Goal: Task Accomplishment & Management: Use online tool/utility

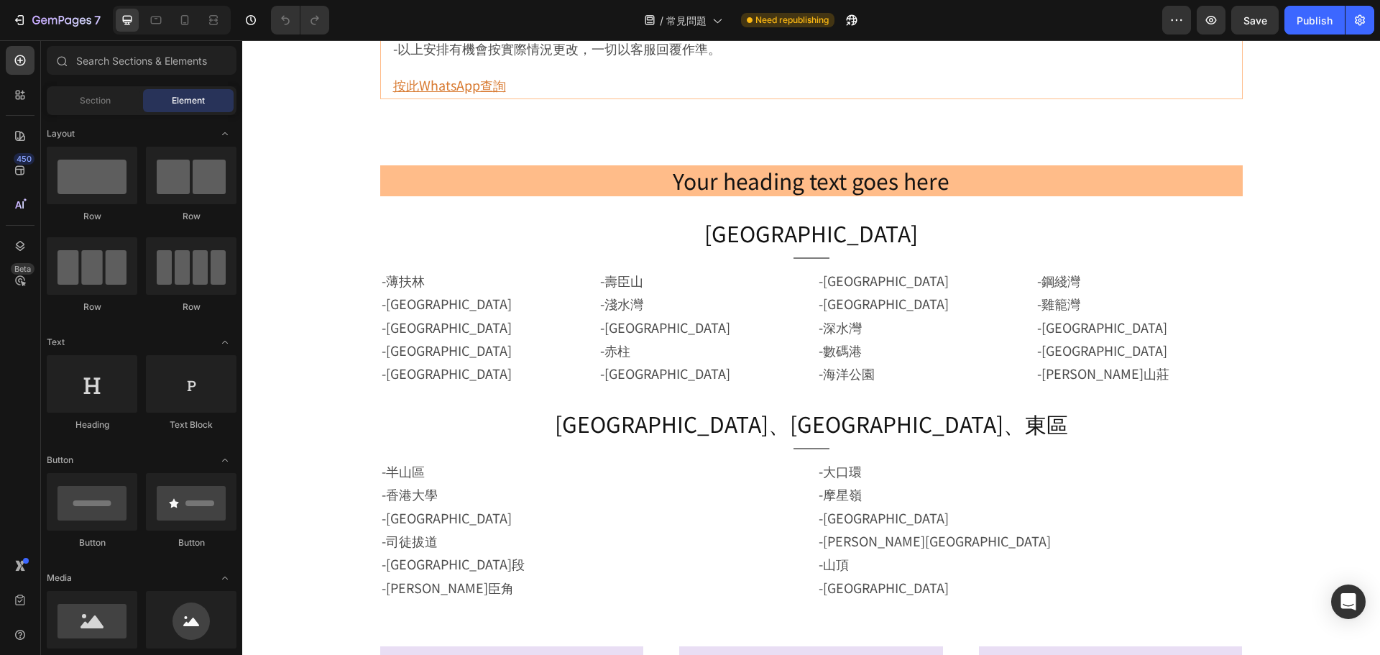
scroll to position [1150, 0]
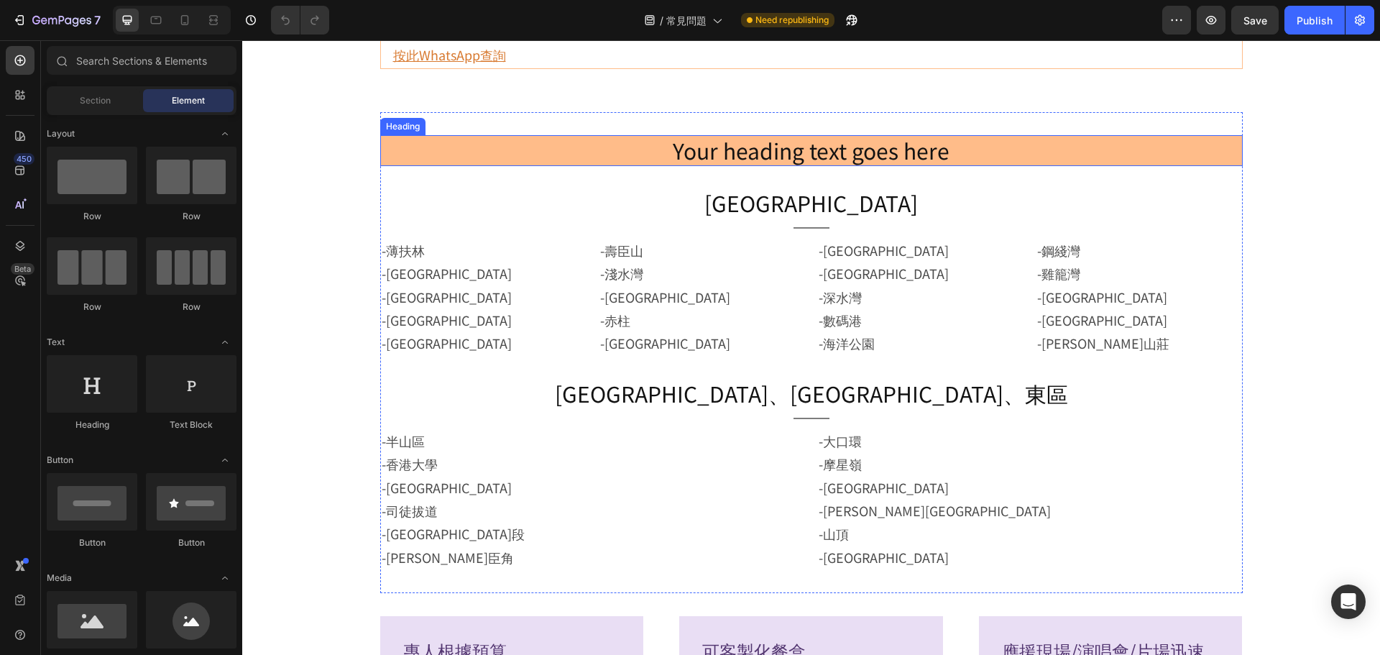
click at [810, 142] on h2 "Your heading text goes here" at bounding box center [811, 150] width 863 height 31
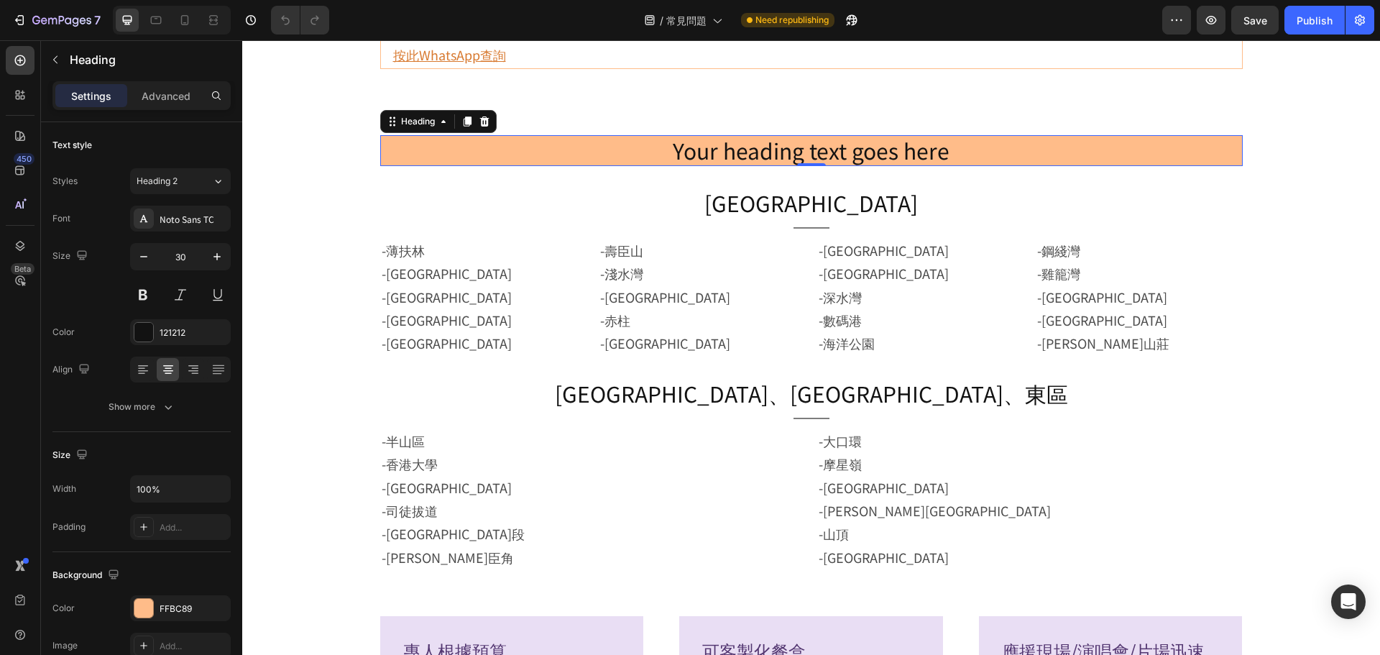
click at [810, 142] on h2 "Your heading text goes here" at bounding box center [811, 150] width 863 height 31
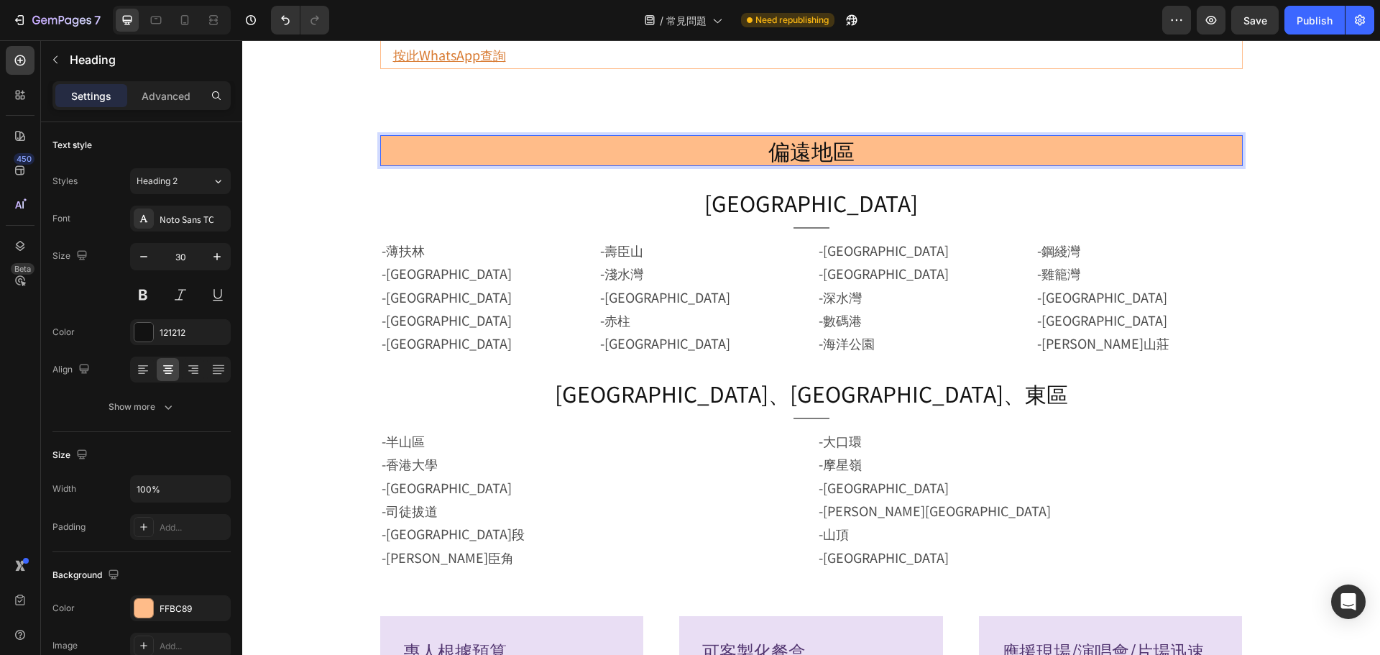
click at [142, 107] on div "Settings Advanced" at bounding box center [141, 95] width 178 height 29
click at [161, 92] on p "Advanced" at bounding box center [166, 95] width 49 height 15
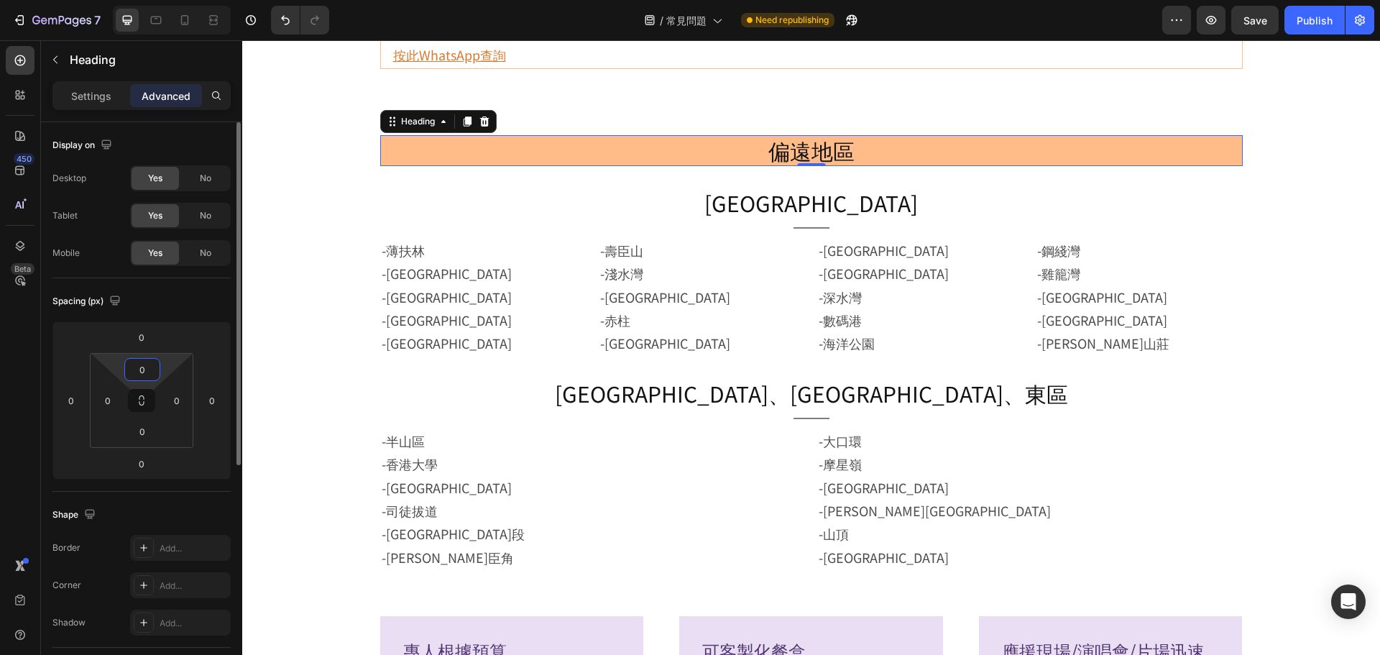
click at [139, 373] on input "0" at bounding box center [142, 370] width 29 height 22
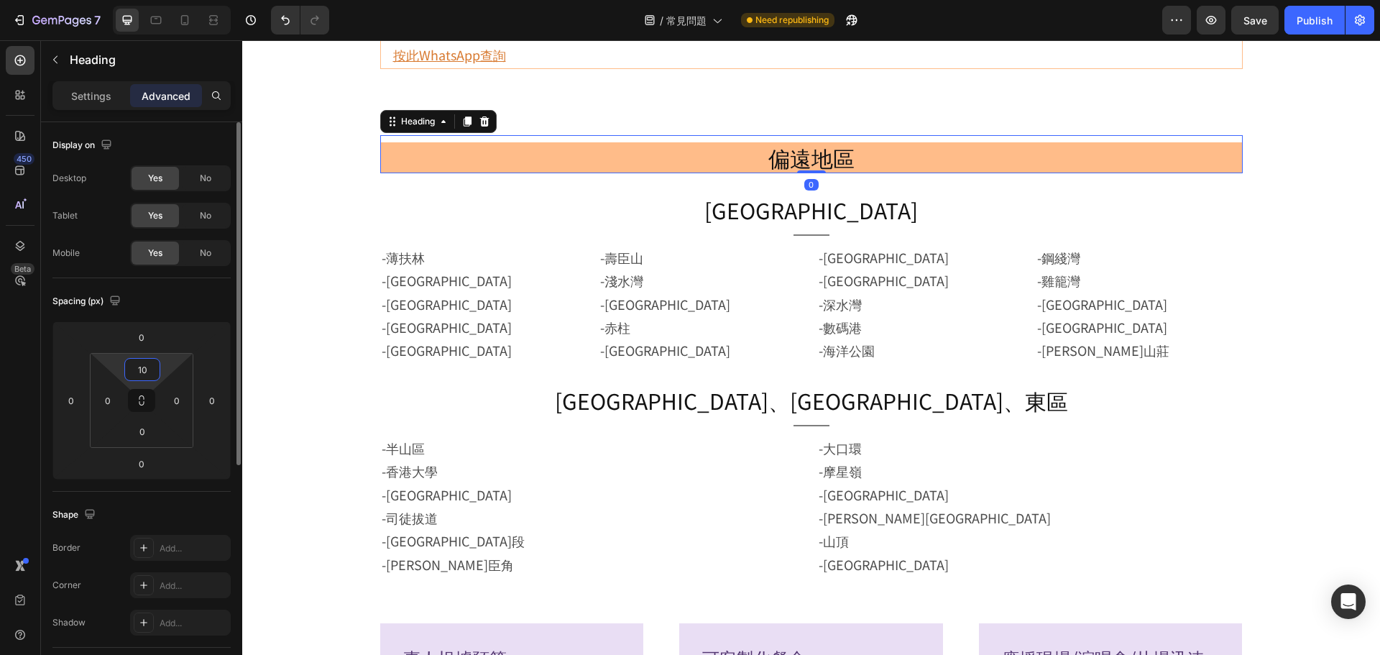
type input "1"
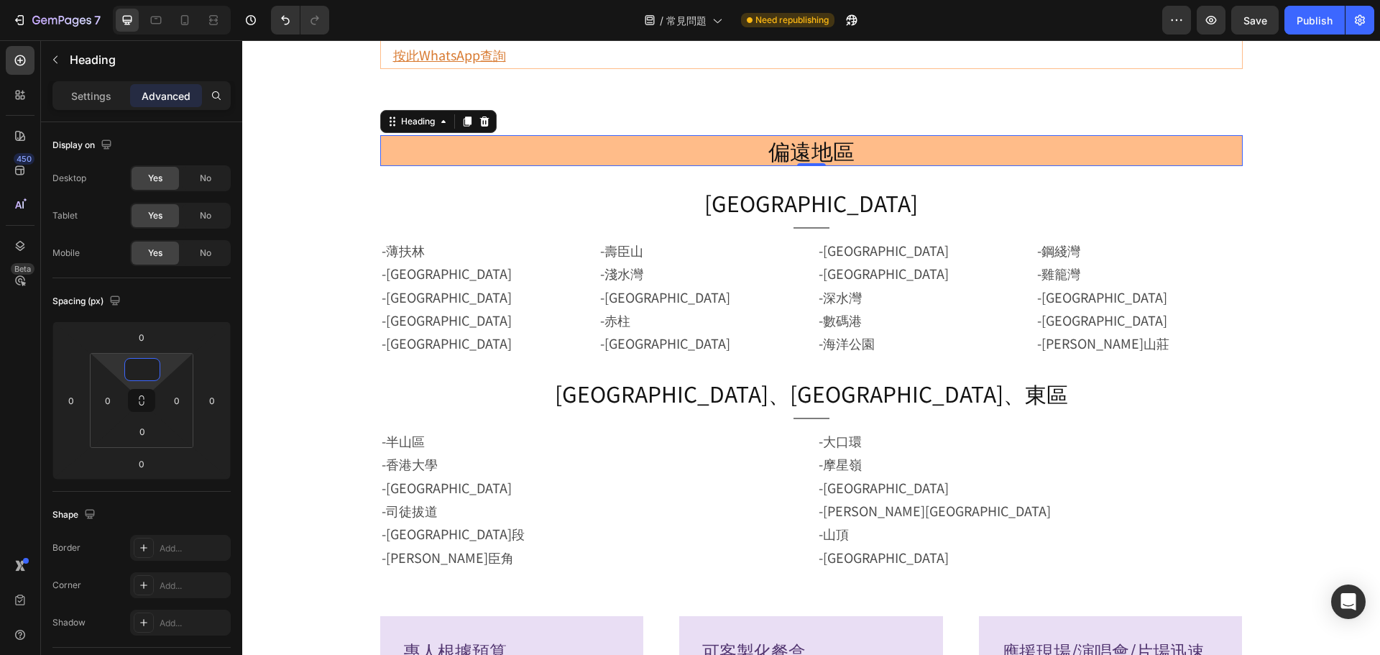
type input "0"
click at [88, 88] on p "Settings" at bounding box center [91, 95] width 40 height 15
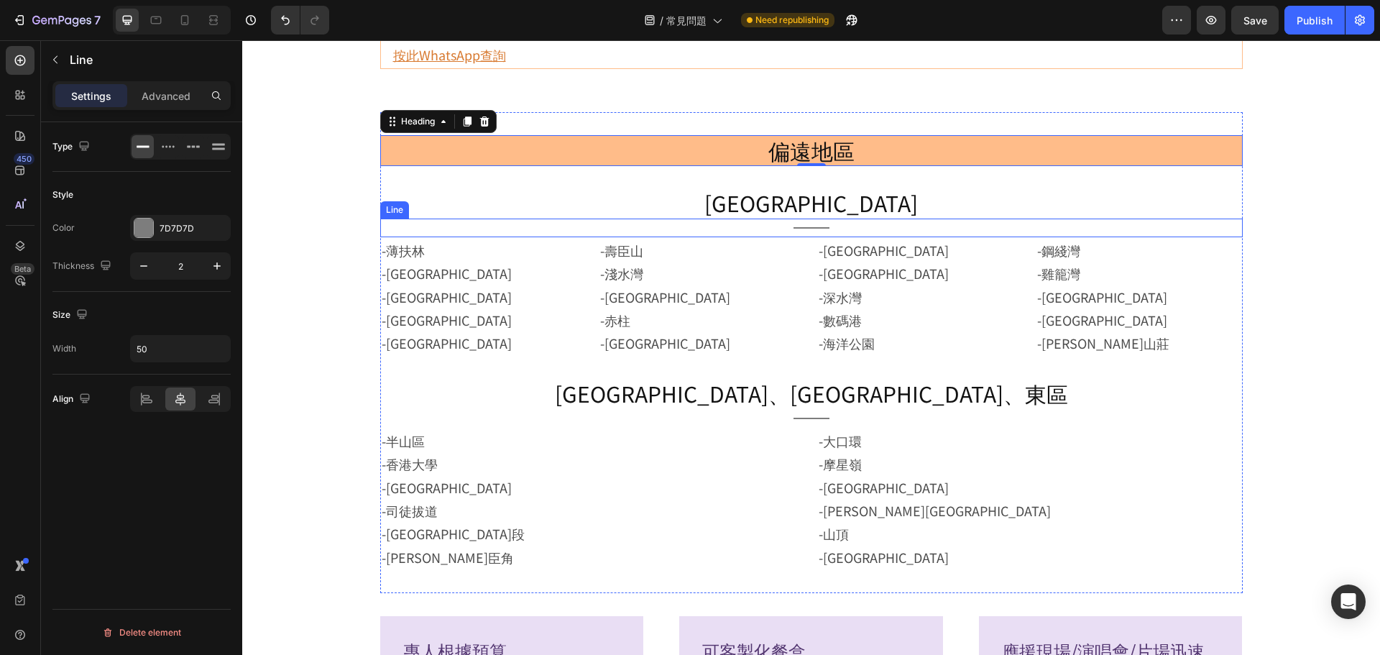
click at [780, 231] on div "Title Line" at bounding box center [811, 228] width 863 height 19
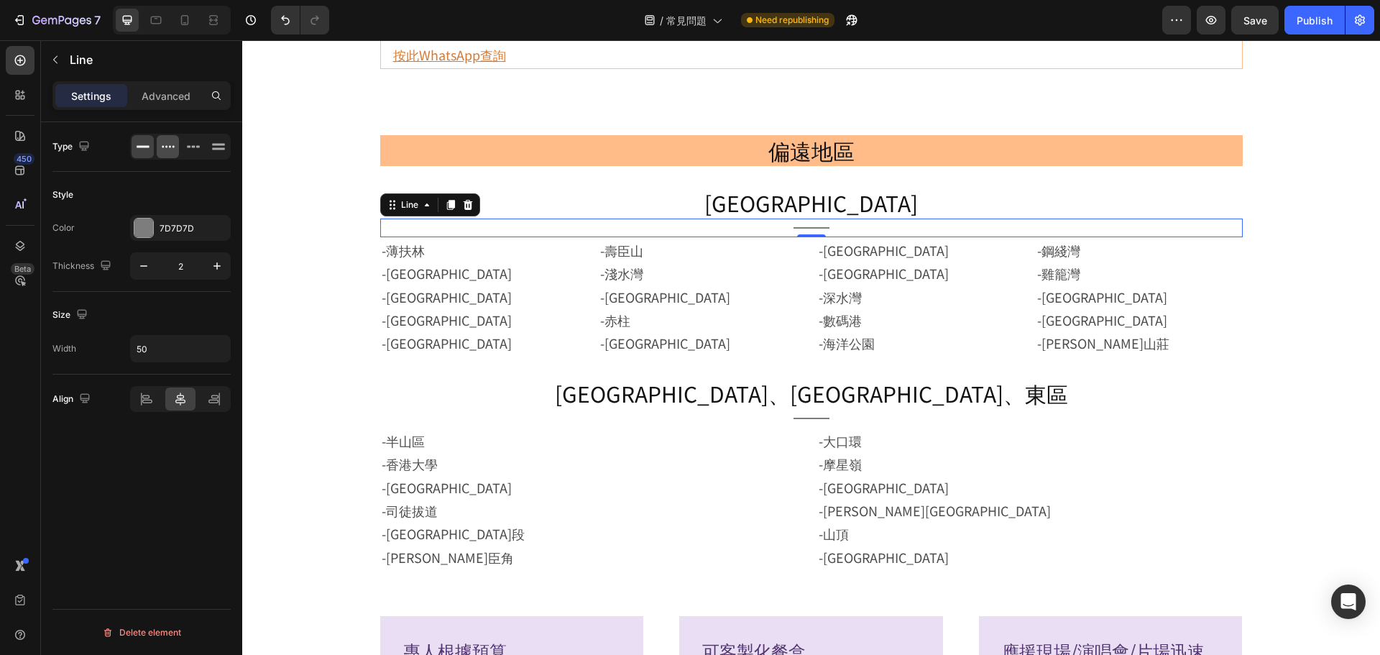
click at [166, 135] on div at bounding box center [168, 146] width 22 height 23
click at [188, 352] on input "50" at bounding box center [180, 349] width 99 height 26
click at [214, 347] on icon "button" at bounding box center [217, 348] width 14 height 14
click at [211, 399] on div "Full 100%" at bounding box center [165, 412] width 118 height 27
type input "100%"
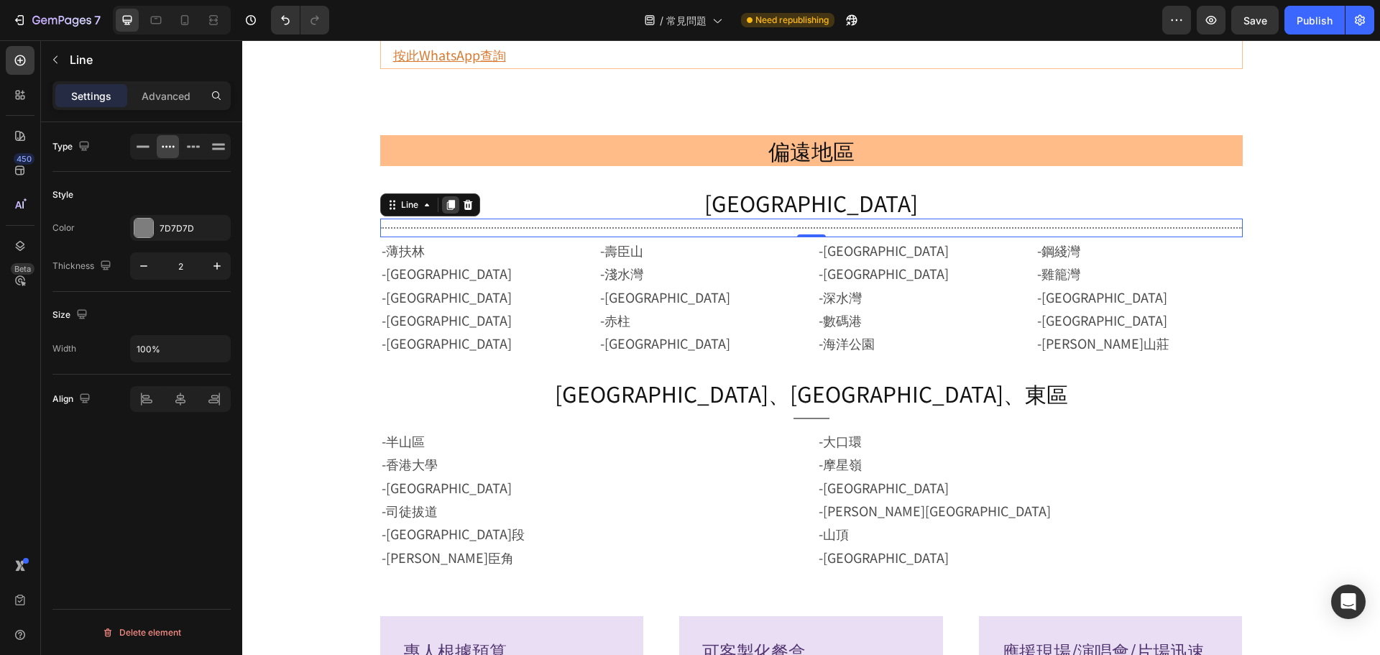
click at [446, 206] on icon at bounding box center [450, 205] width 8 height 10
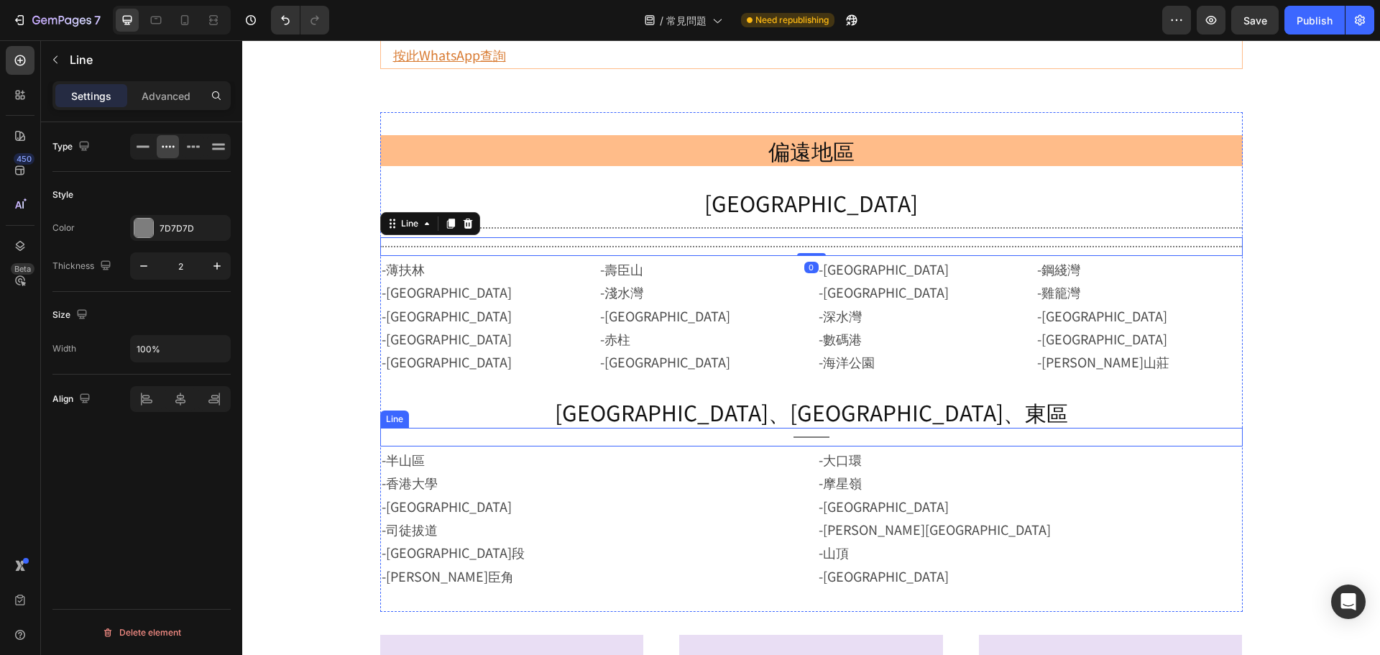
click at [803, 444] on div "Title Line" at bounding box center [811, 437] width 863 height 19
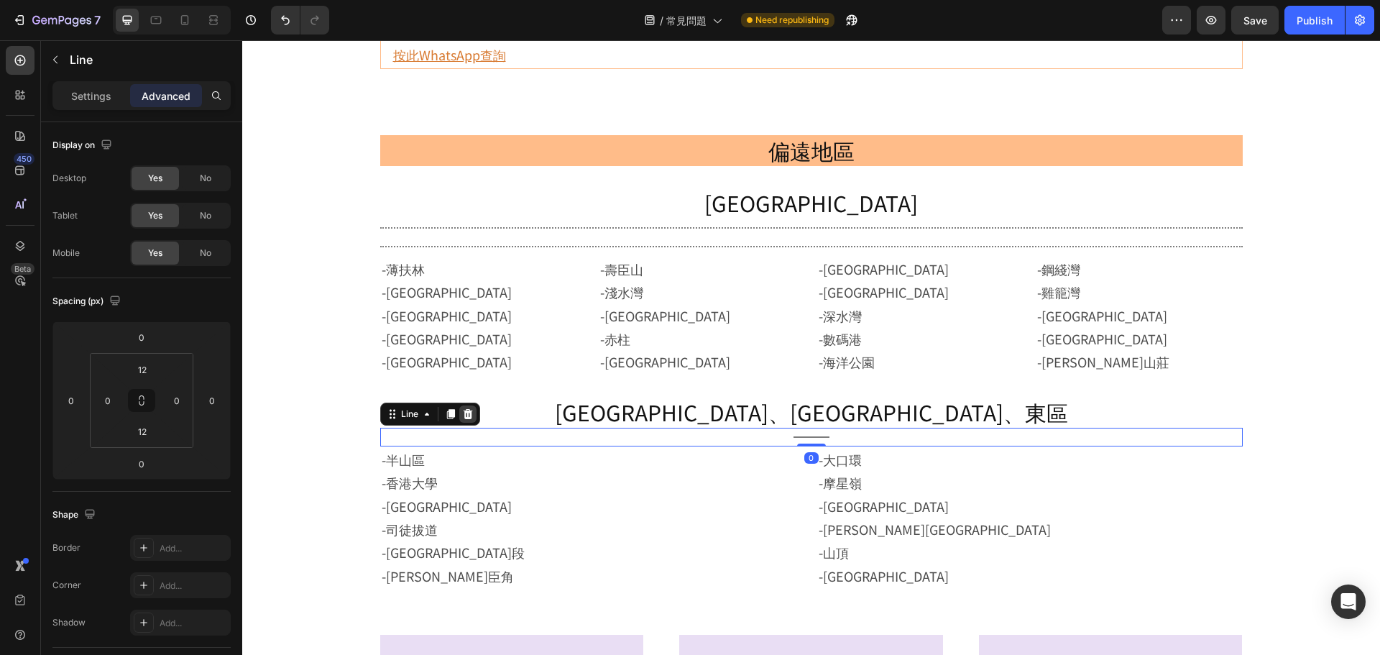
click at [471, 416] on div at bounding box center [467, 413] width 17 height 17
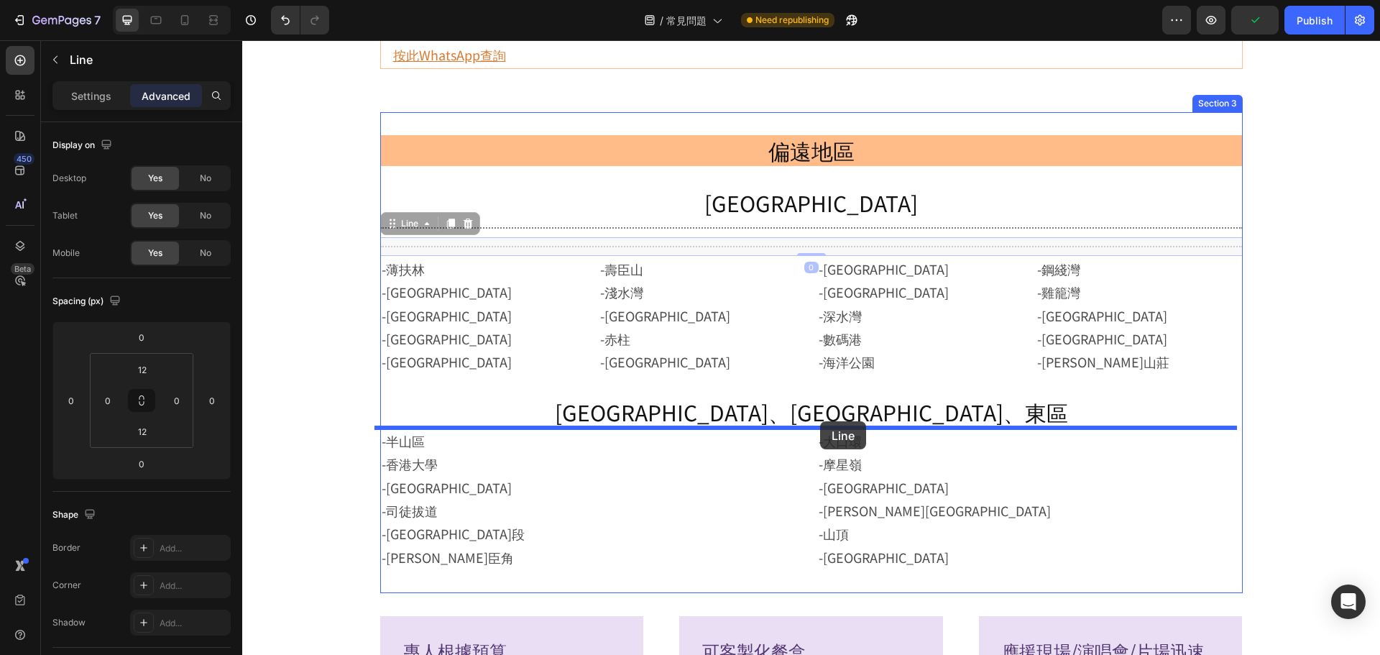
drag, startPoint x: 729, startPoint y: 249, endPoint x: 820, endPoint y: 421, distance: 194.6
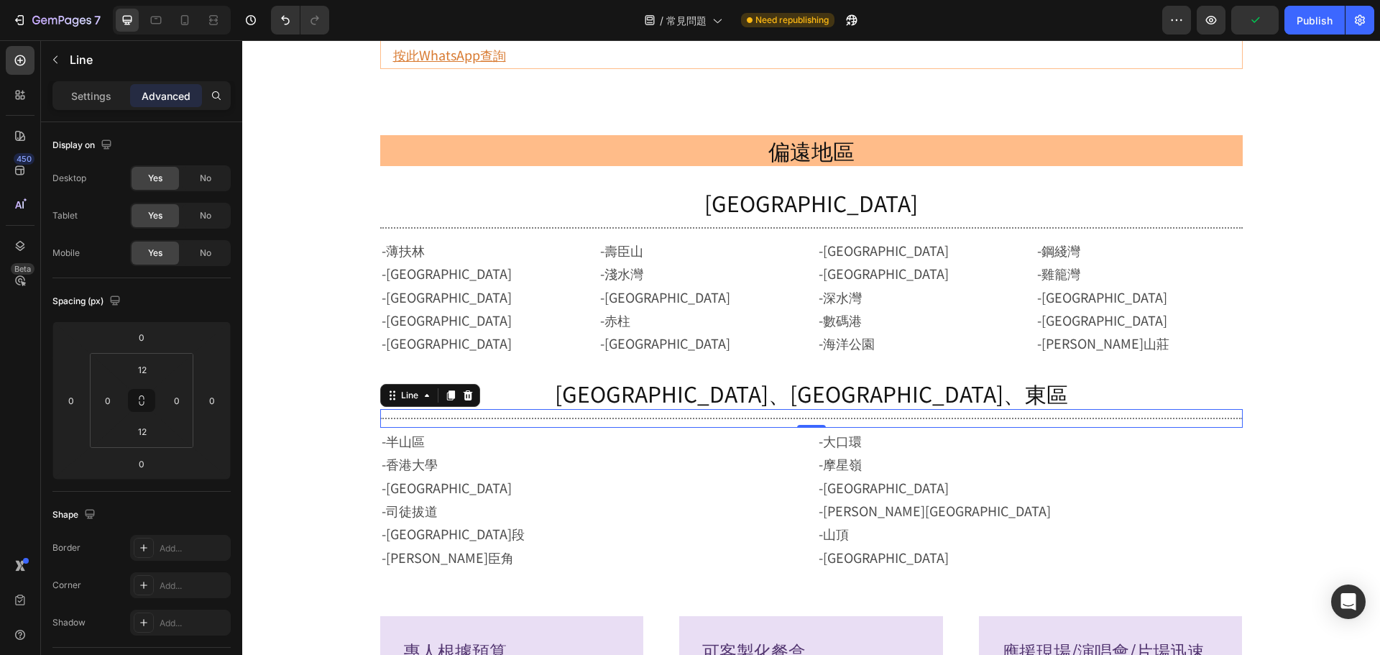
click at [1302, 329] on div "辦公時間：09:30 – 18:30 (星期一至五) Heading 1. 更改送貨時間或日期 Heading -客人可將送貨日期更改至原定日期的60天內。 …" at bounding box center [811, 341] width 1138 height 2845
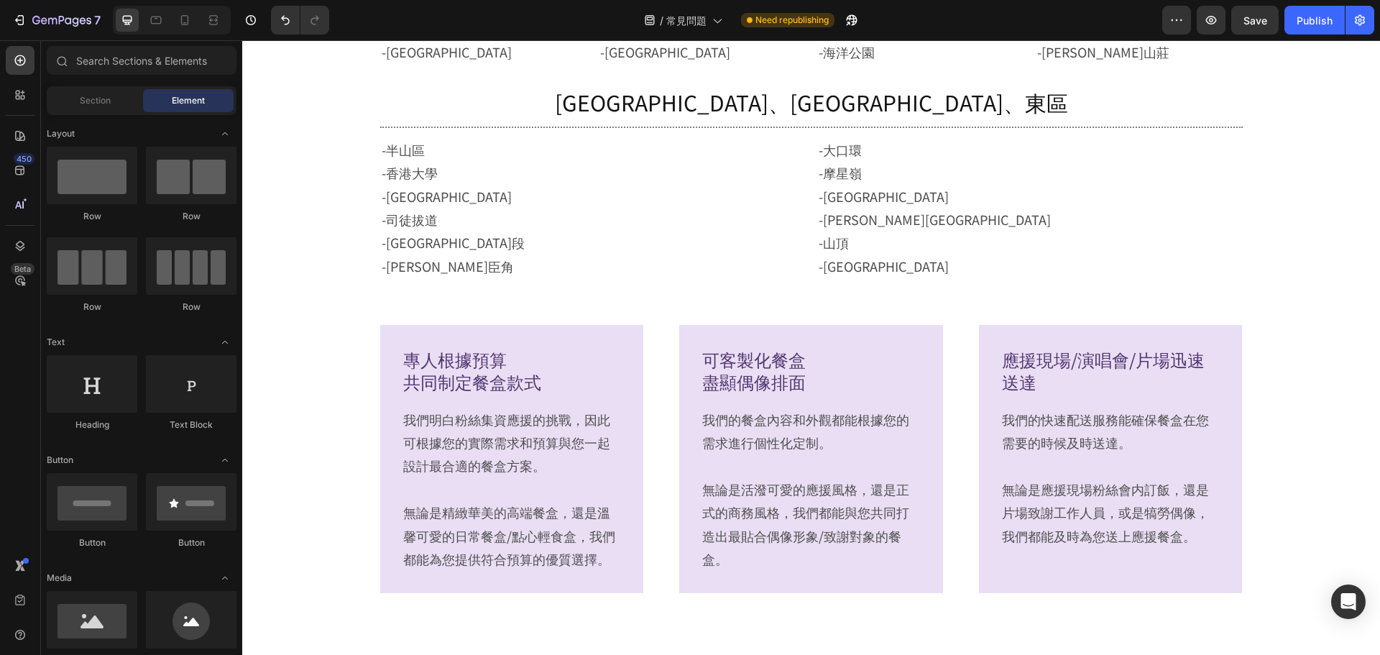
scroll to position [1449, 0]
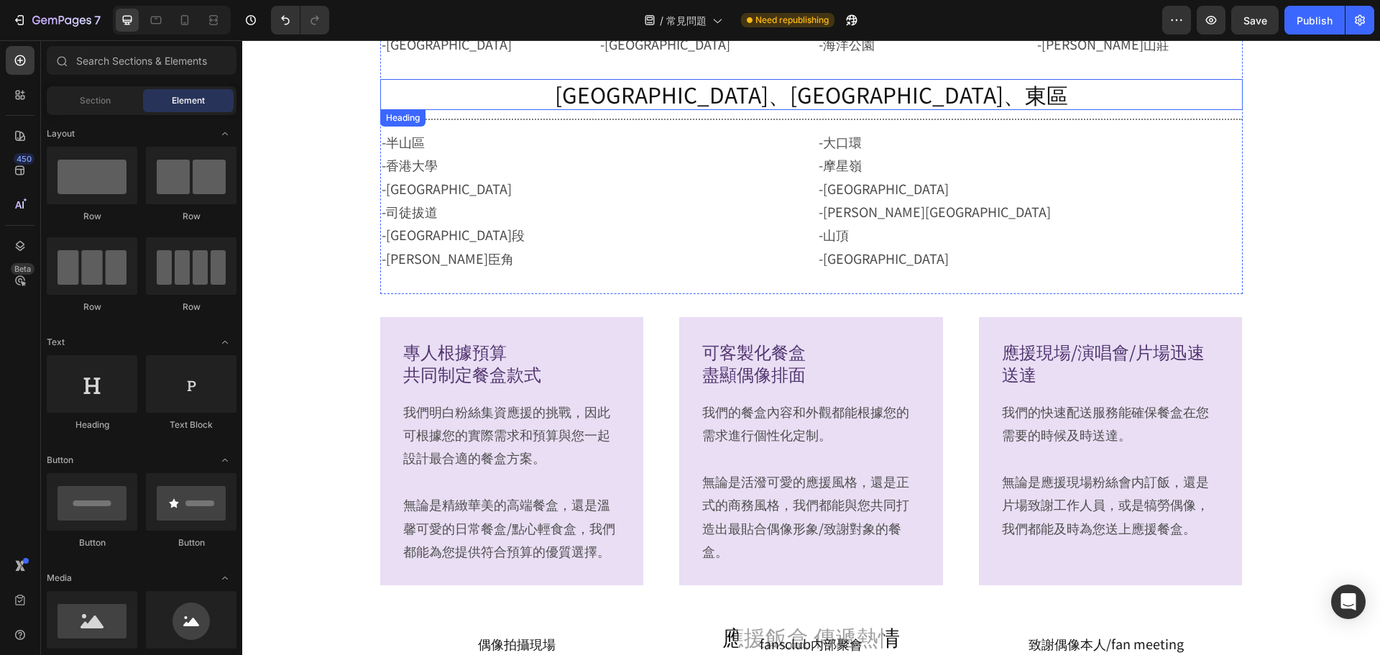
click at [1034, 98] on h2 "[GEOGRAPHIC_DATA]、[GEOGRAPHIC_DATA]、東區" at bounding box center [811, 94] width 863 height 31
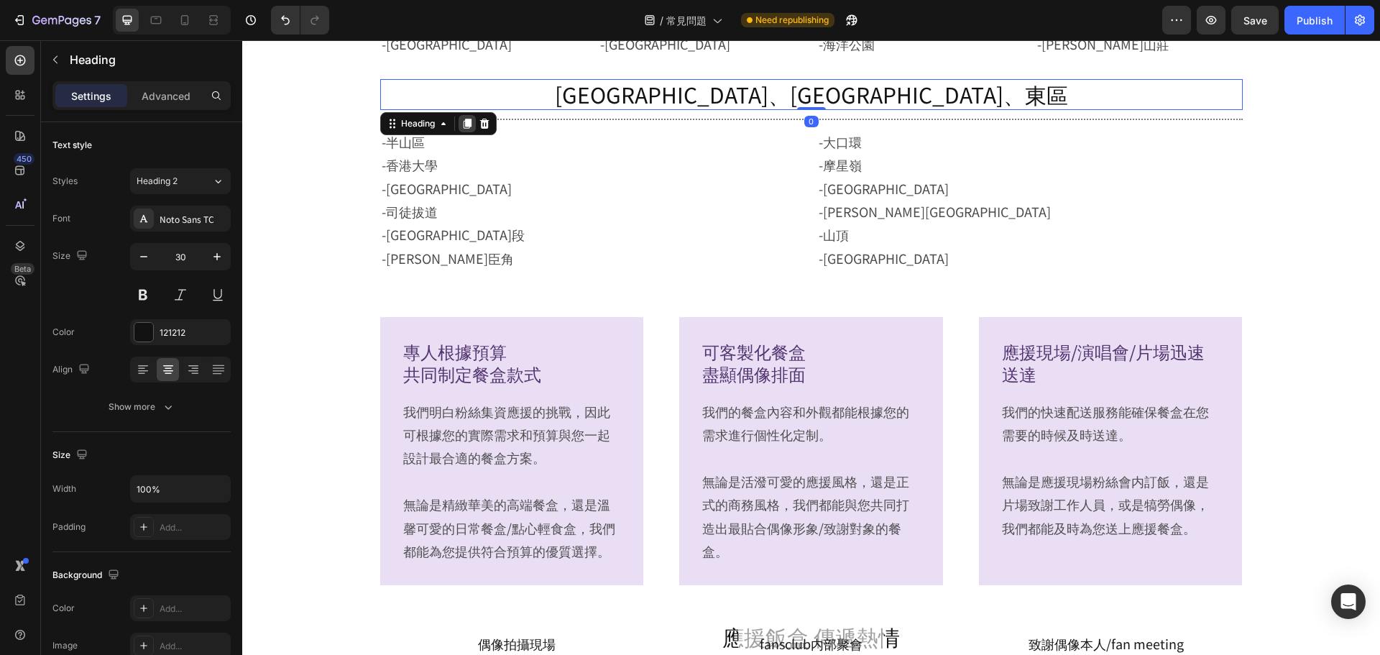
click at [462, 125] on icon at bounding box center [468, 124] width 12 height 12
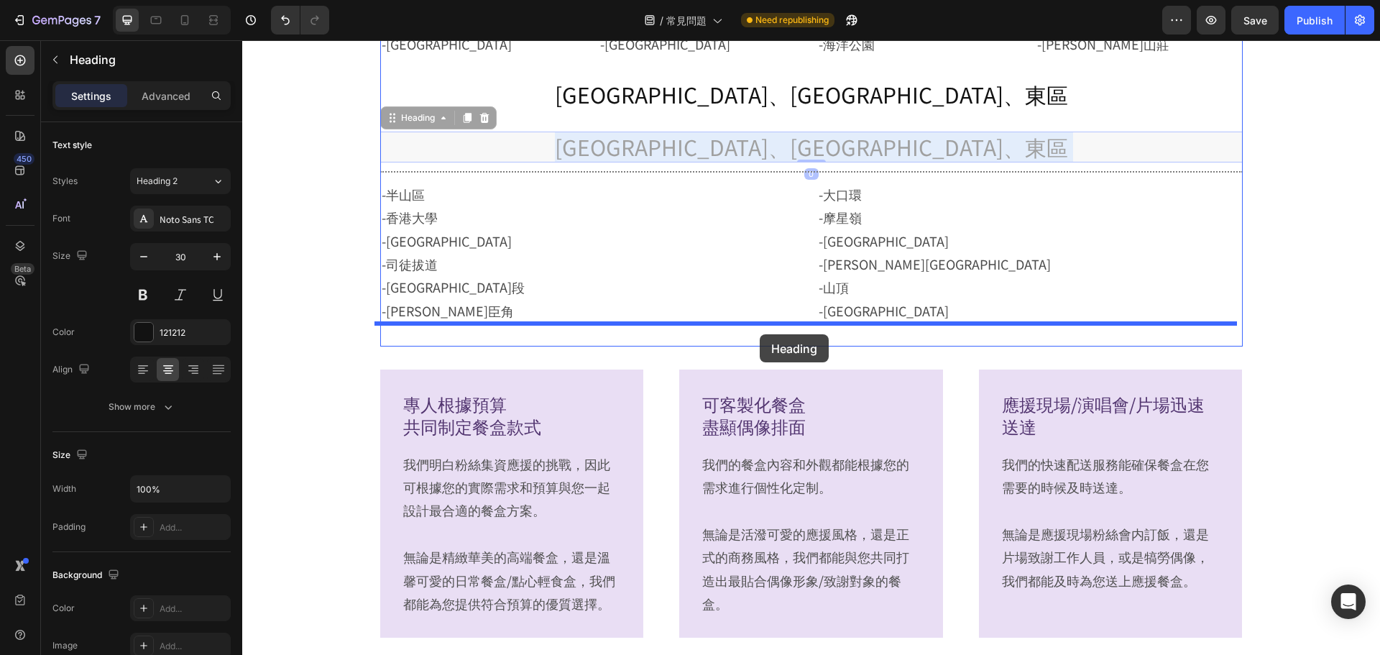
drag, startPoint x: 723, startPoint y: 152, endPoint x: 760, endPoint y: 334, distance: 185.5
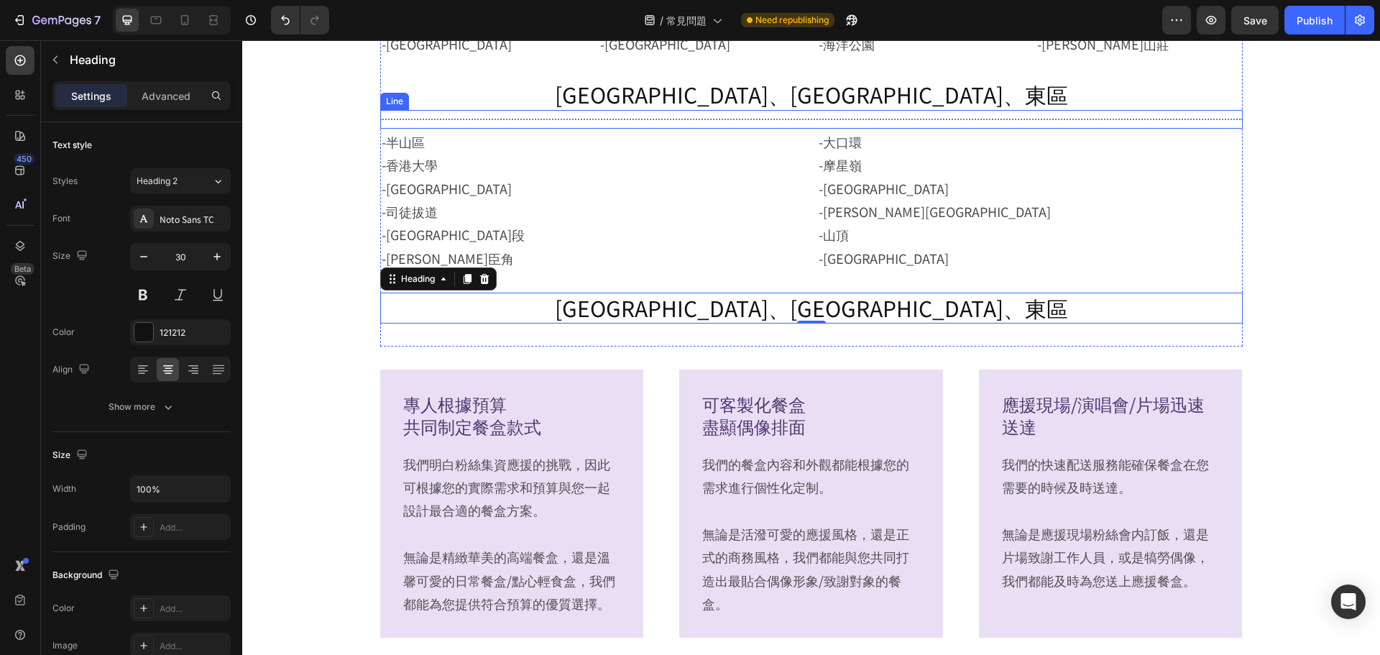
click at [807, 119] on div at bounding box center [811, 119] width 863 height 1
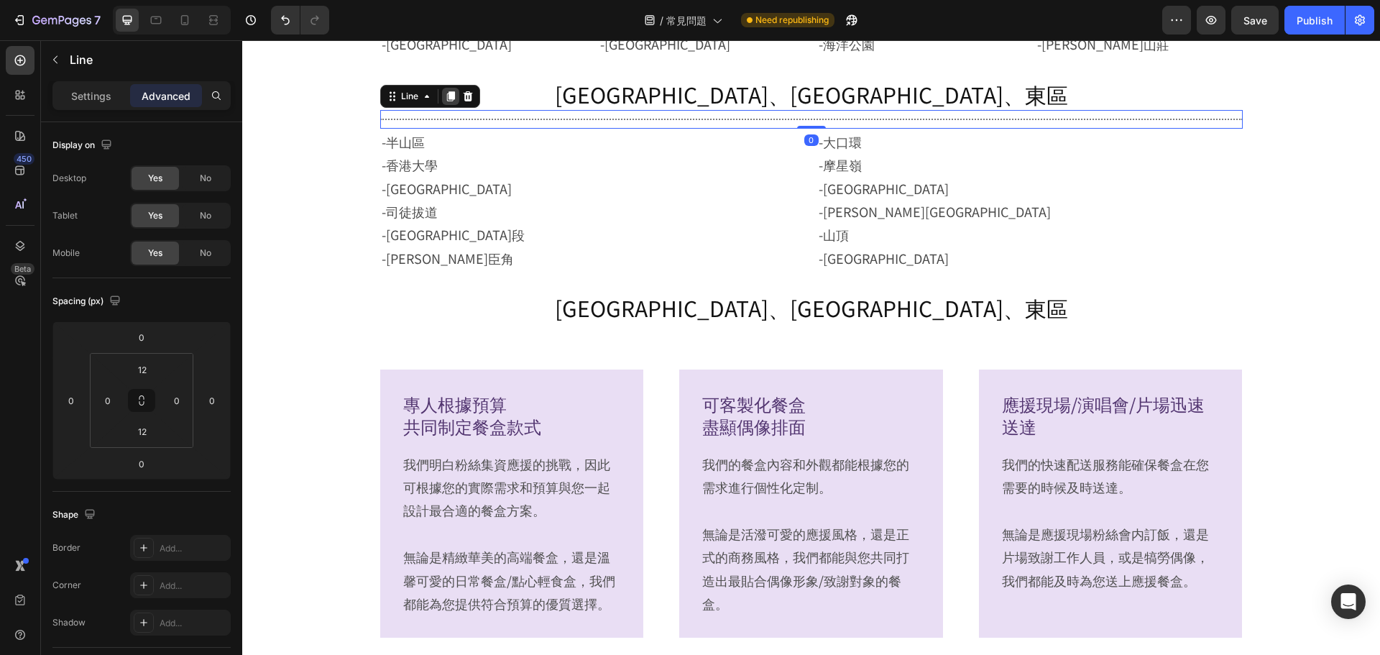
click at [442, 99] on div at bounding box center [450, 96] width 17 height 17
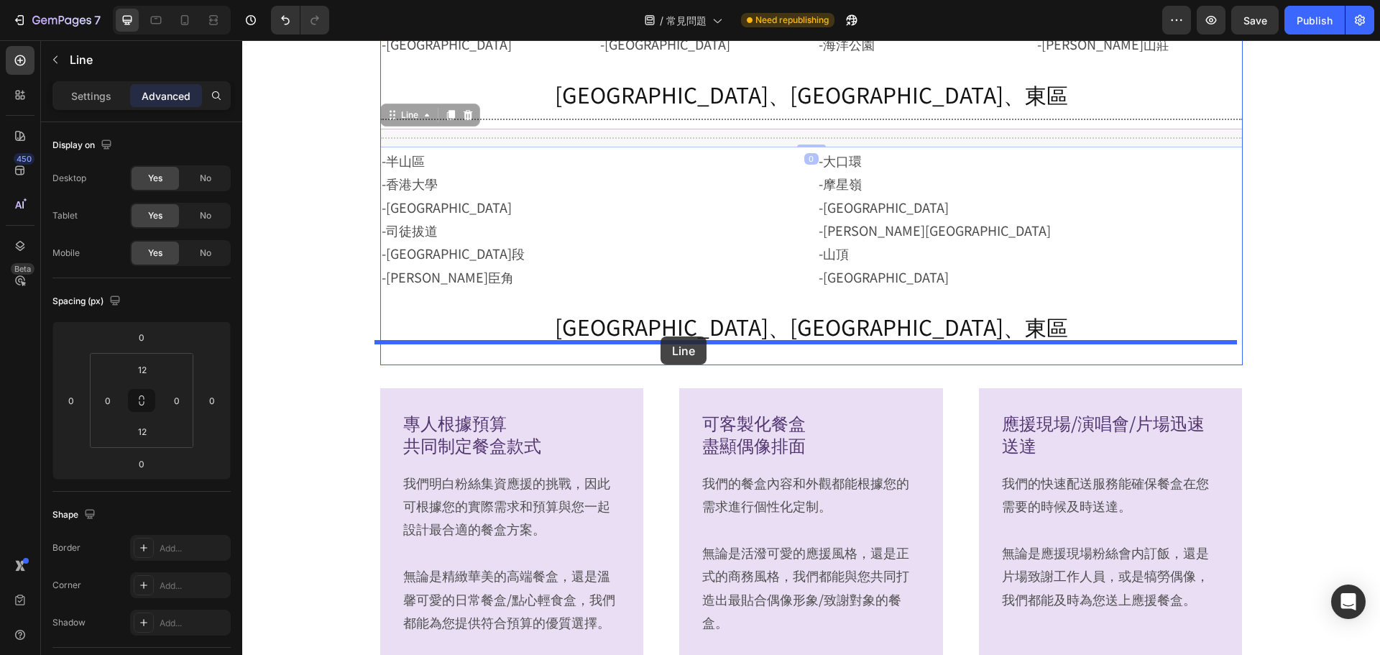
drag, startPoint x: 408, startPoint y: 115, endPoint x: 661, endPoint y: 336, distance: 335.7
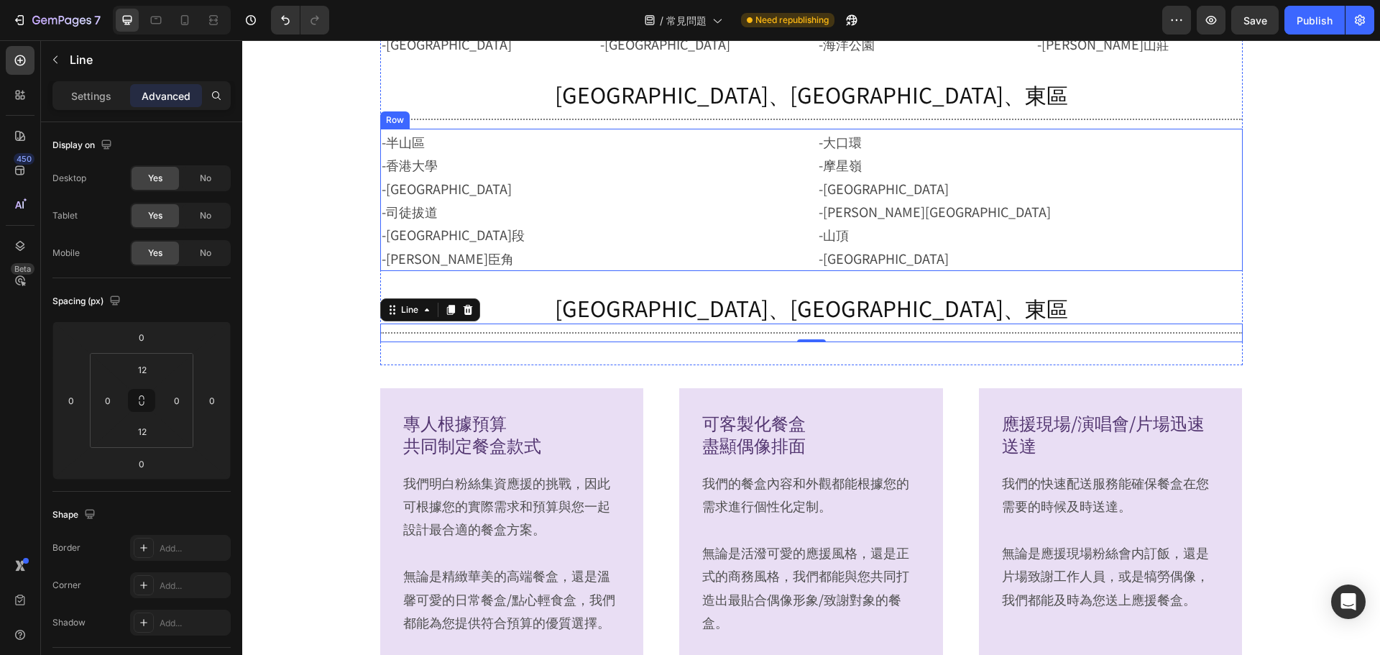
click at [800, 171] on div "-半山區 -香港大學 -大坑 -司徒拔道 -大潭道 柴灣段 -哥連臣角 Text Block -大口環 -摩星嶺 -貝沙灣 -堅尼地城 -山頂 -石塘咀 Te…" at bounding box center [811, 200] width 863 height 142
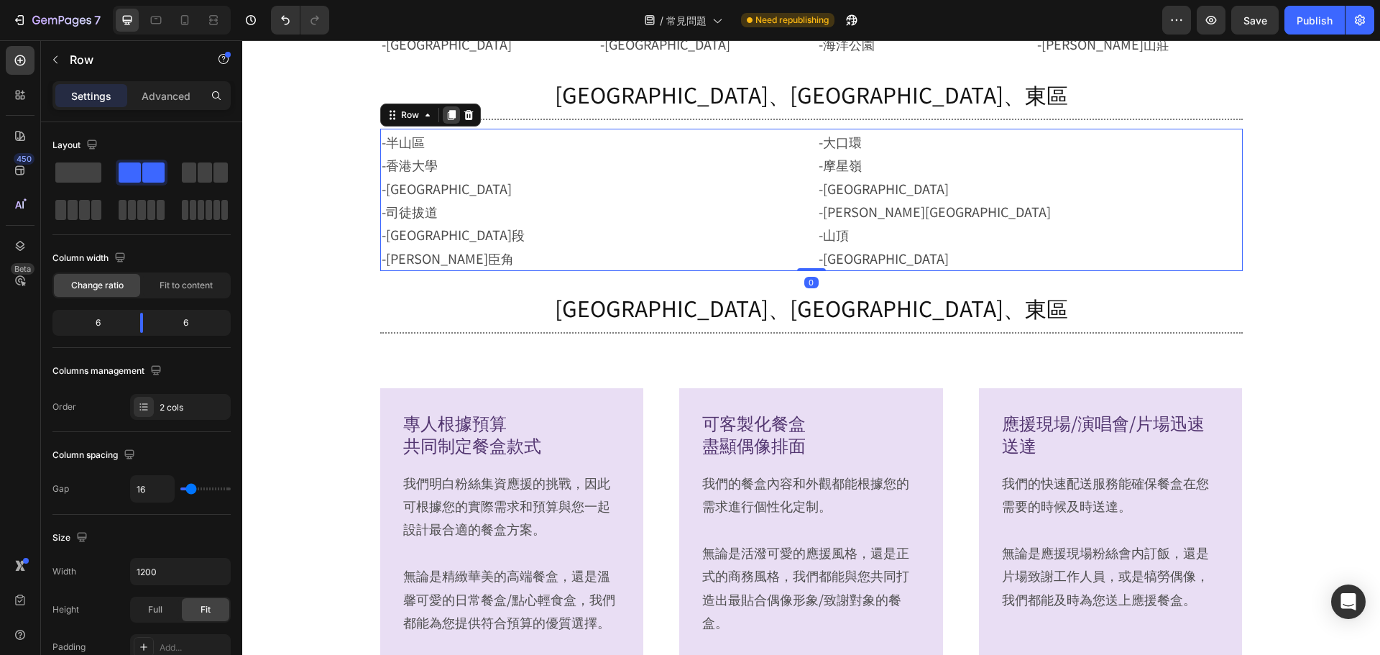
click at [447, 113] on icon at bounding box center [451, 115] width 8 height 10
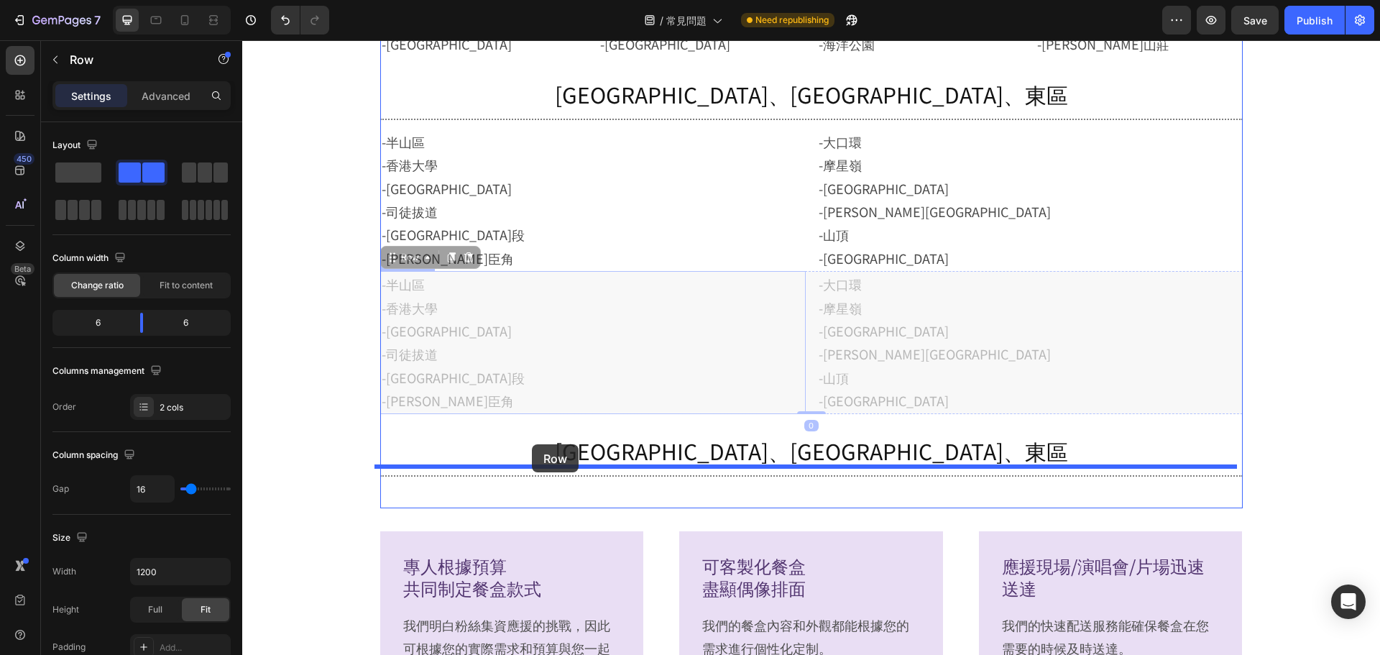
drag, startPoint x: 416, startPoint y: 262, endPoint x: 532, endPoint y: 444, distance: 215.6
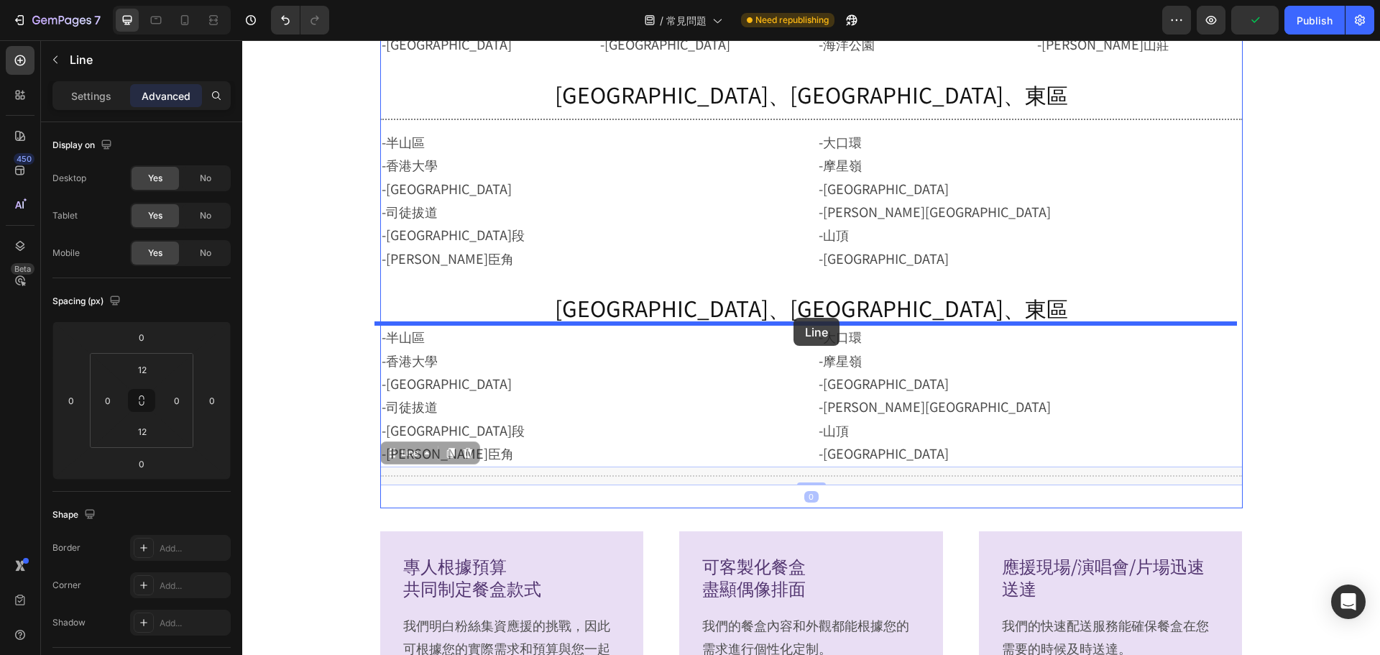
drag, startPoint x: 742, startPoint y: 477, endPoint x: 794, endPoint y: 318, distance: 167.8
click at [794, 318] on div "Header 偏遠地區 Heading 南區 Heading Title Line -薄扶林 -香港仔 -鴨脷洲 -海怡半島 -黃竹坑 Text Block …" at bounding box center [811, 25] width 1138 height 2869
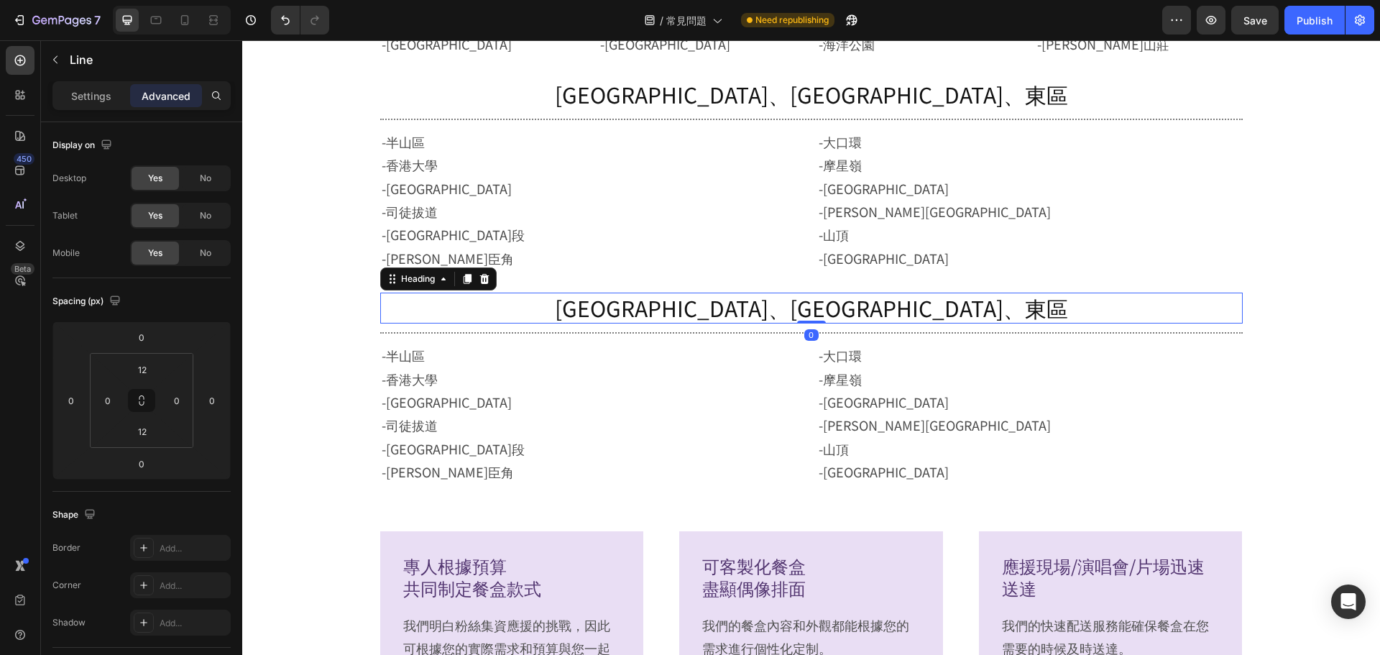
click at [812, 300] on p "[GEOGRAPHIC_DATA]、[GEOGRAPHIC_DATA]、東區" at bounding box center [812, 308] width 860 height 28
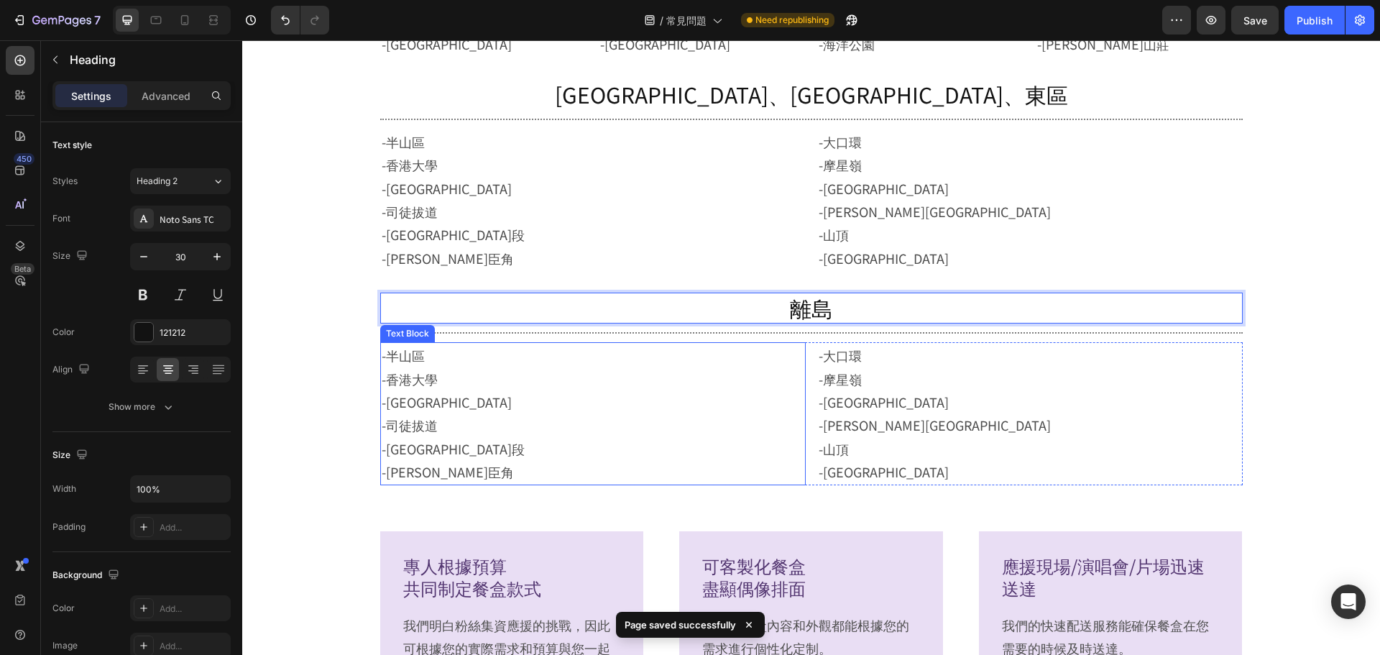
click at [407, 444] on p "-半山區 -香港大學 -大坑 -司徒拔道 -大潭道 柴灣段 -哥連臣角" at bounding box center [593, 413] width 423 height 139
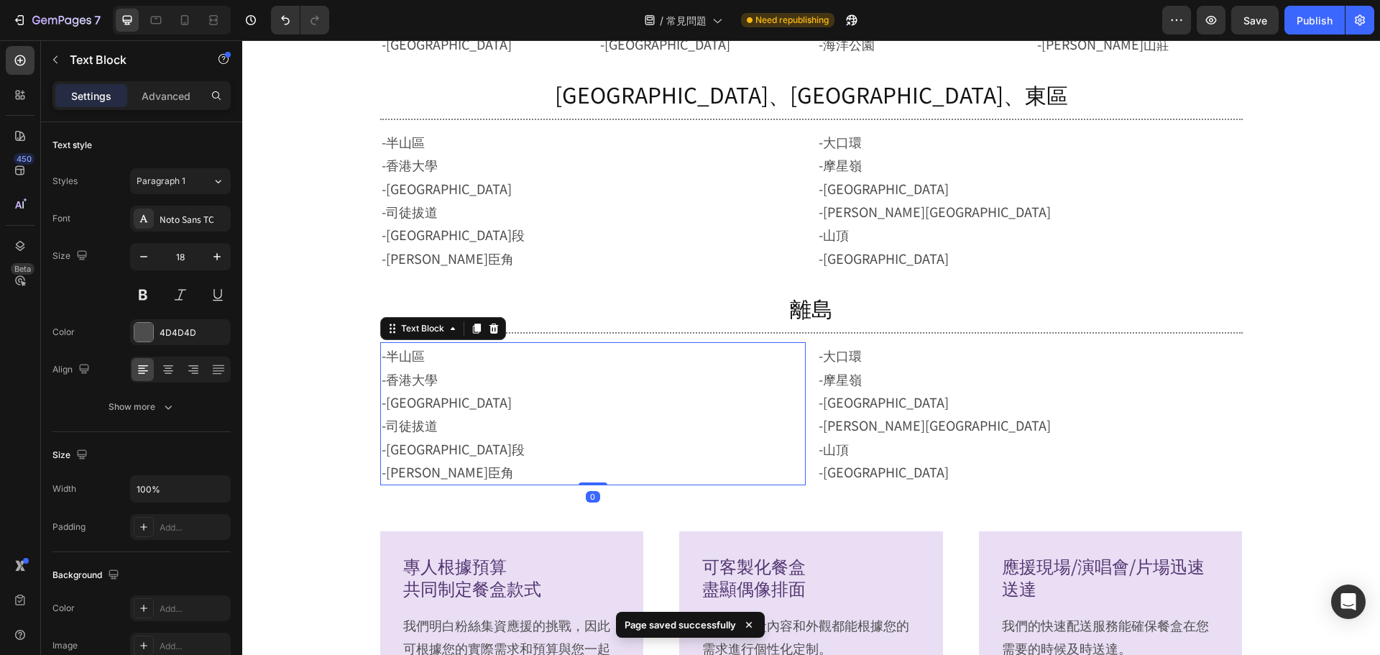
click at [454, 441] on p "-半山區 -香港大學 -大坑 -司徒拔道 -大潭道 柴灣段 -哥連臣角" at bounding box center [593, 413] width 423 height 139
click at [457, 472] on p "-半山區 -香港大學 -大坑 -司徒拔道 -大潭道 柴灣段 -哥連臣角" at bounding box center [593, 413] width 423 height 139
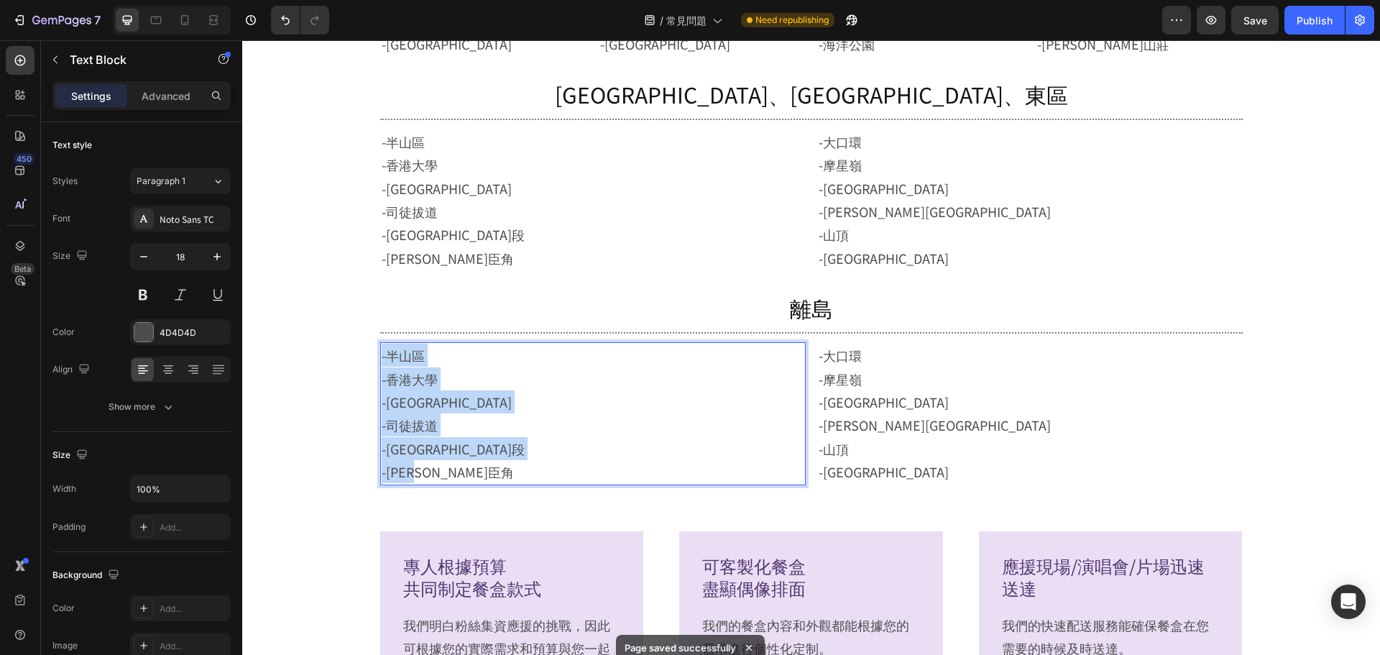
drag, startPoint x: 457, startPoint y: 472, endPoint x: 348, endPoint y: 348, distance: 165.6
click at [348, 348] on section "偏遠地區 Heading 南區 Heading Title Line -薄扶林 -香港仔 -鴨脷洲 -海怡半島 -黃竹坑 Text Block -壽臣山 -淺…" at bounding box center [811, 160] width 935 height 695
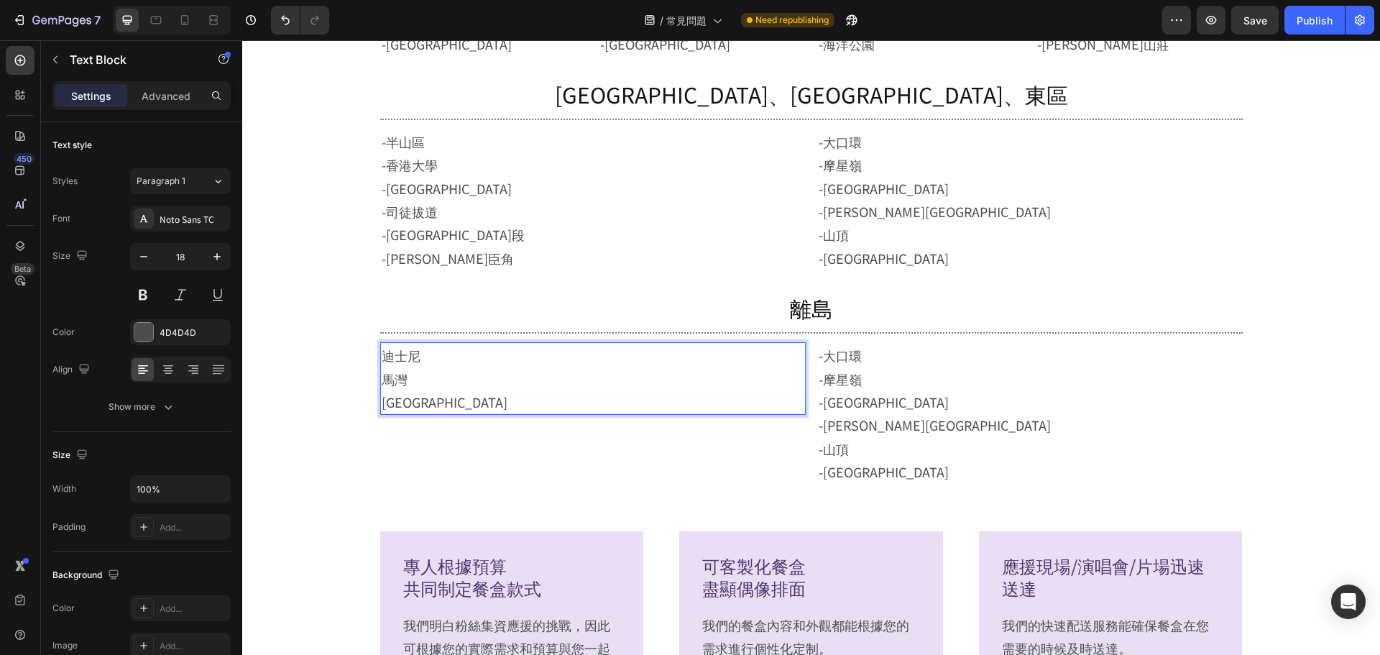
click at [382, 359] on p "迪士尼 馬灣 愉景灣" at bounding box center [593, 379] width 423 height 70
click at [382, 380] on p "-迪士尼 馬灣 愉景灣" at bounding box center [593, 379] width 423 height 70
click at [382, 410] on p "-迪士尼 -馬灣 愉景灣" at bounding box center [593, 379] width 423 height 70
click at [881, 395] on p "-大口環 -摩星嶺 -貝沙灣 -堅尼地城 -山頂 -石塘咀" at bounding box center [1030, 413] width 423 height 139
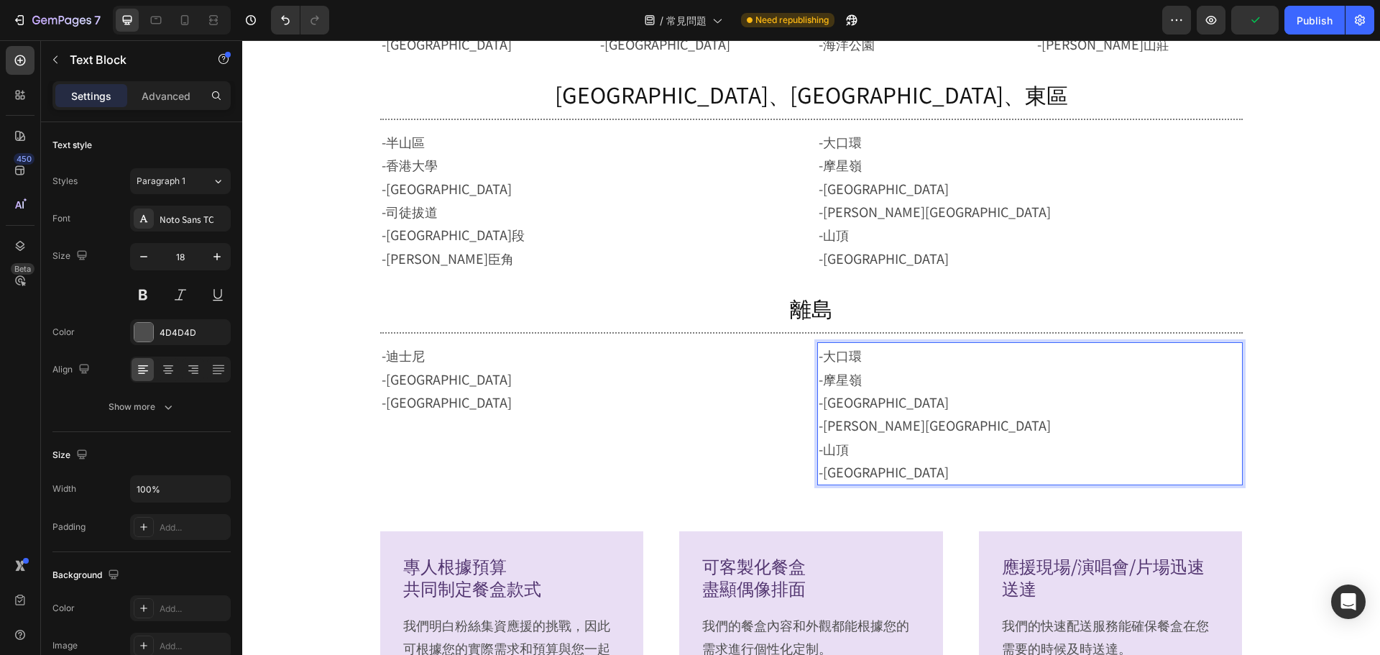
click at [846, 364] on p "-大口環 -摩星嶺 -貝沙灣 -堅尼地城 -山頂 -石塘咀" at bounding box center [1030, 413] width 423 height 139
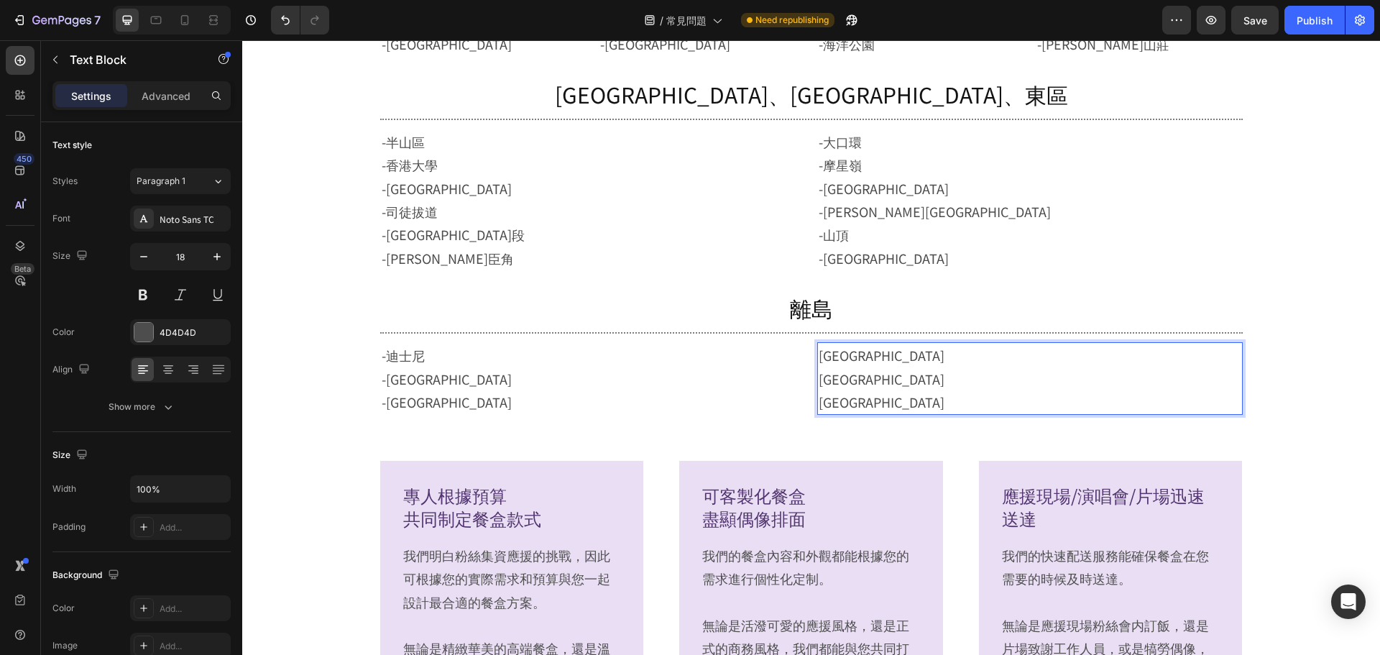
click at [819, 362] on p "東涌 博覽館 小蠔灣" at bounding box center [1030, 379] width 423 height 70
click at [819, 389] on p "-東涌 博覽館 小蠔灣" at bounding box center [1030, 379] width 423 height 70
click at [819, 411] on p "-東涌 -博覽館 小蠔灣" at bounding box center [1030, 379] width 423 height 70
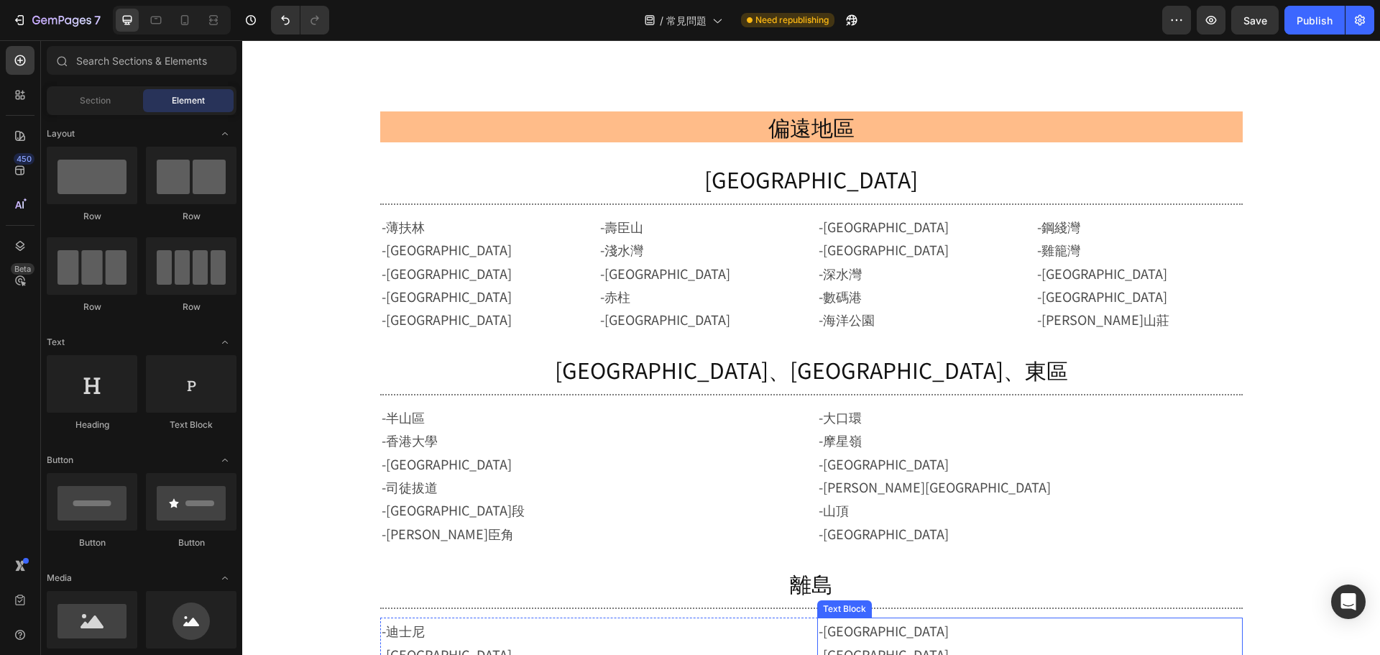
scroll to position [1162, 0]
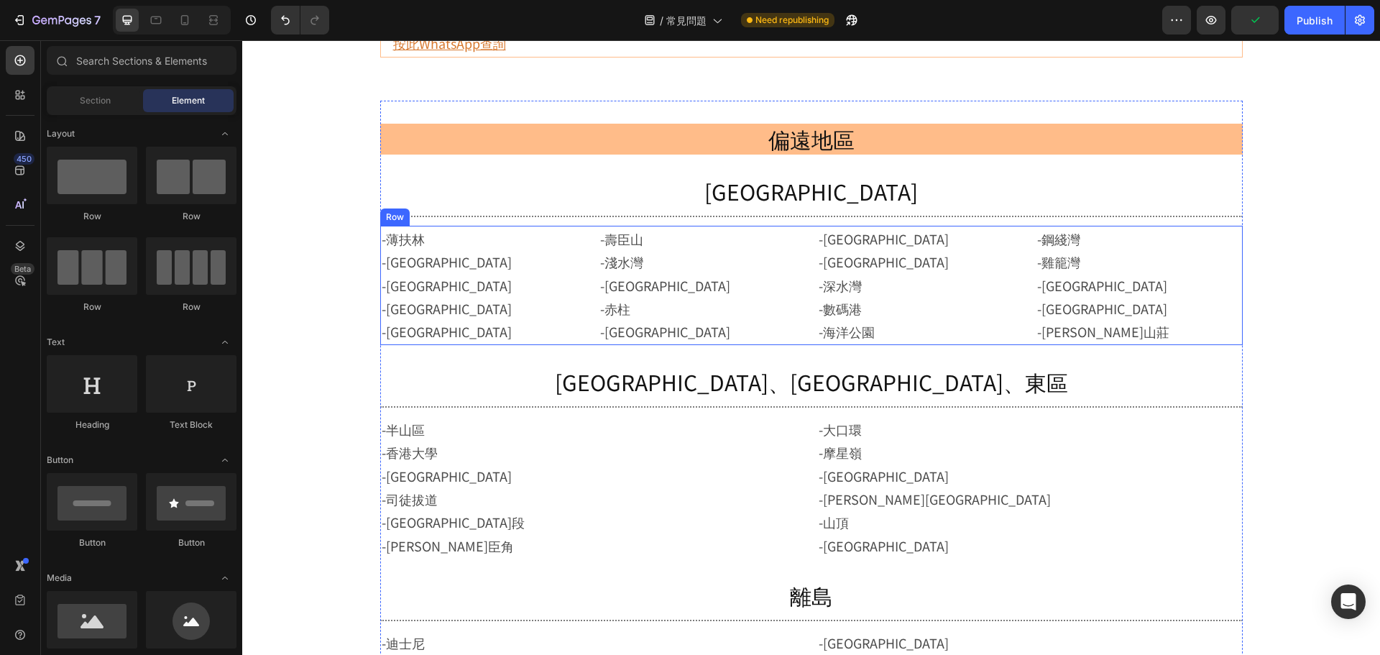
click at [803, 288] on div "-薄扶林 -香港仔 -鴨脷洲 -海怡半島 -黃竹坑 Text Block -壽臣山 -淺水灣 -舂磡角 -赤柱 -大潭 Text Block -石澳 -大浪灣…" at bounding box center [811, 285] width 863 height 119
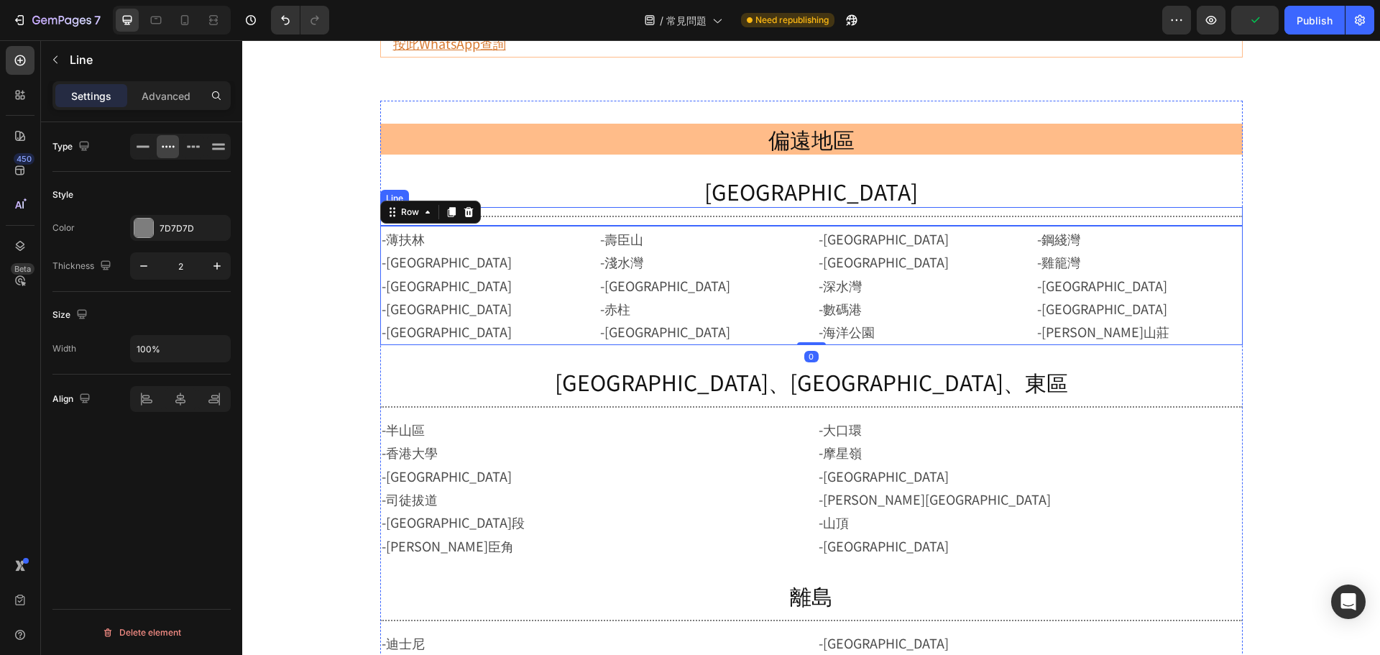
click at [749, 224] on div "Title Line" at bounding box center [811, 216] width 863 height 19
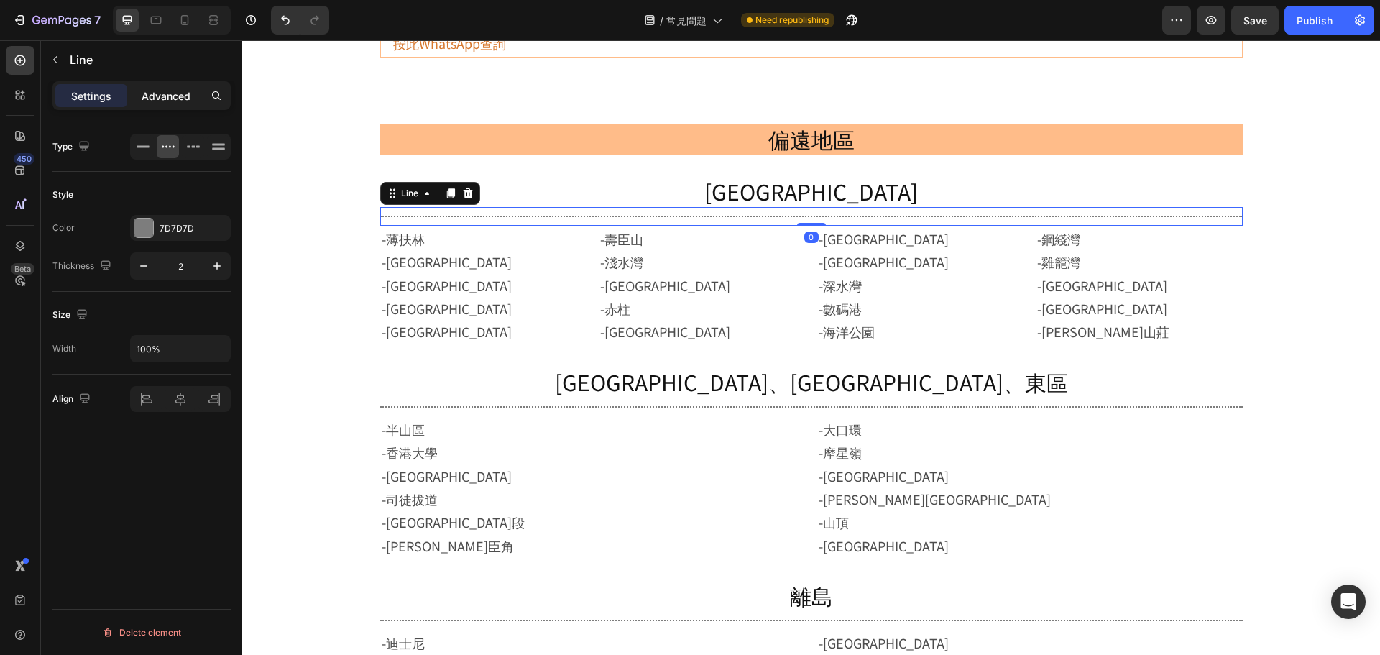
click at [161, 93] on p "Advanced" at bounding box center [166, 95] width 49 height 15
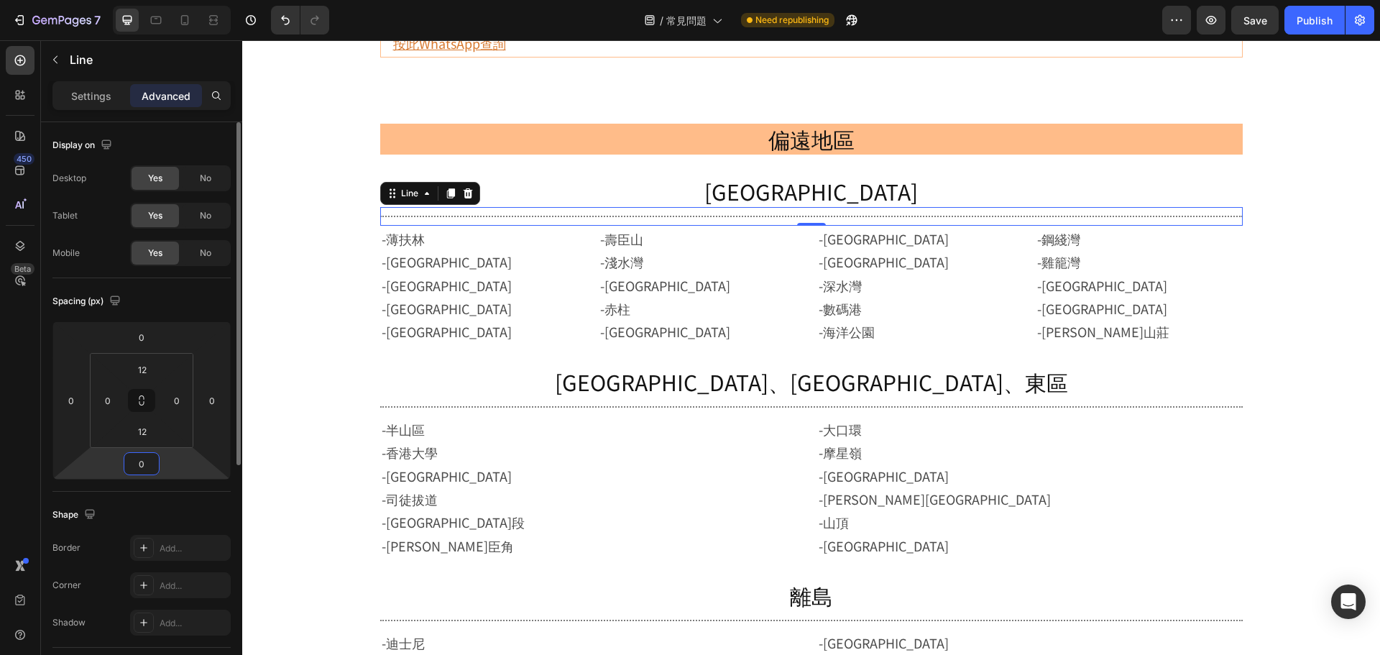
click at [145, 457] on input "0" at bounding box center [141, 464] width 29 height 22
type input "15"
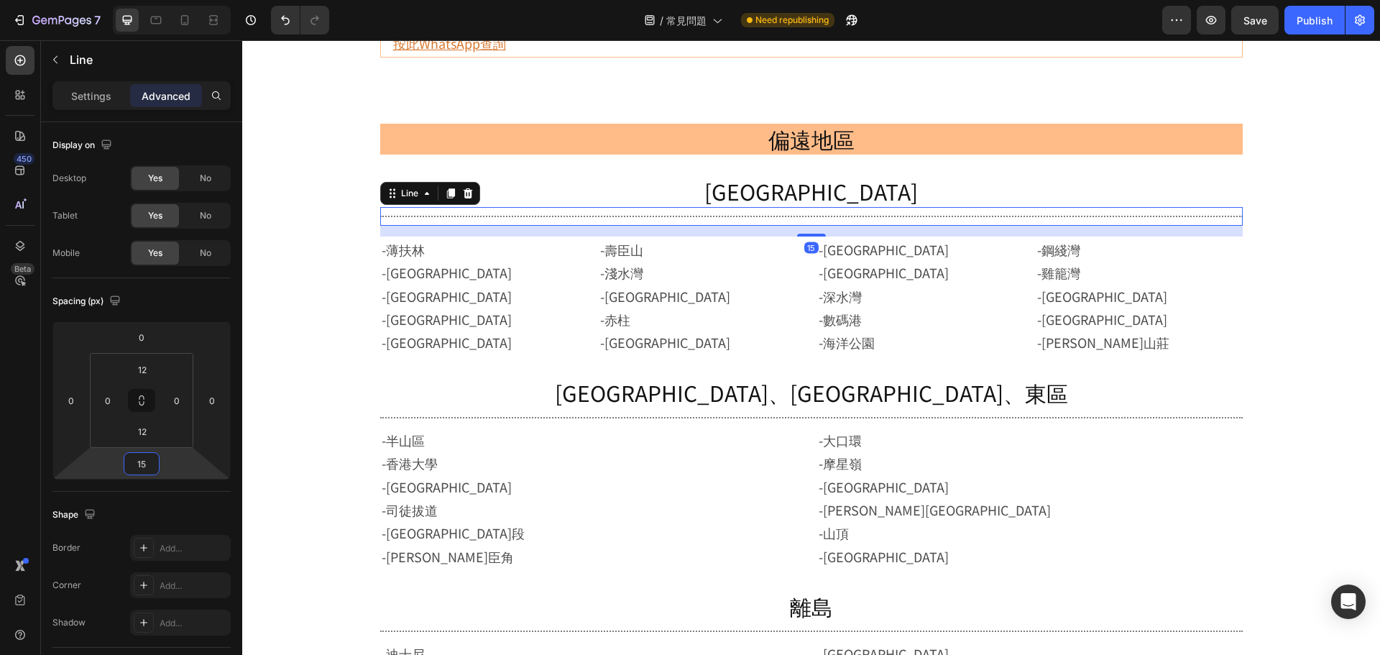
click at [1285, 339] on div "辦公時間：09:30 – 18:30 (星期一至五) Heading 1. 更改送貨時間或日期 Heading -客人可將送貨日期更改至原定日期的60天內。 …" at bounding box center [811, 408] width 1138 height 3000
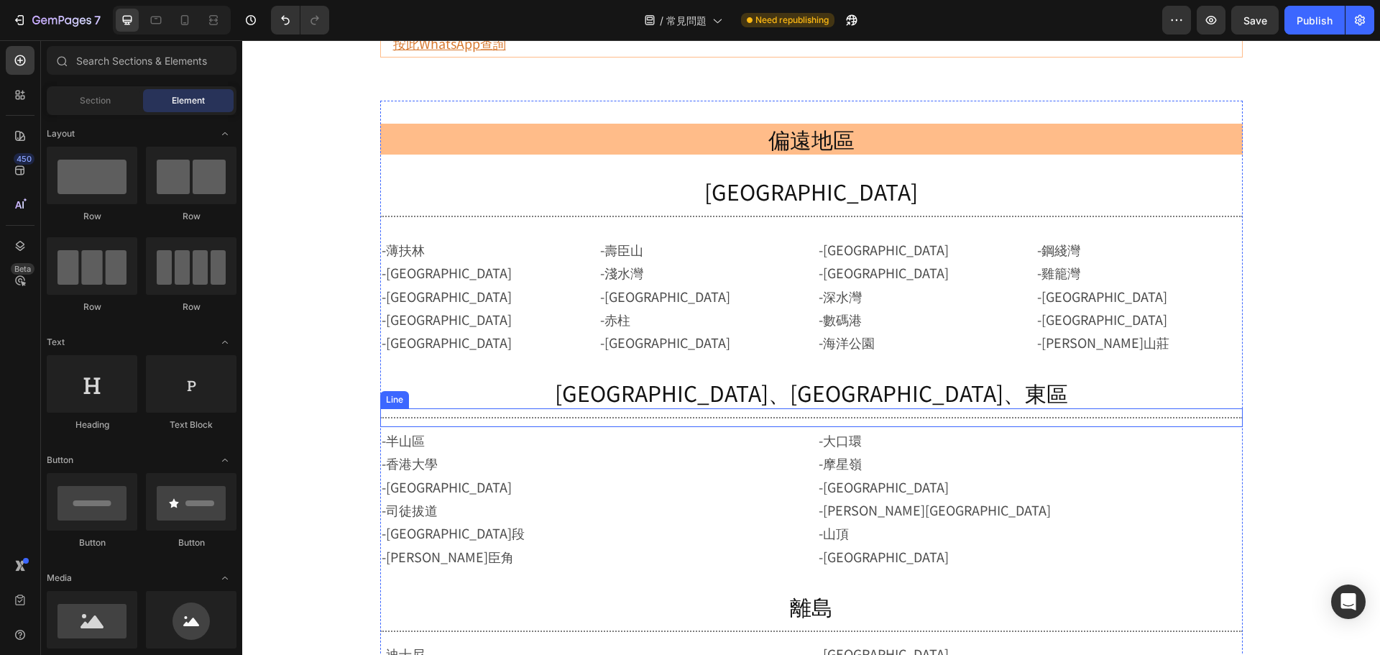
click at [1019, 416] on div "Title Line" at bounding box center [811, 417] width 863 height 19
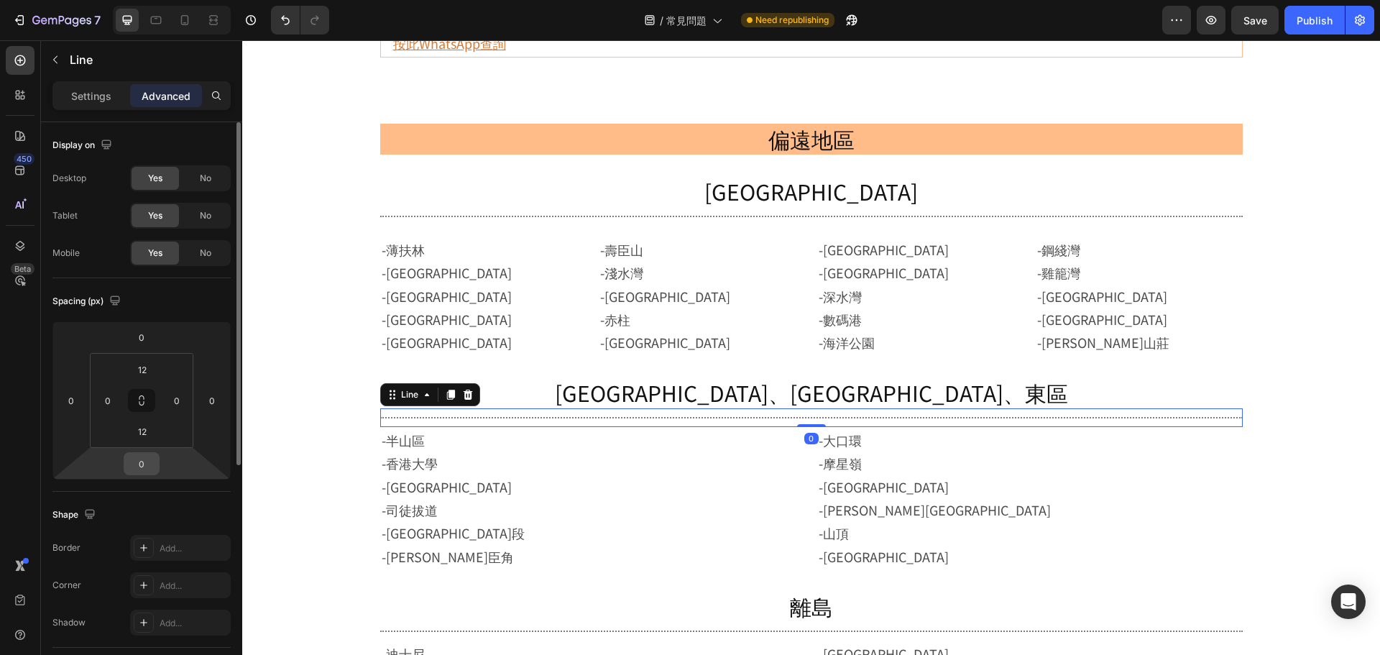
click at [142, 466] on input "0" at bounding box center [141, 464] width 29 height 22
type input "15"
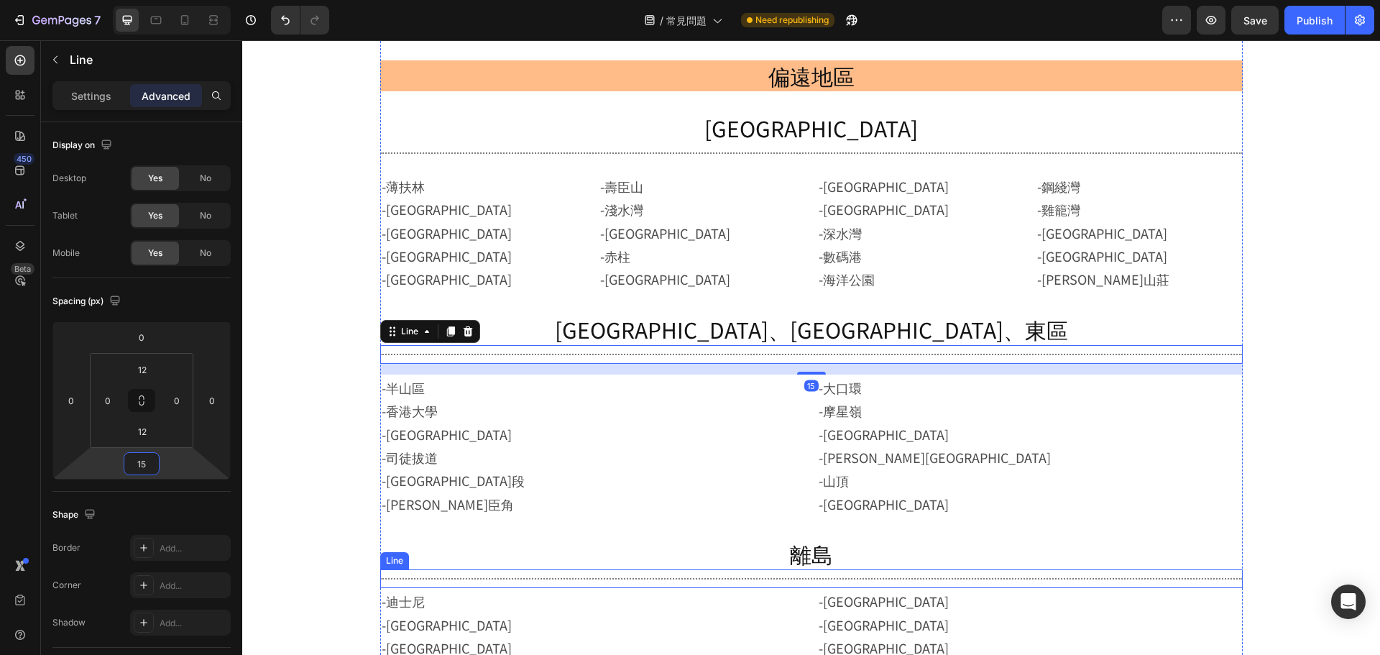
scroll to position [1306, 0]
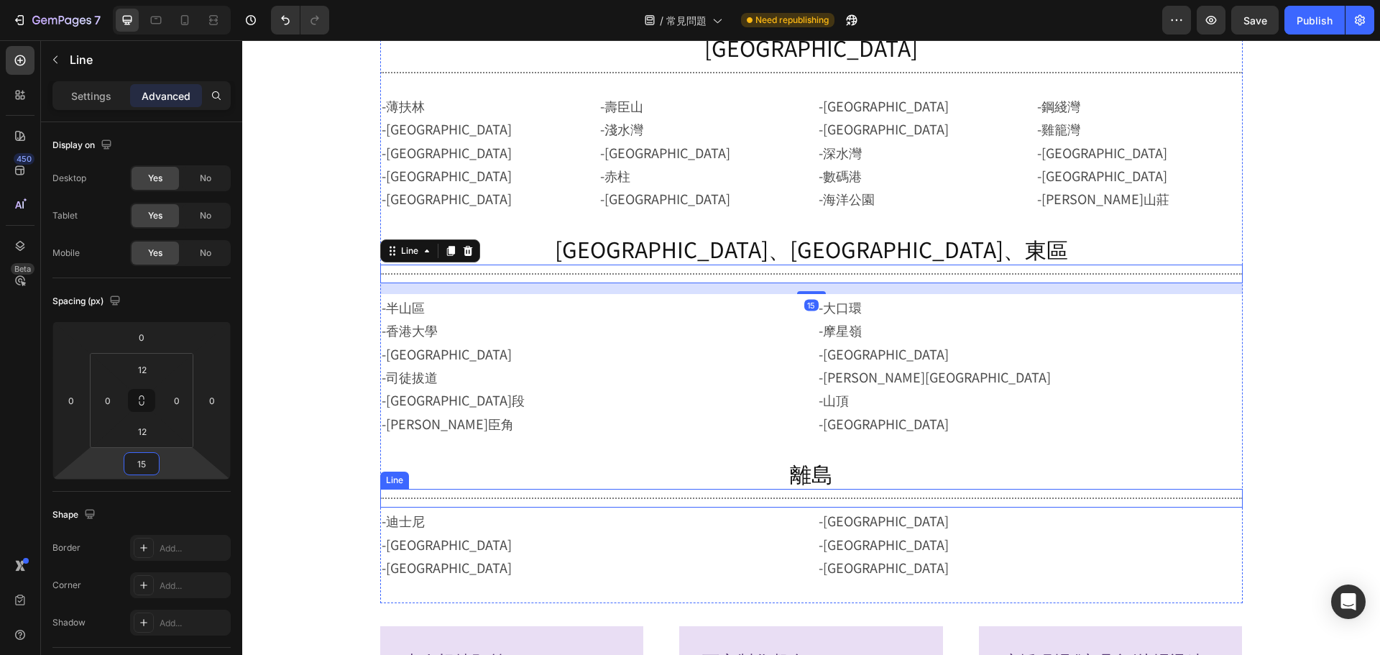
click at [710, 501] on div "Title Line" at bounding box center [811, 498] width 863 height 19
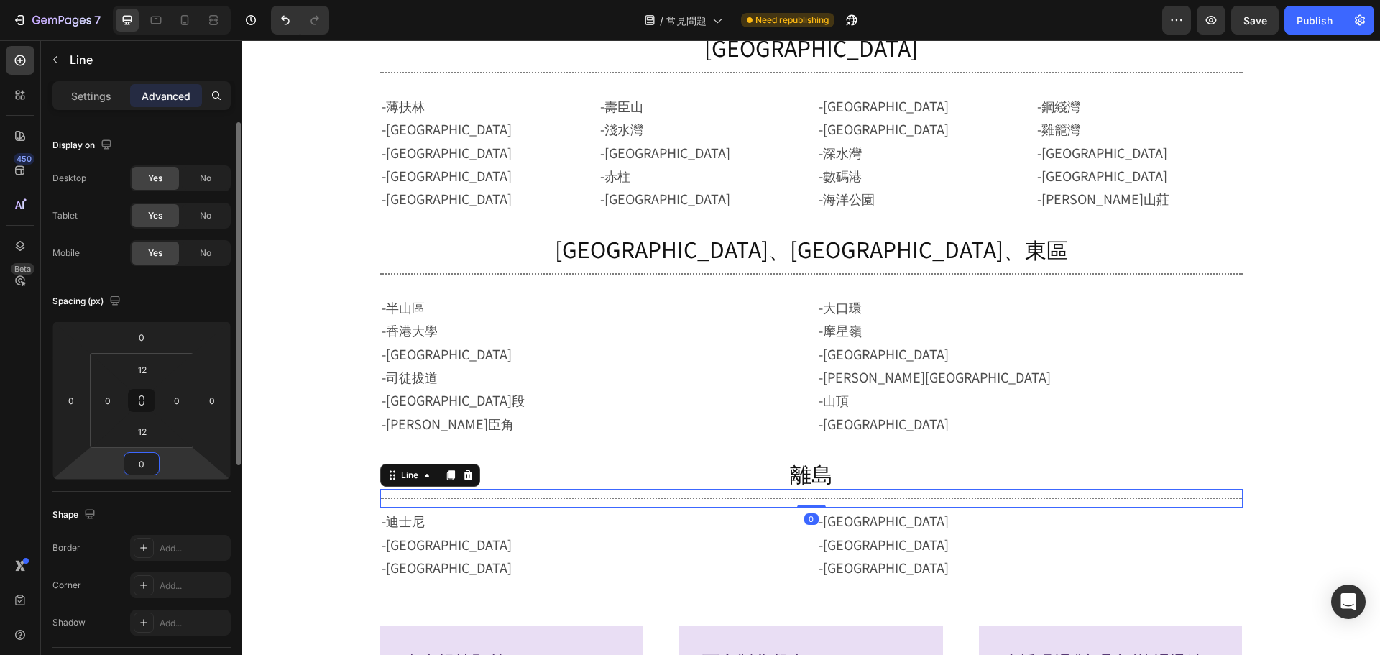
click at [141, 462] on input "0" at bounding box center [141, 464] width 29 height 22
type input "15"
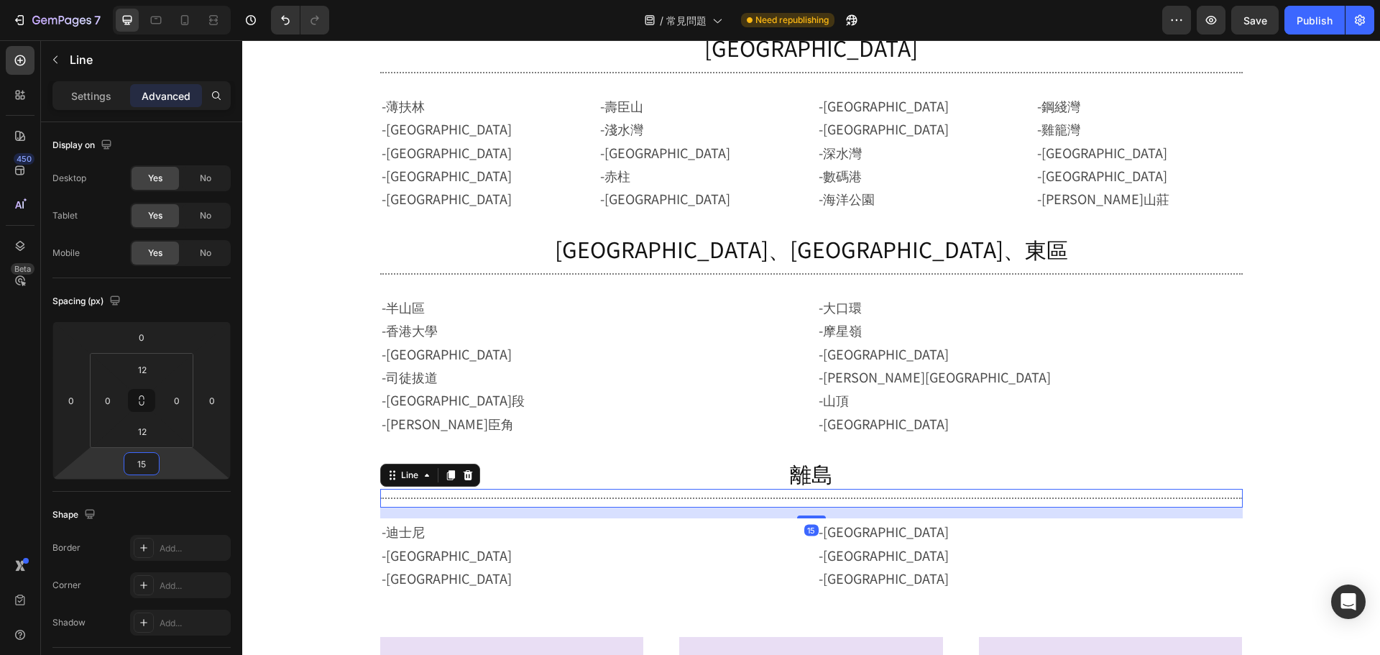
click at [1330, 340] on div "偏遠地區 Heading 南區 Heading Title Line -薄扶林 -香港仔 -鴨脷洲 -海怡半島 -黃竹坑 Text Block -壽臣山 -淺…" at bounding box center [811, 275] width 1138 height 3022
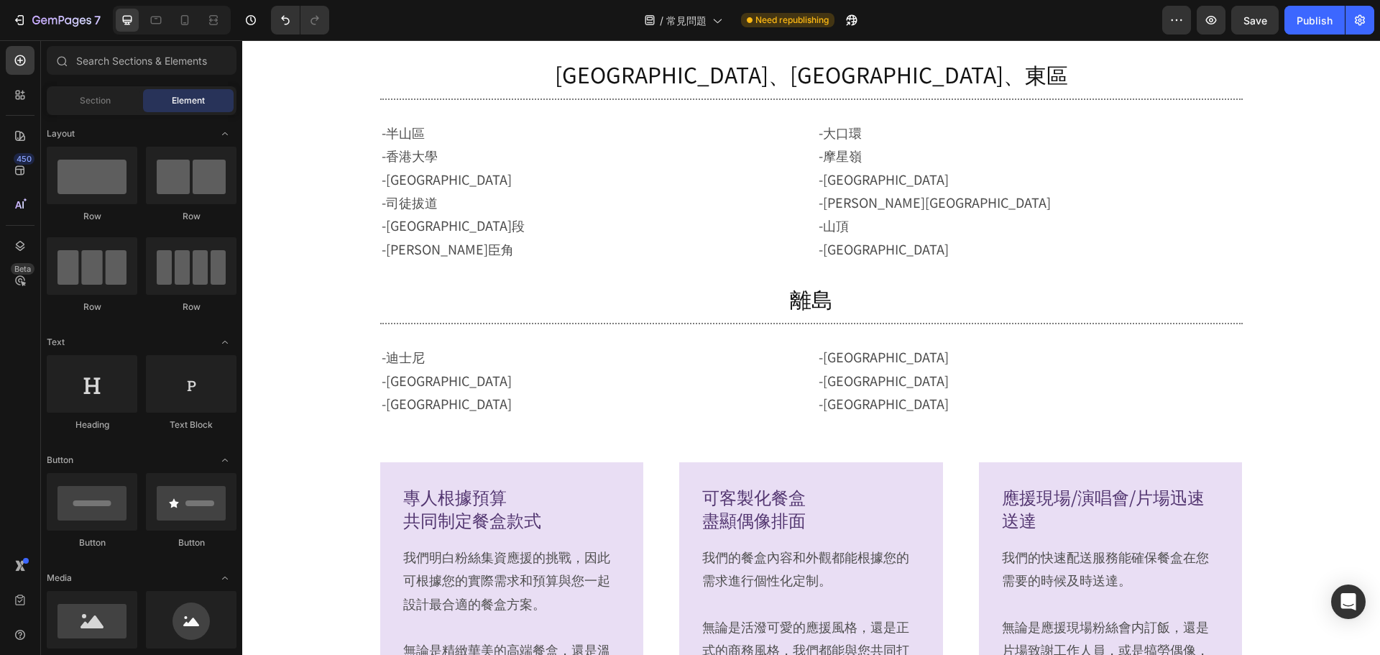
scroll to position [1449, 0]
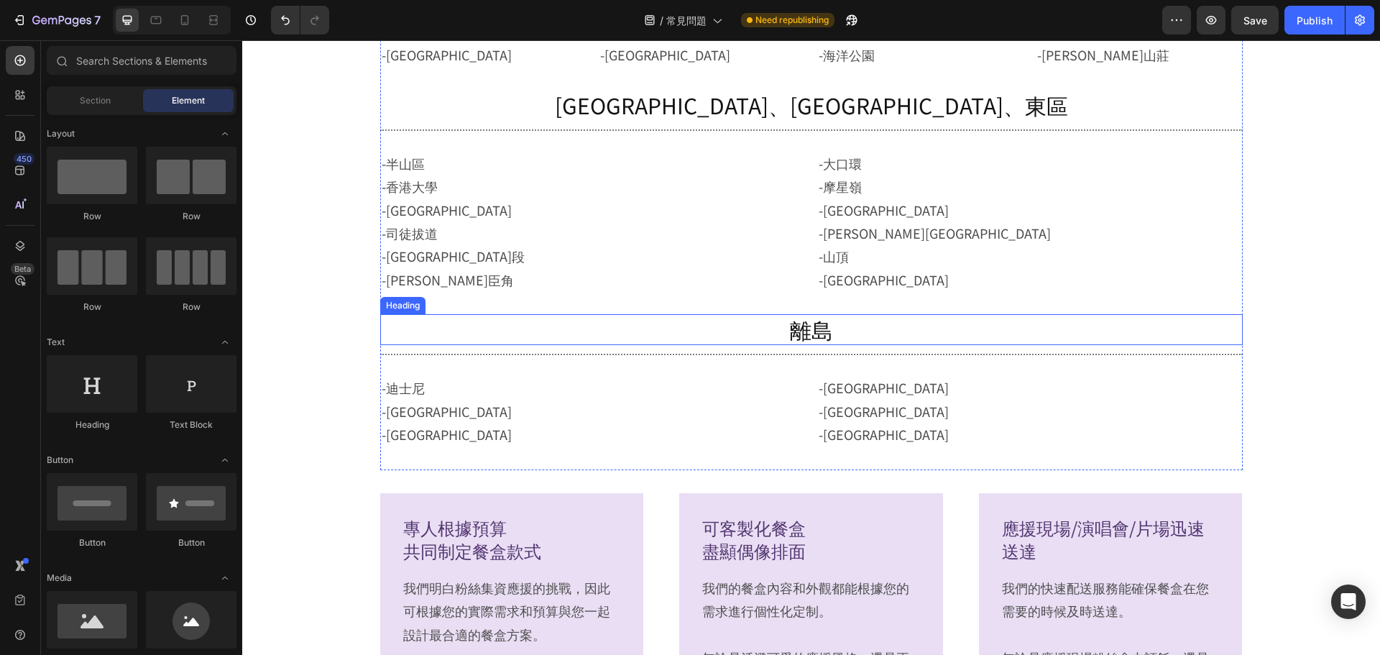
click at [829, 336] on p "離島" at bounding box center [812, 330] width 860 height 28
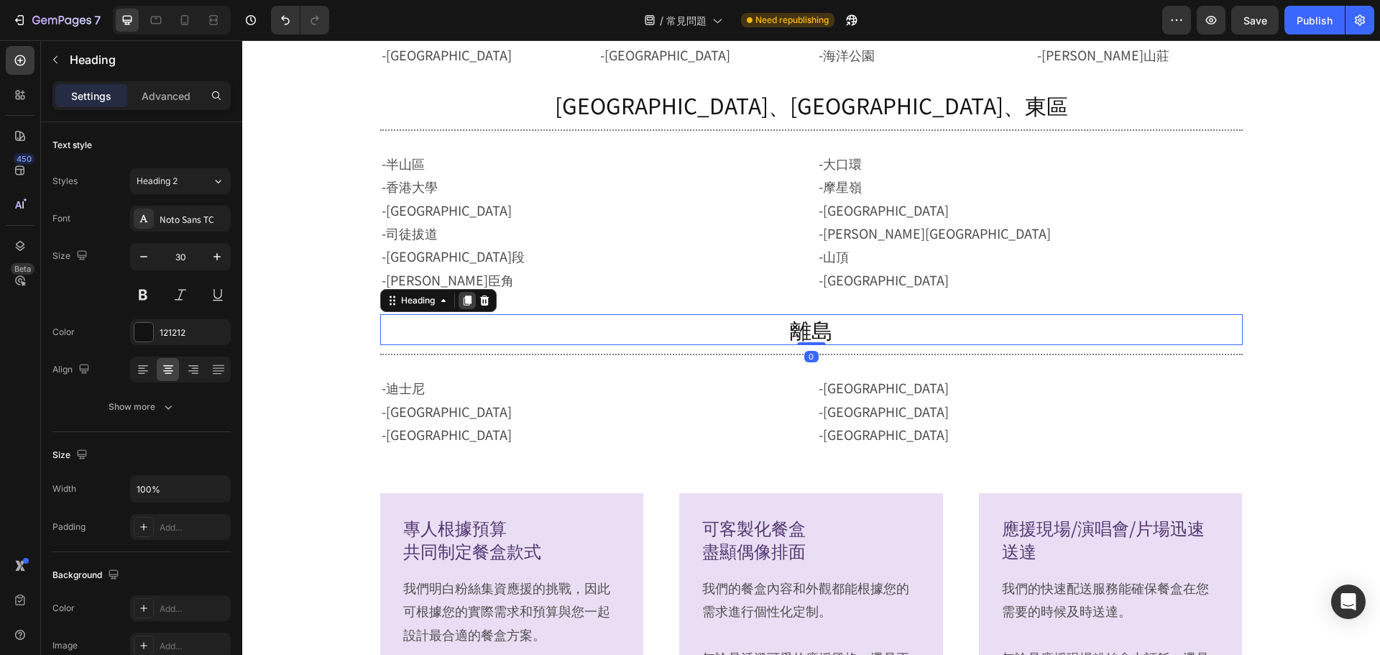
click at [466, 308] on div at bounding box center [467, 300] width 17 height 17
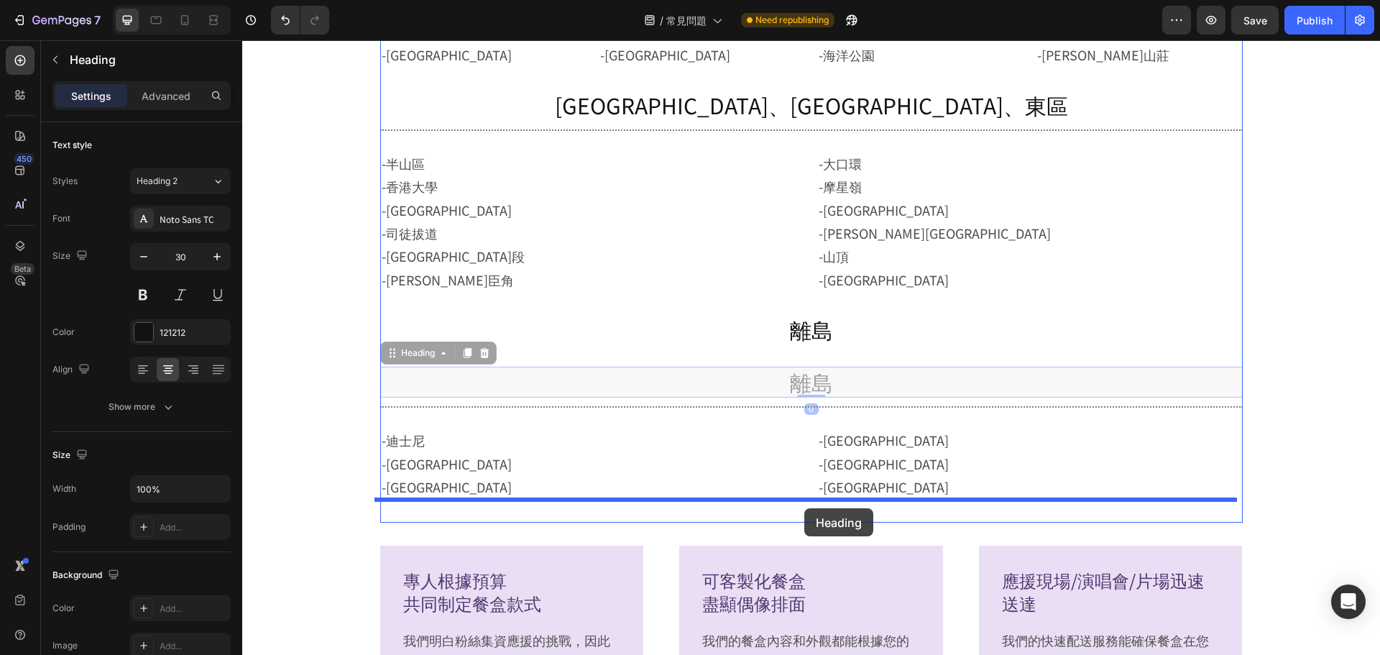
drag, startPoint x: 439, startPoint y: 357, endPoint x: 804, endPoint y: 508, distance: 395.8
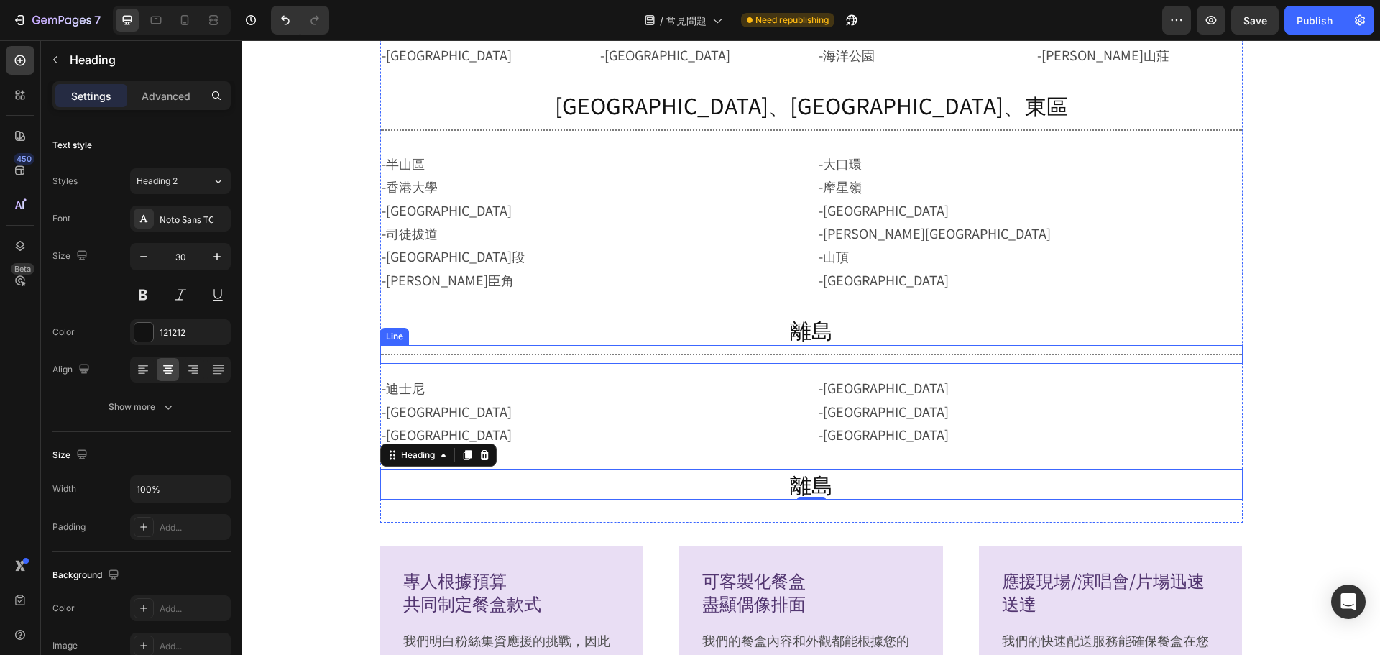
click at [812, 352] on div "Title Line" at bounding box center [811, 354] width 863 height 19
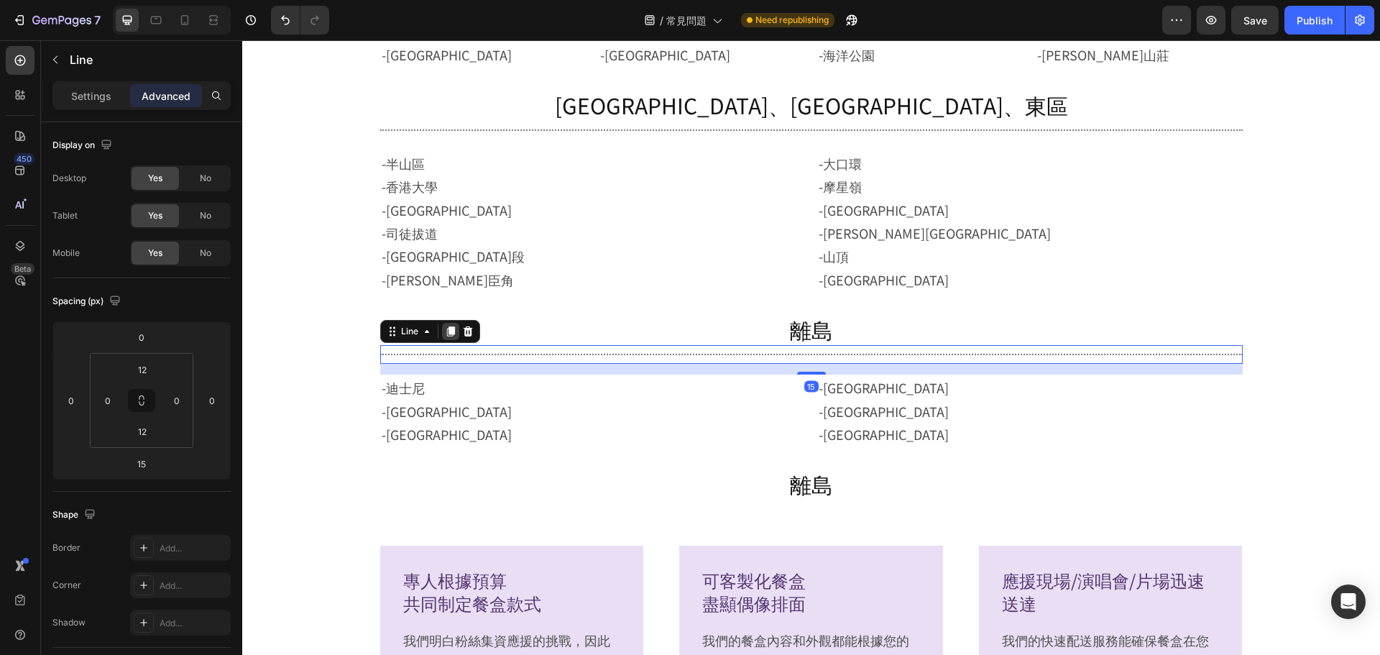
click at [446, 329] on icon at bounding box center [450, 331] width 8 height 10
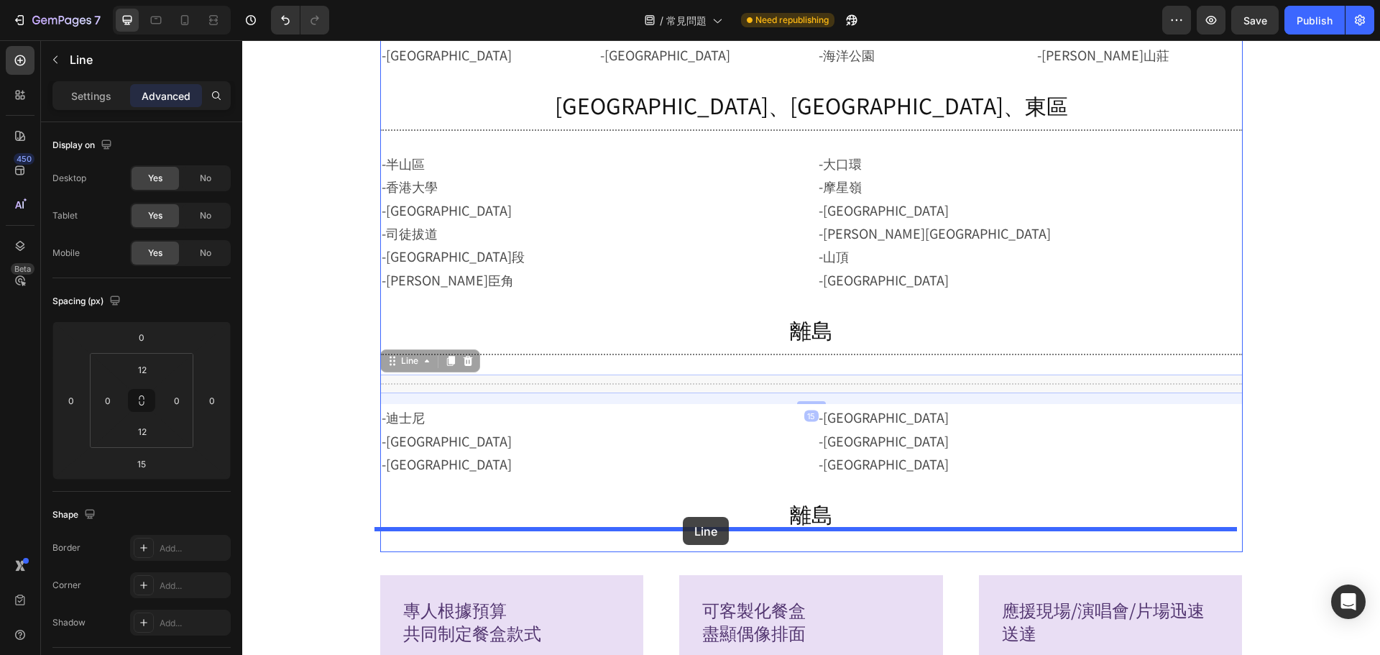
drag, startPoint x: 414, startPoint y: 371, endPoint x: 683, endPoint y: 517, distance: 305.9
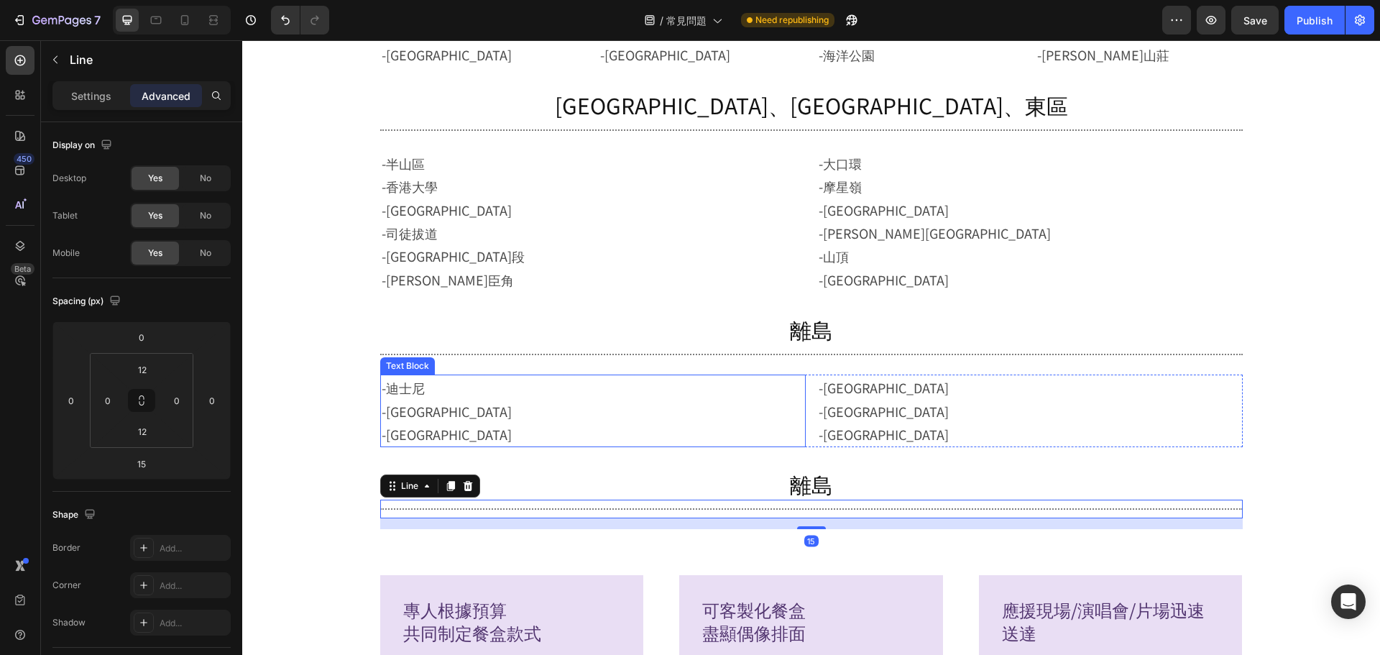
click at [697, 391] on p "-迪士尼 -馬灣 -愉景灣" at bounding box center [593, 411] width 423 height 70
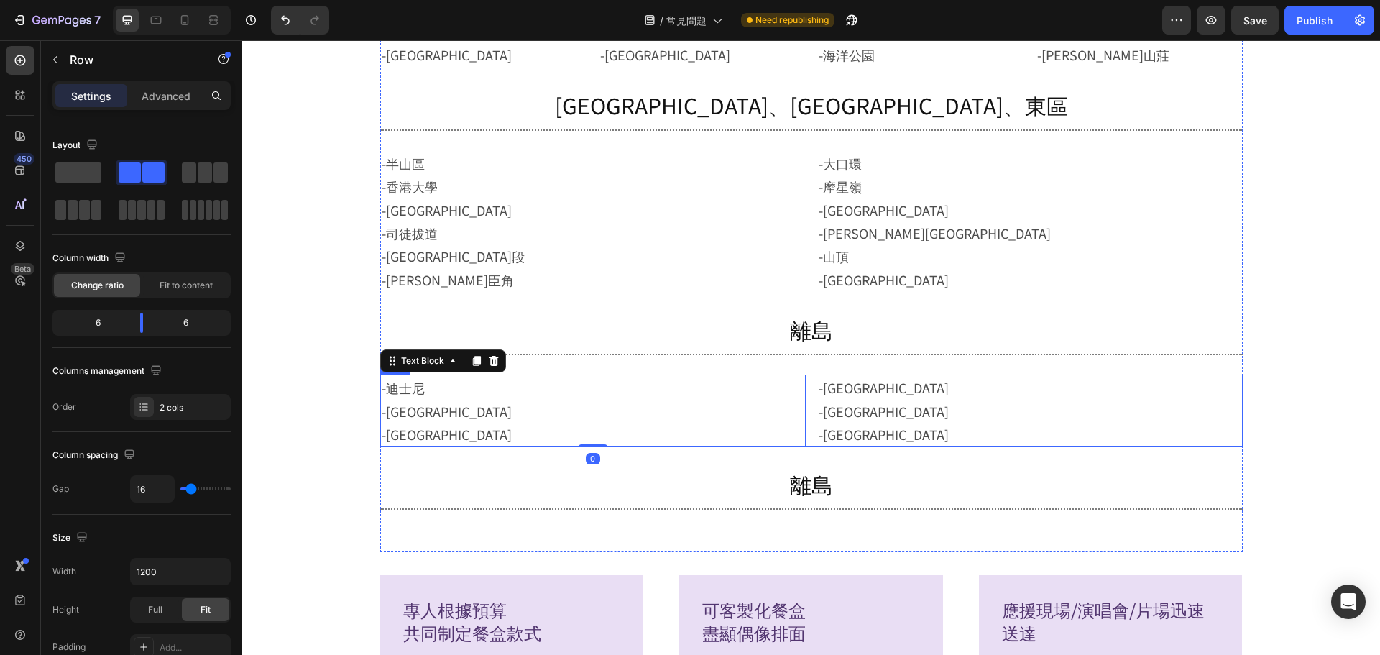
click at [804, 399] on div "-迪士尼 -馬灣 -愉景灣 Text Block 0 -東涌 -博覽館 -小蠔灣 Text Block Row" at bounding box center [811, 411] width 863 height 73
click at [447, 358] on icon at bounding box center [451, 361] width 8 height 10
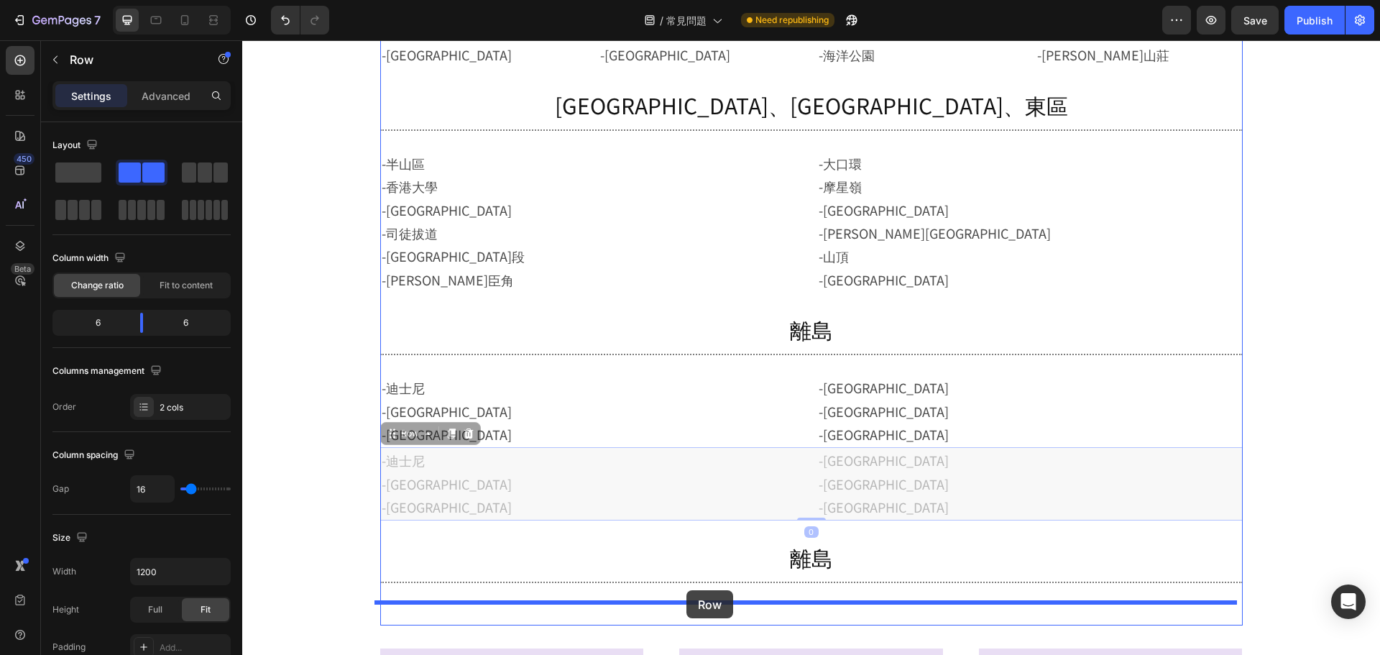
drag, startPoint x: 408, startPoint y: 439, endPoint x: 689, endPoint y: 592, distance: 319.5
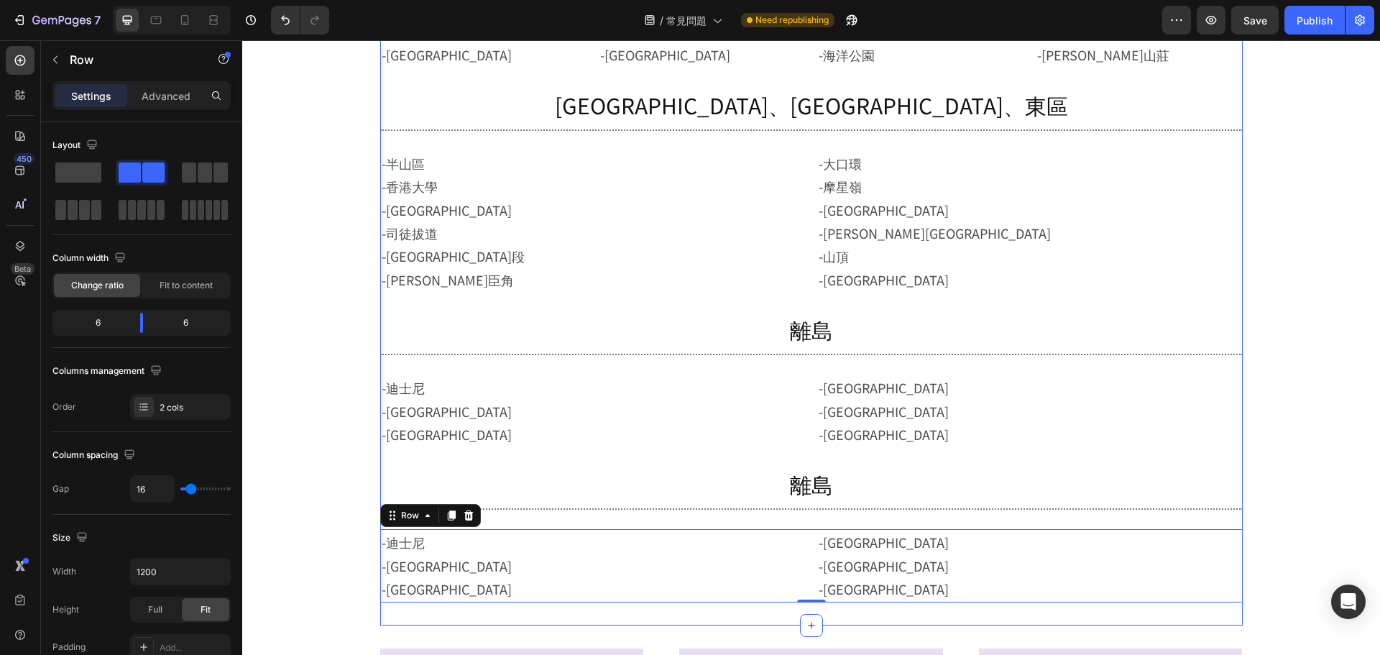
click at [807, 485] on h2 "離島" at bounding box center [811, 484] width 863 height 31
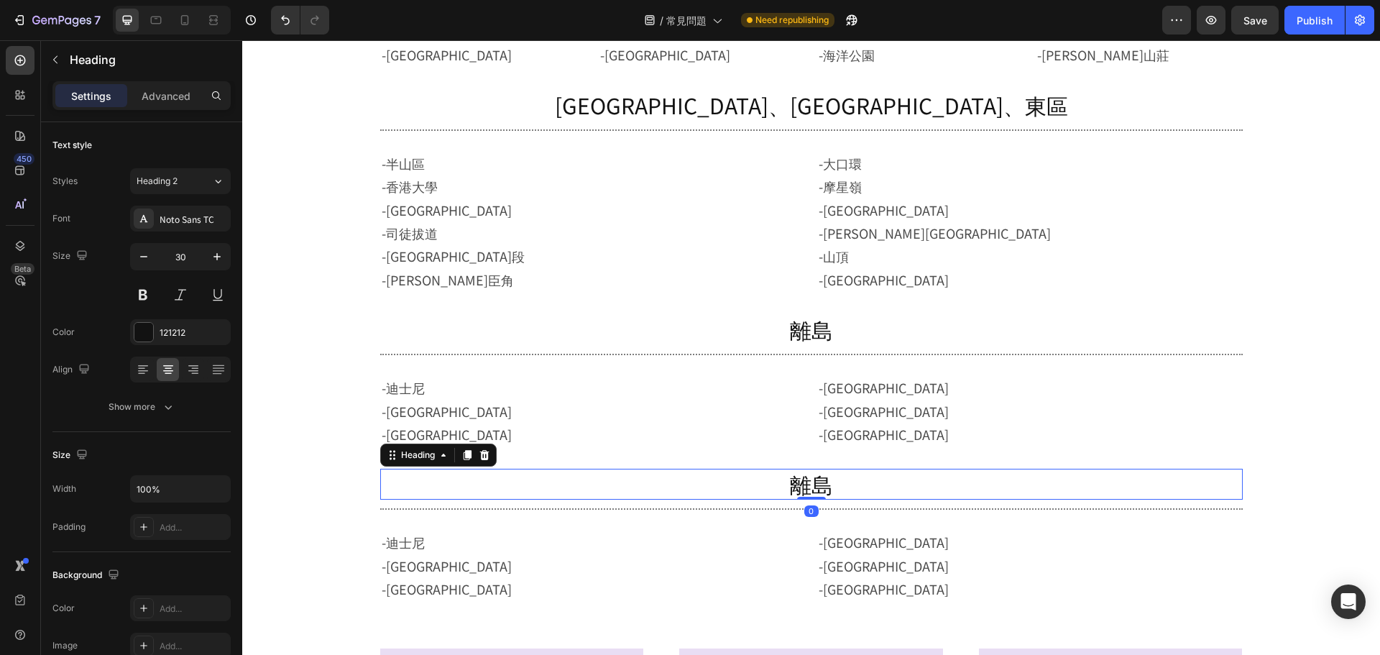
click at [807, 485] on h2 "離島" at bounding box center [811, 484] width 863 height 31
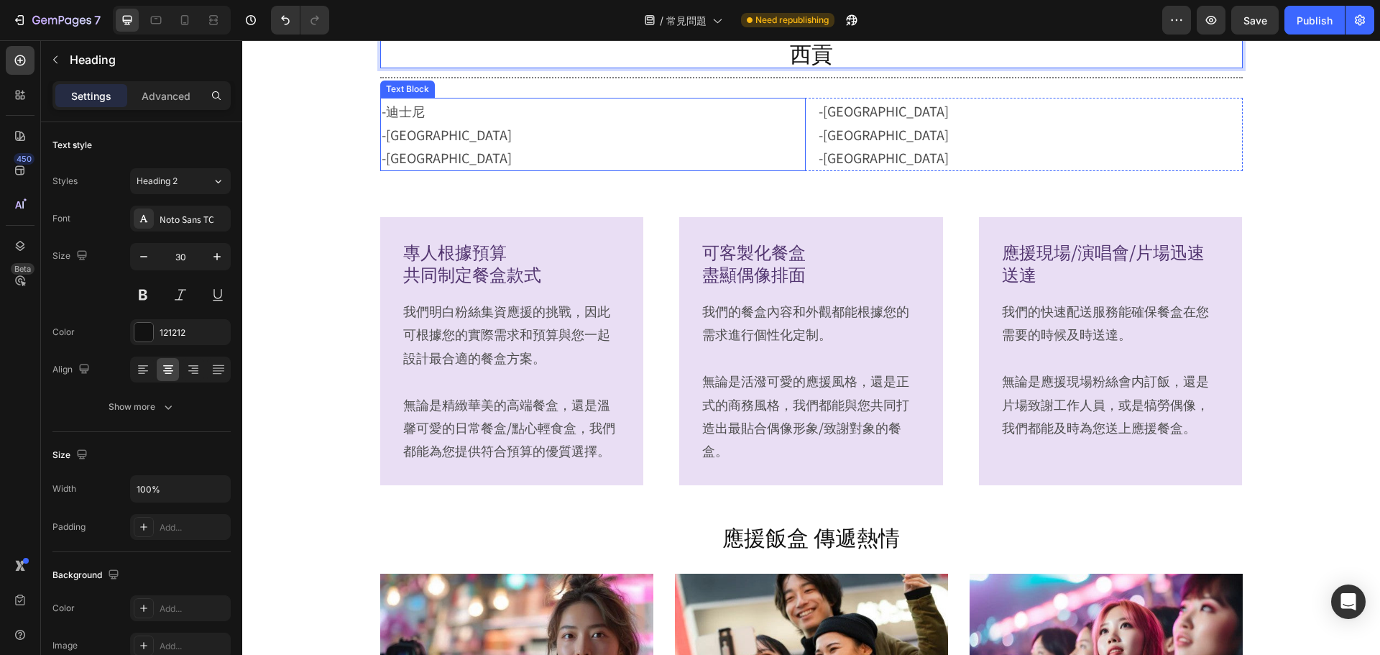
scroll to position [1521, 0]
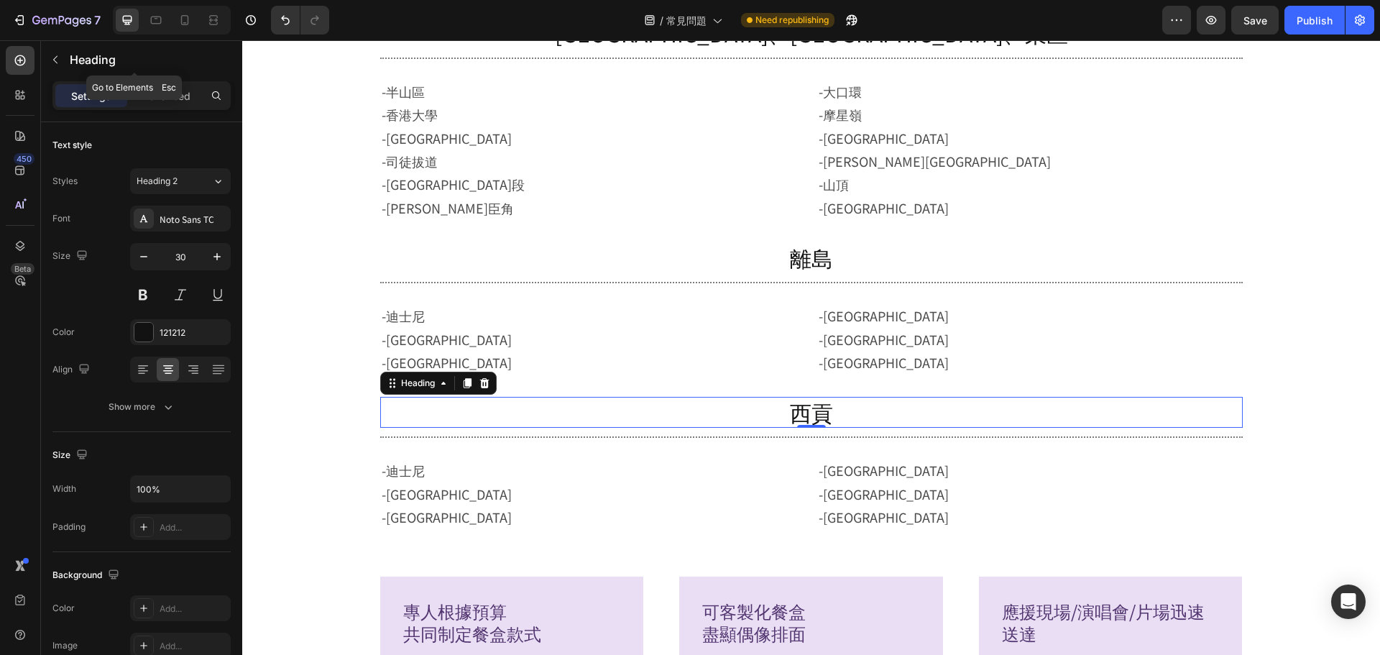
click at [101, 48] on div "Heading" at bounding box center [134, 59] width 187 height 37
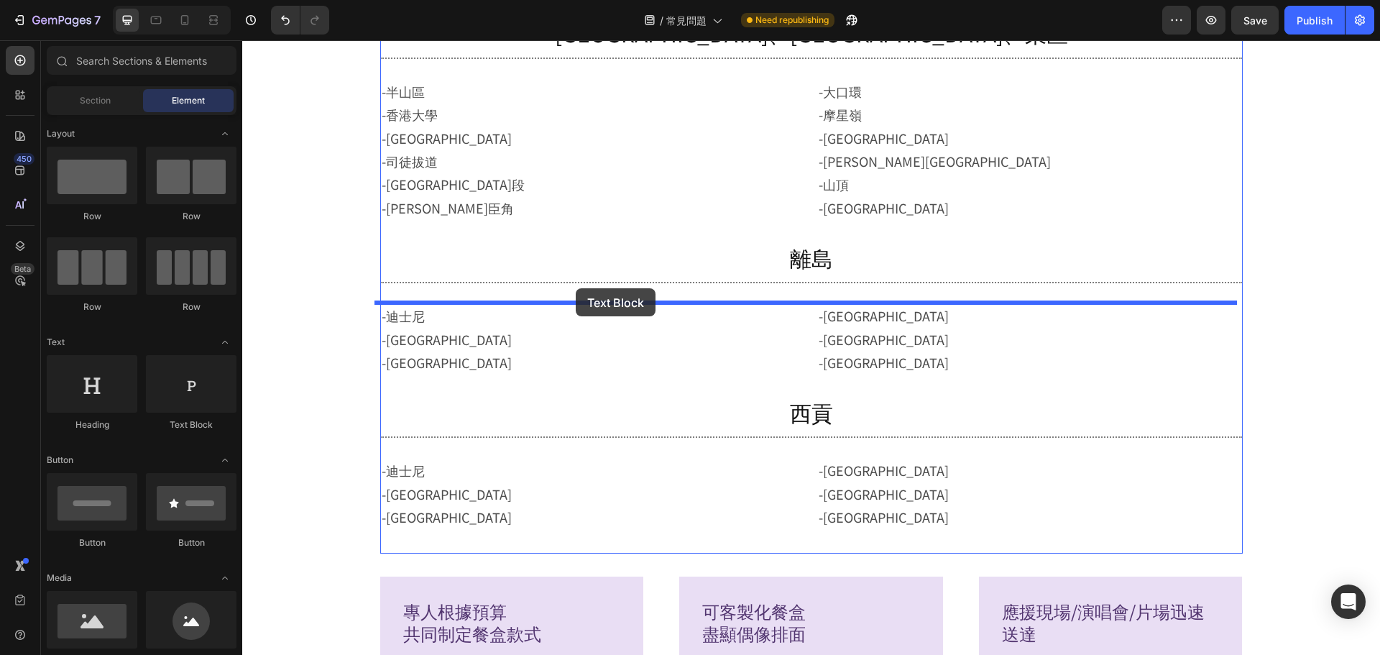
drag, startPoint x: 439, startPoint y: 452, endPoint x: 576, endPoint y: 288, distance: 213.4
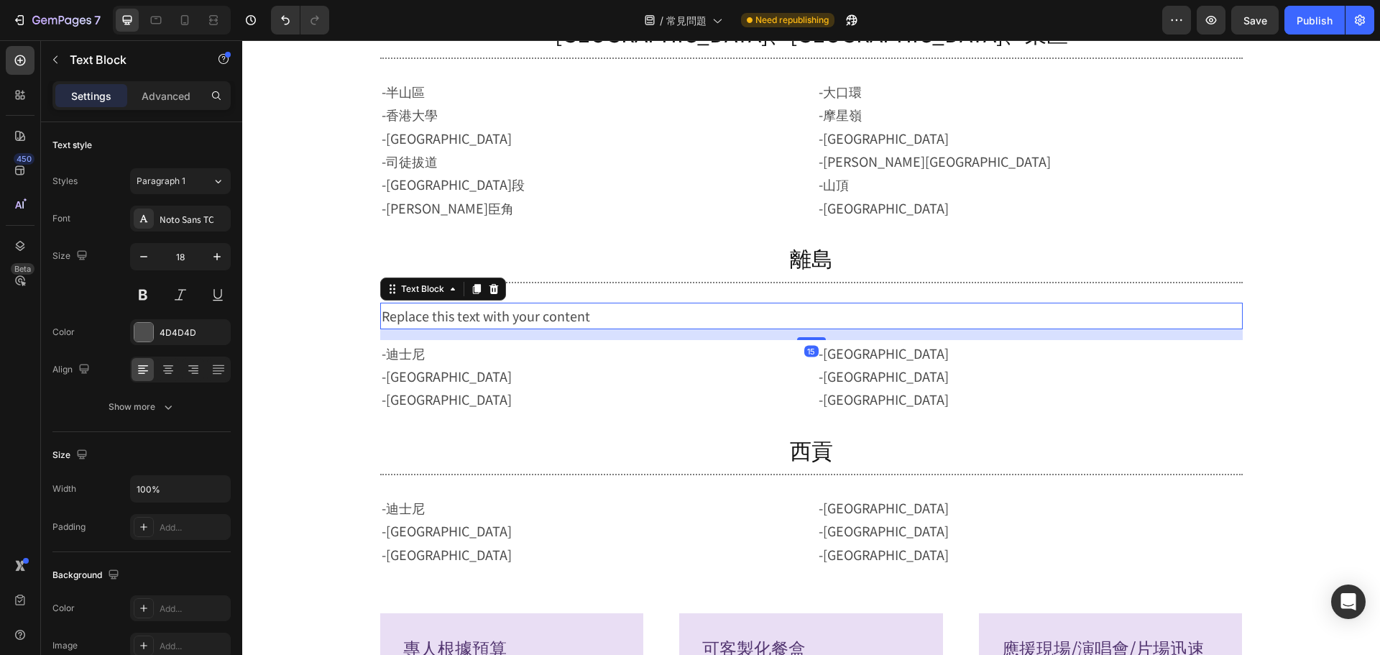
click at [530, 312] on div "Replace this text with your content" at bounding box center [811, 316] width 863 height 26
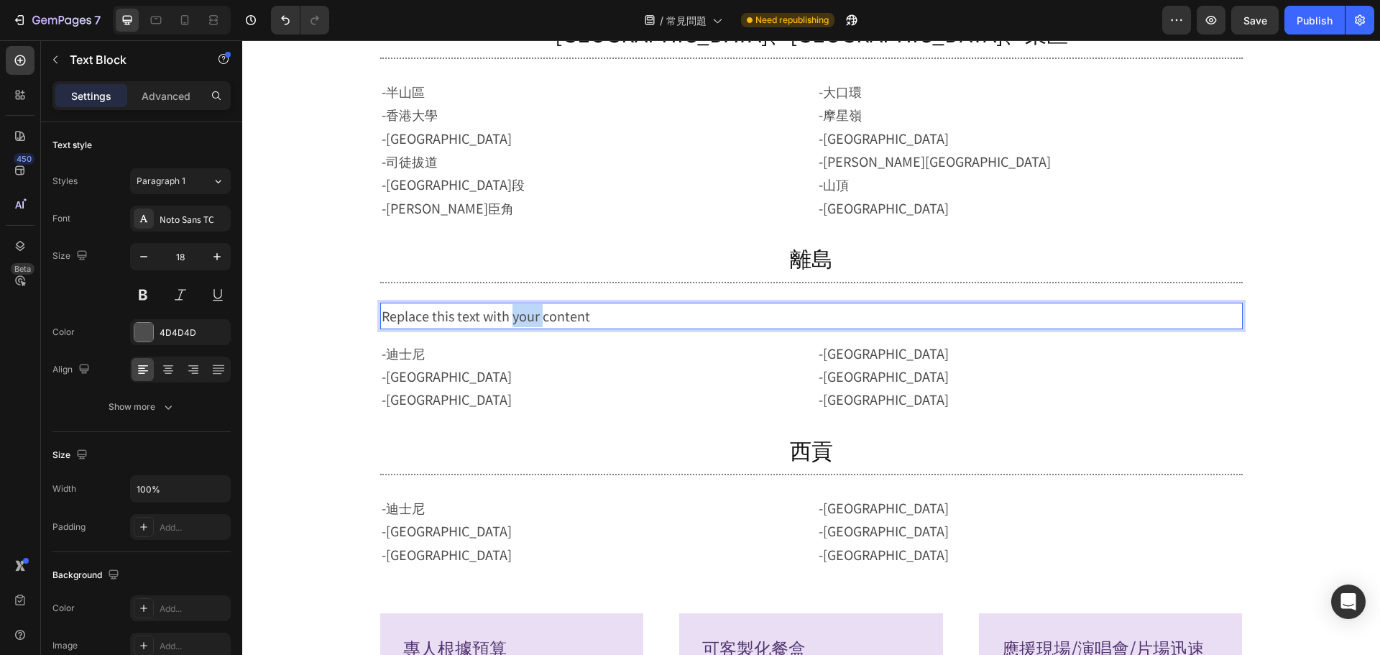
click at [530, 312] on p "Replace this text with your content" at bounding box center [812, 315] width 860 height 23
click at [441, 396] on p "-迪士尼 -馬灣 -愉景灣" at bounding box center [593, 376] width 423 height 70
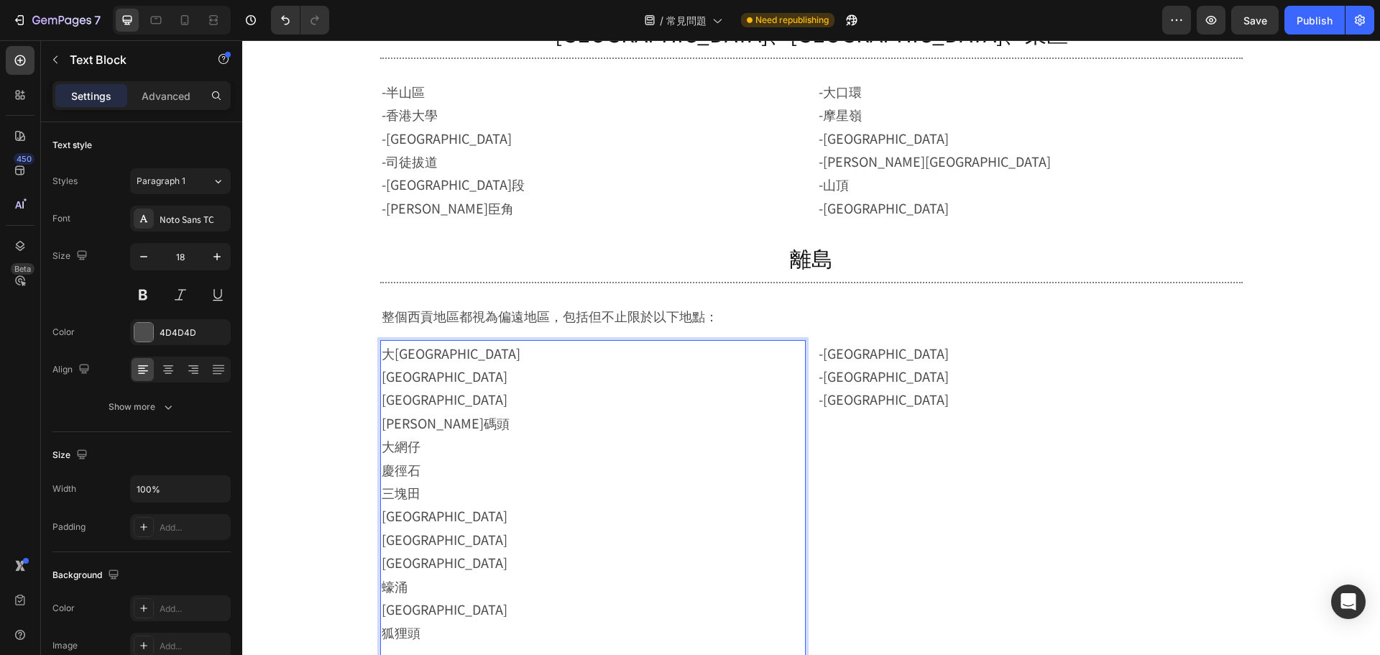
scroll to position [1548, 0]
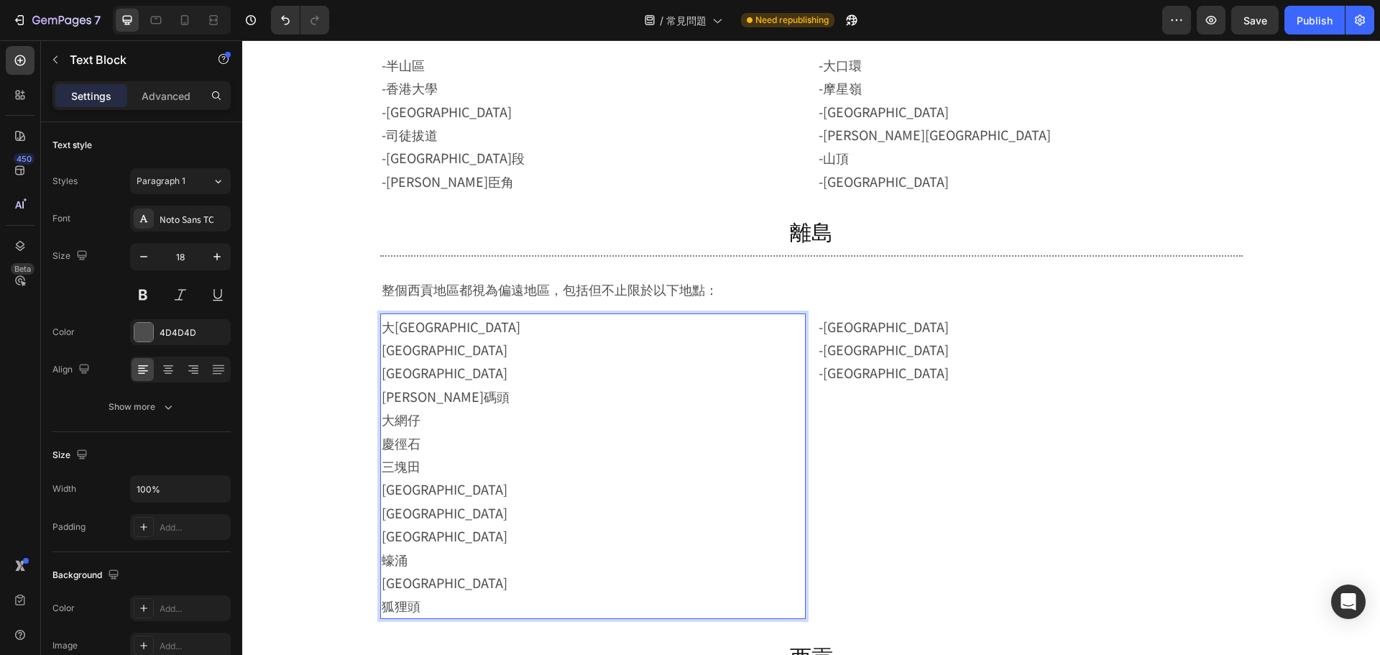
click at [380, 334] on div "大埔仔 北潭涌 大坳門 黃石碼頭 大網仔 慶徑石 三塊田 白沙灣 大涌口 北圍 蠔涌 北圍 狐狸頭" at bounding box center [593, 466] width 426 height 306
click at [382, 352] on p "-大埔仔 北潭涌 大坳門 黃石碼頭 大網仔 慶徑石" at bounding box center [593, 384] width 423 height 139
click at [382, 380] on p "-大埔仔 -北潭涌 大坳門 黃石碼頭 大網仔 慶徑石" at bounding box center [593, 384] width 423 height 139
click at [382, 417] on p "-大埔仔 -北潭涌 -大坳門 -黃石碼頭 大網仔 慶徑石" at bounding box center [593, 384] width 423 height 139
click at [382, 444] on p "-大埔仔 -北潭涌 -大坳門 -黃石碼頭 -大網仔 慶徑石" at bounding box center [593, 384] width 423 height 139
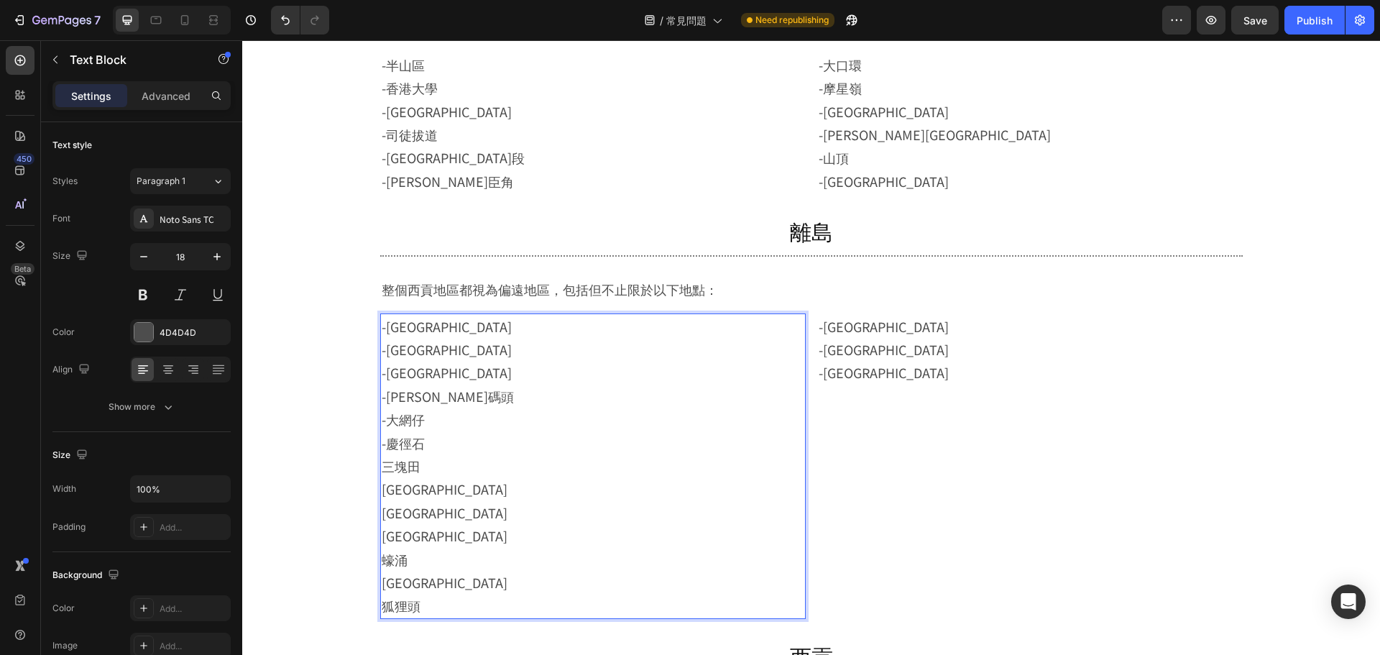
drag, startPoint x: 378, startPoint y: 461, endPoint x: 382, endPoint y: 480, distance: 19.0
click at [382, 464] on p "三塊田 白沙灣 大涌口 北圍 蠔涌 北圍 狐狸頭" at bounding box center [593, 535] width 423 height 163
click at [382, 495] on p "-三塊田 白沙灣 大涌口 北圍 蠔涌 北圍 狐狸頭" at bounding box center [593, 535] width 423 height 163
click at [382, 515] on p "-三塊田 -白沙灣 大涌口 北圍 蠔涌 北圍 狐狸頭" at bounding box center [593, 535] width 423 height 163
click at [382, 536] on p "-三塊田 -白沙灣 -大涌口 北圍 蠔涌 北圍 狐狸頭" at bounding box center [593, 535] width 423 height 163
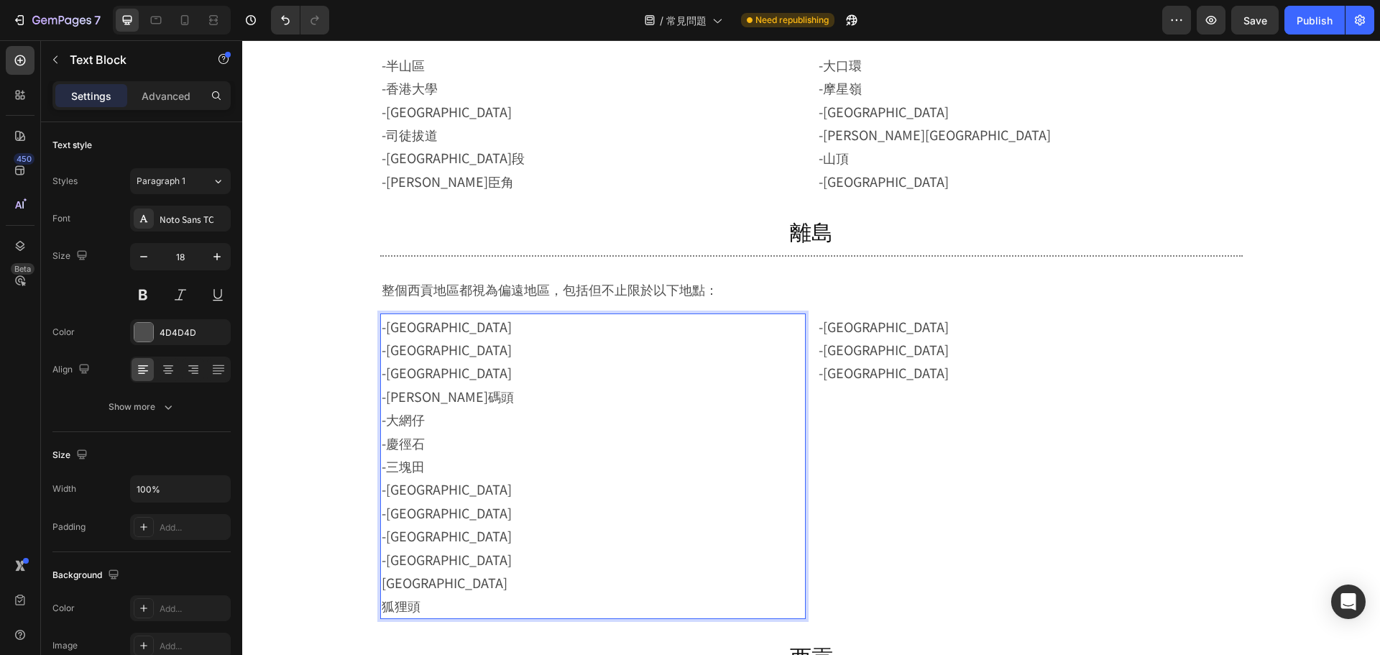
drag, startPoint x: 378, startPoint y: 575, endPoint x: 380, endPoint y: 595, distance: 20.2
click at [382, 610] on p "-三塊田 -白沙灣 -大涌口 -北圍 -蠔涌 -北圍 狐狸頭" at bounding box center [593, 535] width 423 height 163
click at [439, 503] on p "-三塊田 -白沙灣 -大涌口 -北圍 -蠔涌 -北圍 -狐狸頭" at bounding box center [593, 535] width 423 height 163
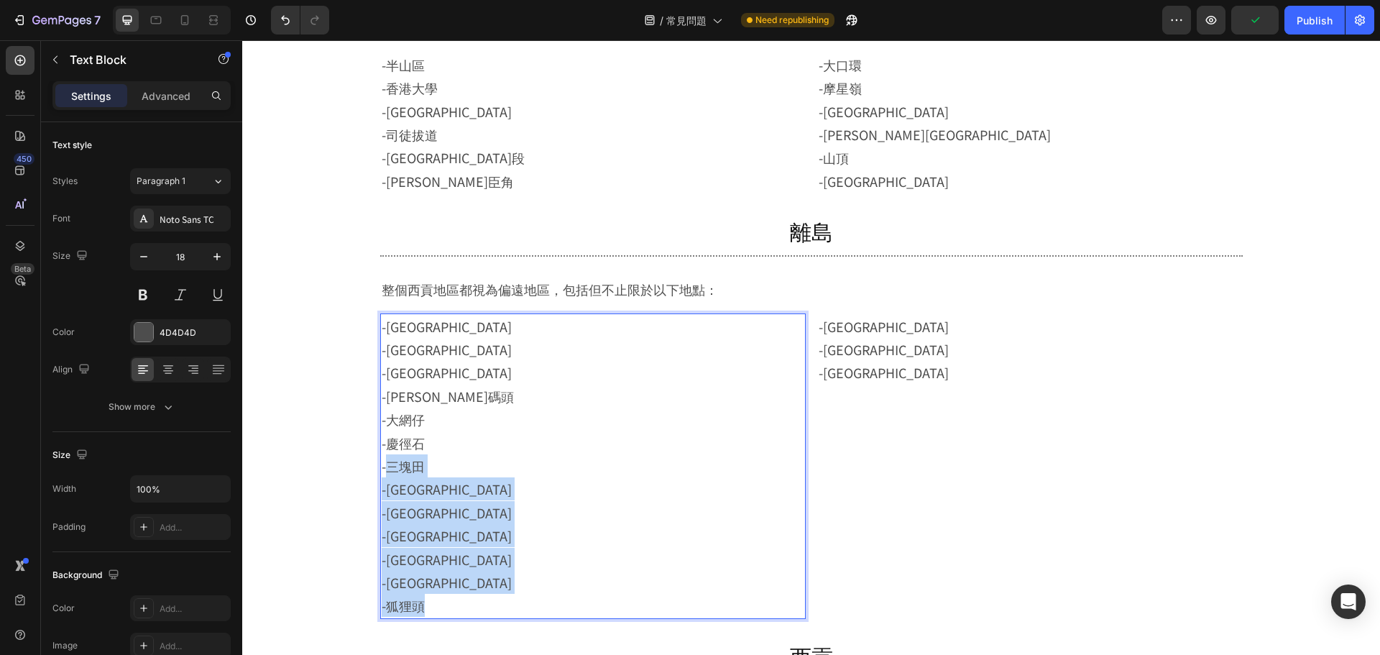
drag, startPoint x: 380, startPoint y: 467, endPoint x: 459, endPoint y: 607, distance: 160.0
click at [459, 607] on p "-三塊田 -白沙灣 -大涌口 -北圍 -蠔涌 -北圍 -狐狸頭" at bounding box center [593, 535] width 423 height 163
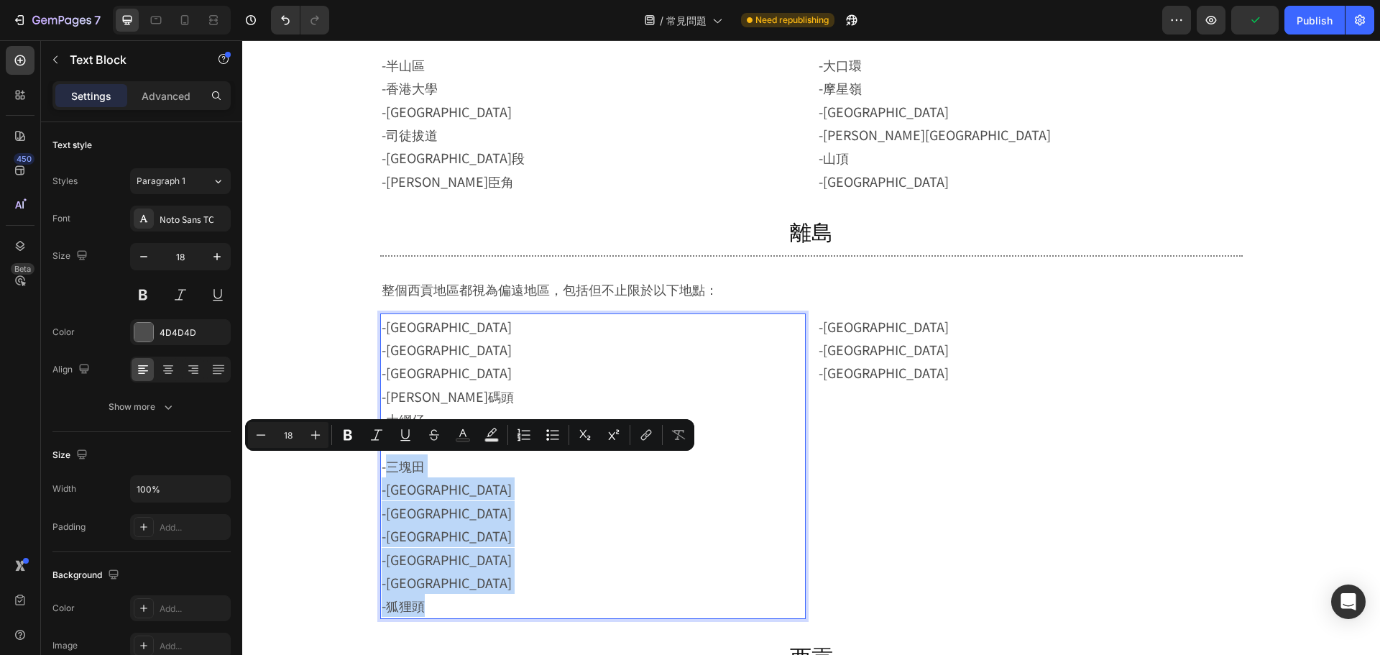
drag, startPoint x: 431, startPoint y: 500, endPoint x: 423, endPoint y: 490, distance: 12.2
click at [431, 499] on p "-三塊田 -白沙灣 -大涌口 -北圍 -蠔涌 -北圍 -狐狸頭" at bounding box center [593, 535] width 423 height 163
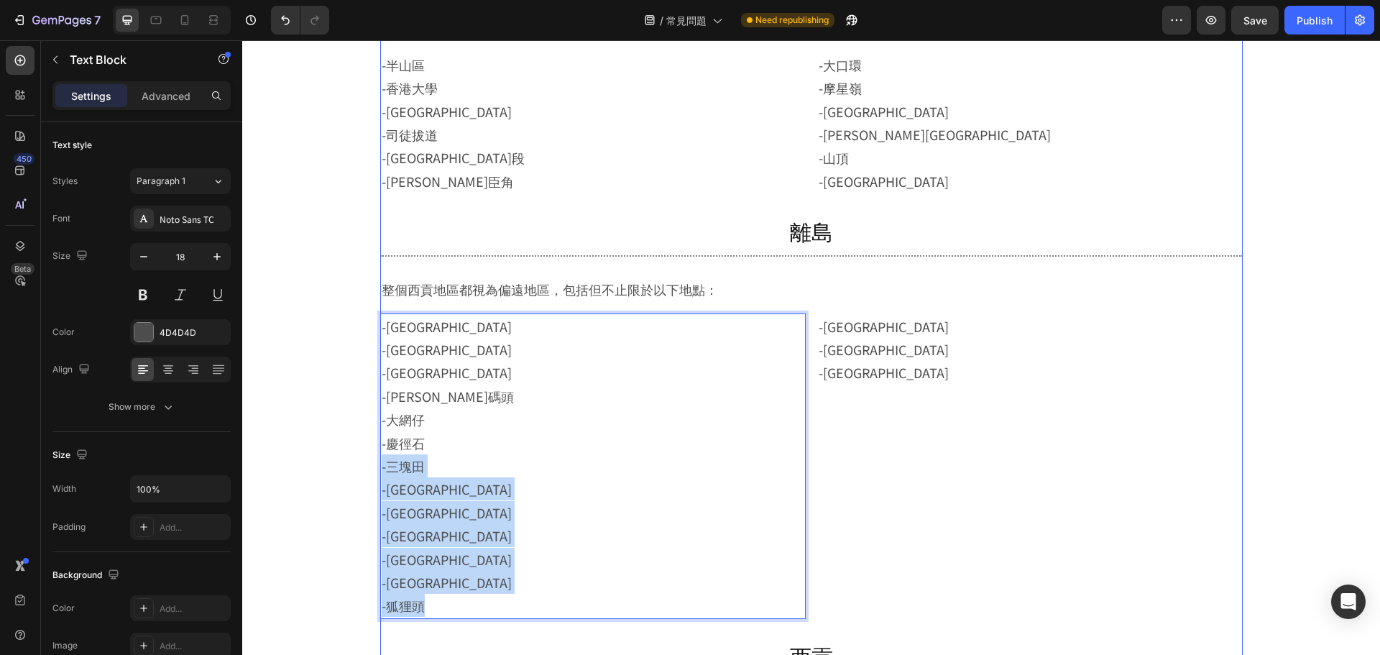
drag, startPoint x: 376, startPoint y: 469, endPoint x: 460, endPoint y: 638, distance: 188.7
click at [460, 638] on div "偏遠地區 Heading 南區 Heading Title Line -薄扶林 -香港仔 -鴨脷洲 -海怡半島 -黃竹坑 Text Block -壽臣山 -淺…" at bounding box center [811, 256] width 863 height 1036
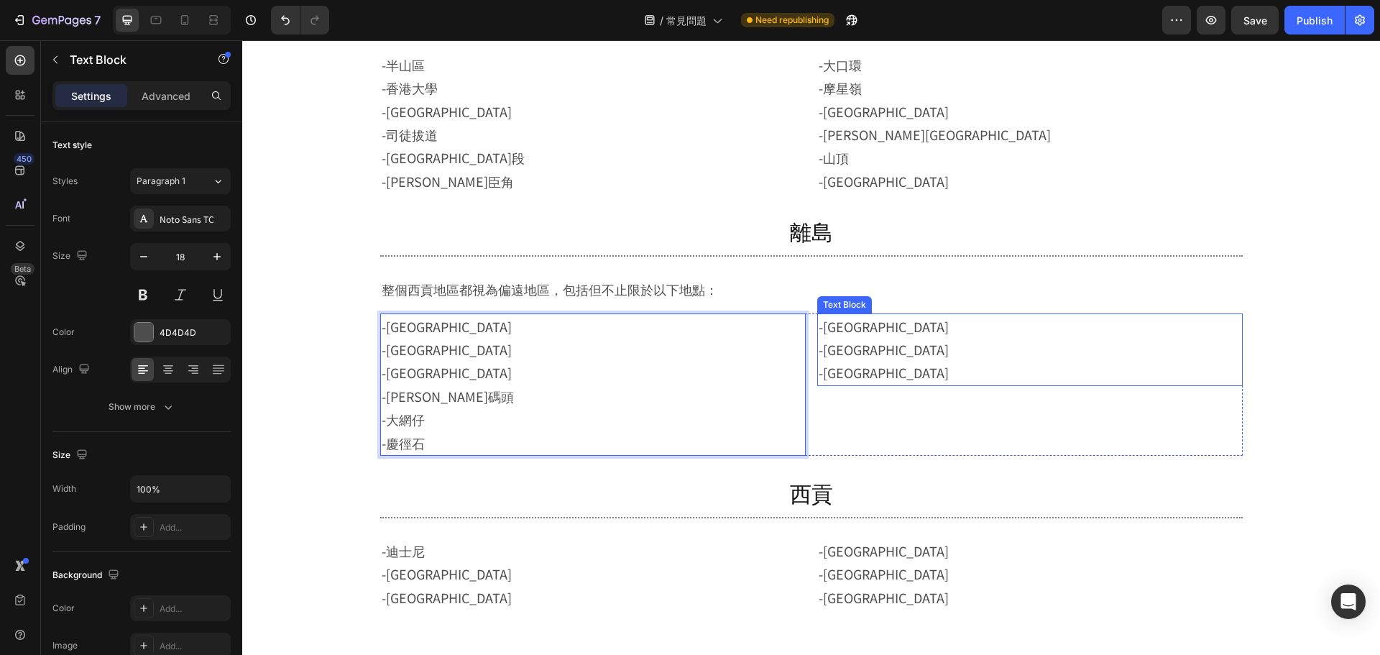
click at [881, 375] on p "-東涌 -博覽館 -小蠔灣" at bounding box center [1030, 350] width 423 height 70
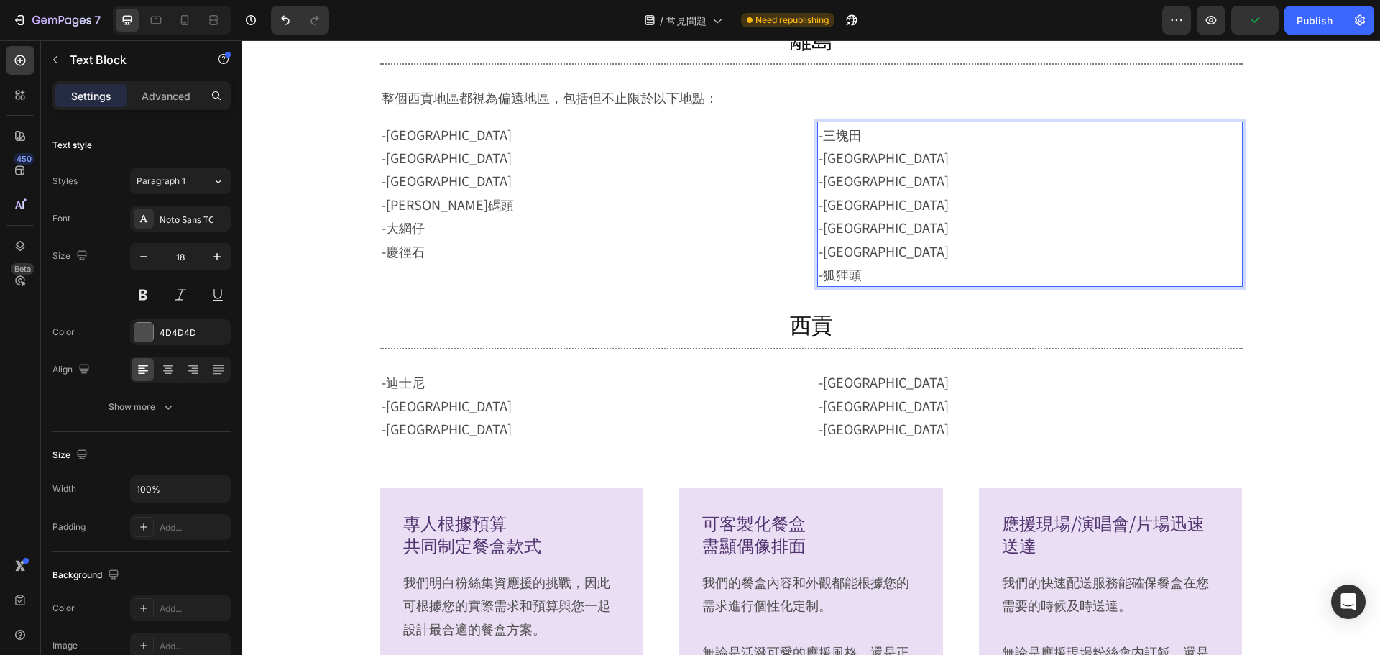
scroll to position [1763, 0]
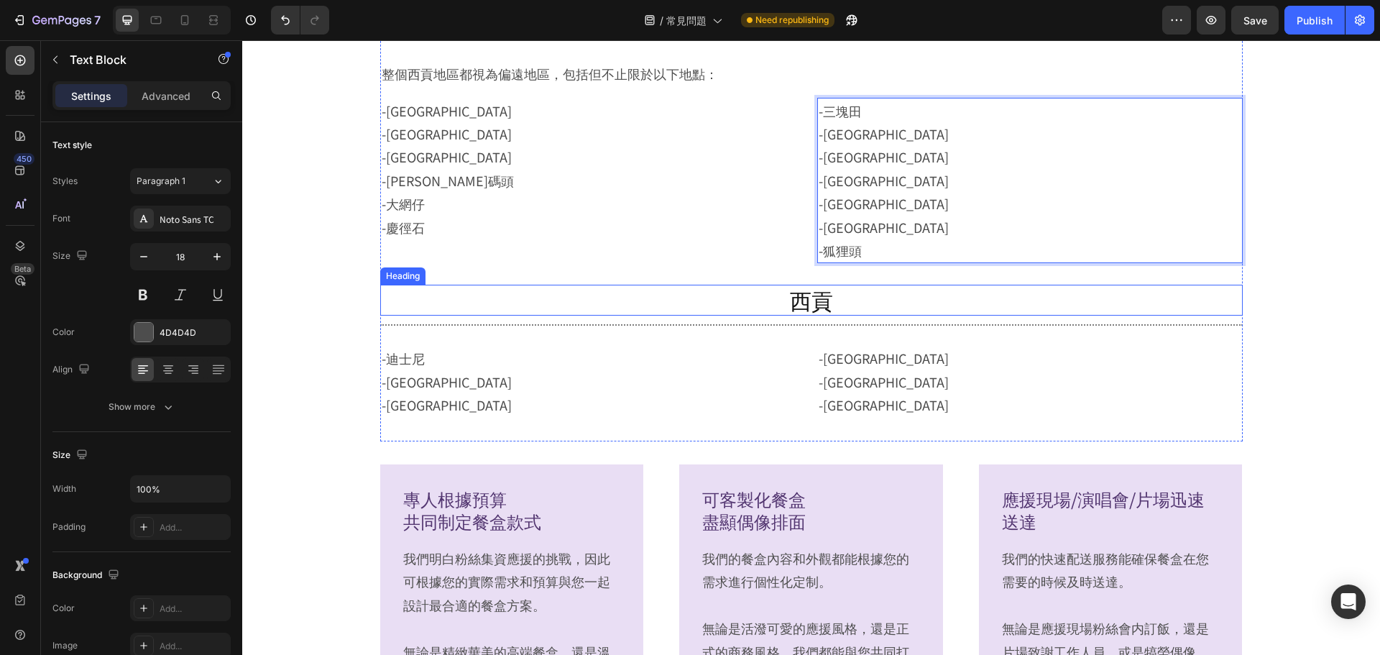
click at [766, 305] on p "西貢" at bounding box center [812, 300] width 860 height 28
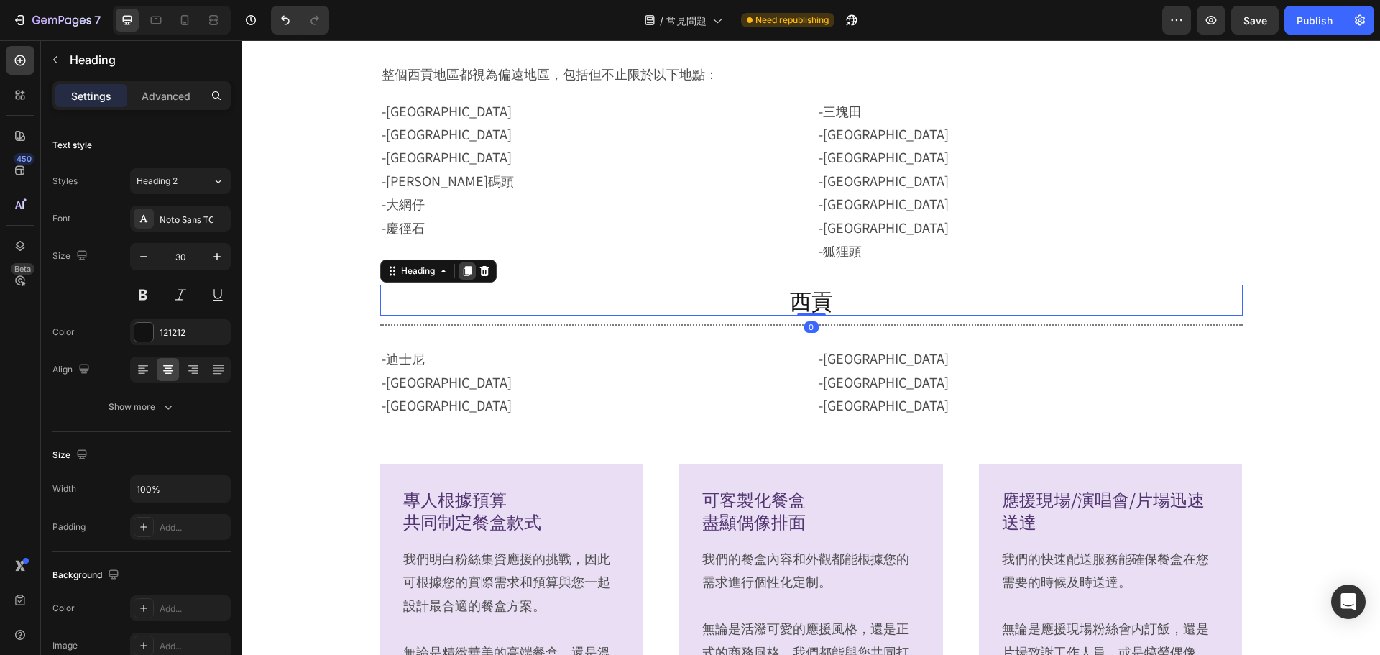
click at [464, 273] on icon at bounding box center [467, 272] width 8 height 10
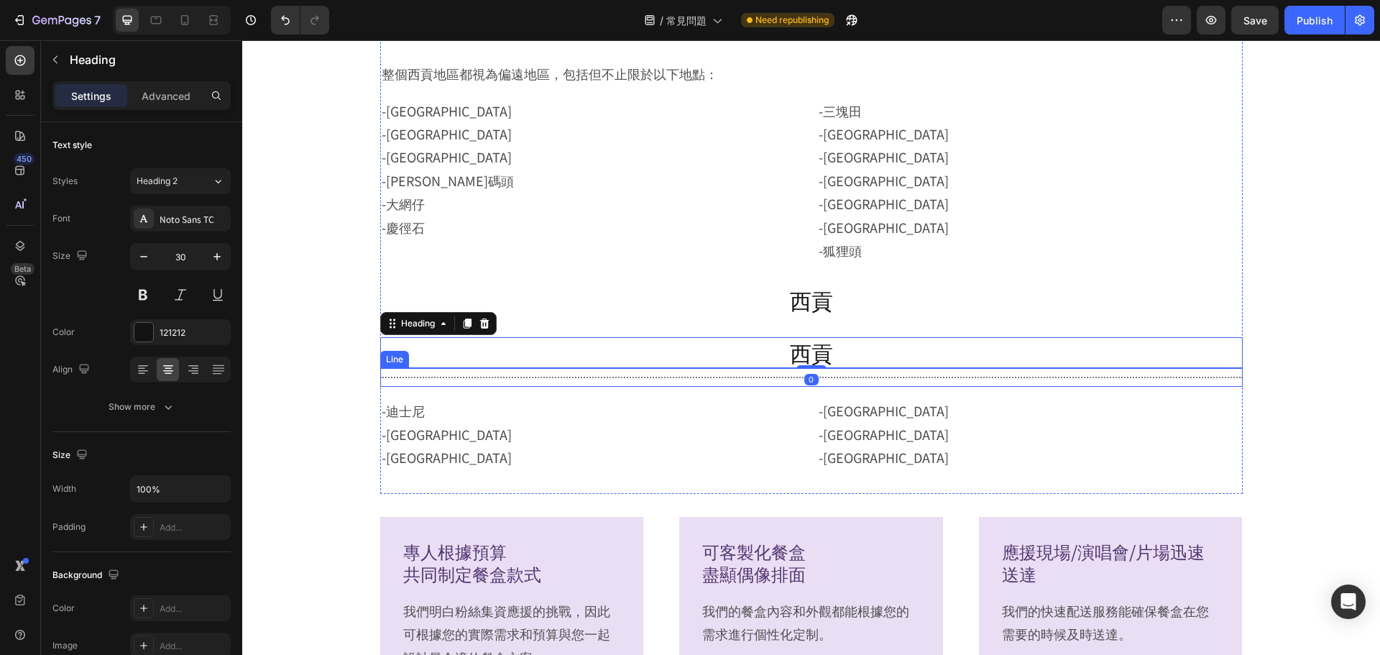
click at [732, 379] on div "Title Line" at bounding box center [811, 377] width 863 height 19
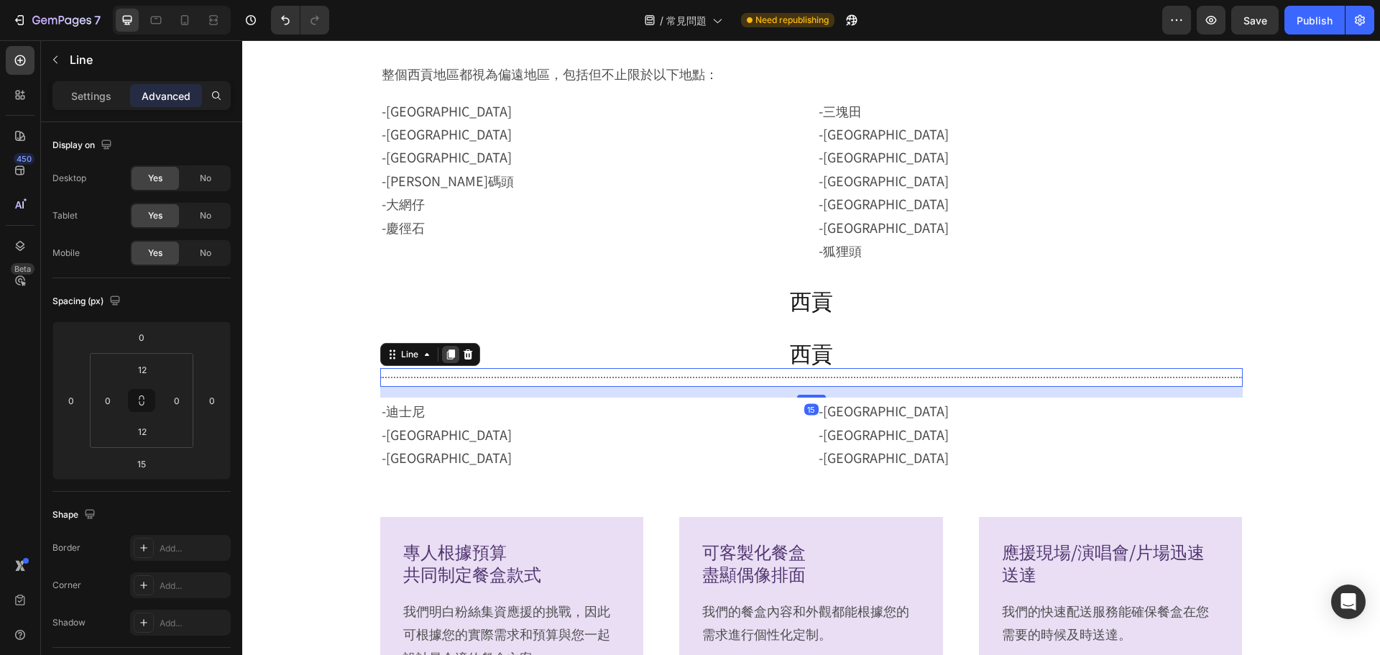
click at [445, 354] on icon at bounding box center [451, 355] width 12 height 12
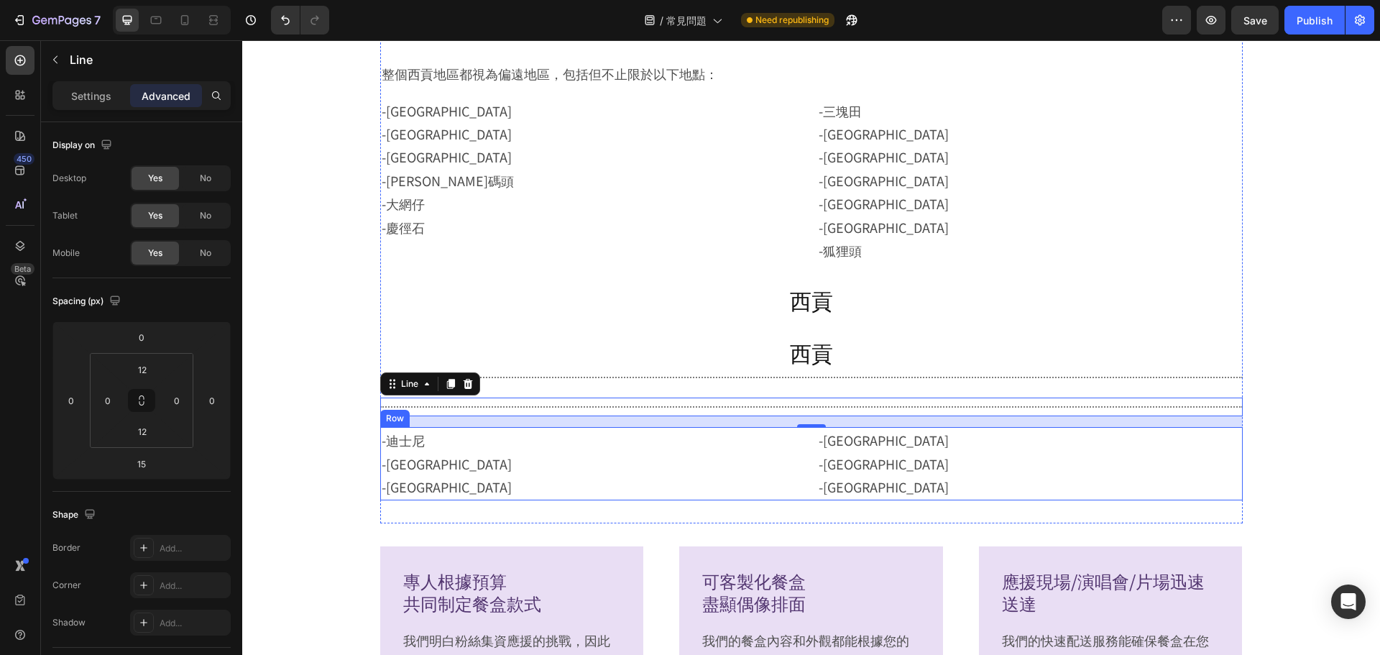
click at [801, 457] on div "-迪士尼 -馬灣 -愉景灣 Text Block -東涌 -博覽館 -小蠔灣 Text Block Row" at bounding box center [811, 463] width 863 height 73
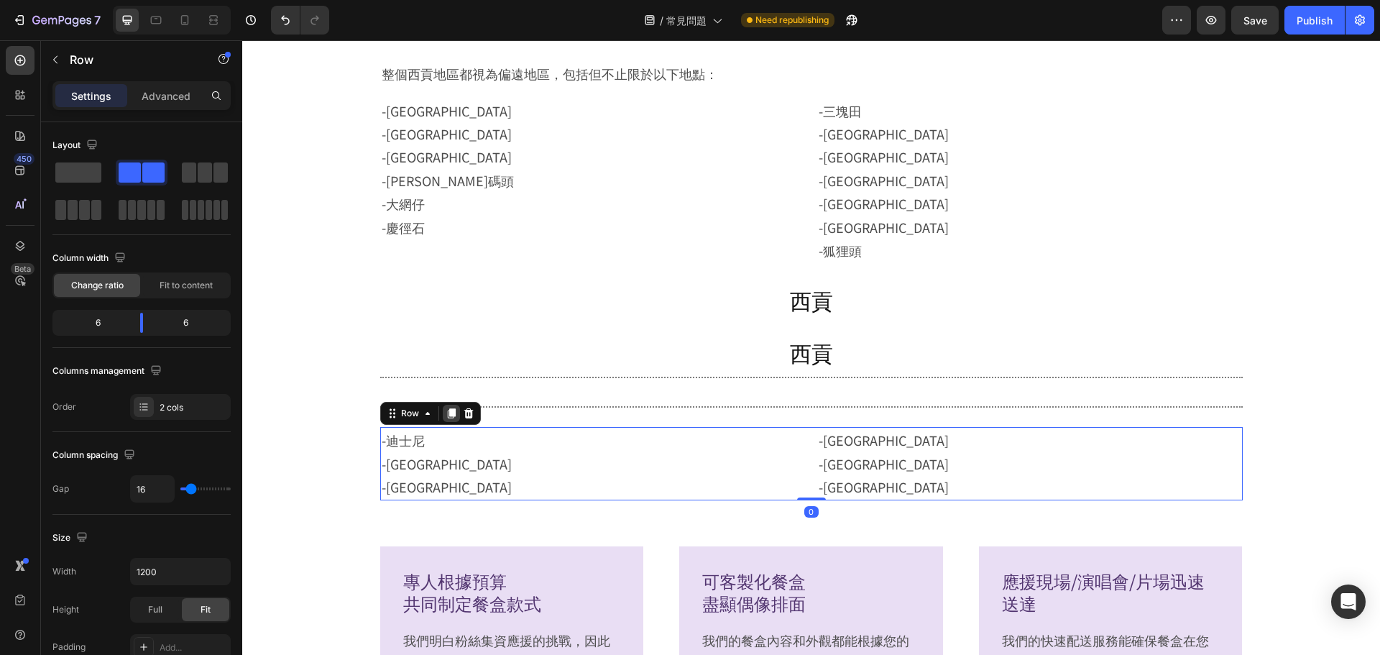
click at [447, 409] on icon at bounding box center [451, 414] width 8 height 10
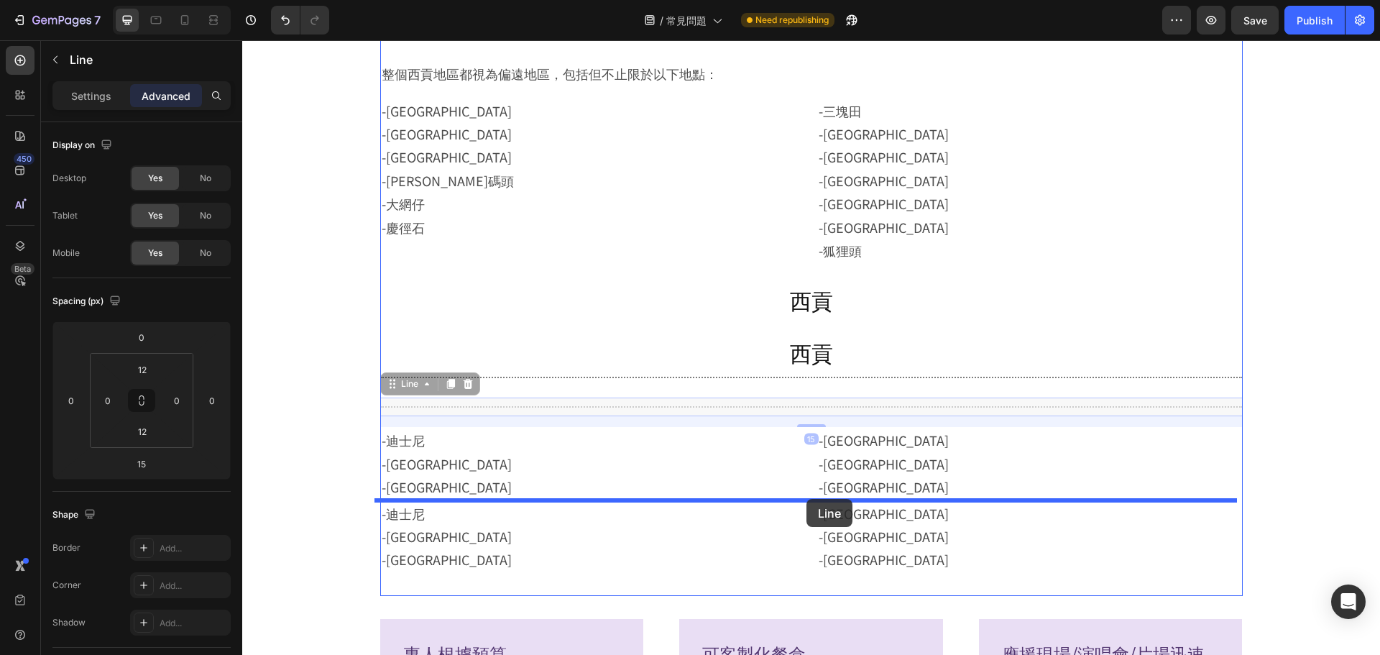
drag, startPoint x: 811, startPoint y: 411, endPoint x: 807, endPoint y: 499, distance: 87.8
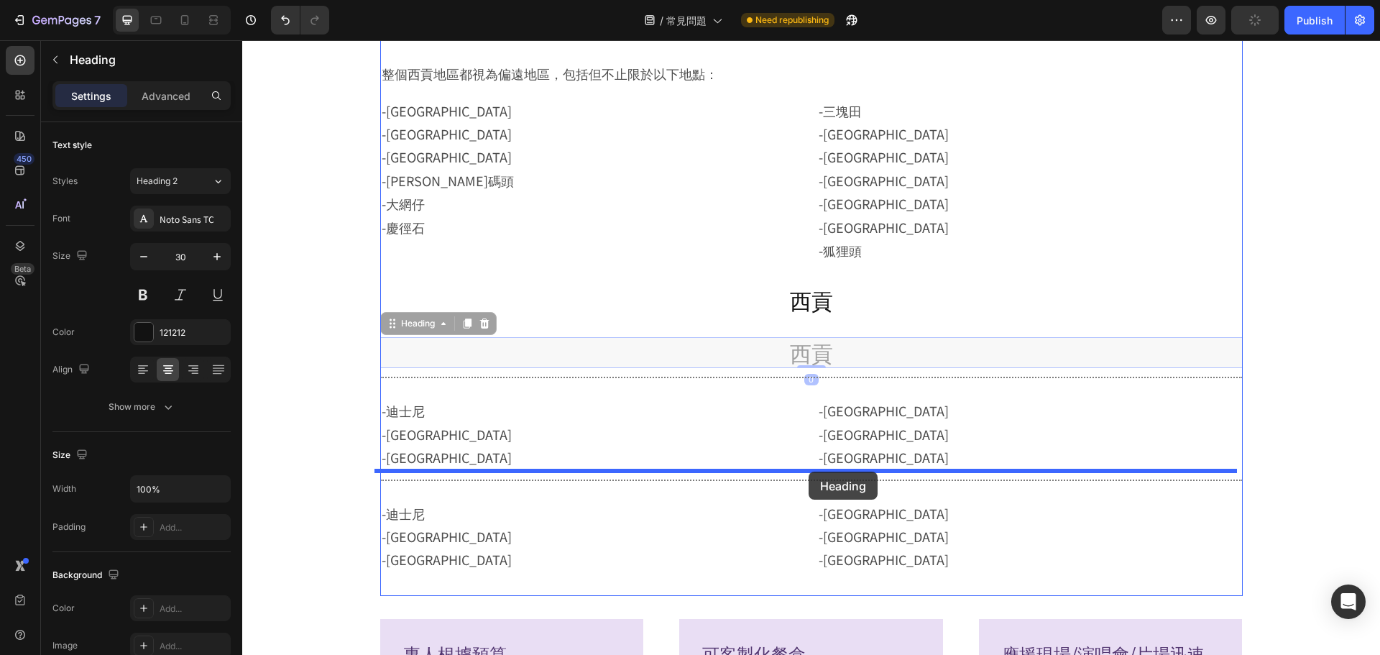
drag, startPoint x: 809, startPoint y: 344, endPoint x: 809, endPoint y: 472, distance: 128.0
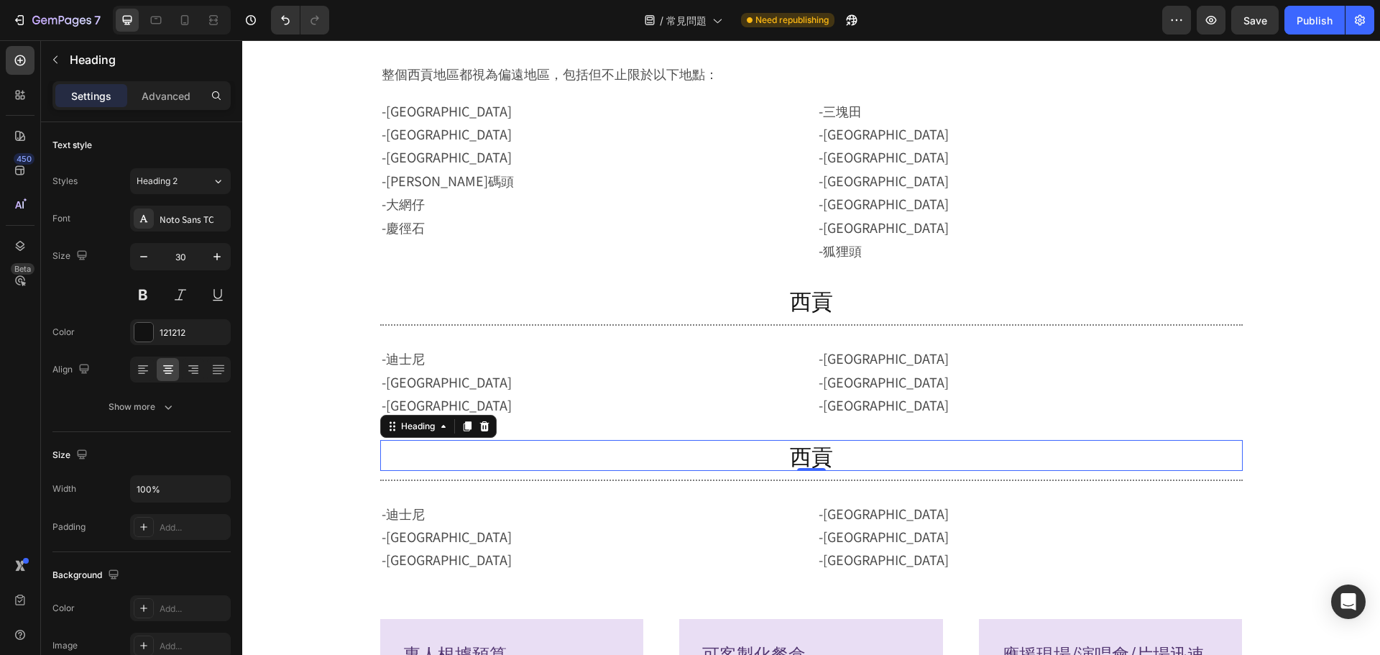
click at [795, 464] on h2 "西貢" at bounding box center [811, 455] width 863 height 31
click at [795, 464] on p "西貢" at bounding box center [812, 455] width 860 height 28
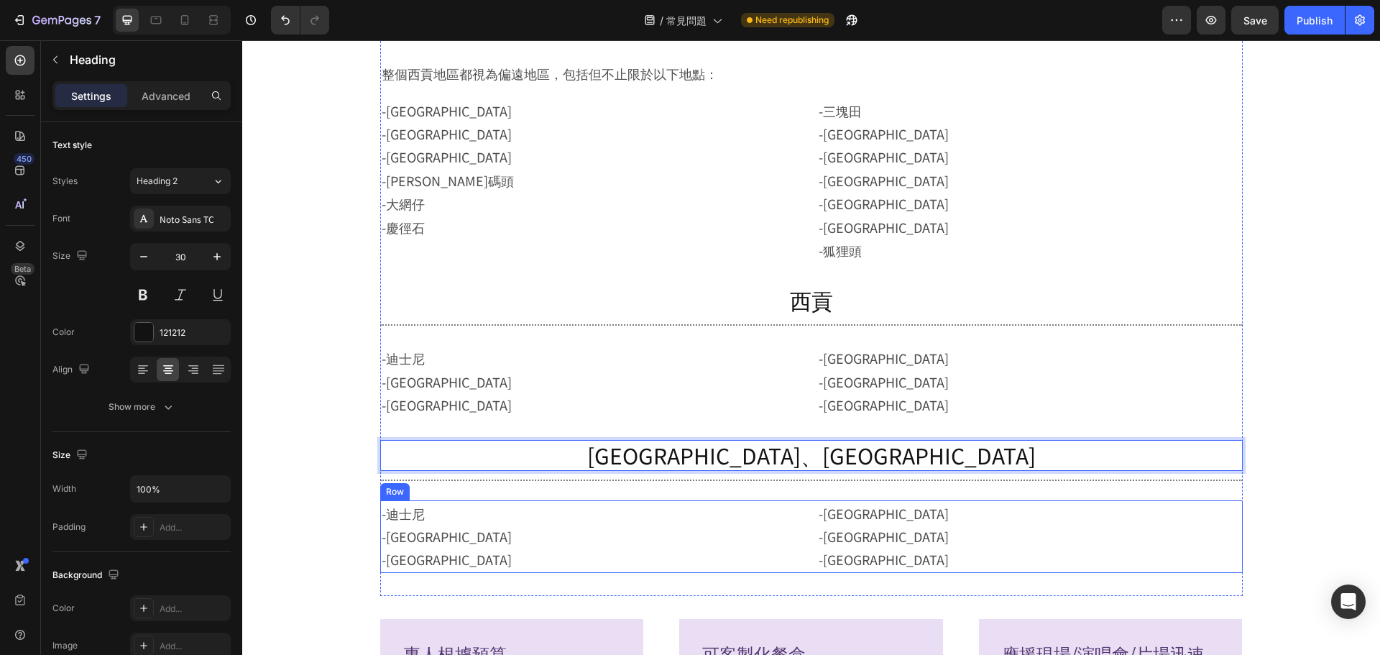
click at [805, 511] on div "-迪士尼 -馬灣 -愉景灣 Text Block -東涌 -博覽館 -小蠔灣 Text Block Row" at bounding box center [811, 536] width 863 height 73
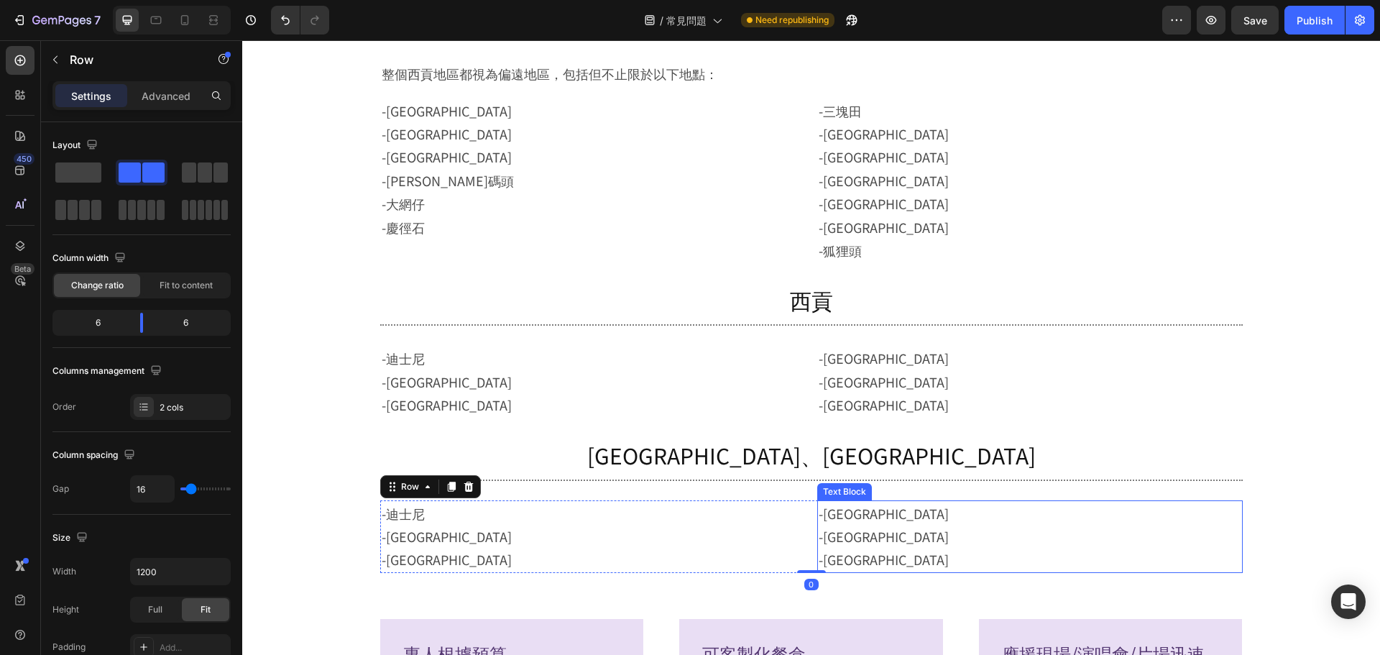
click at [868, 536] on p "-東涌 -博覽館 -小蠔灣" at bounding box center [1030, 537] width 423 height 70
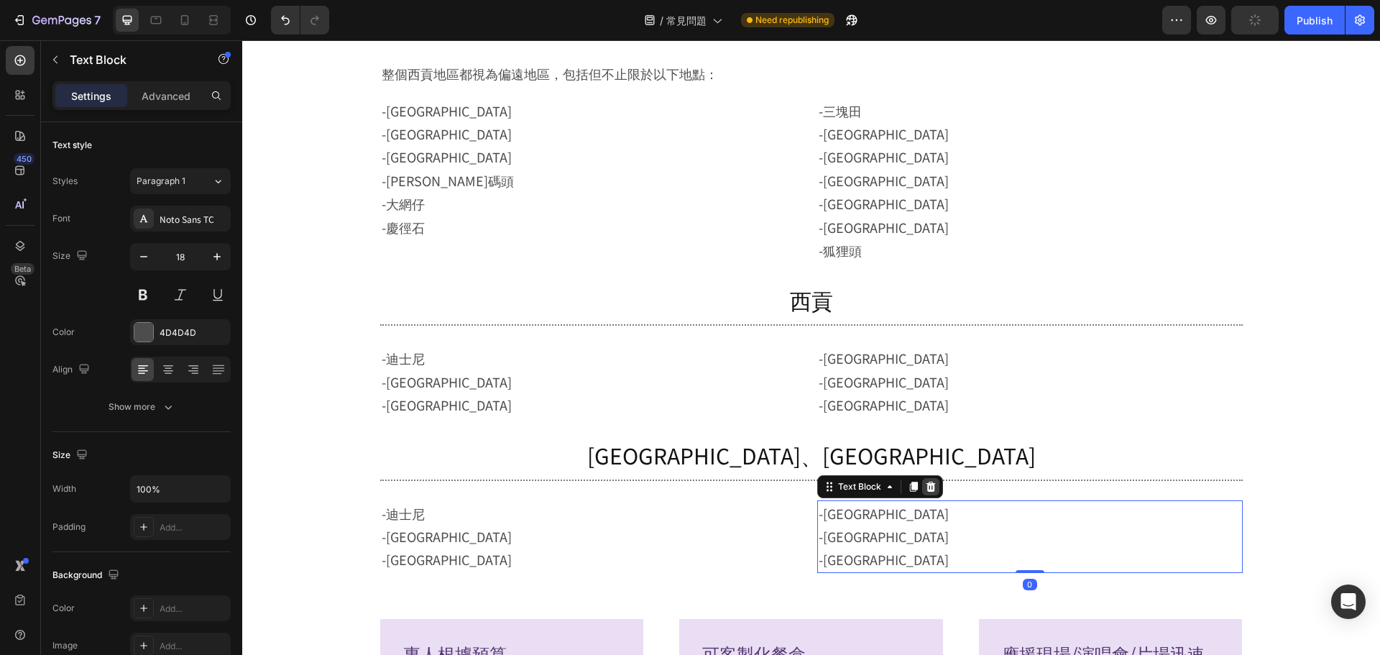
click at [926, 487] on icon at bounding box center [930, 487] width 9 height 10
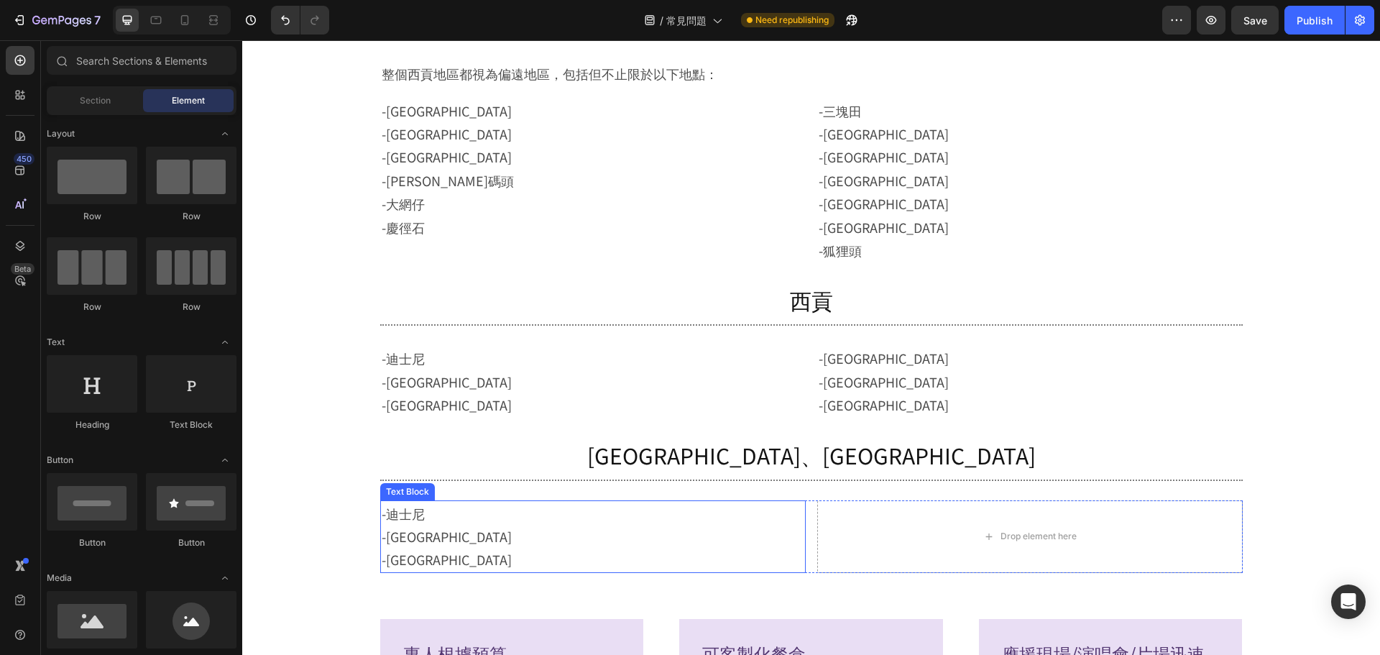
click at [772, 531] on p "-迪士尼 -馬灣 -愉景灣" at bounding box center [593, 537] width 423 height 70
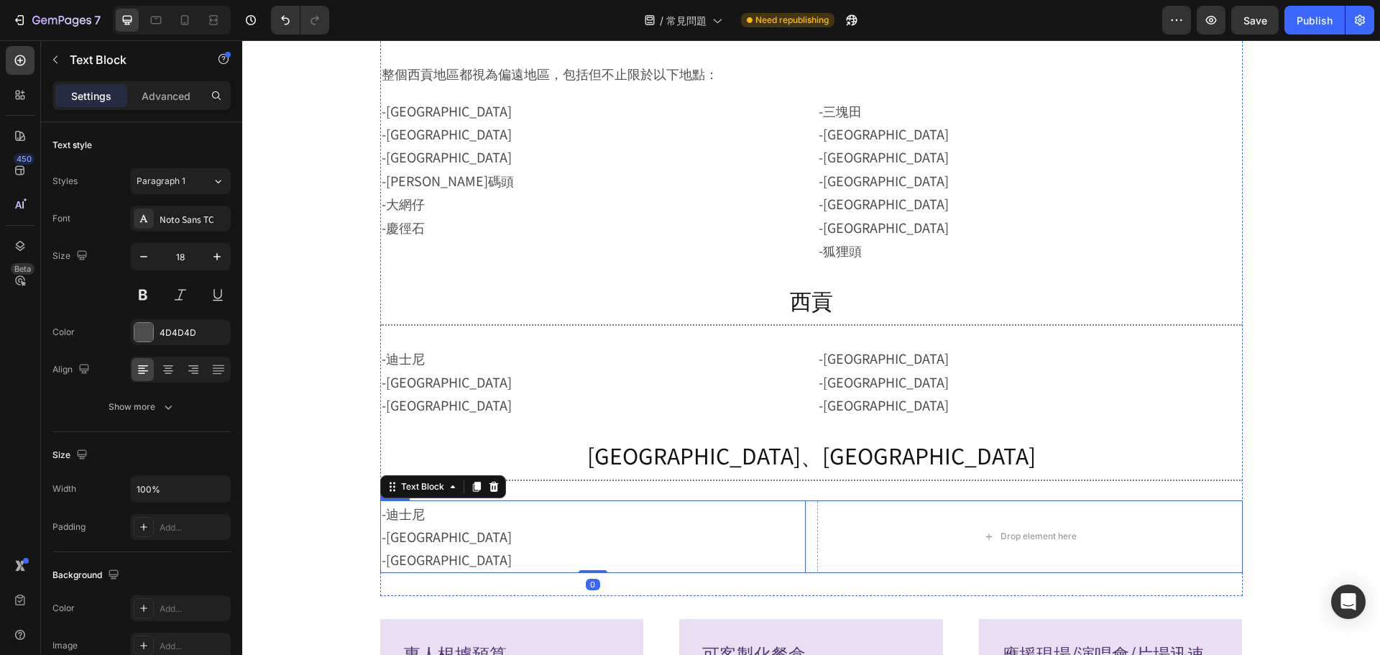
click at [804, 528] on div "-迪士尼 -馬灣 -愉景灣 Text Block 0 Drop element here Row" at bounding box center [811, 536] width 863 height 73
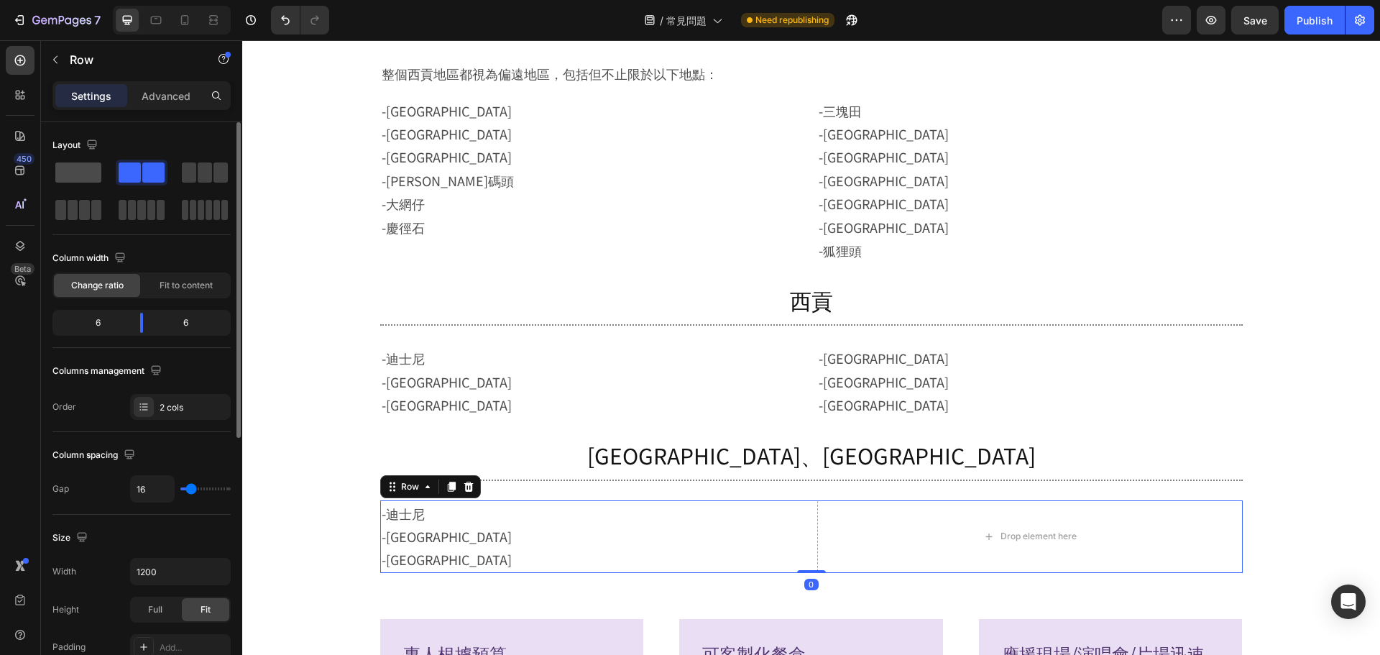
click at [83, 167] on span at bounding box center [78, 172] width 46 height 20
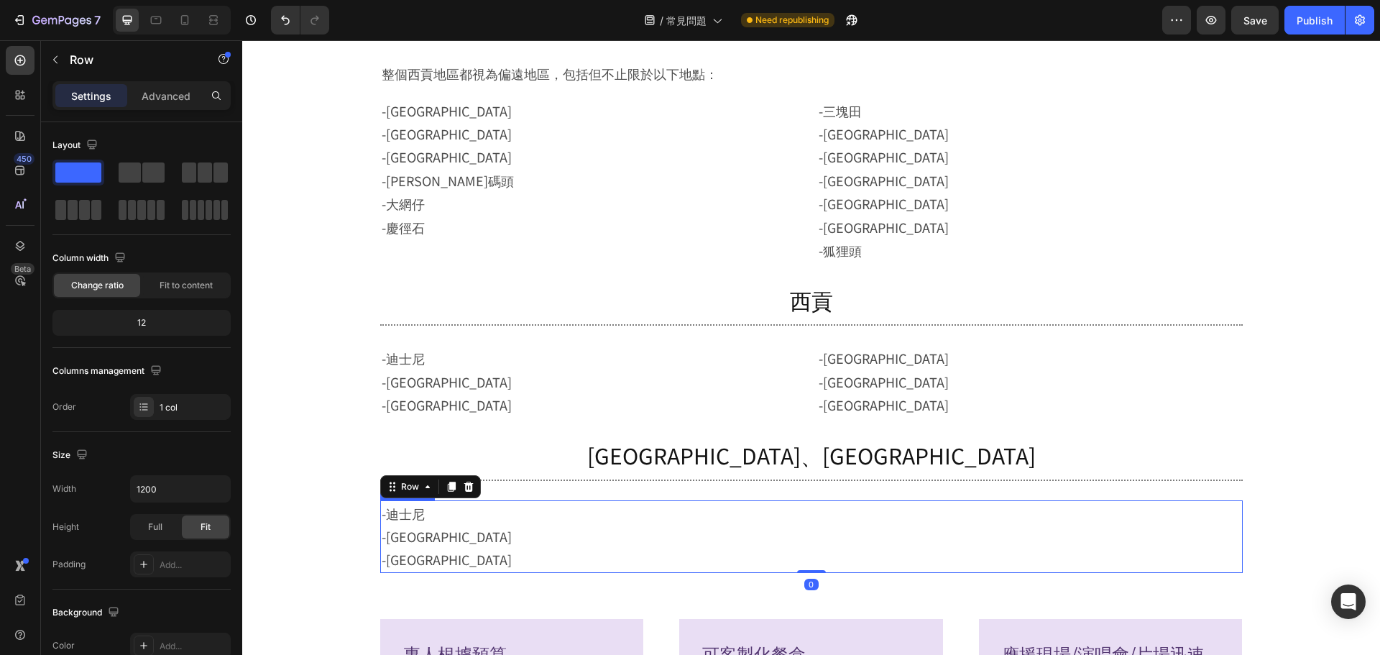
click at [449, 520] on p "-迪士尼 -馬灣 -愉景灣" at bounding box center [812, 537] width 860 height 70
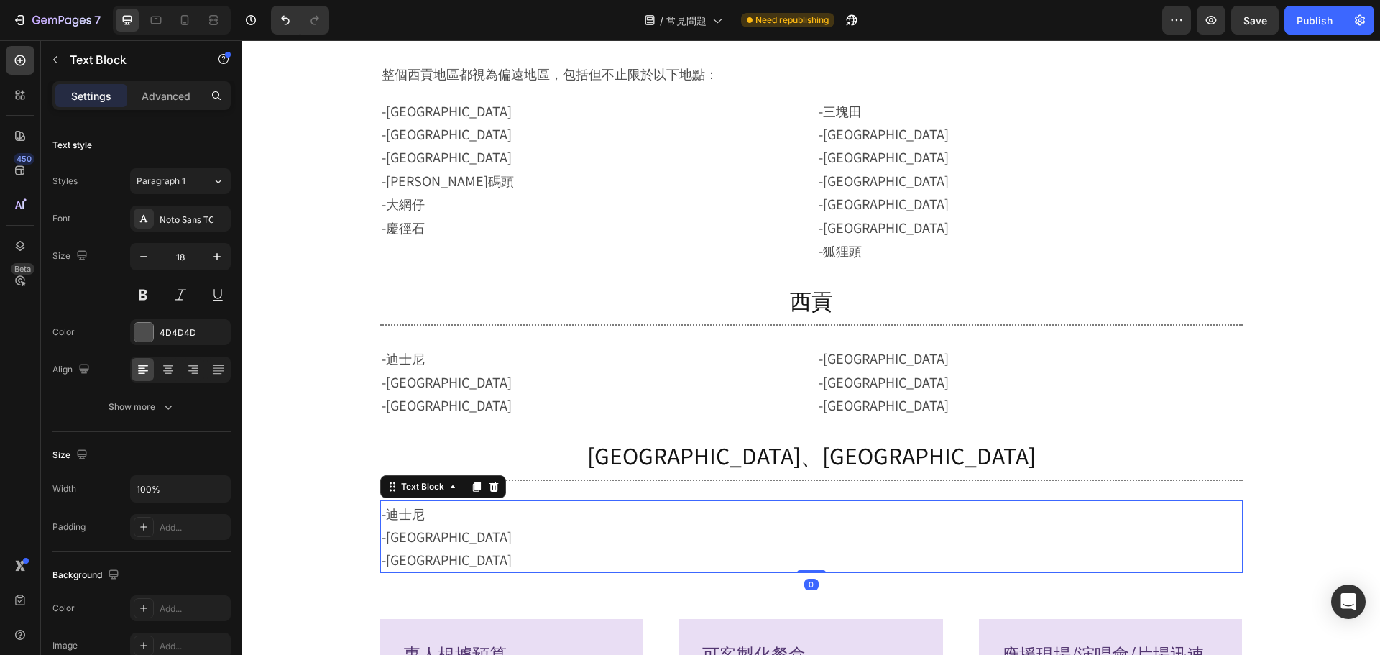
click at [449, 520] on p "-迪士尼 -馬灣 -愉景灣" at bounding box center [812, 537] width 860 height 70
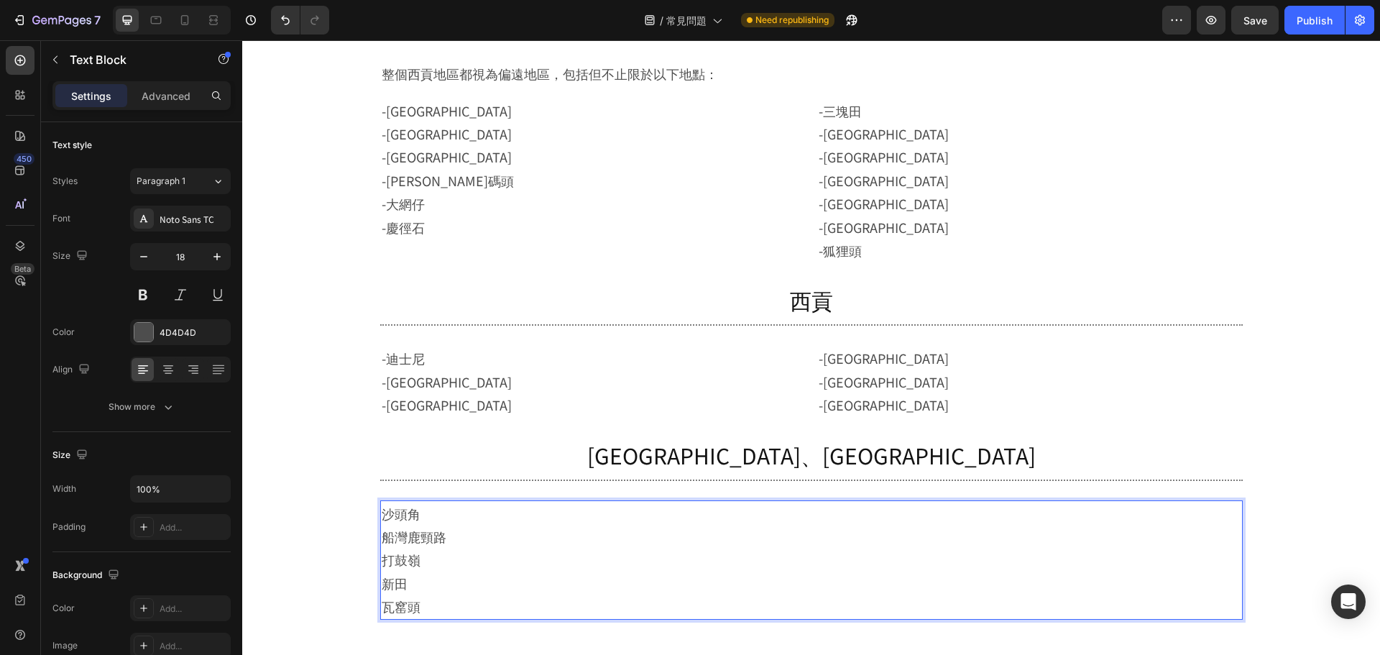
click at [382, 520] on p "沙頭角 船灣鹿頸路 打鼓嶺 新田 瓦窰頭" at bounding box center [812, 560] width 860 height 116
click at [382, 541] on p "-沙頭角 船灣鹿頸路 打鼓嶺 新田 瓦窰頭" at bounding box center [812, 560] width 860 height 116
click at [382, 568] on p "-沙頭角 -船灣鹿頸路 打鼓嶺 新田 瓦窰頭" at bounding box center [812, 560] width 860 height 116
click at [382, 584] on p "-沙頭角 -船灣鹿頸路 -打鼓嶺 新田 瓦窰頭" at bounding box center [812, 560] width 860 height 116
click at [382, 611] on p "-沙頭角 -船灣鹿頸路 -打鼓嶺 -新田 瓦窰頭" at bounding box center [812, 560] width 860 height 116
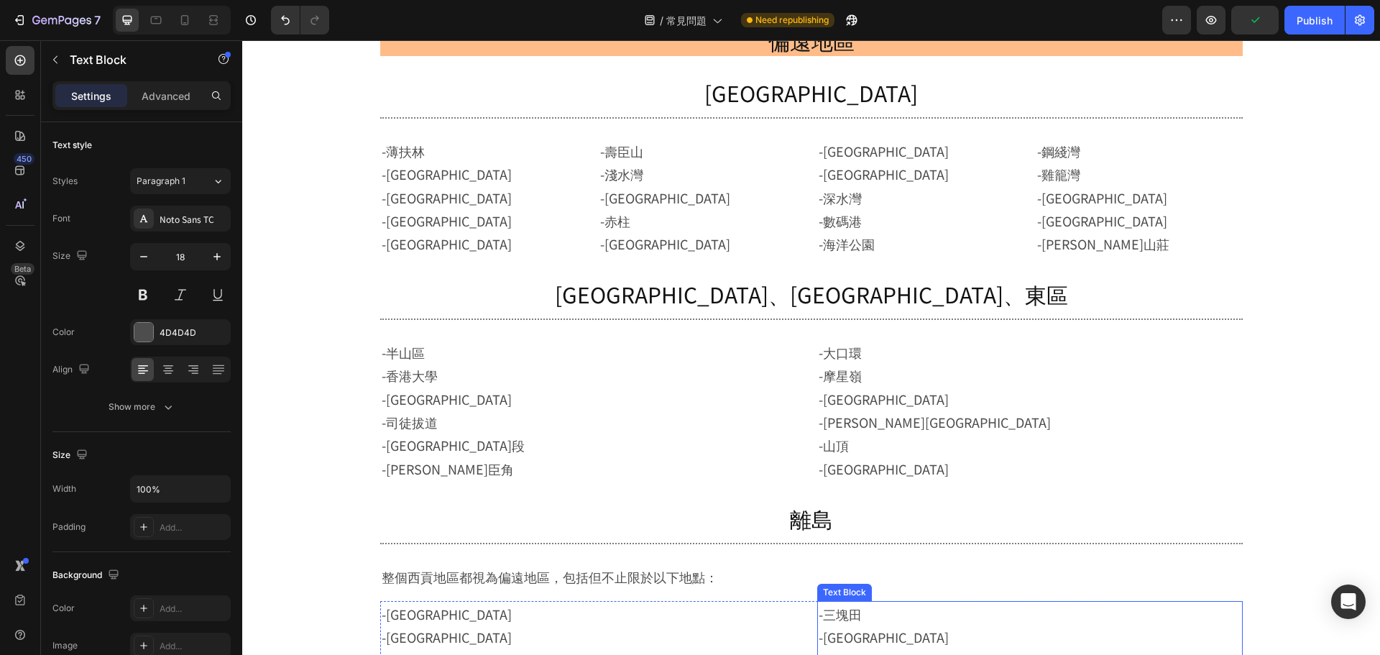
scroll to position [1045, 0]
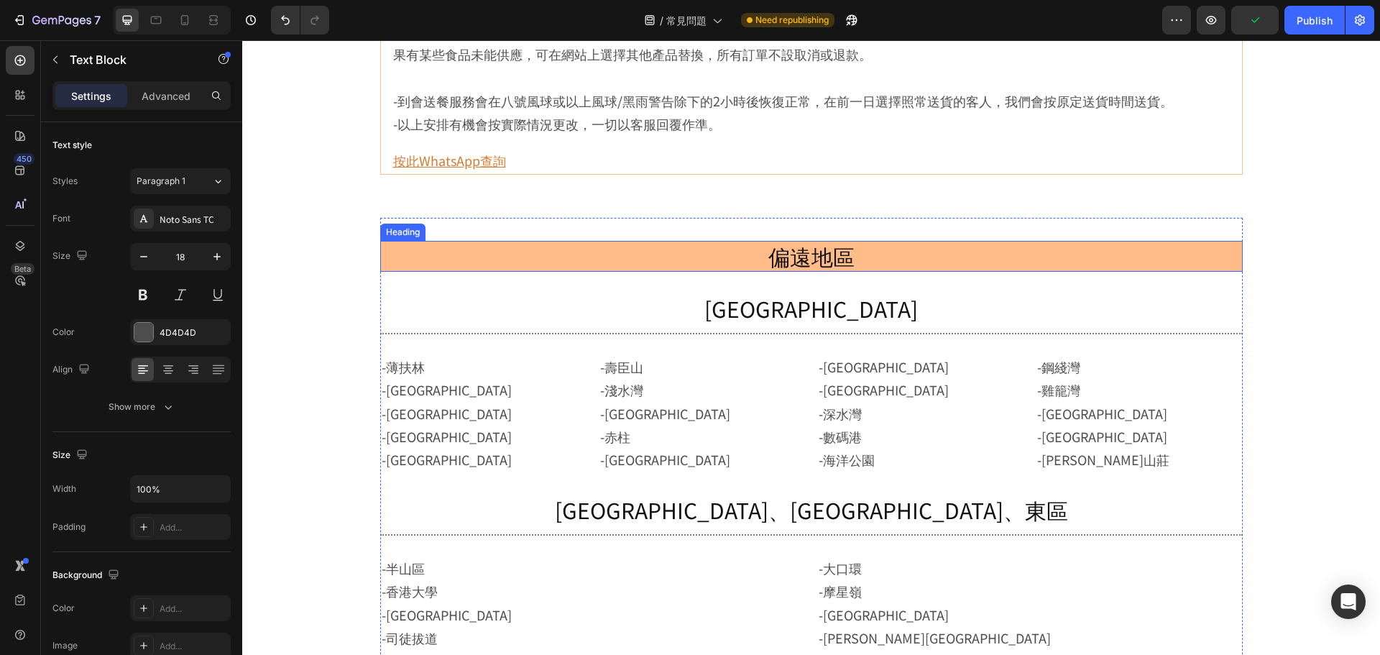
click at [949, 252] on p "偏遠地區" at bounding box center [812, 256] width 860 height 28
click at [462, 229] on icon at bounding box center [468, 227] width 12 height 12
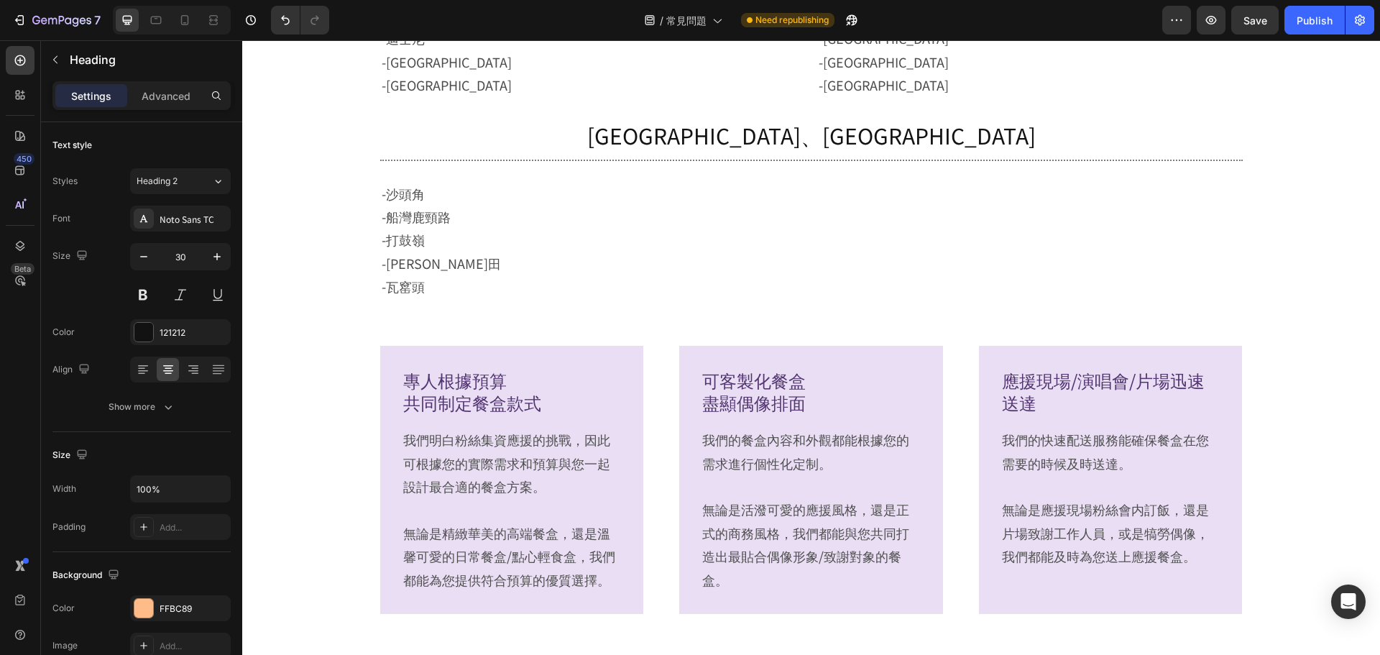
scroll to position [2267, 0]
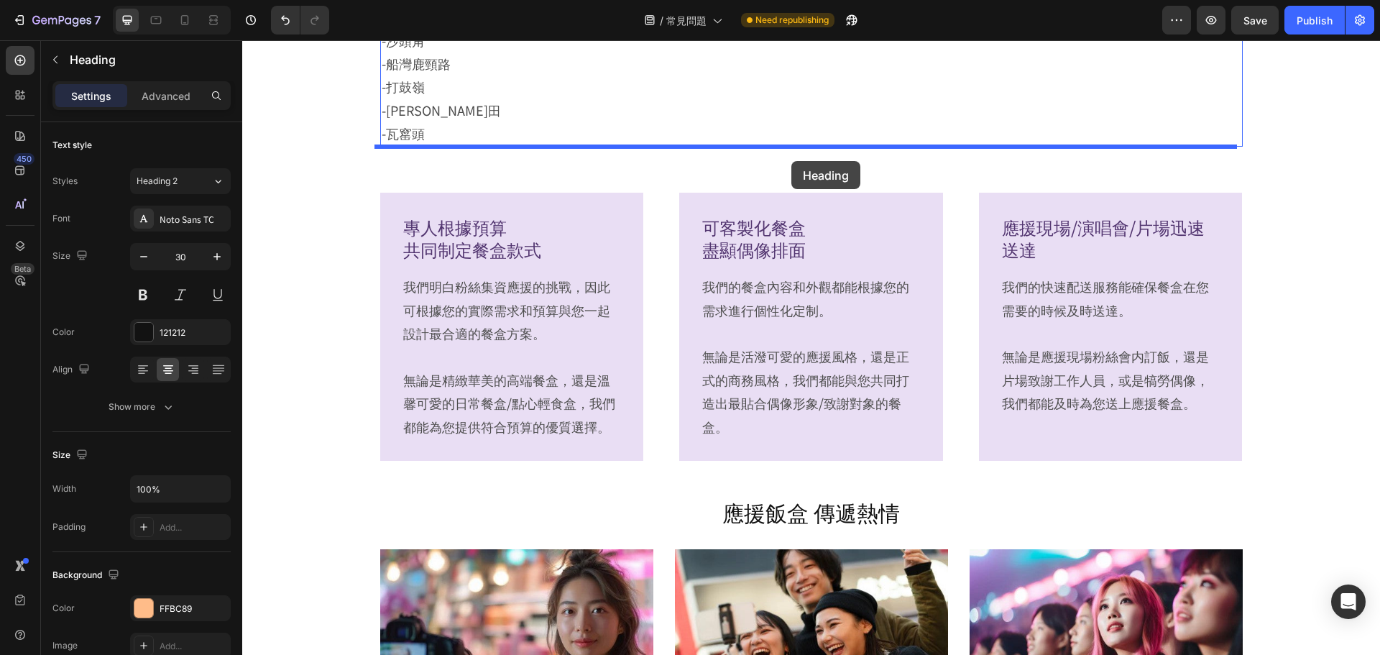
drag, startPoint x: 421, startPoint y: 268, endPoint x: 792, endPoint y: 161, distance: 386.1
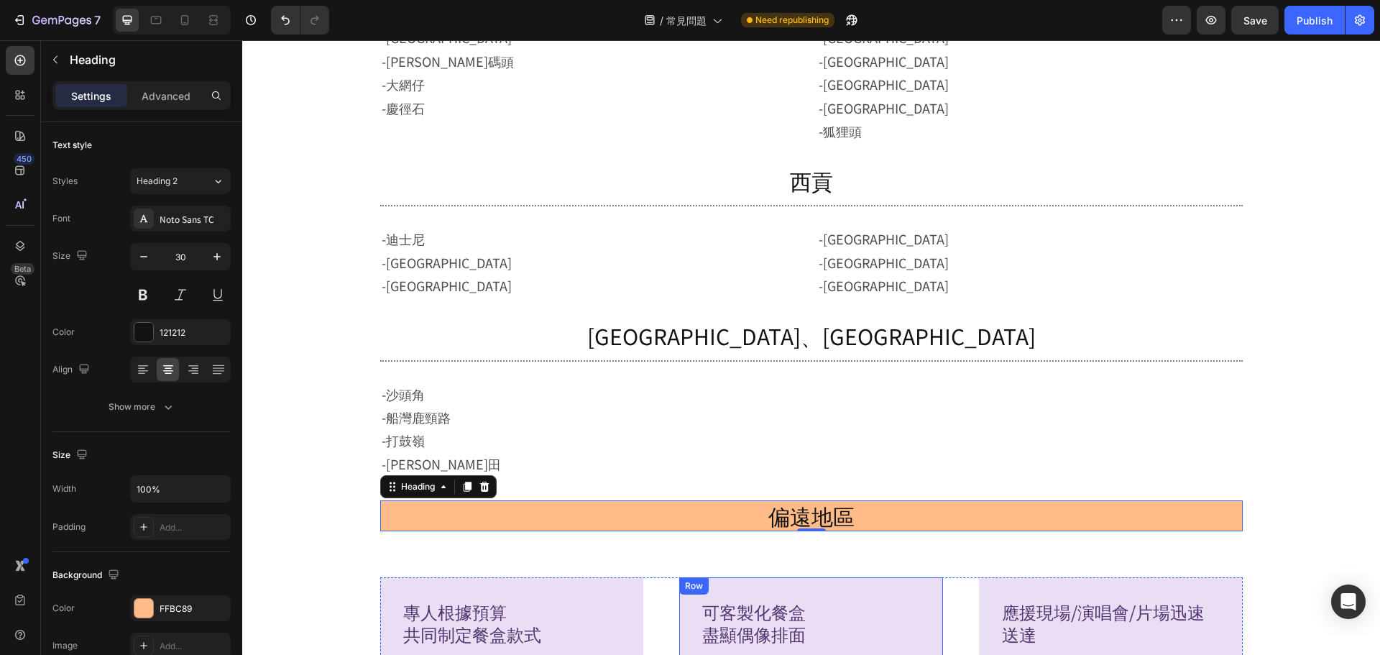
scroll to position [1877, 0]
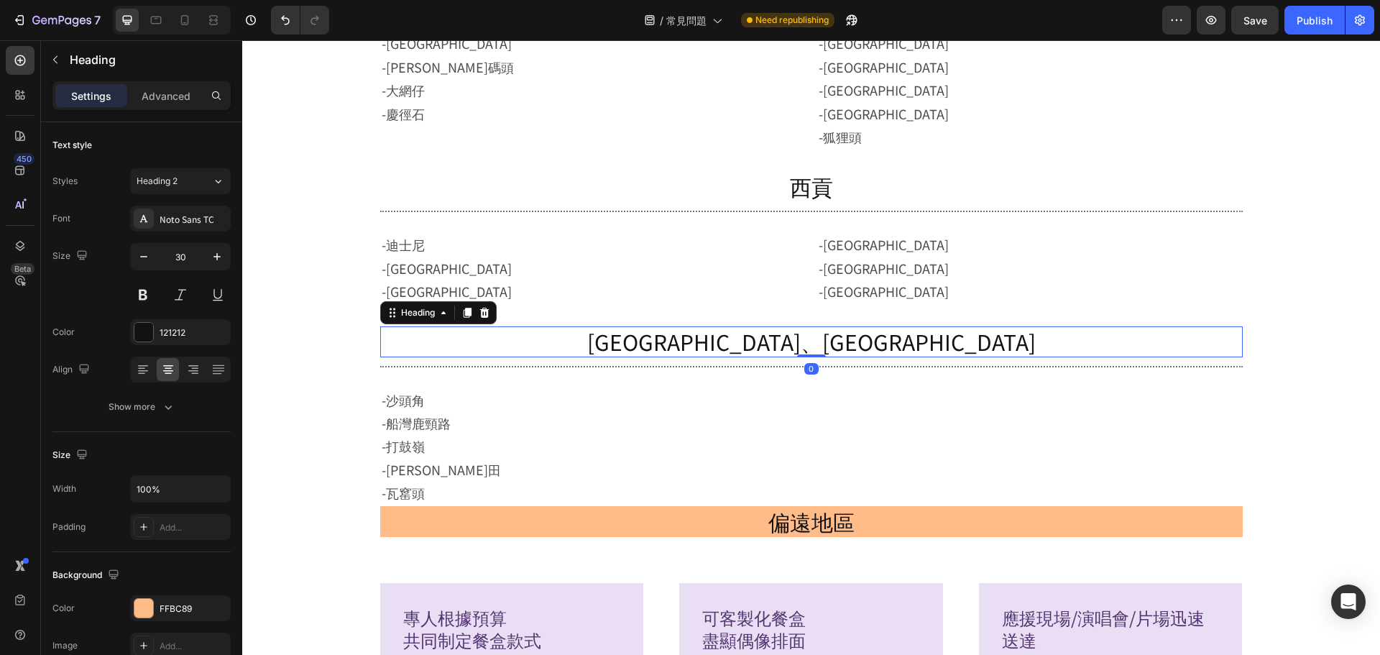
click at [797, 341] on p "北區、粉嶺" at bounding box center [812, 342] width 860 height 28
click at [463, 312] on icon at bounding box center [467, 313] width 8 height 10
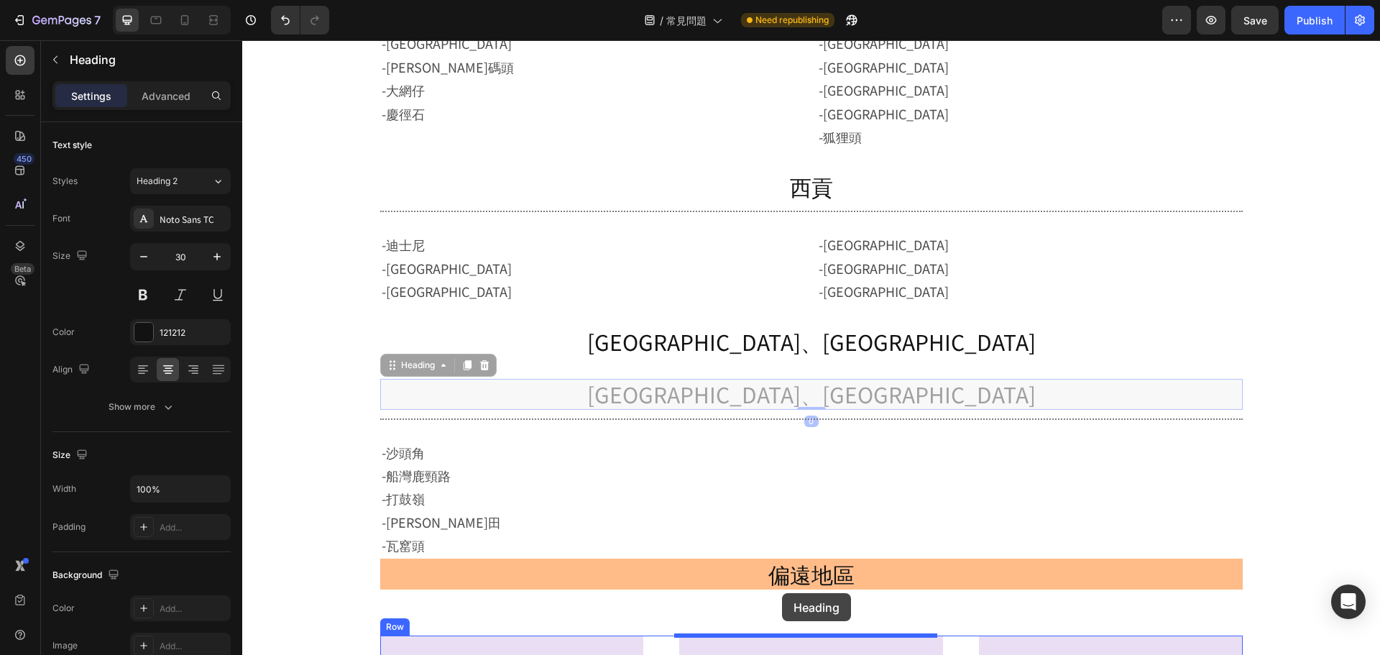
scroll to position [1884, 0]
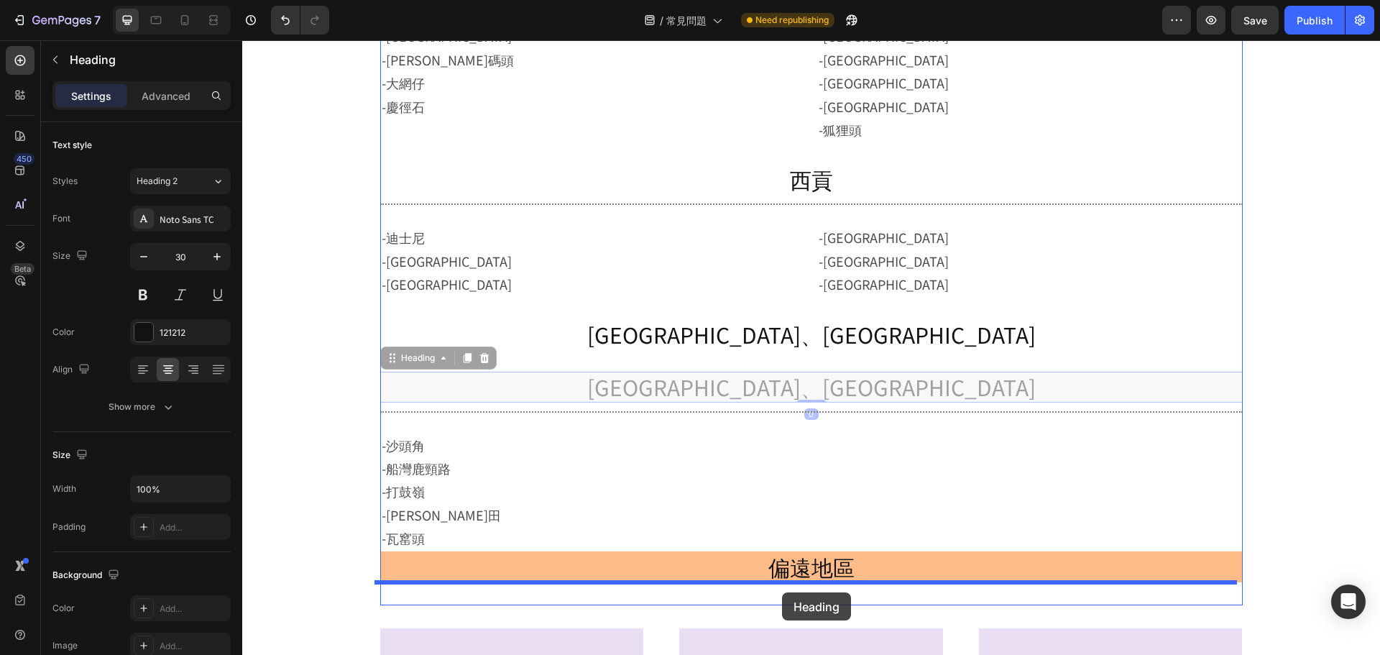
drag, startPoint x: 416, startPoint y: 365, endPoint x: 782, endPoint y: 592, distance: 431.3
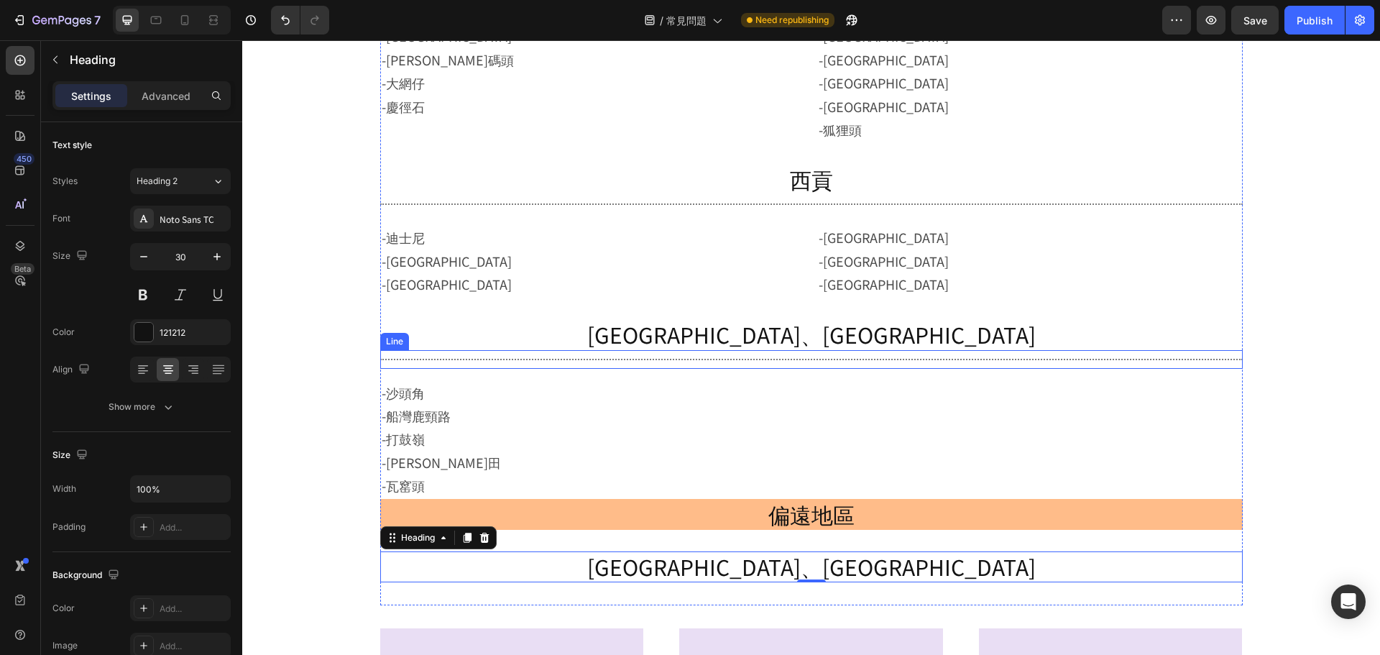
click at [799, 361] on div "Title Line" at bounding box center [811, 359] width 863 height 19
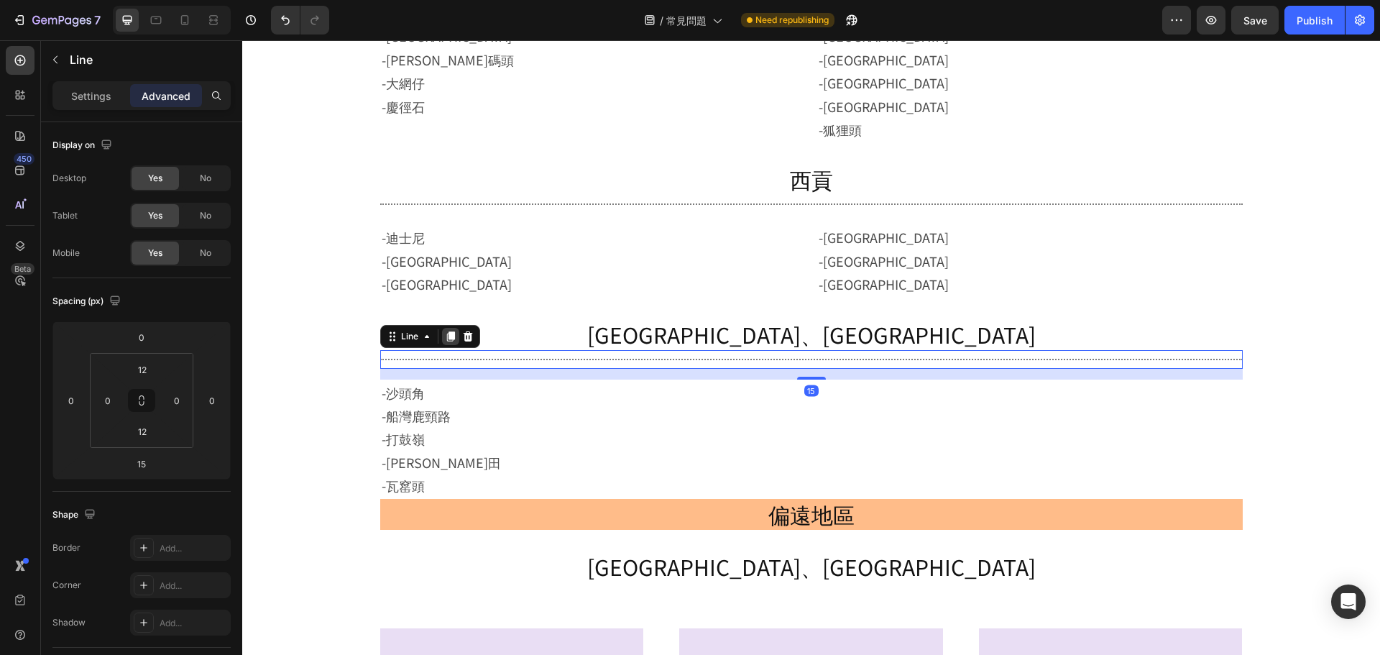
click at [444, 344] on div at bounding box center [450, 336] width 17 height 17
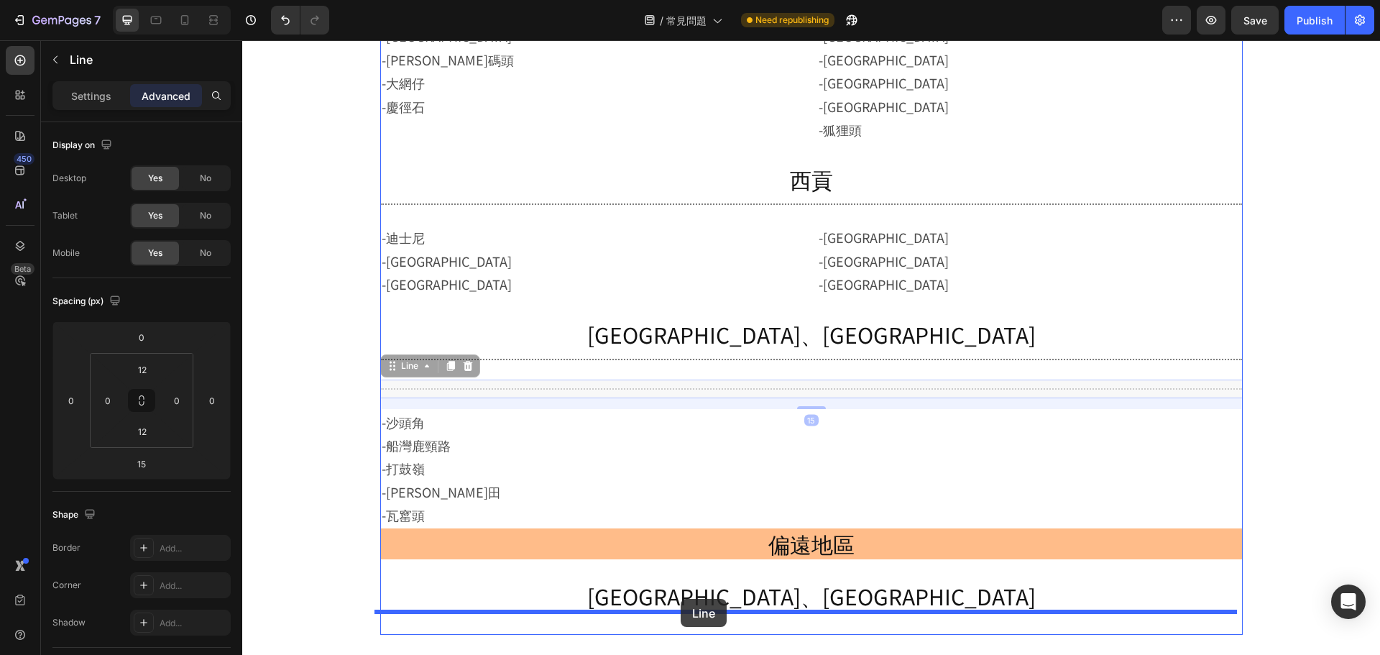
drag, startPoint x: 405, startPoint y: 377, endPoint x: 681, endPoint y: 599, distance: 353.8
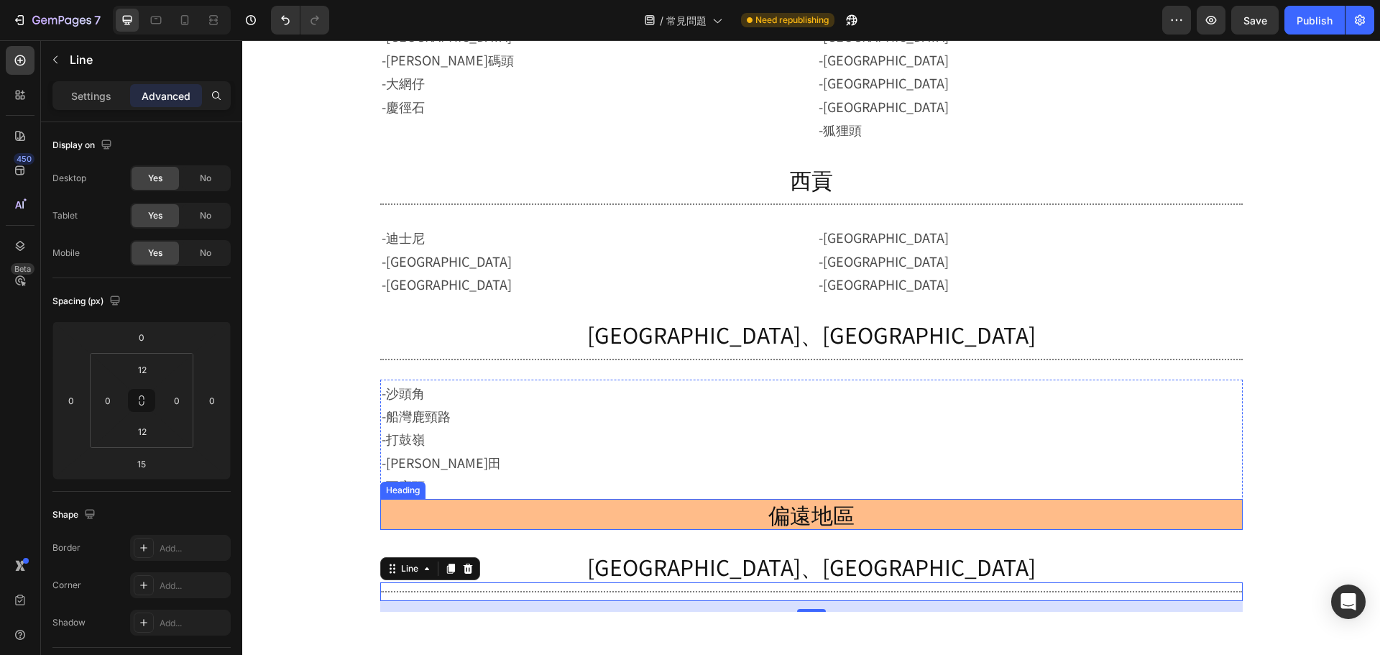
click at [662, 506] on h2 "偏遠地區" at bounding box center [811, 514] width 863 height 31
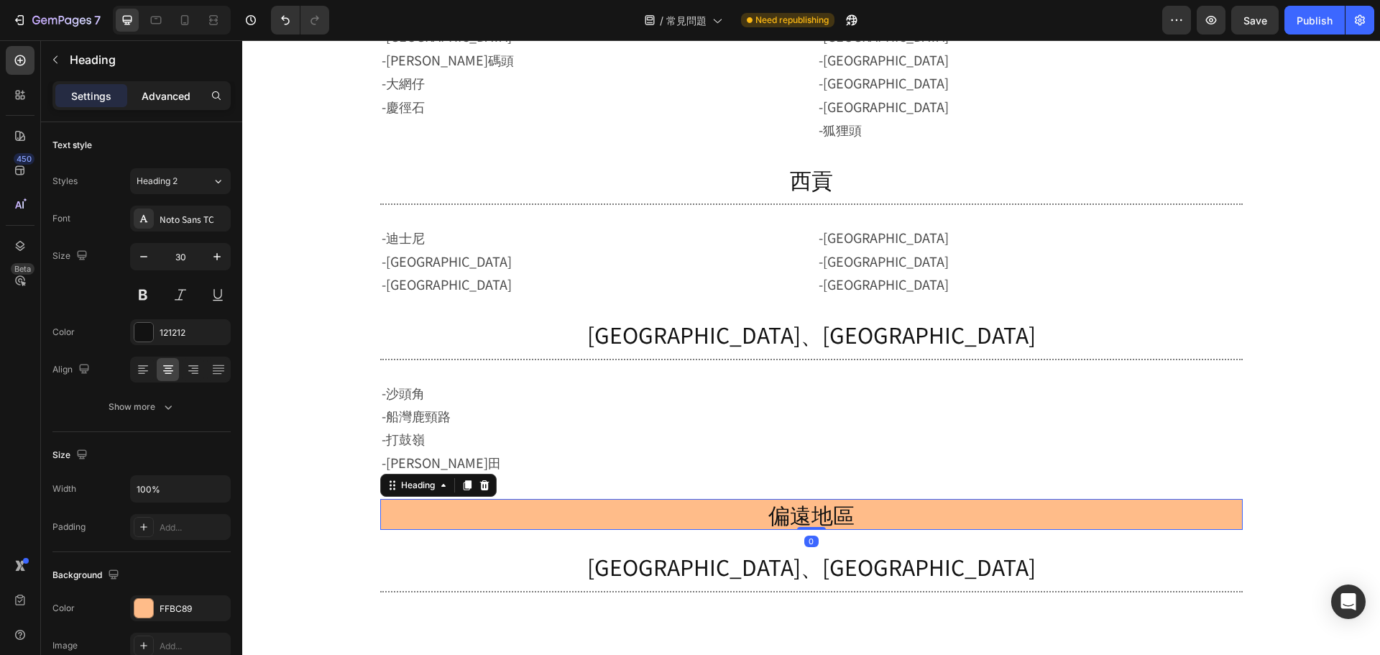
click at [173, 100] on p "Advanced" at bounding box center [166, 95] width 49 height 15
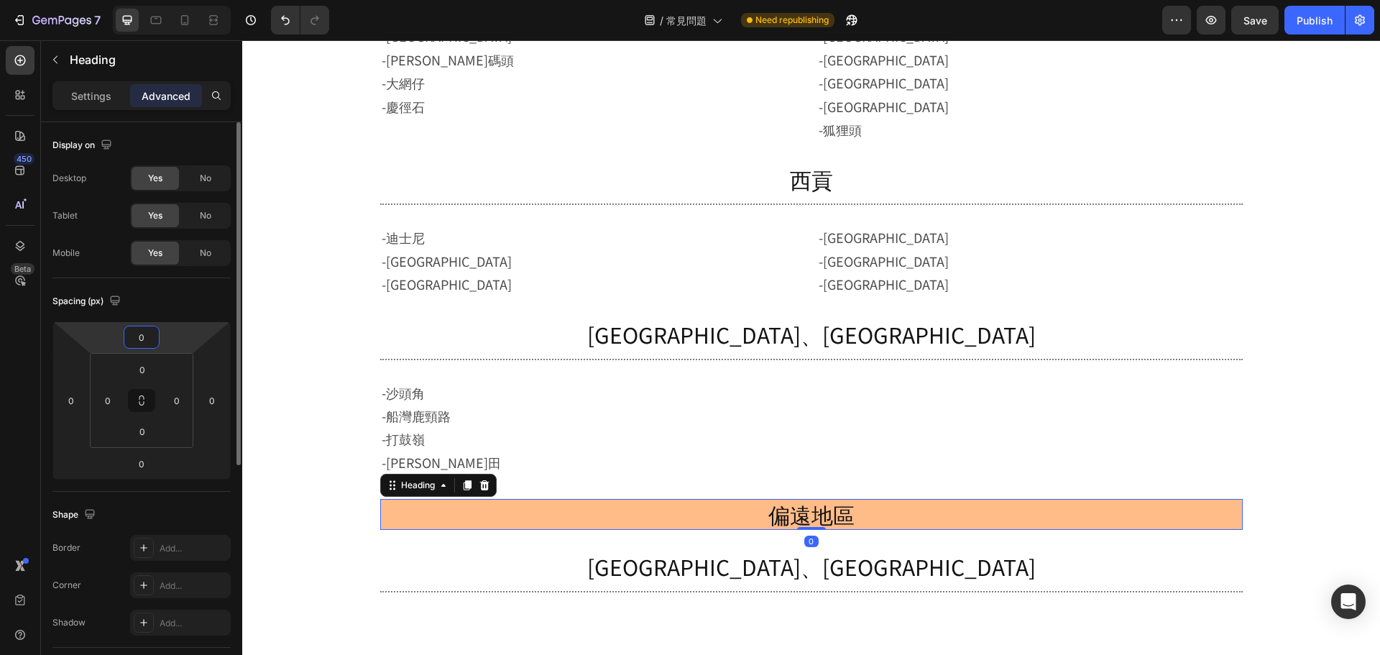
click at [142, 332] on input "0" at bounding box center [141, 337] width 29 height 22
type input "30"
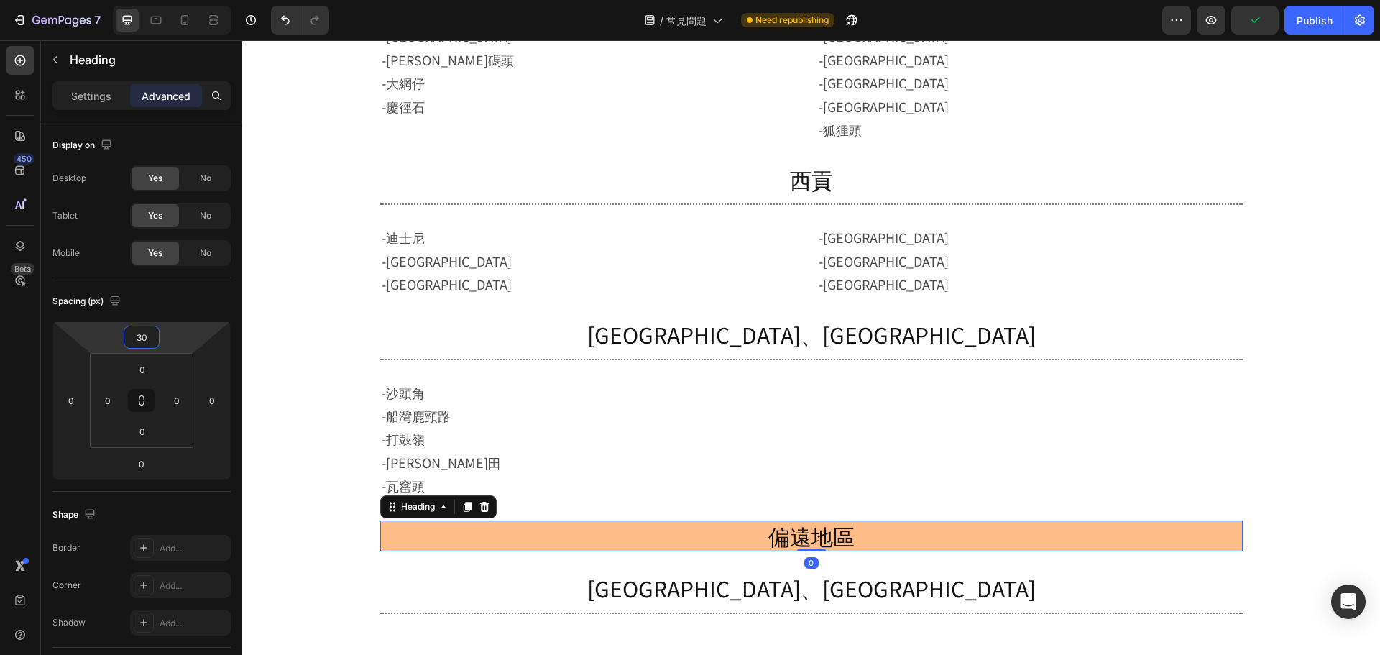
click at [1295, 308] on div "偏遠地區 Heading 南區 Heading Title Line -薄扶林 -香港仔 -鴨脷洲 -海怡半島 -黃竹坑 Text Block -壽臣山 -淺…" at bounding box center [811, 6] width 1138 height 3642
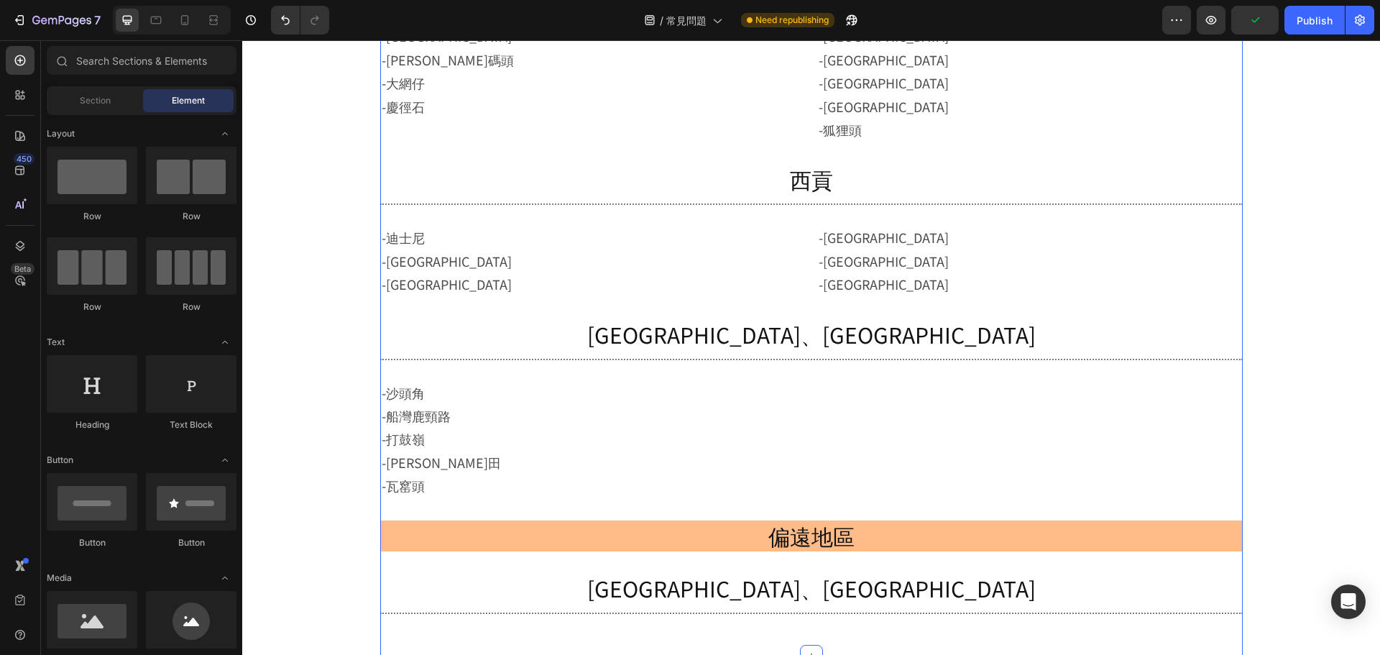
scroll to position [2028, 0]
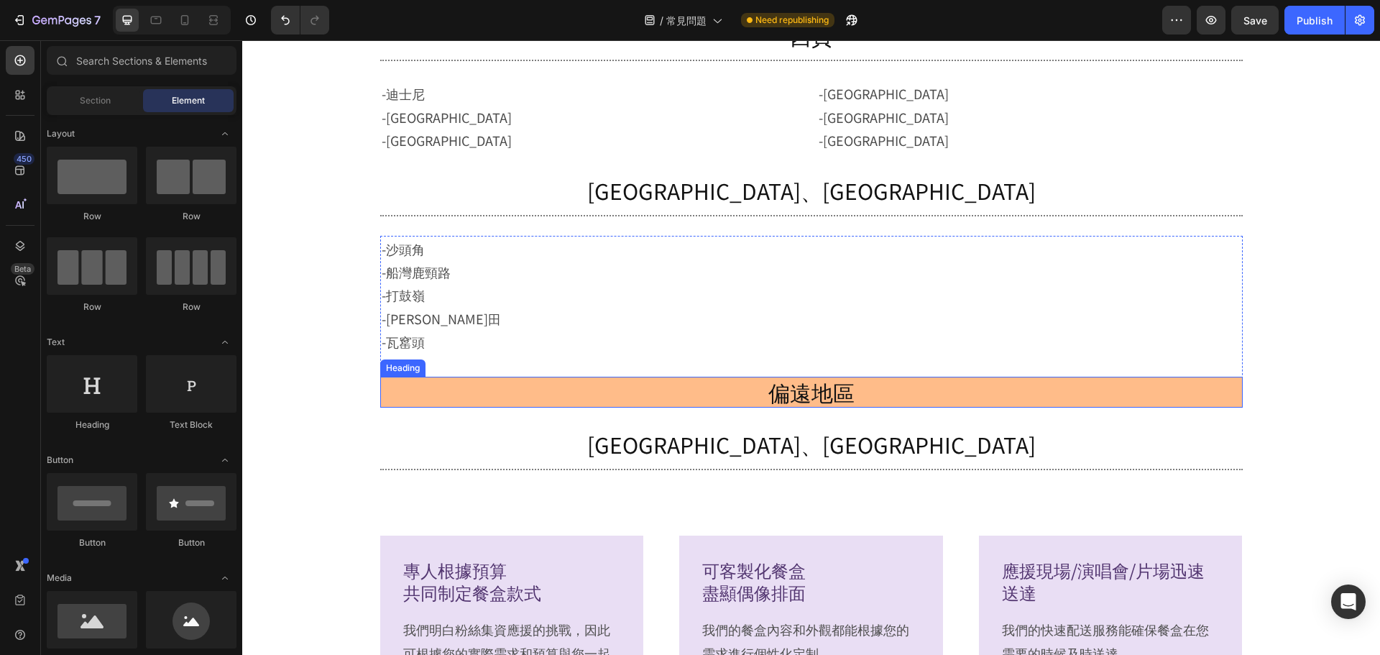
click at [848, 384] on h2 "偏遠地區" at bounding box center [811, 392] width 863 height 31
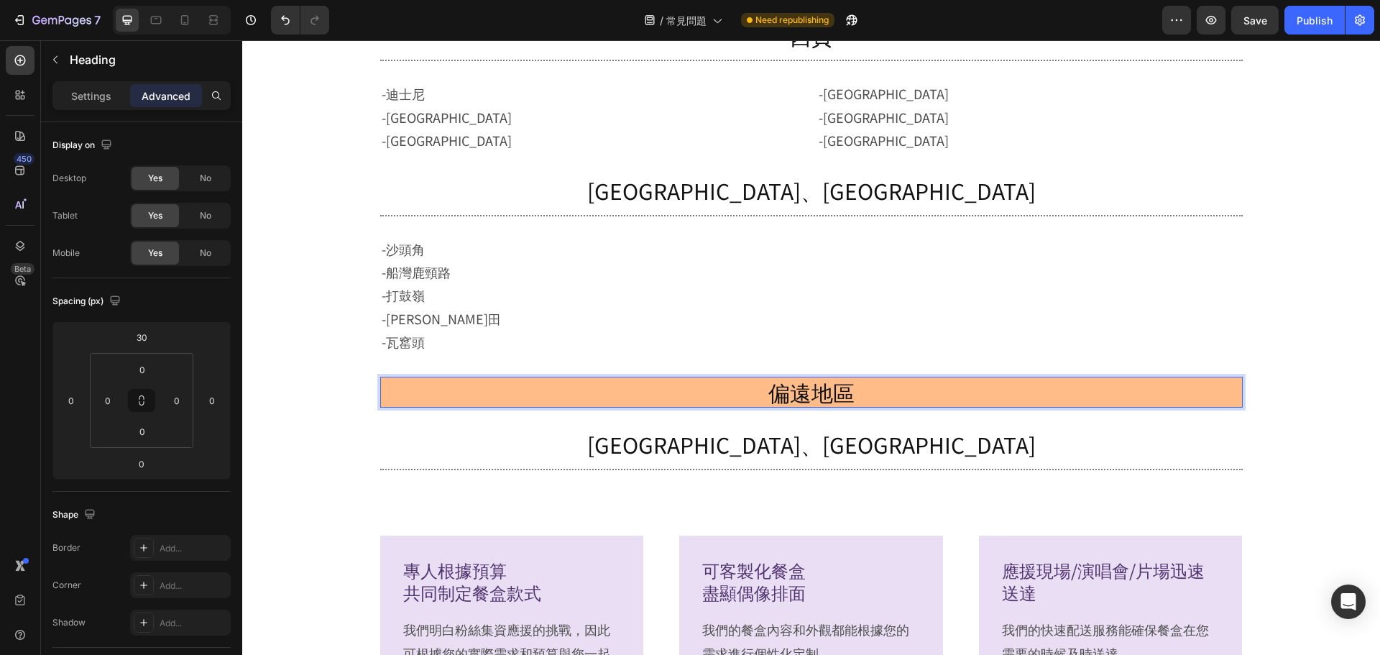
click at [848, 384] on h2 "偏遠地區" at bounding box center [811, 392] width 863 height 31
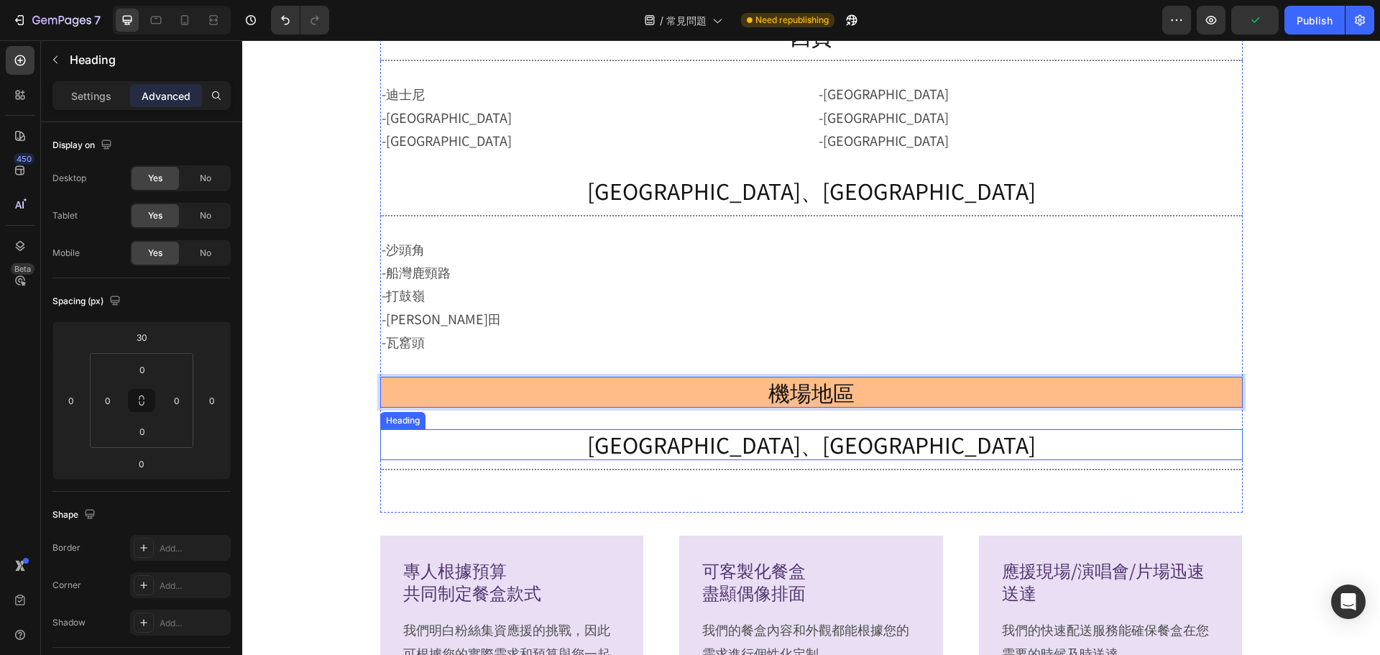
click at [769, 456] on h2 "北區、粉嶺" at bounding box center [811, 444] width 863 height 31
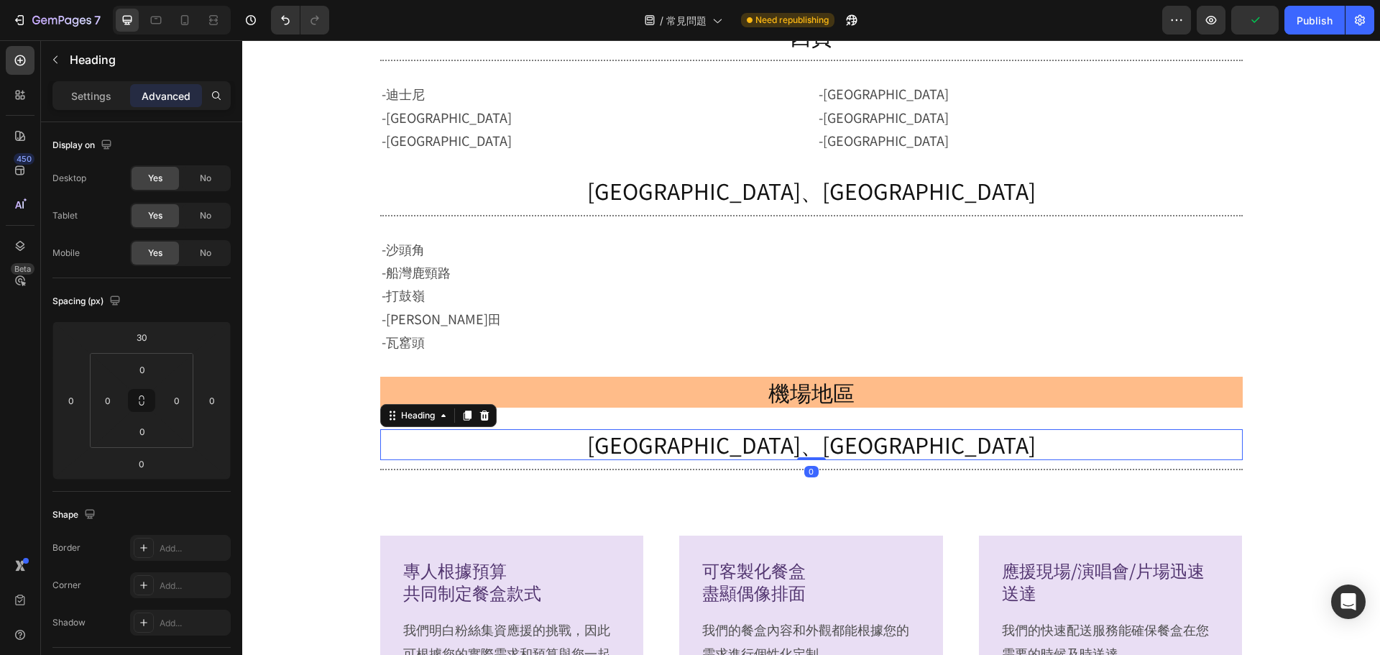
click at [769, 456] on h2 "北區、粉嶺" at bounding box center [811, 444] width 863 height 31
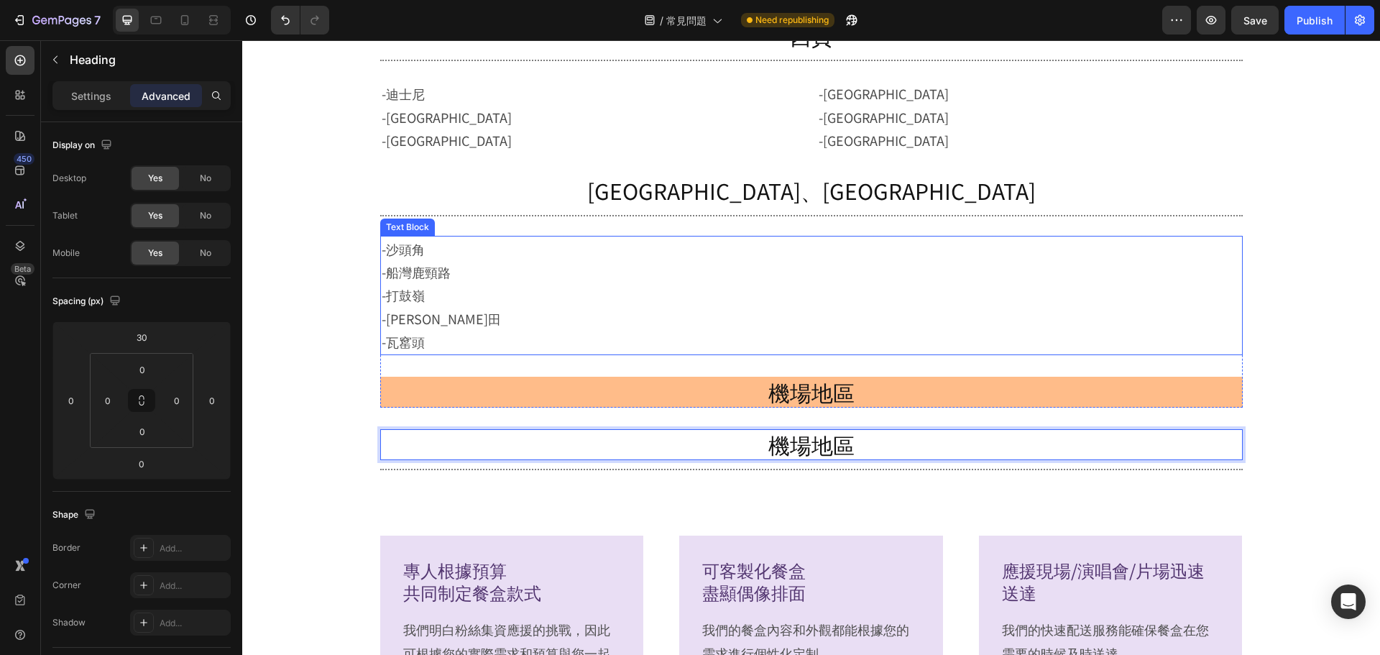
click at [538, 313] on p "-沙頭角 -船灣鹿頸路 -打鼓嶺 -新田 -瓦窰頭" at bounding box center [812, 295] width 860 height 116
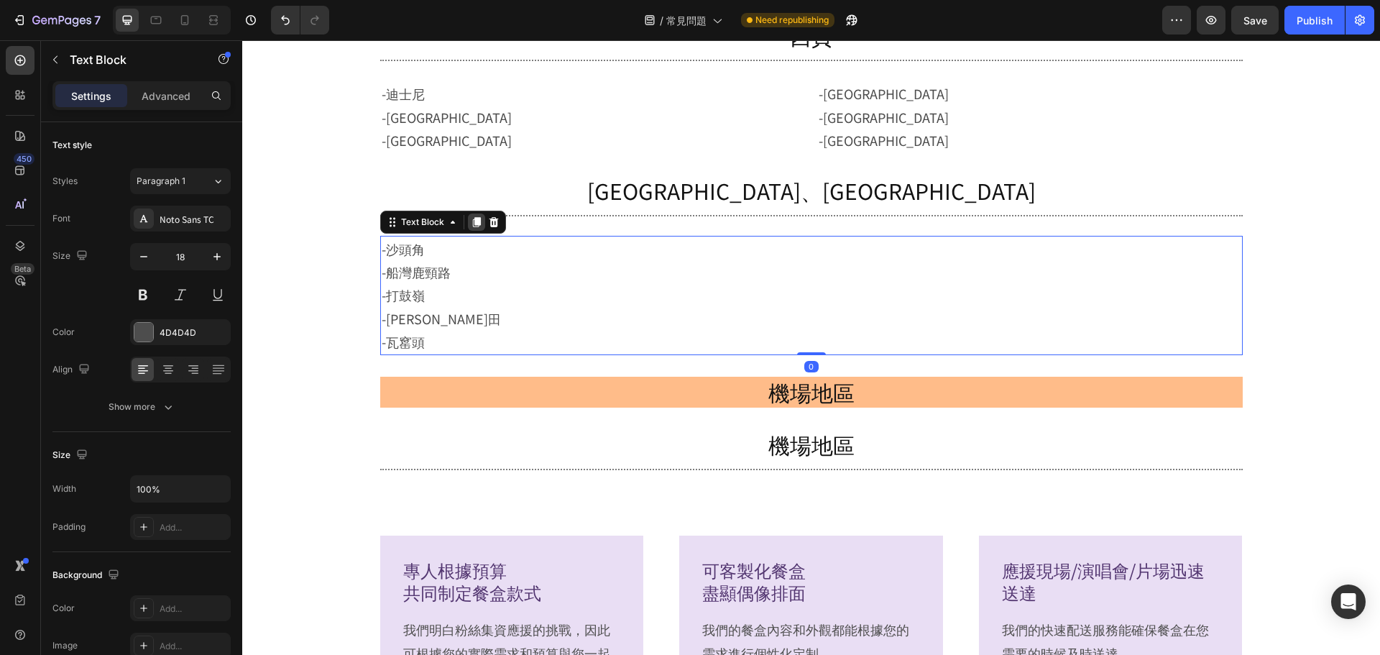
click at [477, 221] on div at bounding box center [476, 222] width 17 height 17
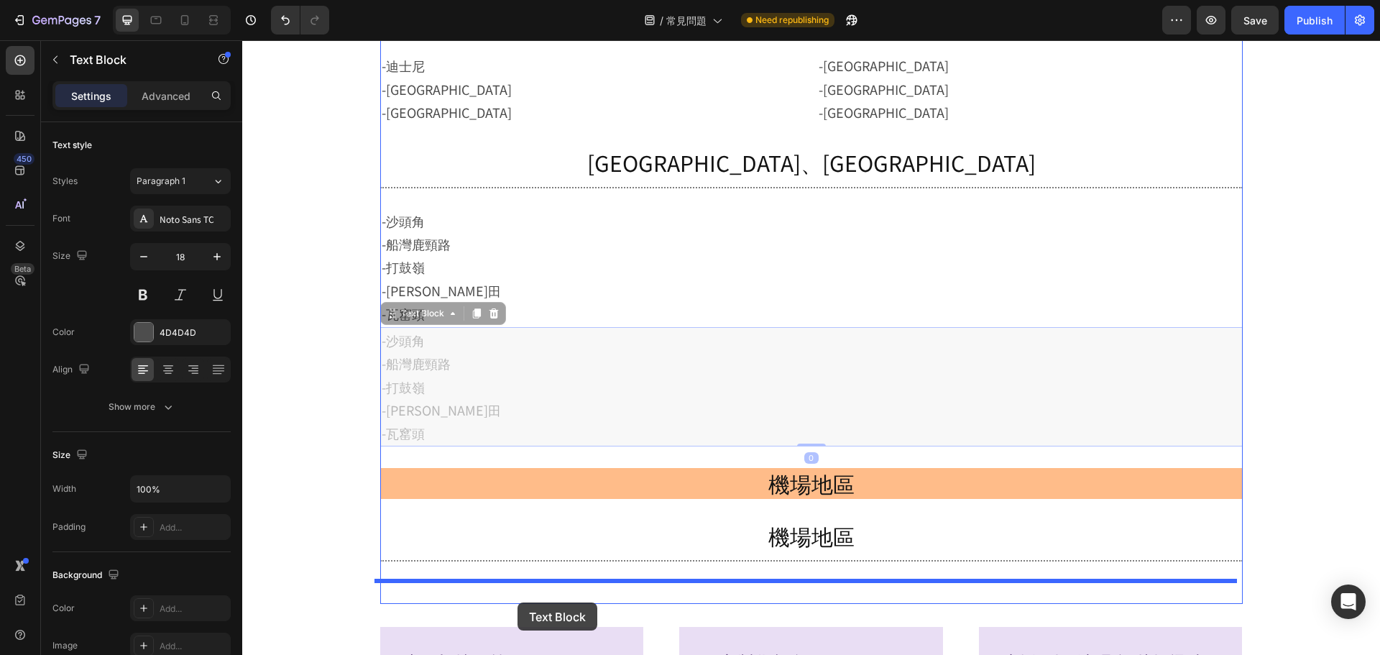
drag, startPoint x: 422, startPoint y: 345, endPoint x: 518, endPoint y: 602, distance: 274.6
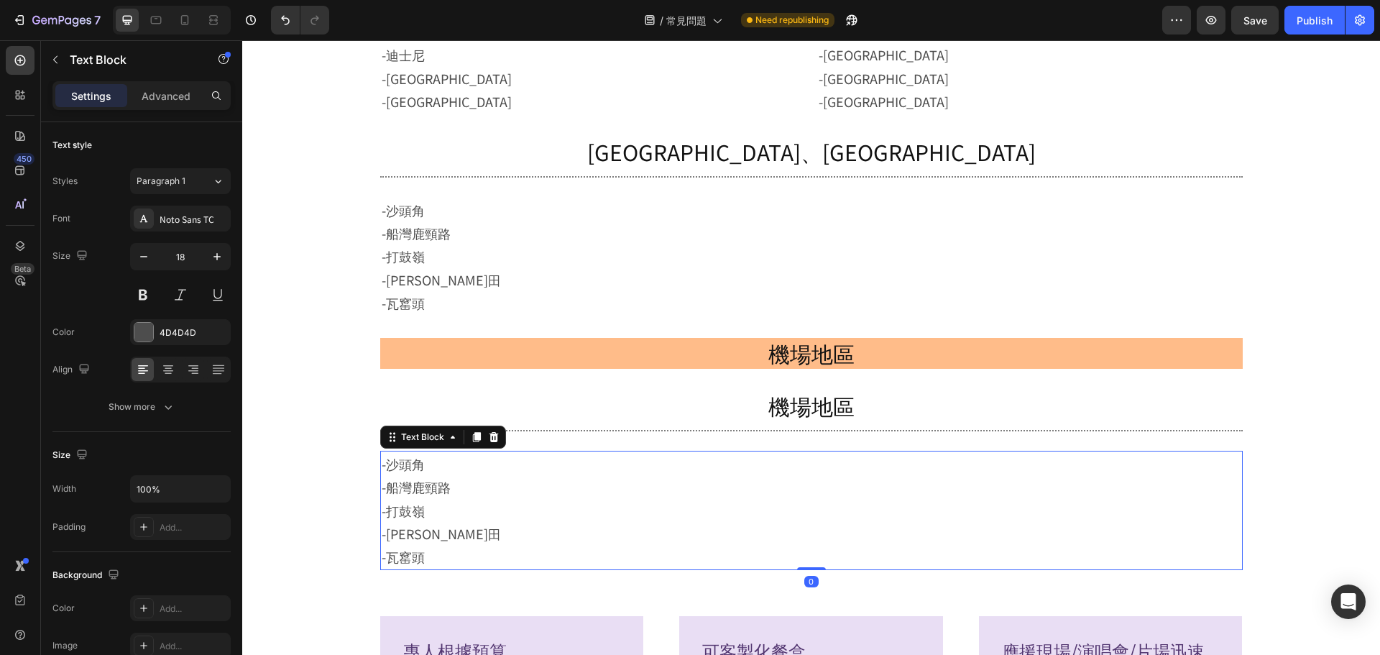
click at [510, 498] on p "-沙頭角 -船灣鹿頸路 -打鼓嶺 -新田 -瓦窰頭" at bounding box center [812, 510] width 860 height 116
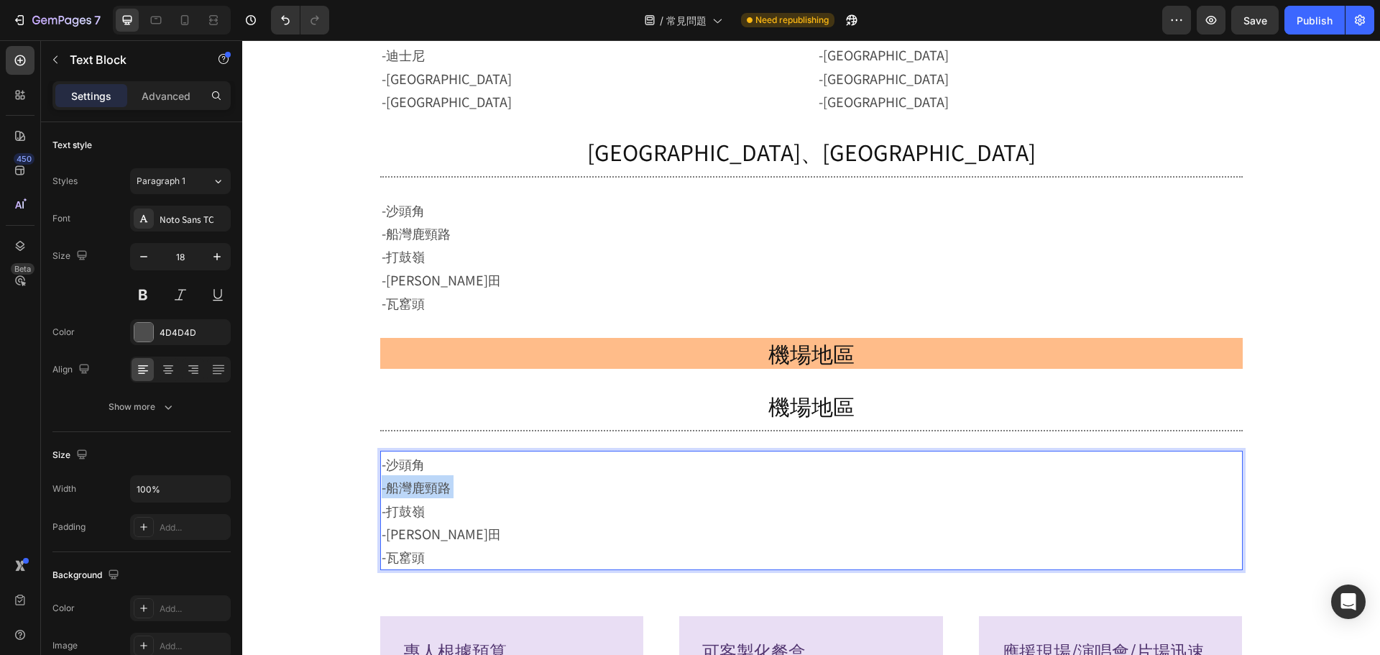
click at [510, 498] on p "-沙頭角 -船灣鹿頸路 -打鼓嶺 -新田 -瓦窰頭" at bounding box center [812, 510] width 860 height 116
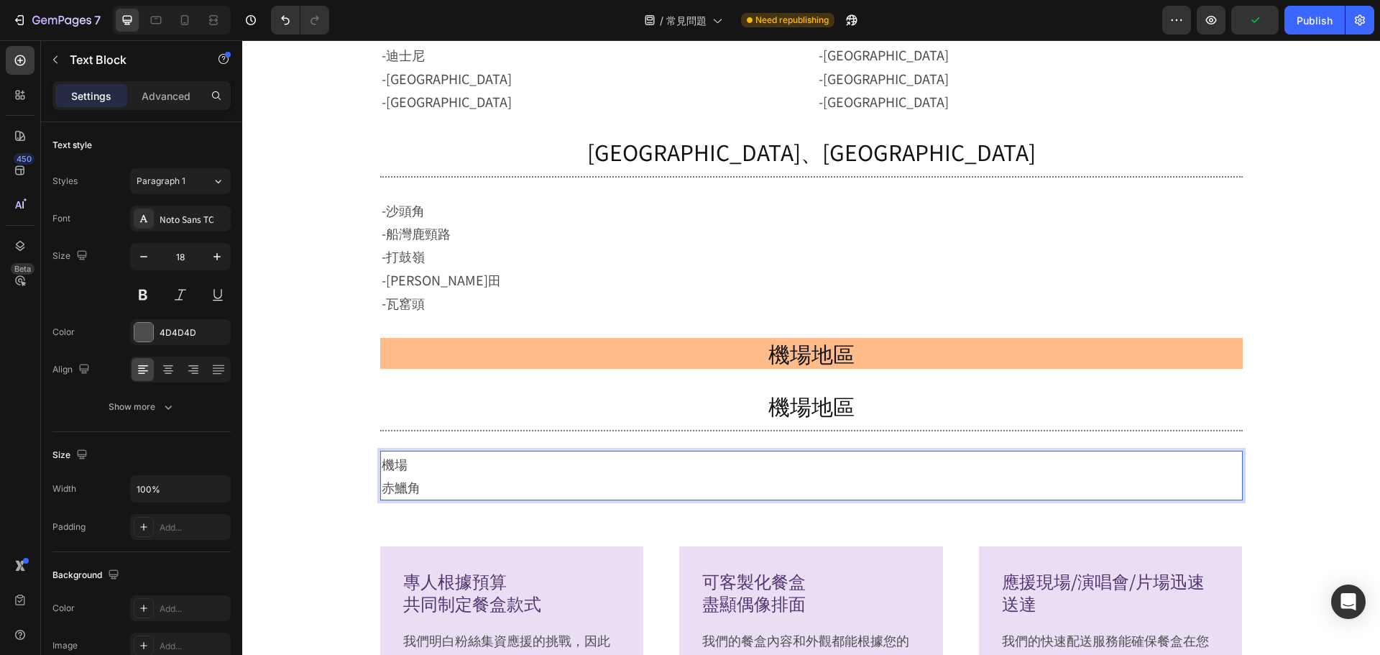
click at [383, 462] on p "機場 赤鱲角" at bounding box center [812, 475] width 860 height 47
click at [382, 488] on p "機-場 赤鱲角" at bounding box center [812, 475] width 860 height 47
click at [382, 463] on p "機場 赤鱲角" at bounding box center [812, 475] width 860 height 47
click at [382, 490] on p "-機場 赤鱲角" at bounding box center [812, 475] width 860 height 47
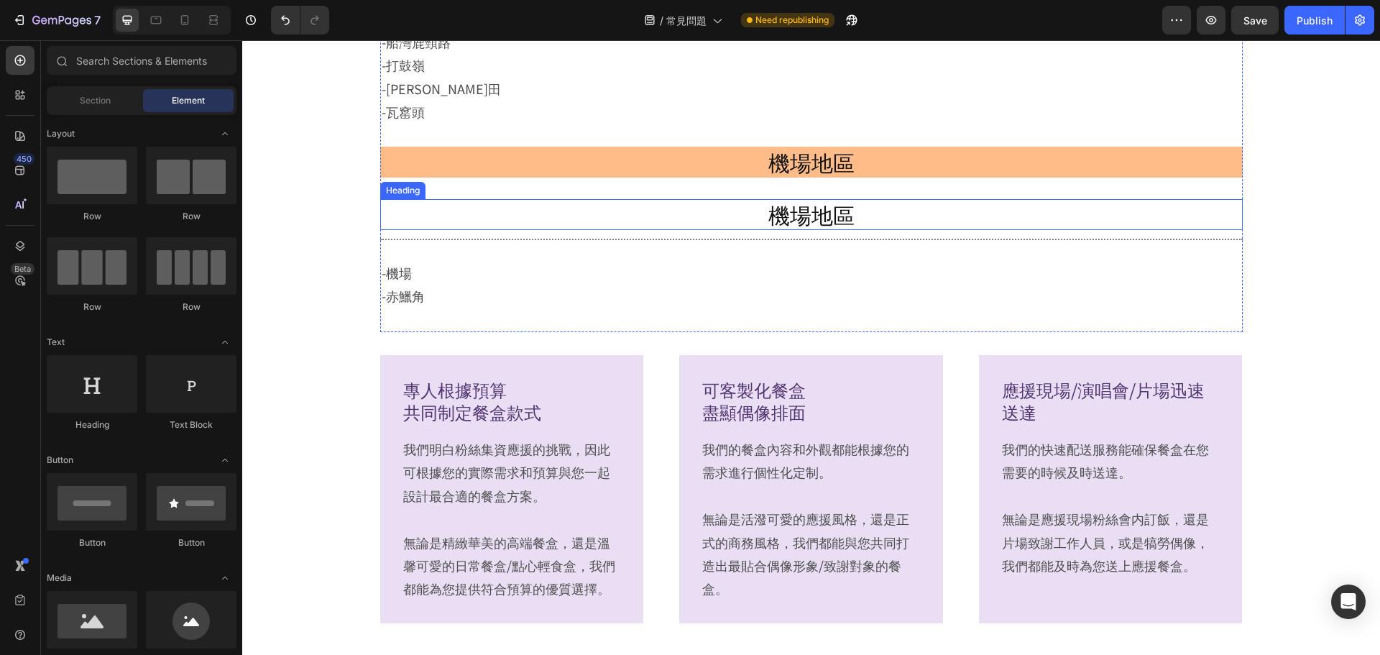
scroll to position [2276, 0]
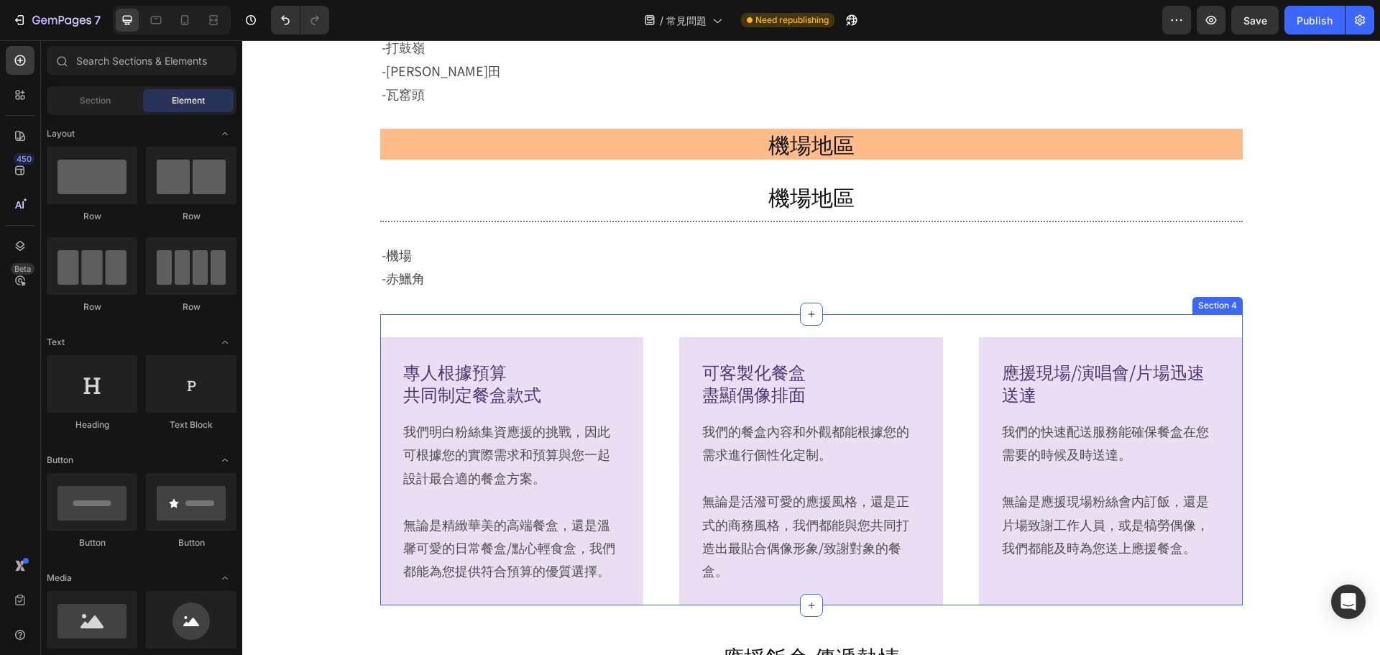
click at [963, 329] on div "專人根據預算 共同制定餐盒款式 Heading 我們明白粉絲集資應援的挑戰，因此可根據您的實際需求和預算與您一起設計最合適的餐盒方案。 無論是精緻華美的高端餐…" at bounding box center [811, 459] width 863 height 291
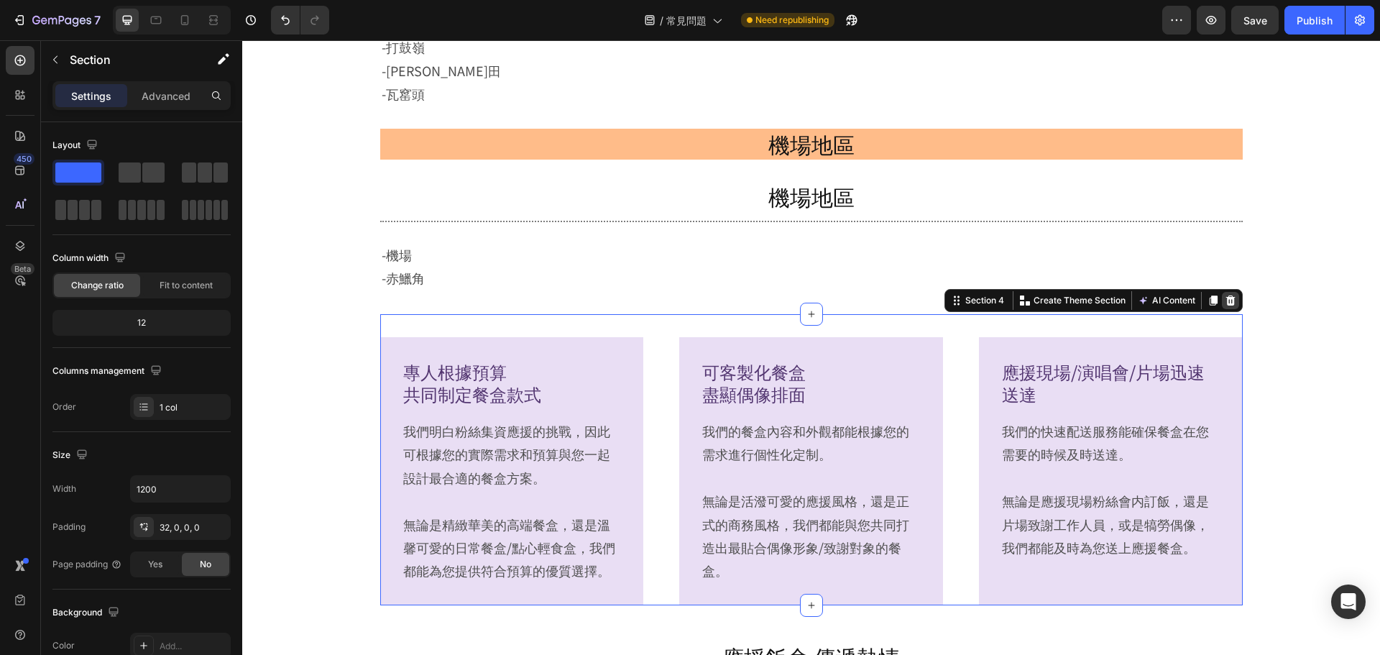
click at [1226, 300] on icon at bounding box center [1230, 300] width 9 height 10
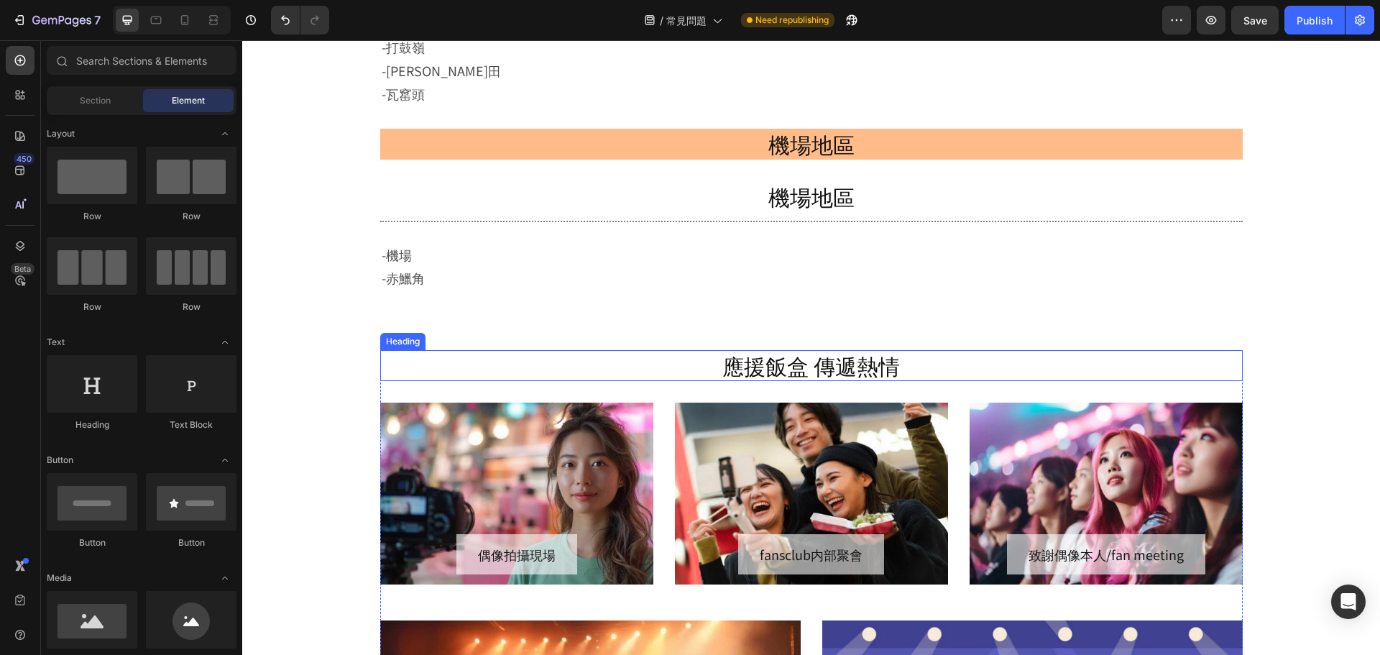
click at [991, 375] on h2 "應援飯盒 傳遞熱情" at bounding box center [811, 365] width 863 height 31
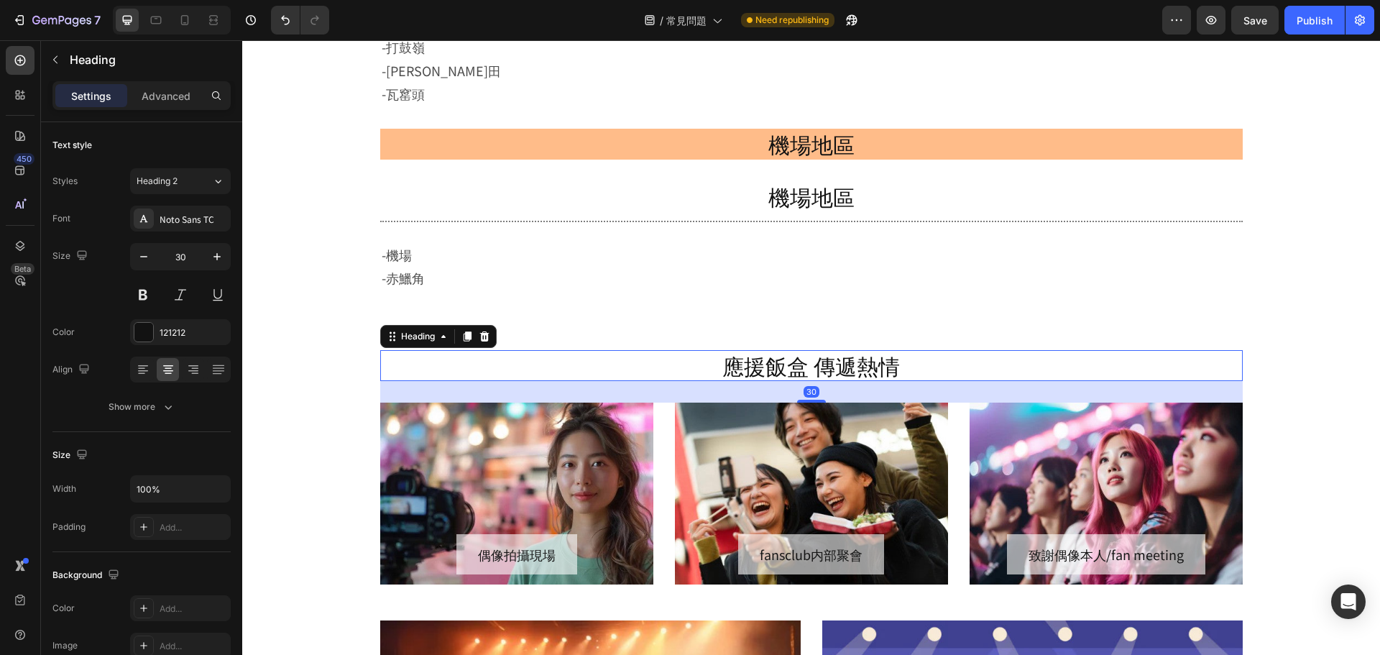
click at [1218, 421] on img at bounding box center [1106, 494] width 273 height 182
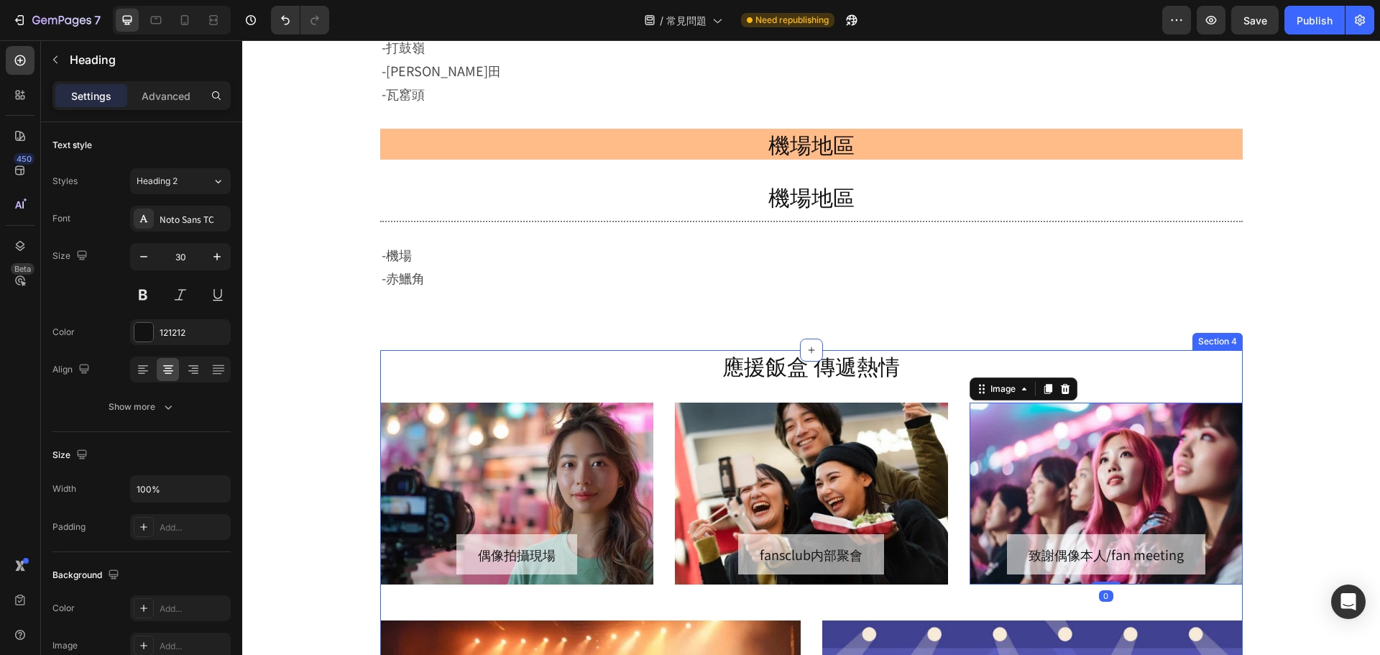
click at [1212, 375] on h2 "應援飯盒 傳遞熱情" at bounding box center [811, 365] width 863 height 31
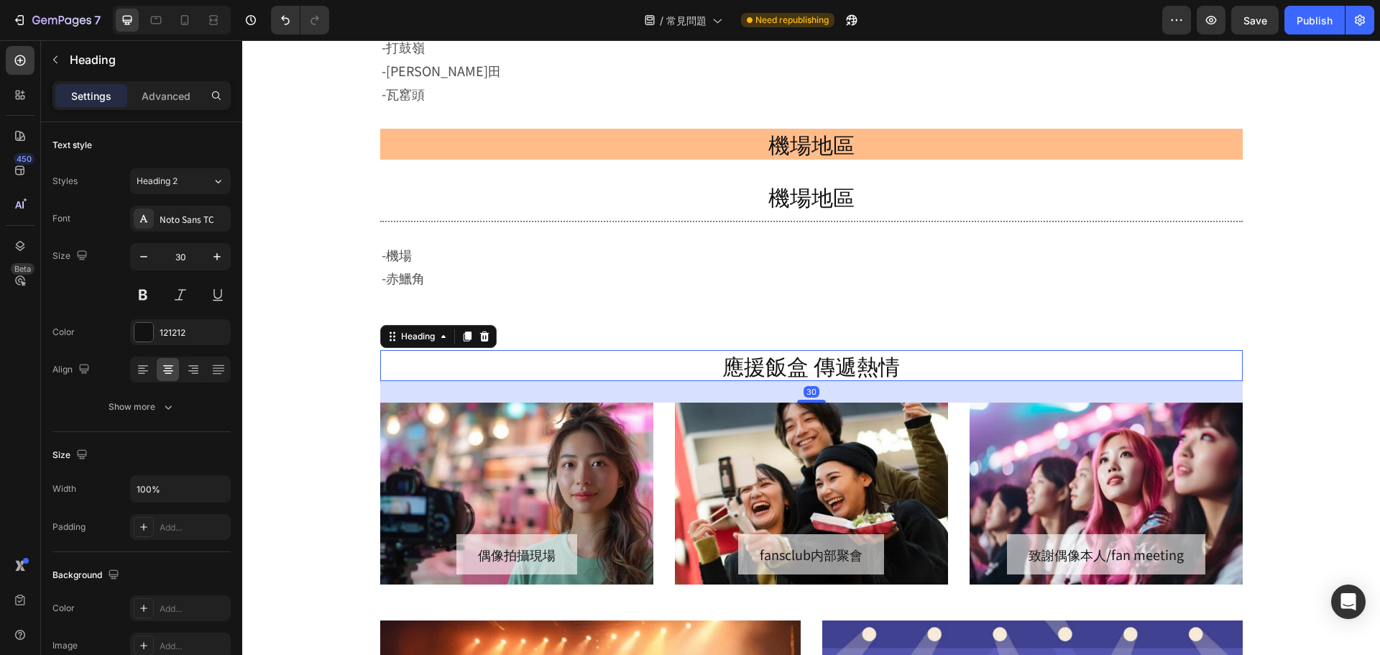
click at [1220, 387] on div "30" at bounding box center [811, 392] width 863 height 22
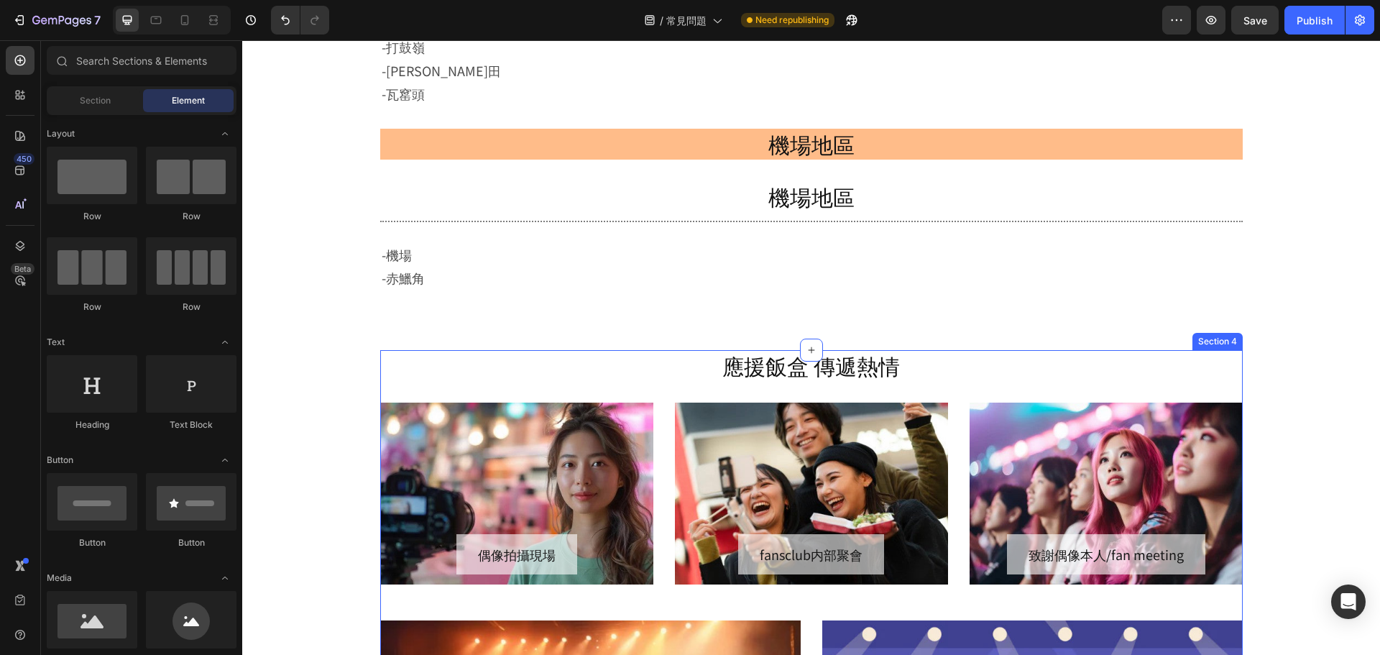
click at [1219, 390] on div "應援飯盒 傳遞熱情 Heading Image 偶像拍攝現場 Button Image fansclub内部聚會 Button Image 致謝偶像本人/fa…" at bounding box center [811, 625] width 863 height 551
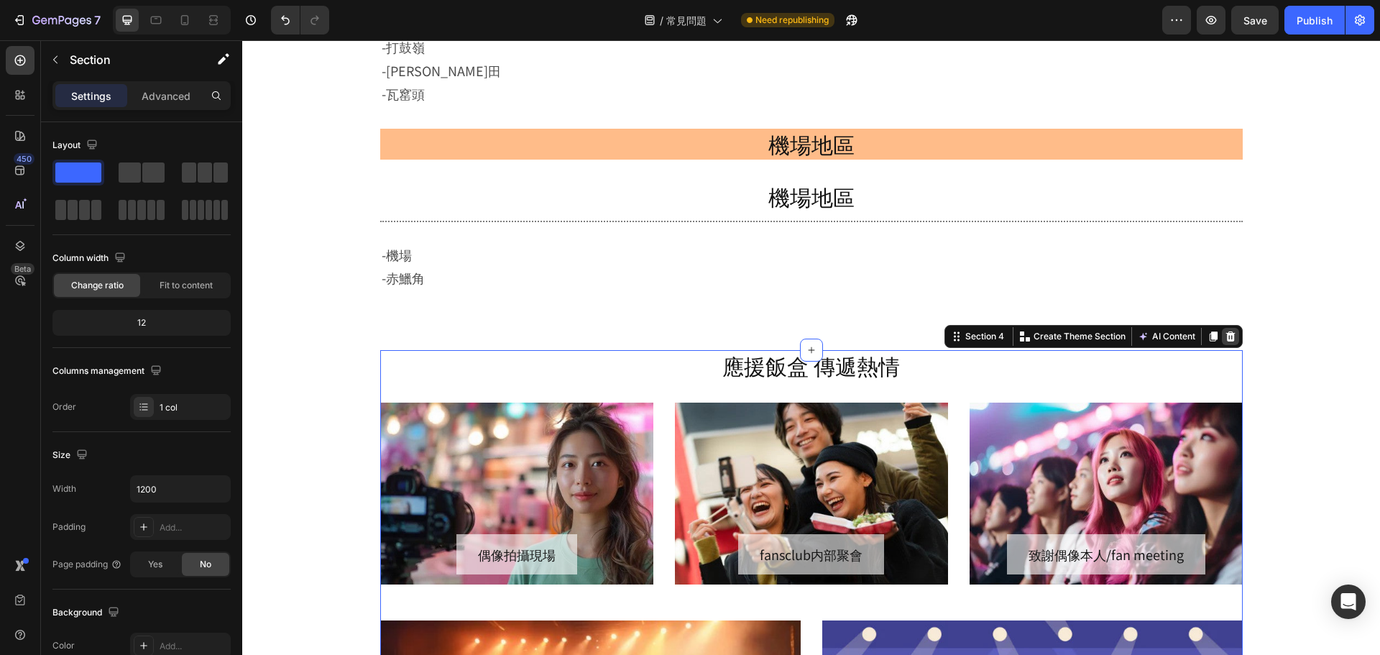
click at [1226, 339] on icon at bounding box center [1230, 336] width 9 height 10
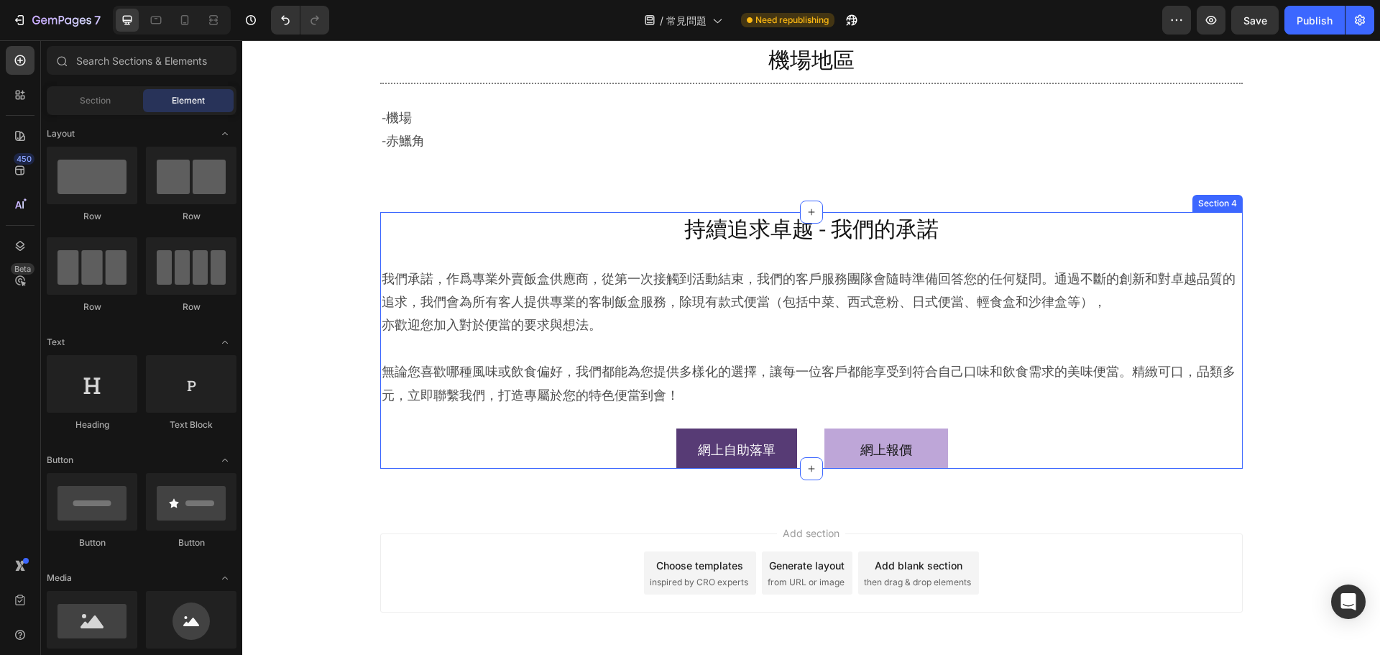
scroll to position [2471, 0]
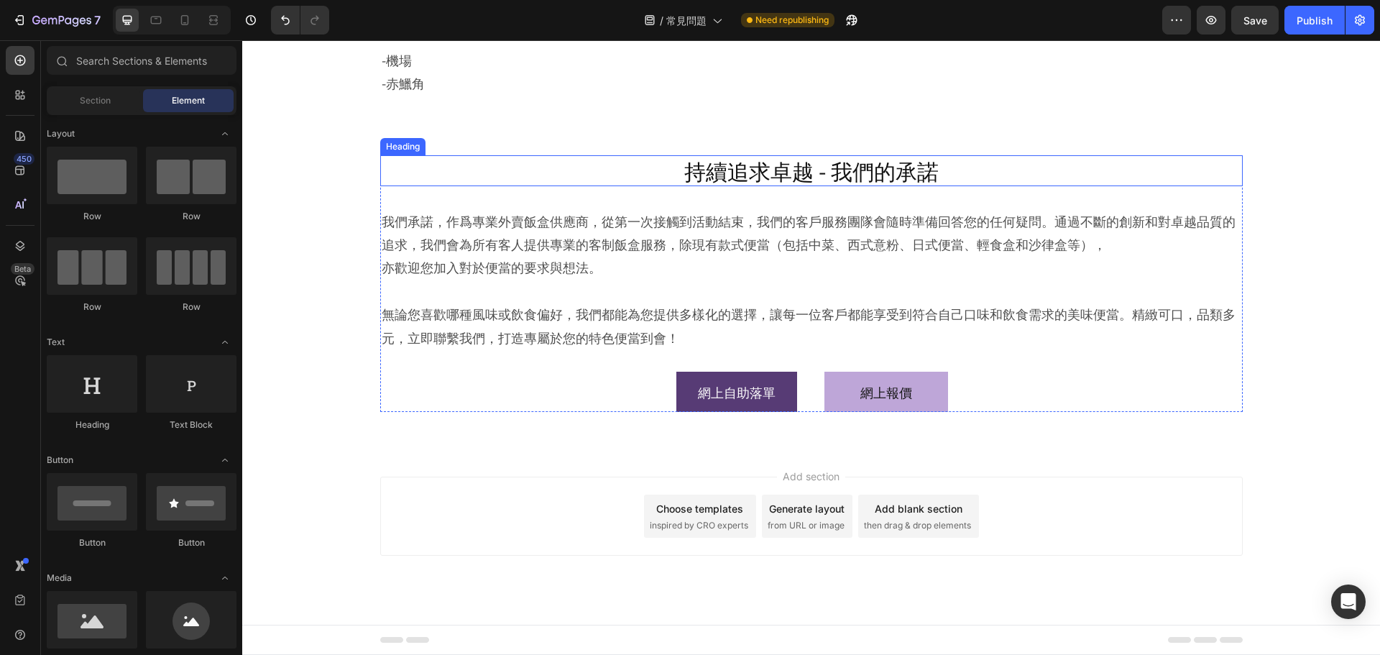
click at [1221, 170] on h2 "持續追求卓越 - 我們的承諾" at bounding box center [811, 170] width 863 height 31
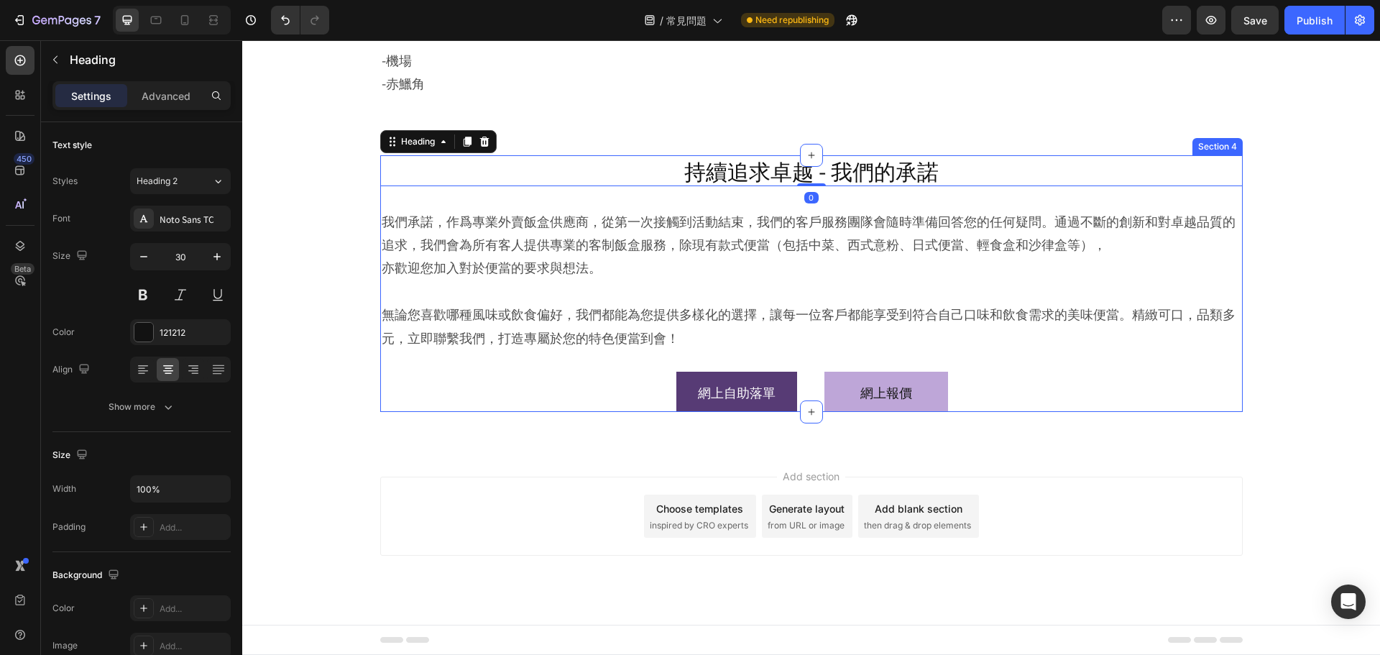
click at [1228, 193] on div "持續追求卓越 - 我們的承諾 Heading 0 我們承諾，作爲專業外賣飯盒供應商，從第一次接觸到活動結束，我們的客戶服務團隊會隨時準備回答您的任何疑問。通過…" at bounding box center [811, 283] width 863 height 257
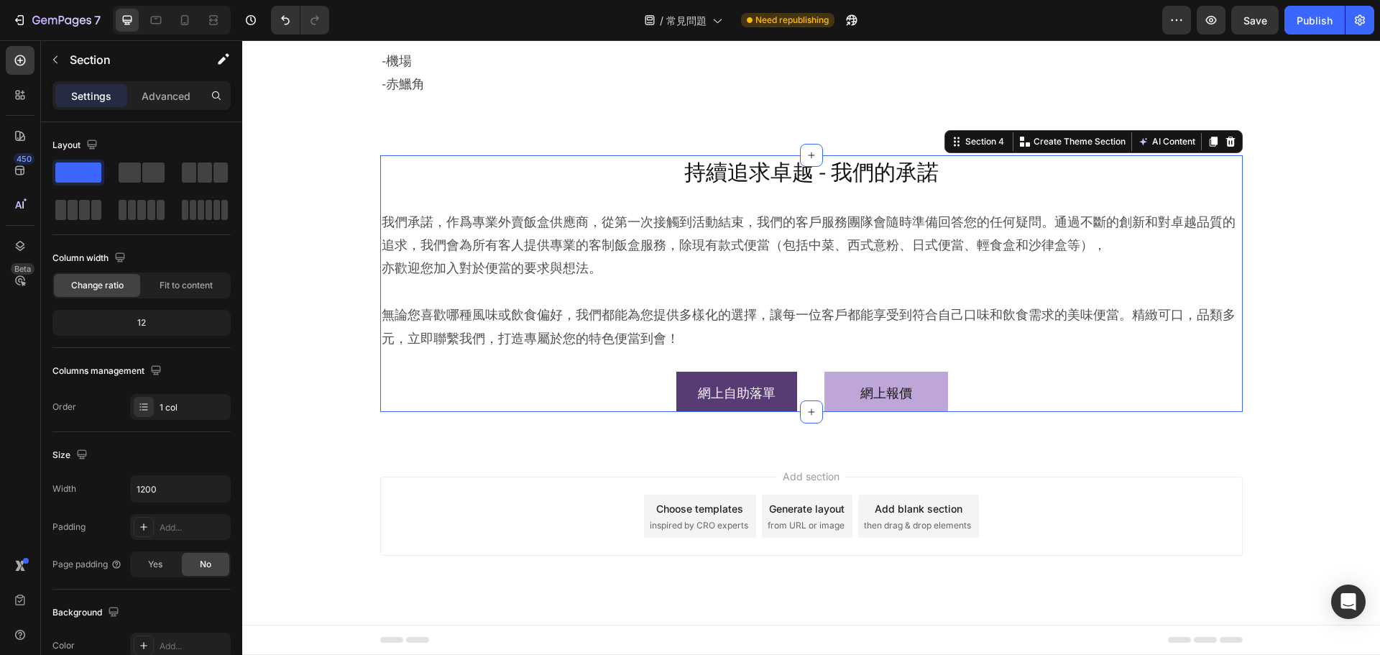
click at [1228, 152] on div "Section 4 You can create reusable sections Create Theme Section AI Content Writ…" at bounding box center [1094, 141] width 298 height 23
click at [1226, 139] on icon at bounding box center [1230, 141] width 9 height 10
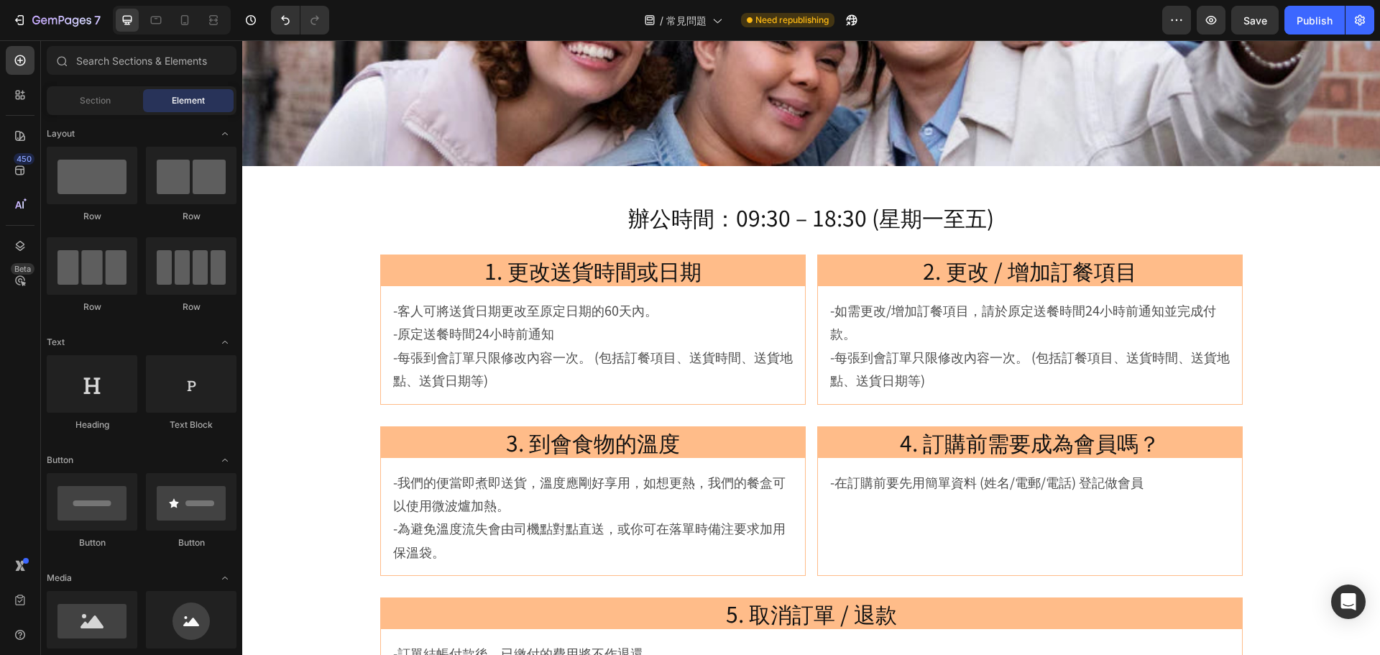
scroll to position [0, 0]
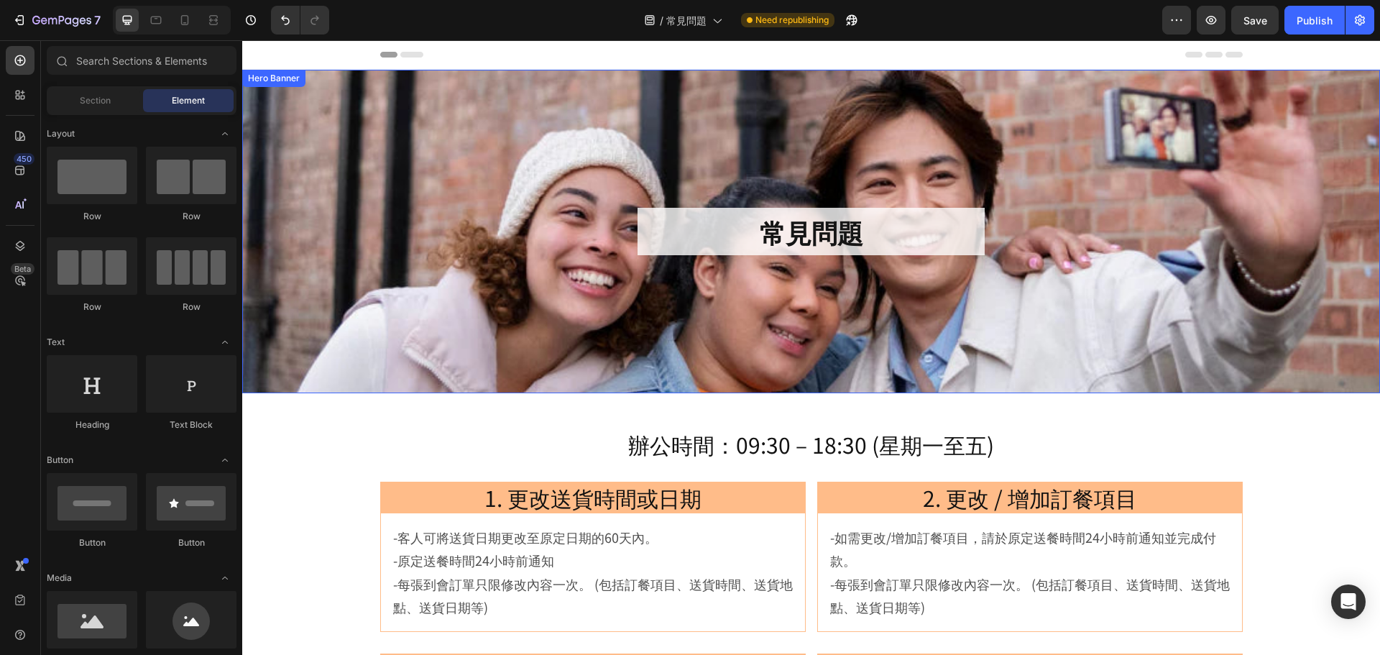
click at [982, 293] on div "Background Image" at bounding box center [811, 232] width 1138 height 324
click at [641, 105] on div "Background Image" at bounding box center [811, 232] width 1138 height 324
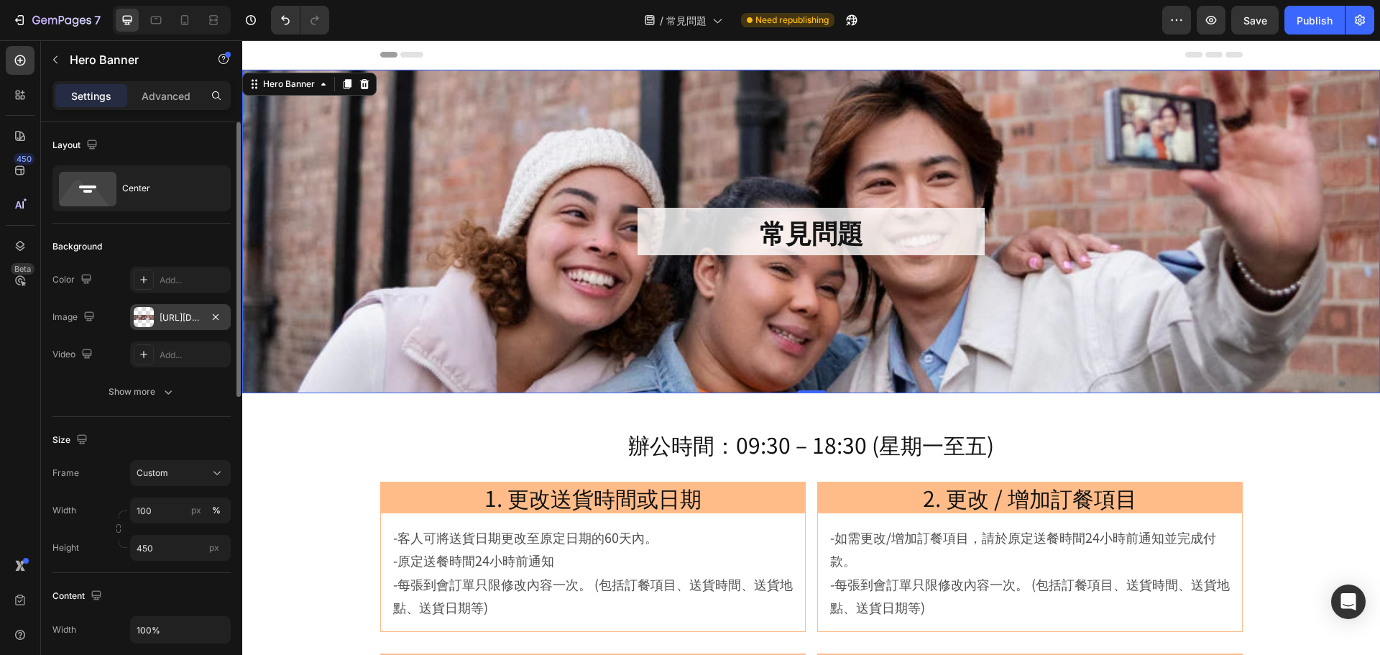
click at [155, 317] on div "https://cdn.shopify.com/s/files/1/0836/7715/1505/files/hklunchbox_fans1080x260.…" at bounding box center [180, 317] width 101 height 26
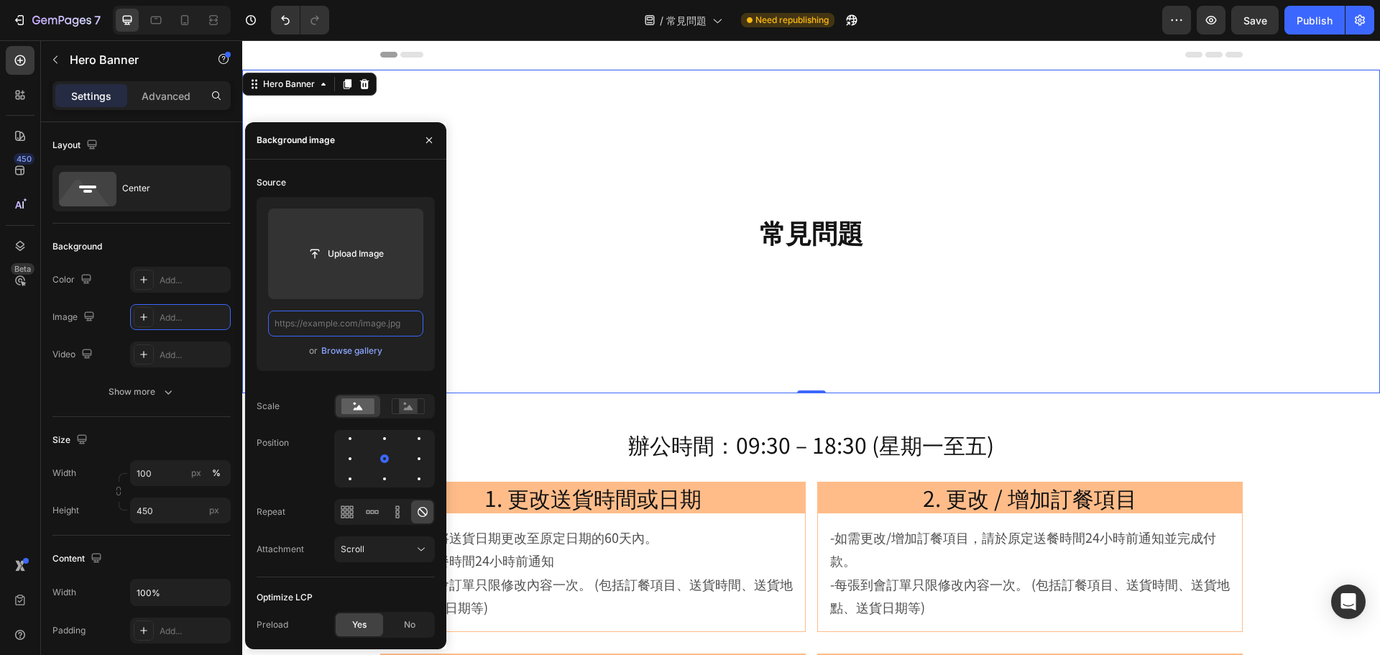
paste input "https://cdn.shopify.com/s/files/1/0836/7715/1505/files/faq1000x668.jpg?v=175625…"
type input "https://cdn.shopify.com/s/files/1/0836/7715/1505/files/faq1000x668.jpg?v=175625…"
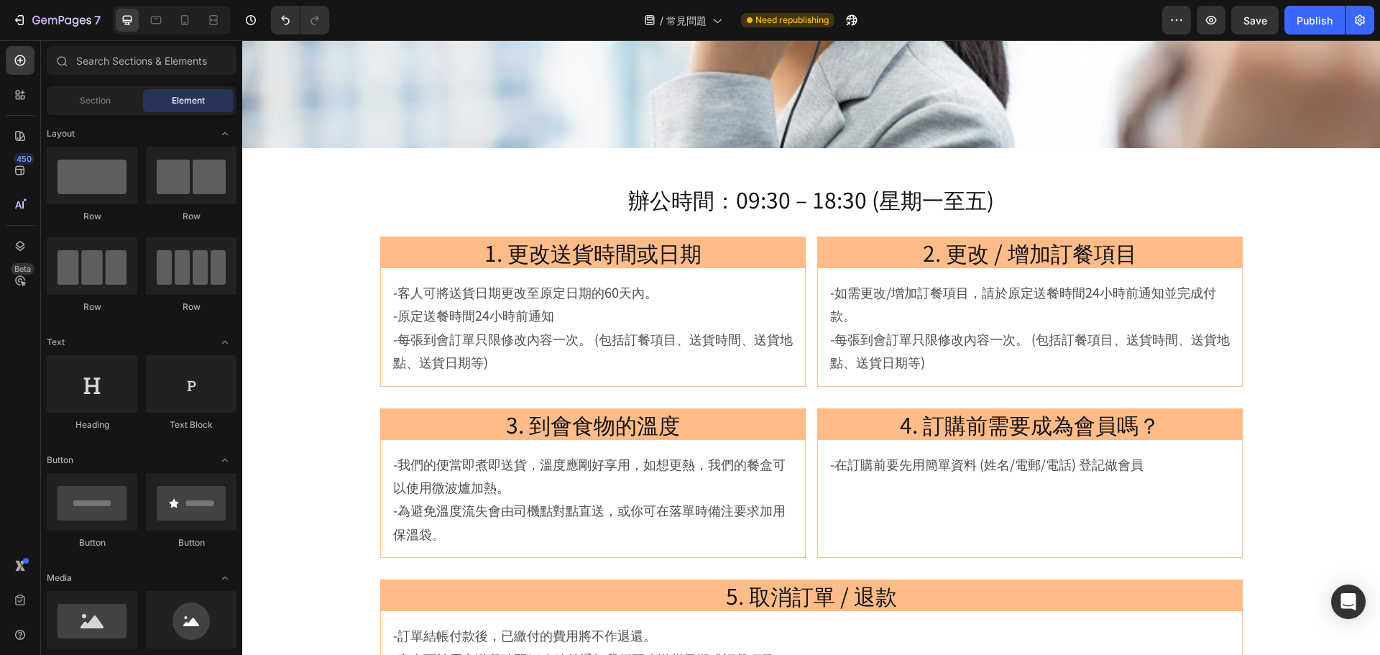
scroll to position [208, 0]
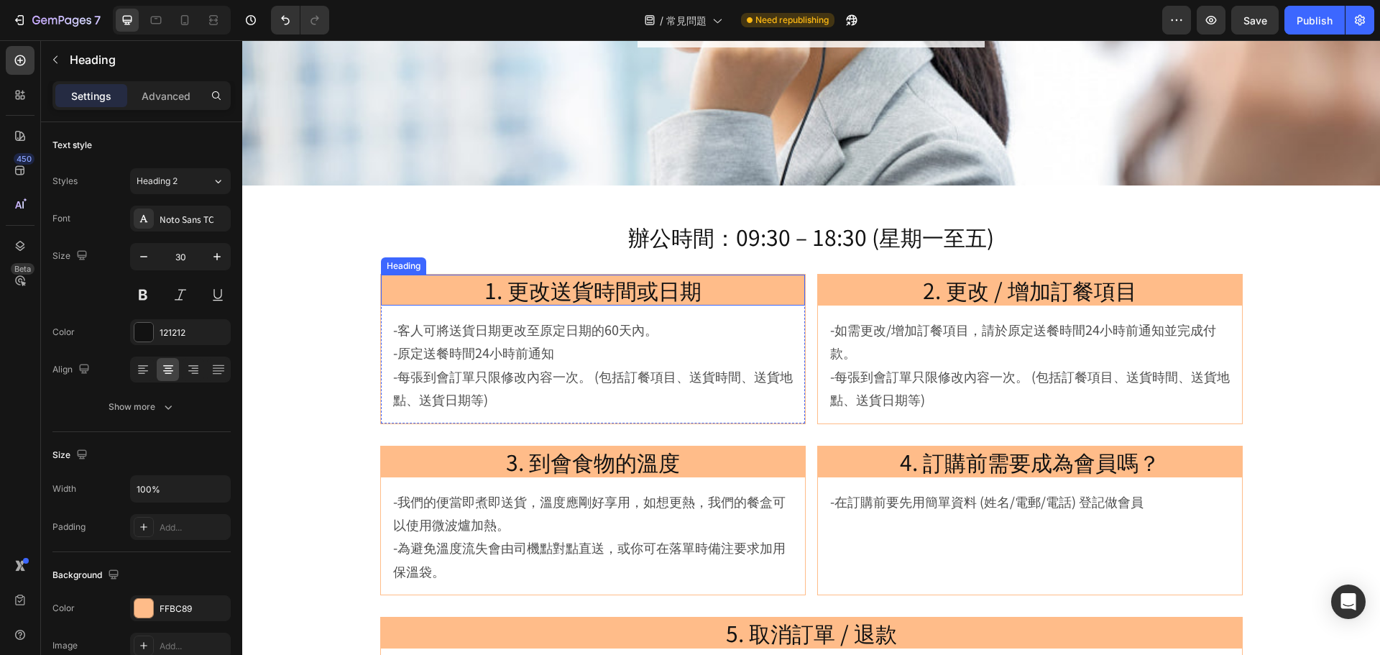
click at [769, 289] on h2 "1. 更改送貨時間或日期" at bounding box center [593, 290] width 424 height 31
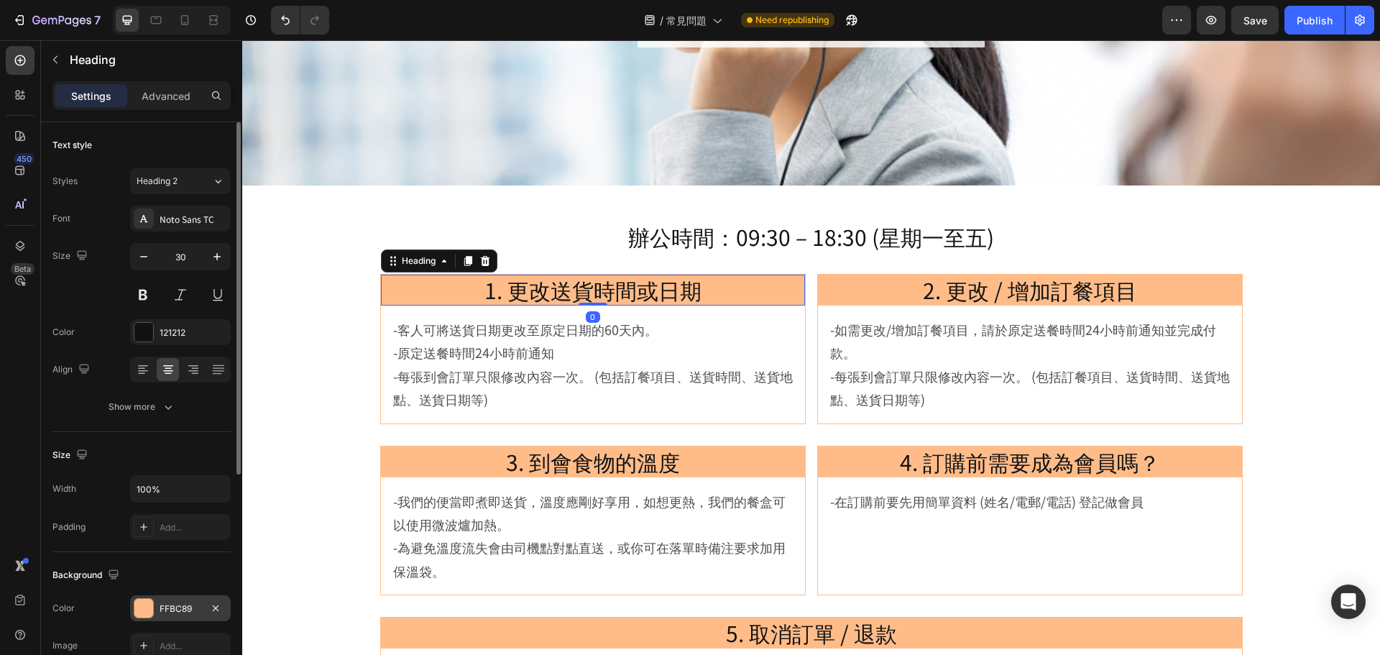
drag, startPoint x: 144, startPoint y: 605, endPoint x: 143, endPoint y: 595, distance: 9.5
click at [144, 603] on div at bounding box center [143, 608] width 19 height 19
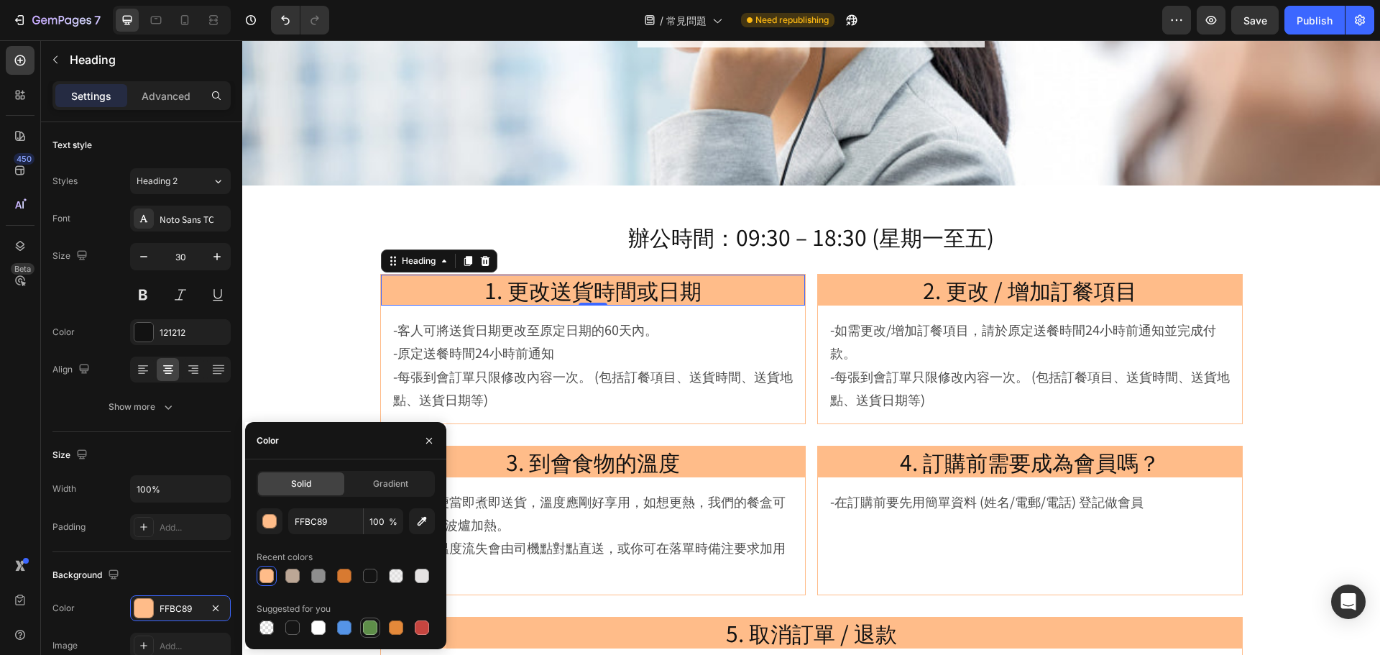
click at [377, 621] on div at bounding box center [370, 627] width 17 height 17
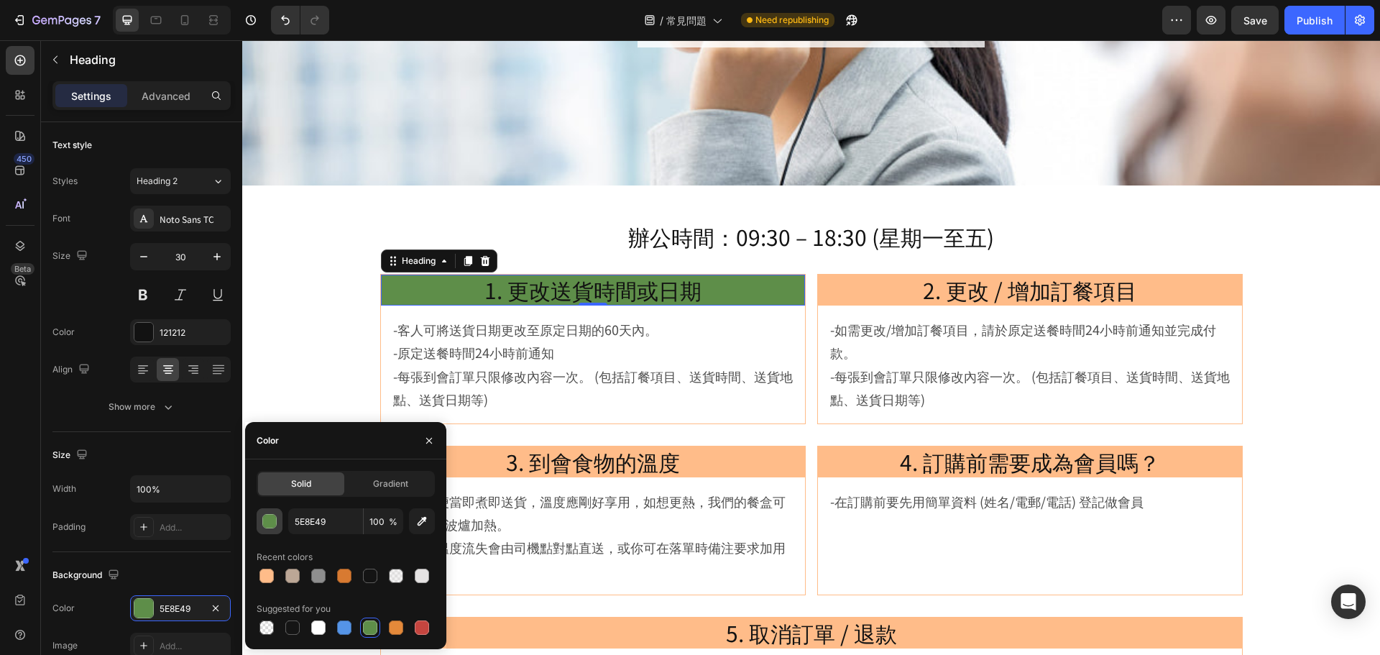
click at [260, 525] on button "button" at bounding box center [270, 521] width 26 height 26
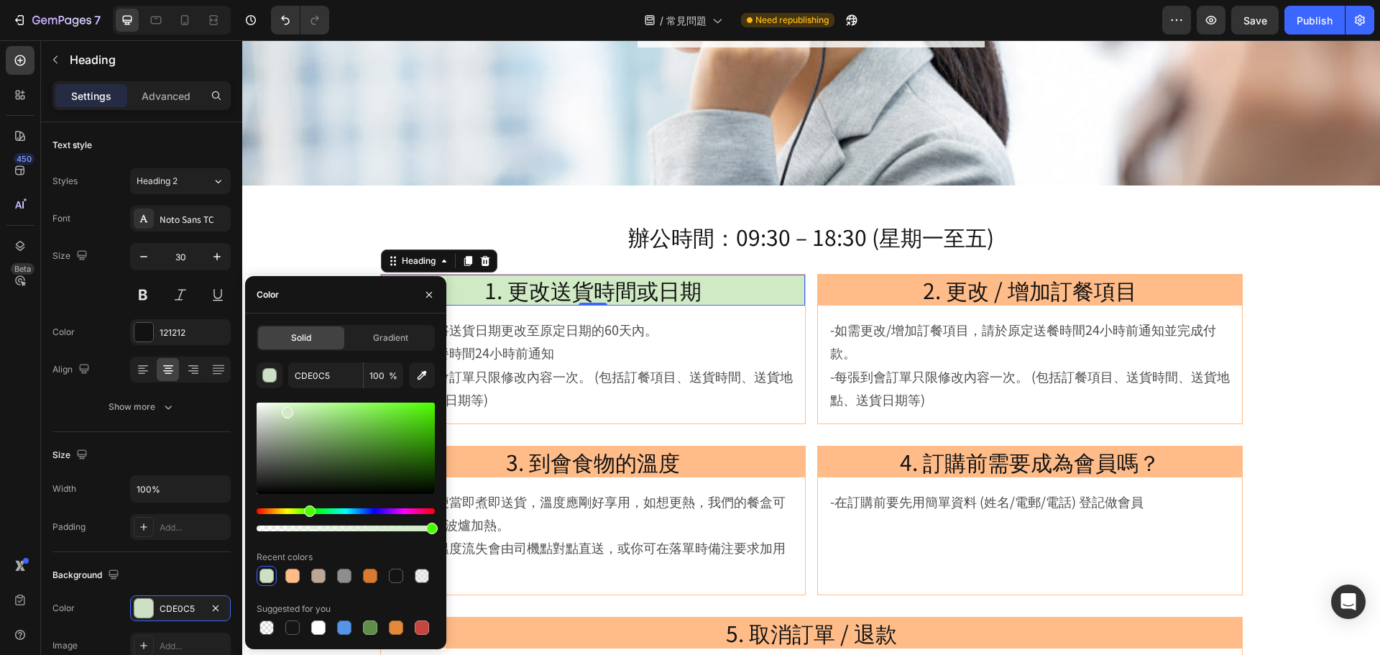
type input "D0EAC5"
drag, startPoint x: 342, startPoint y: 445, endPoint x: 286, endPoint y: 409, distance: 66.6
click at [286, 409] on div at bounding box center [288, 413] width 12 height 12
click at [336, 382] on input "D0EAC5" at bounding box center [325, 375] width 75 height 26
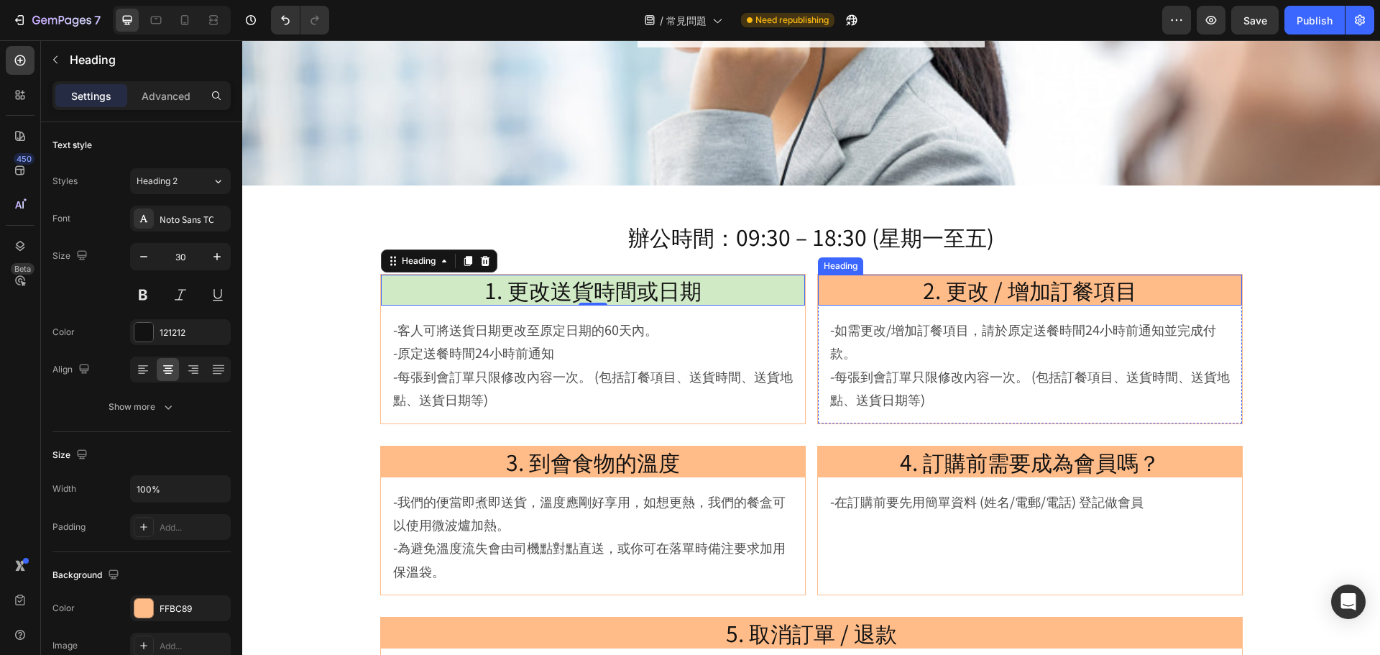
click at [874, 290] on h2 "2. 更改 / 增加訂餐項目" at bounding box center [1030, 290] width 424 height 31
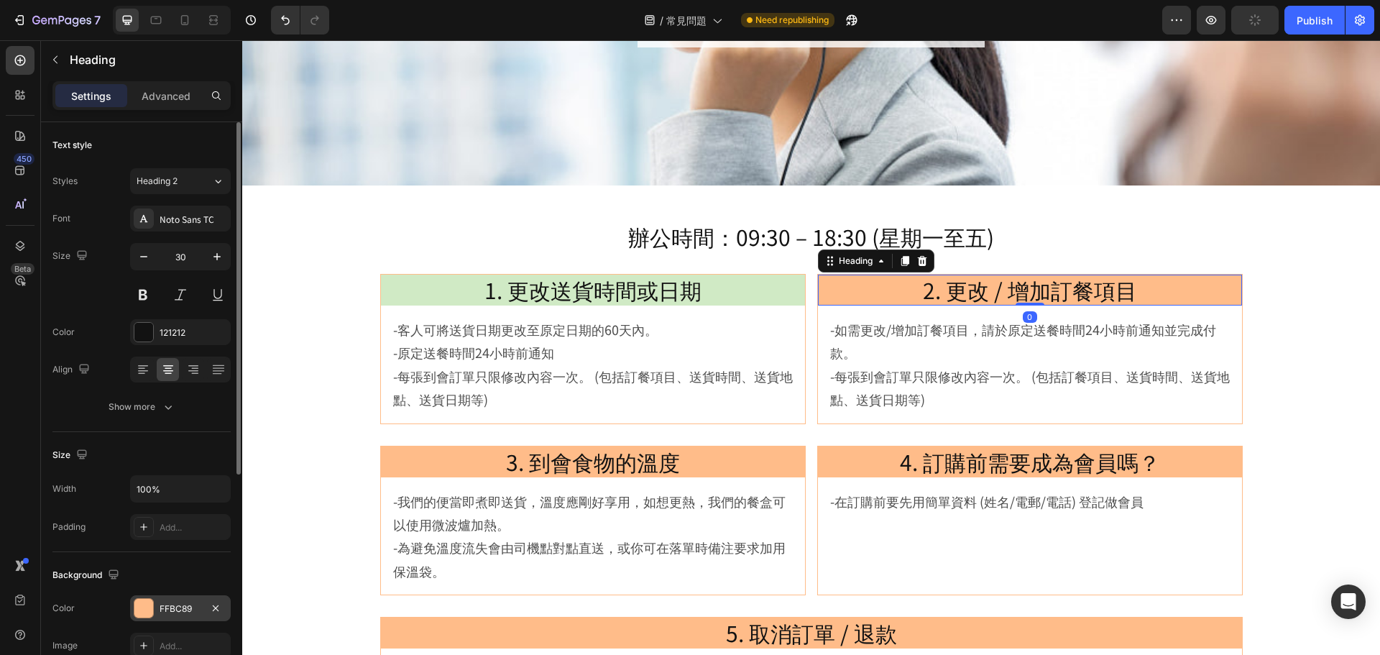
click at [180, 614] on div "FFBC89" at bounding box center [181, 608] width 42 height 13
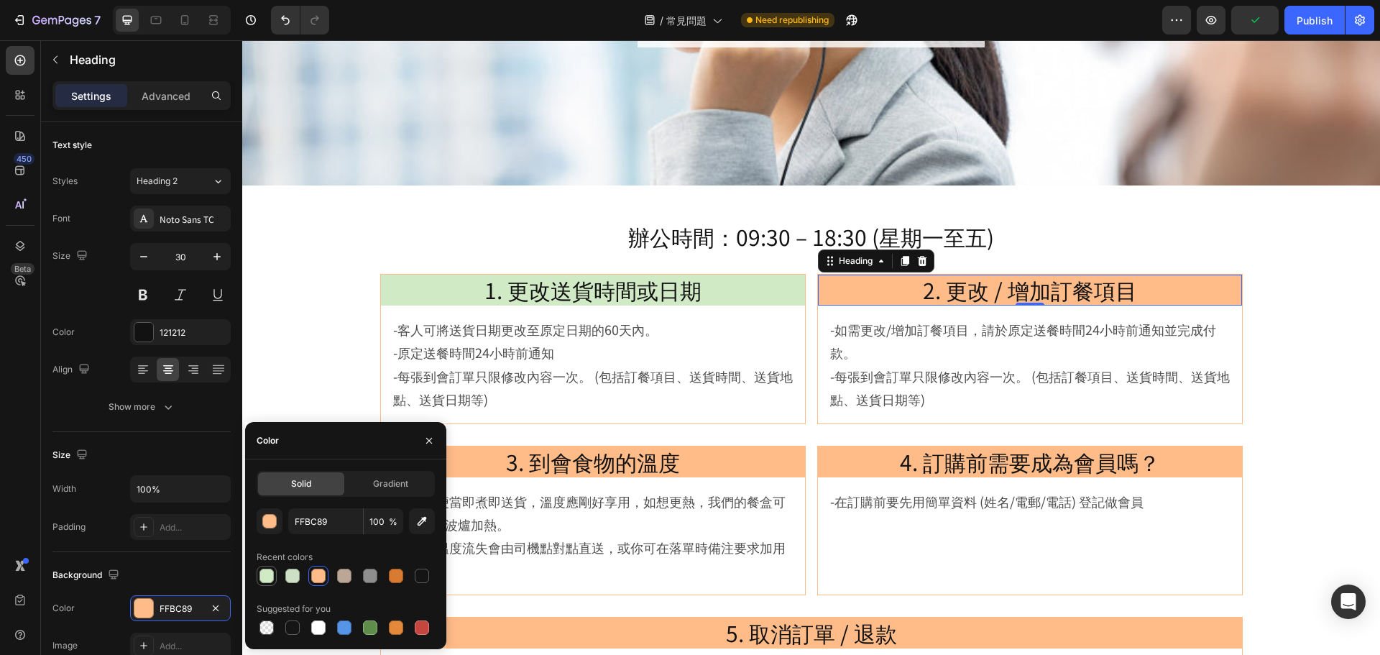
click at [262, 574] on div at bounding box center [267, 576] width 14 height 14
type input "D0EAC5"
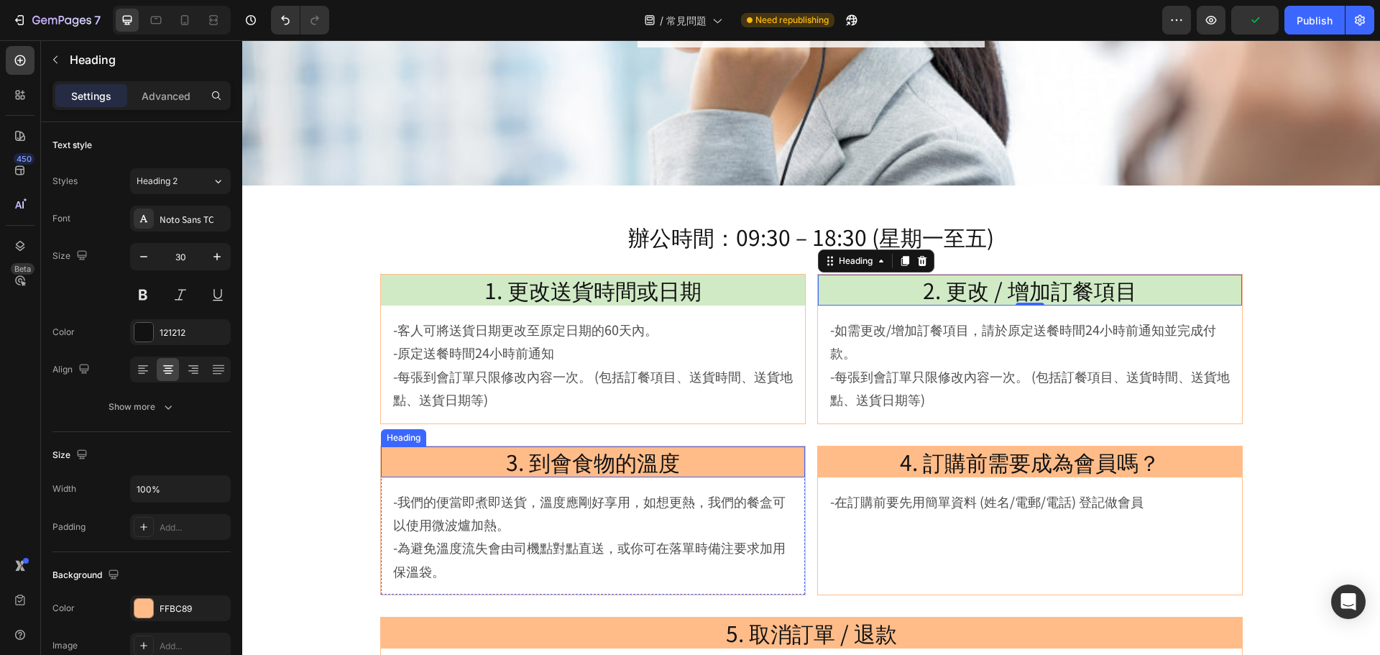
click at [758, 454] on h2 "3. 到會食物的溫度" at bounding box center [593, 461] width 424 height 31
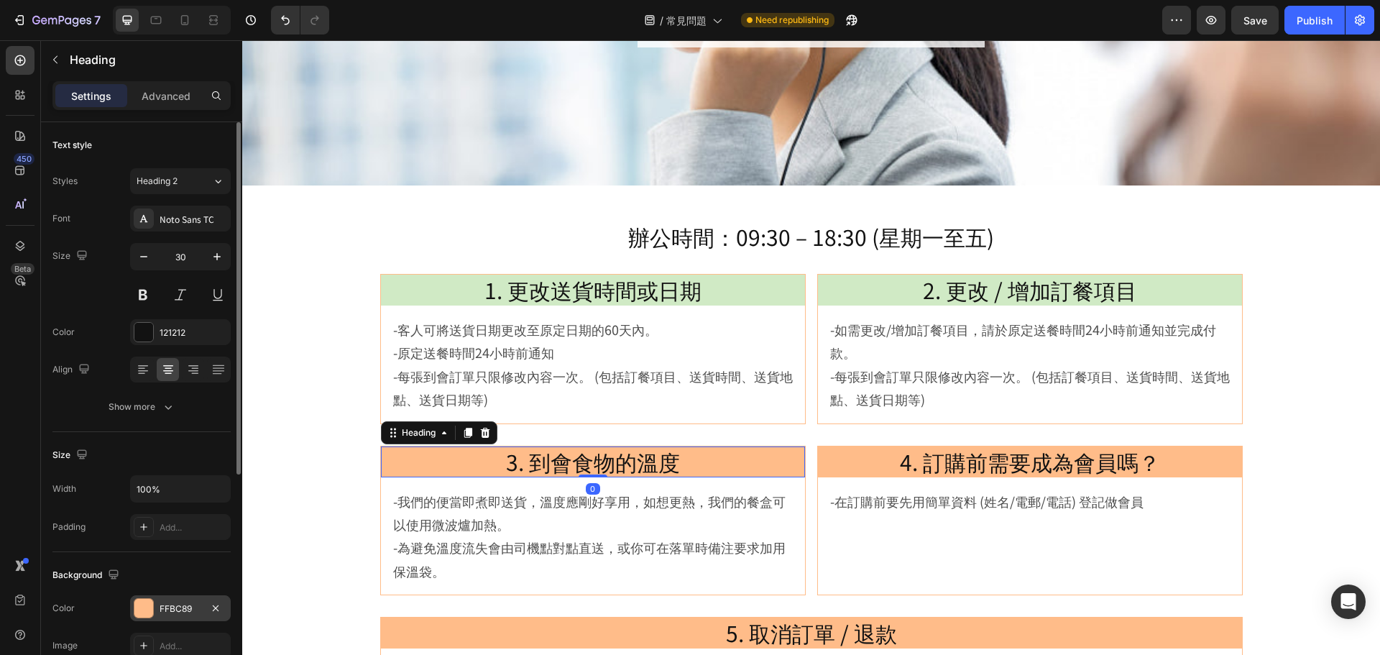
click at [185, 602] on div "FFBC89" at bounding box center [181, 608] width 42 height 13
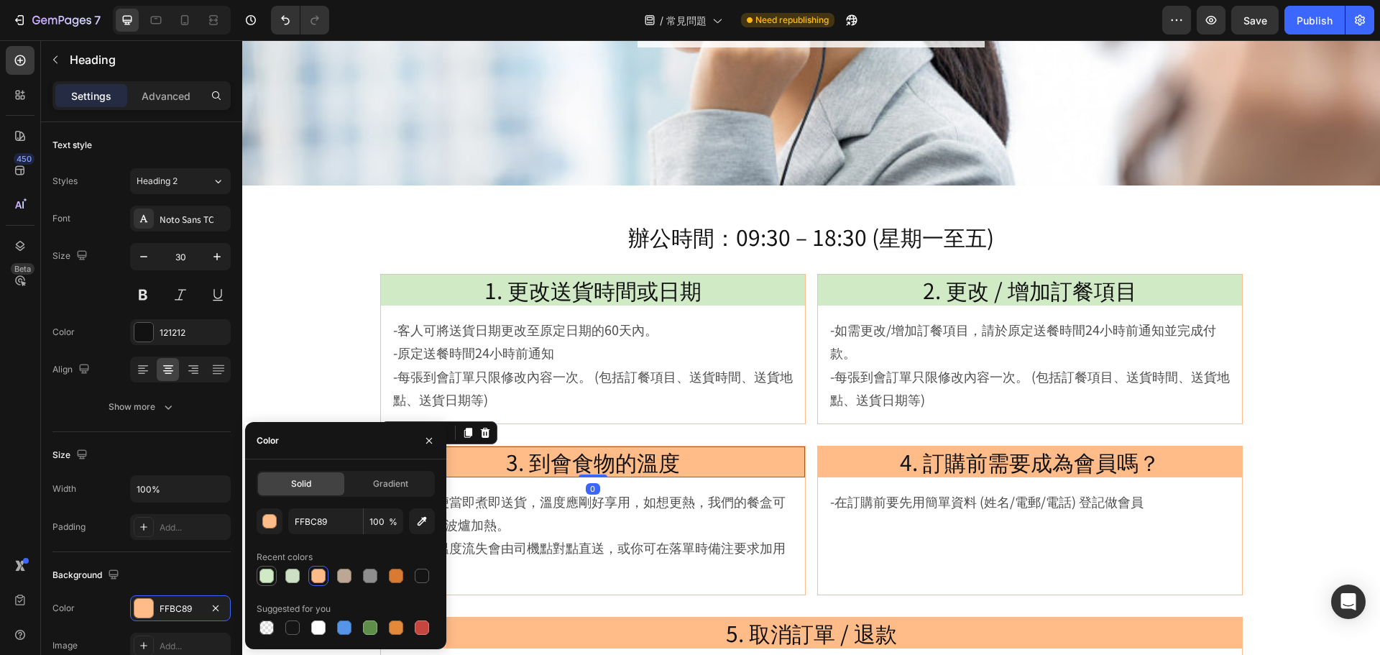
click at [272, 582] on div at bounding box center [267, 576] width 14 height 14
type input "D0EAC5"
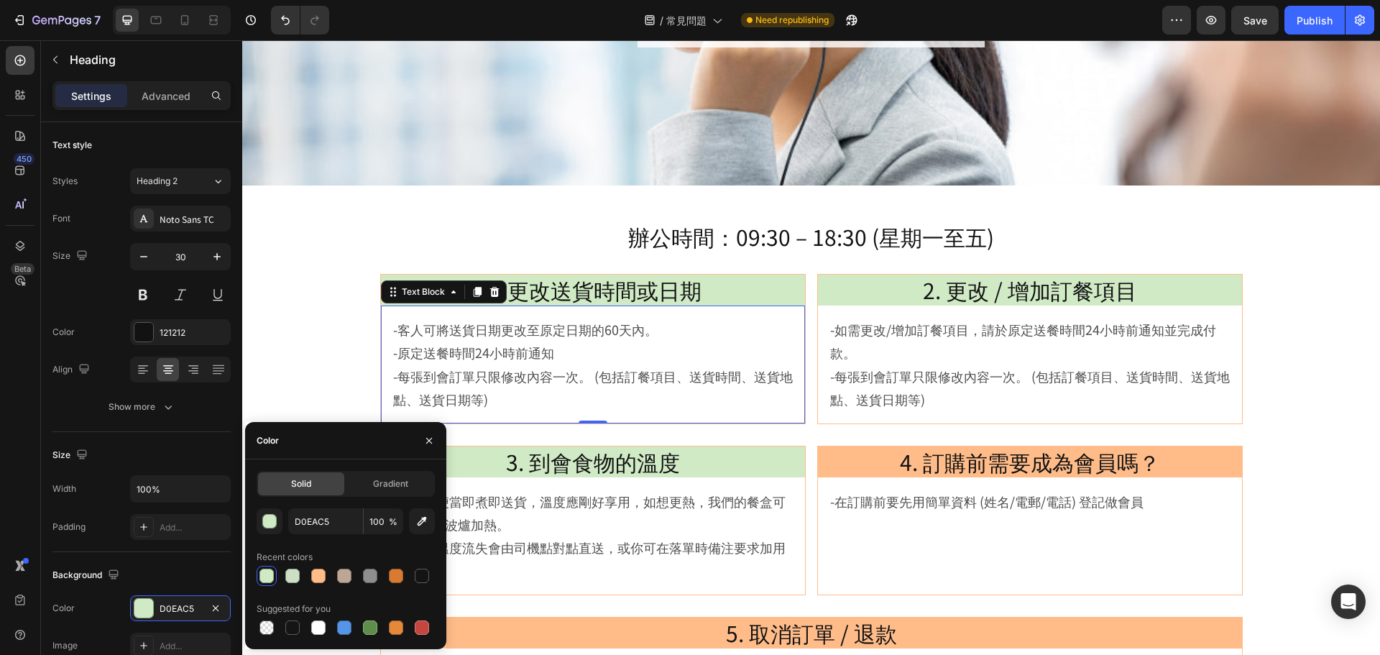
click at [786, 393] on p "-客人可將送貨日期更改至原定日期的60天內。 -原定送餐時間24小時前通知 -每張到會訂單只限修改內容一次。 (包括訂餐項目、送貨時間、送貨地點、送貨日期等)" at bounding box center [593, 364] width 400 height 93
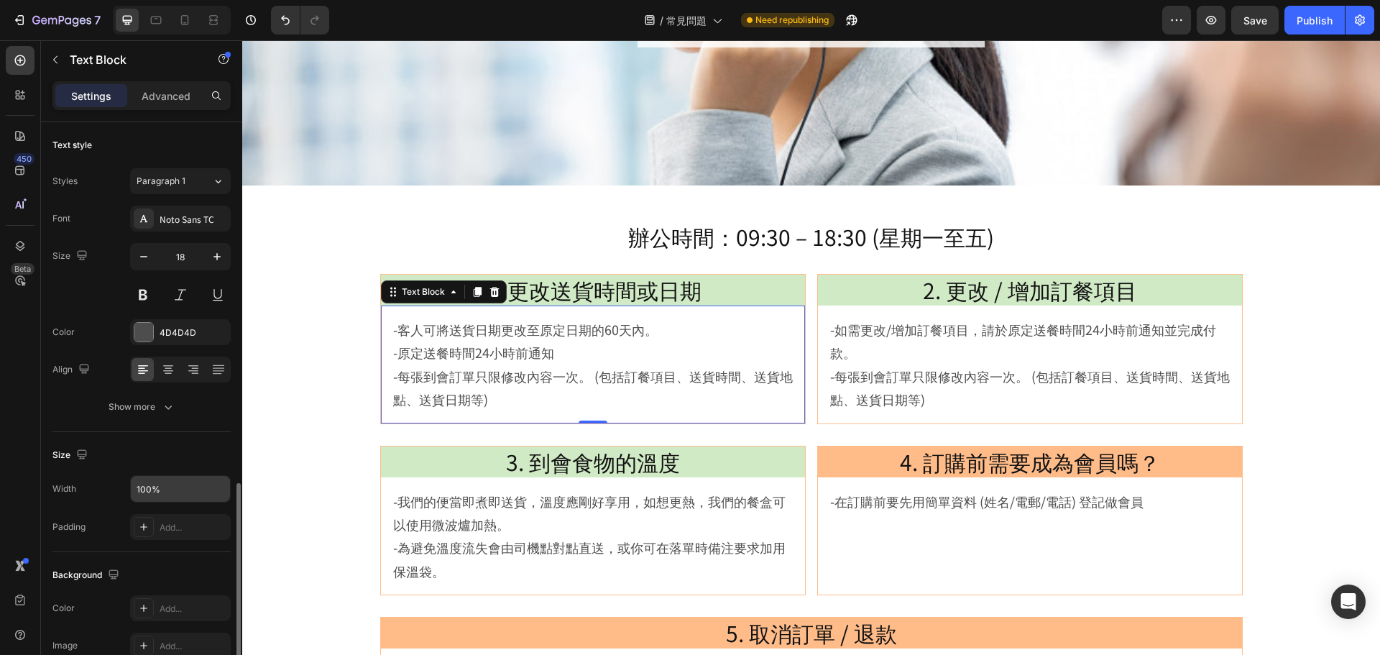
scroll to position [278, 0]
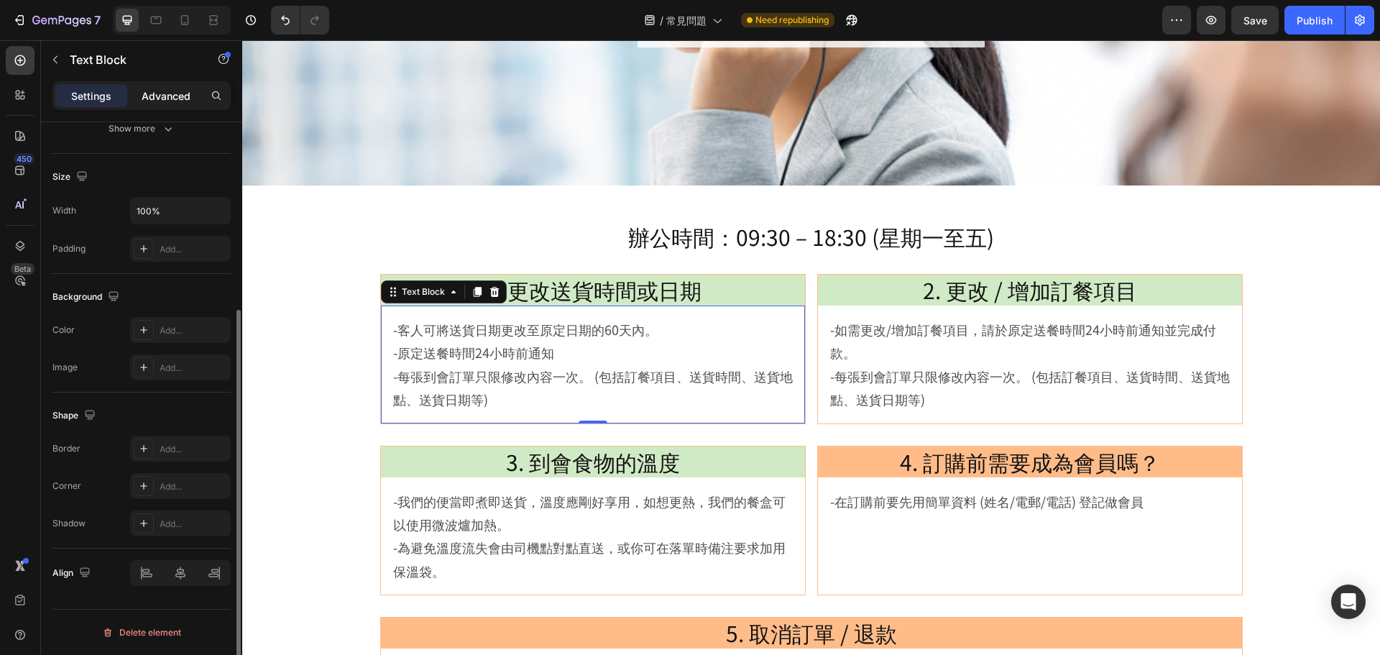
click at [157, 103] on p "Advanced" at bounding box center [166, 95] width 49 height 15
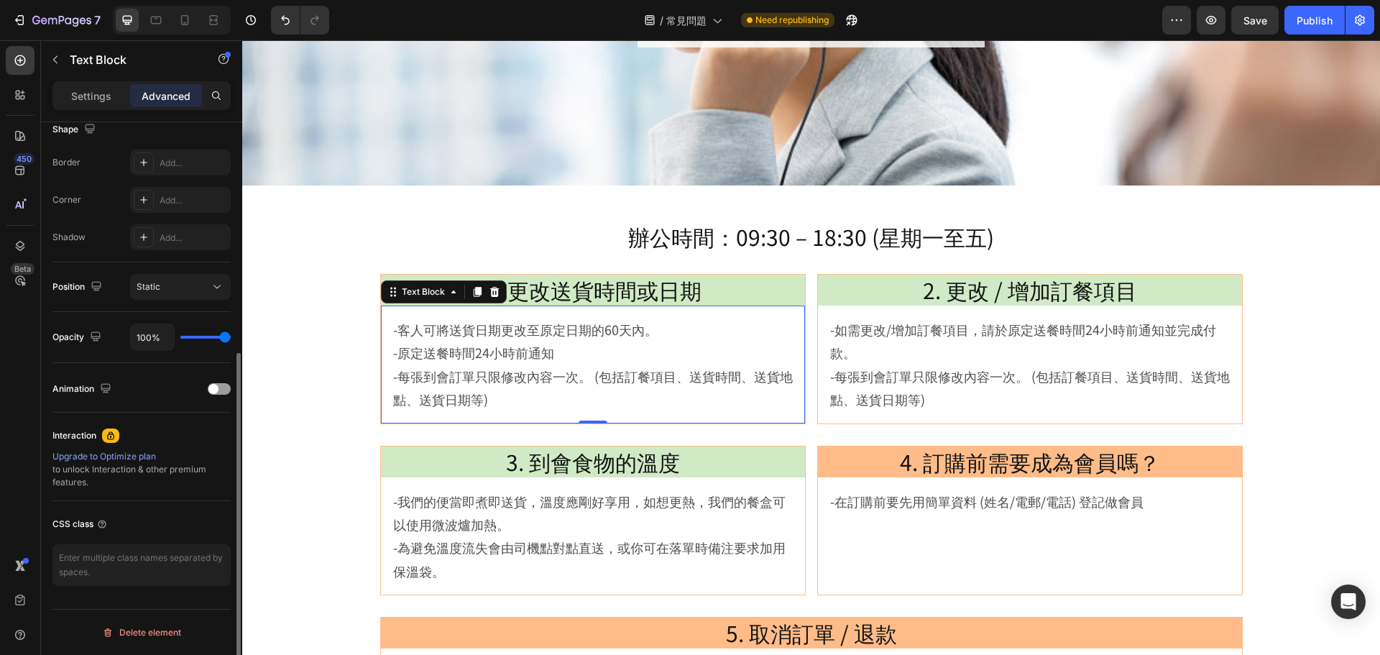
scroll to position [26, 0]
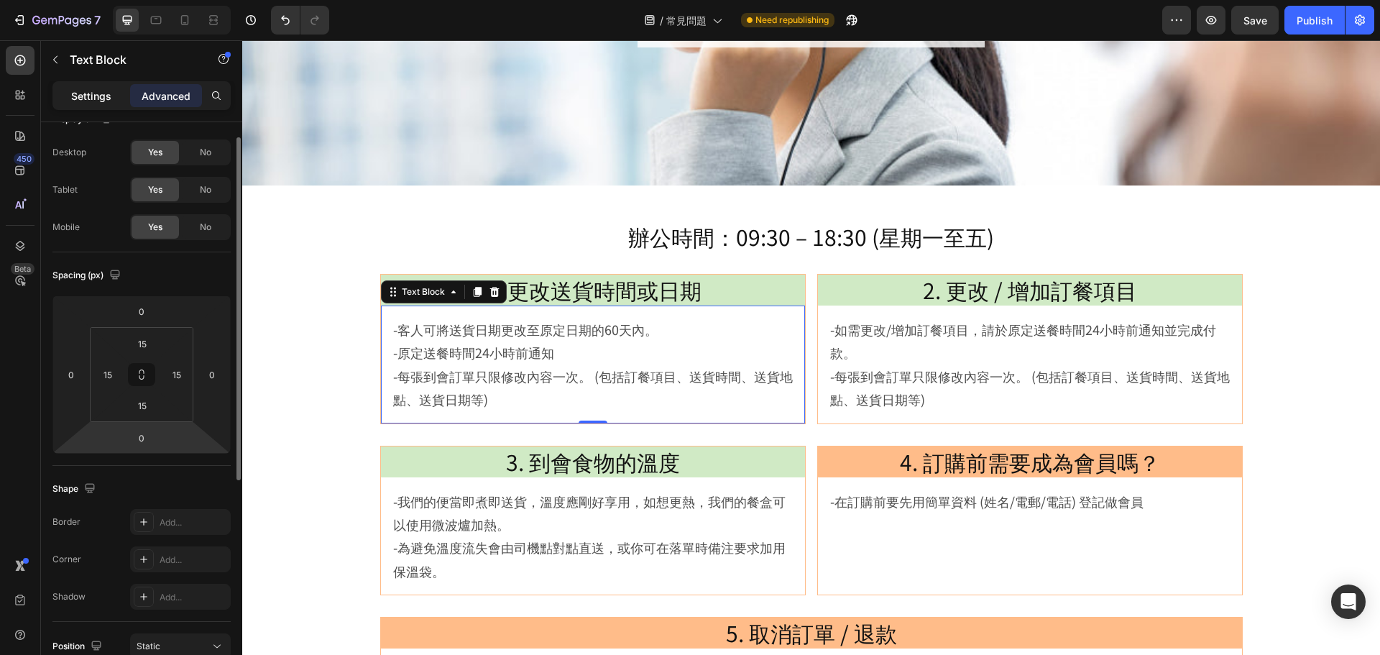
click at [116, 101] on div "Settings" at bounding box center [91, 95] width 72 height 23
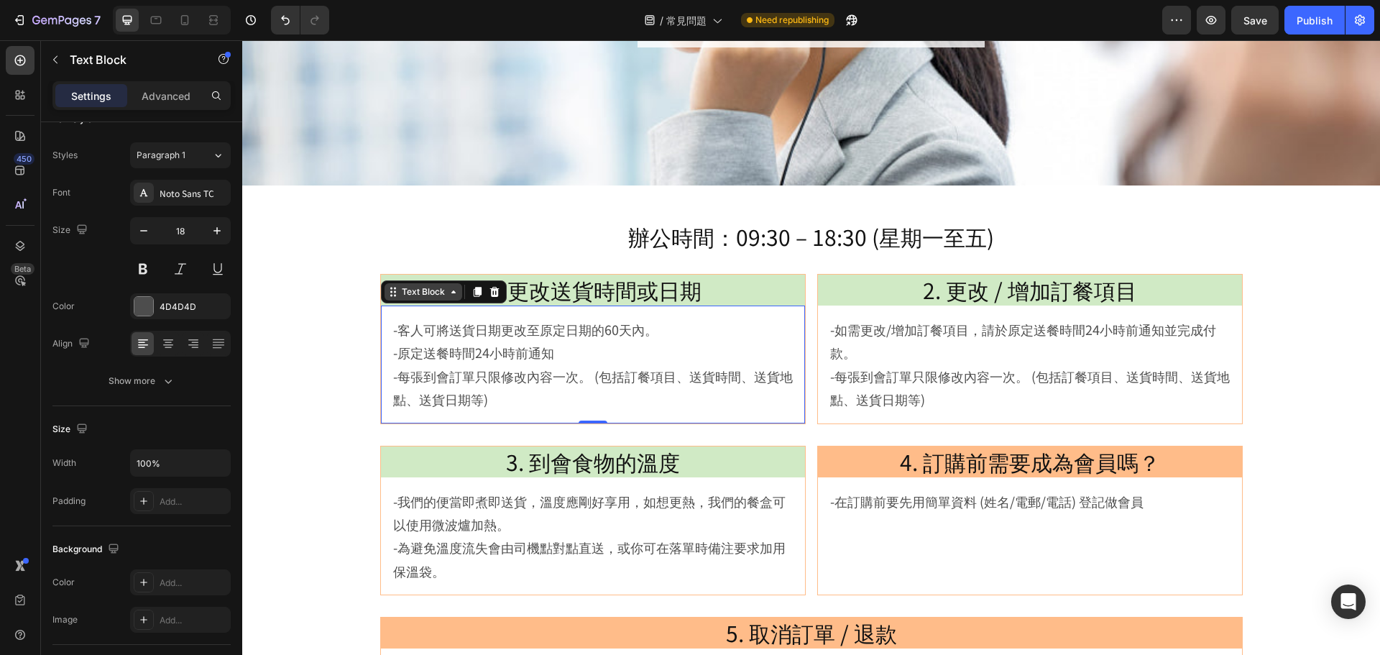
click at [419, 294] on div "Text Block" at bounding box center [423, 291] width 49 height 13
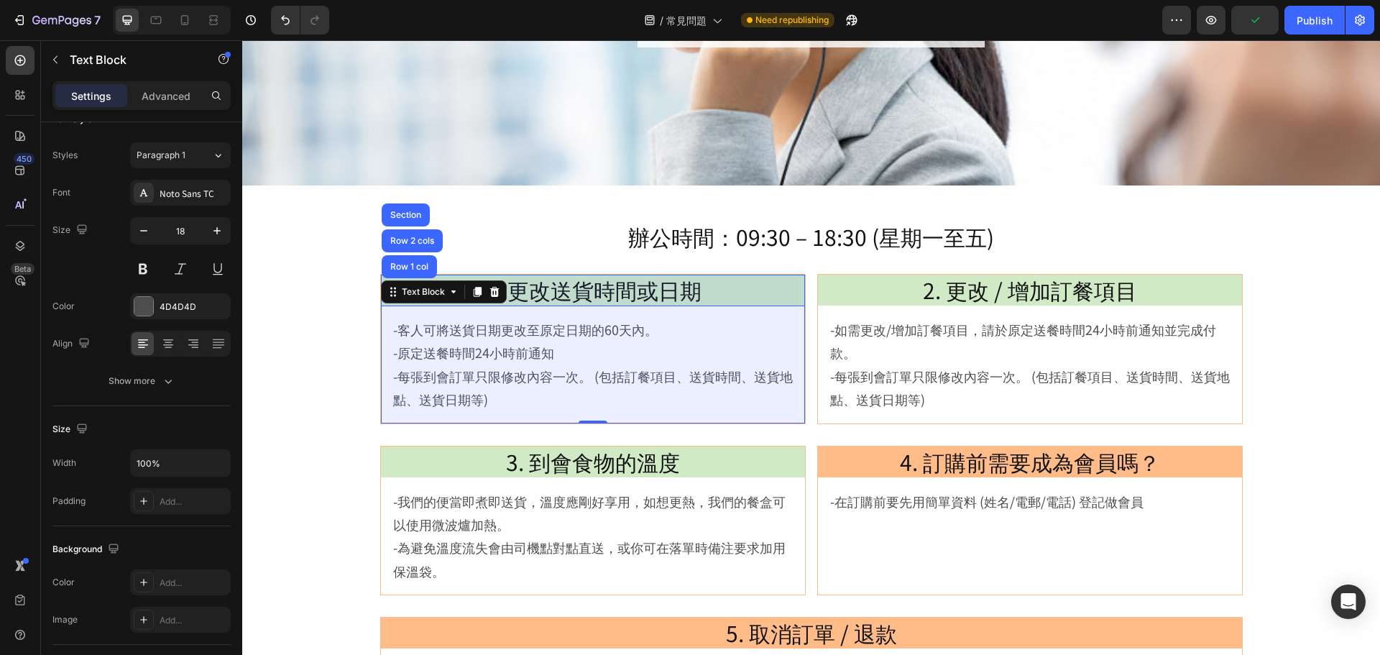
click at [415, 261] on div "Row 1 col" at bounding box center [409, 266] width 55 height 23
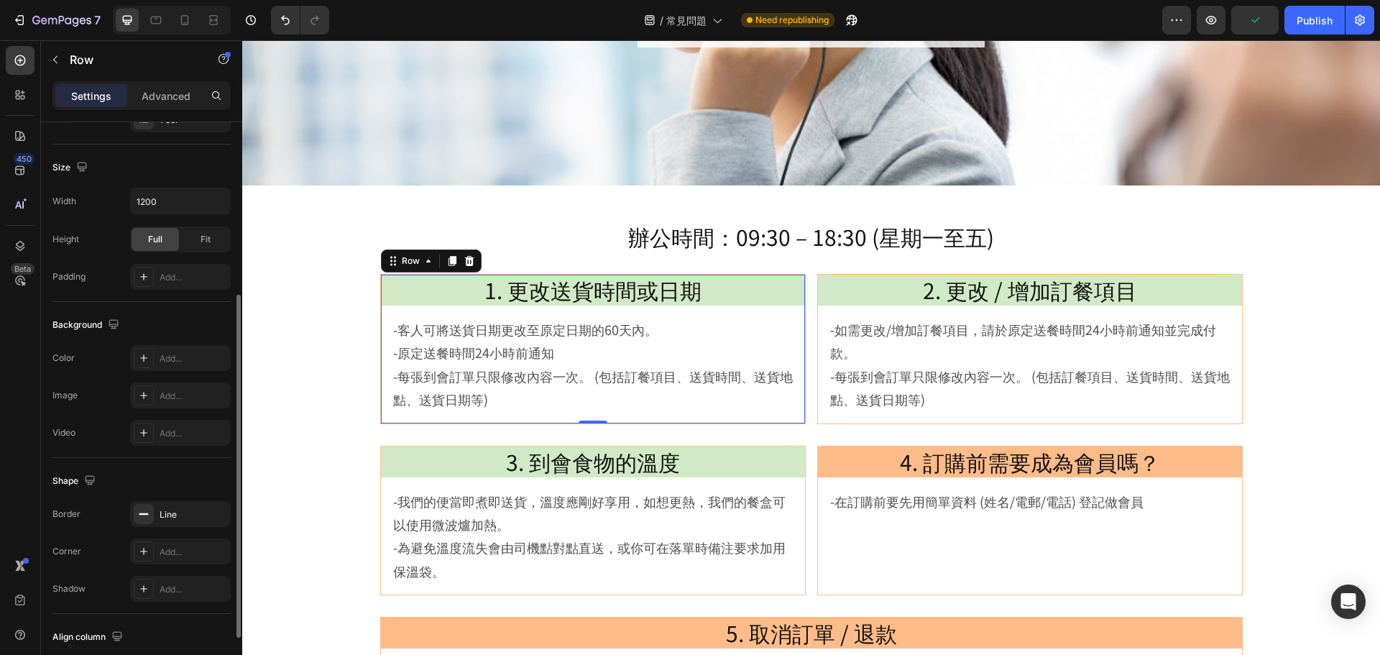
scroll to position [385, 0]
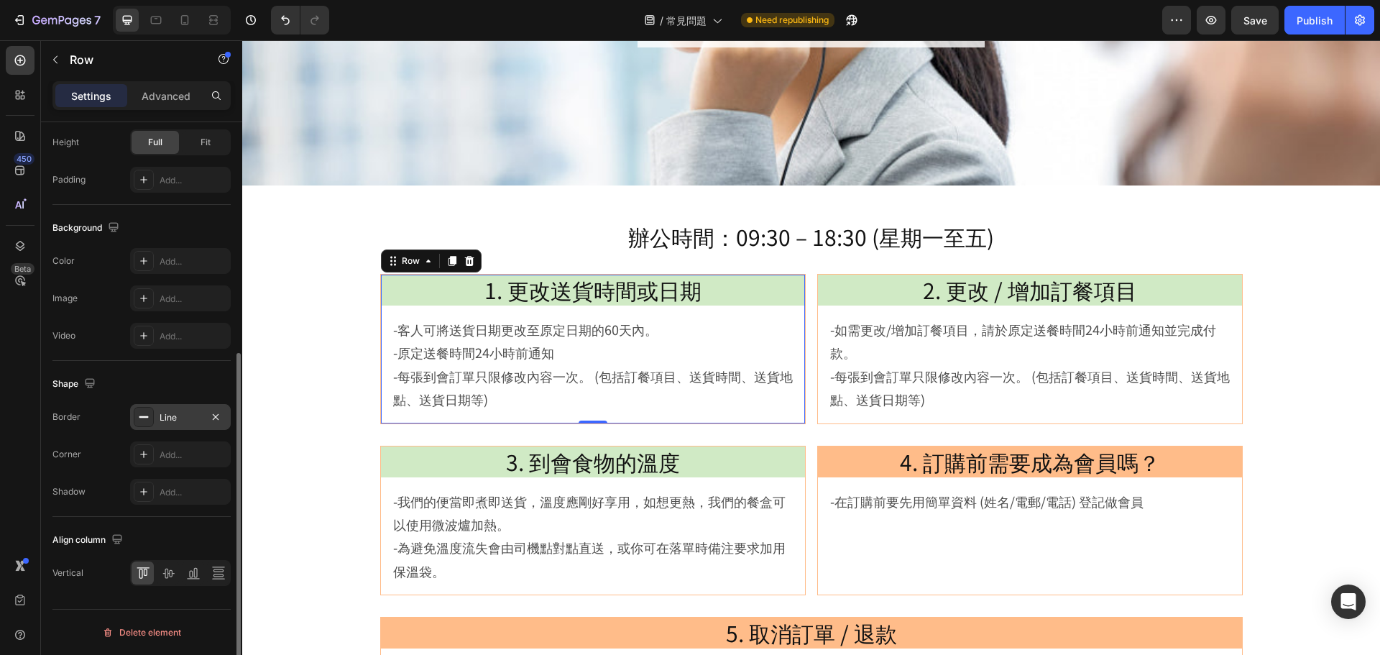
click at [178, 415] on div "Line" at bounding box center [181, 417] width 42 height 13
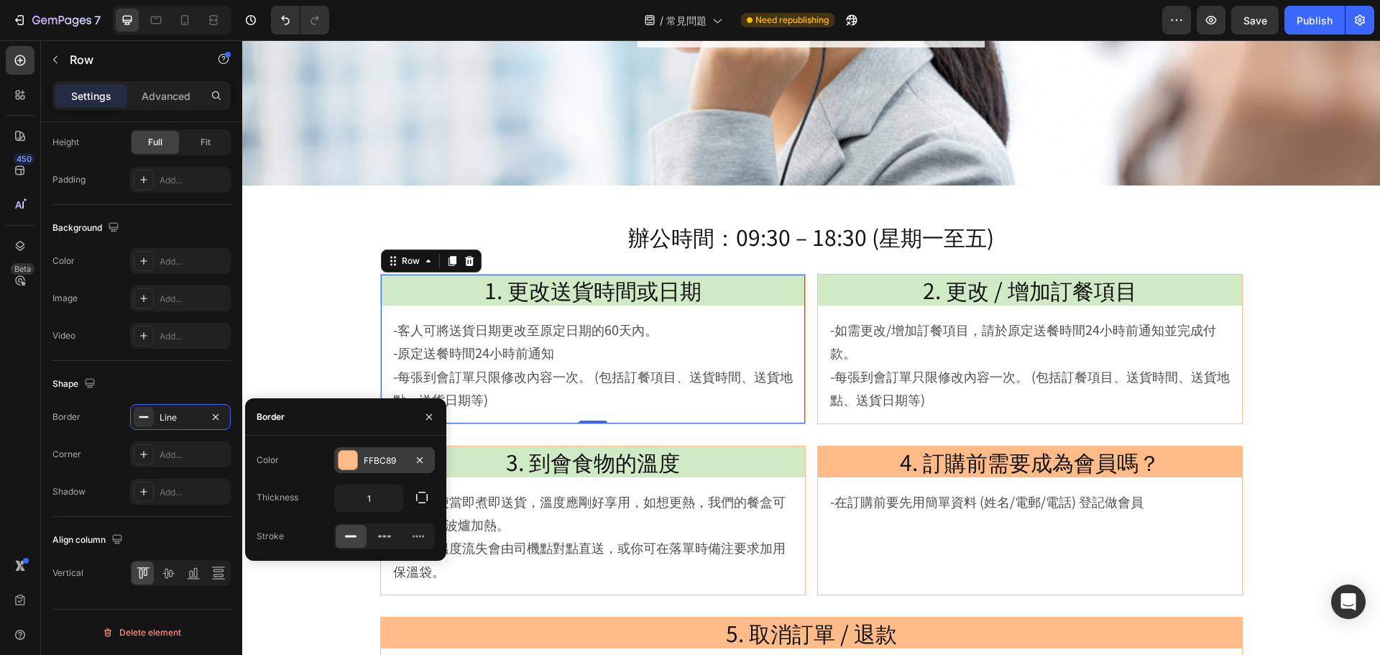
click at [367, 460] on div "FFBC89" at bounding box center [385, 460] width 42 height 13
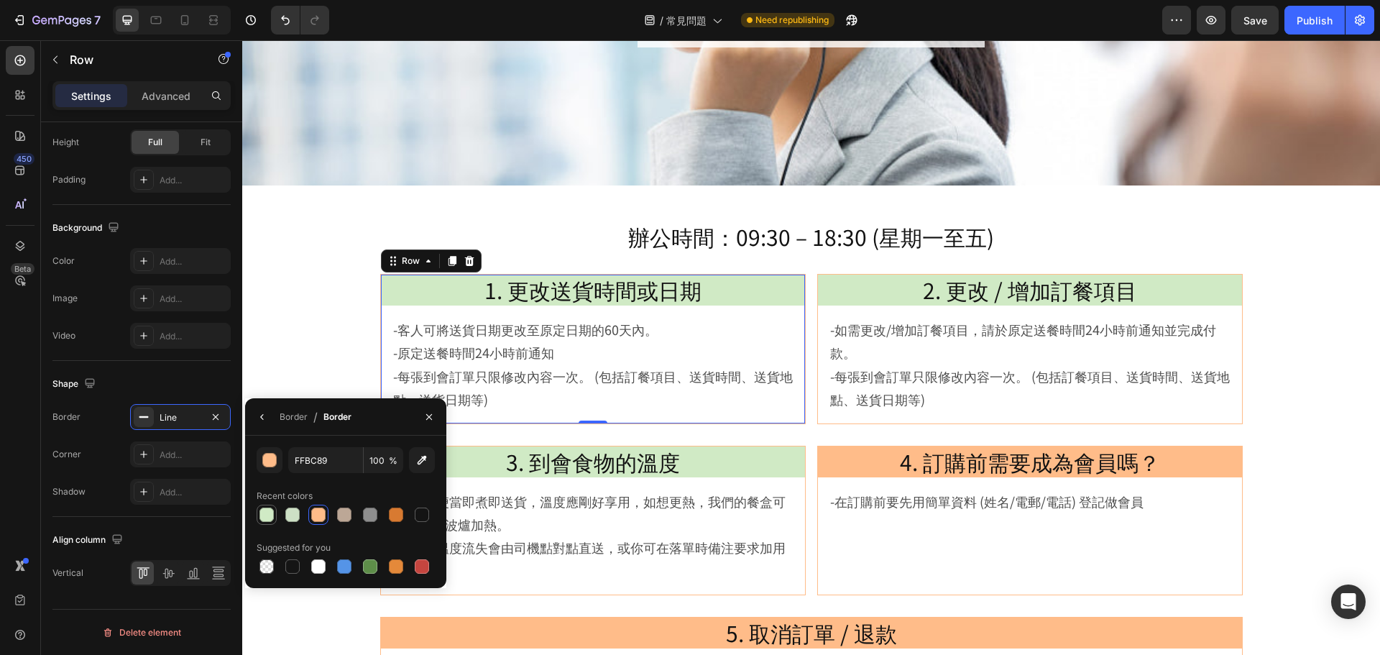
click at [267, 518] on div at bounding box center [267, 515] width 14 height 14
type input "D0EAC5"
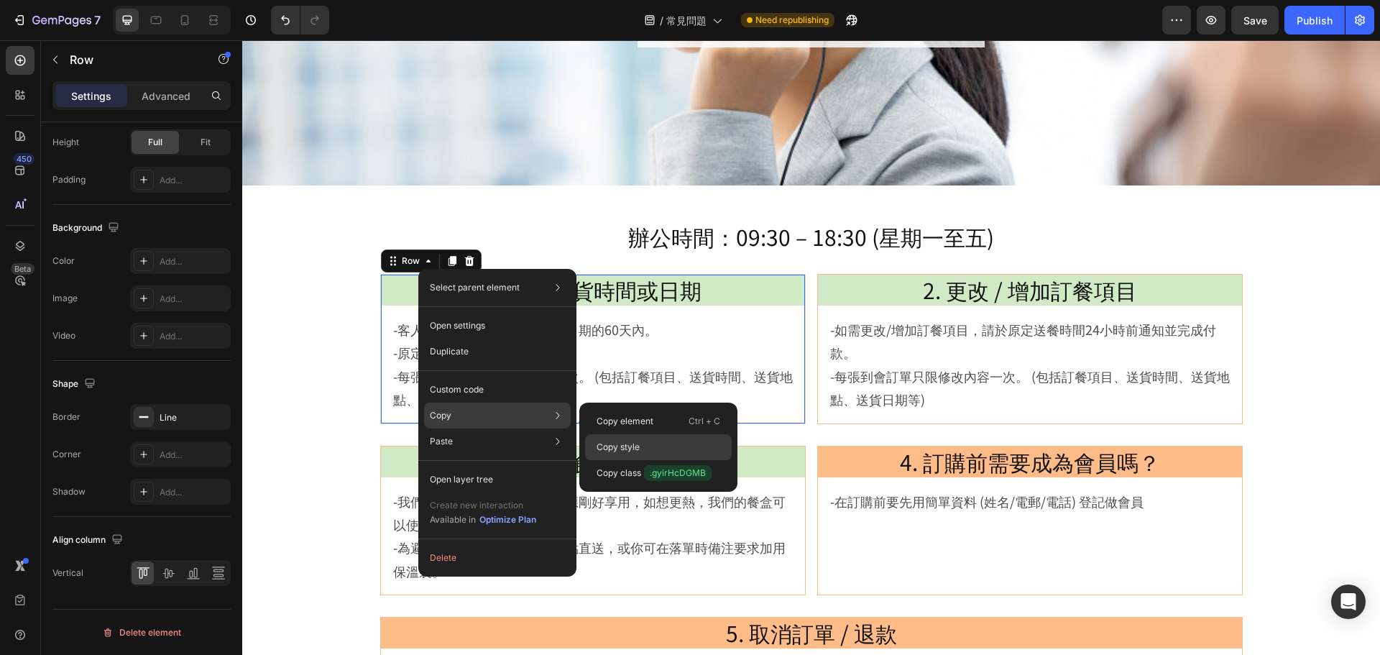
click at [646, 460] on div "Copy style" at bounding box center [658, 473] width 147 height 26
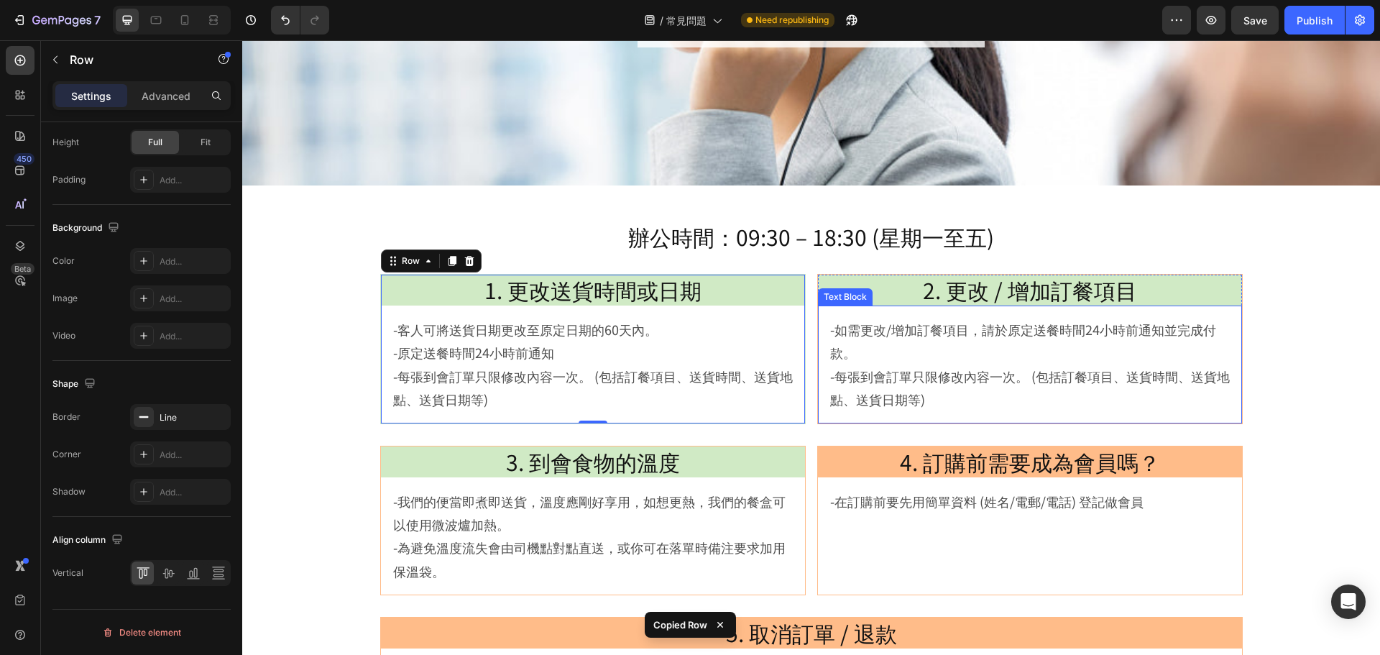
click at [865, 308] on div "-如需更改/增加訂餐項目，請於原定送餐時間24小時前通知並完成付款。 -每張到會訂單只限修改內容一次。 (包括訂餐項目、送貨時間、送貨地點、送貨日期等) Te…" at bounding box center [1030, 365] width 424 height 118
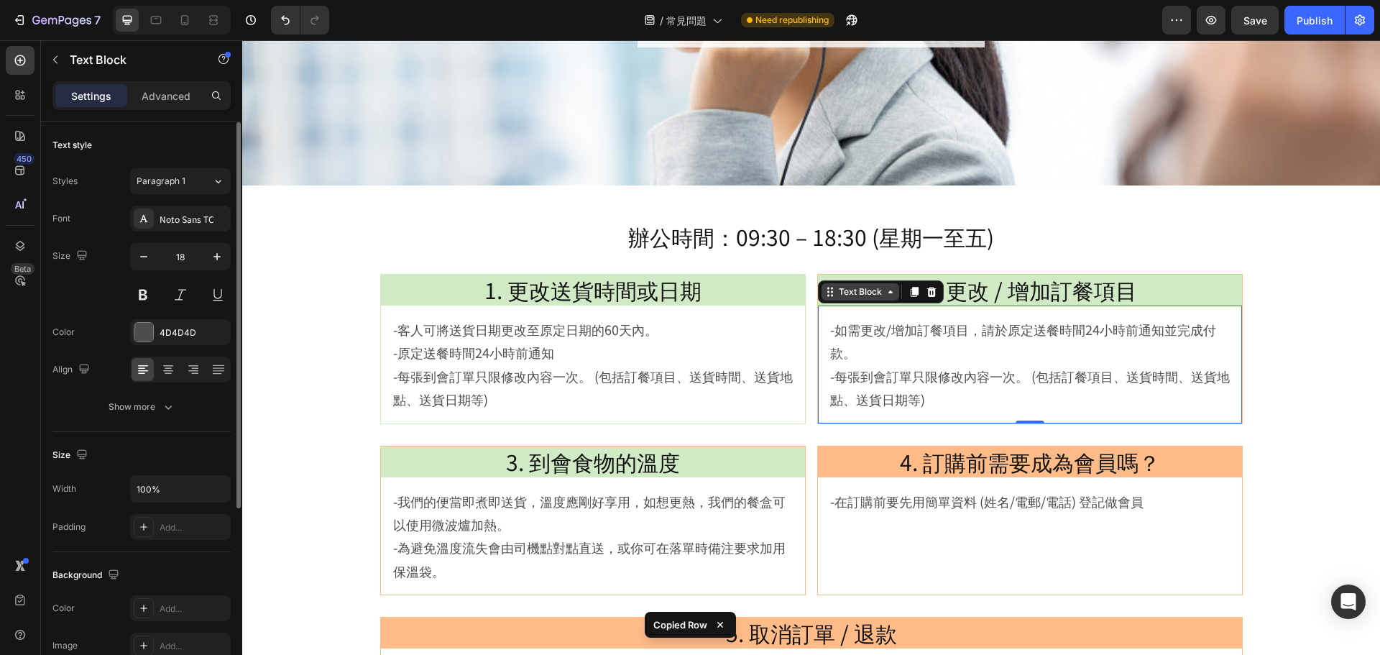
click at [849, 288] on div "Text Block" at bounding box center [860, 291] width 49 height 13
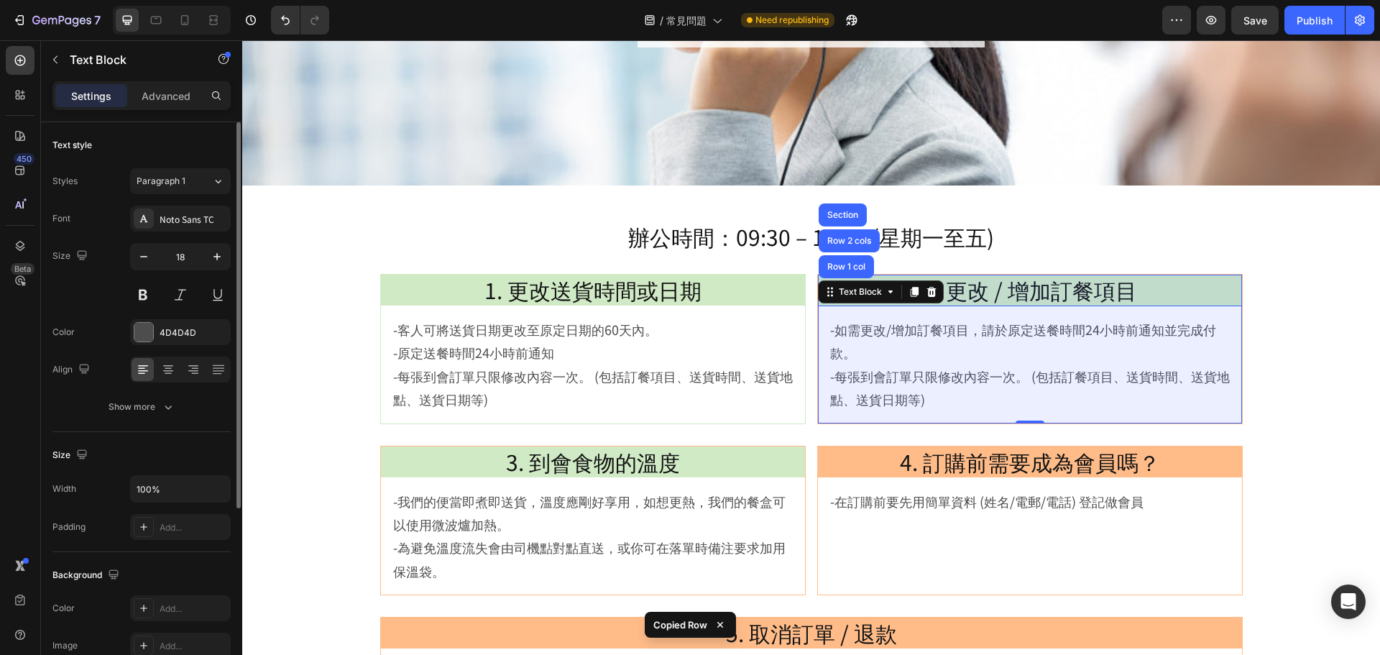
click at [838, 263] on div "Row 1 col" at bounding box center [847, 266] width 44 height 9
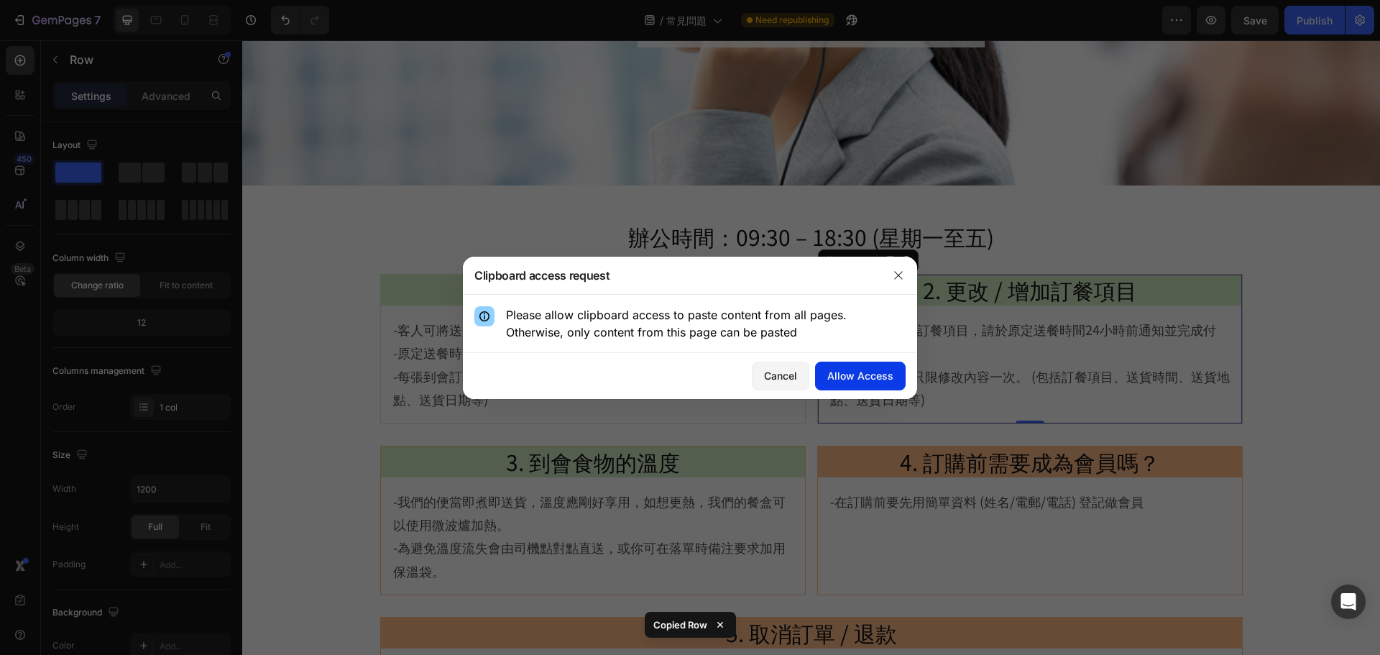
click at [853, 380] on div "Allow Access" at bounding box center [860, 375] width 66 height 15
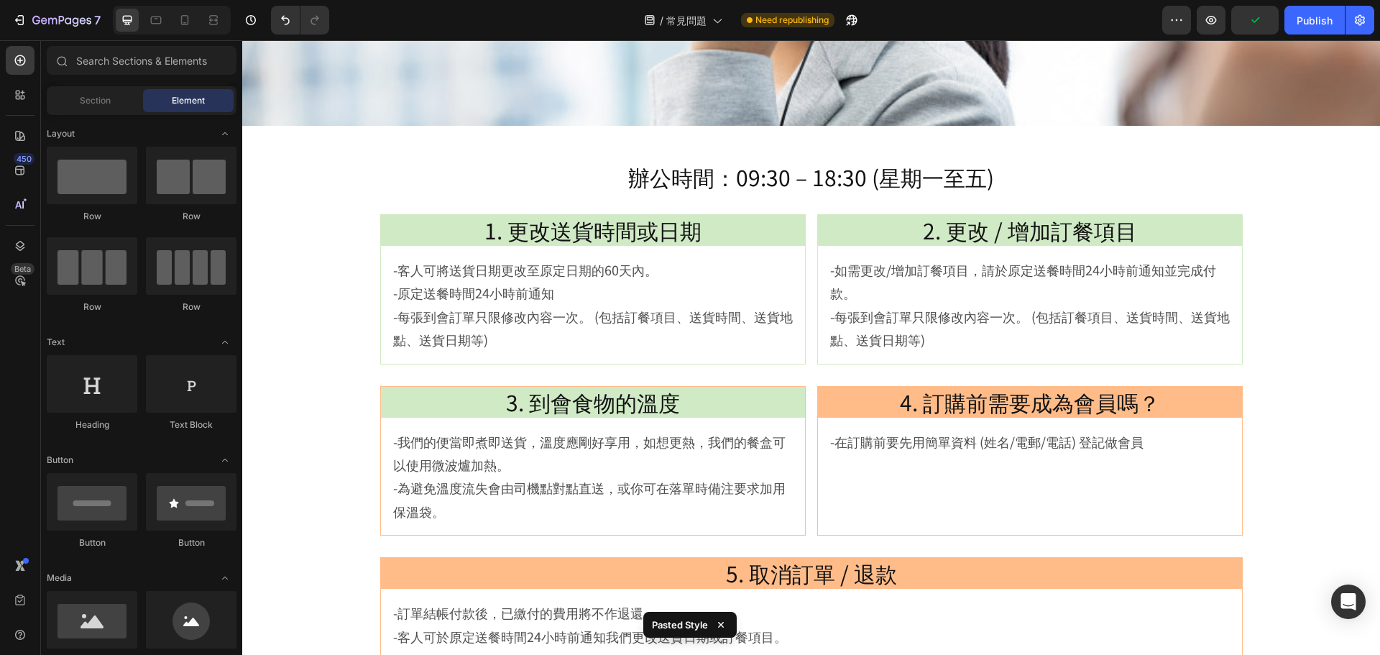
scroll to position [321, 0]
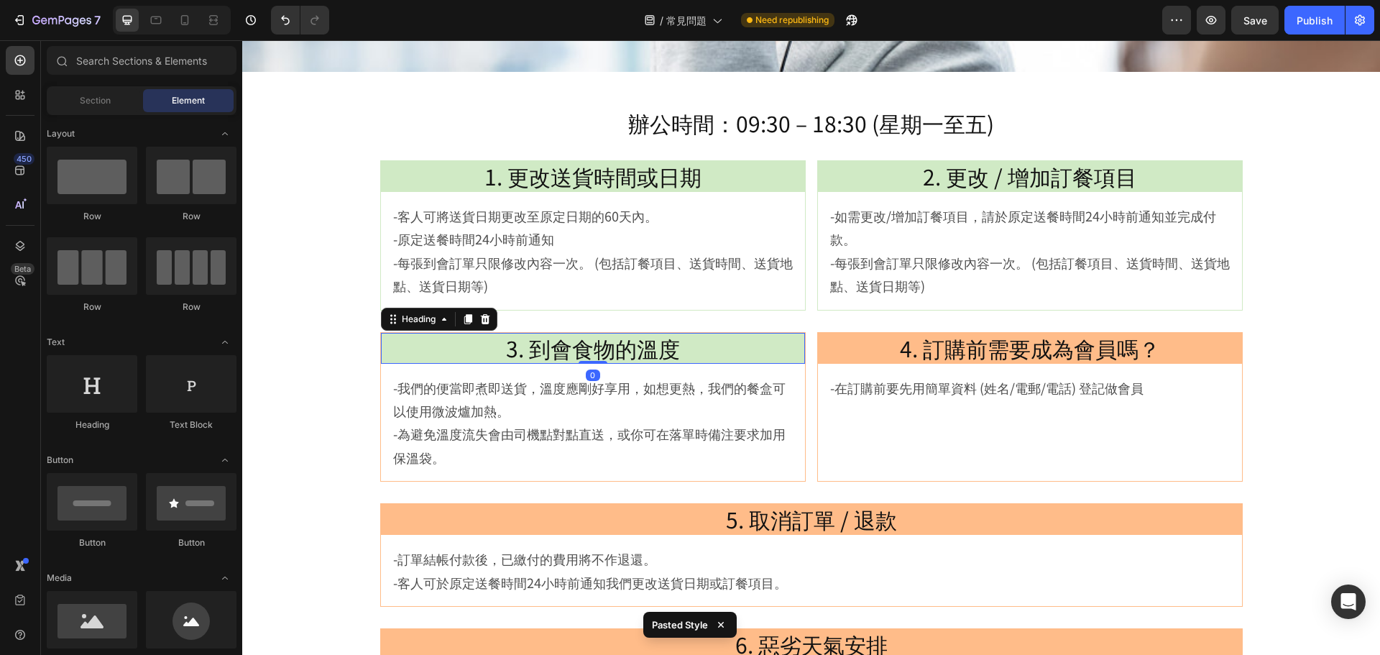
click at [796, 359] on h2 "3. 到會食物的溫度" at bounding box center [593, 348] width 424 height 31
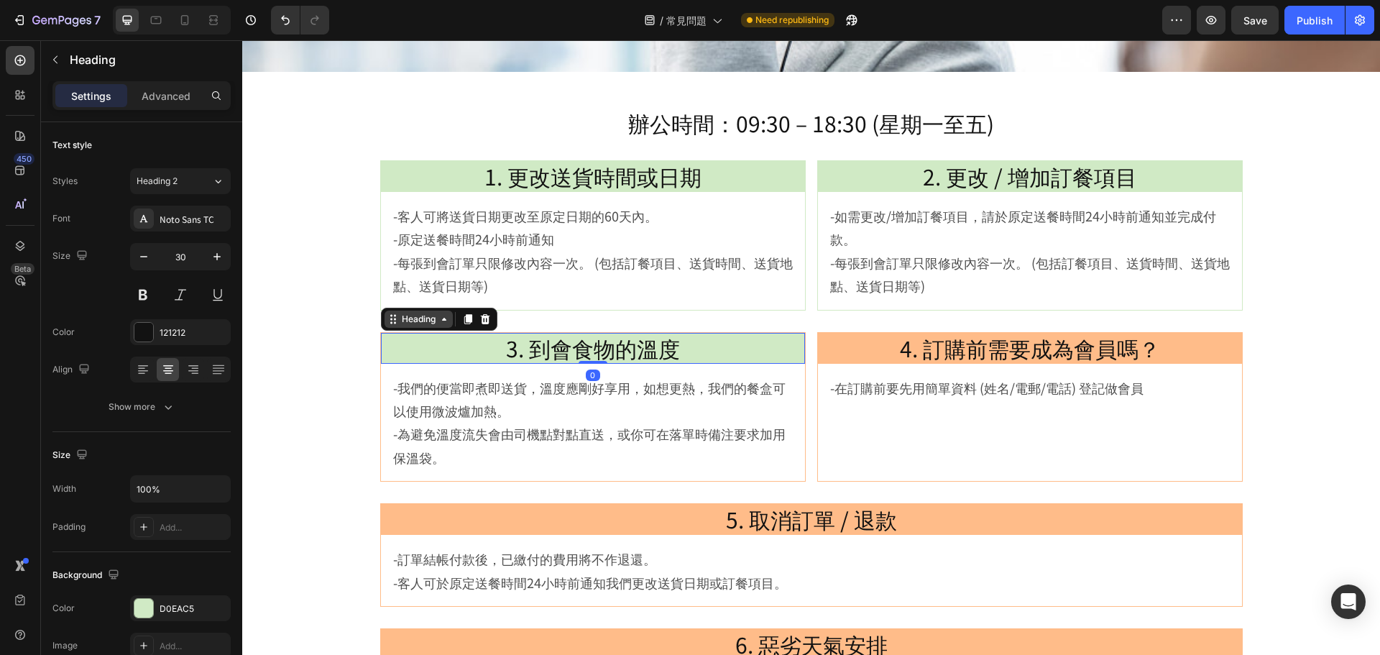
click at [416, 315] on div "Heading" at bounding box center [419, 319] width 40 height 13
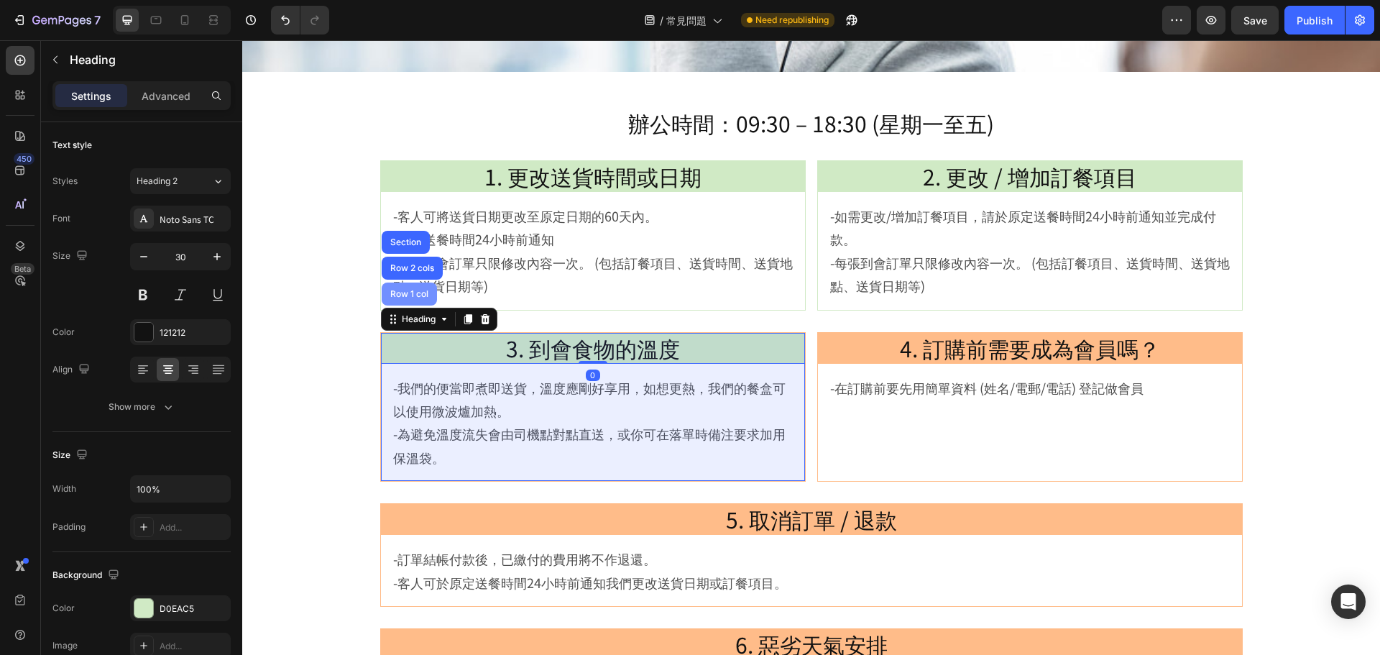
click at [409, 290] on div "Row 1 col" at bounding box center [409, 294] width 44 height 9
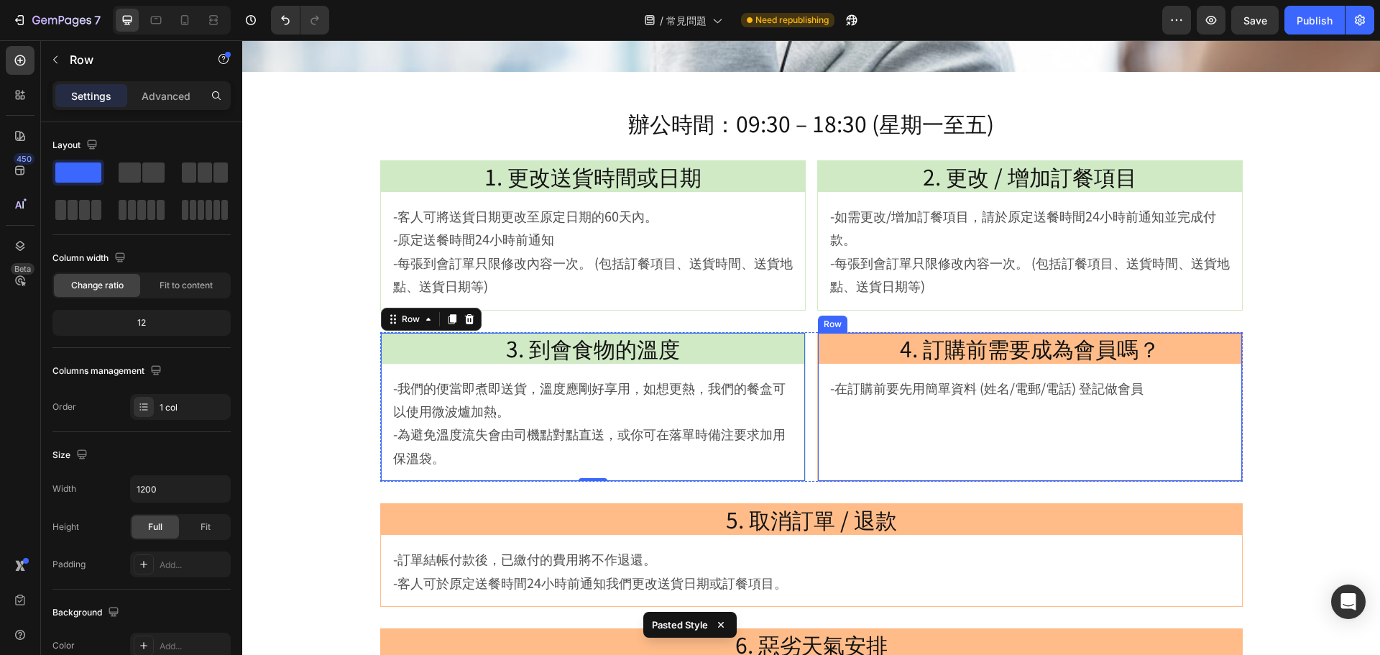
click at [1014, 463] on div "4. 訂購前需要成為會員嗎？ Heading -在訂購前要先用簡單資料 (姓名/電郵/電話) 登記做會員 Text Block" at bounding box center [1030, 407] width 424 height 149
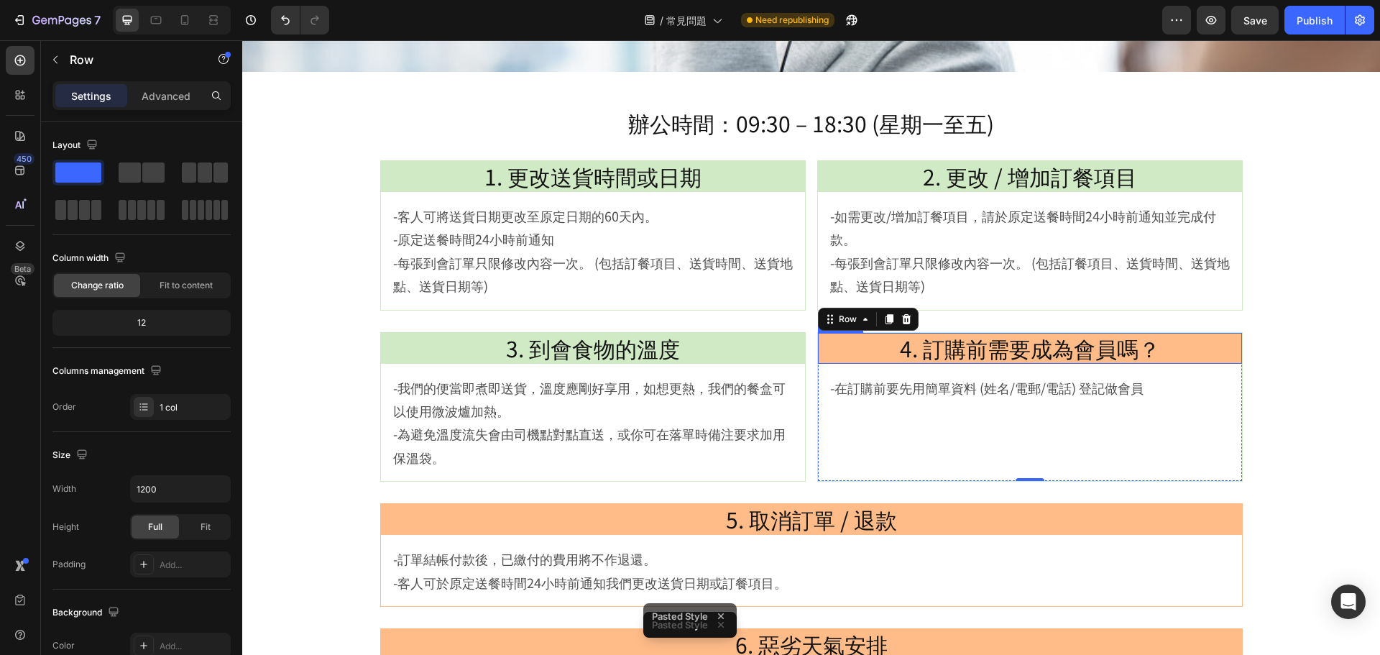
click at [1228, 357] on h2 "4. 訂購前需要成為會員嗎？" at bounding box center [1030, 348] width 424 height 31
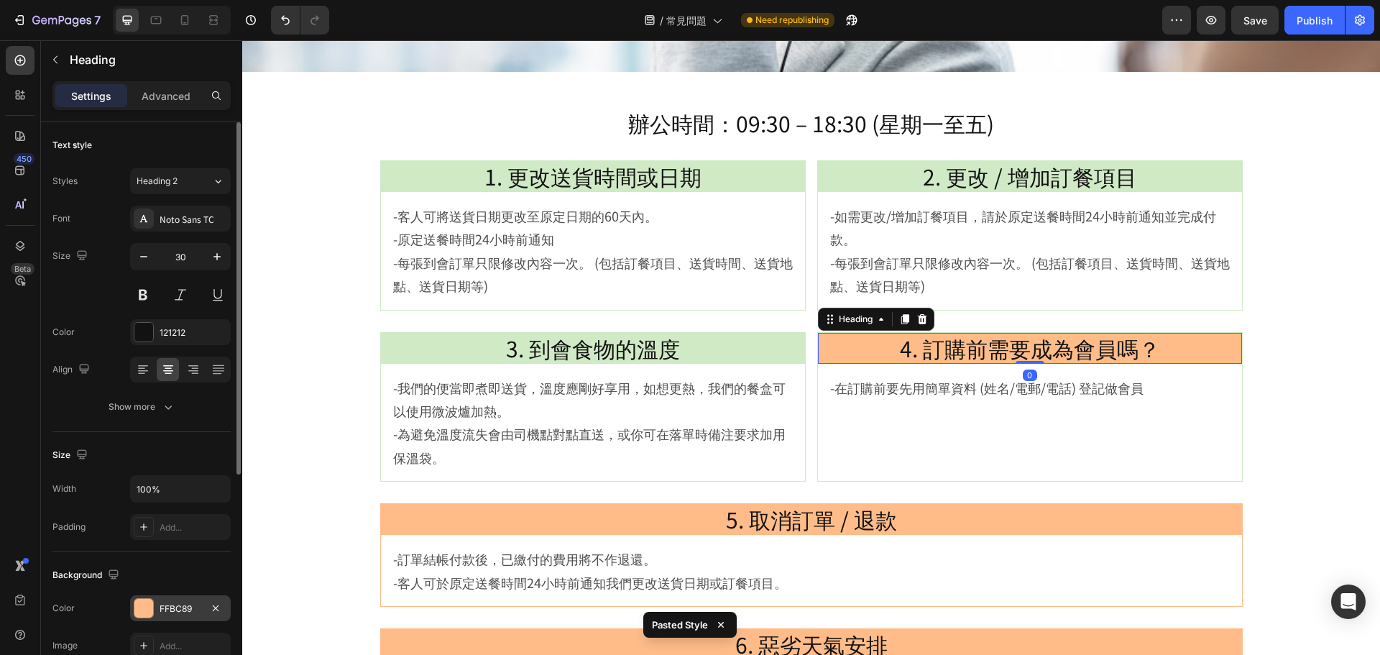
click at [156, 601] on div "FFBC89" at bounding box center [180, 608] width 101 height 26
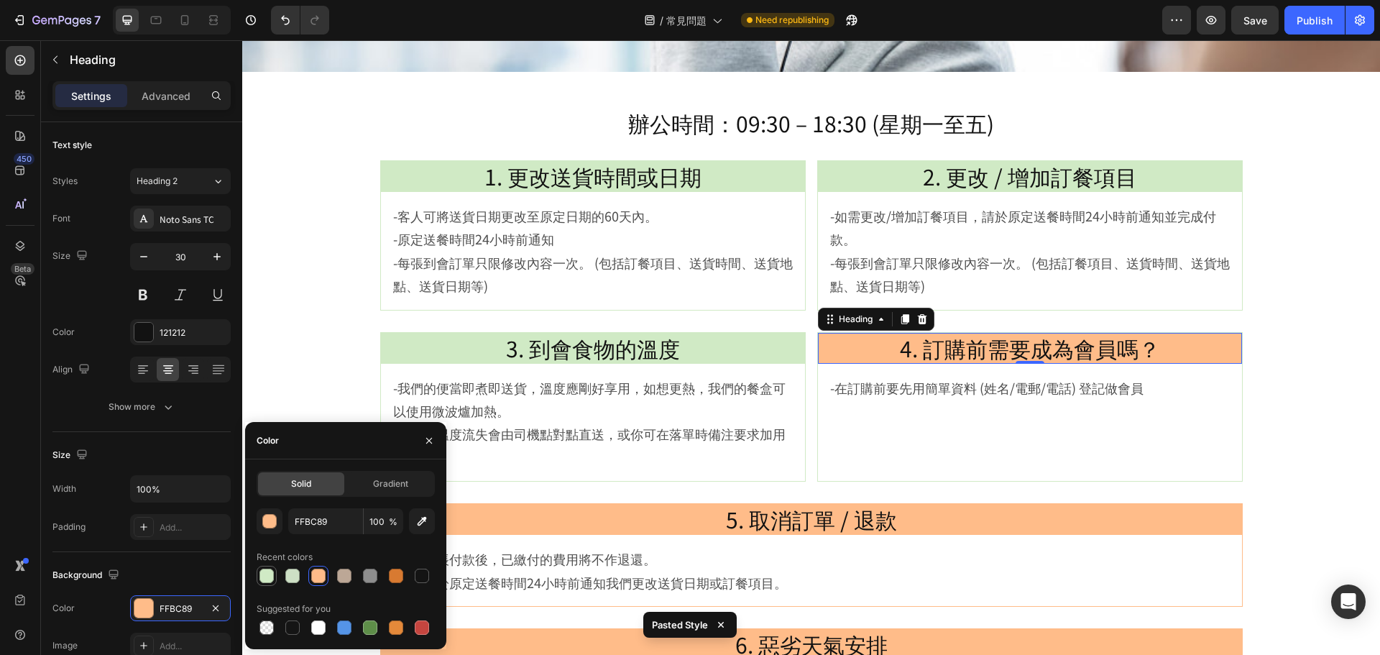
click at [267, 573] on div at bounding box center [267, 576] width 14 height 14
type input "D0EAC5"
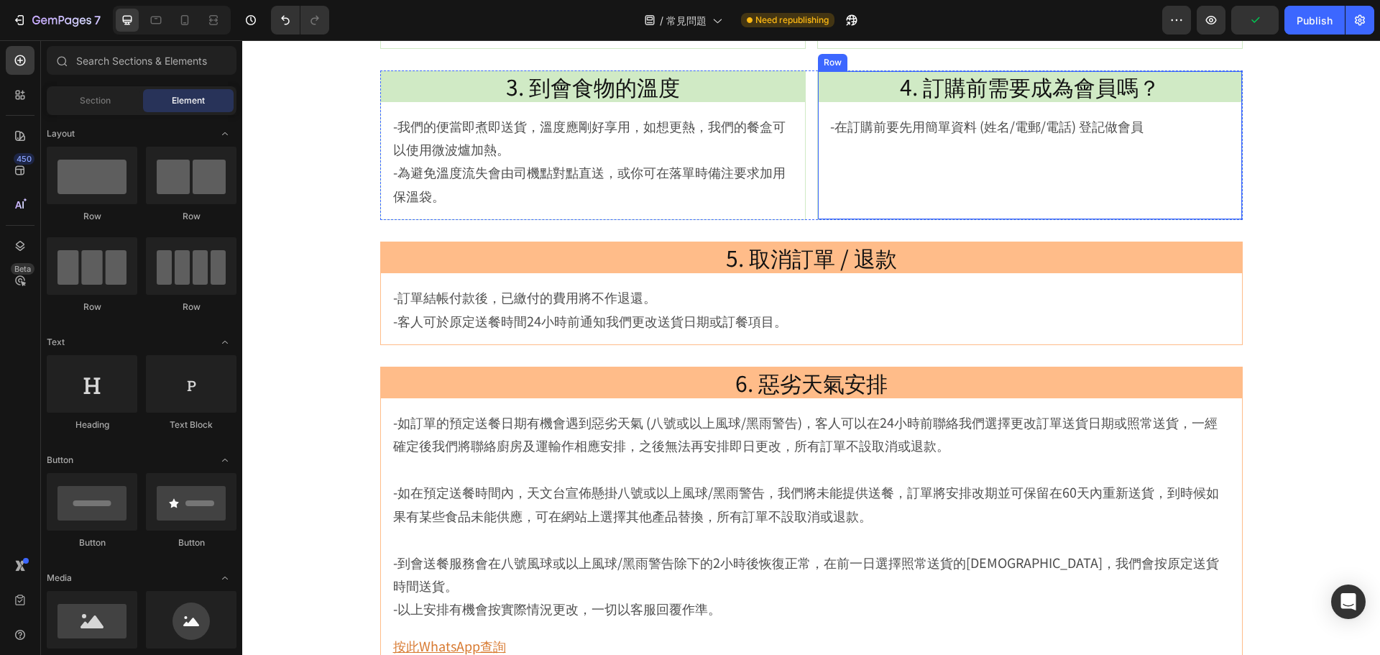
scroll to position [609, 0]
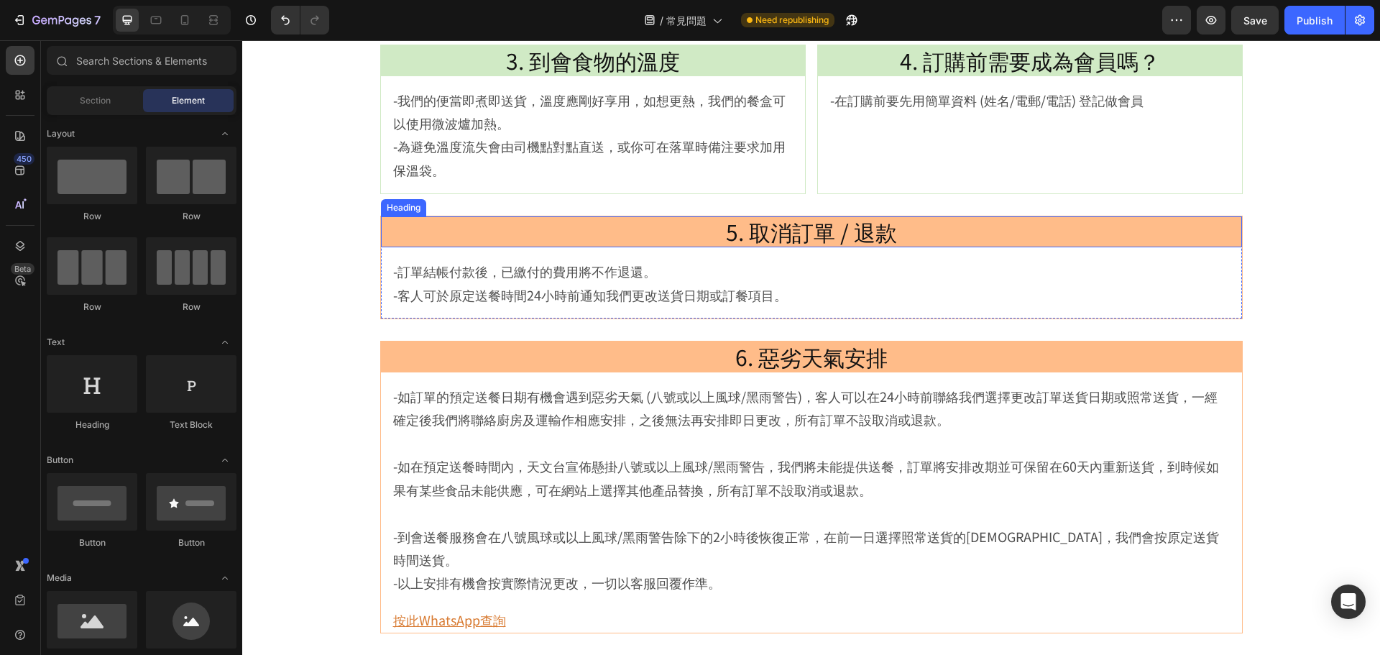
click at [975, 235] on h2 "5. 取消訂單 / 退款" at bounding box center [811, 231] width 861 height 31
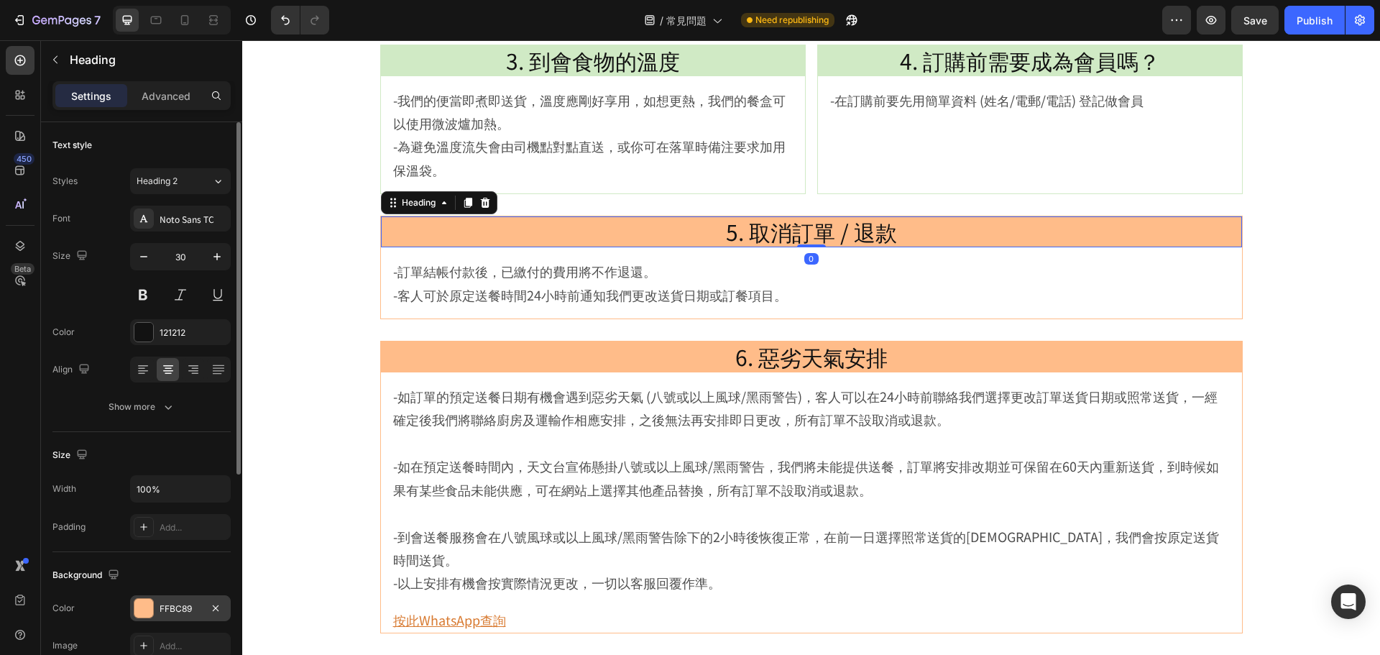
click at [132, 602] on div "FFBC89" at bounding box center [180, 608] width 101 height 26
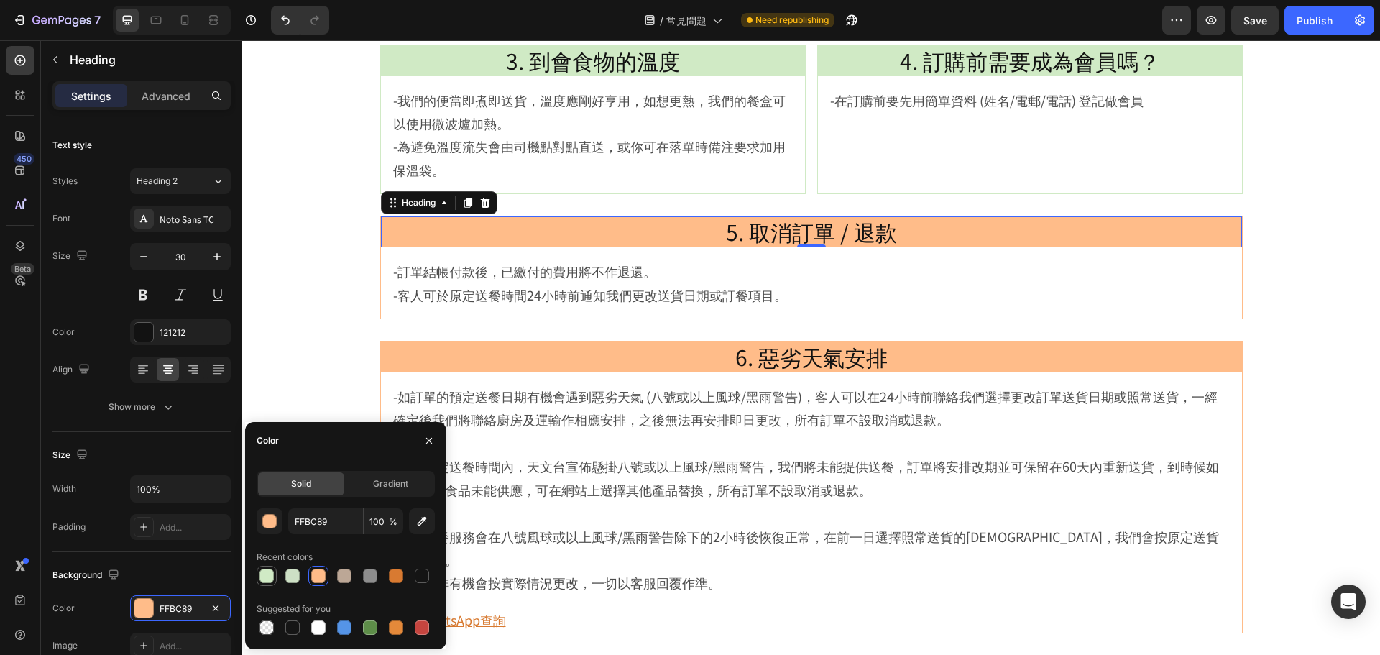
click at [260, 578] on div at bounding box center [267, 576] width 14 height 14
type input "D0EAC5"
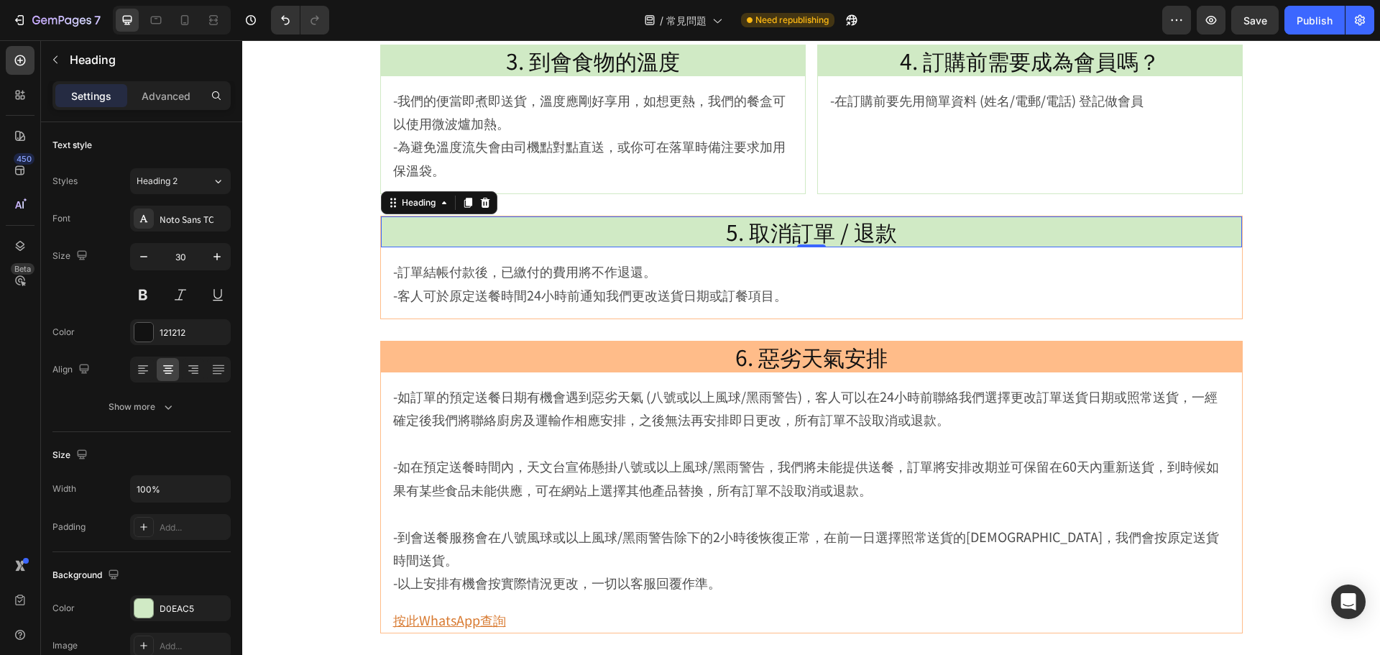
click at [1106, 237] on h2 "5. 取消訂單 / 退款" at bounding box center [811, 231] width 861 height 31
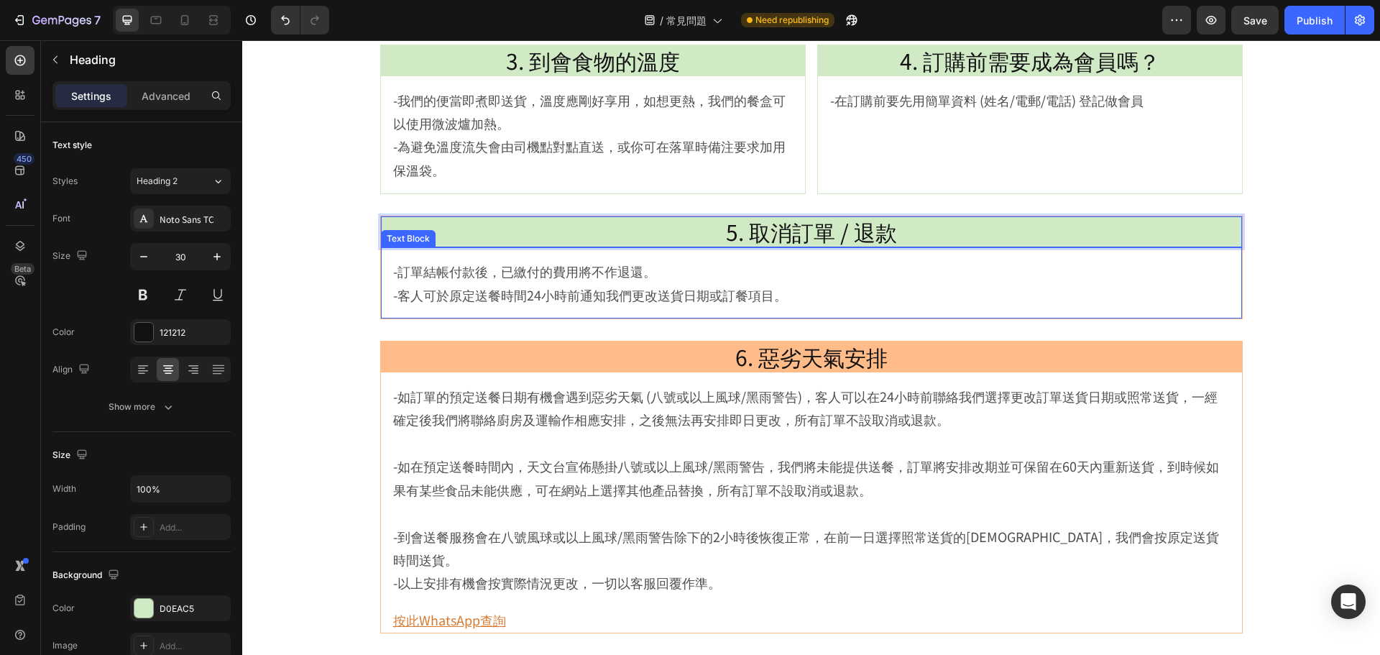
click at [430, 248] on div "-訂單結帳付款後，已繳付的費用將不作退還。 -客人可於原定送餐時間24小時前通知我們更改送貨日期或訂餐項目。 Text Block" at bounding box center [811, 282] width 861 height 71
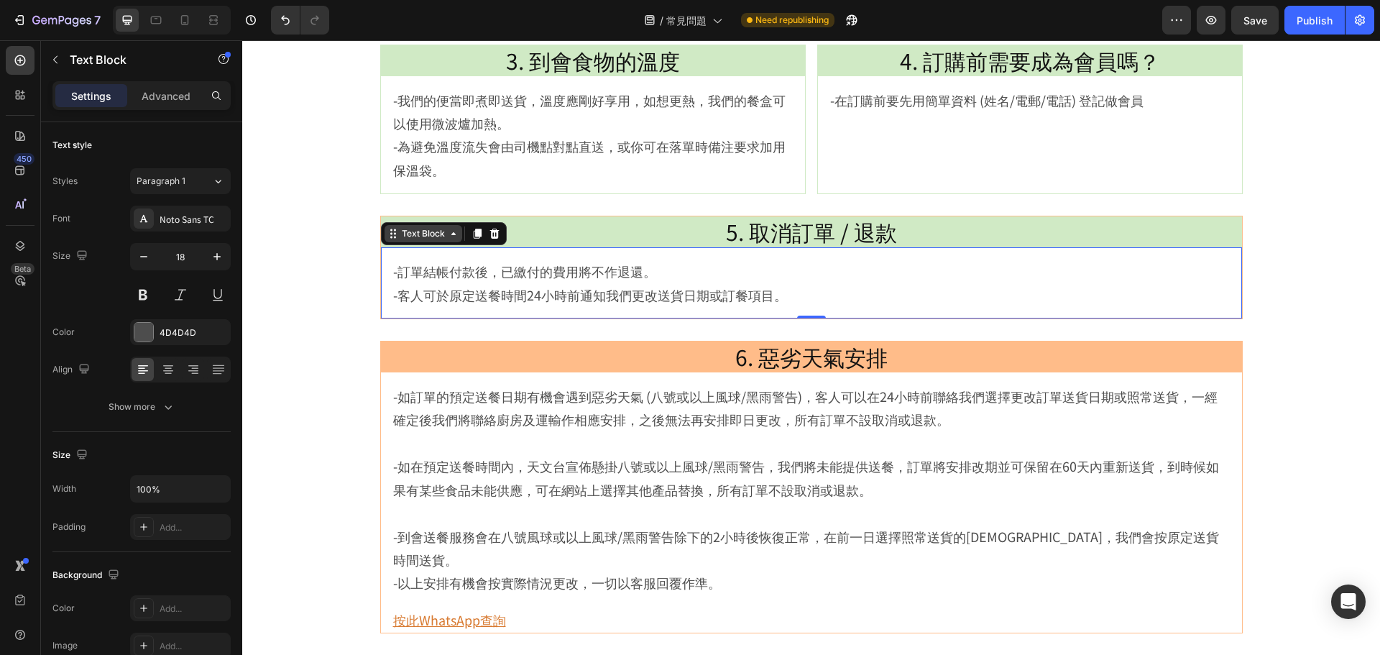
click at [413, 232] on div "Text Block" at bounding box center [423, 233] width 49 height 13
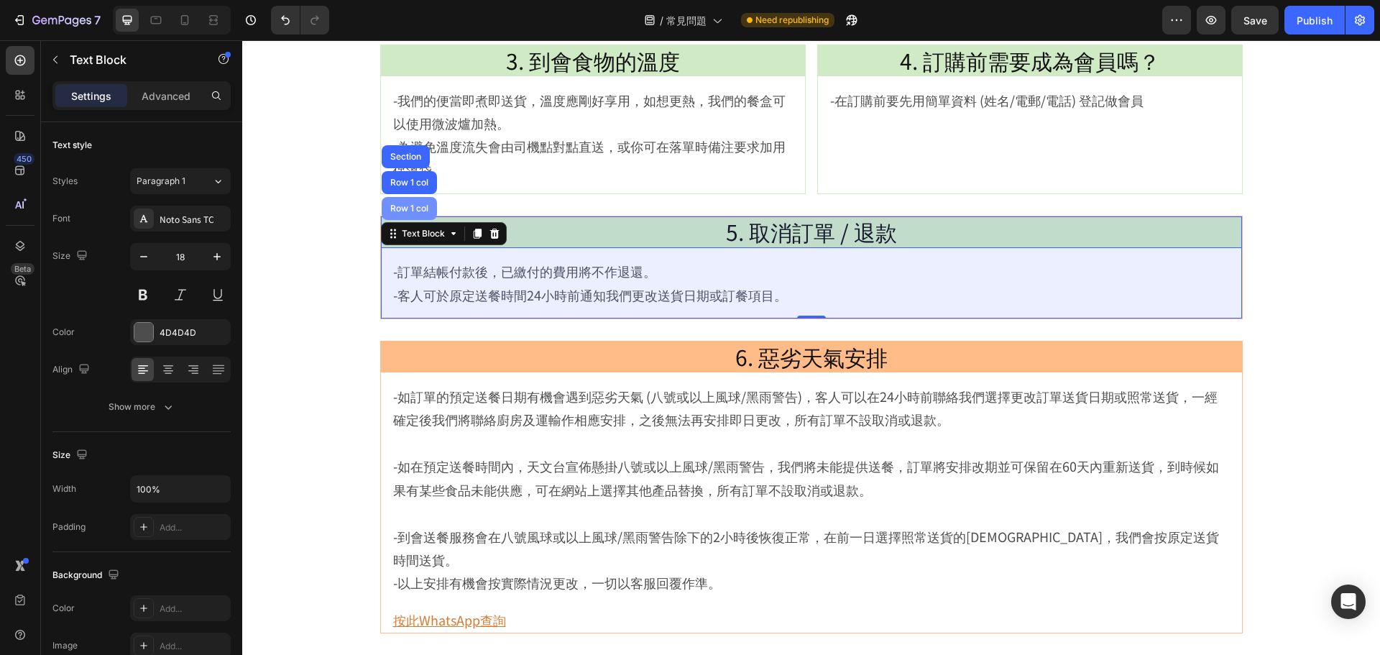
click at [413, 212] on div "Row 1 col" at bounding box center [409, 208] width 44 height 9
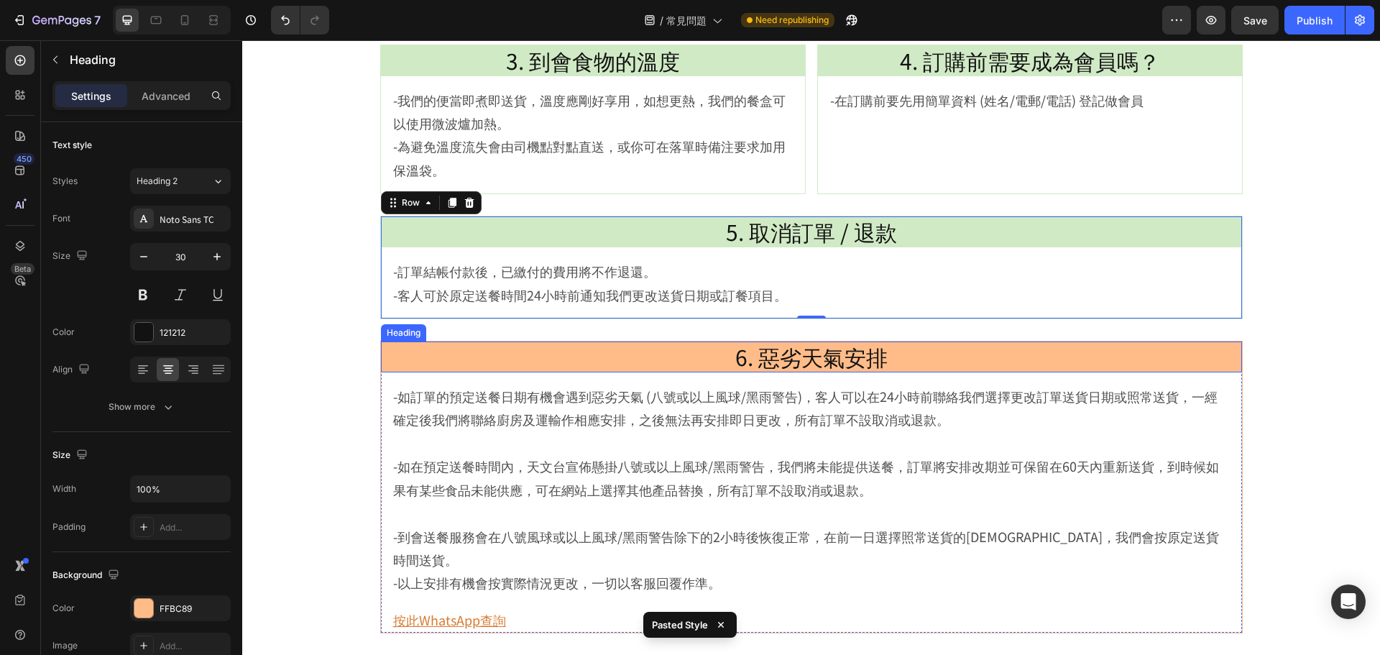
click at [1096, 353] on h2 "6. 惡劣天氣安排" at bounding box center [811, 356] width 861 height 31
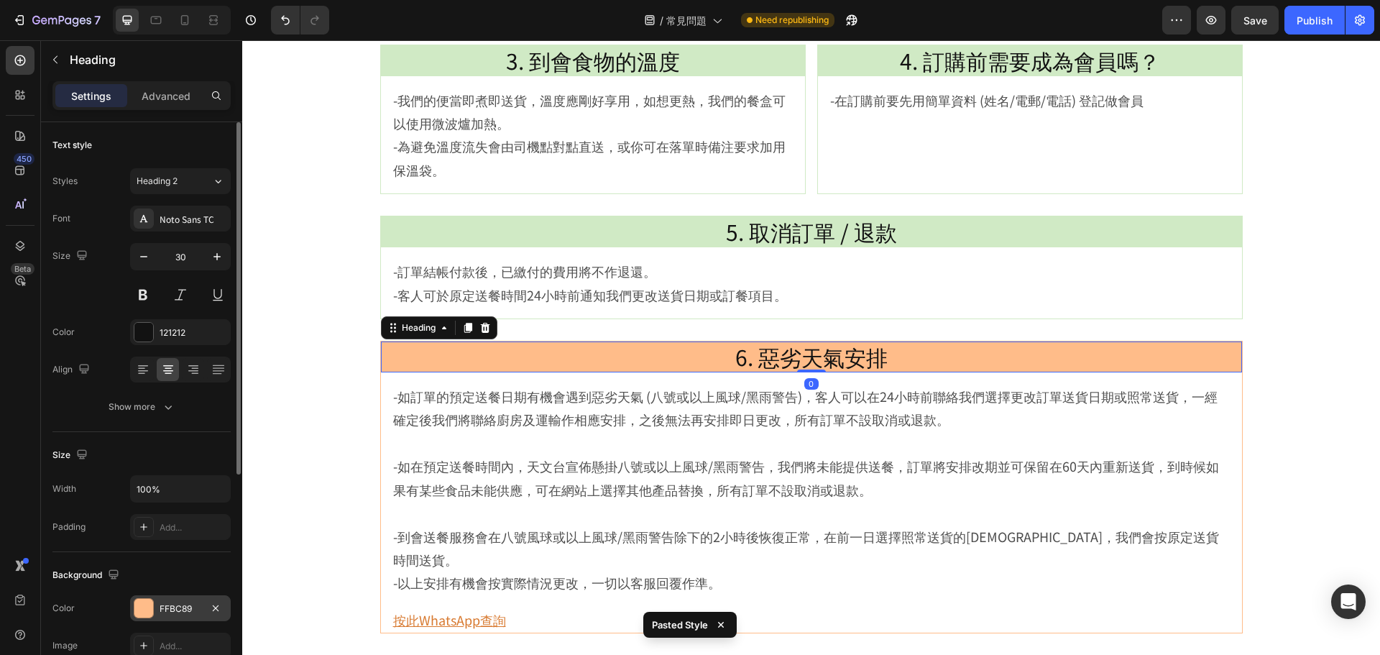
click at [188, 613] on div "FFBC89" at bounding box center [181, 608] width 42 height 13
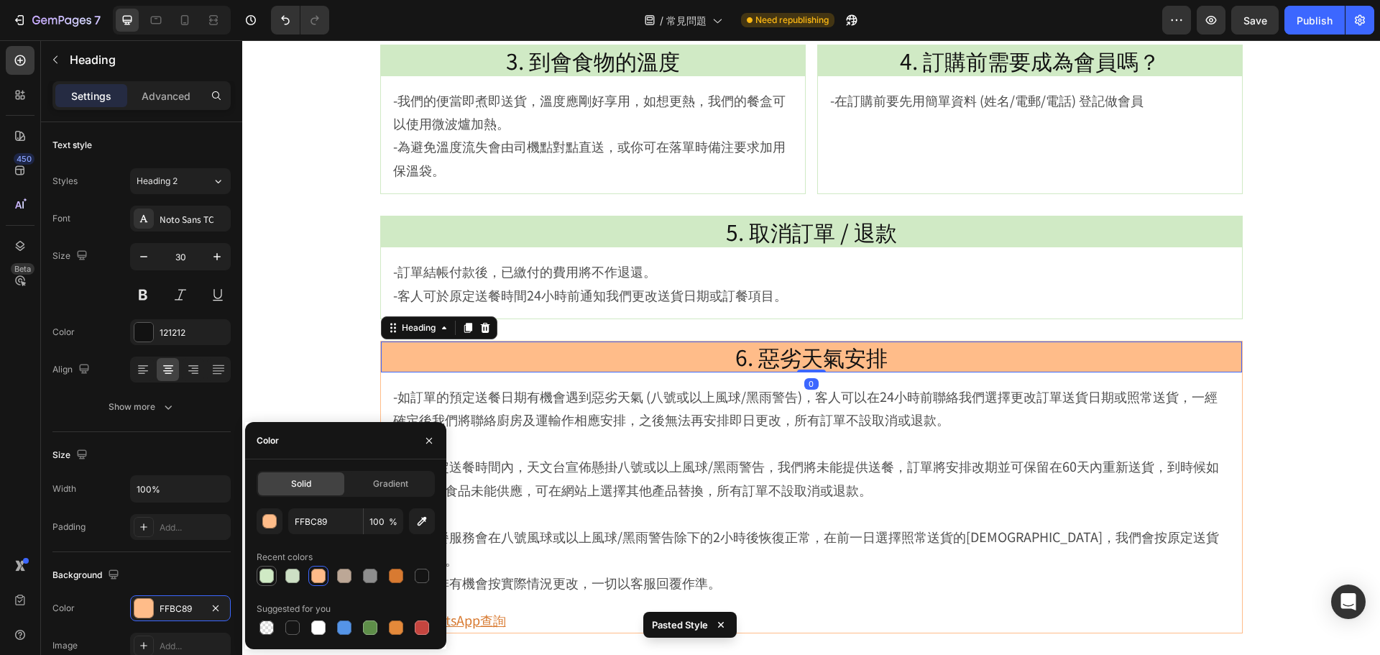
click at [265, 579] on div at bounding box center [267, 576] width 14 height 14
type input "D0EAC5"
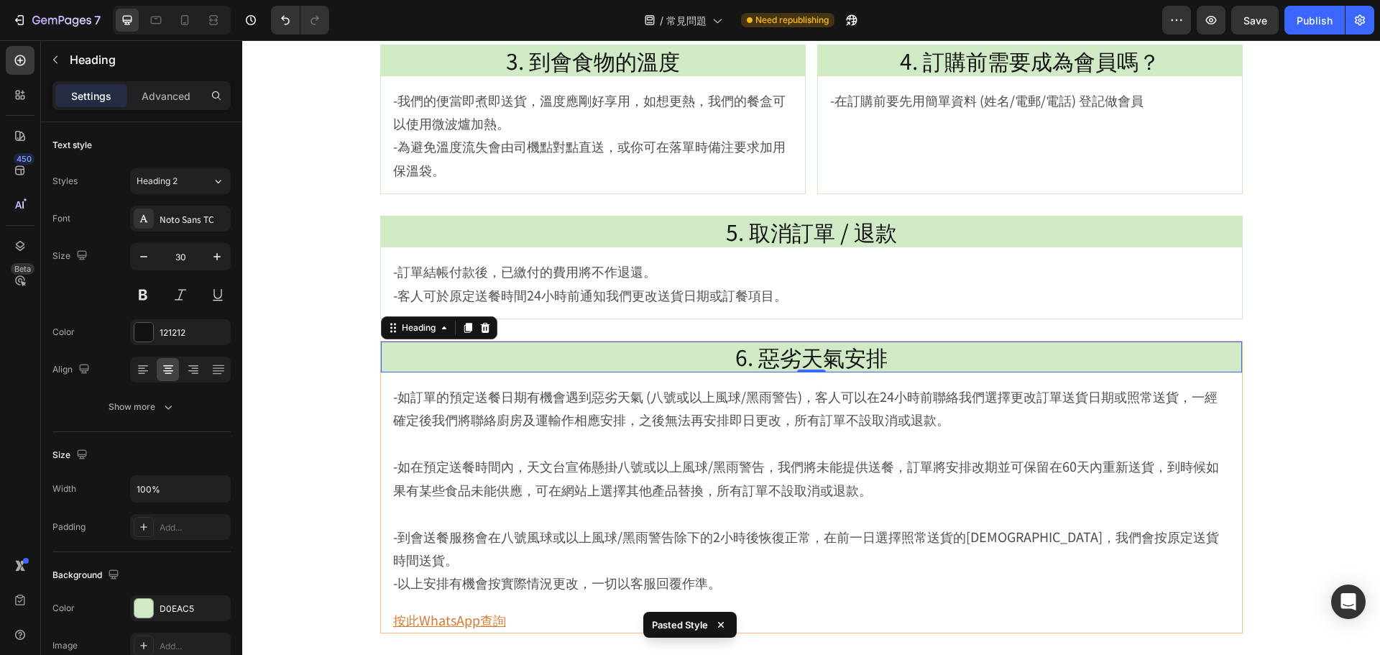
click at [425, 339] on div "Heading" at bounding box center [439, 327] width 116 height 23
click at [424, 328] on div "Heading" at bounding box center [419, 327] width 40 height 13
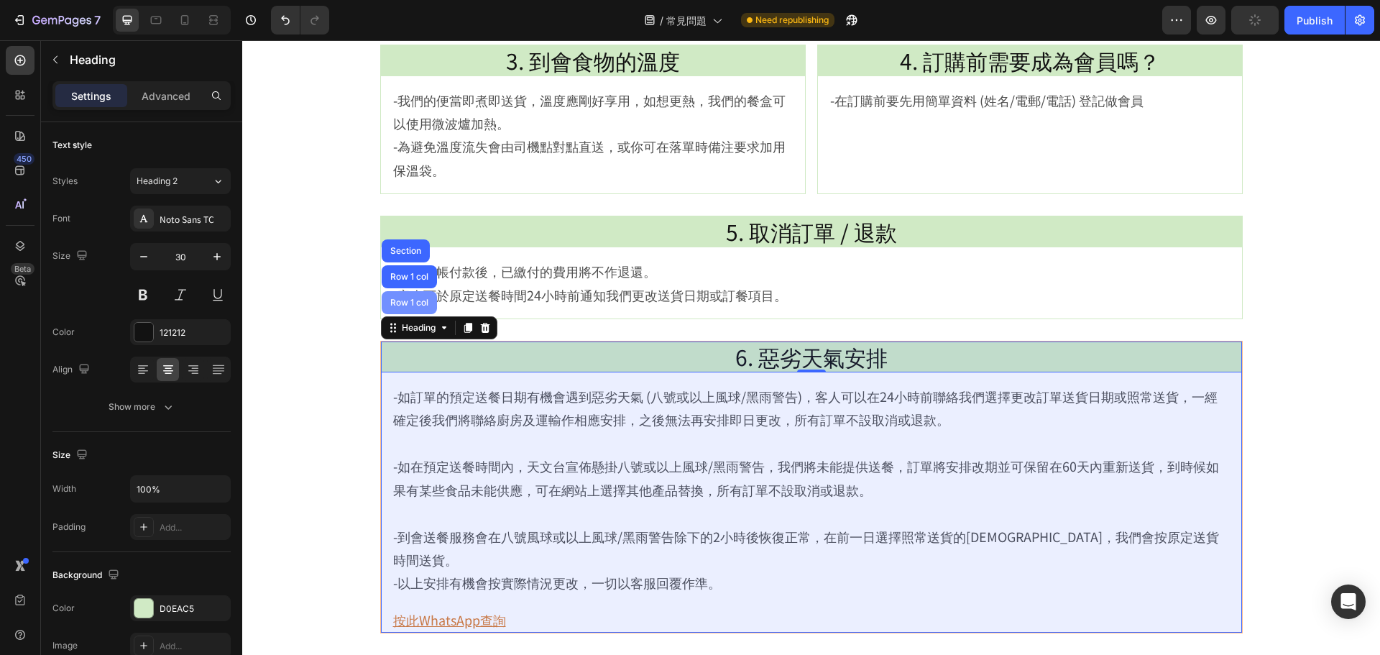
click at [413, 301] on div "Row 1 col" at bounding box center [409, 302] width 44 height 9
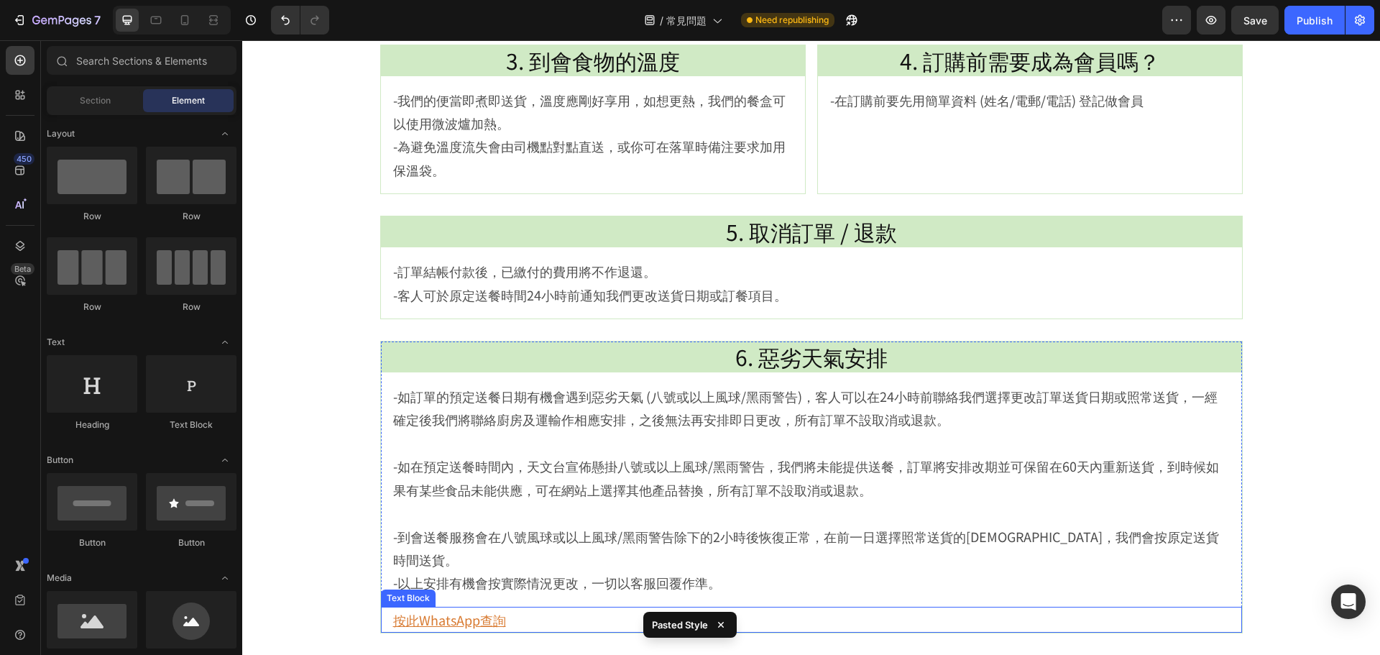
click at [448, 610] on u "按此WhatsApp查詢" at bounding box center [449, 619] width 113 height 19
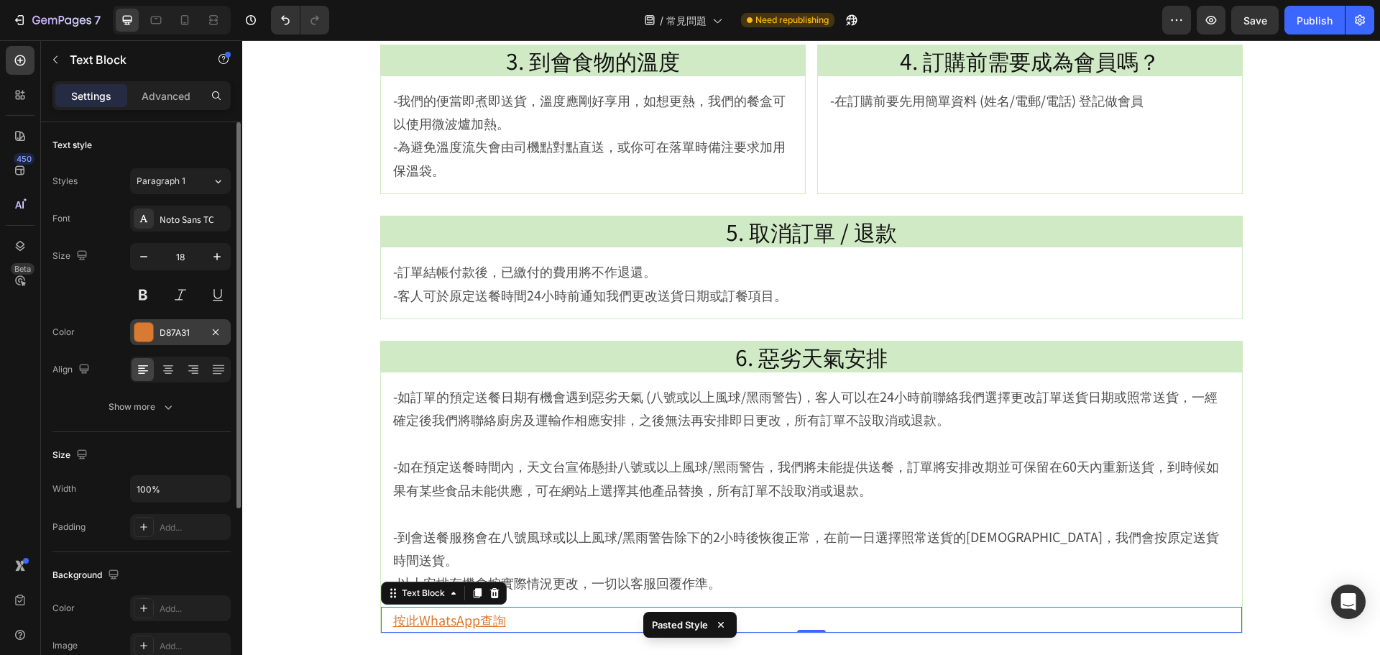
click at [158, 331] on div "D87A31" at bounding box center [180, 332] width 101 height 26
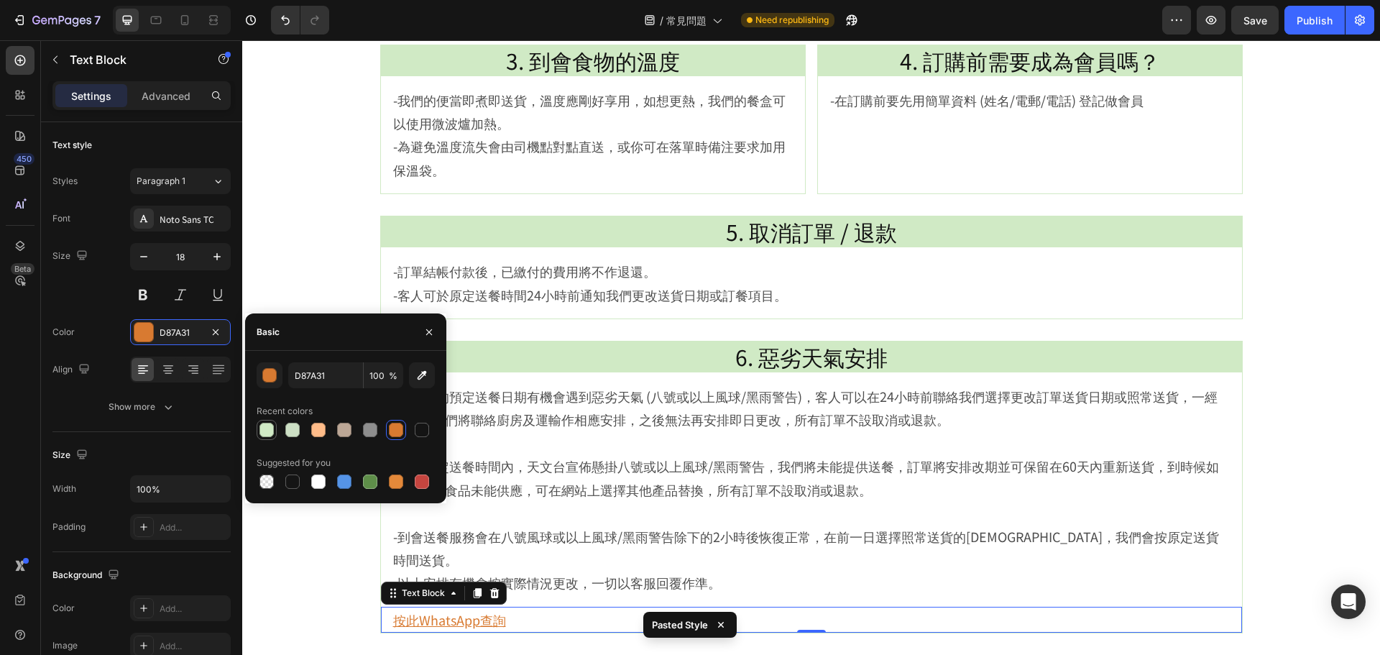
click at [267, 425] on div at bounding box center [267, 430] width 14 height 14
click at [275, 377] on div "button" at bounding box center [270, 376] width 14 height 14
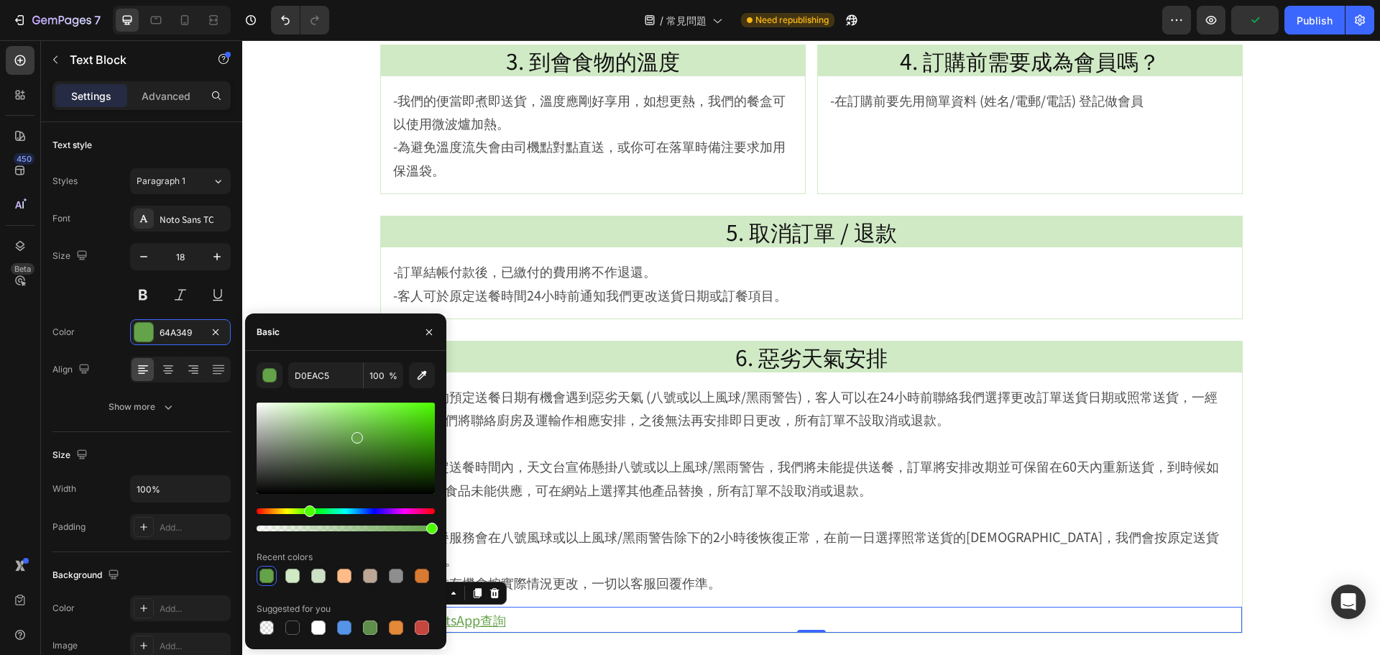
type input "64A349"
drag, startPoint x: 283, startPoint y: 413, endPoint x: 355, endPoint y: 435, distance: 75.3
click at [355, 435] on div at bounding box center [358, 438] width 12 height 12
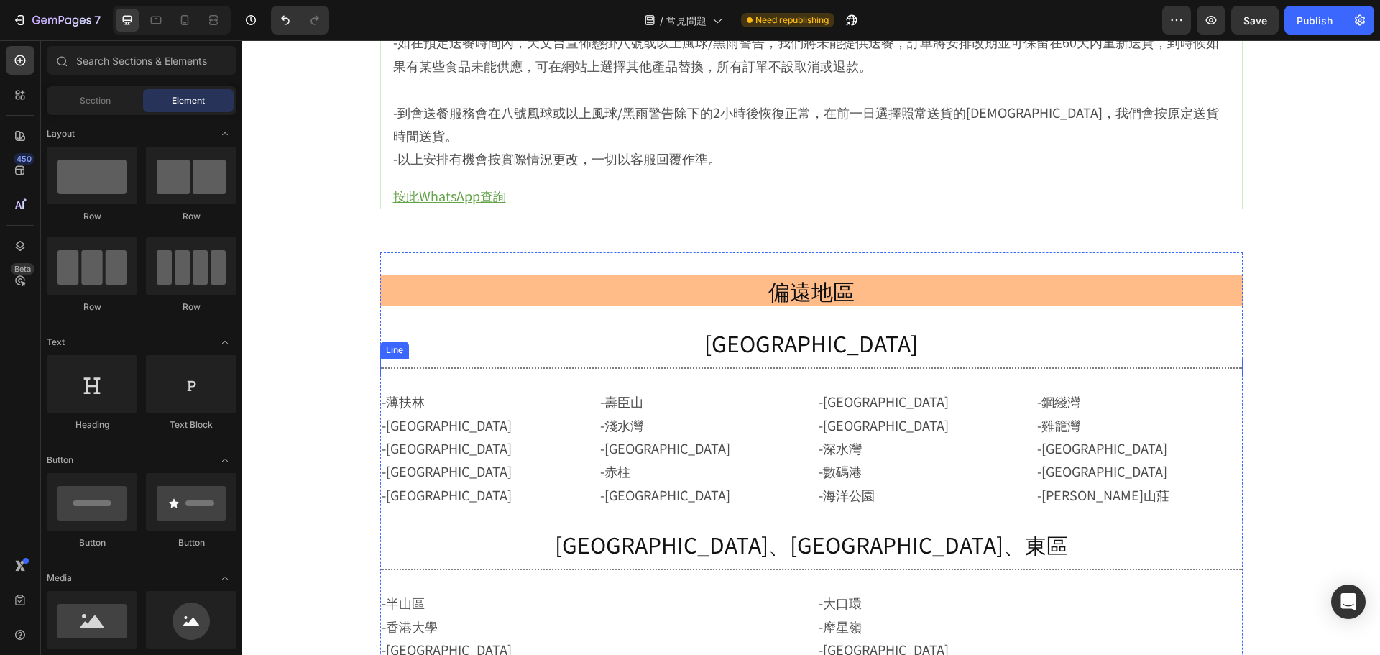
scroll to position [1040, 0]
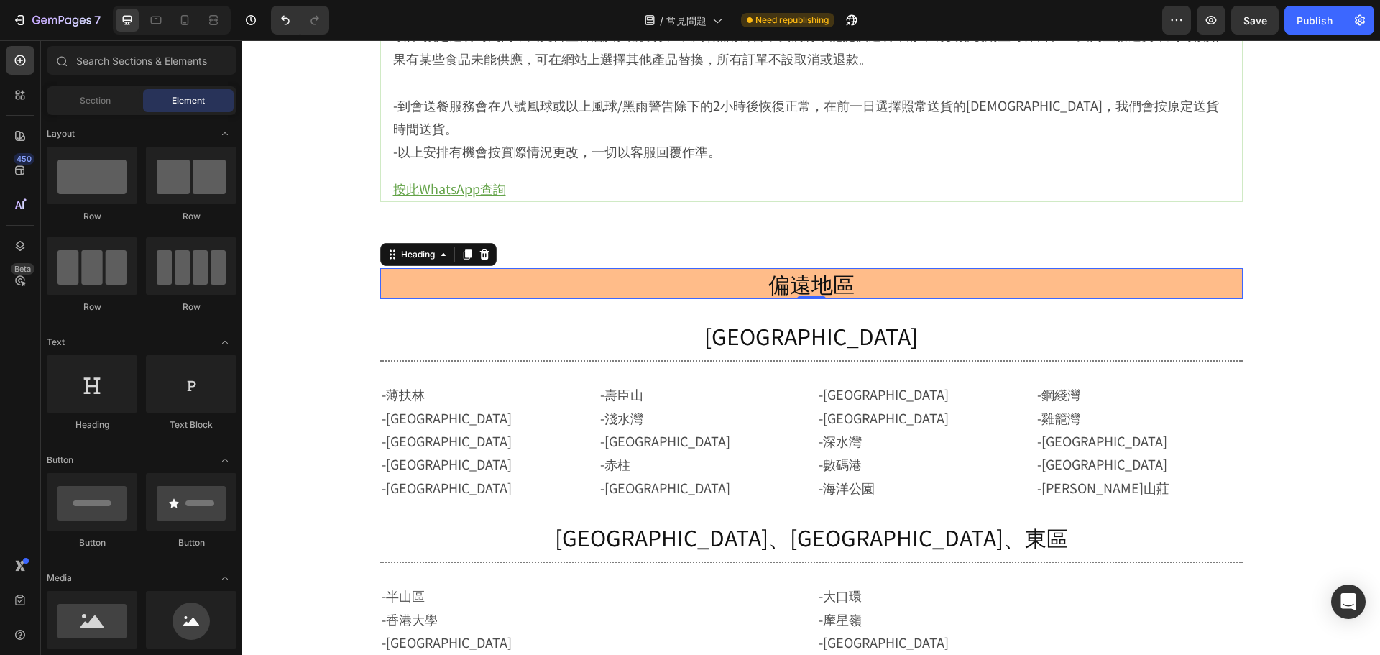
click at [969, 268] on h2 "偏遠地區" at bounding box center [811, 283] width 863 height 31
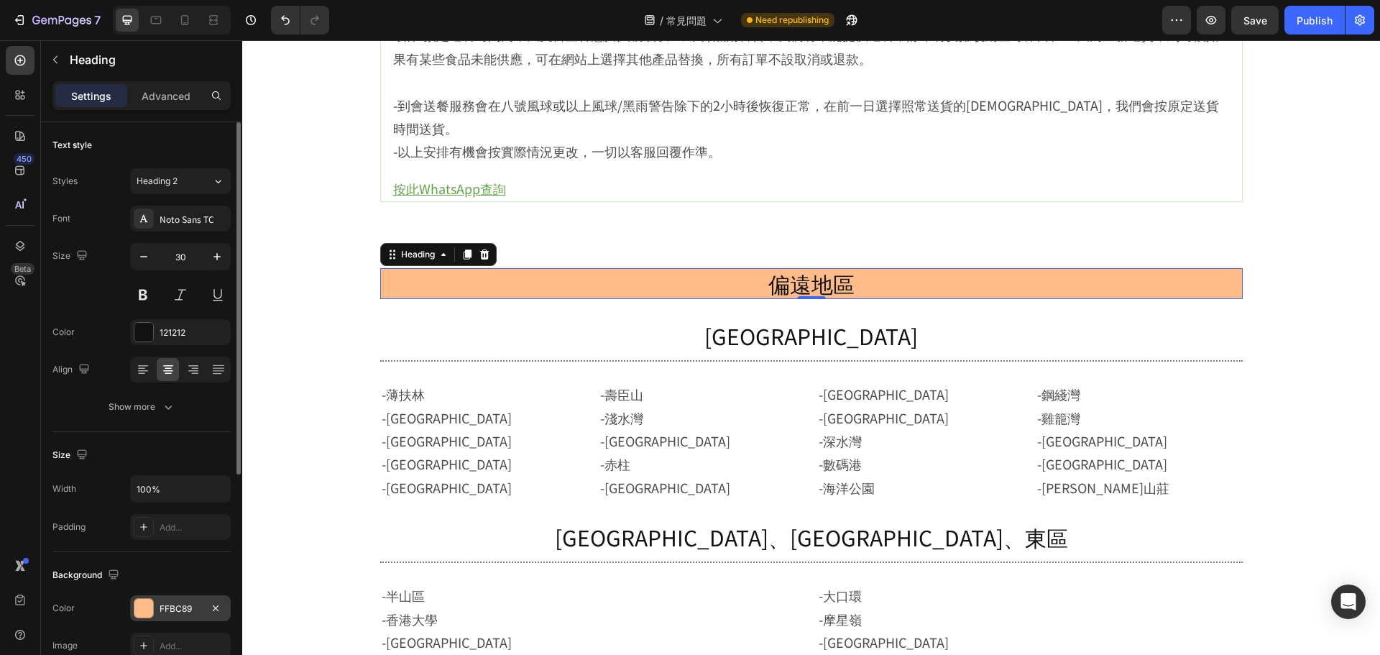
click at [144, 602] on div at bounding box center [143, 608] width 19 height 19
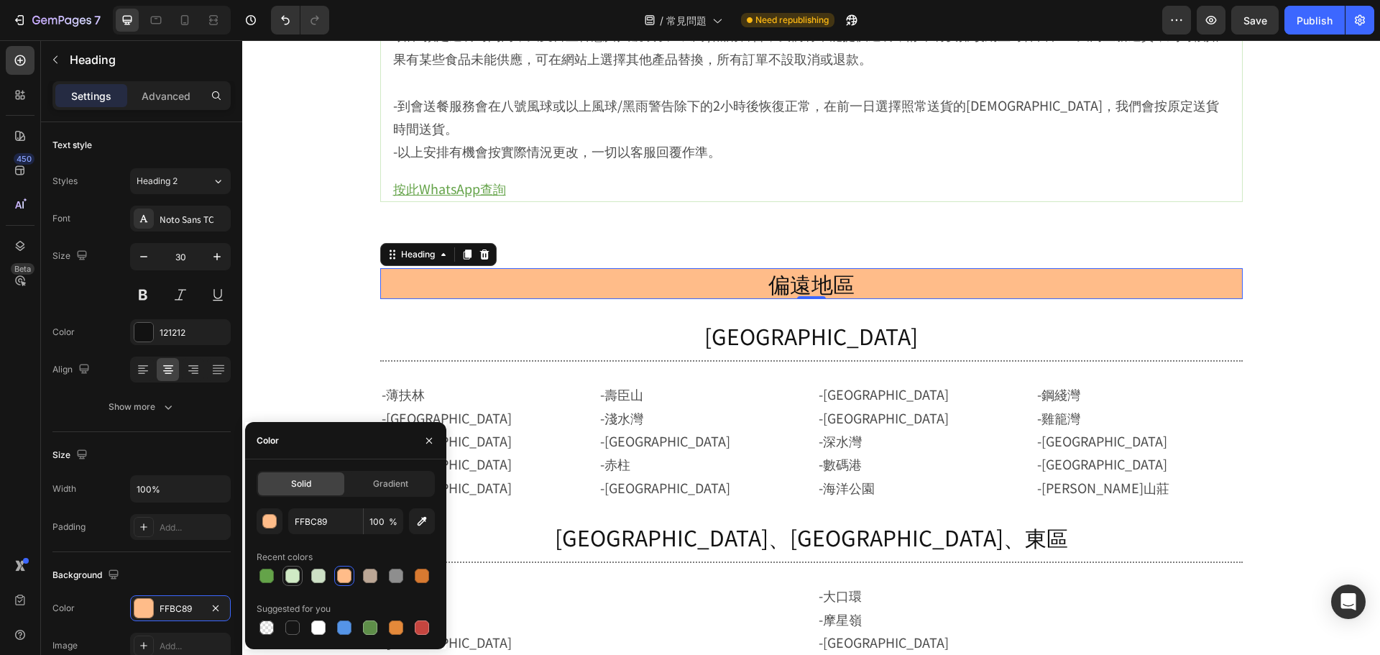
click at [293, 579] on div at bounding box center [292, 576] width 14 height 14
type input "D0EAC5"
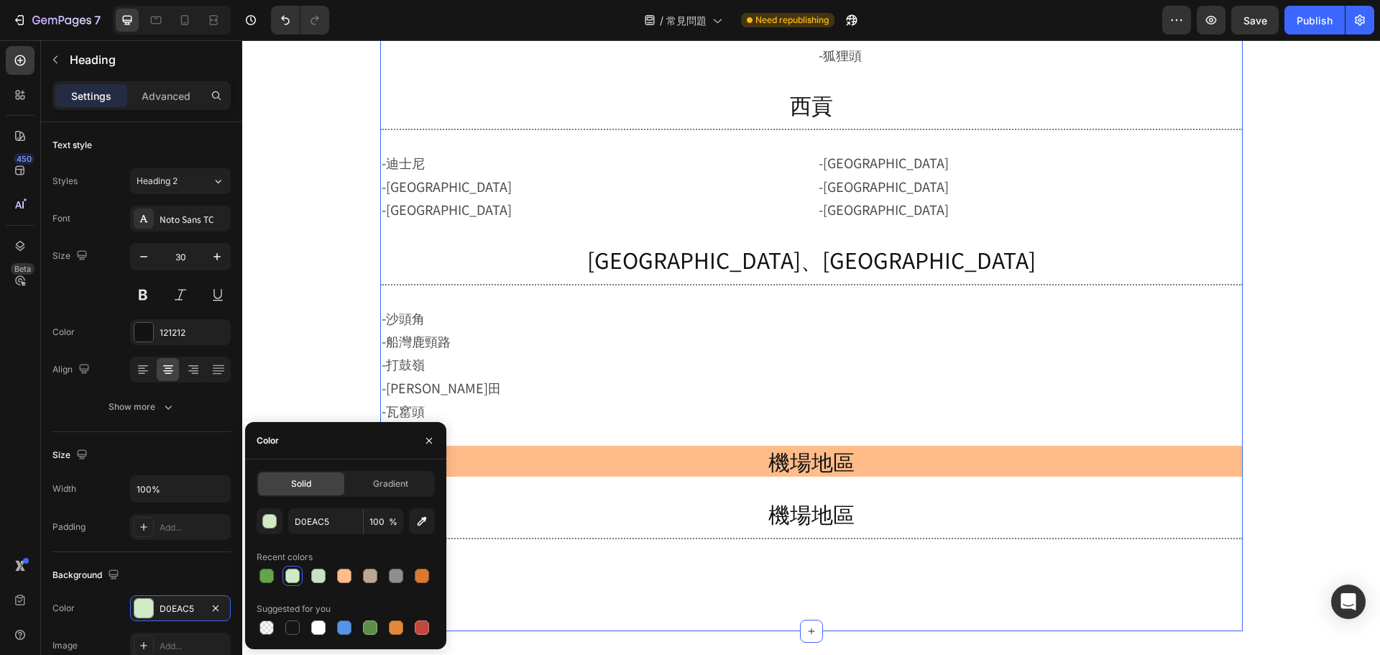
scroll to position [2119, 0]
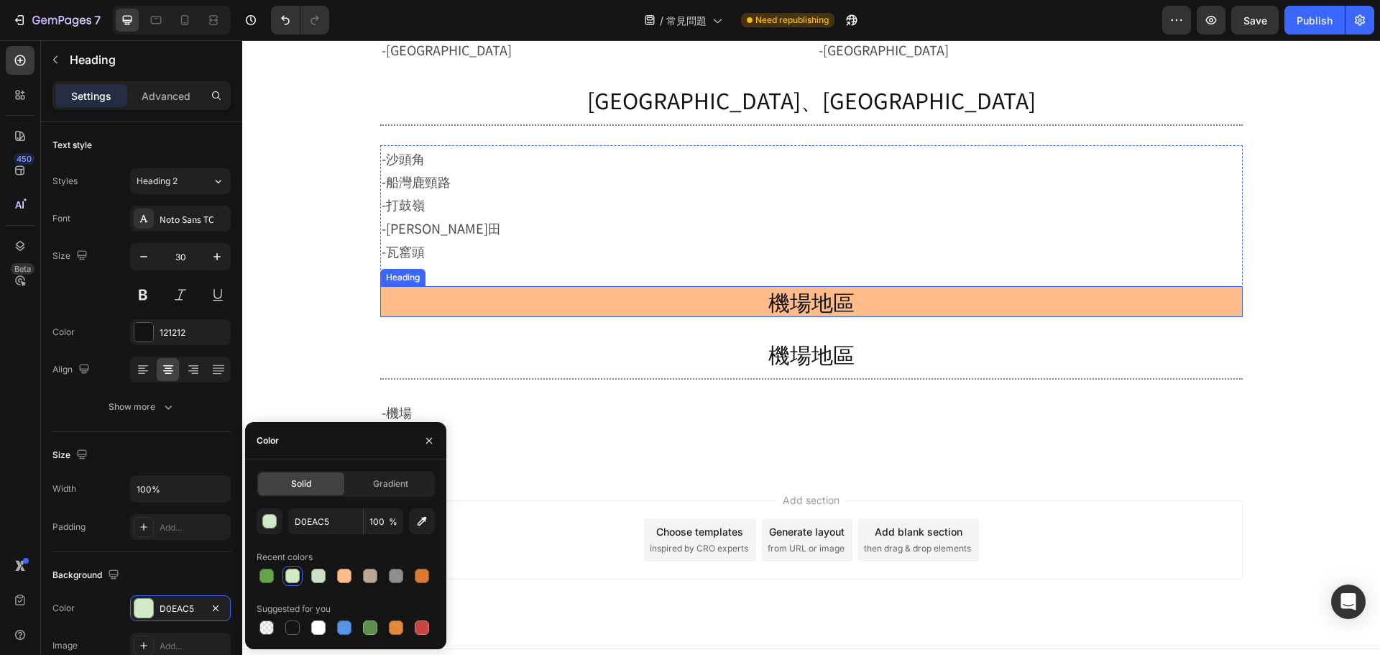
click at [797, 301] on h2 "機場地區" at bounding box center [811, 301] width 863 height 31
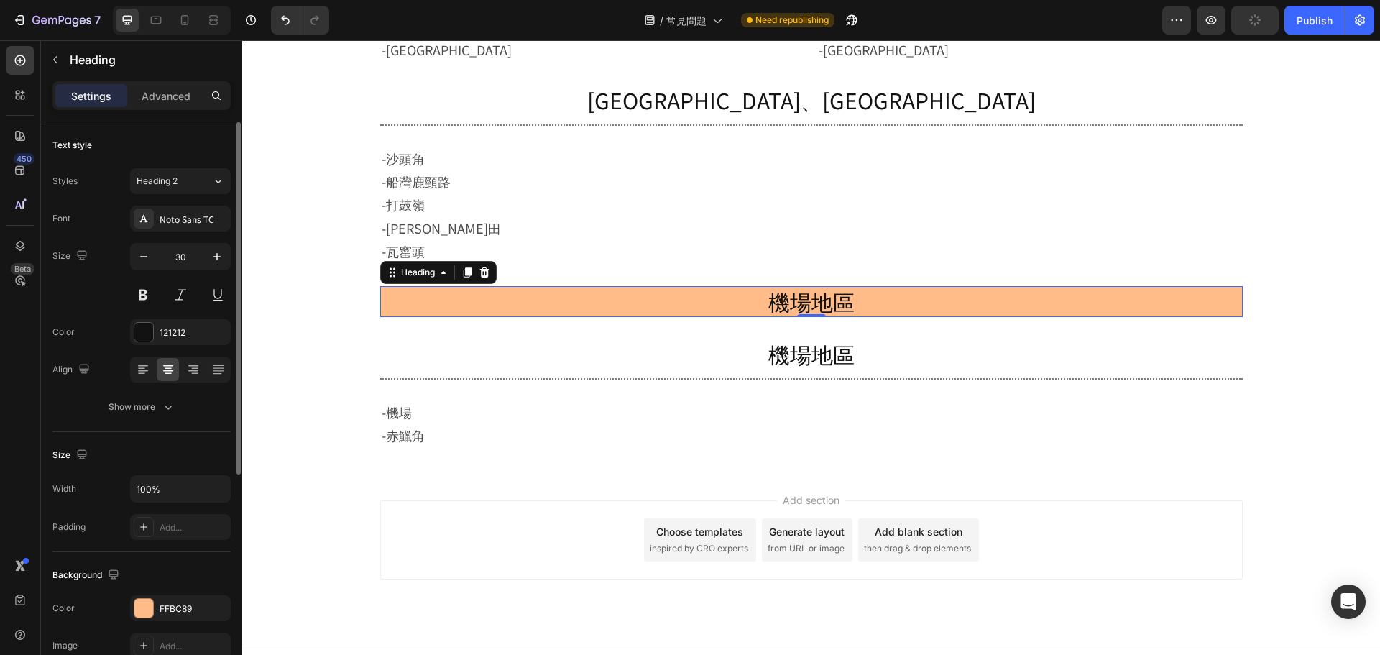
click at [150, 625] on div "The changes might be hidden by the video. Color FFBC89 Image Add..." at bounding box center [141, 626] width 178 height 63
click at [169, 602] on div "FFBC89" at bounding box center [181, 608] width 42 height 13
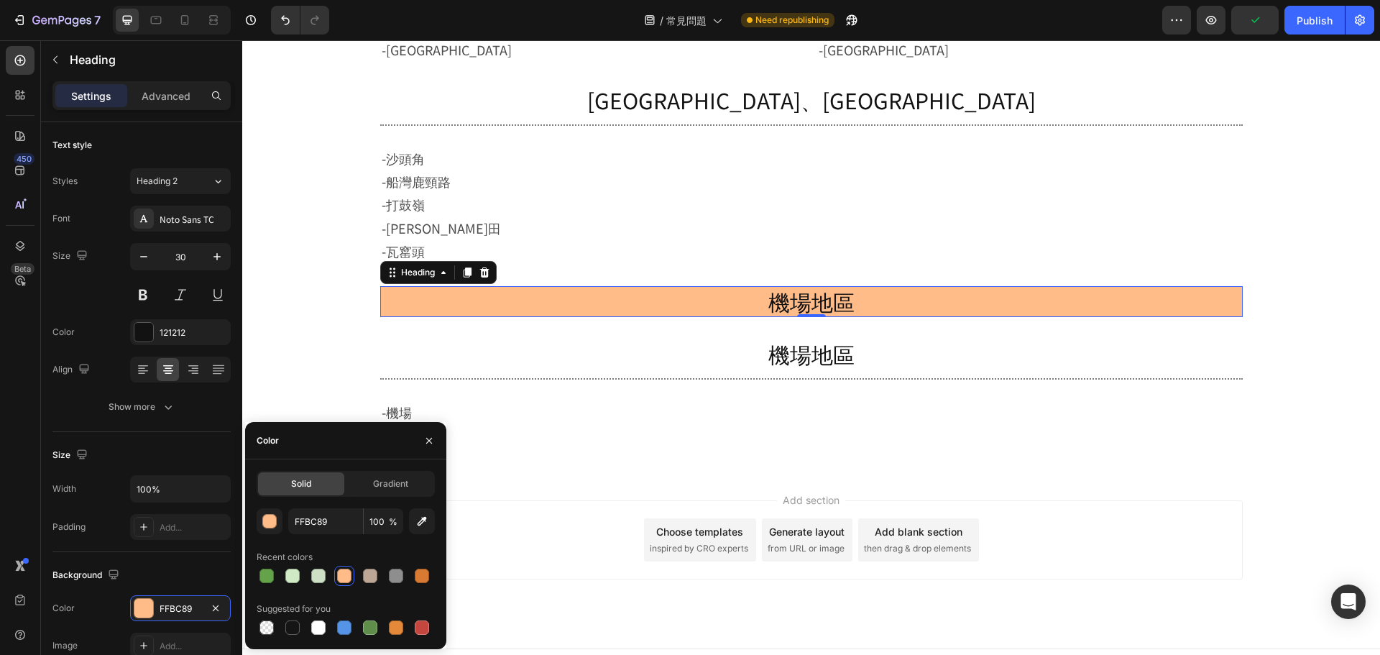
click at [303, 572] on div at bounding box center [346, 576] width 178 height 20
click at [296, 575] on div at bounding box center [292, 576] width 14 height 14
type input "D0EAC5"
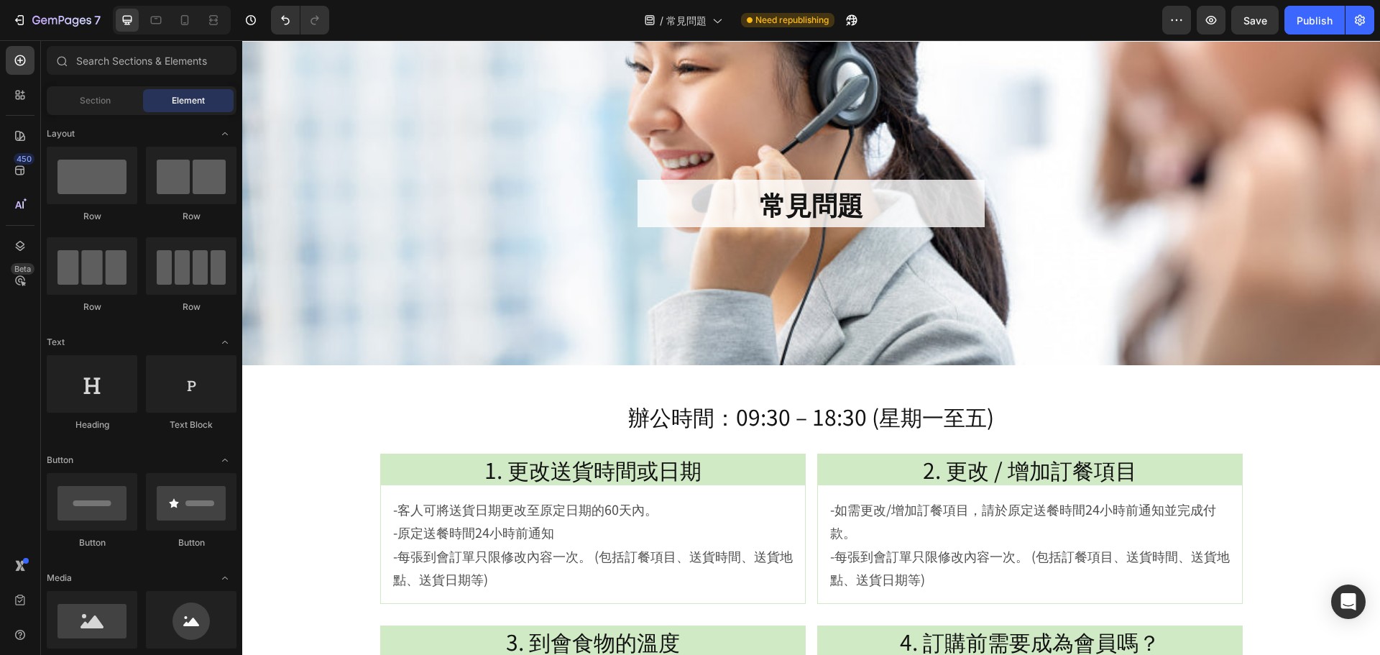
scroll to position [0, 0]
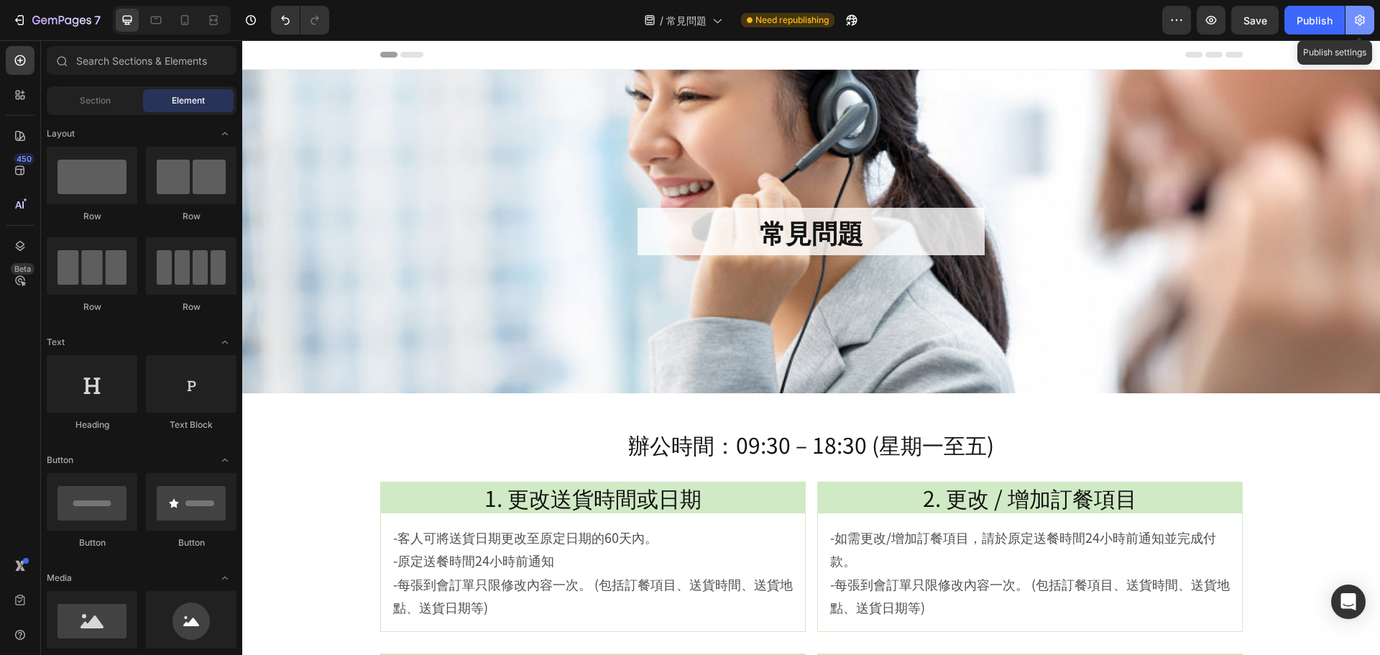
click at [1359, 22] on icon "button" at bounding box center [1360, 20] width 10 height 11
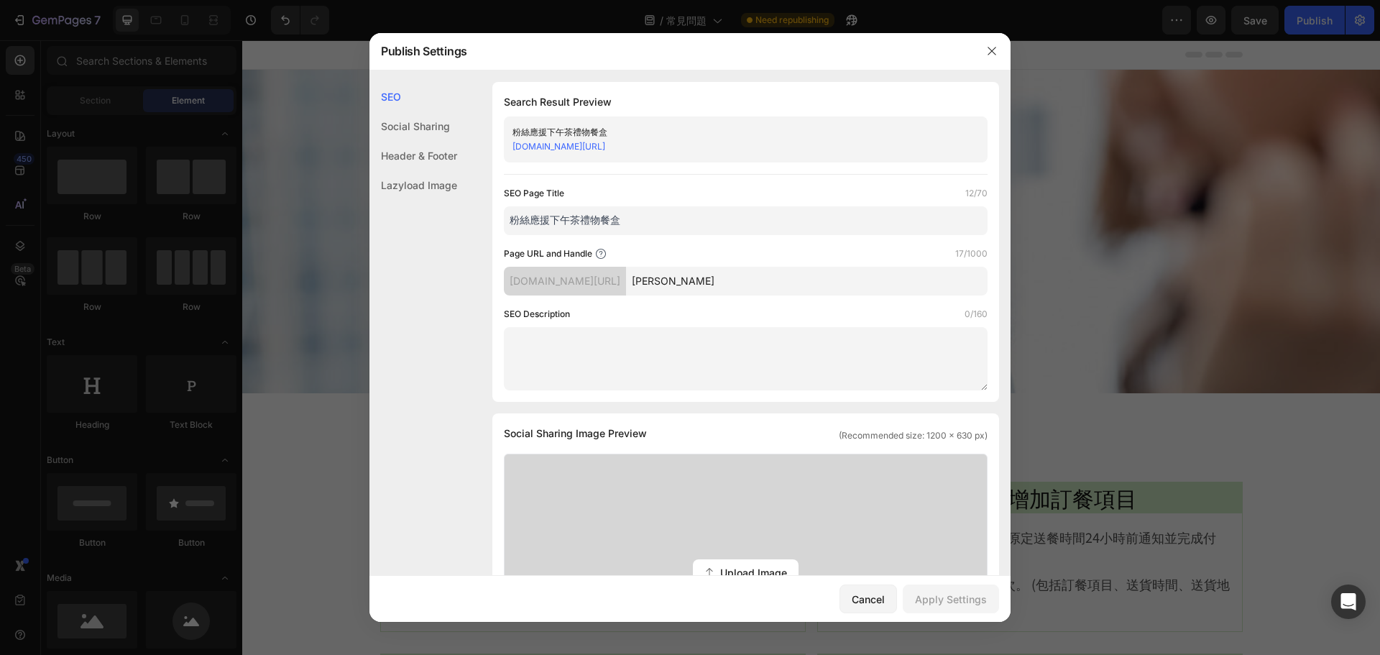
drag, startPoint x: 659, startPoint y: 219, endPoint x: 486, endPoint y: 227, distance: 172.7
click at [486, 227] on div "SEO Search Result Preview 粉絲應援下午茶禮物餐盒 test-bisbis.myshopify.com/pages/chang-jia…" at bounding box center [690, 641] width 641 height 1118
type input "c"
type input "常見問題"
drag, startPoint x: 873, startPoint y: 279, endPoint x: 605, endPoint y: 296, distance: 268.7
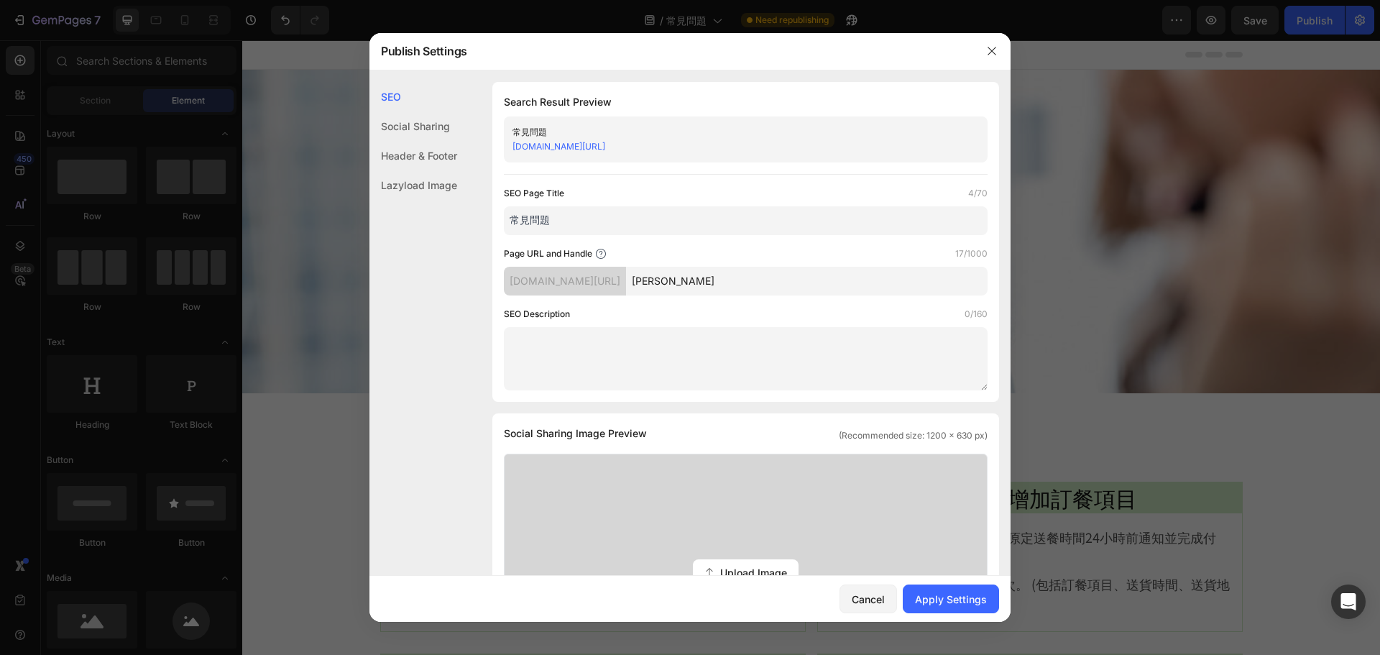
click at [605, 296] on div "SEO Page Title 4/70 常見問題 Page URL and Handle 17/1000 test-bisbis.myshopify.com/…" at bounding box center [746, 288] width 484 height 204
type input "f"
type input "faq"
click at [943, 601] on div "Apply Settings" at bounding box center [951, 599] width 72 height 15
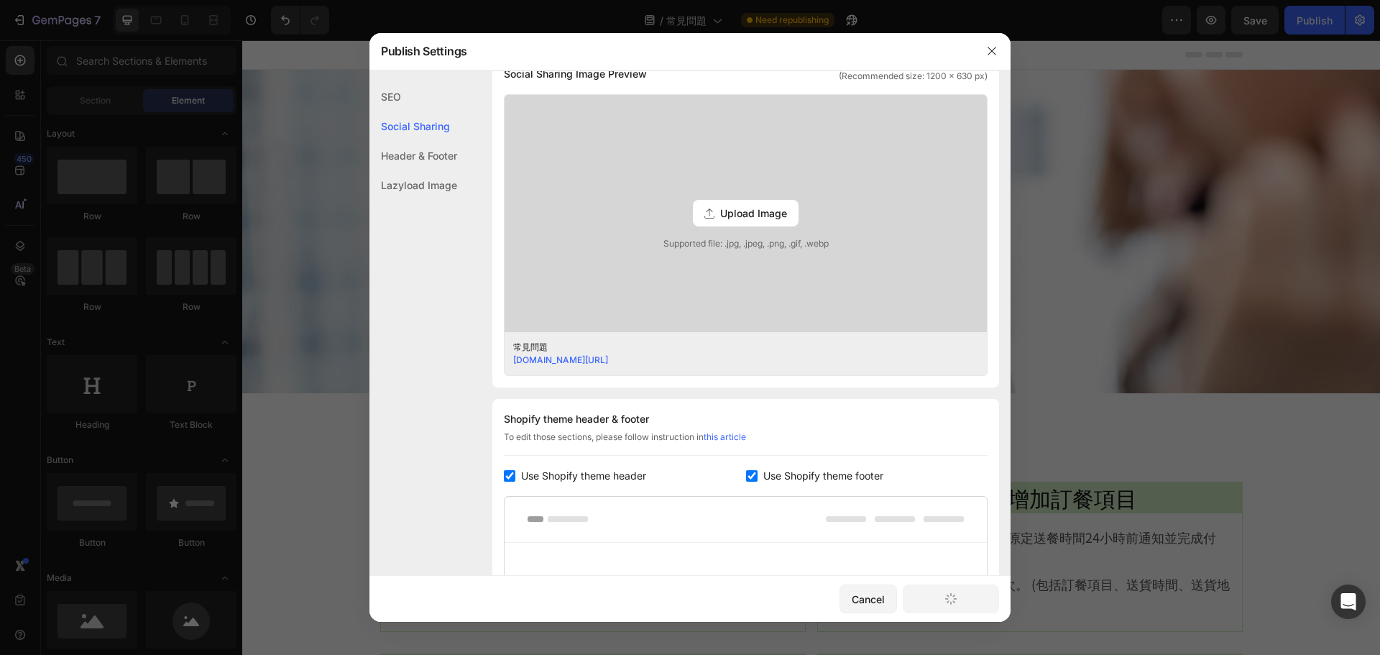
scroll to position [635, 0]
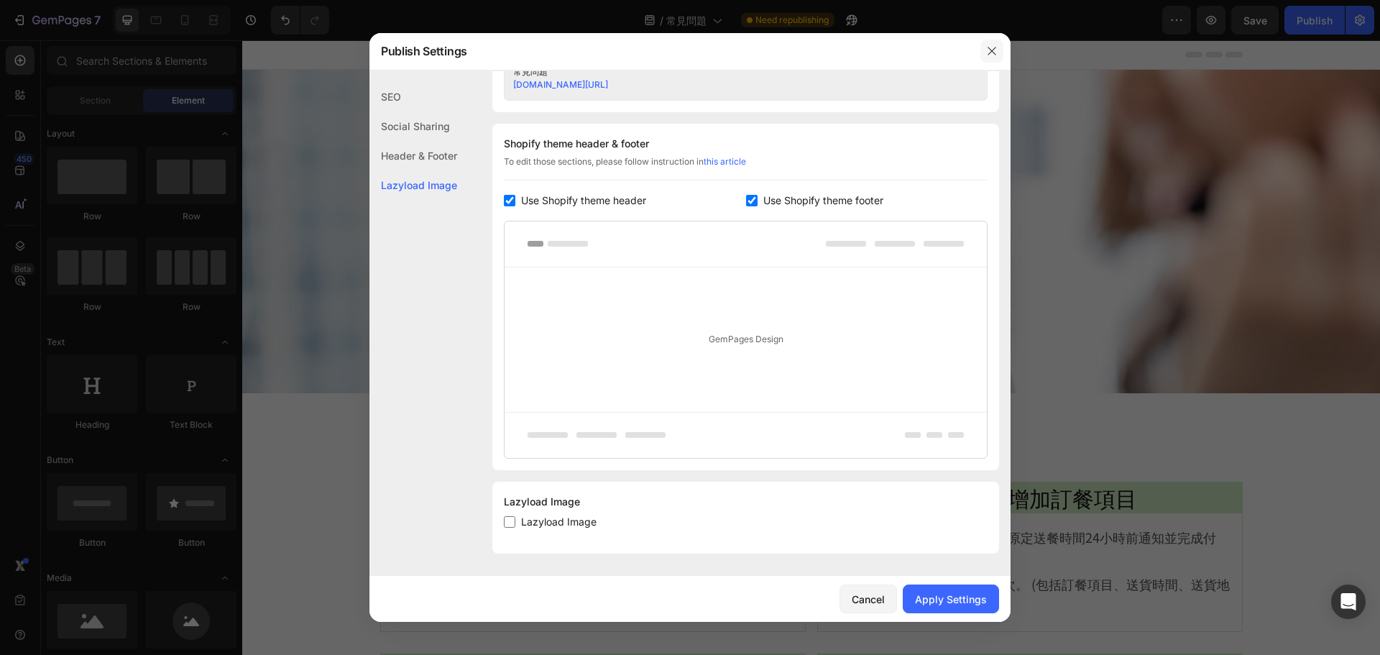
click at [993, 50] on icon "button" at bounding box center [992, 51] width 8 height 8
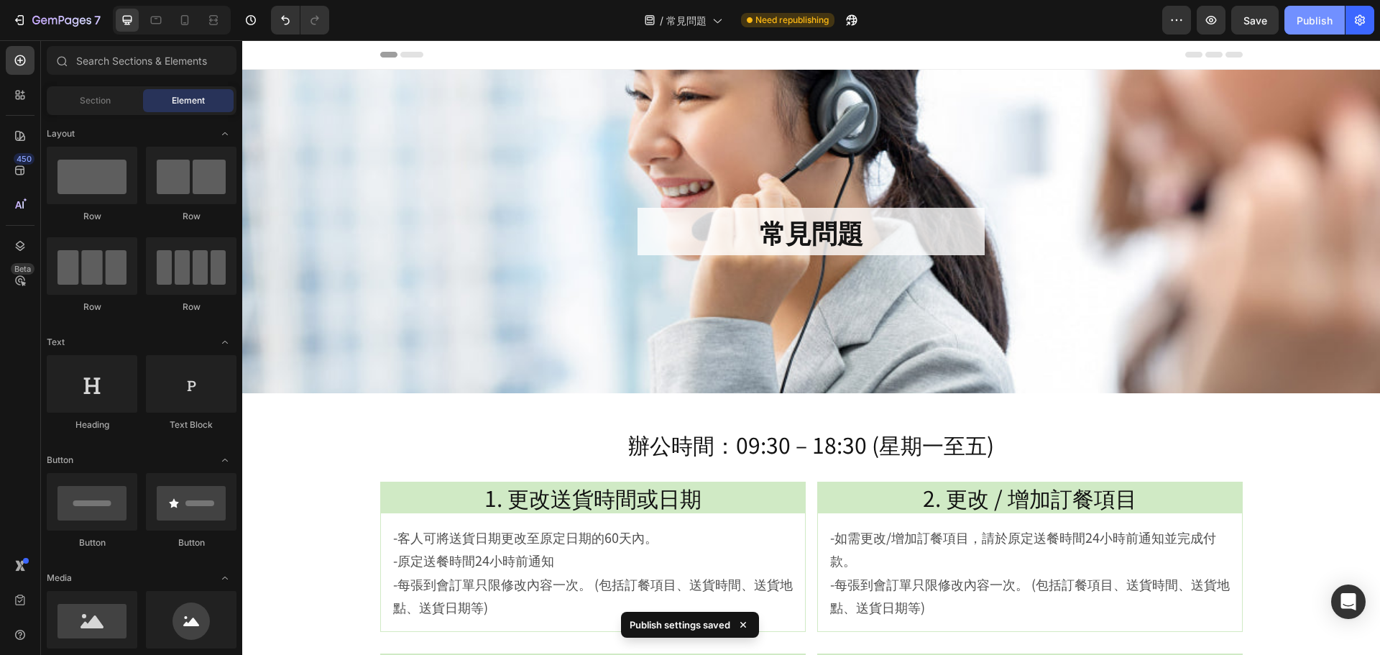
click at [1318, 29] on button "Publish" at bounding box center [1315, 20] width 60 height 29
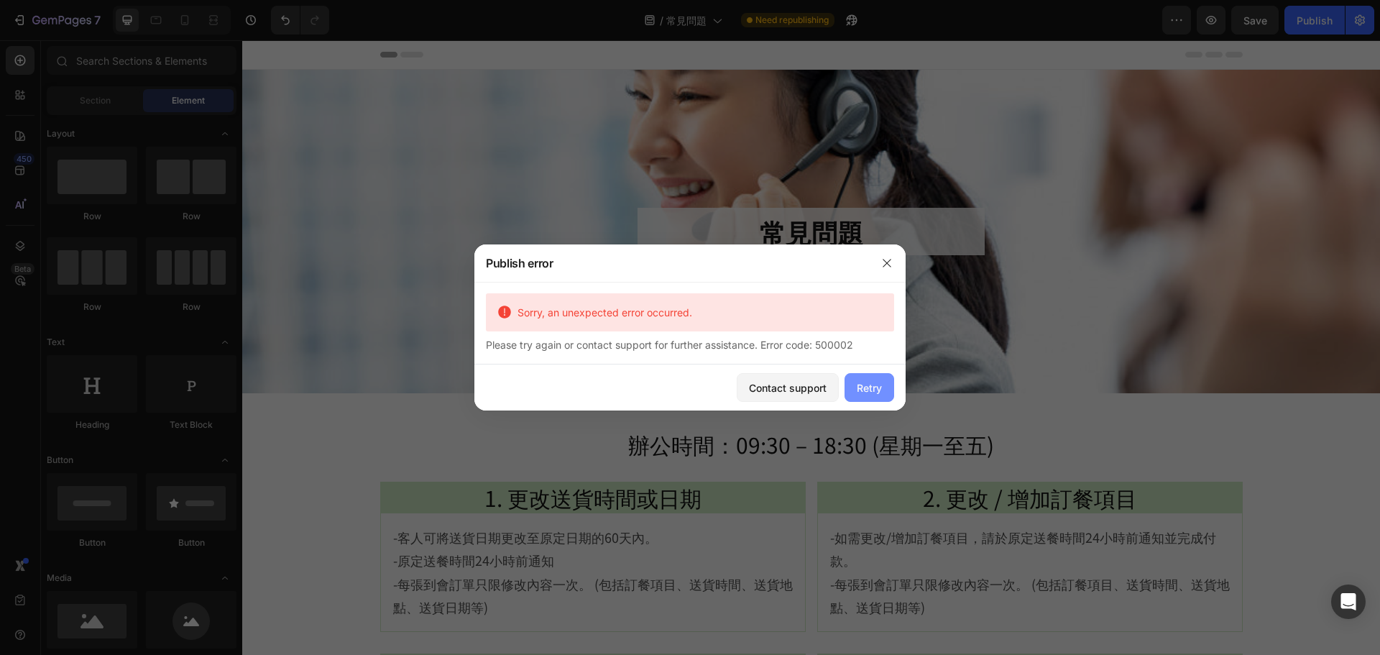
click at [889, 398] on button "Retry" at bounding box center [870, 387] width 50 height 29
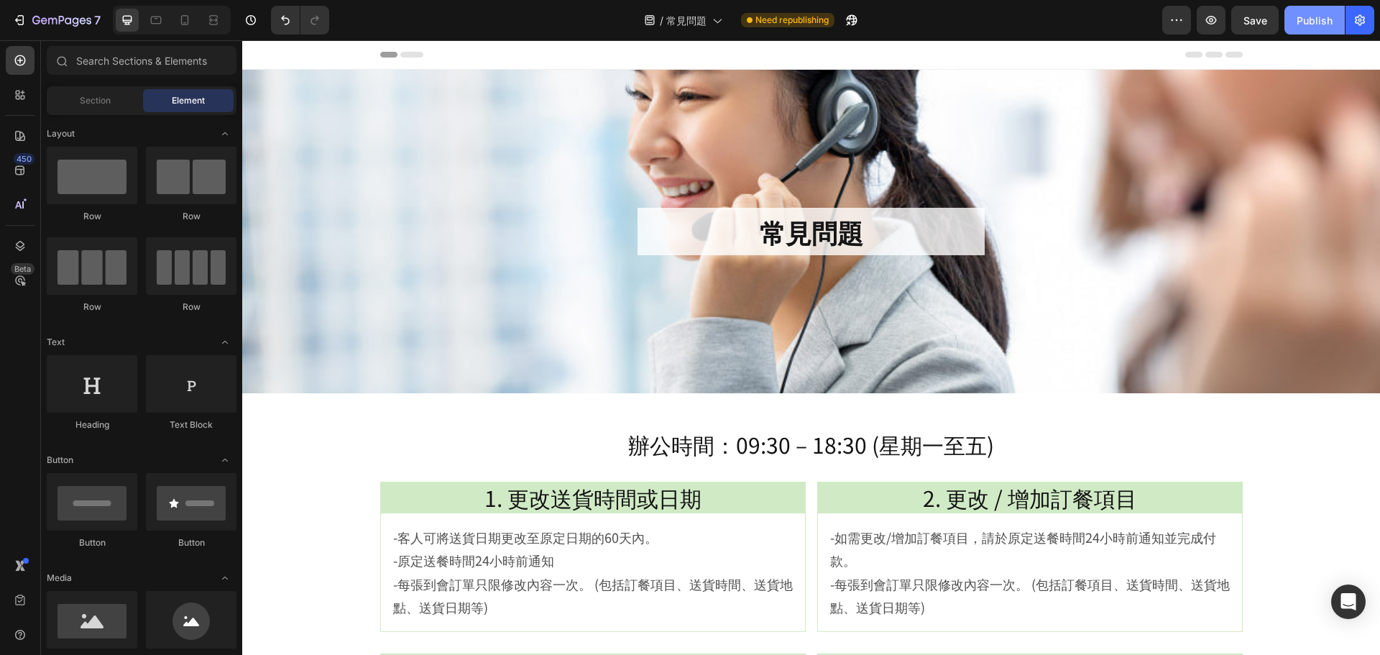
click at [1318, 15] on div "Publish" at bounding box center [1315, 20] width 36 height 15
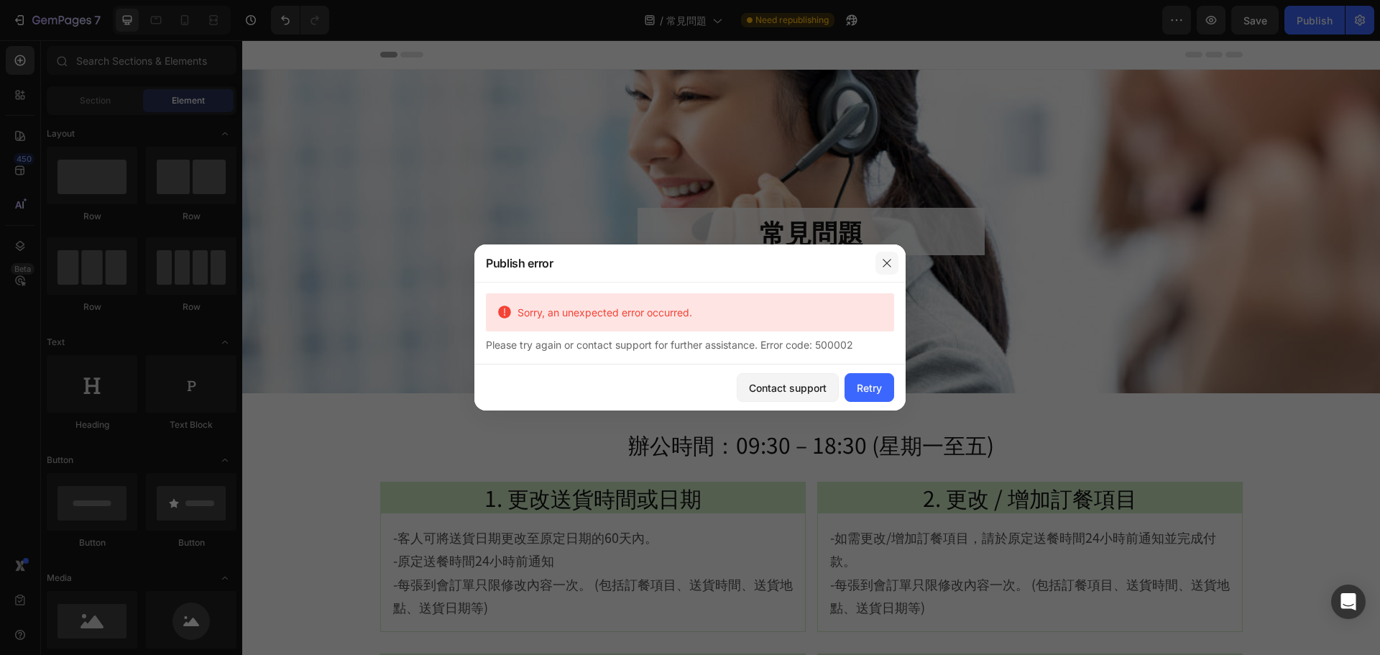
drag, startPoint x: 889, startPoint y: 268, endPoint x: 580, endPoint y: 150, distance: 330.8
click at [889, 268] on icon "button" at bounding box center [887, 263] width 12 height 12
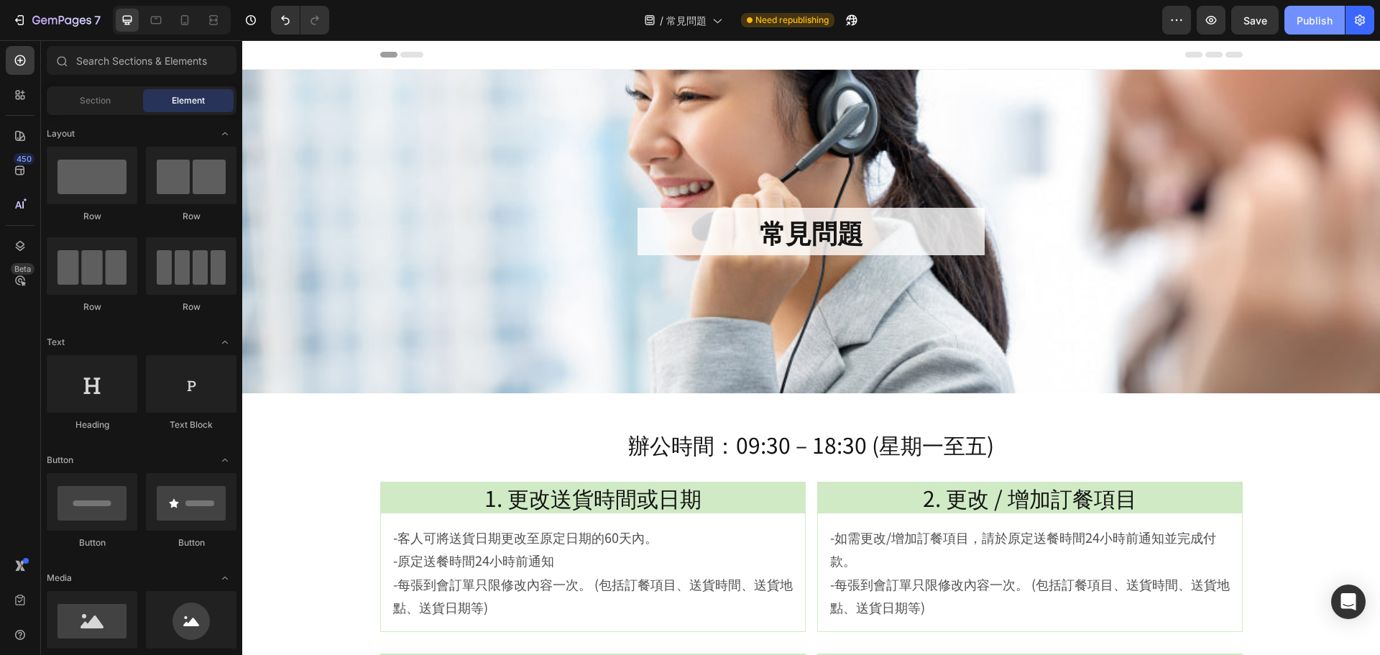
click at [1324, 13] on div "Publish" at bounding box center [1315, 20] width 36 height 15
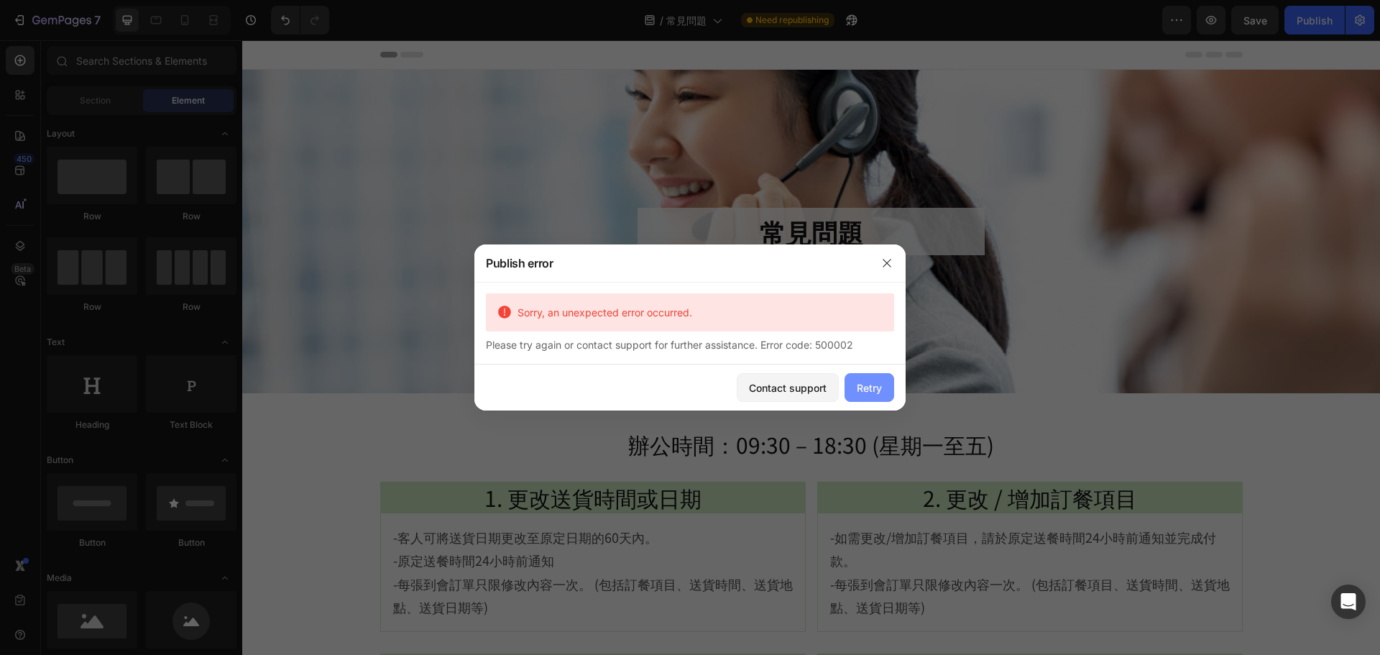
click at [860, 380] on div "Retry" at bounding box center [869, 387] width 25 height 15
click at [872, 403] on div "Contact support Retry" at bounding box center [689, 387] width 431 height 46
click at [876, 387] on div "Retry" at bounding box center [869, 387] width 25 height 15
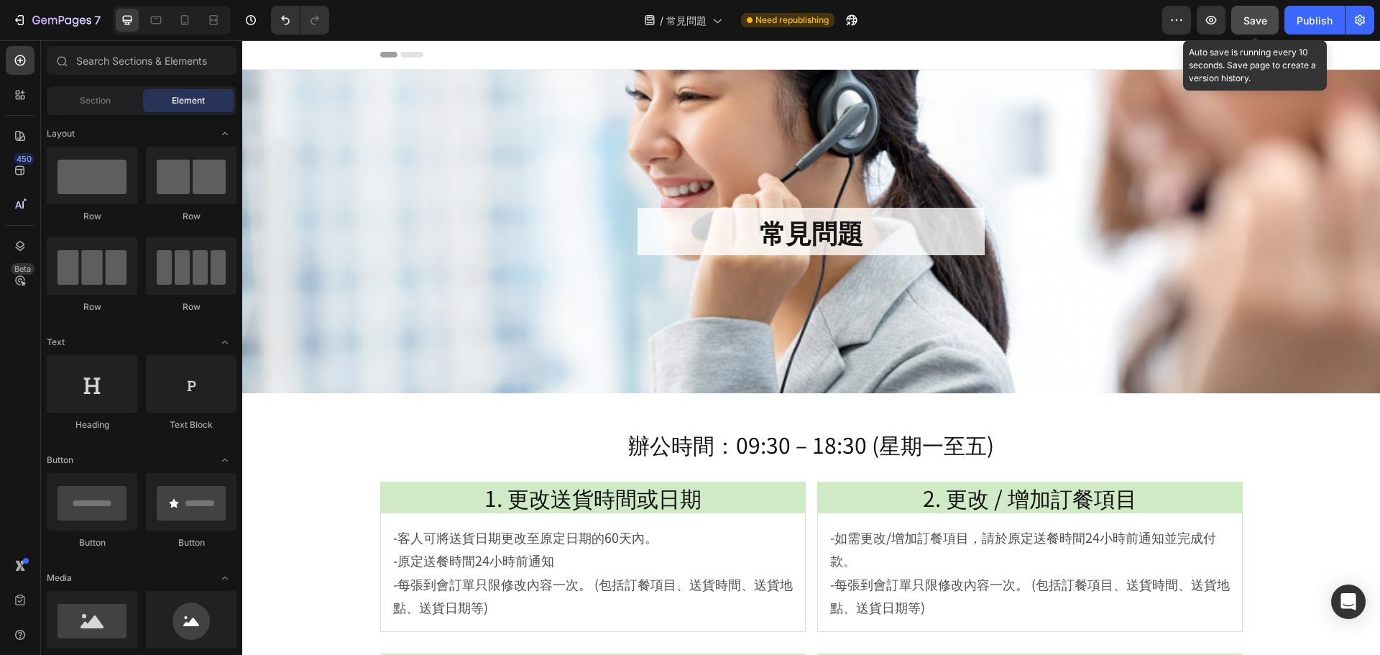
click at [1250, 24] on span "Save" at bounding box center [1256, 20] width 24 height 12
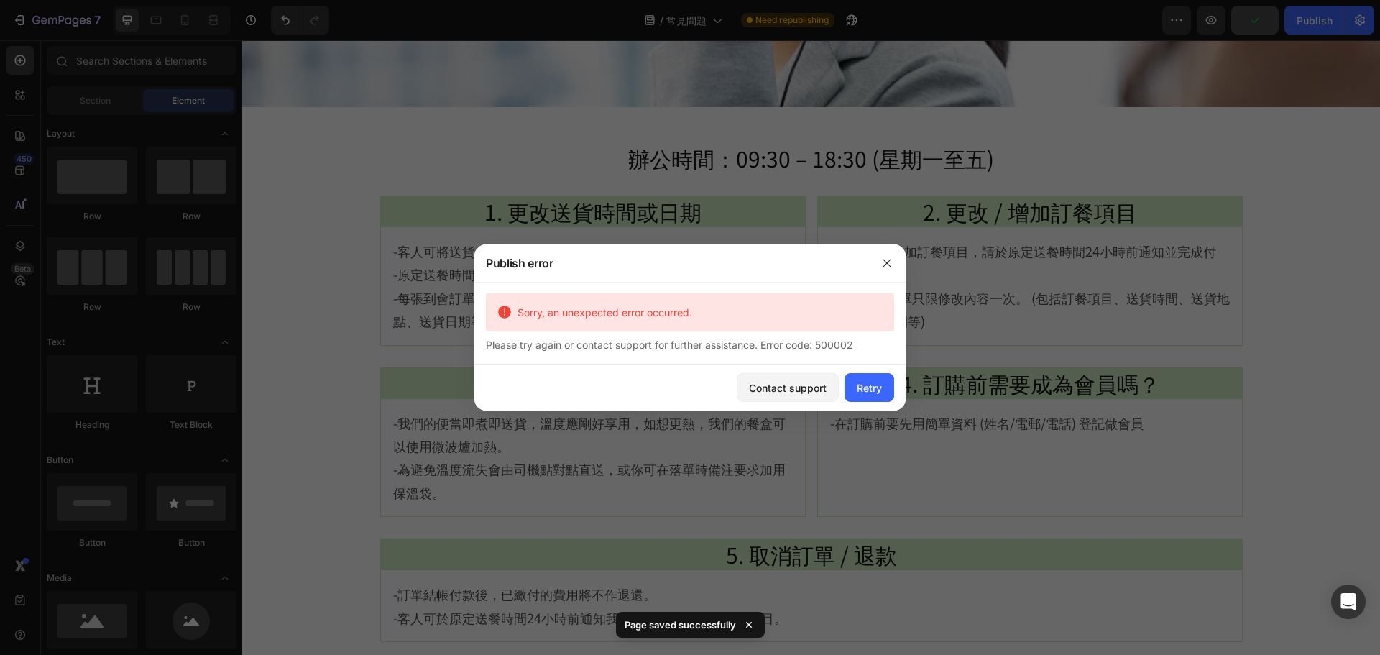
scroll to position [288, 0]
click at [876, 257] on button "button" at bounding box center [887, 263] width 23 height 23
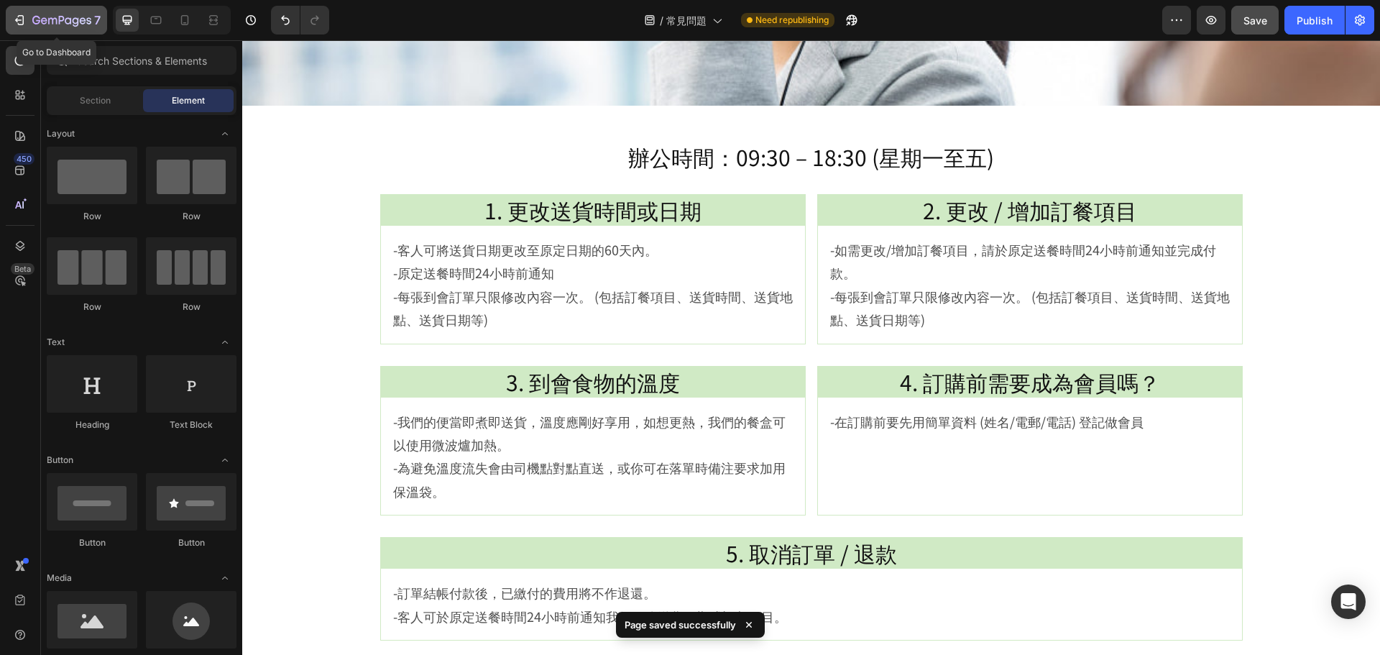
click at [74, 11] on button "7" at bounding box center [56, 20] width 101 height 29
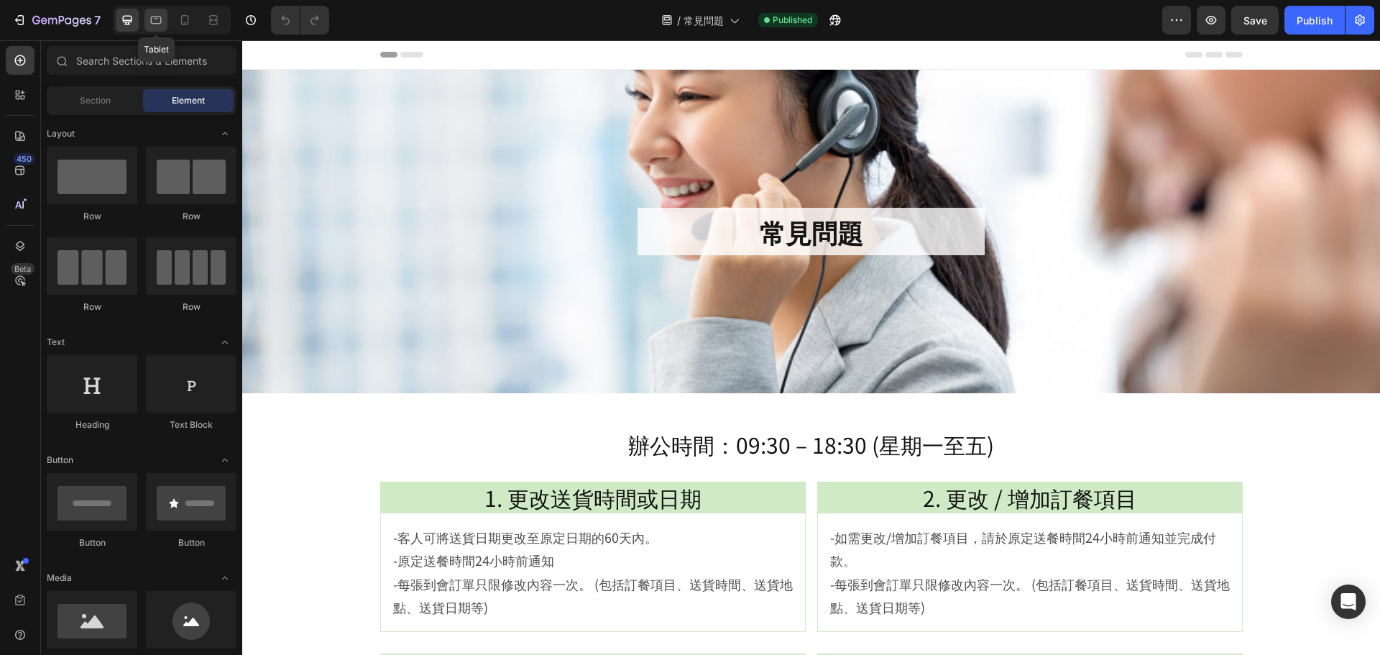
click at [161, 23] on icon at bounding box center [156, 21] width 11 height 8
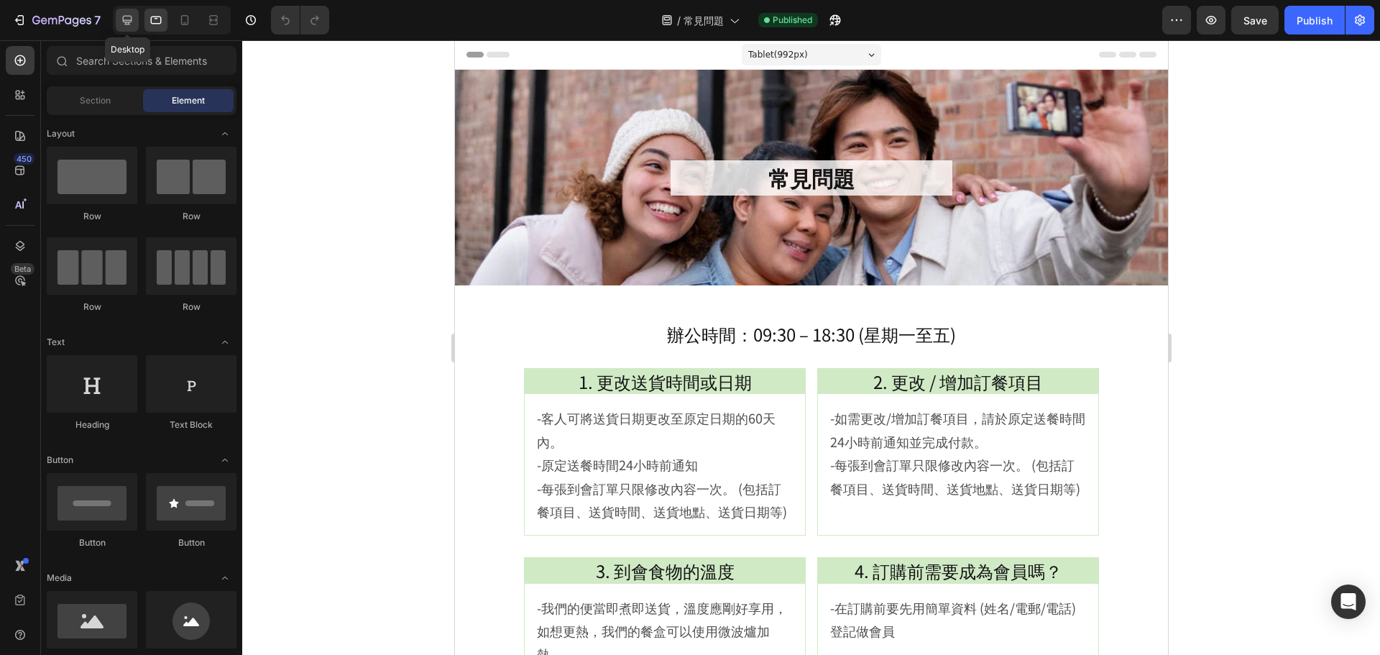
click at [121, 16] on icon at bounding box center [127, 20] width 14 height 14
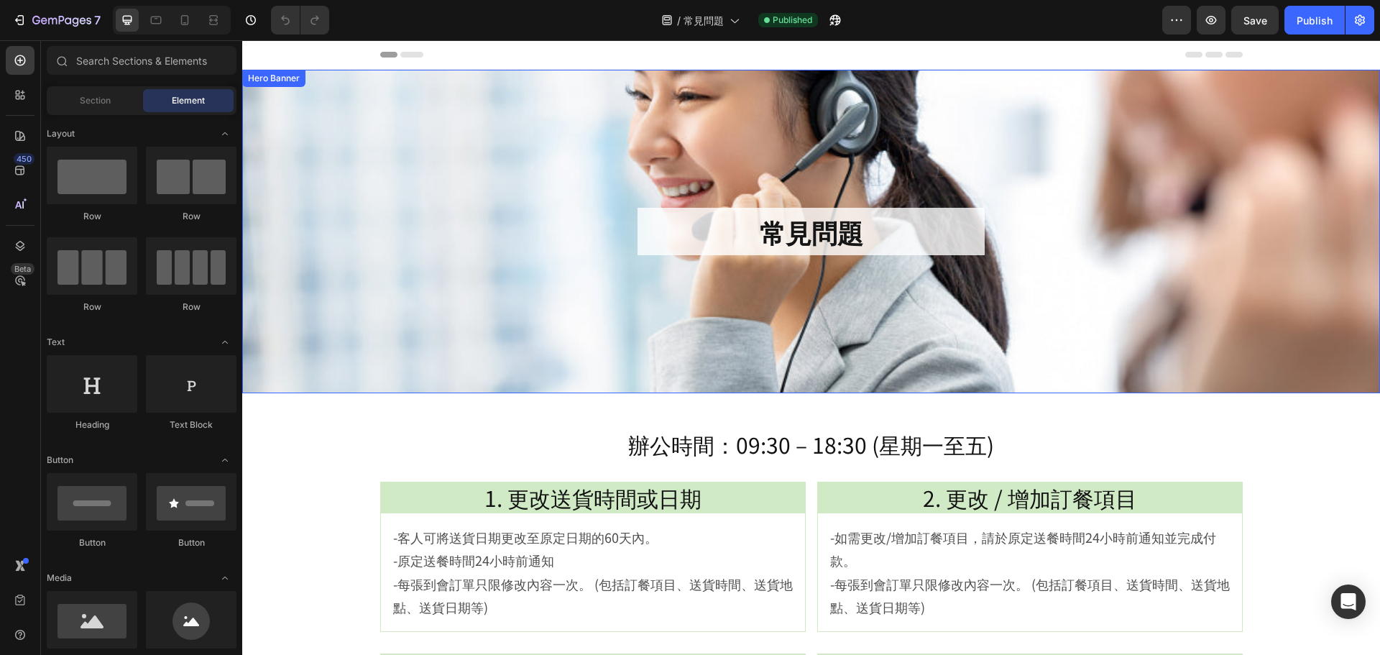
click at [569, 264] on div "Background Image" at bounding box center [811, 232] width 1138 height 324
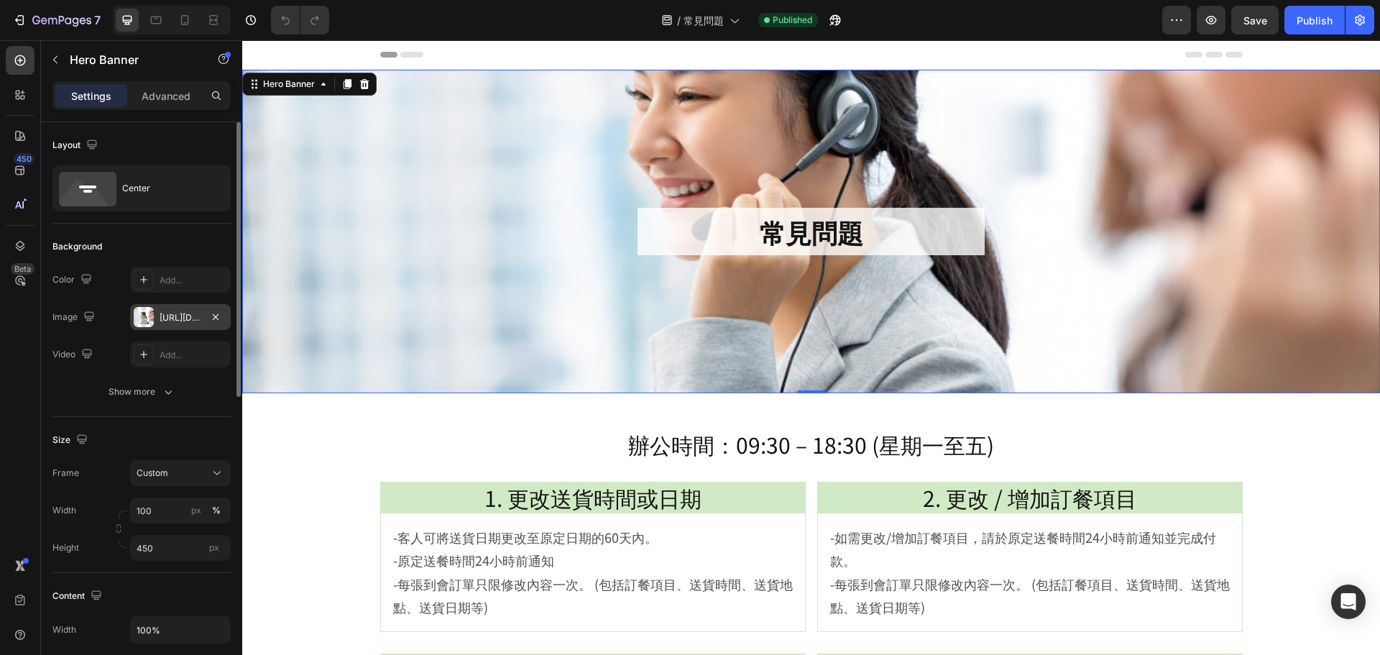
click at [152, 316] on div at bounding box center [144, 317] width 20 height 20
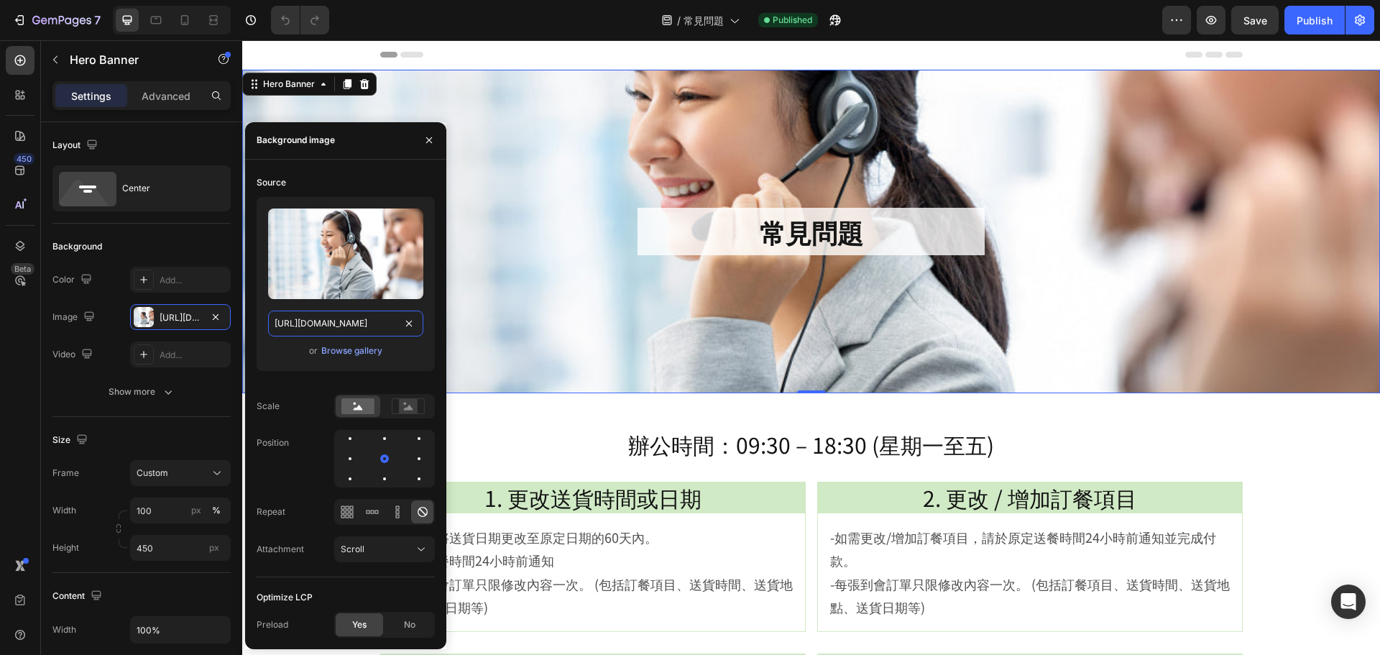
click at [341, 324] on input "https://cdn.shopify.com/s/files/1/0836/7715/1505/files/faq1000x668.jpg?v=175625…" at bounding box center [345, 324] width 155 height 26
click at [155, 27] on icon at bounding box center [156, 20] width 14 height 14
type input "300"
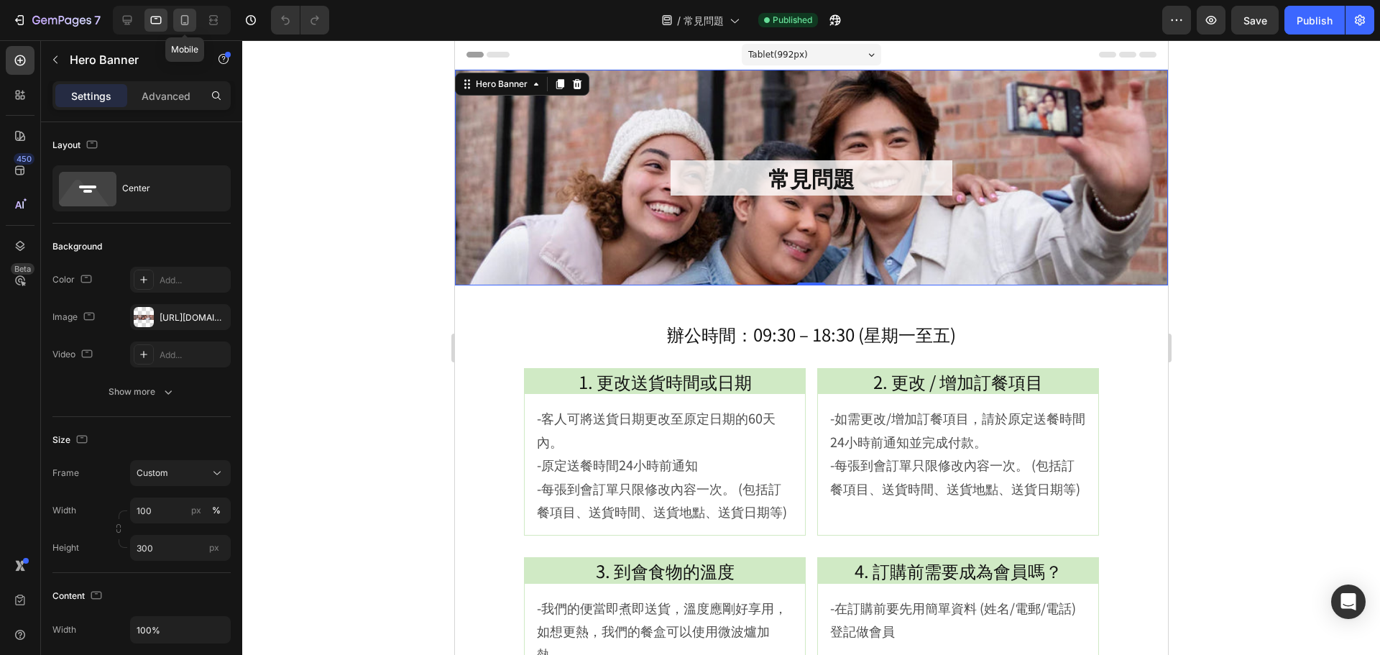
click at [181, 28] on div at bounding box center [184, 20] width 23 height 23
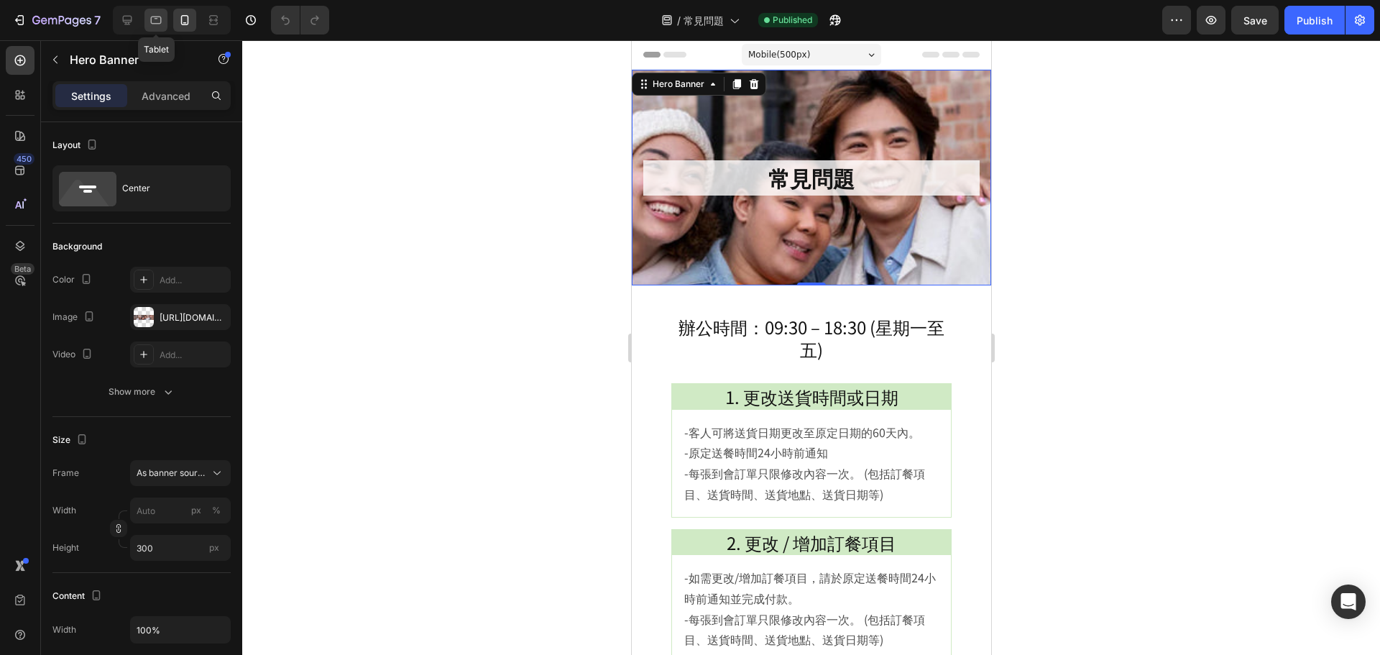
click at [152, 25] on icon at bounding box center [156, 20] width 14 height 14
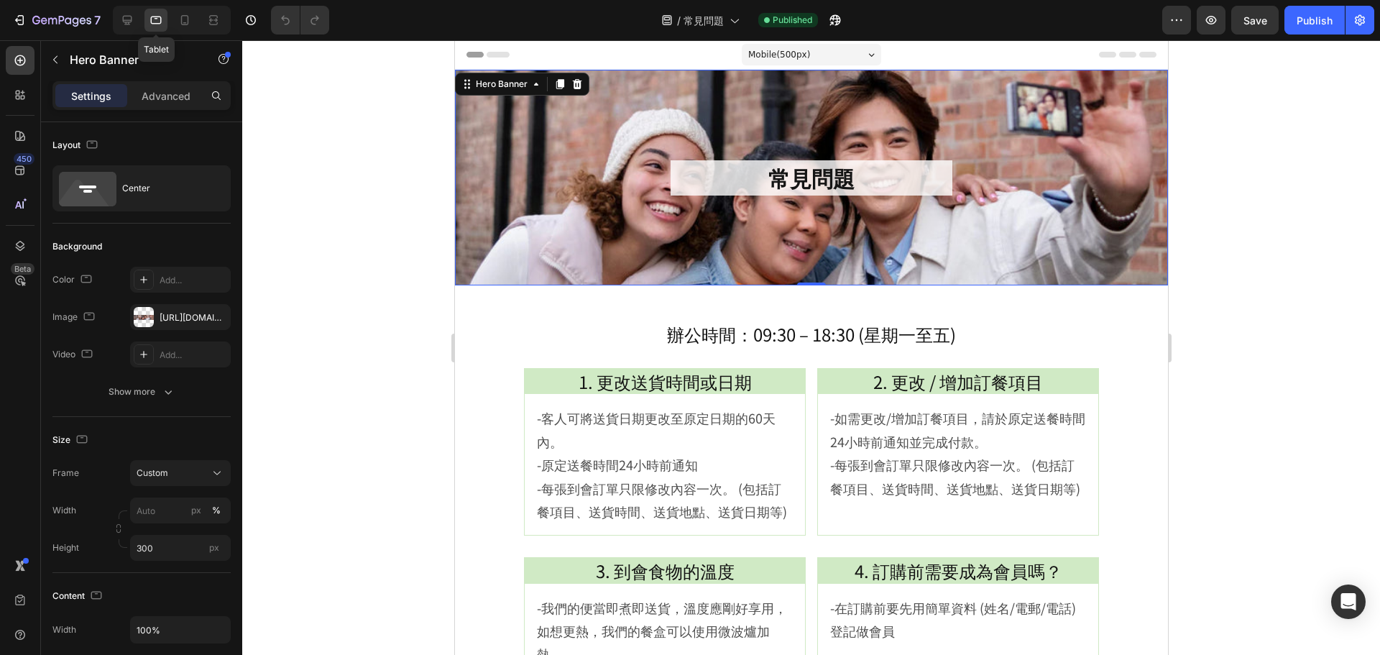
type input "100"
click at [586, 265] on div "Background Image" at bounding box center [810, 178] width 713 height 216
drag, startPoint x: 188, startPoint y: 314, endPoint x: 378, endPoint y: 392, distance: 205.7
click at [187, 315] on div "https://cdn.shopify.com/s/files/1/0836/7715/1505/files/hklunchbox_fans1080x260.…" at bounding box center [194, 317] width 68 height 13
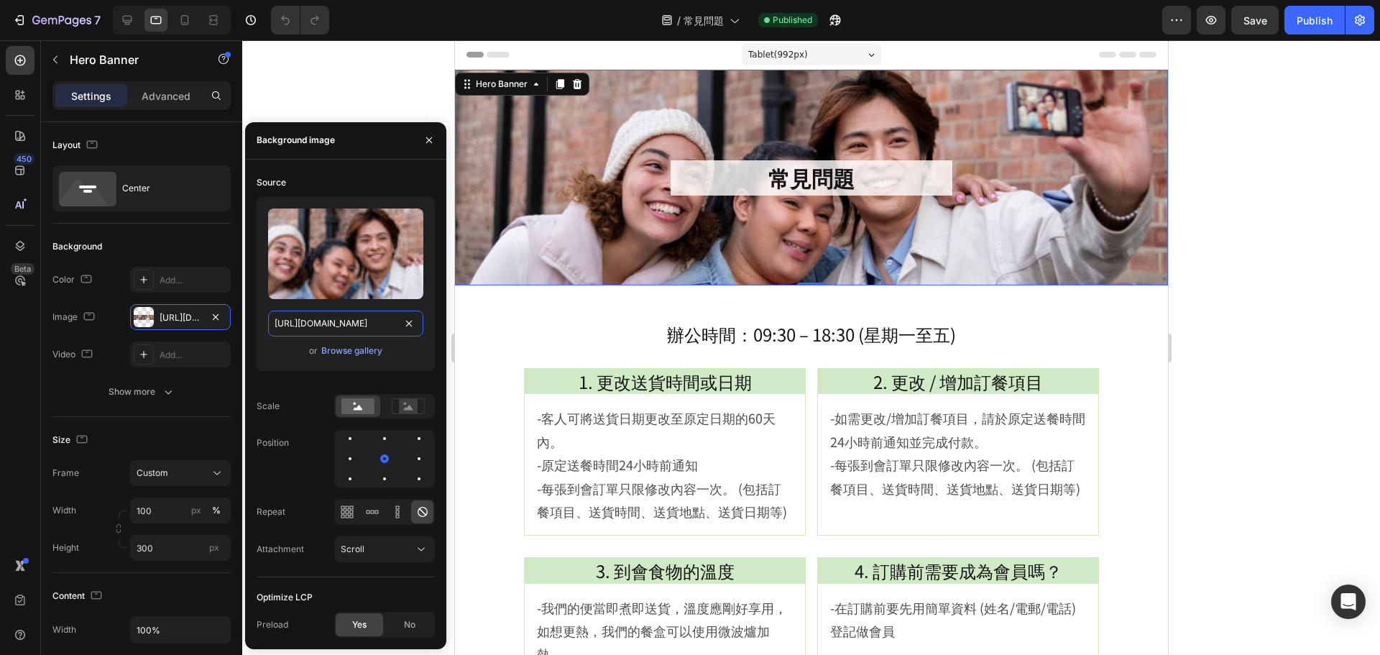
click at [364, 324] on input "https://cdn.shopify.com/s/files/1/0836/7715/1505/files/hklunchbox_fans1080x260.…" at bounding box center [345, 324] width 155 height 26
paste input "faq1000x668.jpg?v=1756259337"
type input "https://cdn.shopify.com/s/files/1/0836/7715/1505/files/faq1000x668.jpg?v=175625…"
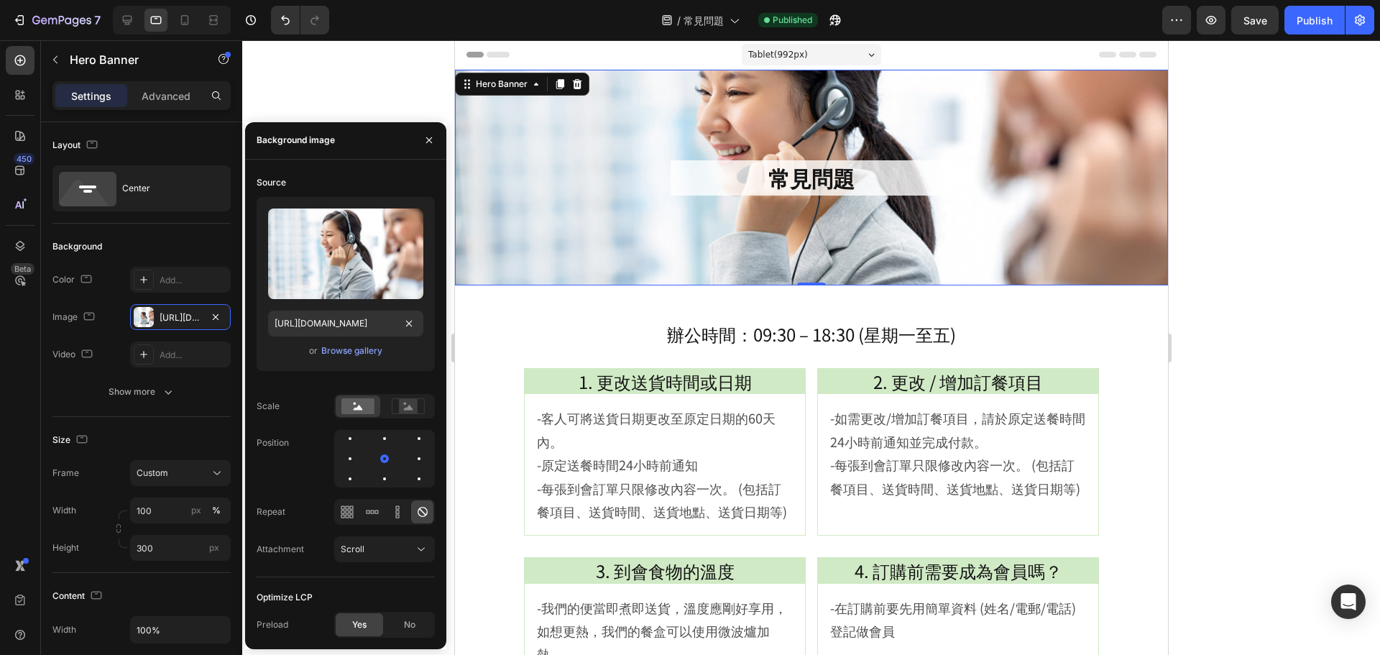
click at [1265, 312] on div at bounding box center [811, 347] width 1138 height 615
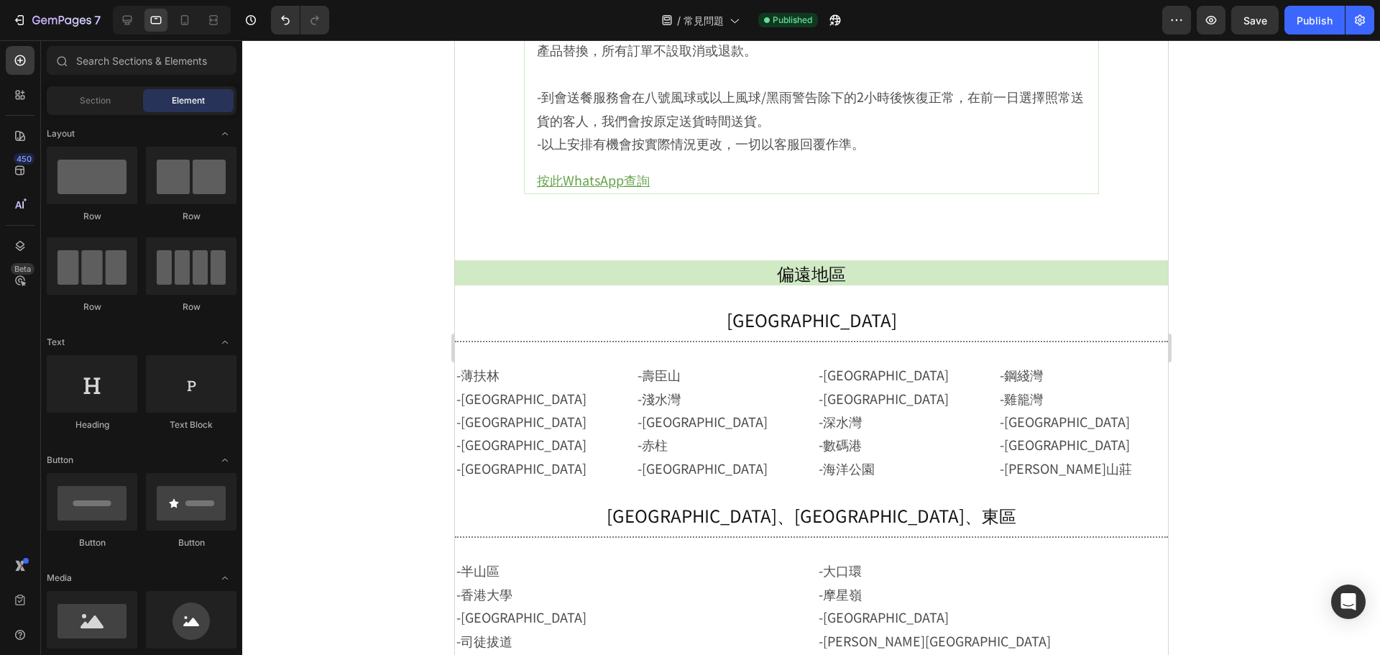
scroll to position [1006, 0]
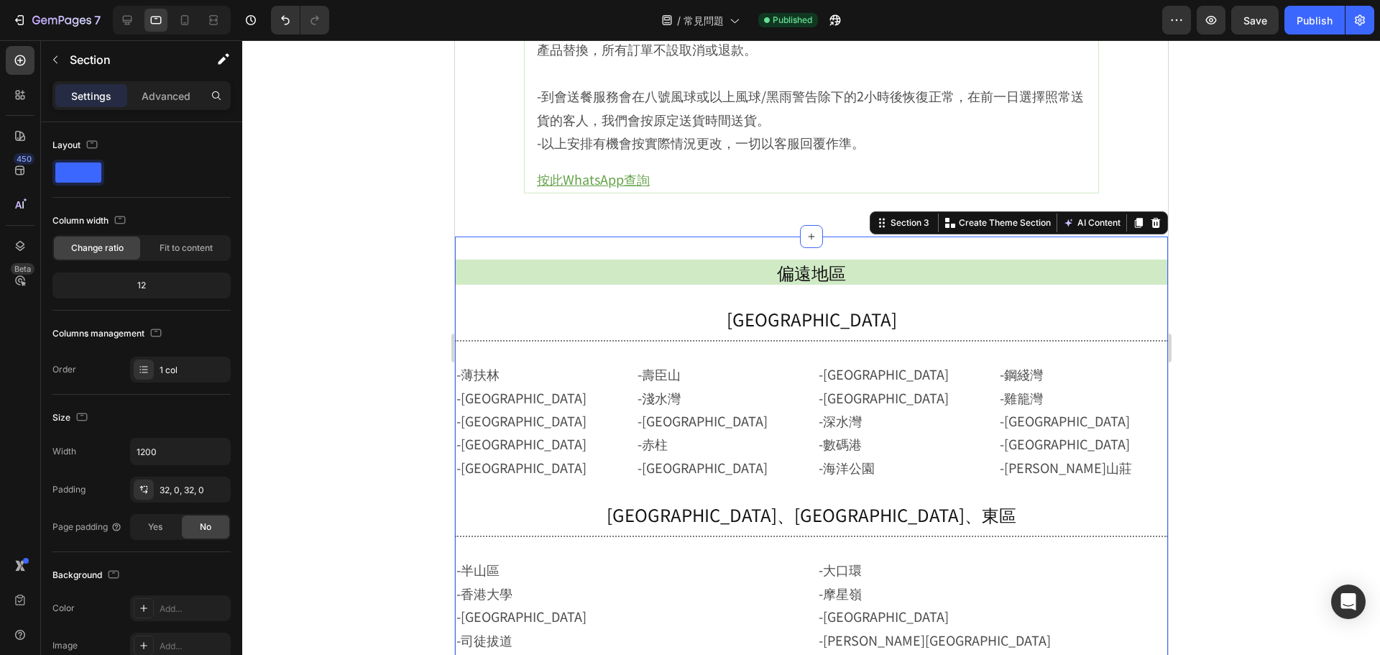
click at [164, 446] on input "1200" at bounding box center [180, 452] width 99 height 26
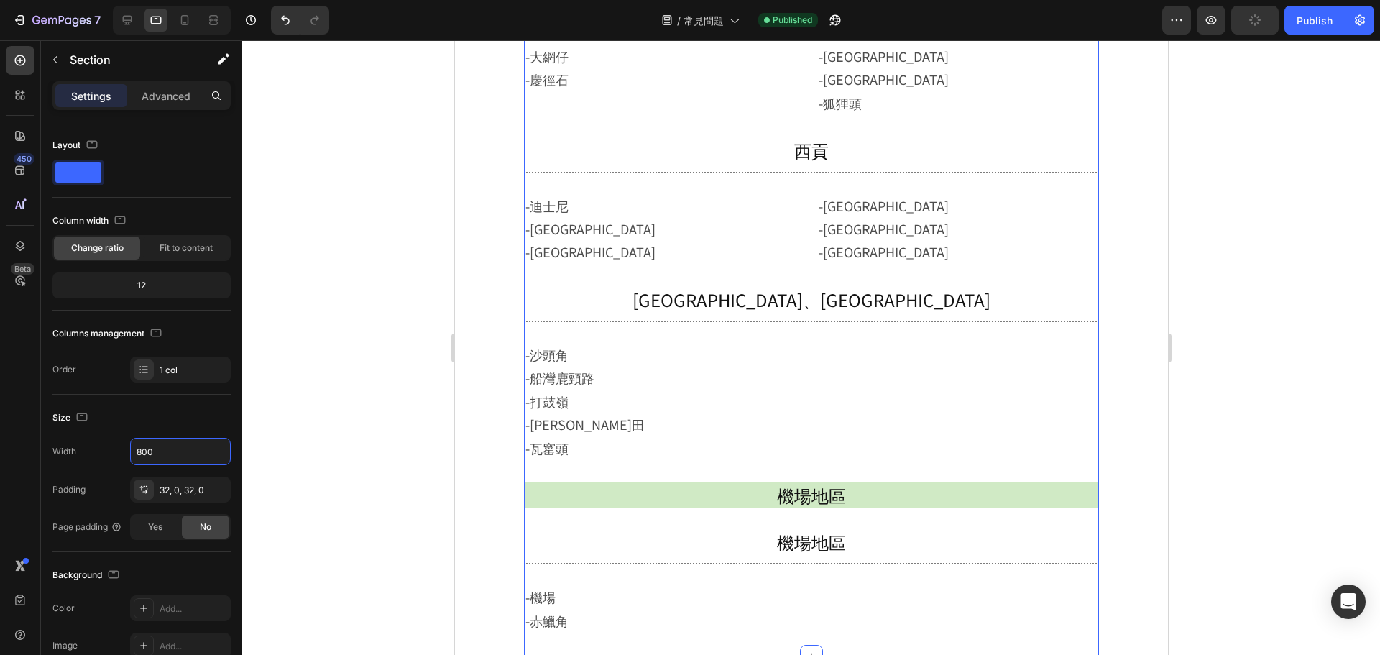
scroll to position [2078, 0]
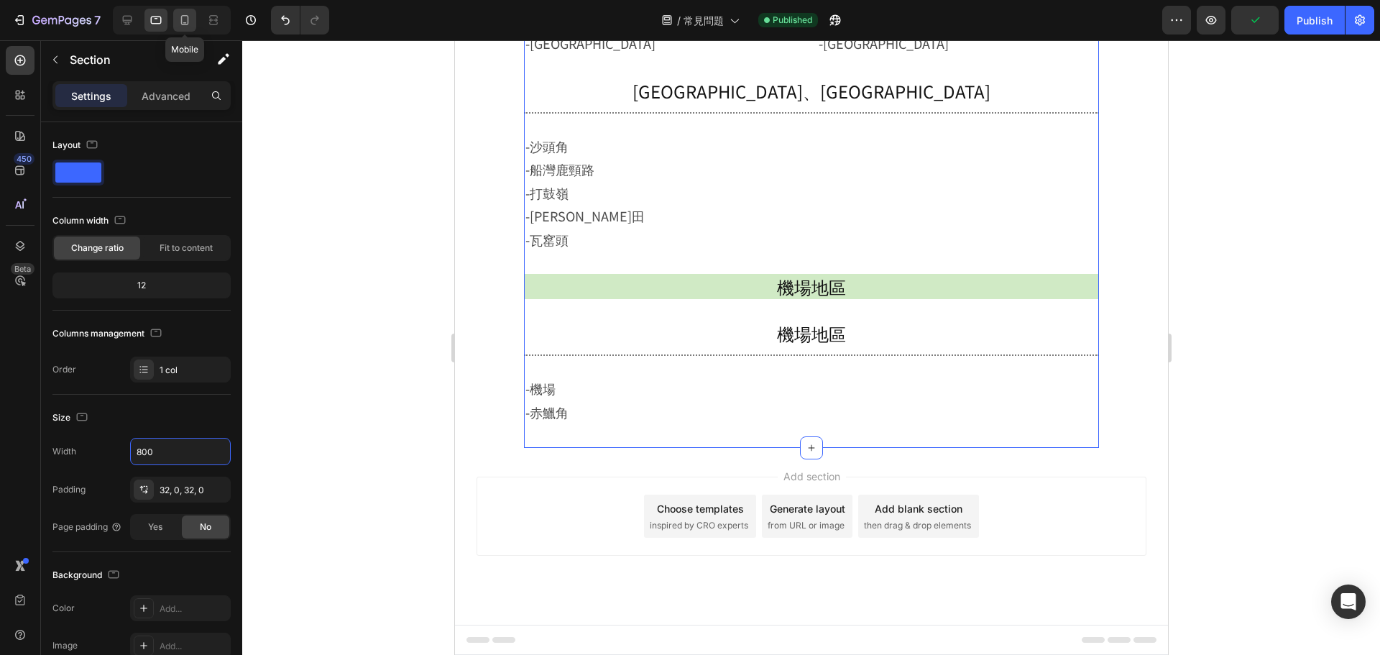
type input "800"
click at [184, 15] on icon at bounding box center [185, 20] width 8 height 10
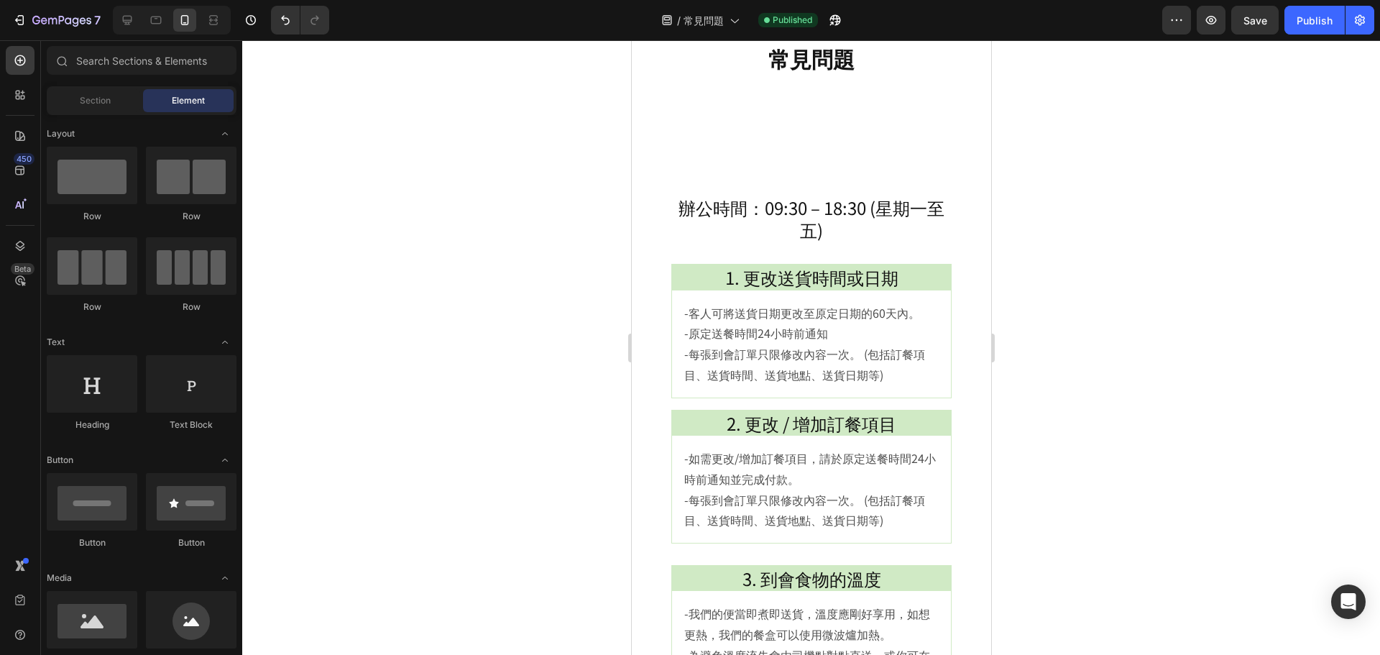
scroll to position [242, 0]
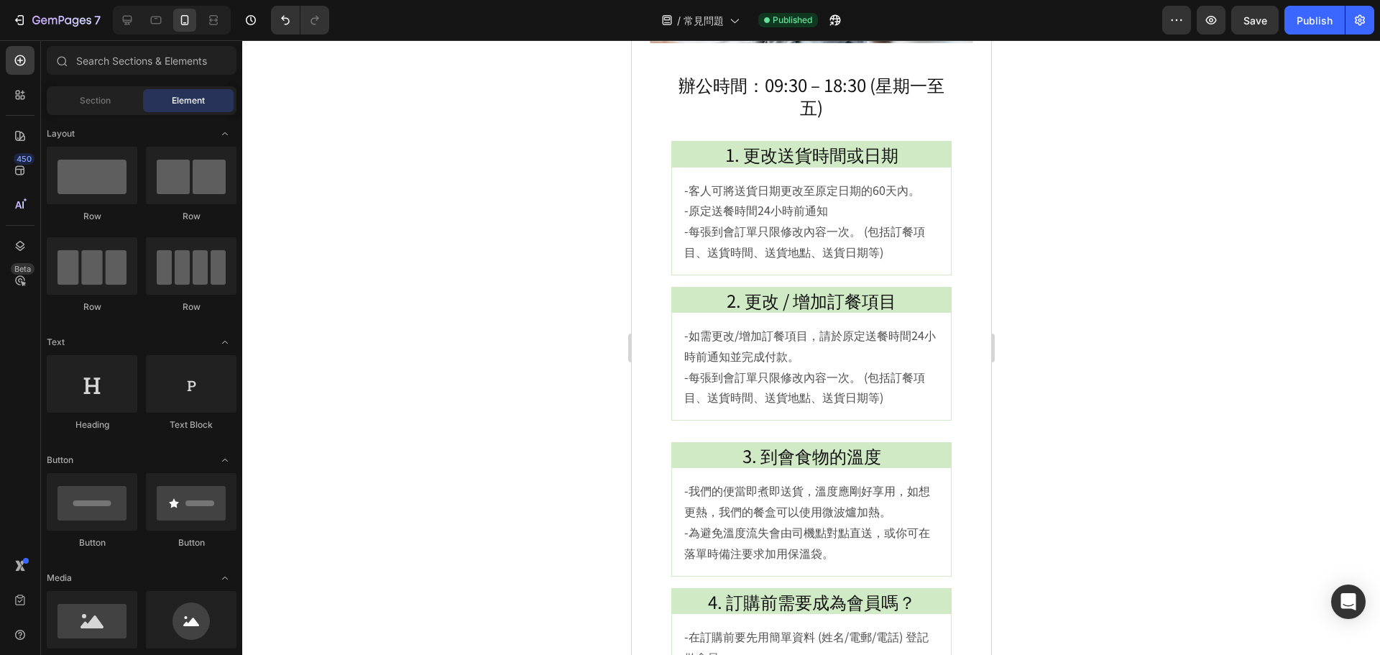
drag, startPoint x: 988, startPoint y: 303, endPoint x: 1624, endPoint y: 339, distance: 637.3
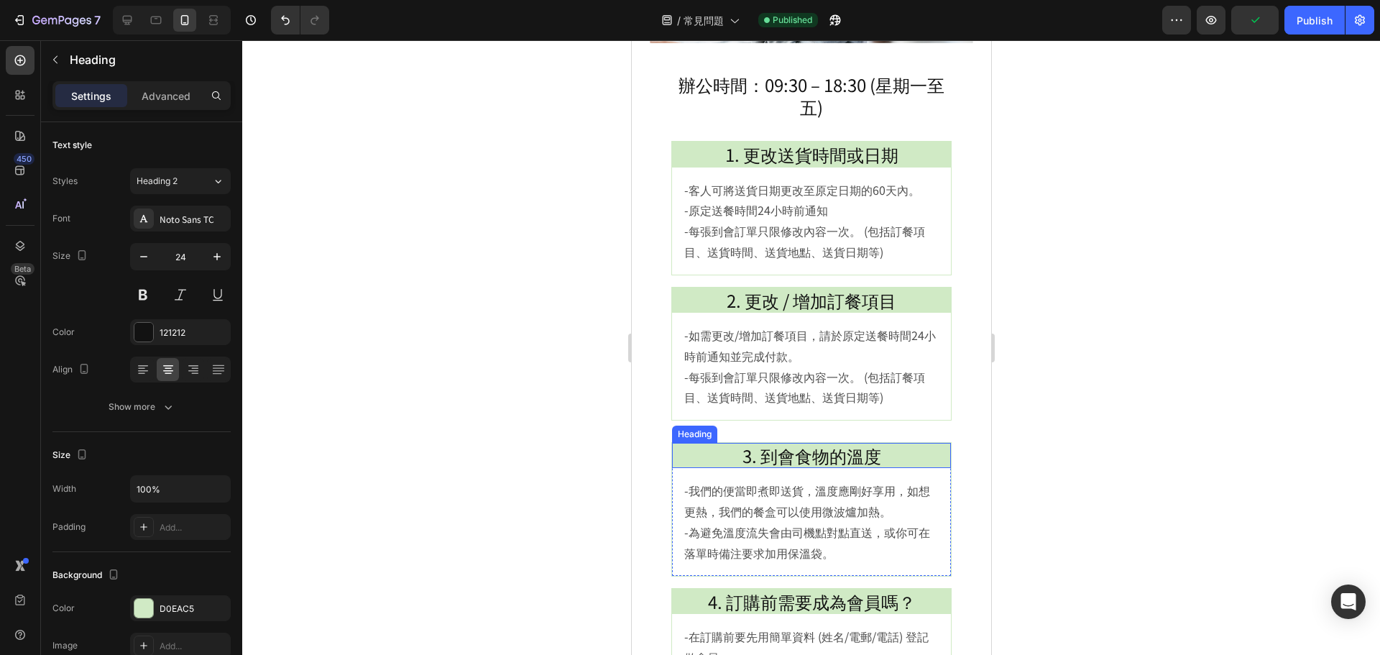
click at [919, 444] on h2 "3. 到會食物的溫度" at bounding box center [810, 455] width 279 height 25
click at [912, 474] on div "-我們的便當即煮即送貨，溫度應剛好享用，如想更熱，我們的餐盒可以使用微波爐加熱。 -為避免溫度流失會由司機點對點直送，或你可在落單時備注要求加用保溫袋。 Te…" at bounding box center [810, 521] width 279 height 107
click at [697, 457] on div "Text Block" at bounding box center [713, 454] width 49 height 13
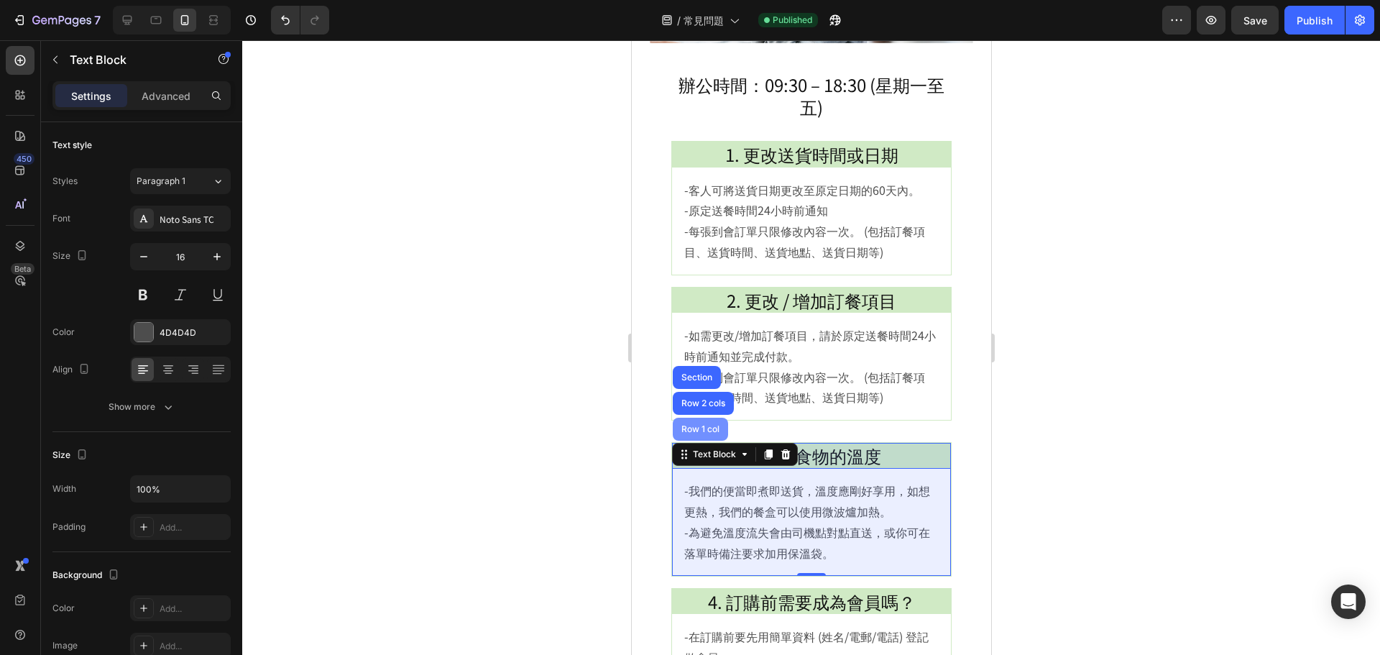
drag, startPoint x: 699, startPoint y: 430, endPoint x: 1165, endPoint y: 447, distance: 465.4
click at [699, 430] on div "Row 1 col" at bounding box center [700, 429] width 44 height 9
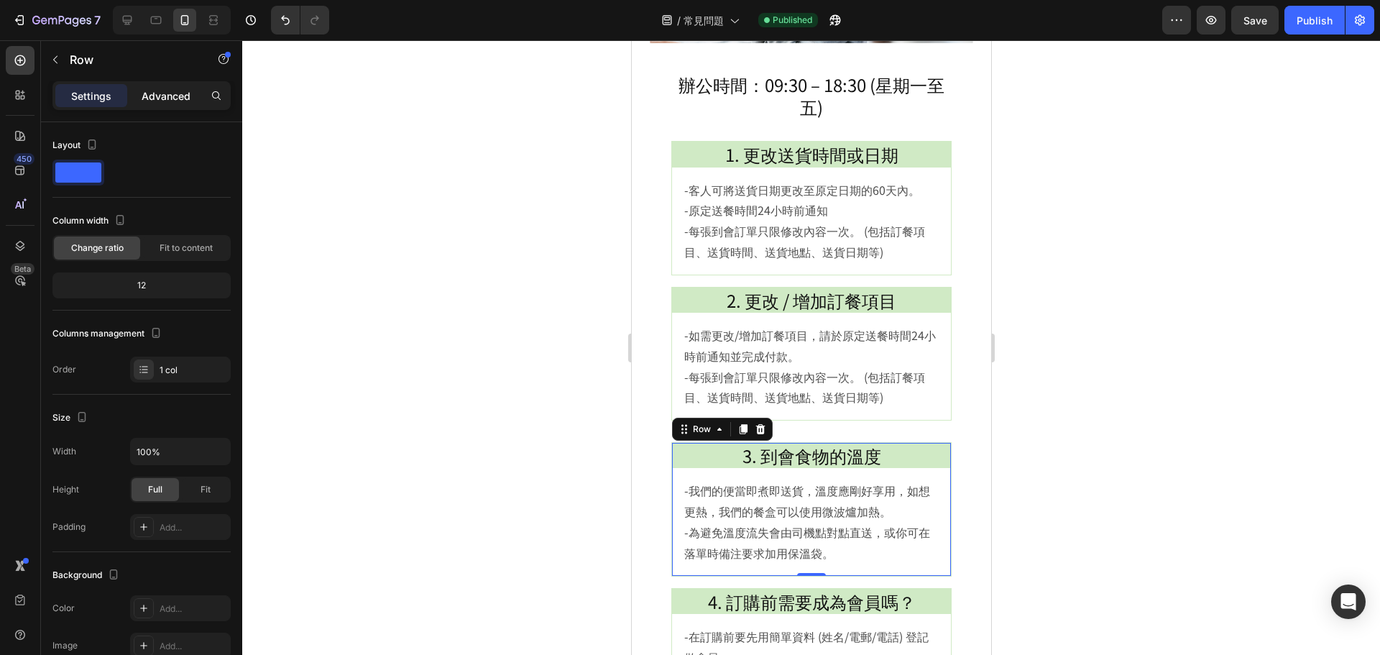
click at [177, 87] on div "Advanced" at bounding box center [166, 95] width 72 height 23
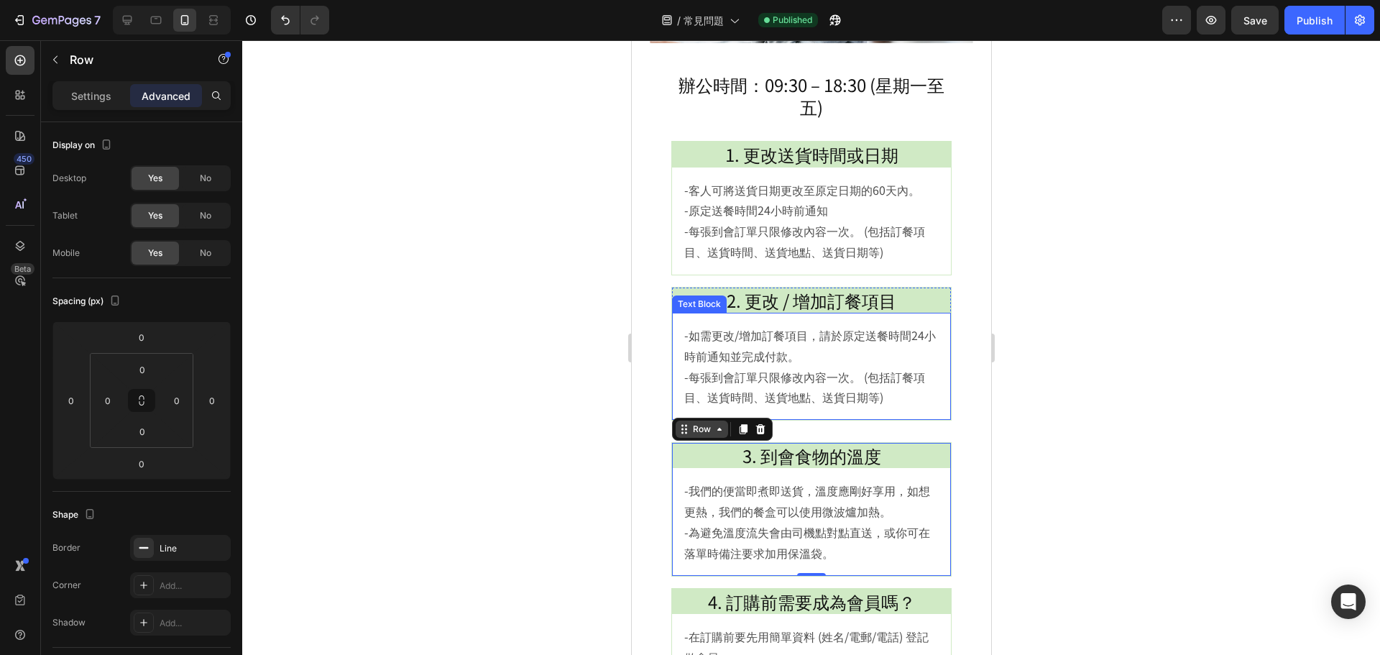
click at [702, 438] on div "Row" at bounding box center [701, 429] width 52 height 17
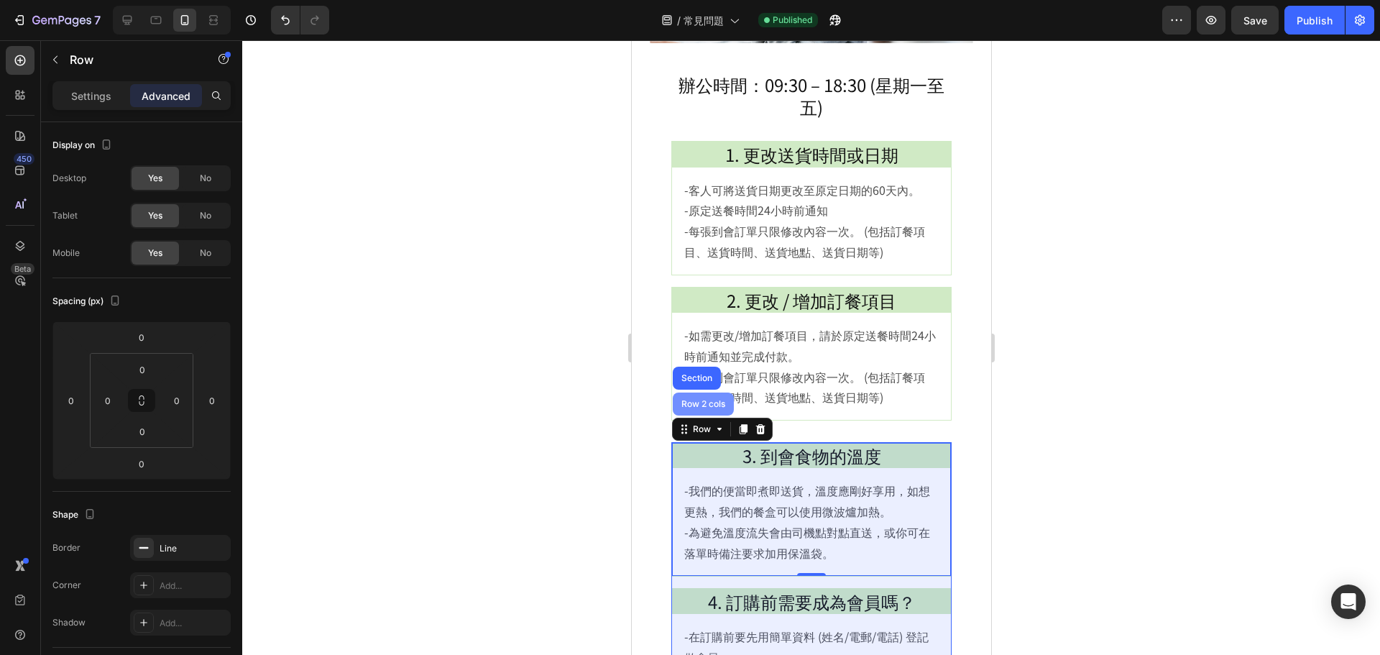
click at [702, 407] on div "Row 2 cols" at bounding box center [703, 404] width 50 height 9
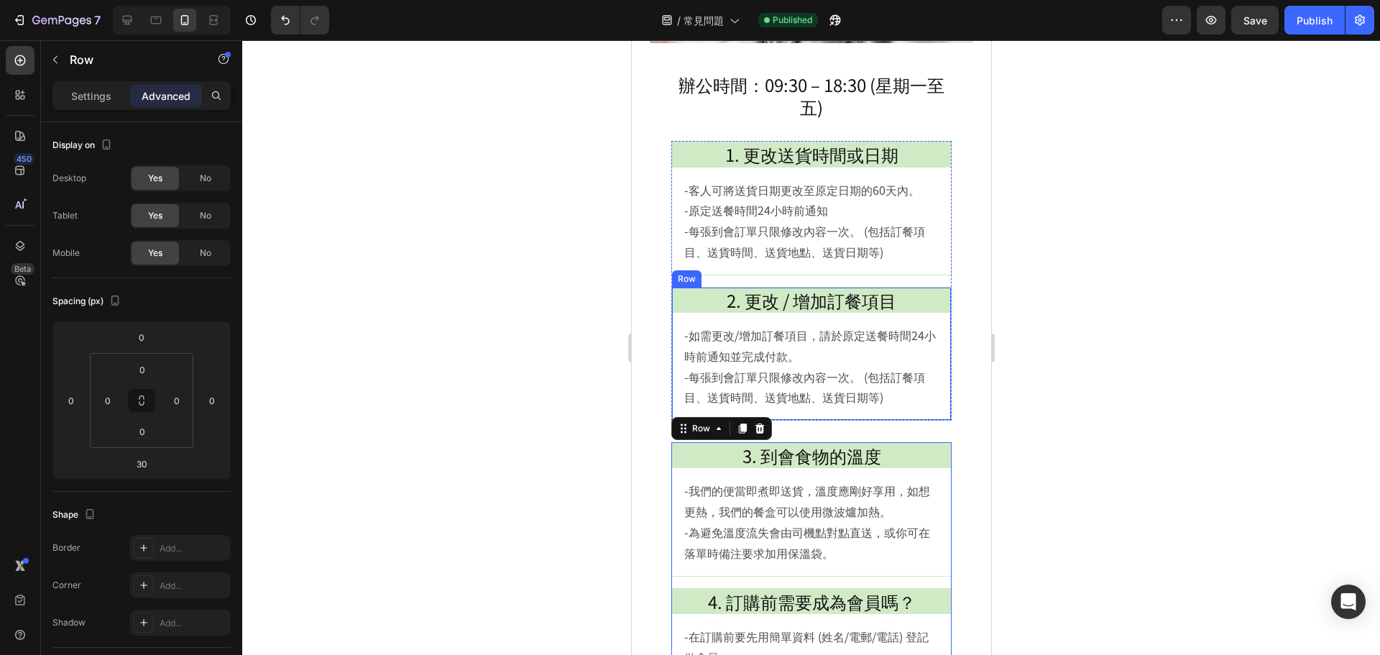
click at [807, 421] on div "2. 更改 / 增加訂餐項目 Heading -如需更改/增加訂餐項目，請於原定送餐時間24小時前通知並完成付款。 -每張到會訂單只限修改內容一次。 (包括訂…" at bounding box center [811, 354] width 280 height 134
click at [704, 279] on div "Row" at bounding box center [701, 273] width 24 height 13
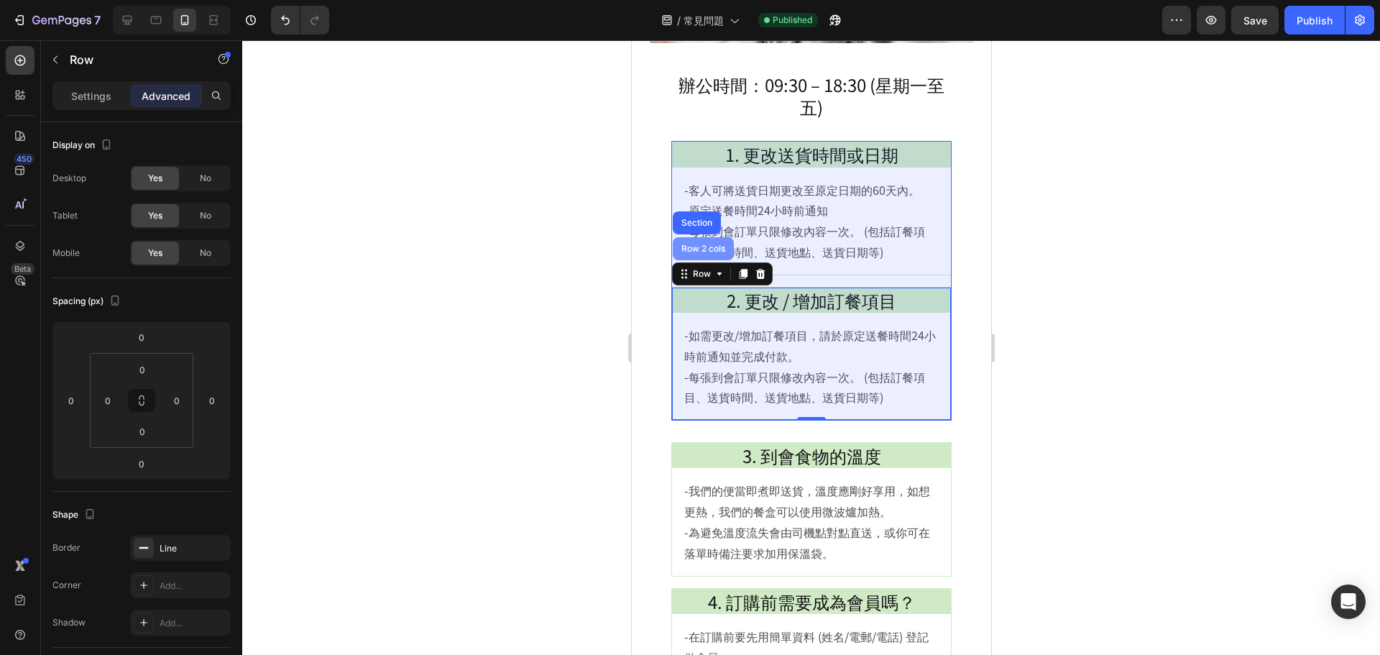
click at [701, 254] on div "Row 2 cols" at bounding box center [702, 248] width 61 height 23
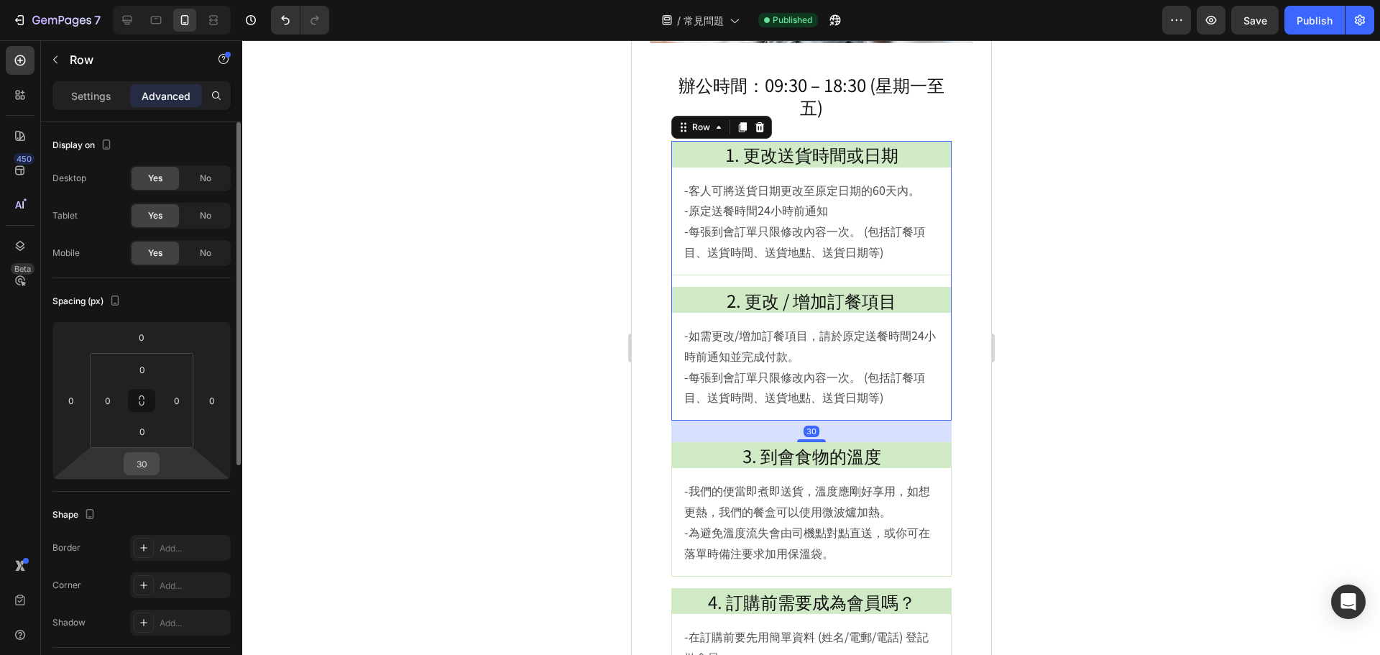
click at [151, 462] on input "30" at bounding box center [141, 464] width 29 height 22
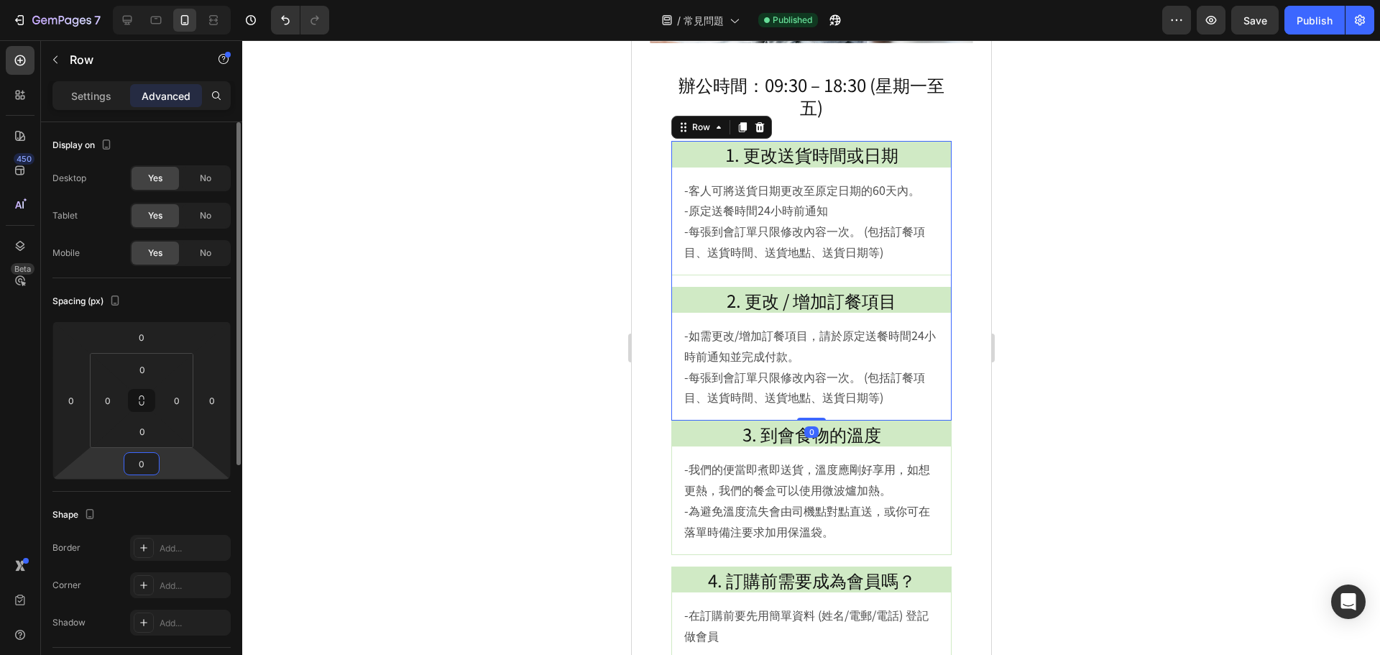
drag, startPoint x: 142, startPoint y: 468, endPoint x: 103, endPoint y: 474, distance: 39.4
click at [103, 474] on div "0 0 0 0" at bounding box center [141, 400] width 178 height 158
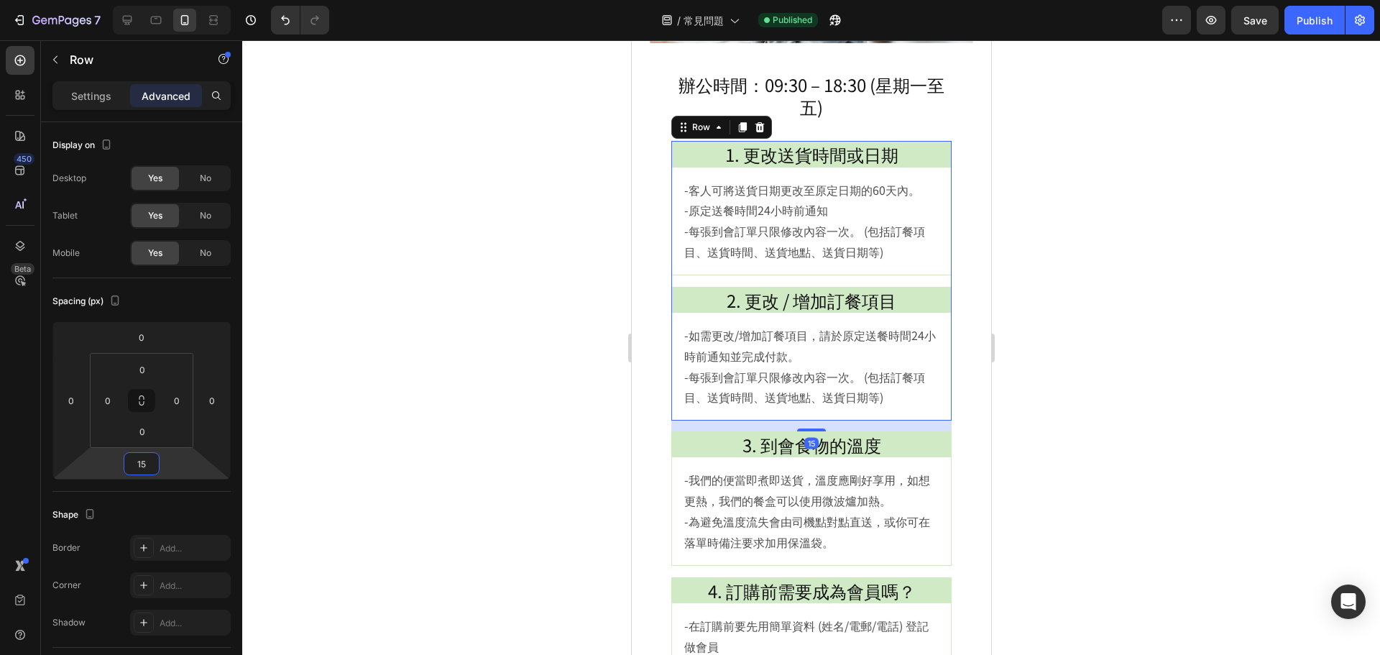
type input "15"
click at [1192, 409] on div at bounding box center [811, 347] width 1138 height 615
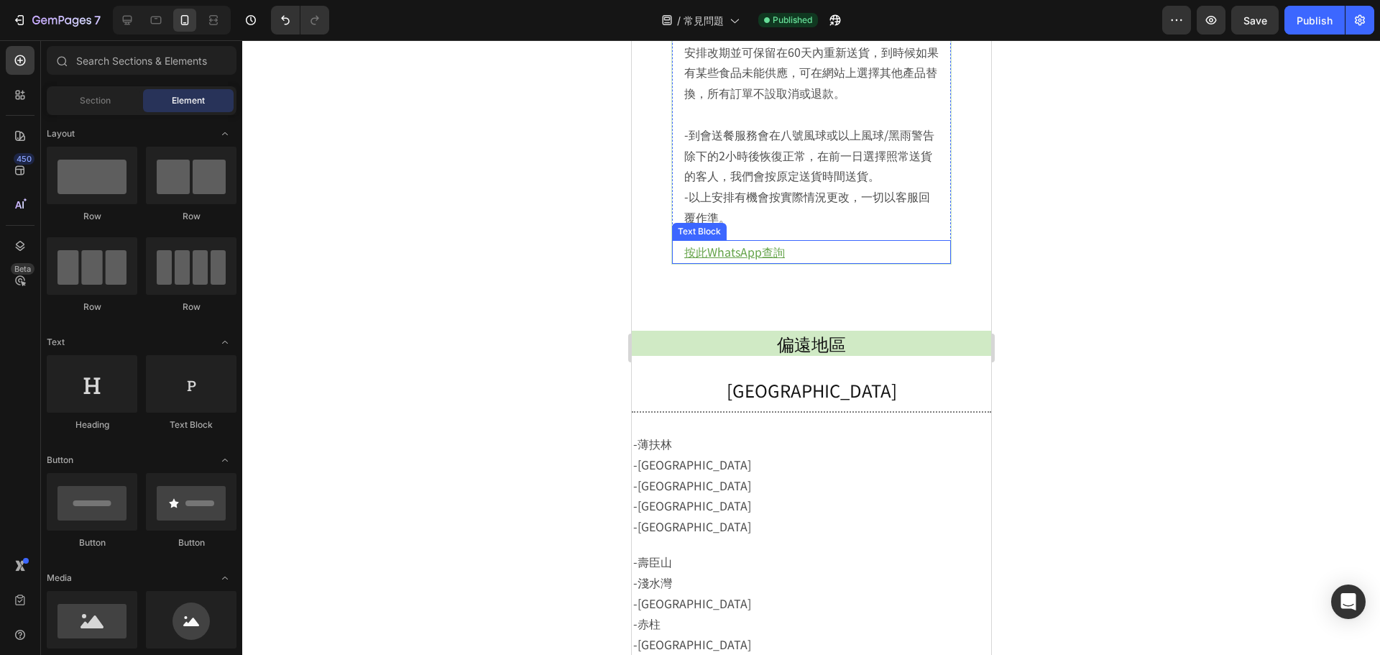
scroll to position [1321, 0]
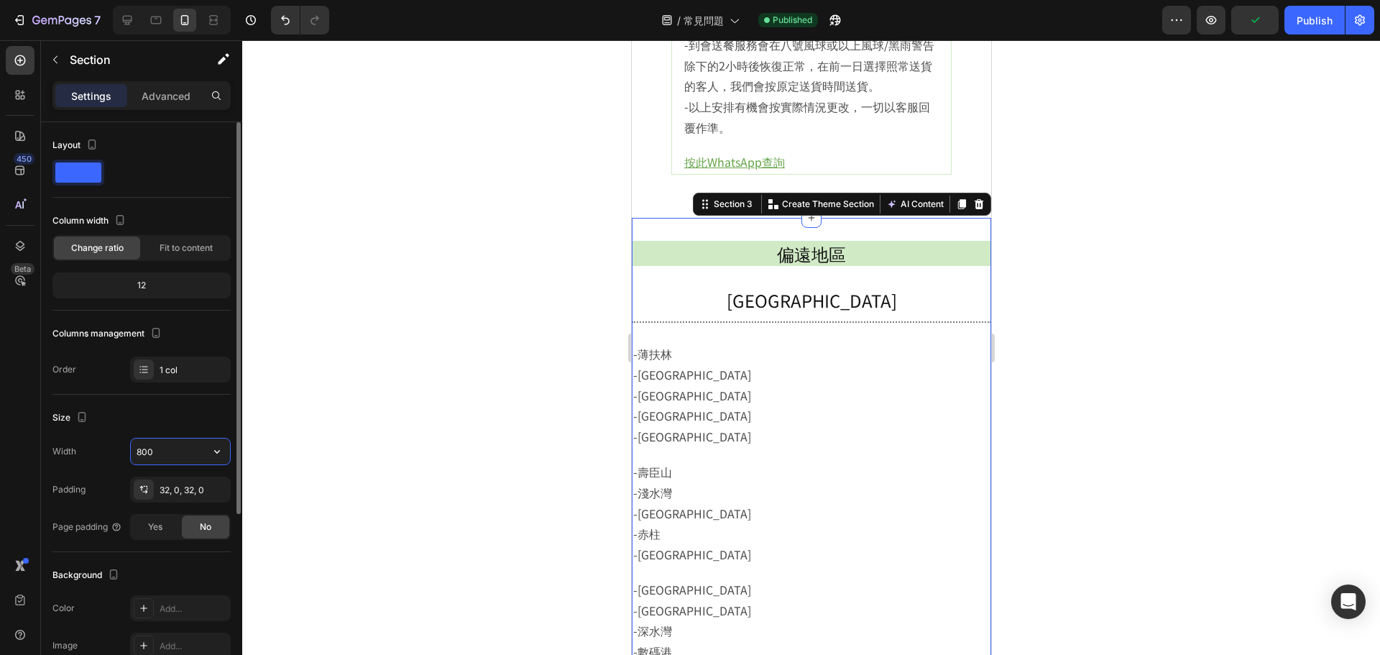
click at [160, 442] on input "800" at bounding box center [180, 452] width 99 height 26
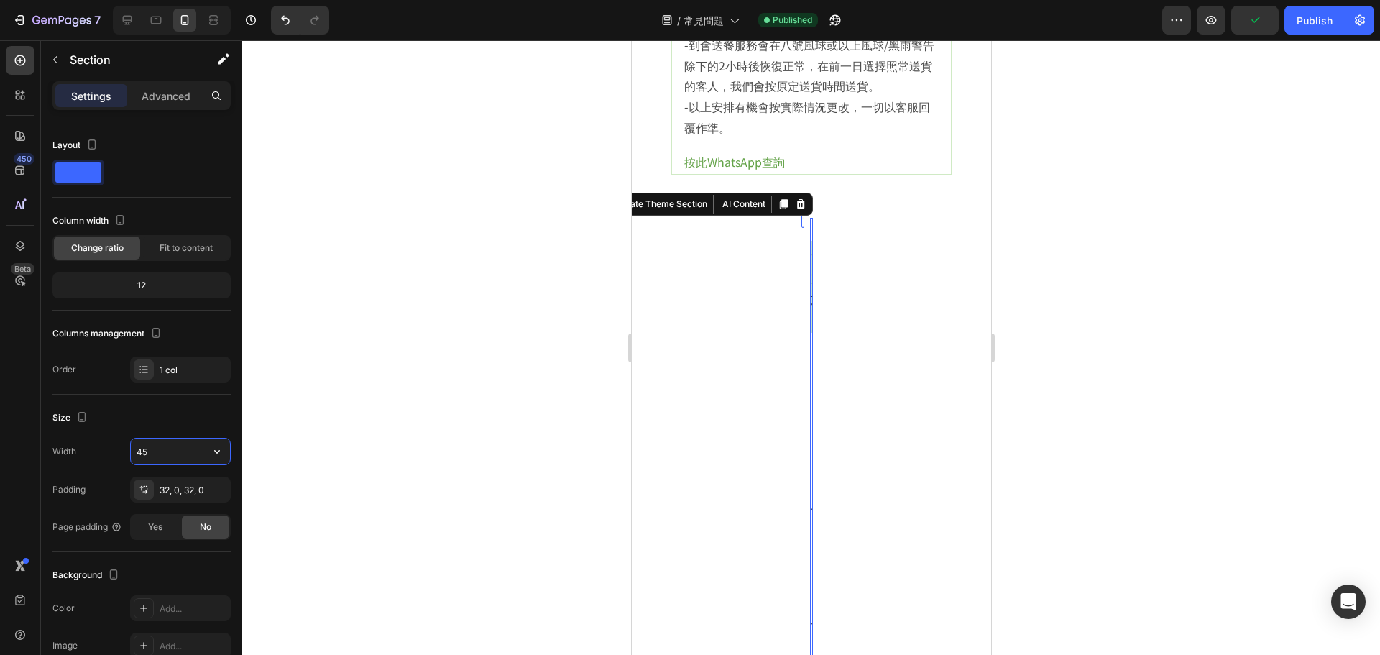
type input "450"
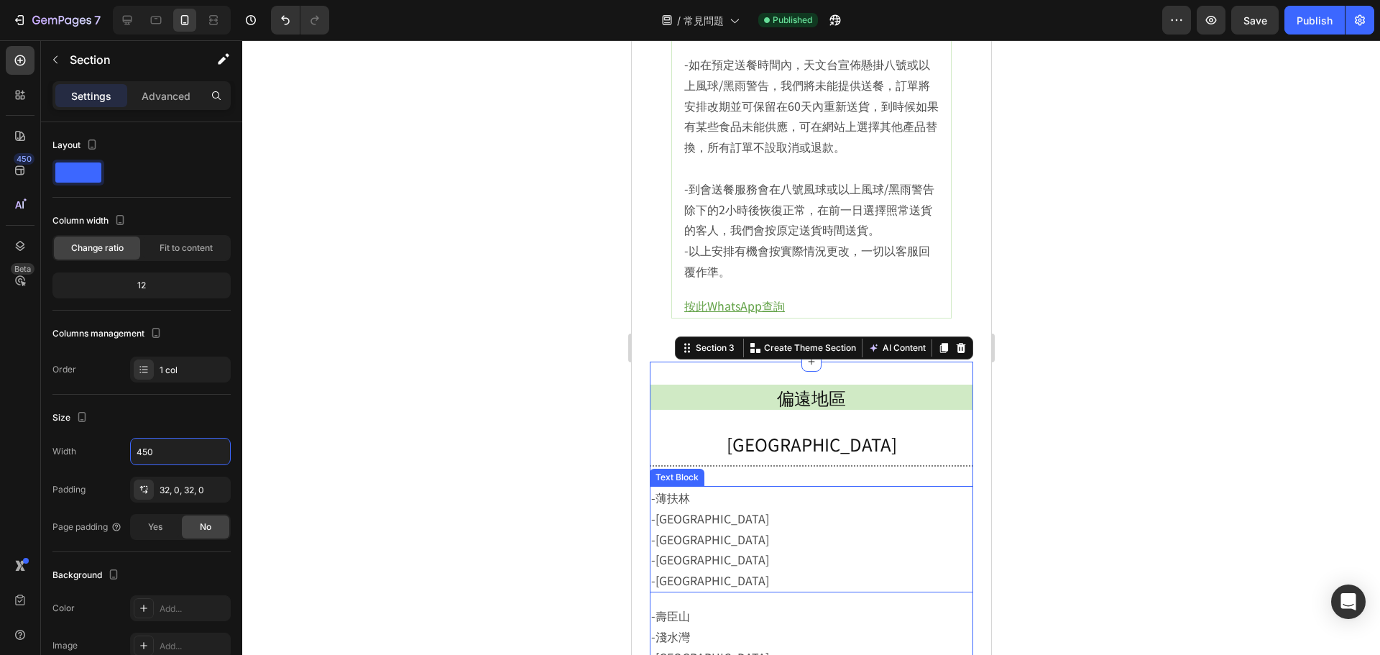
scroll to position [1033, 0]
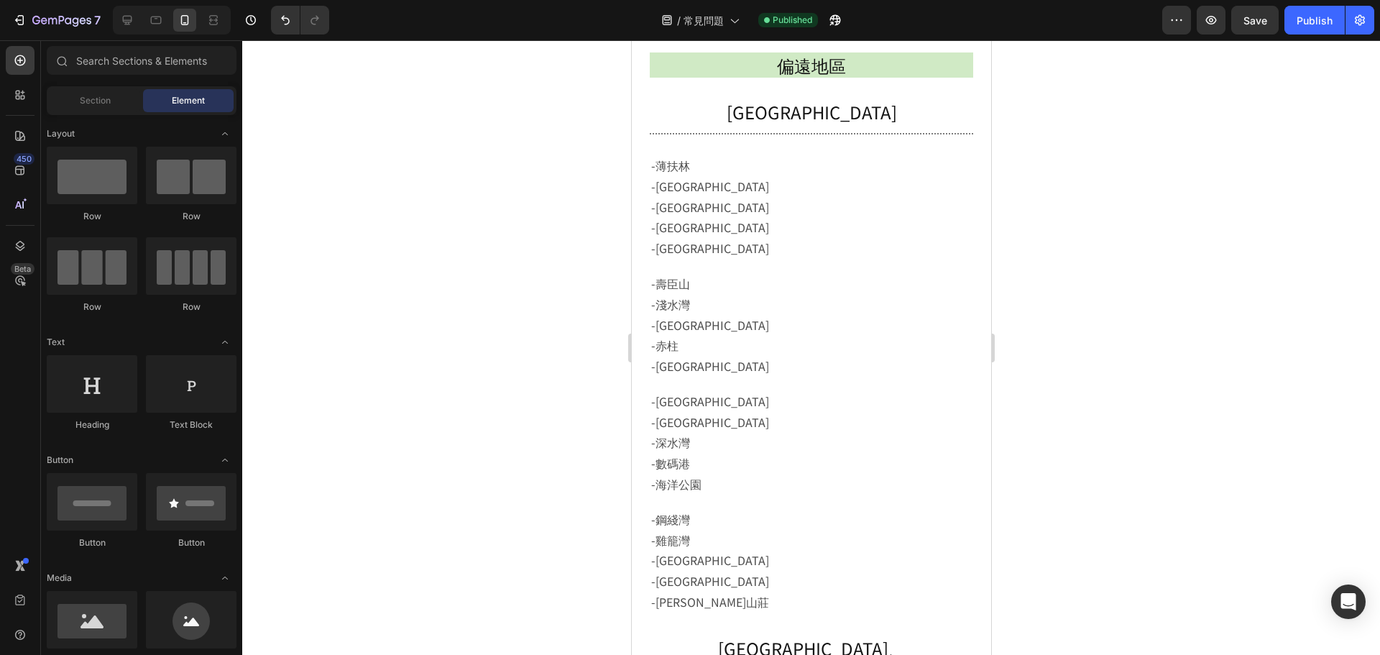
scroll to position [1545, 0]
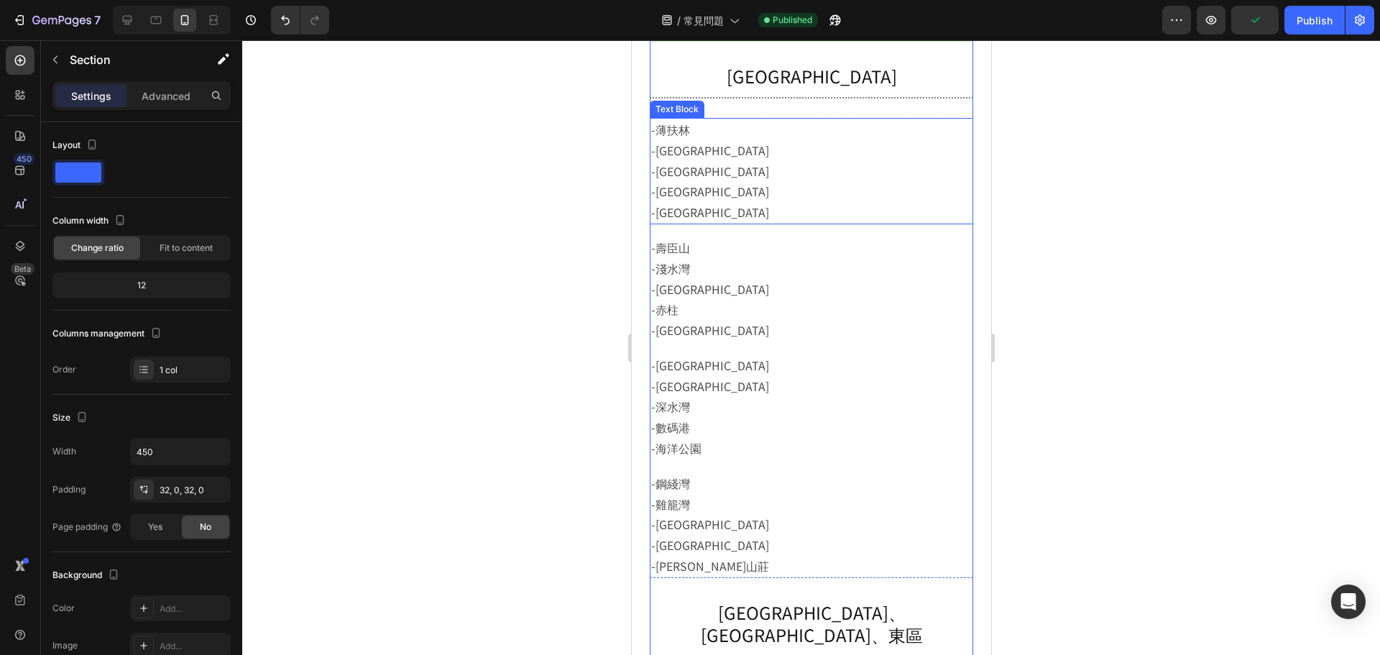
click at [863, 134] on p "-薄扶林 -香港仔 -鴨脷洲 -海怡半島 -黃竹坑" at bounding box center [811, 171] width 321 height 104
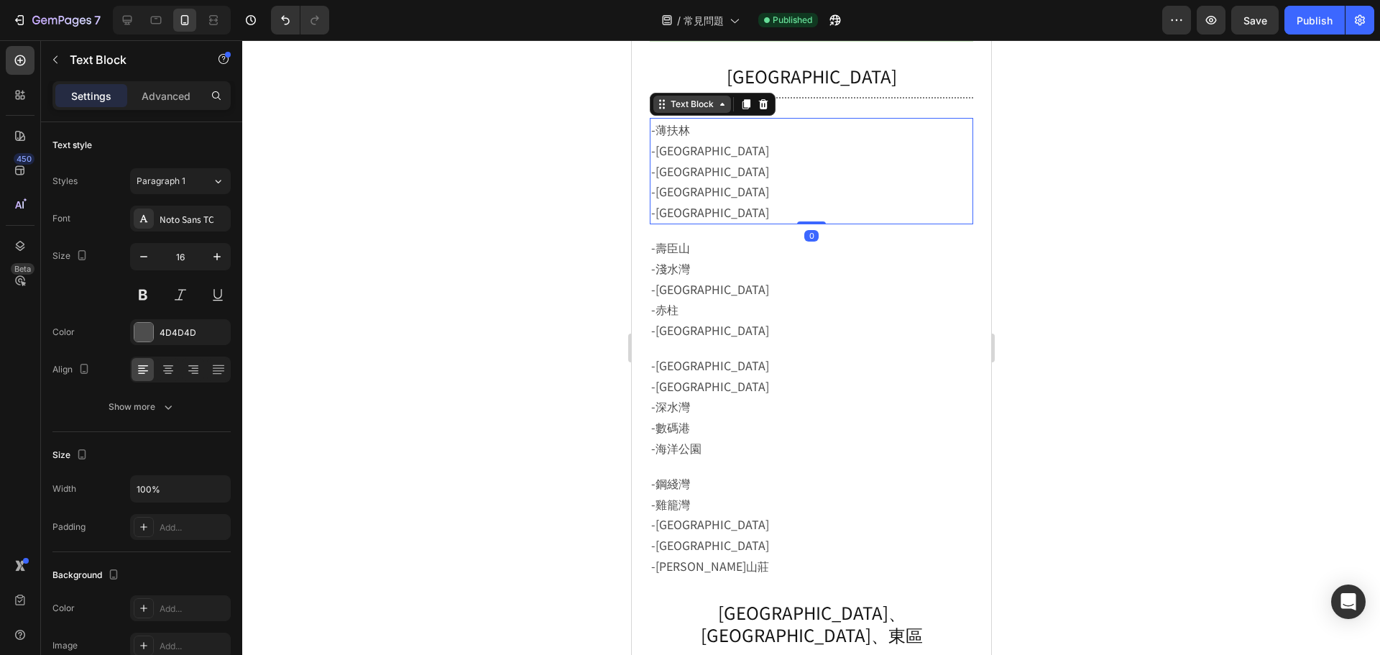
click at [705, 111] on div "Text Block" at bounding box center [692, 104] width 78 height 17
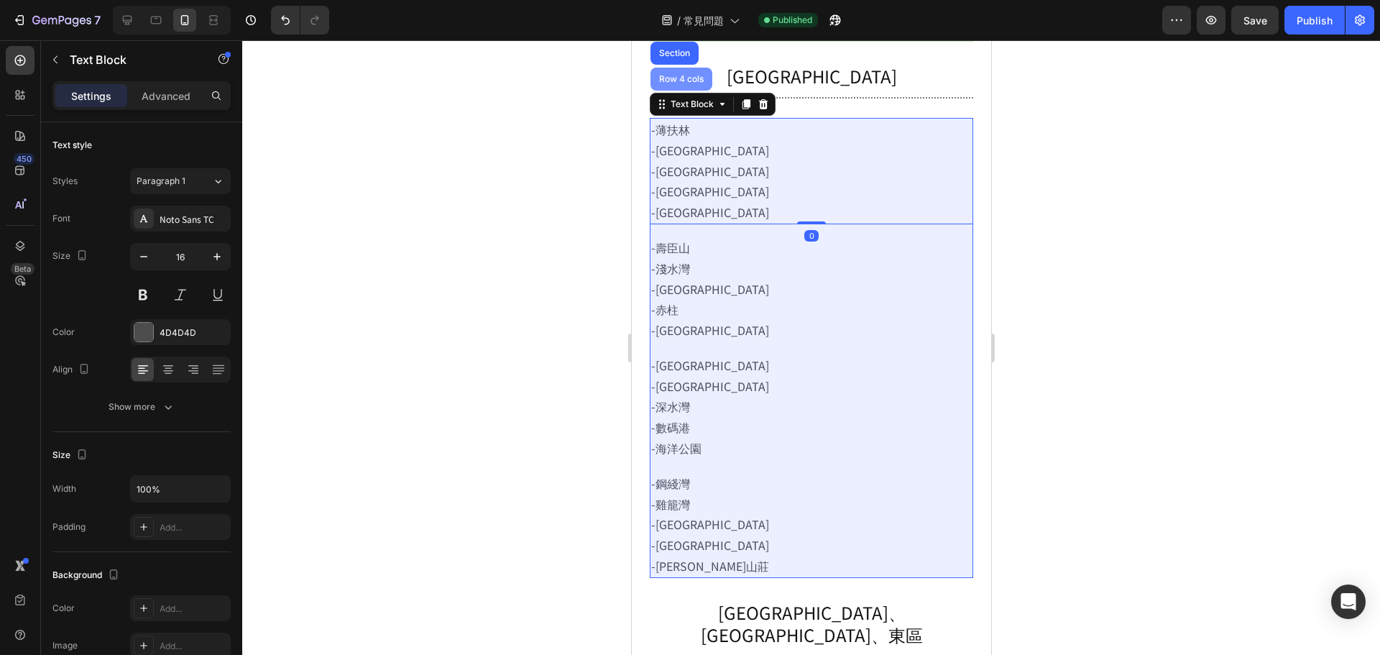
click at [671, 79] on div "Row 4 cols" at bounding box center [681, 79] width 50 height 9
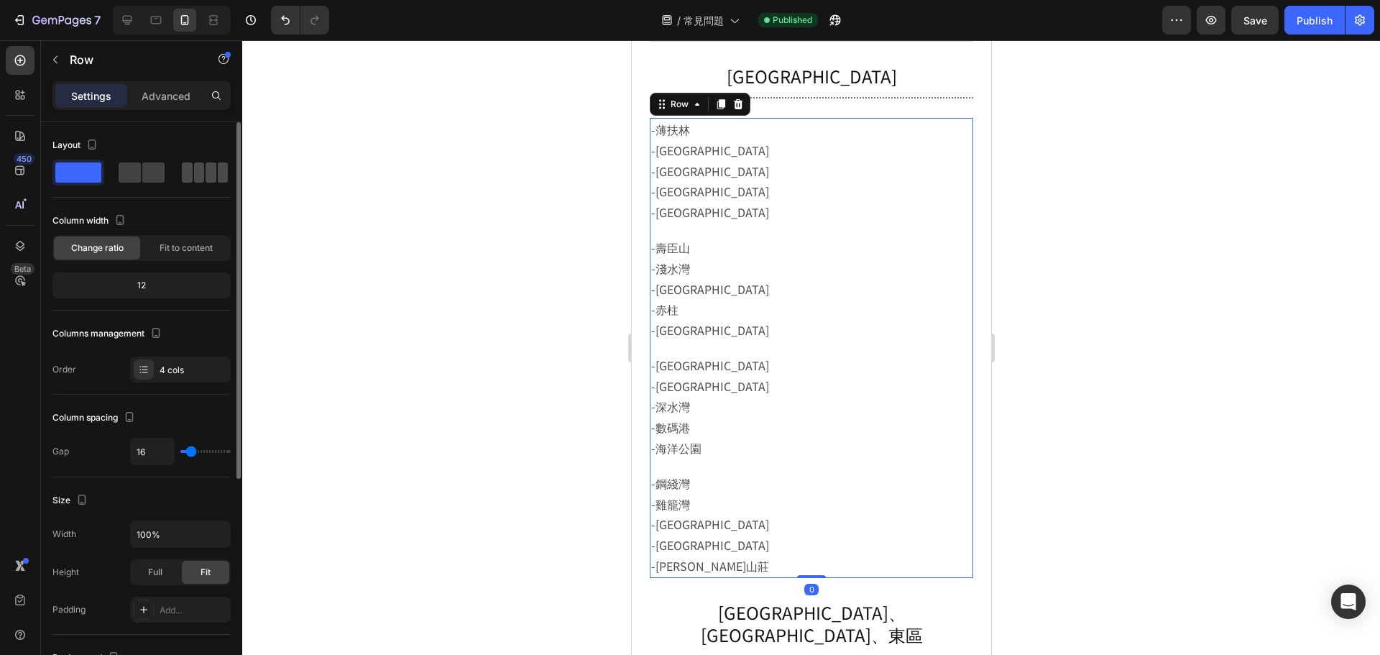
click at [193, 175] on div at bounding box center [205, 172] width 46 height 20
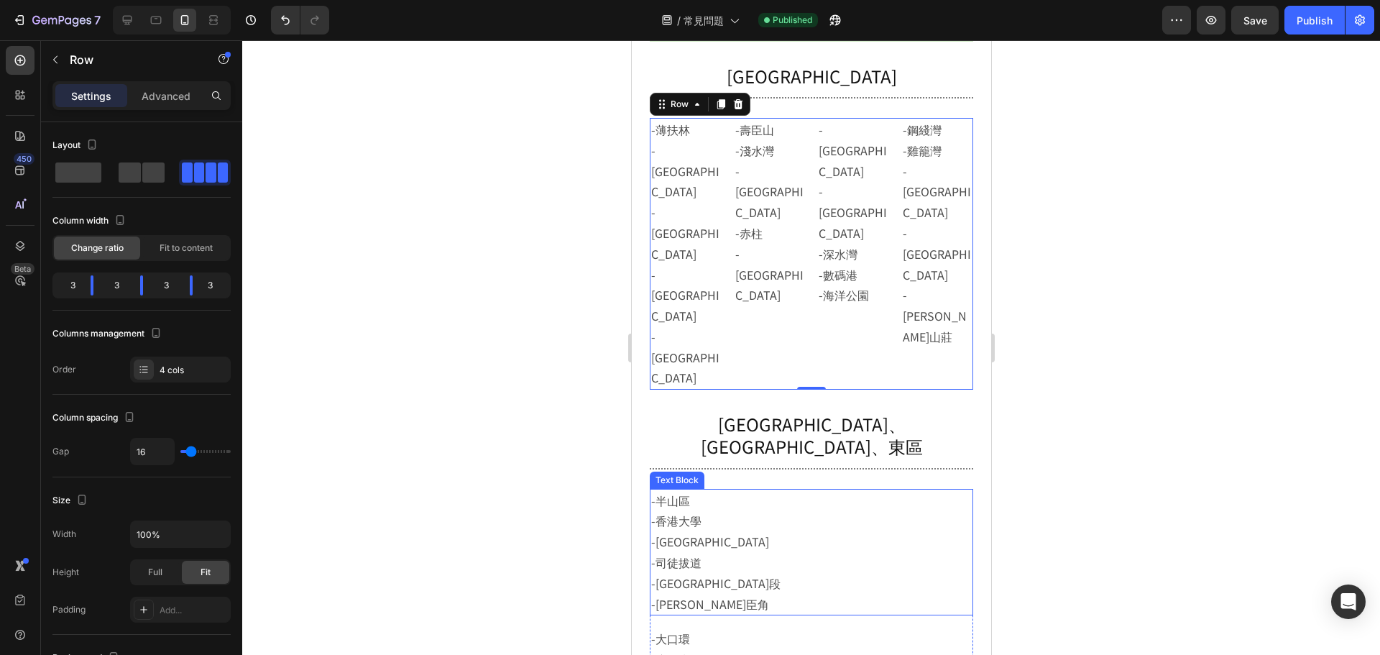
click at [894, 490] on p "-半山區 -香港大學 -大坑 -司徒拔道 -大潭道 柴灣段 -哥連臣角" at bounding box center [811, 552] width 321 height 124
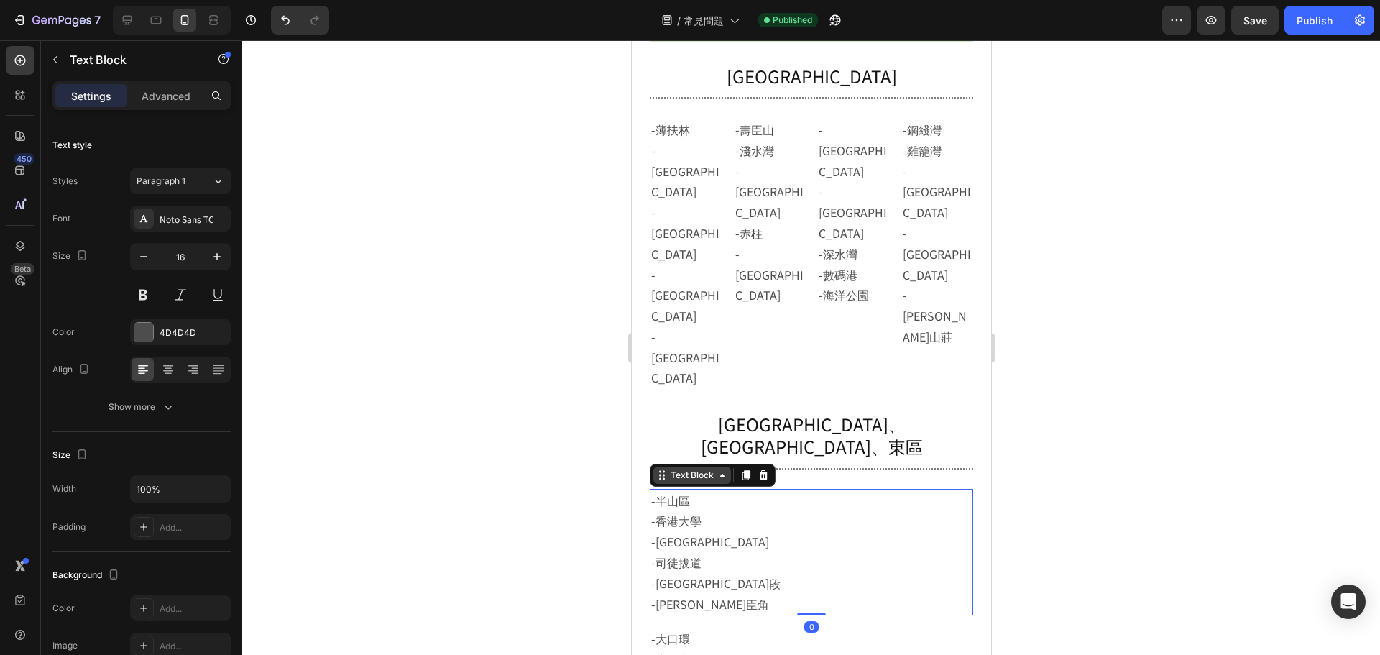
click at [667, 469] on div "Text Block" at bounding box center [691, 475] width 49 height 13
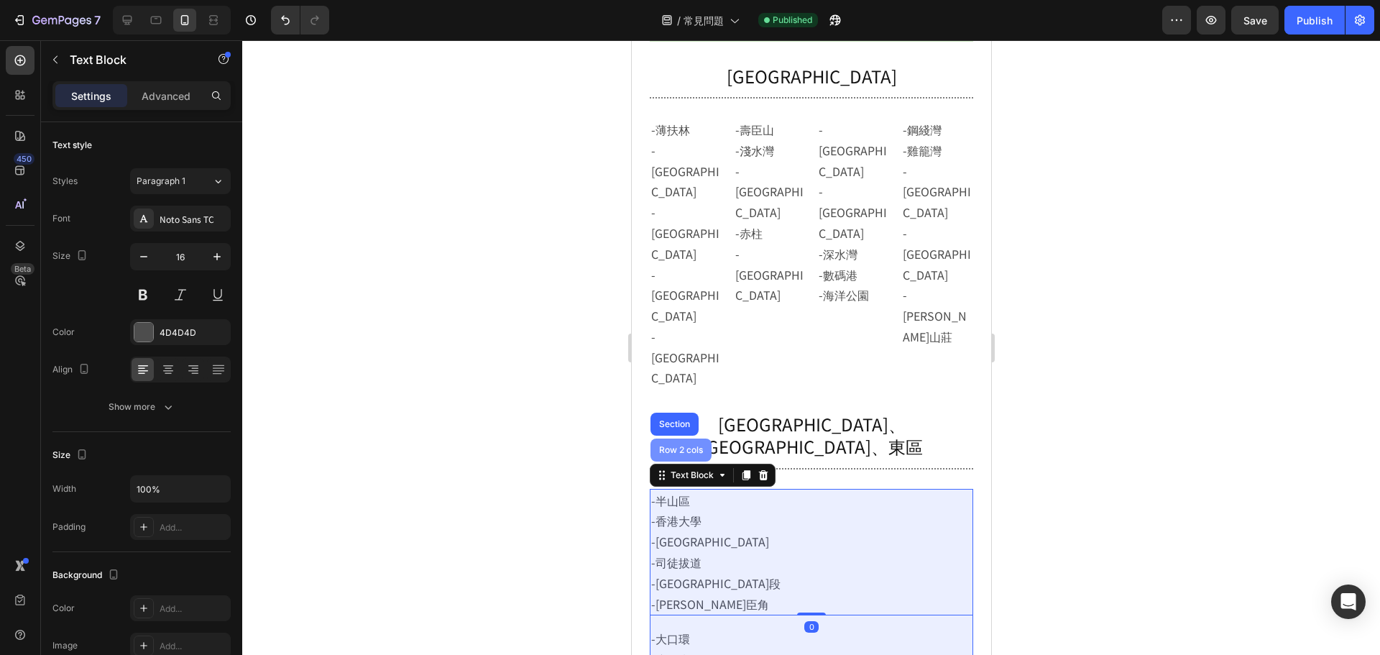
drag, startPoint x: 671, startPoint y: 262, endPoint x: 1078, endPoint y: 303, distance: 409.6
click at [671, 446] on div "Row 2 cols" at bounding box center [681, 450] width 50 height 9
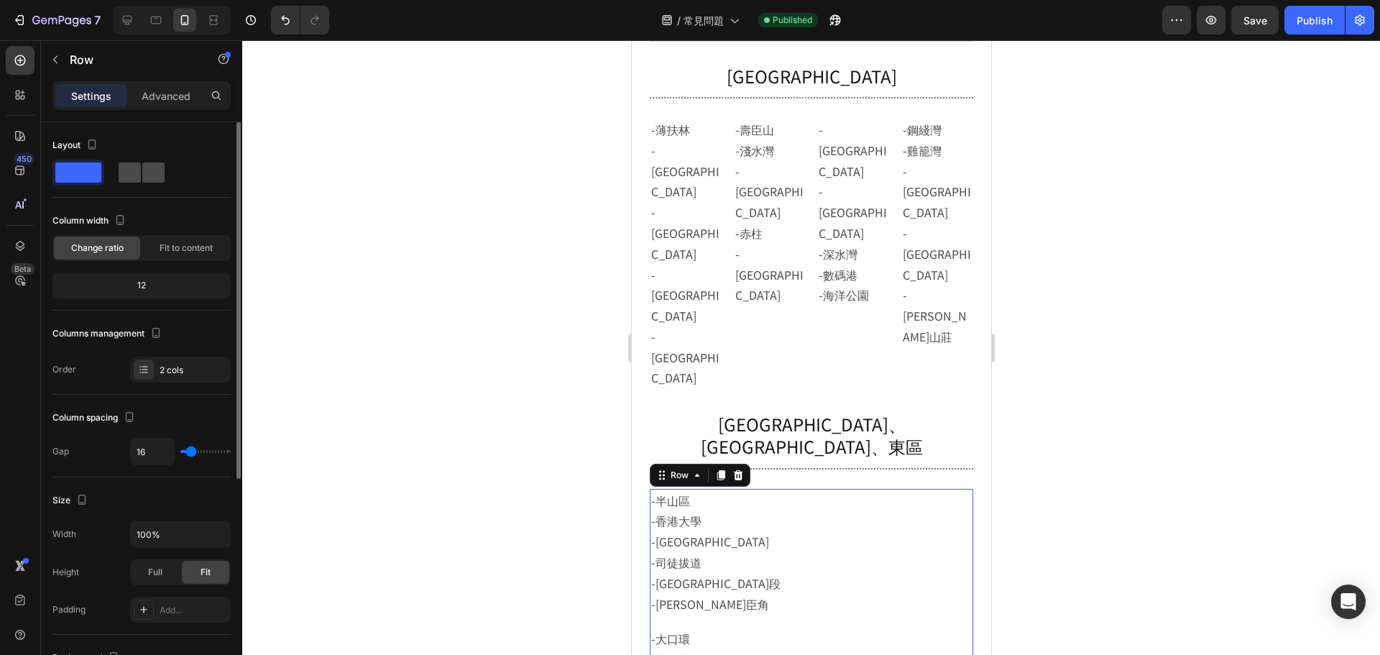
click at [152, 179] on span at bounding box center [153, 172] width 22 height 20
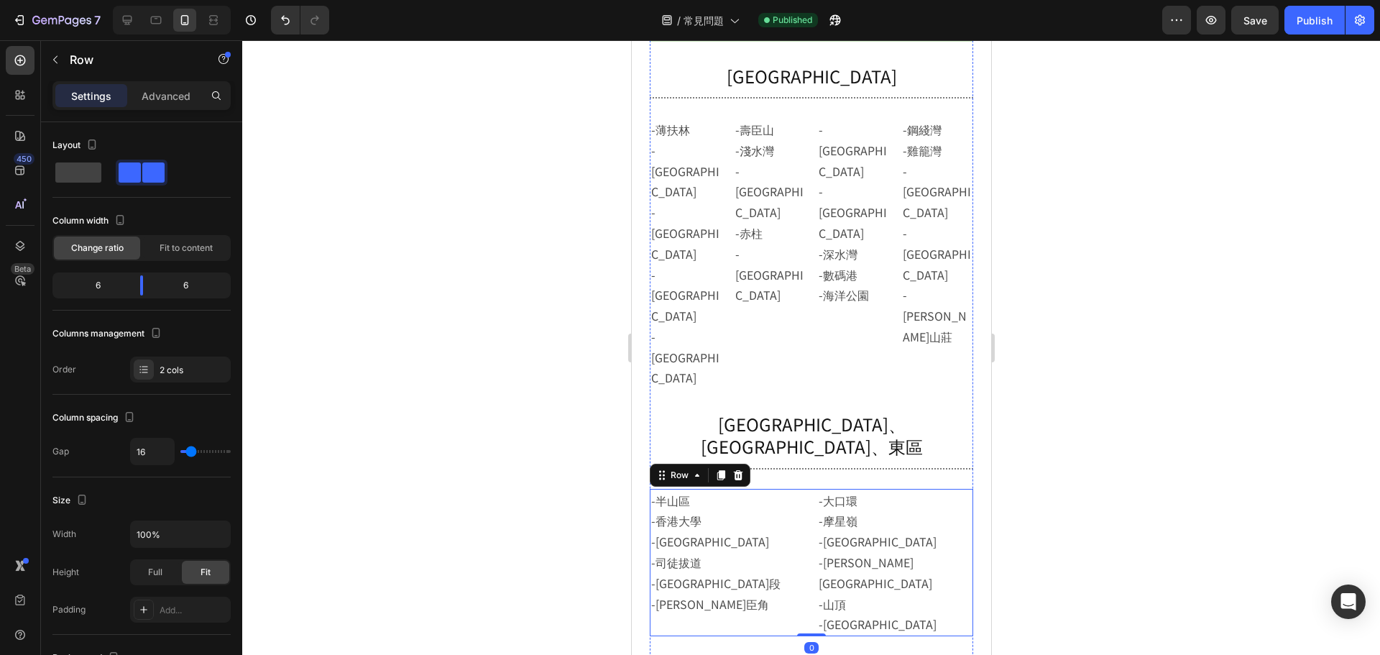
scroll to position [1689, 0]
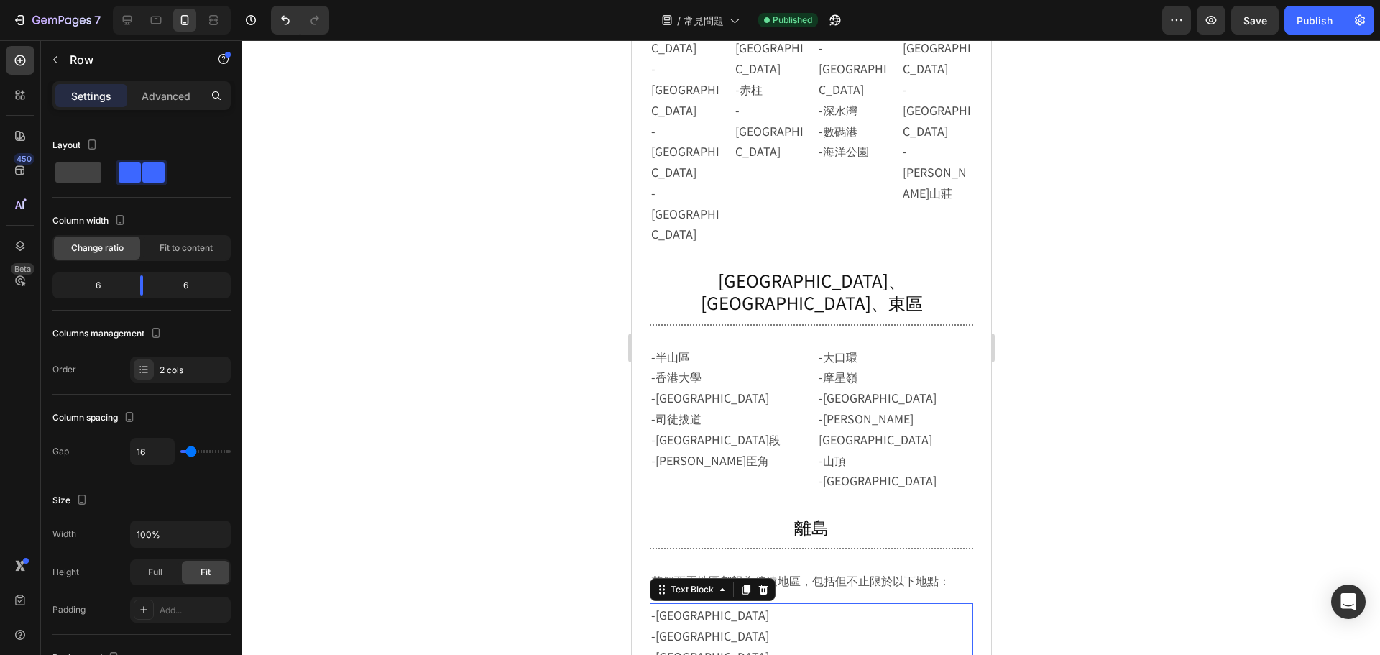
click at [903, 605] on p "-大埔仔 -北潭涌 -大坳門 -黃石碼頭 -大網仔 -慶徑石" at bounding box center [811, 667] width 321 height 124
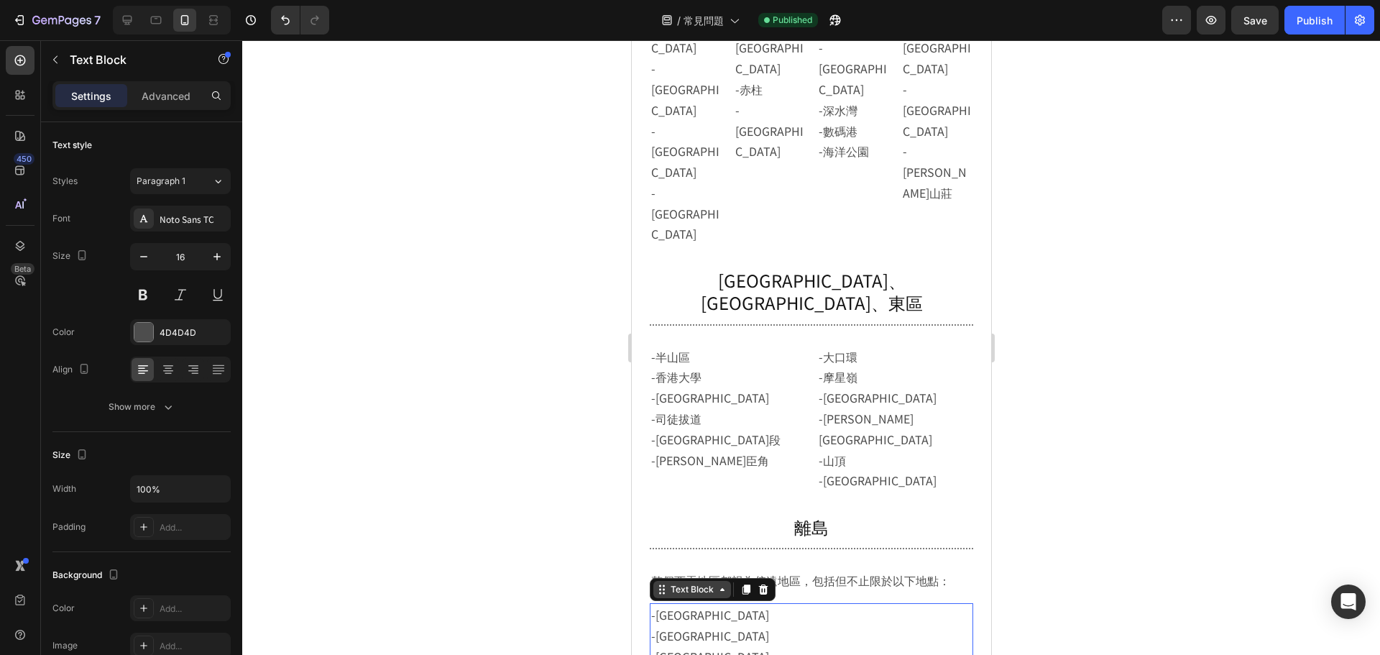
click at [684, 583] on div "Text Block" at bounding box center [691, 589] width 49 height 13
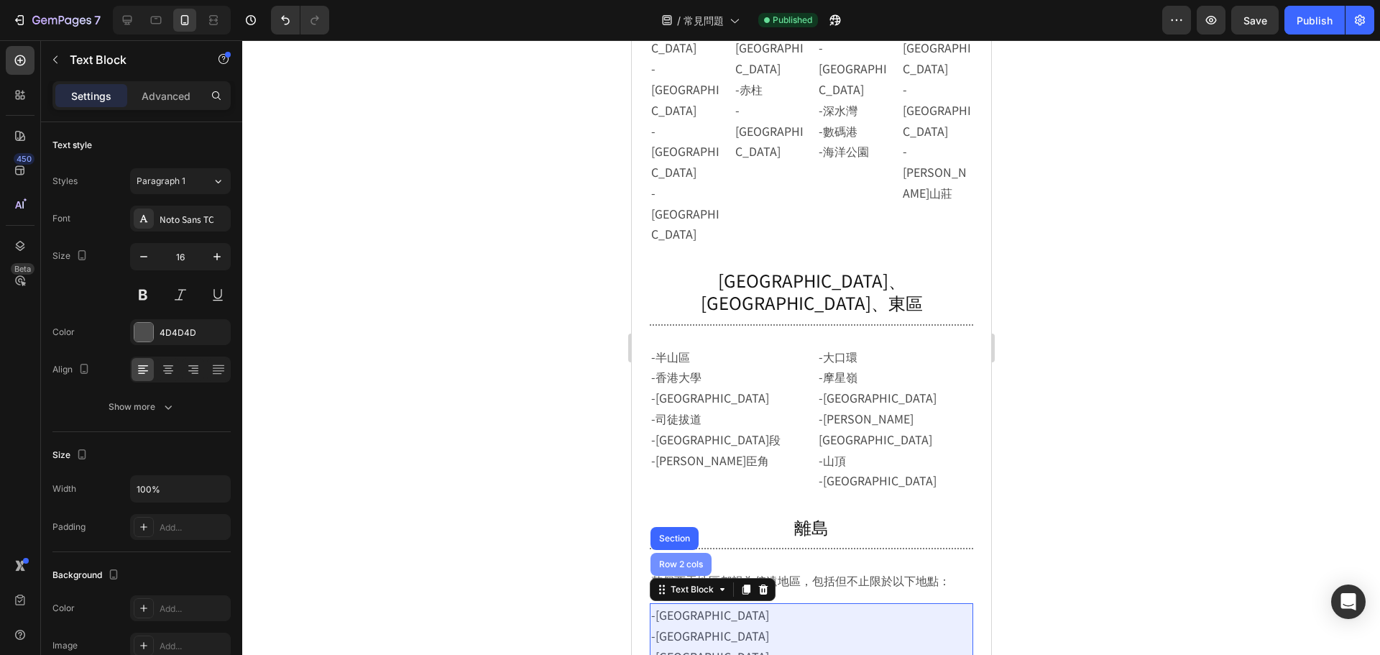
drag, startPoint x: 672, startPoint y: 352, endPoint x: 979, endPoint y: 316, distance: 309.1
click at [672, 560] on div "Row 2 cols" at bounding box center [681, 564] width 50 height 9
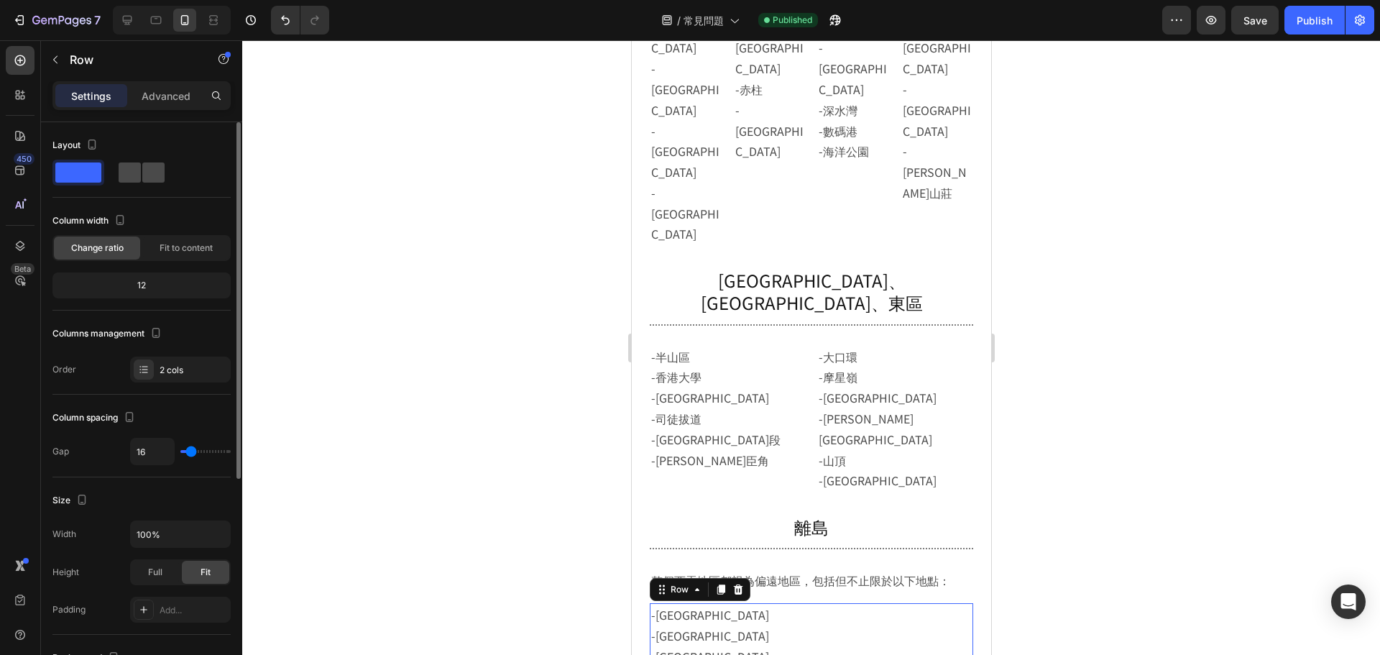
click at [142, 165] on span at bounding box center [153, 172] width 22 height 20
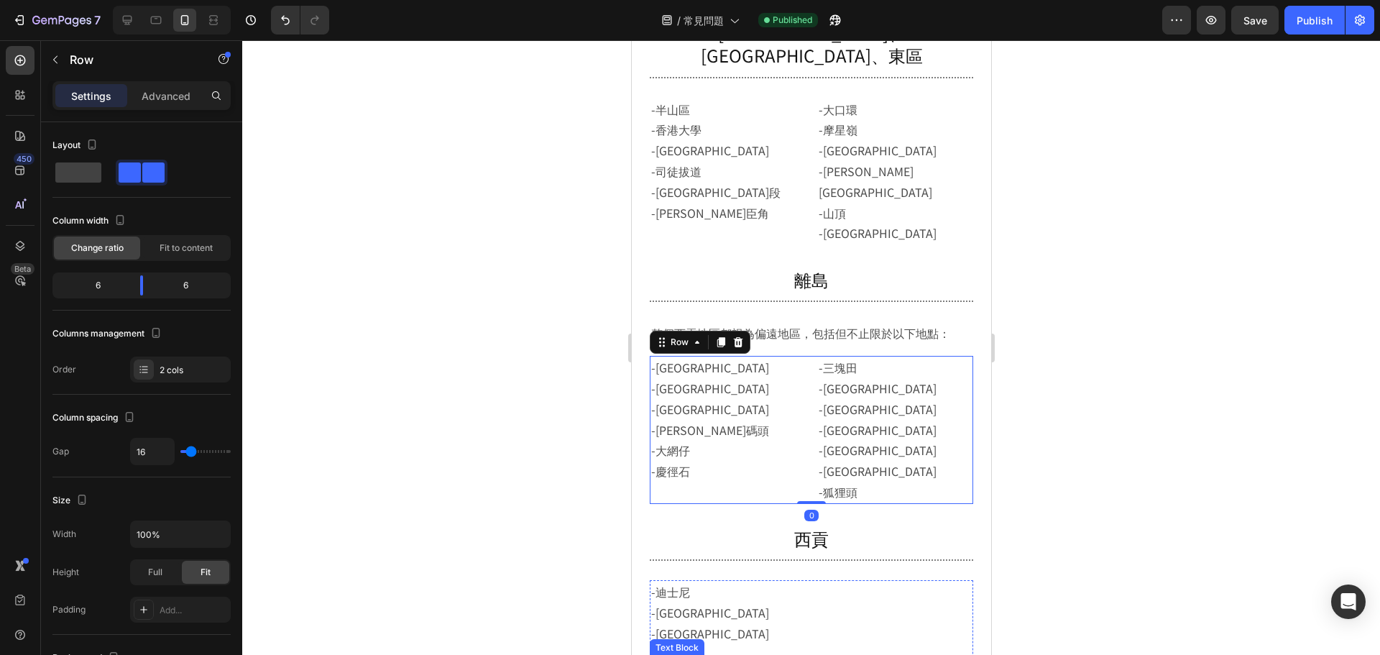
scroll to position [2048, 0]
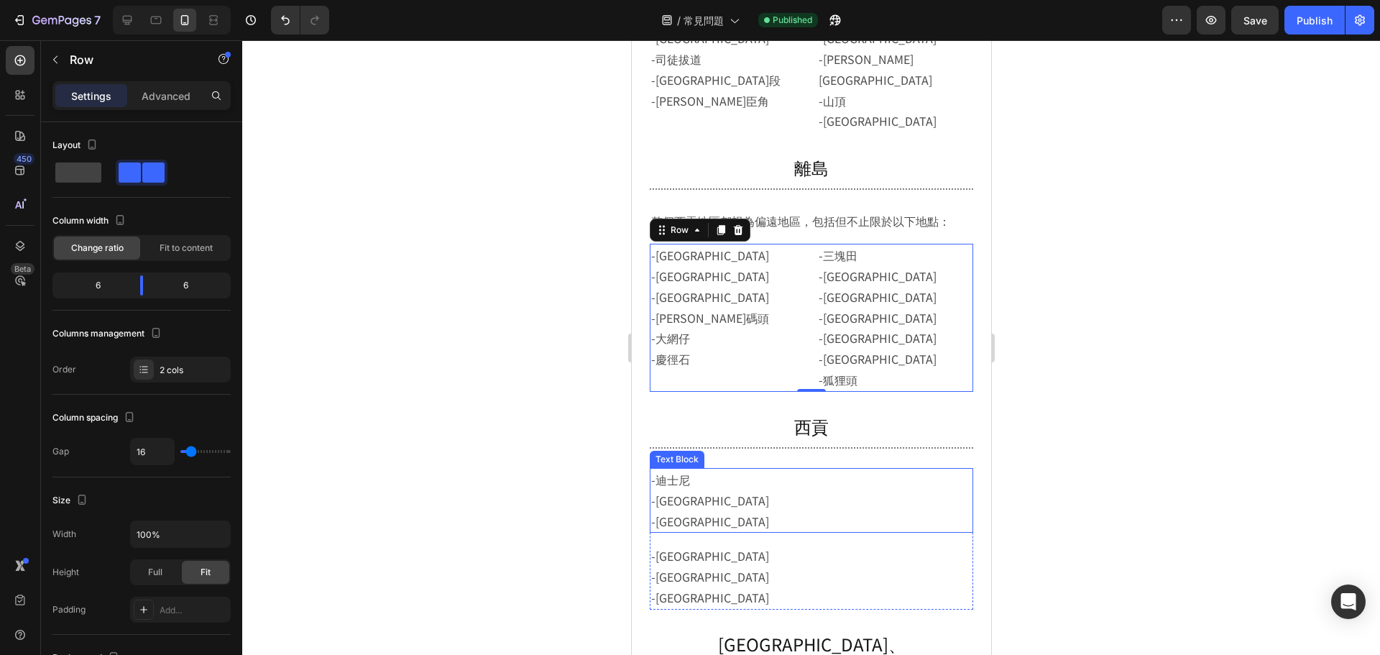
click at [893, 469] on p "-迪士尼 -馬灣 -愉景灣" at bounding box center [811, 500] width 321 height 62
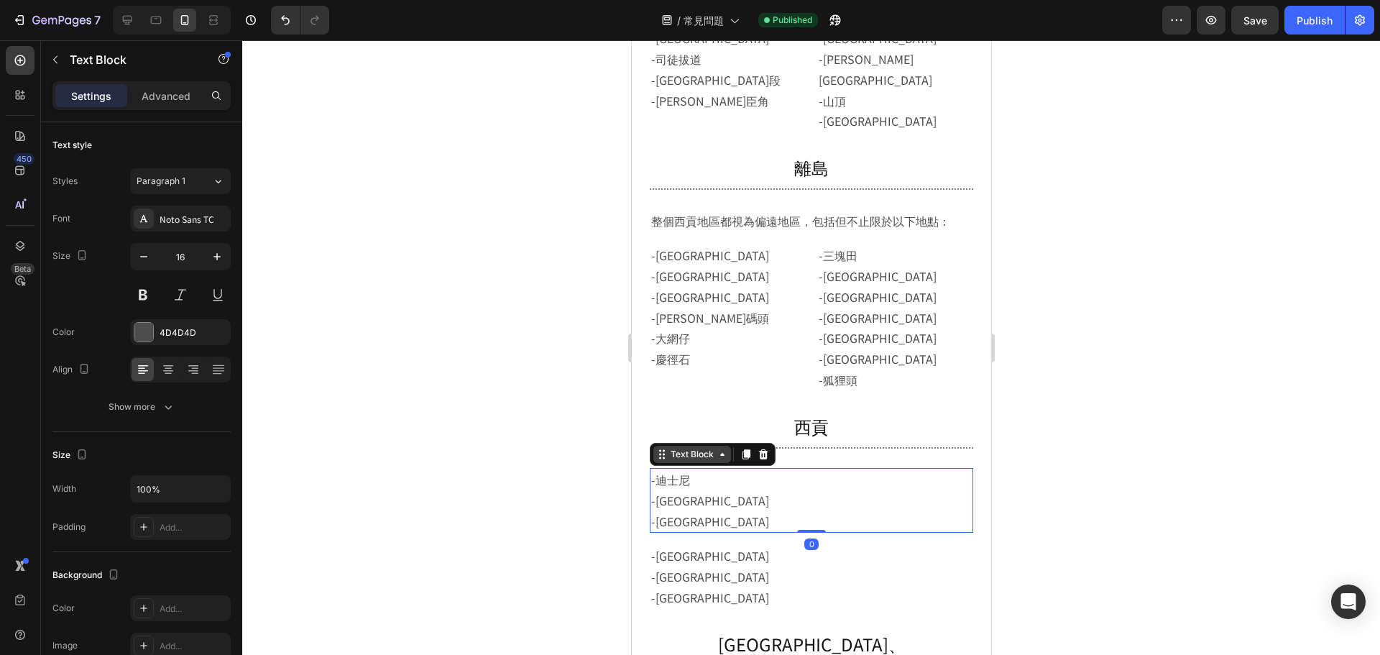
click at [683, 448] on div "Text Block" at bounding box center [691, 454] width 49 height 13
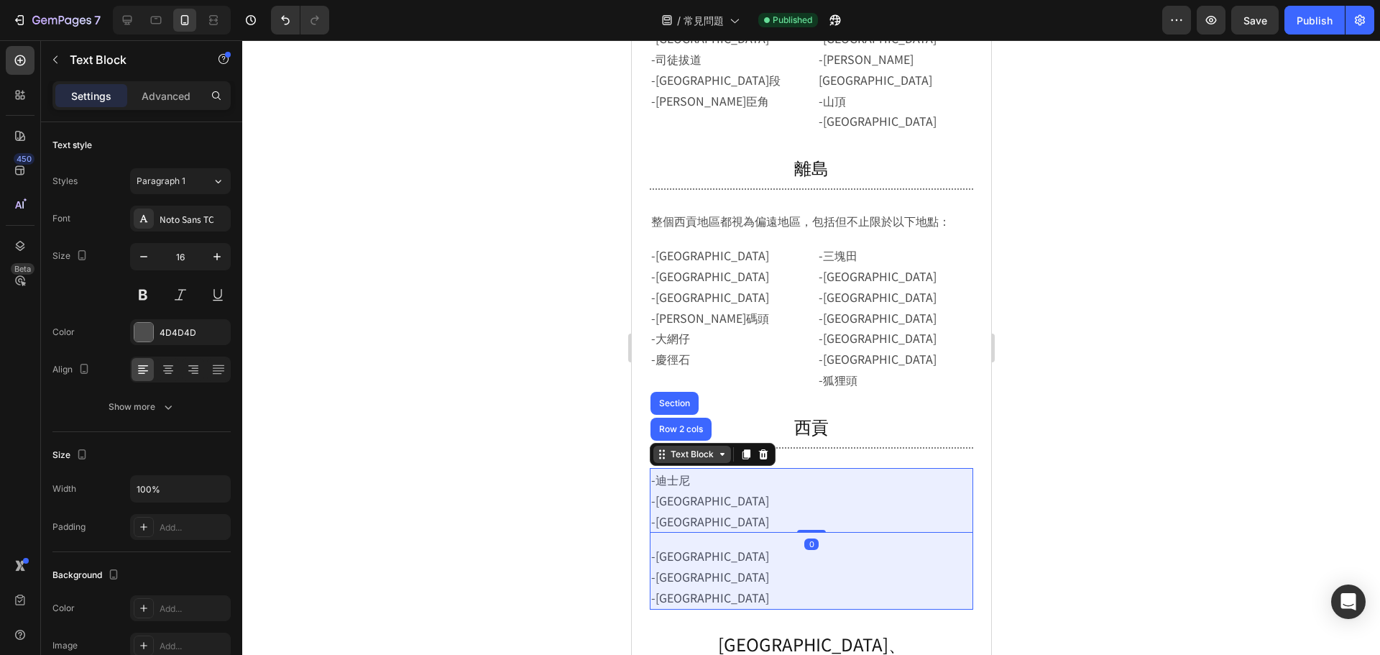
click at [684, 418] on div "Row 2 cols" at bounding box center [680, 429] width 61 height 23
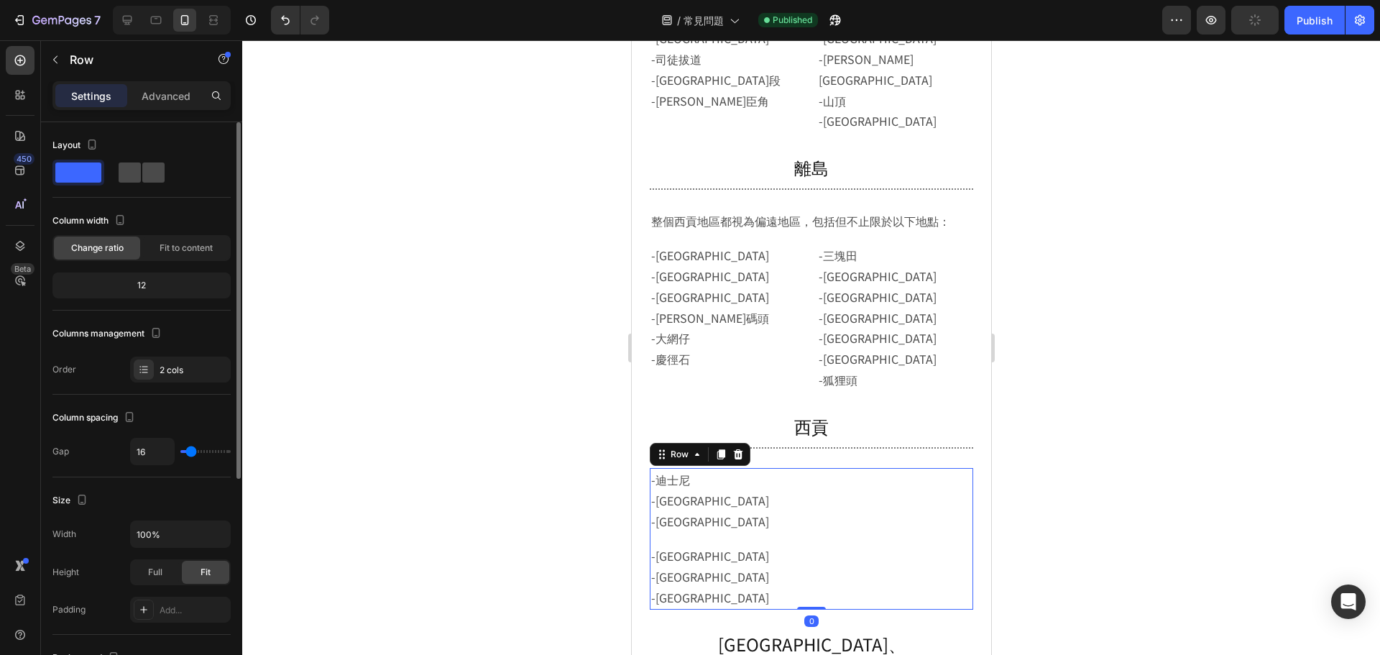
click at [144, 179] on span at bounding box center [153, 172] width 22 height 20
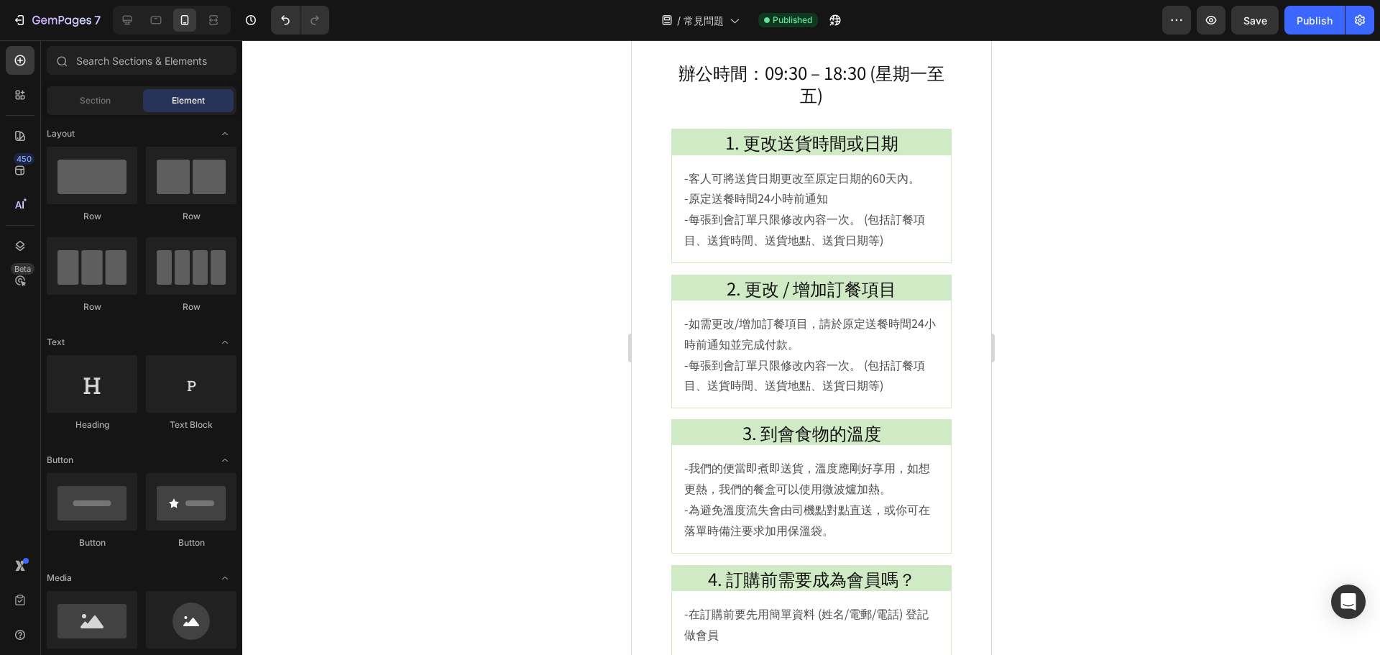
scroll to position [0, 0]
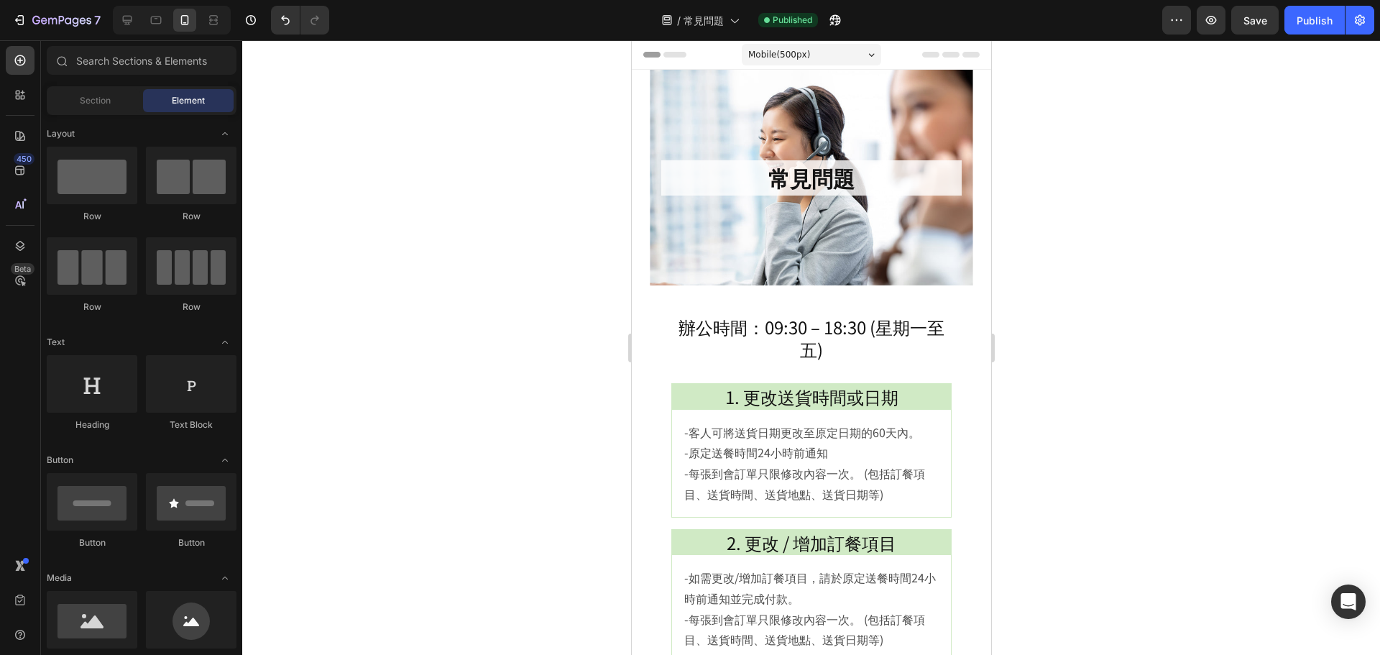
drag, startPoint x: 982, startPoint y: 480, endPoint x: 1933, endPoint y: 73, distance: 1034.5
click at [1321, 24] on div "Publish" at bounding box center [1315, 20] width 36 height 15
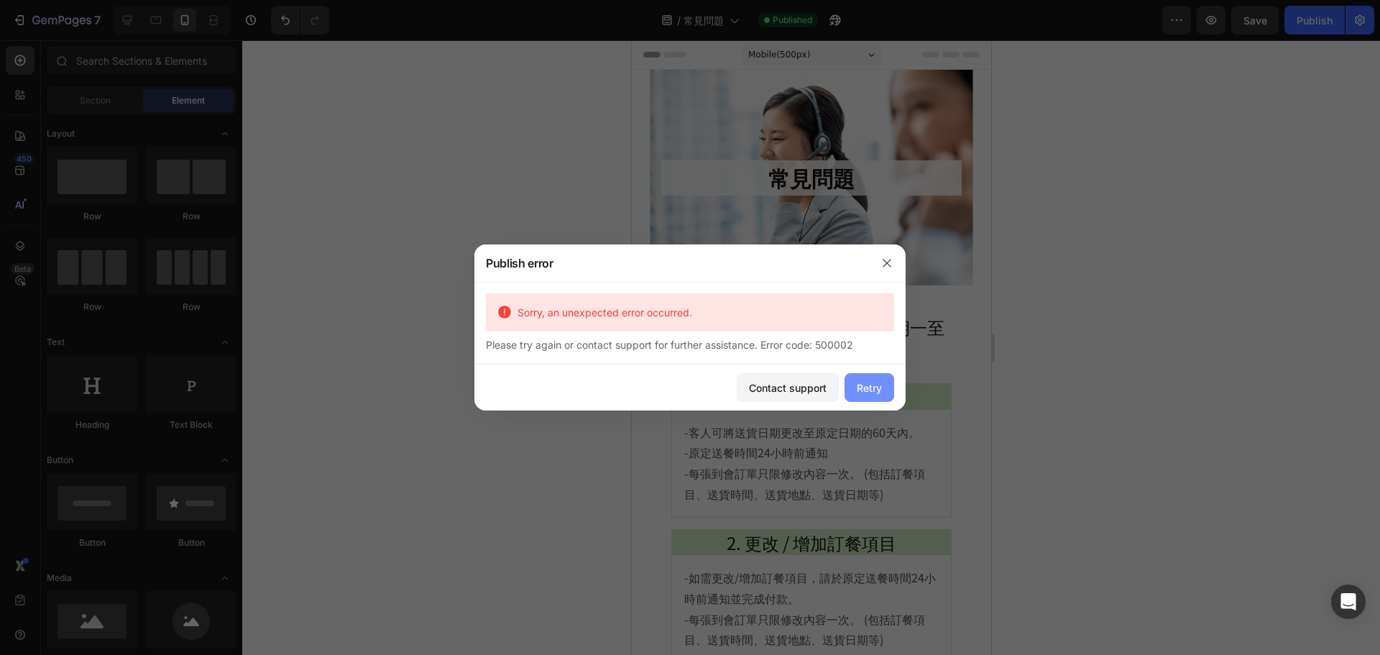
click at [861, 390] on div "Retry" at bounding box center [869, 387] width 25 height 15
drag, startPoint x: 882, startPoint y: 257, endPoint x: 352, endPoint y: 122, distance: 546.6
click at [882, 257] on button "button" at bounding box center [887, 263] width 23 height 23
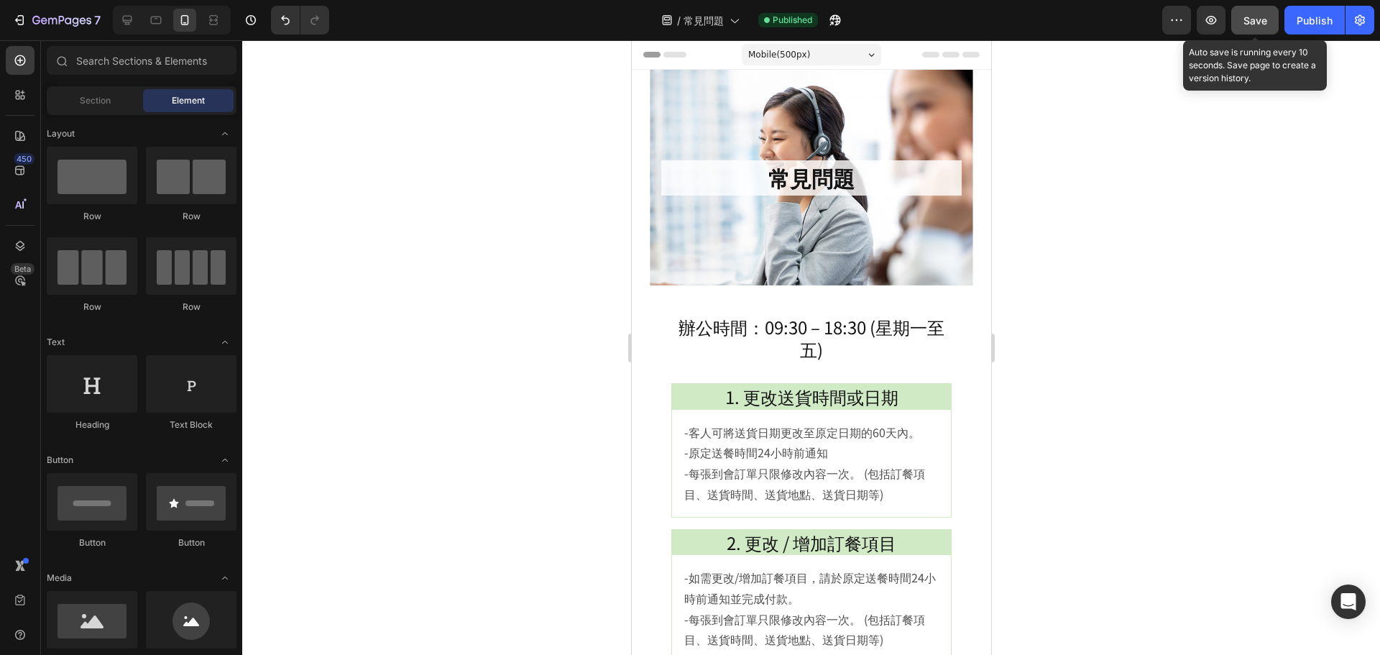
click at [1243, 17] on button "Save" at bounding box center [1254, 20] width 47 height 29
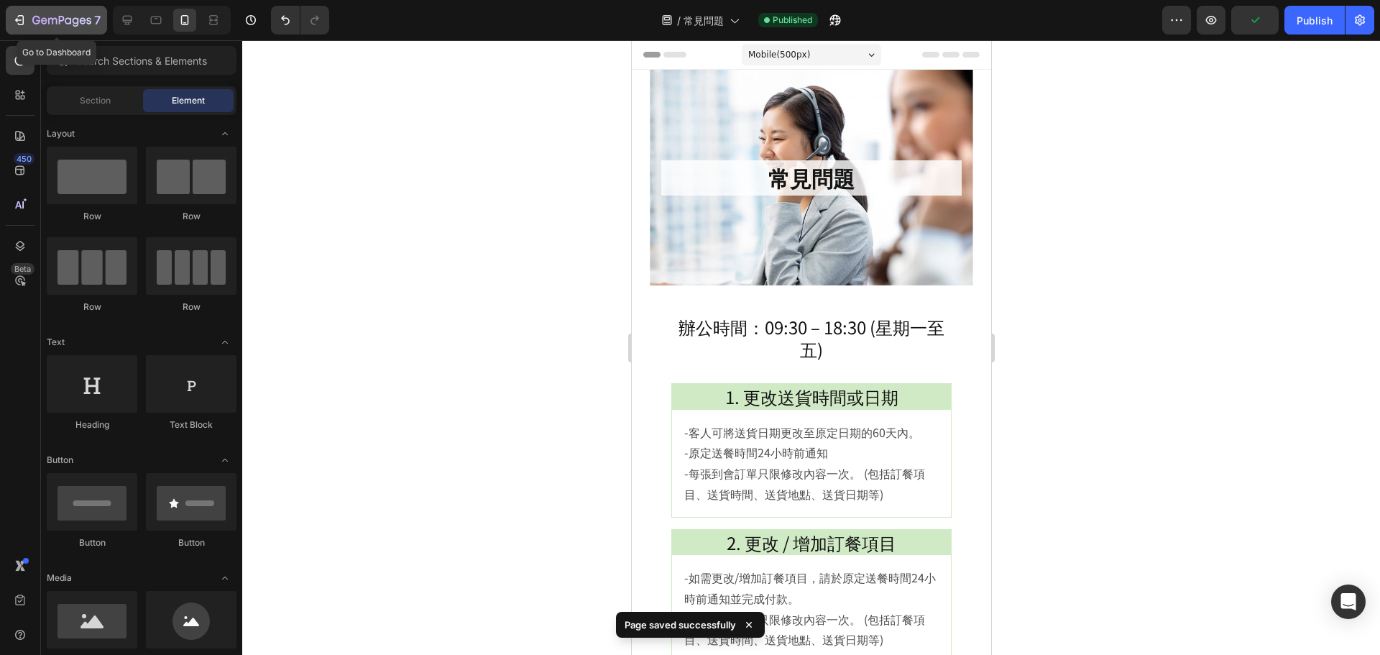
click at [78, 21] on icon "button" at bounding box center [61, 21] width 59 height 12
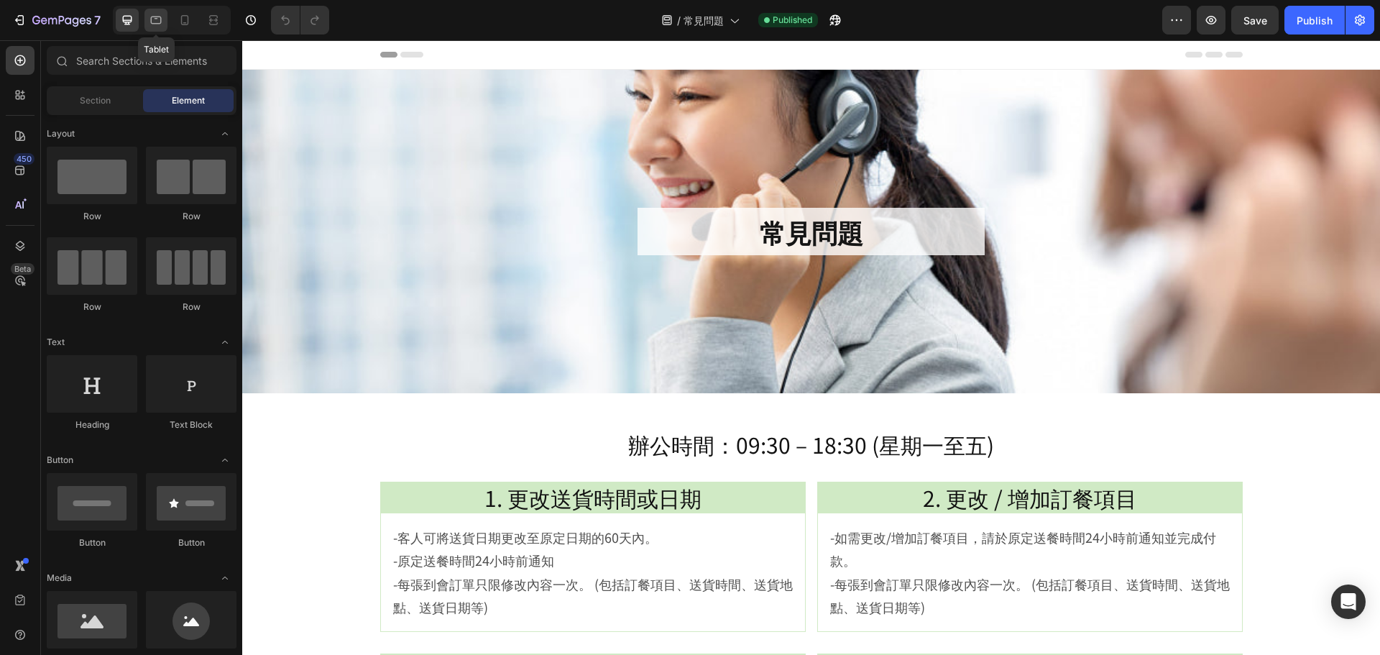
click at [162, 24] on icon at bounding box center [156, 20] width 14 height 14
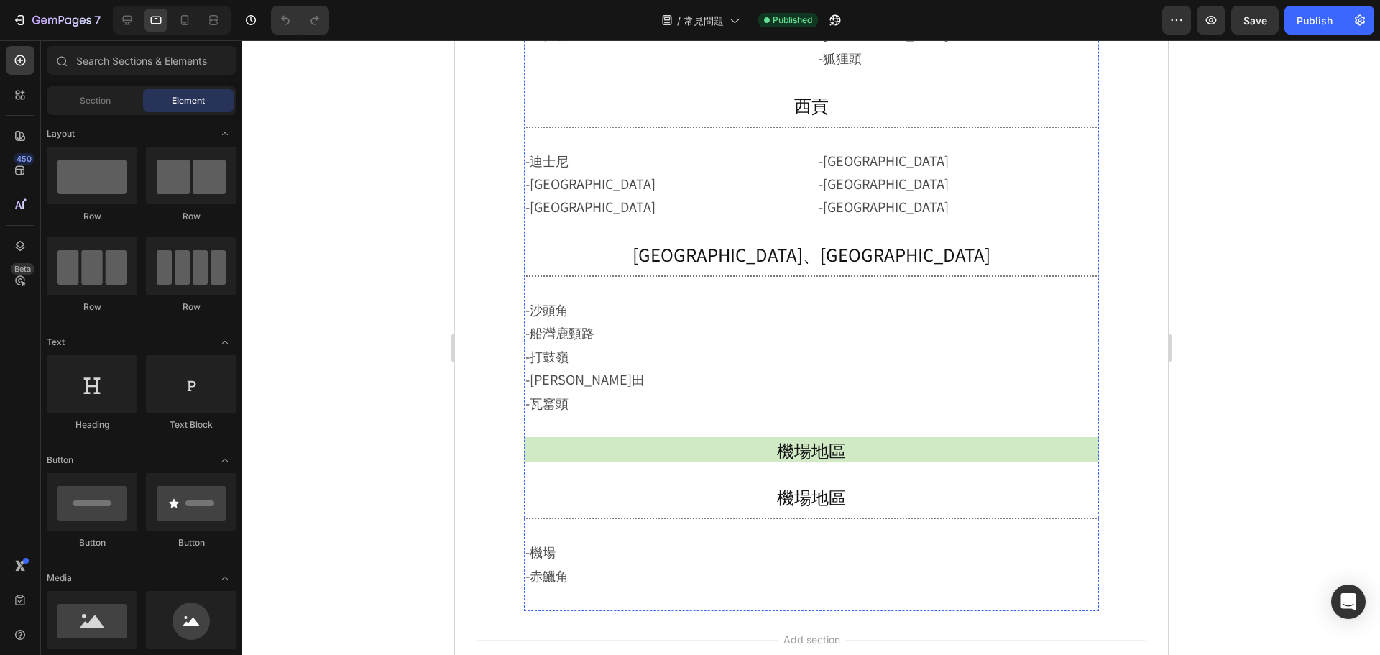
scroll to position [2078, 0]
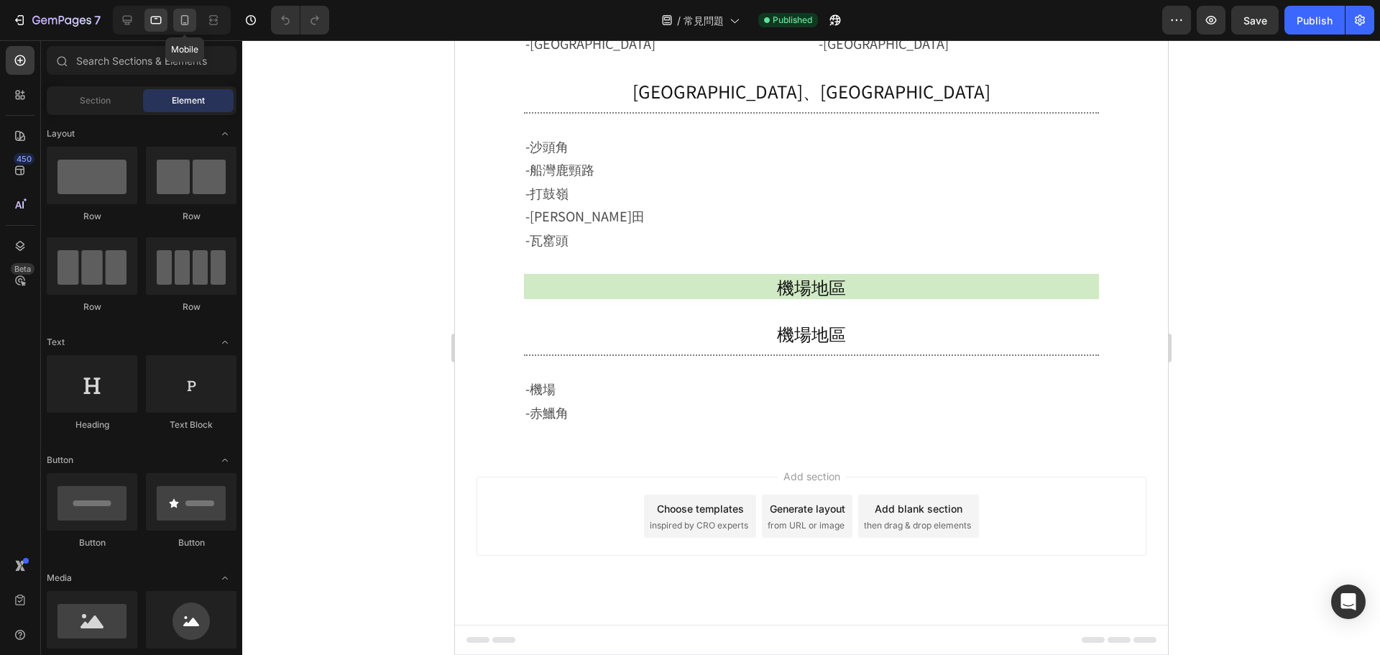
click at [188, 22] on icon at bounding box center [185, 20] width 8 height 10
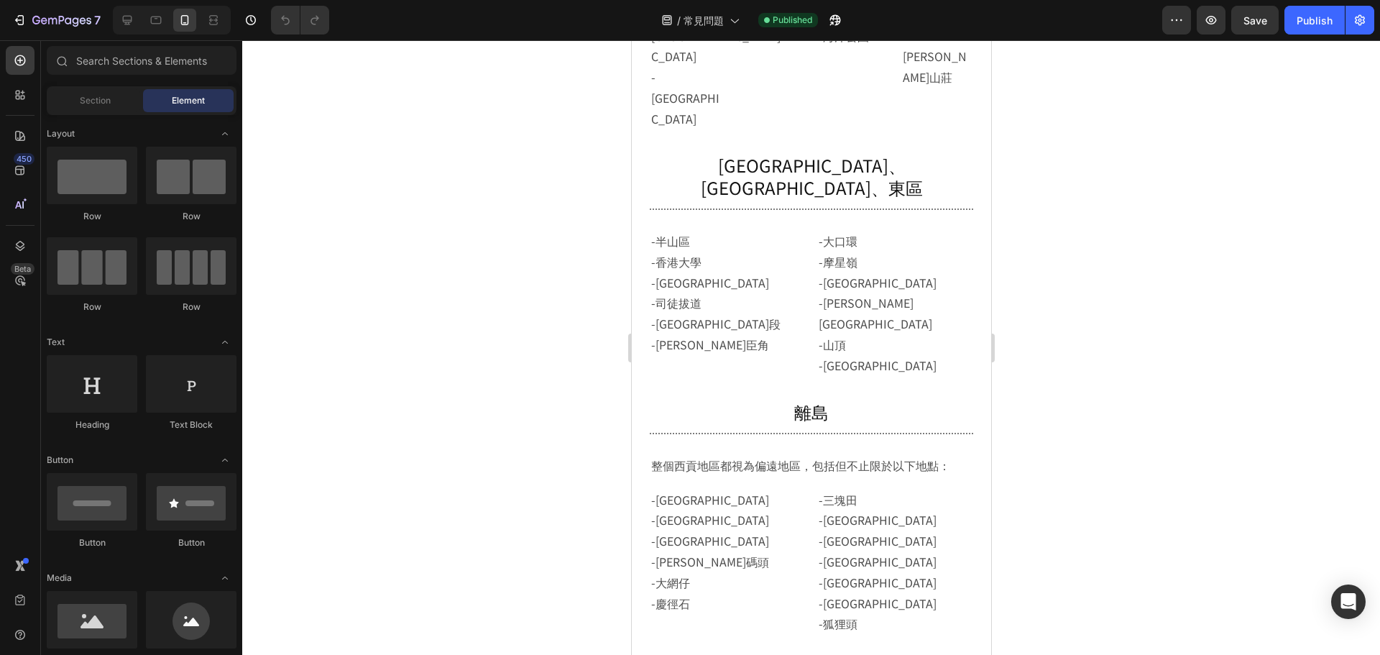
scroll to position [1492, 0]
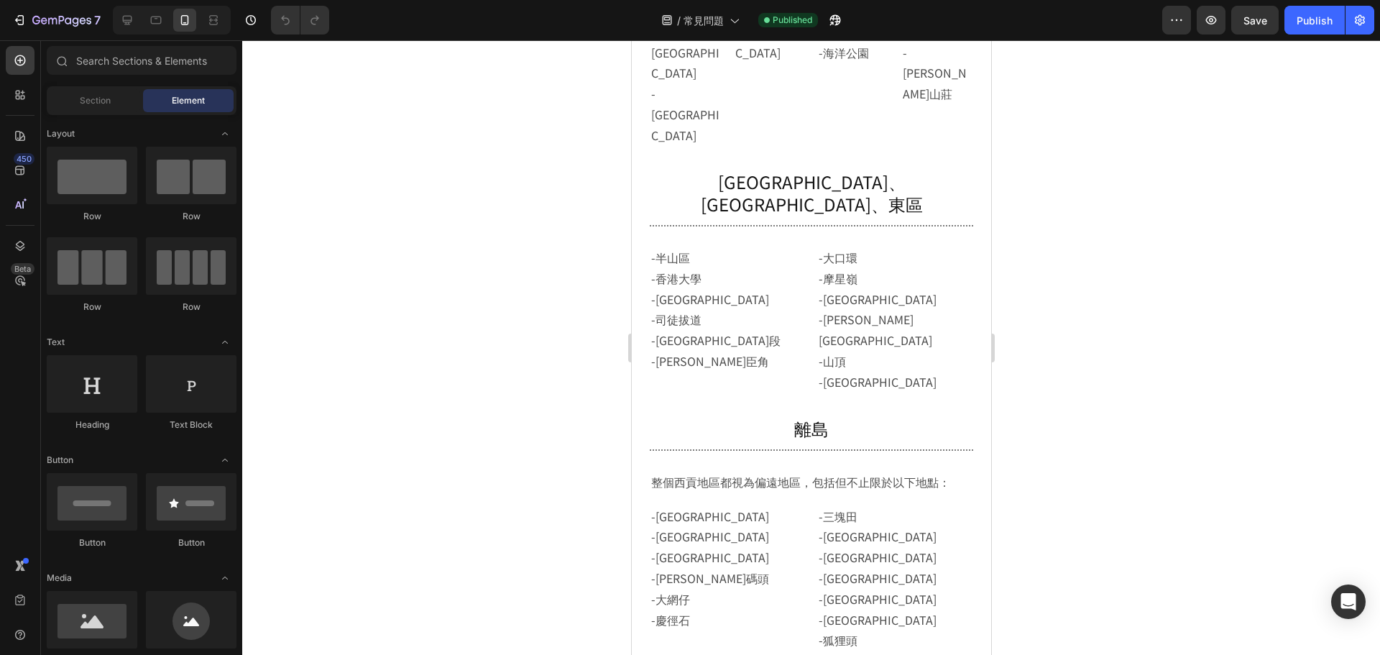
click at [970, 394] on section "偏遠地區 [GEOGRAPHIC_DATA] Heading Title Line -[GEOGRAPHIC_DATA] -[GEOGRAPHIC_DATA]…" at bounding box center [811, 470] width 338 height 1439
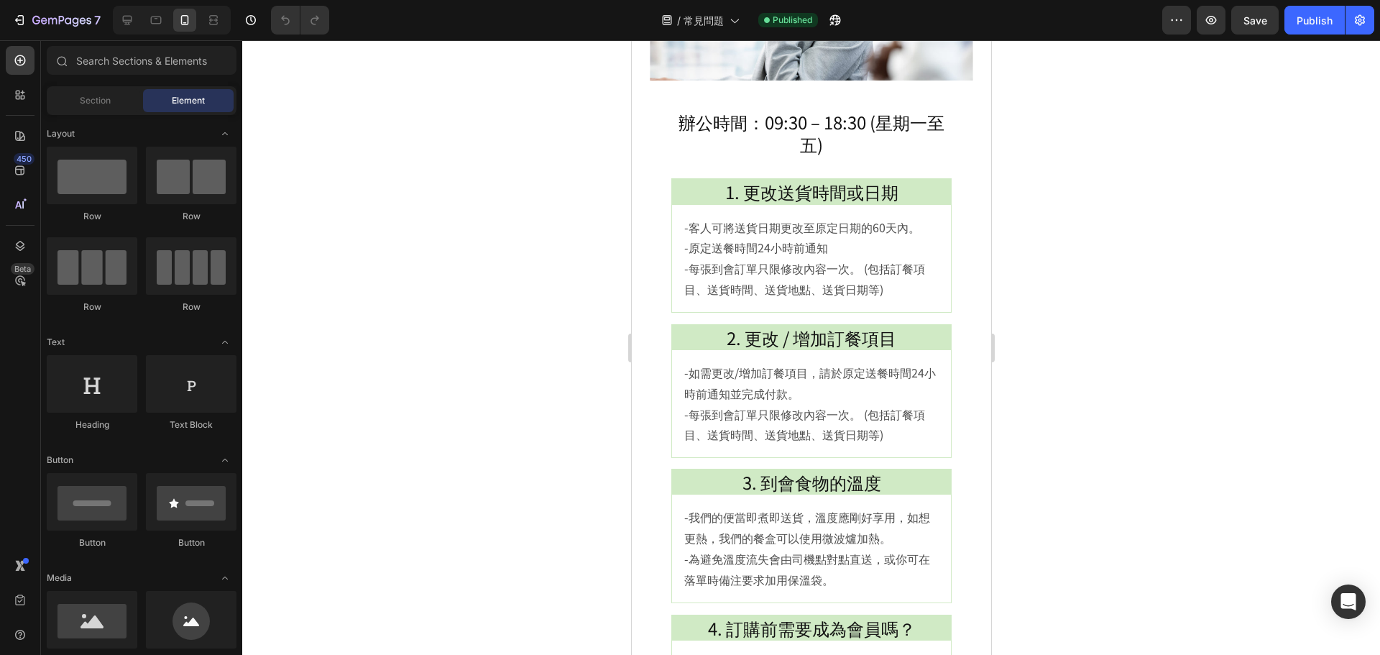
scroll to position [0, 0]
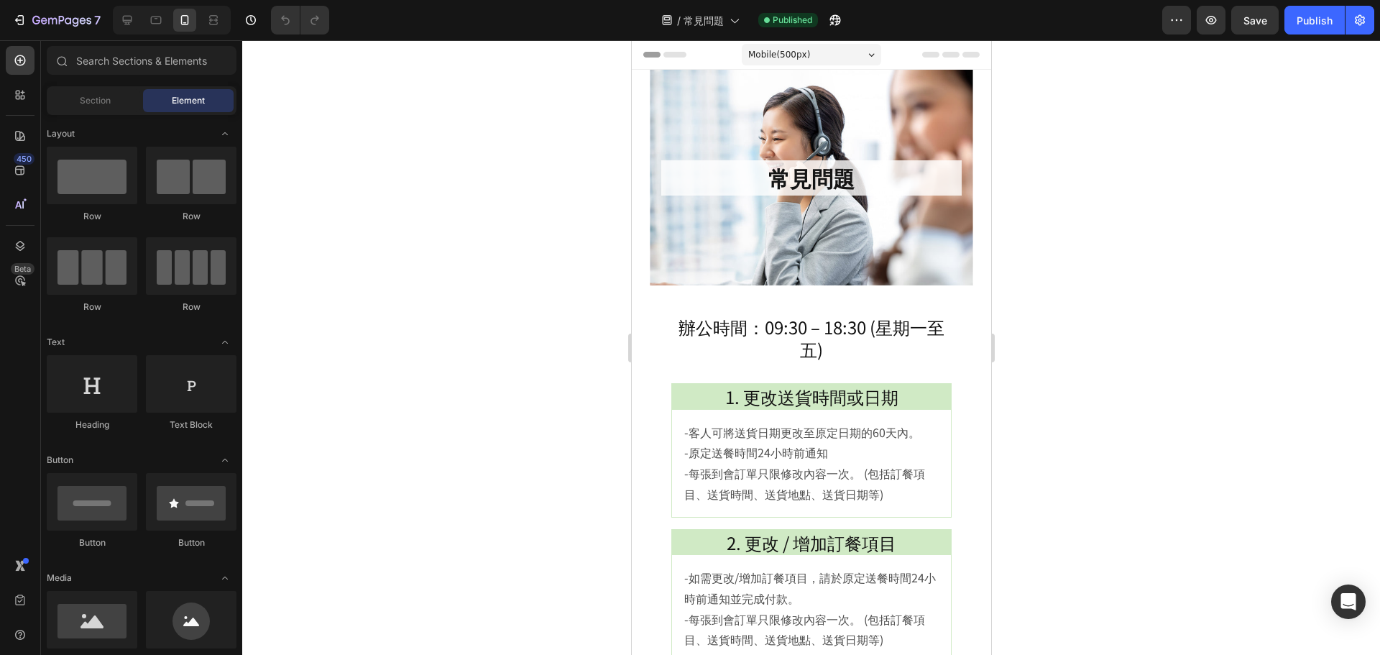
drag, startPoint x: 983, startPoint y: 410, endPoint x: 1646, endPoint y: 128, distance: 719.6
click at [753, 526] on div "1. 更改送貨時間或日期 Heading -客人可將送貨日期更改至原定日期的60天內。 -原定送餐時間24小時前通知 -每張到會訂單只限修改內容一次。 (包括…" at bounding box center [811, 523] width 280 height 280
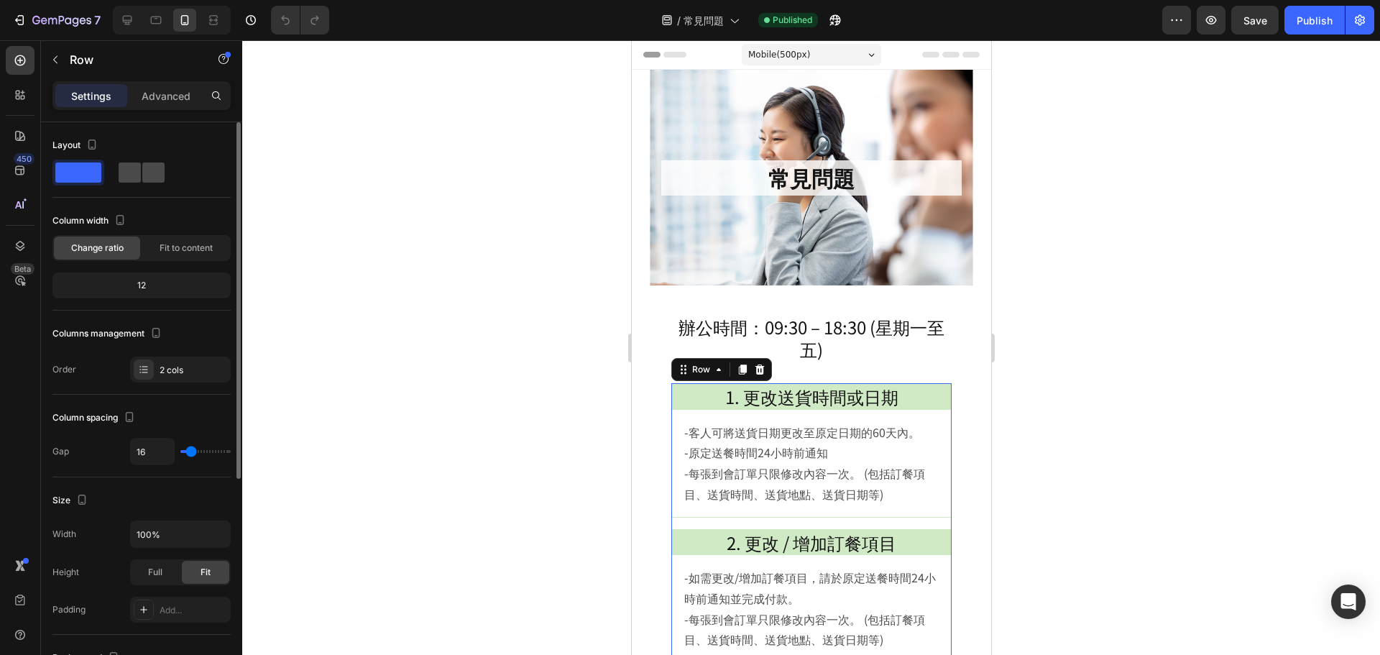
click at [151, 174] on span at bounding box center [153, 172] width 22 height 20
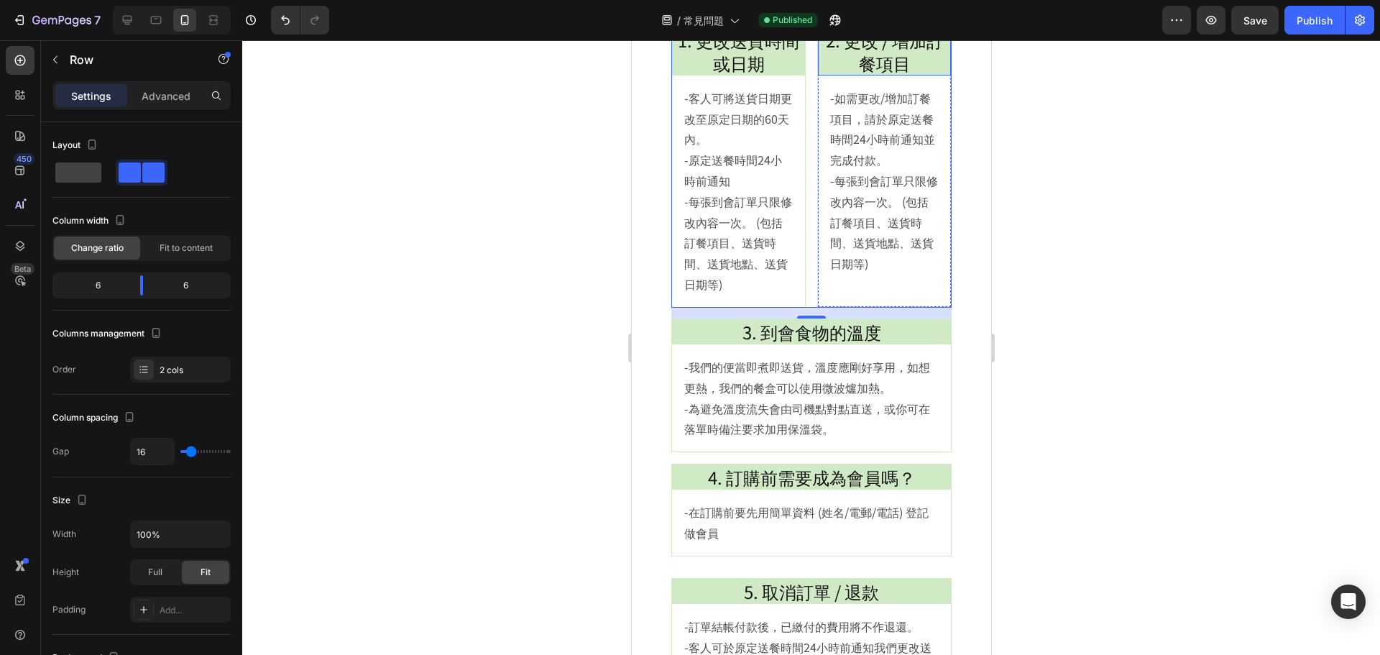
scroll to position [359, 0]
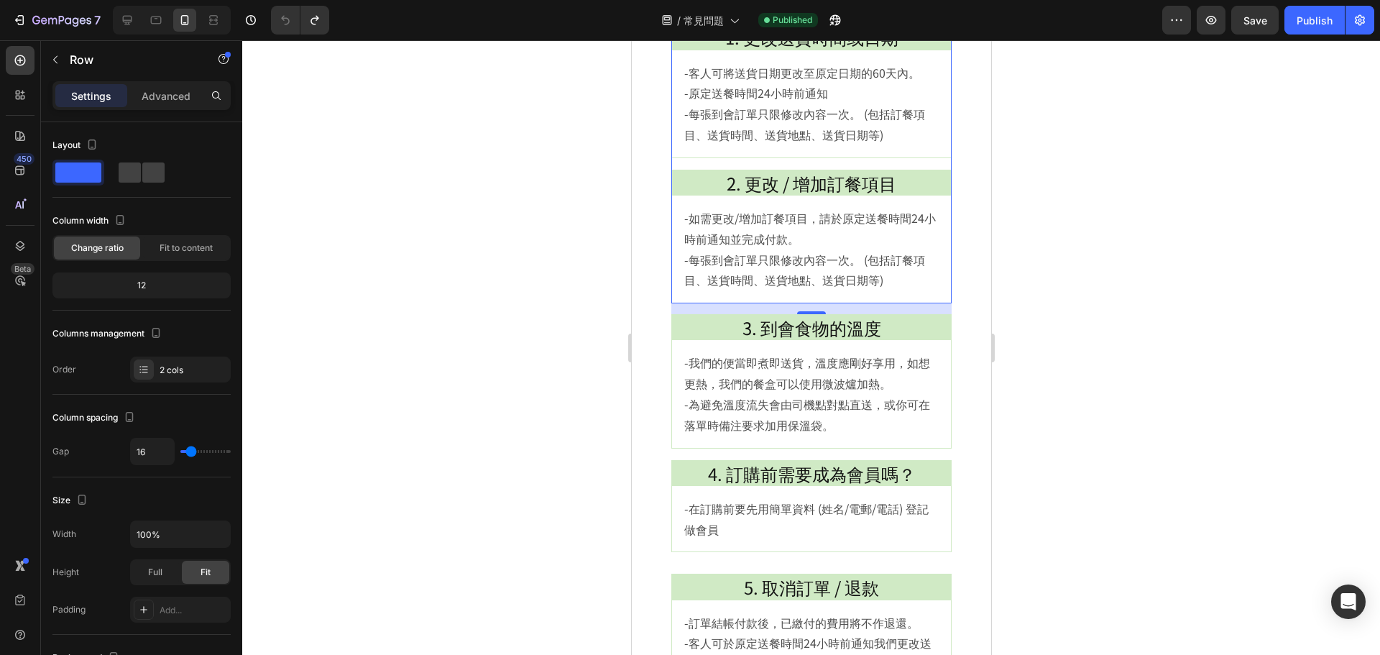
click at [1257, 121] on div at bounding box center [811, 347] width 1138 height 615
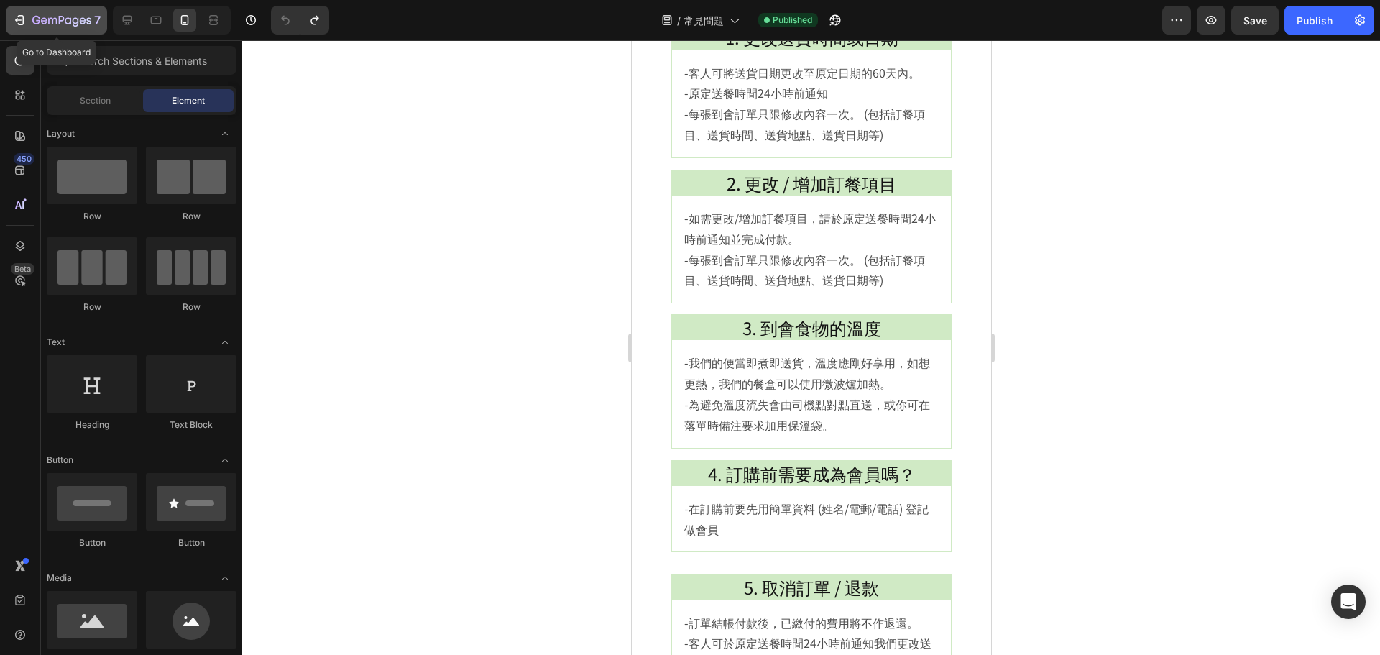
click at [77, 9] on button "7" at bounding box center [56, 20] width 101 height 29
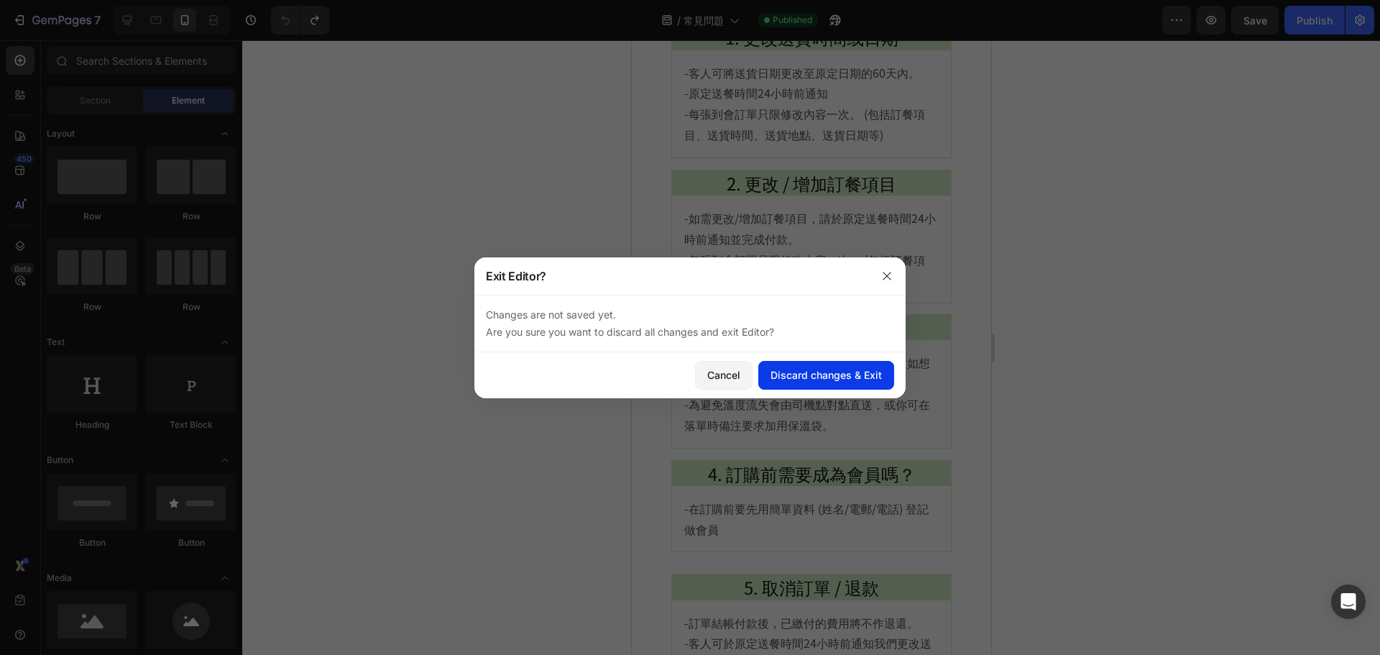
click at [840, 375] on div "Discard changes & Exit" at bounding box center [826, 374] width 111 height 15
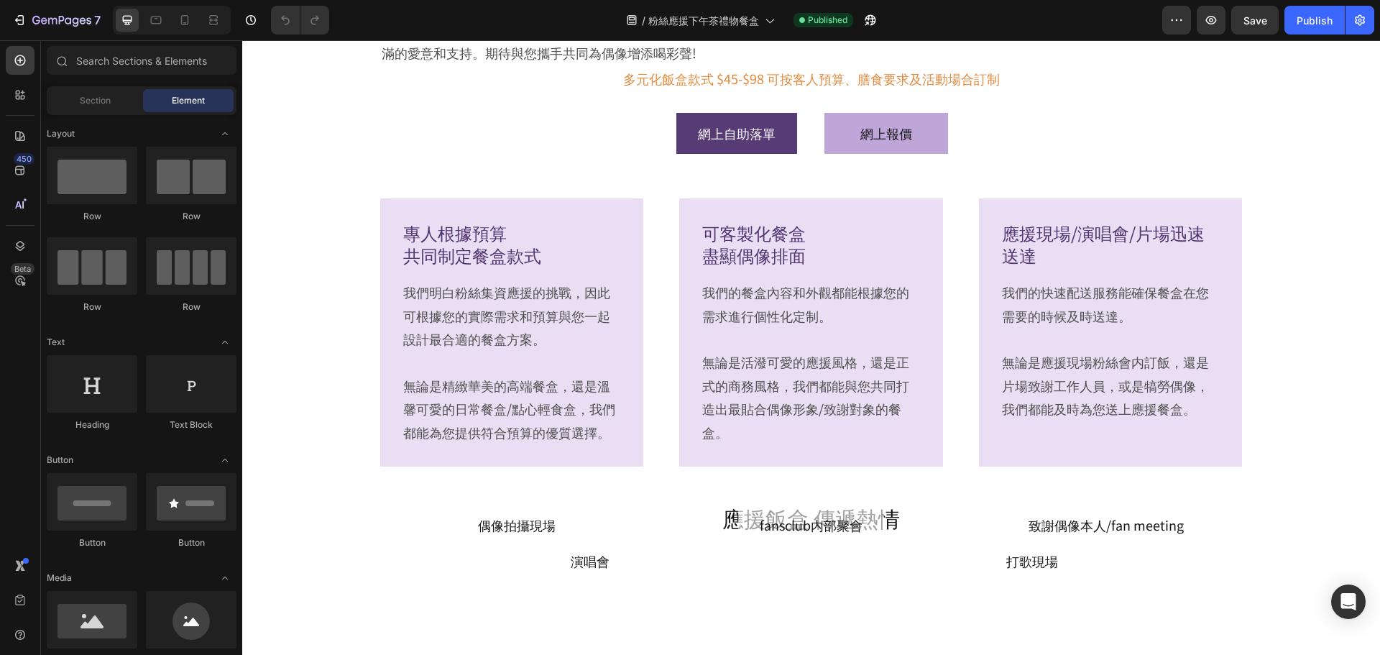
scroll to position [500, 0]
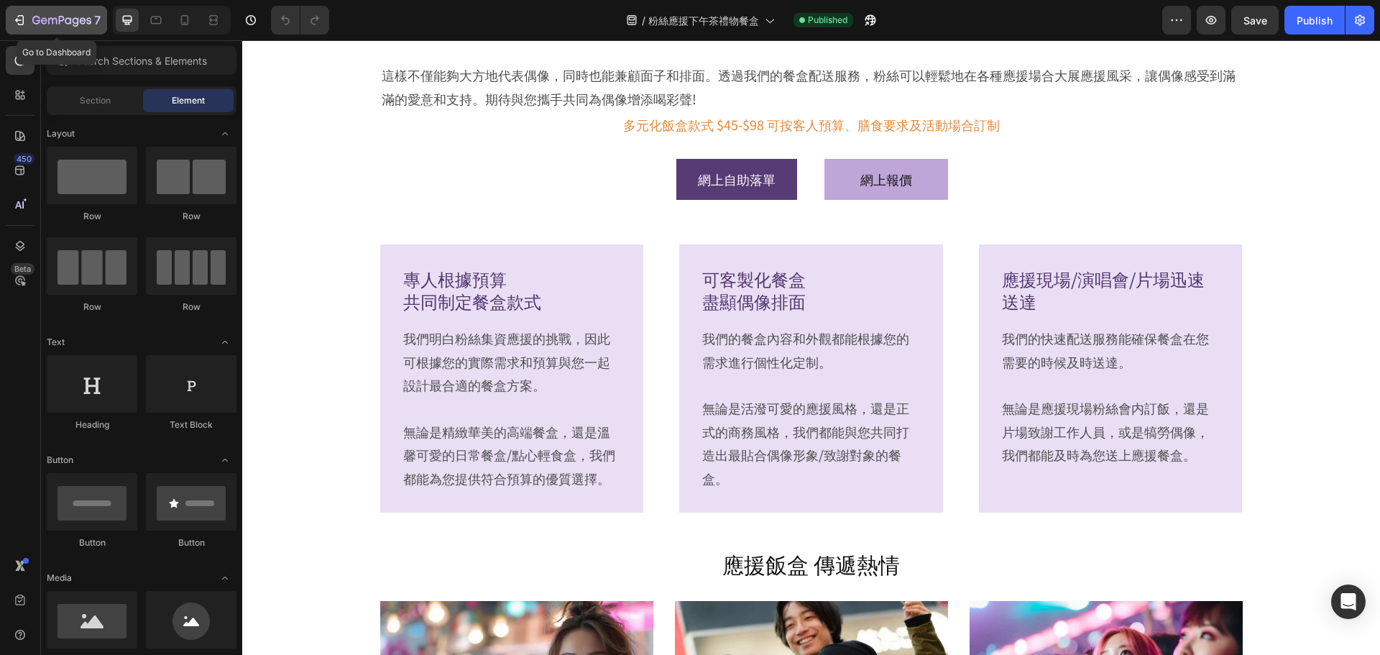
click at [51, 21] on icon "button" at bounding box center [61, 21] width 59 height 12
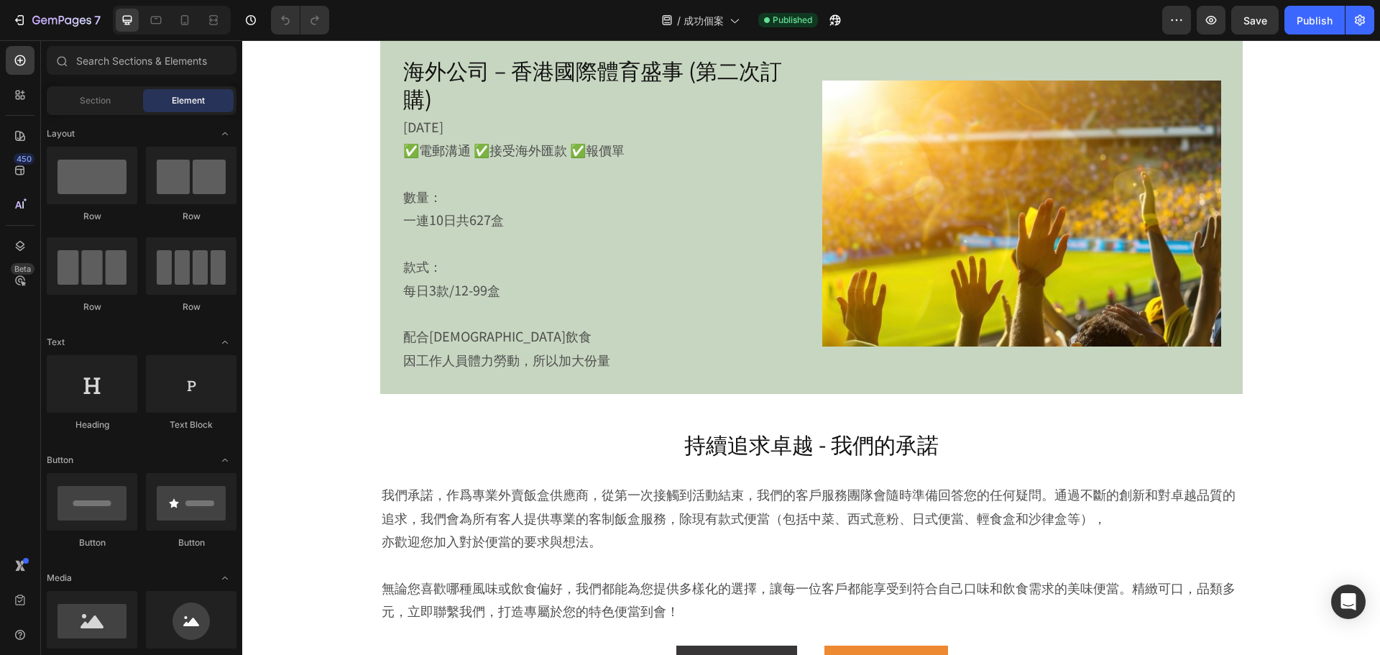
scroll to position [2231, 0]
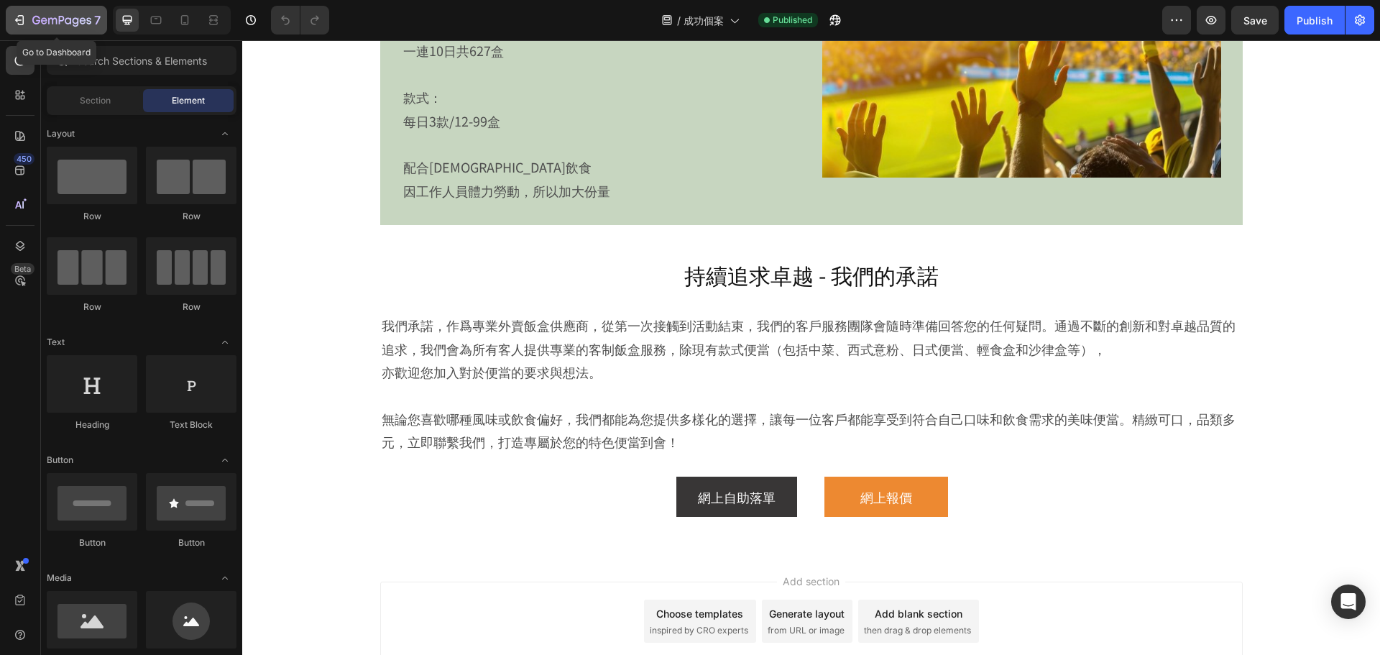
click at [78, 17] on icon "button" at bounding box center [61, 21] width 59 height 12
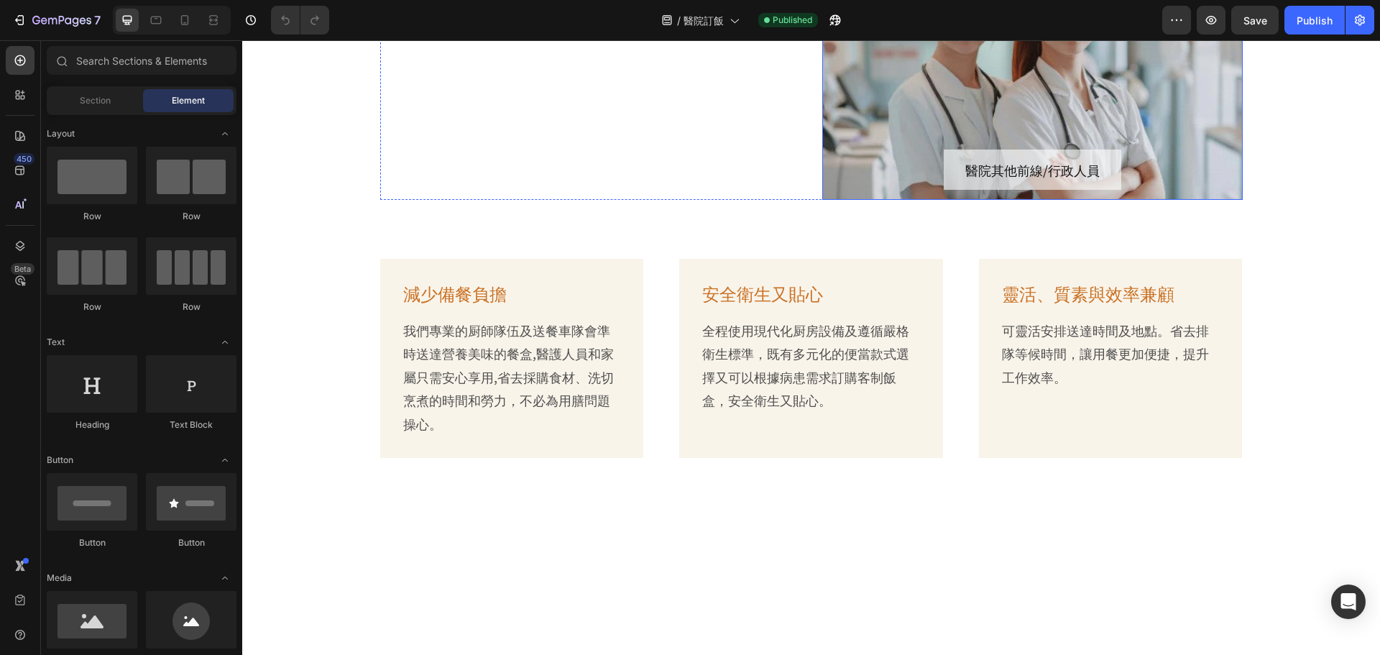
scroll to position [426, 0]
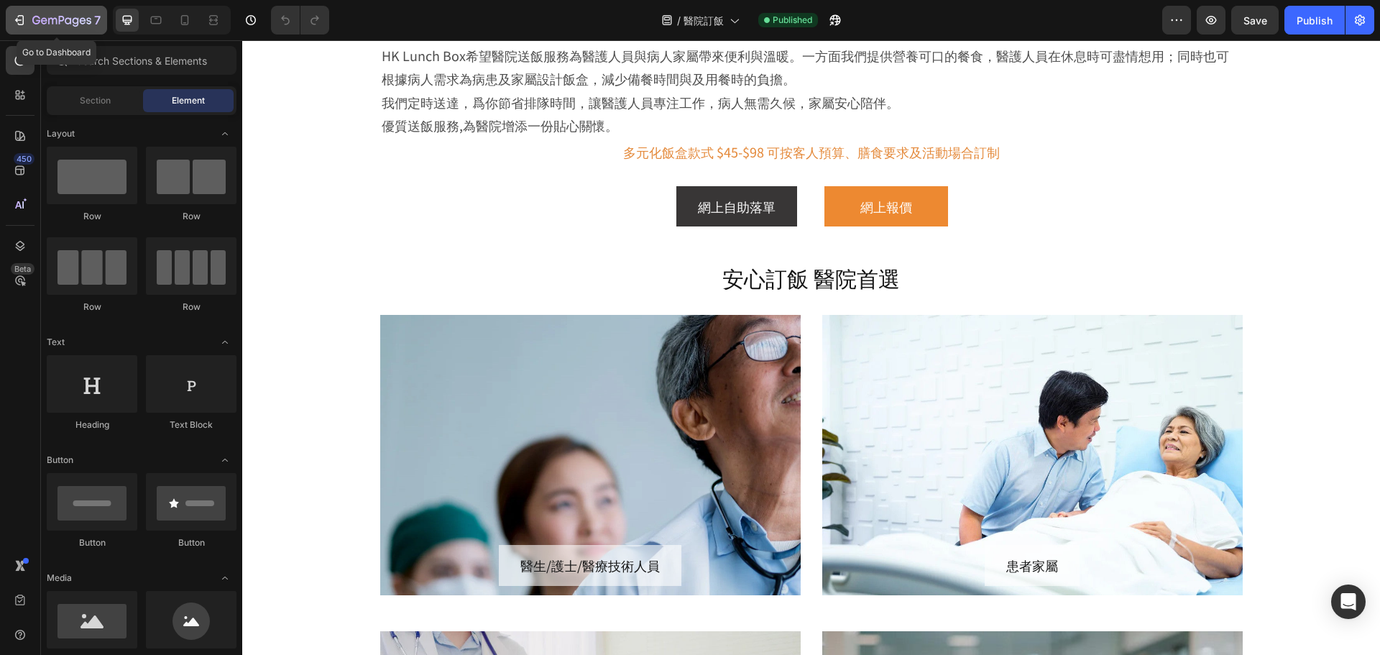
click at [87, 19] on icon "button" at bounding box center [88, 20] width 5 height 6
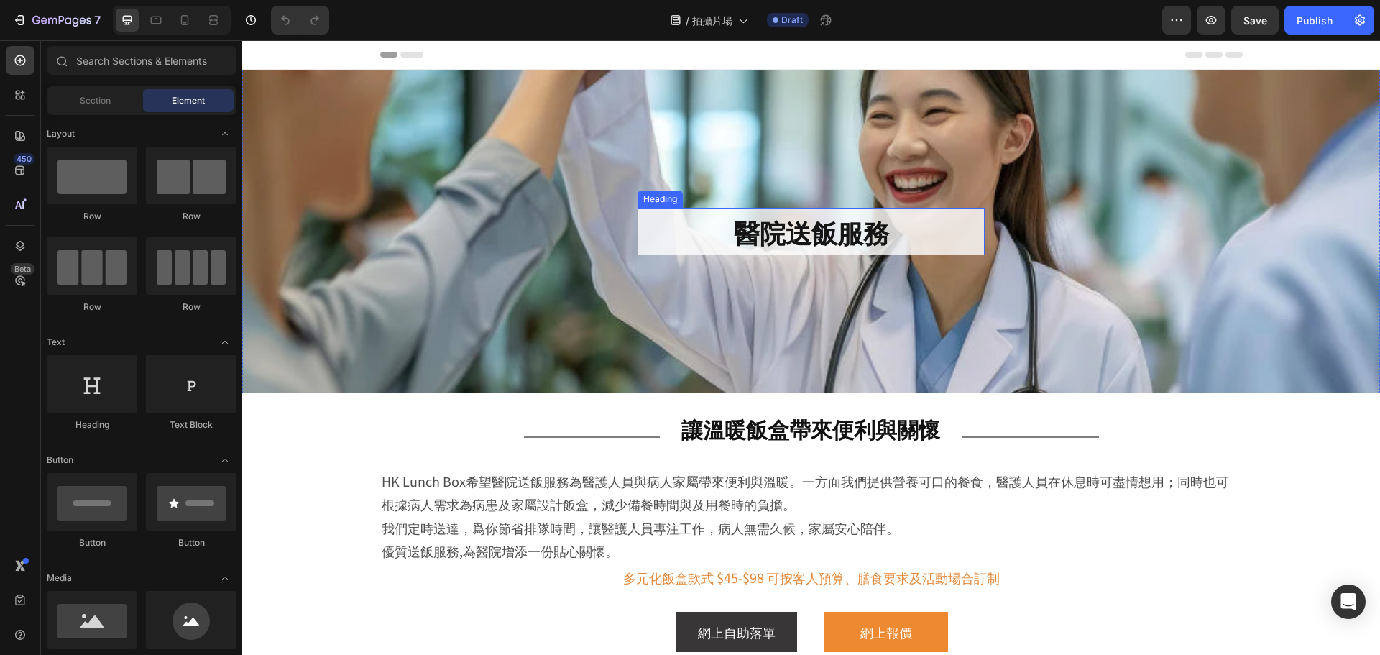
click at [813, 227] on h2 "醫院送飯服務" at bounding box center [811, 232] width 347 height 48
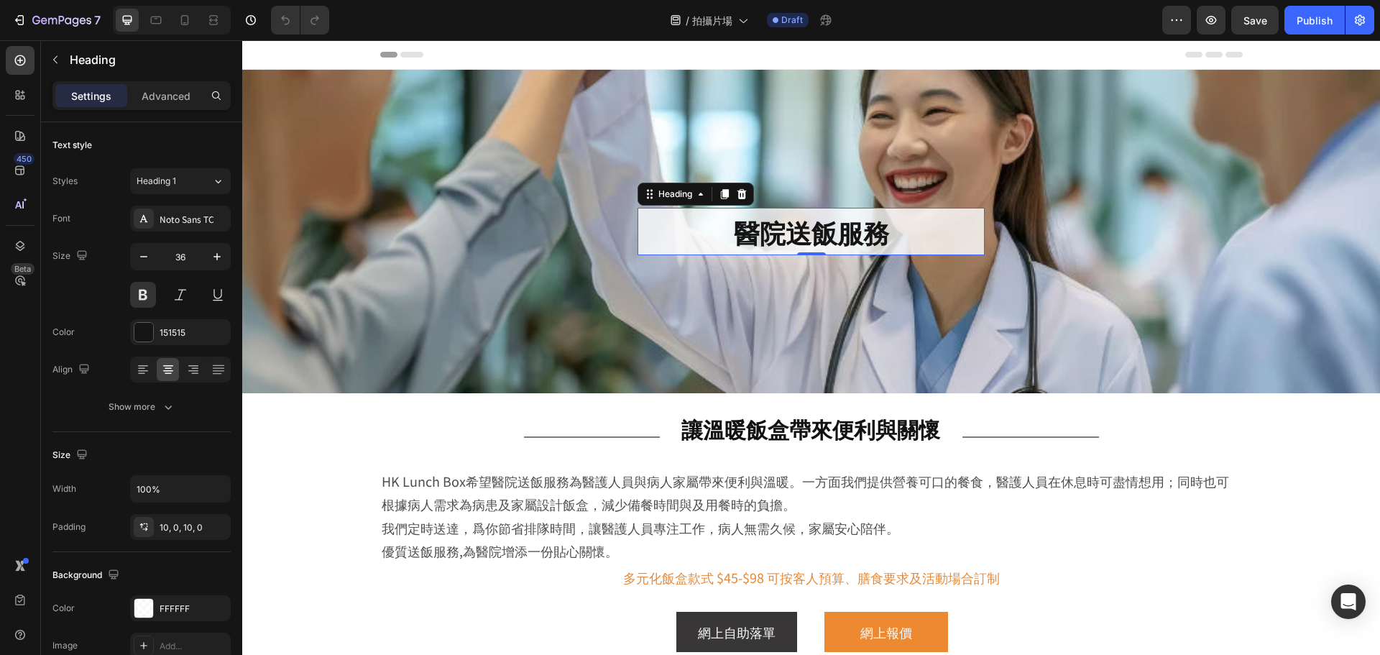
click at [813, 227] on h2 "醫院送飯服務" at bounding box center [811, 232] width 347 height 48
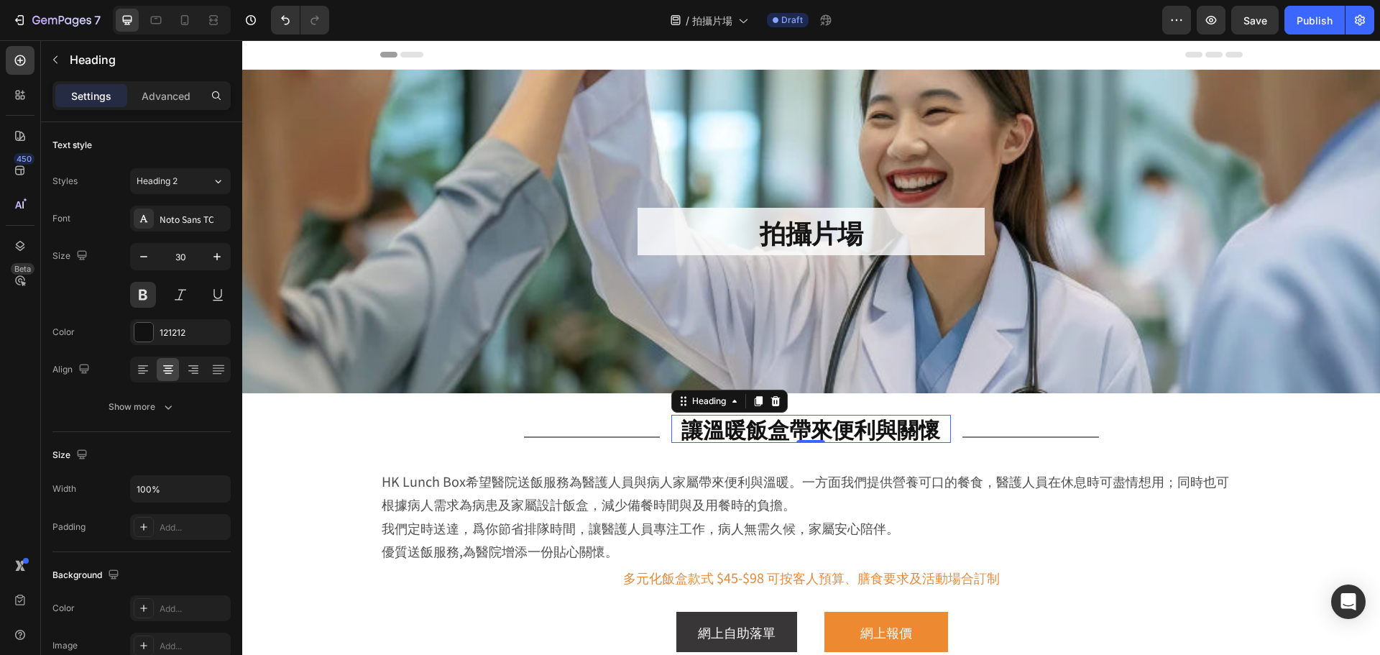
click at [793, 431] on h2 "讓溫暖飯盒帶來便利與關懷" at bounding box center [811, 429] width 280 height 28
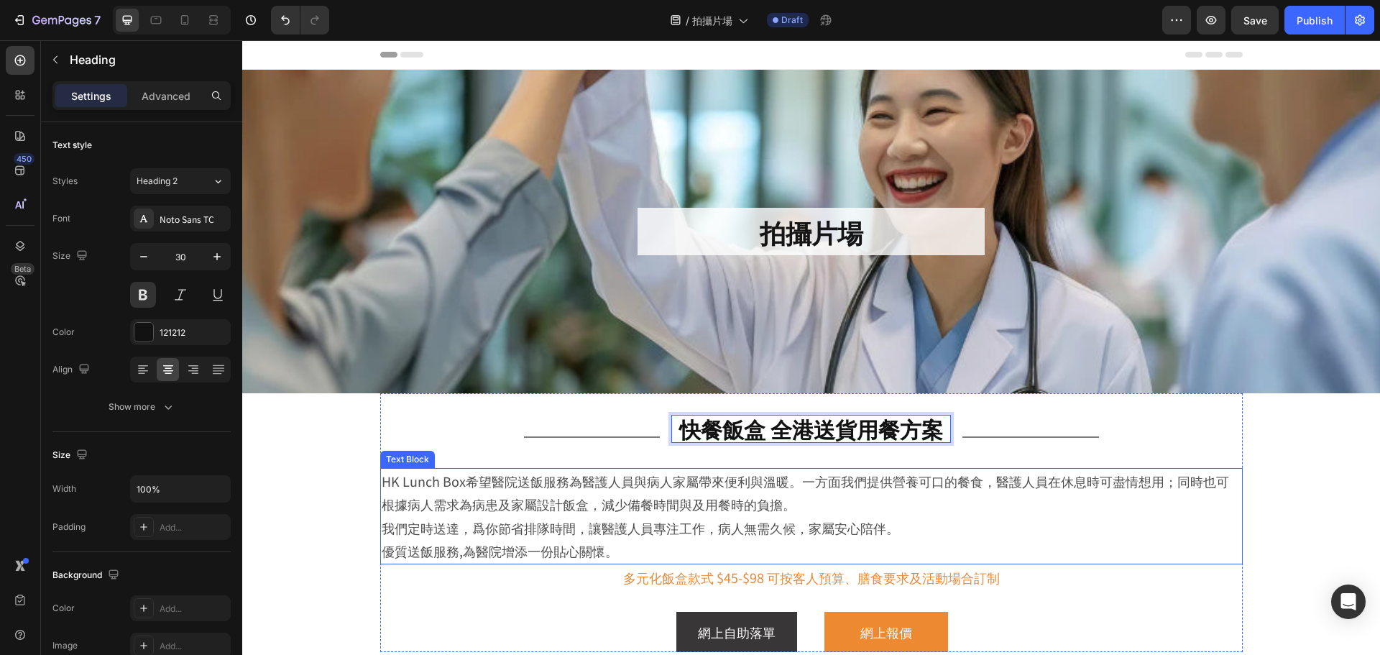
click at [743, 488] on p "HK Lunch Box希望醫院送飯服務為醫護人員與病人家屬帶來便利與溫暖。一方面我們提供營養可口的餐食，醫護人員在休息時可盡情想用；同時也可根據病人需求為病…" at bounding box center [812, 515] width 860 height 93
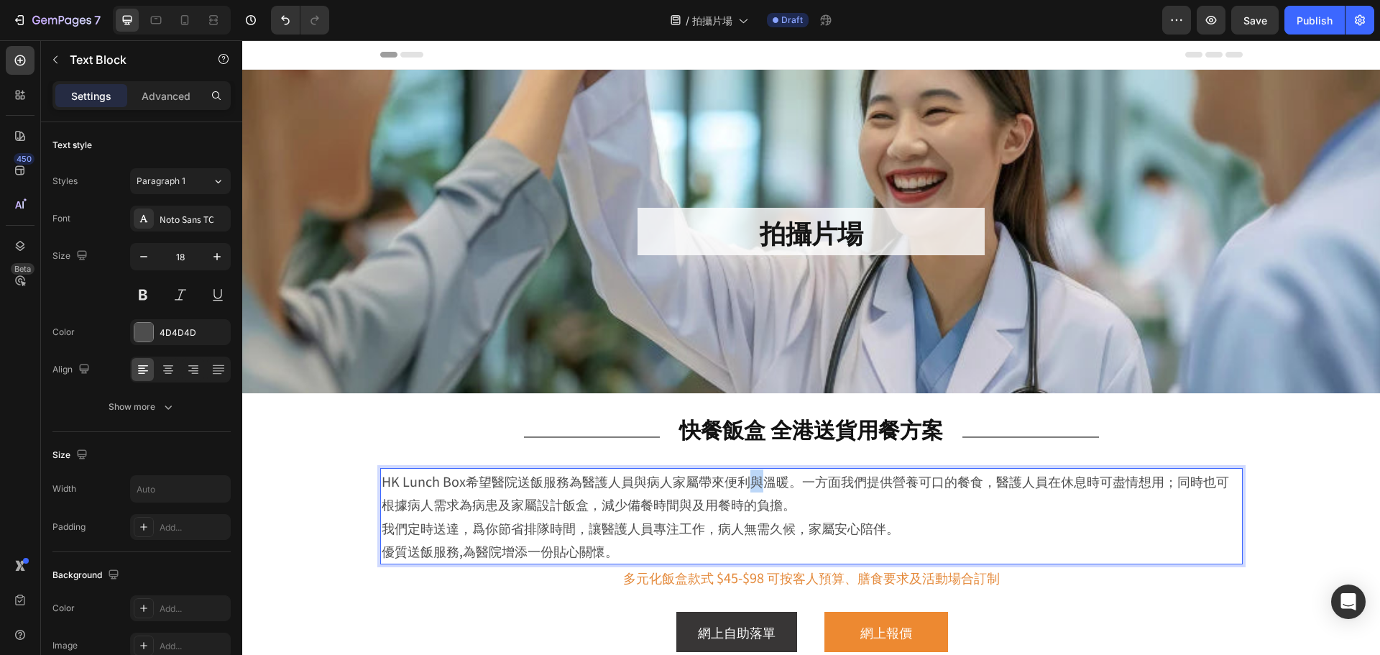
click at [743, 488] on p "HK Lunch Box希望醫院送飯服務為醫護人員與病人家屬帶來便利與溫暖。一方面我們提供營養可口的餐食，醫護人員在休息時可盡情想用；同時也可根據病人需求為病…" at bounding box center [812, 515] width 860 height 93
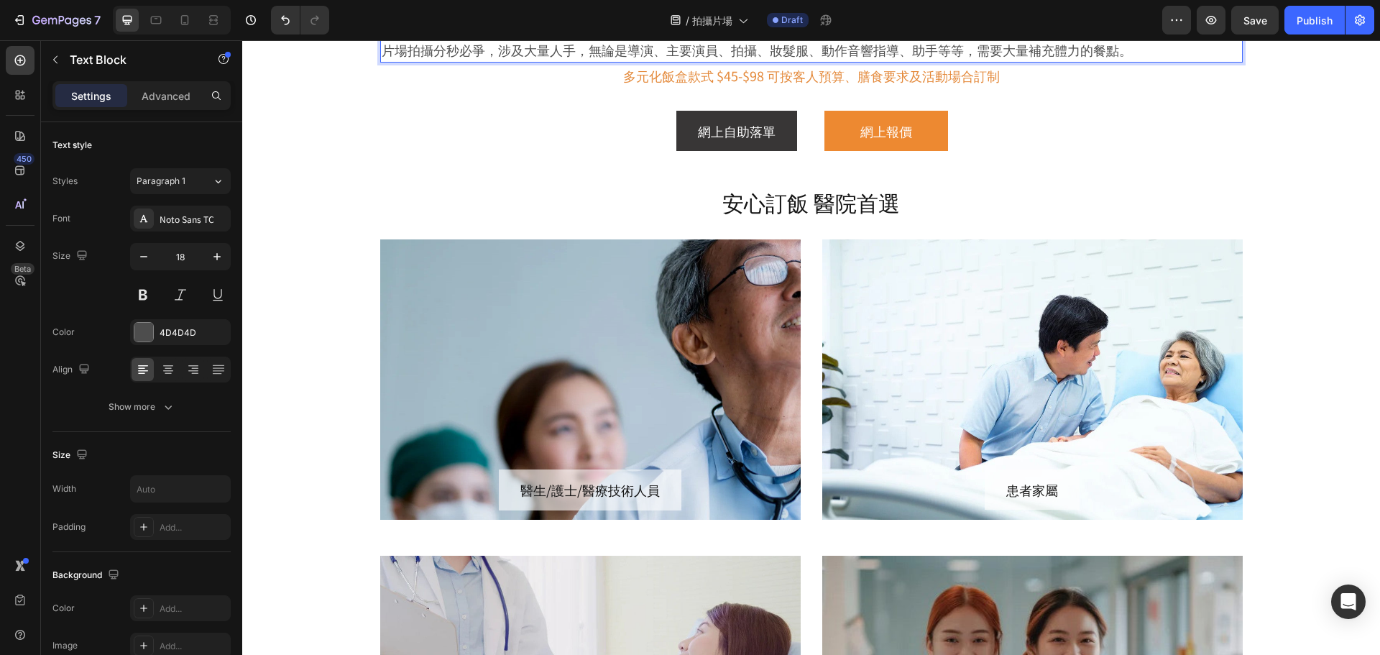
scroll to position [575, 0]
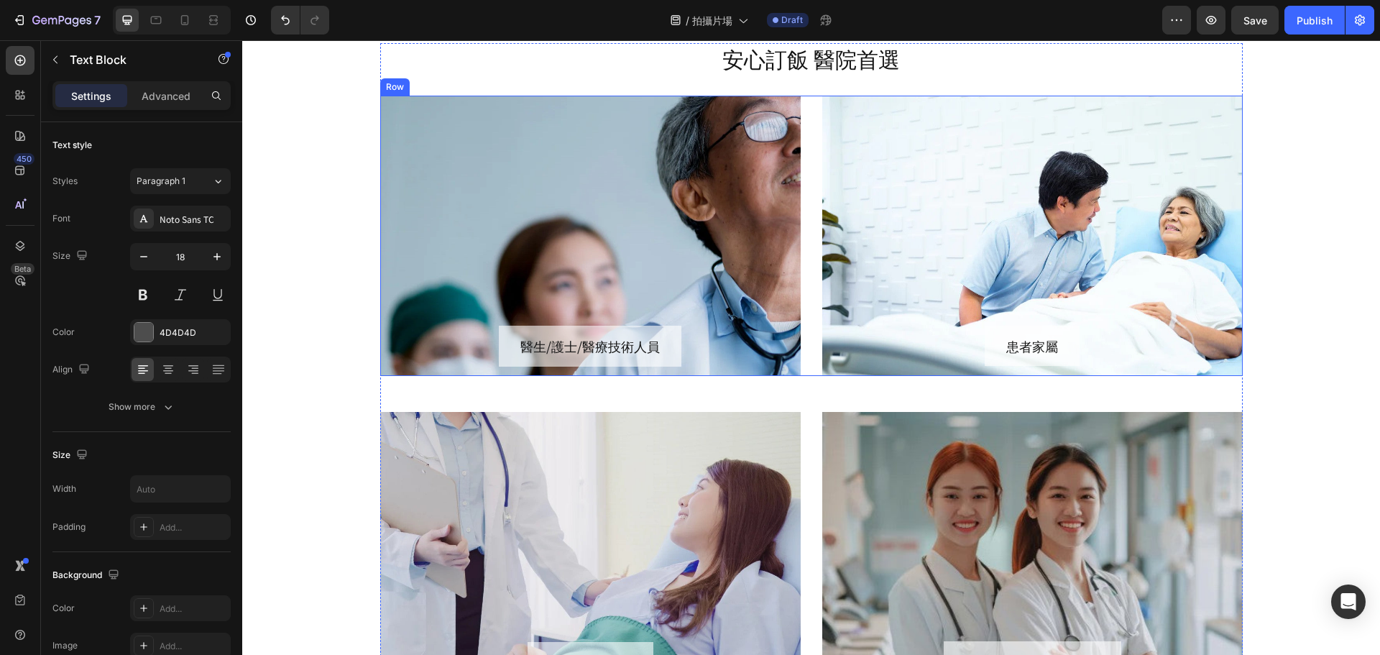
click at [807, 232] on div "Image 醫生/護士/醫療技術人員 Button Image 患者家屬 Button Row" at bounding box center [811, 236] width 863 height 280
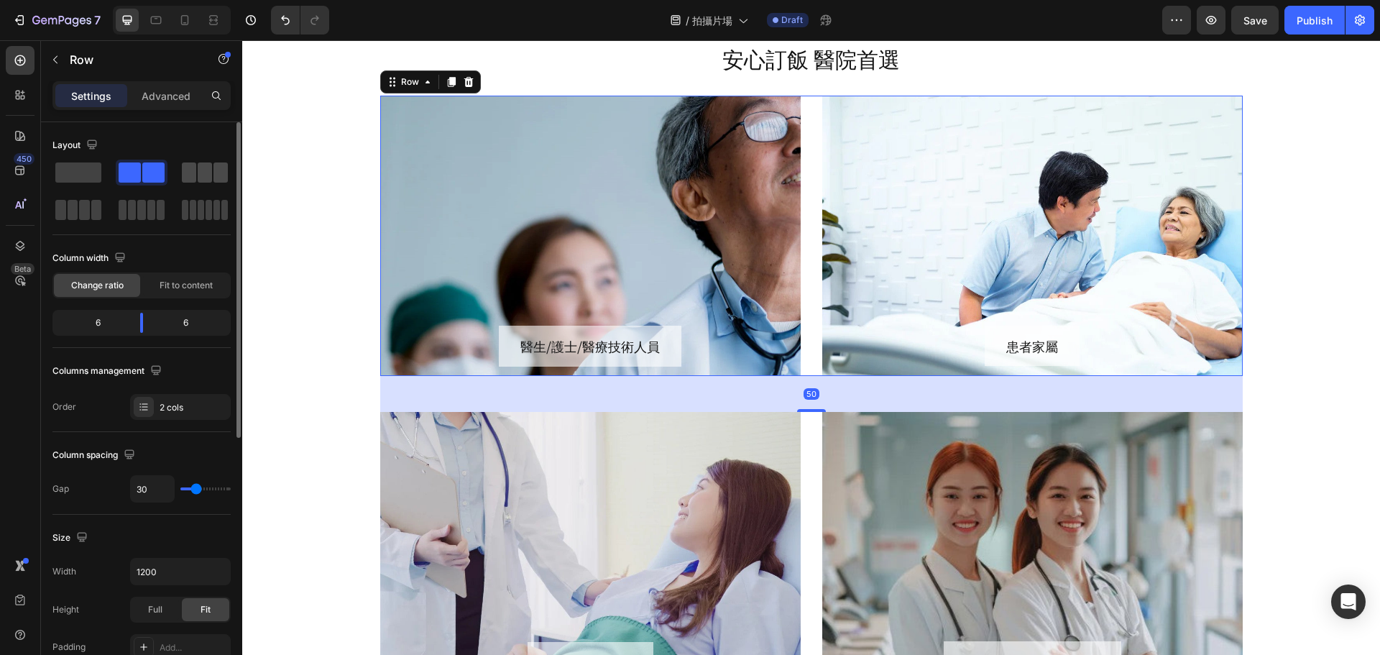
click at [190, 170] on span at bounding box center [189, 172] width 14 height 20
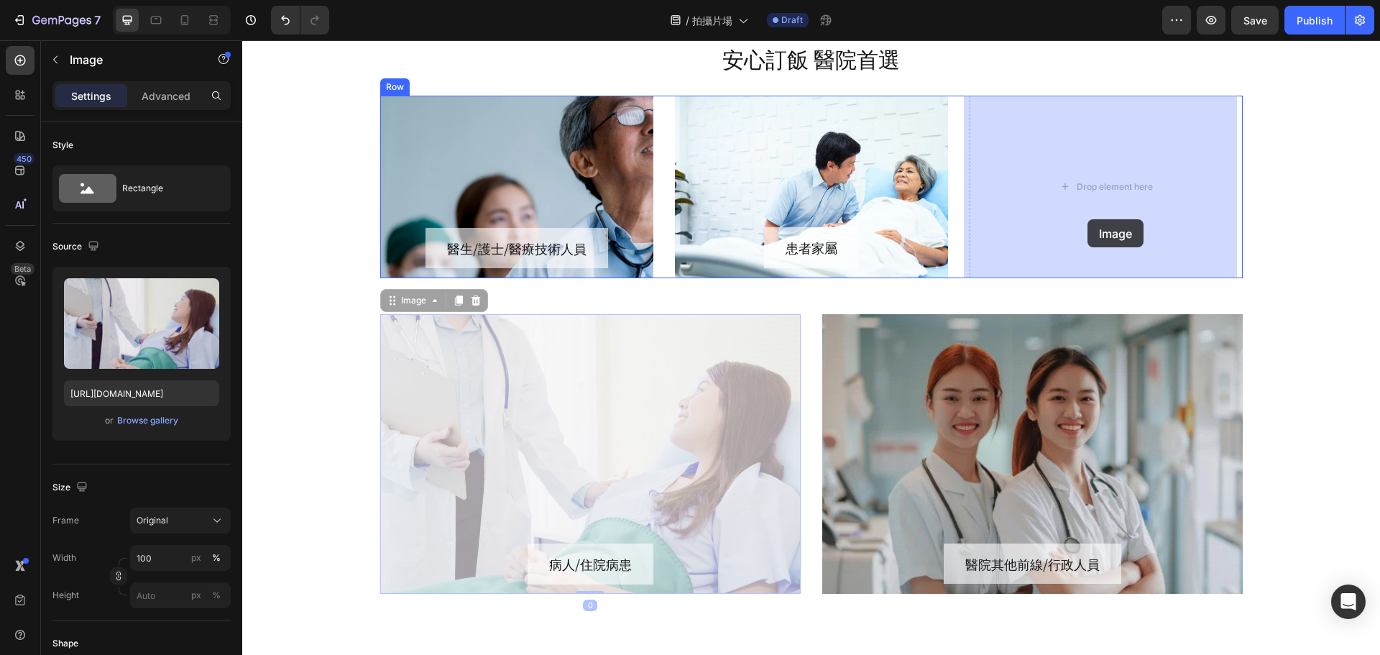
drag, startPoint x: 607, startPoint y: 474, endPoint x: 1088, endPoint y: 219, distance: 544.1
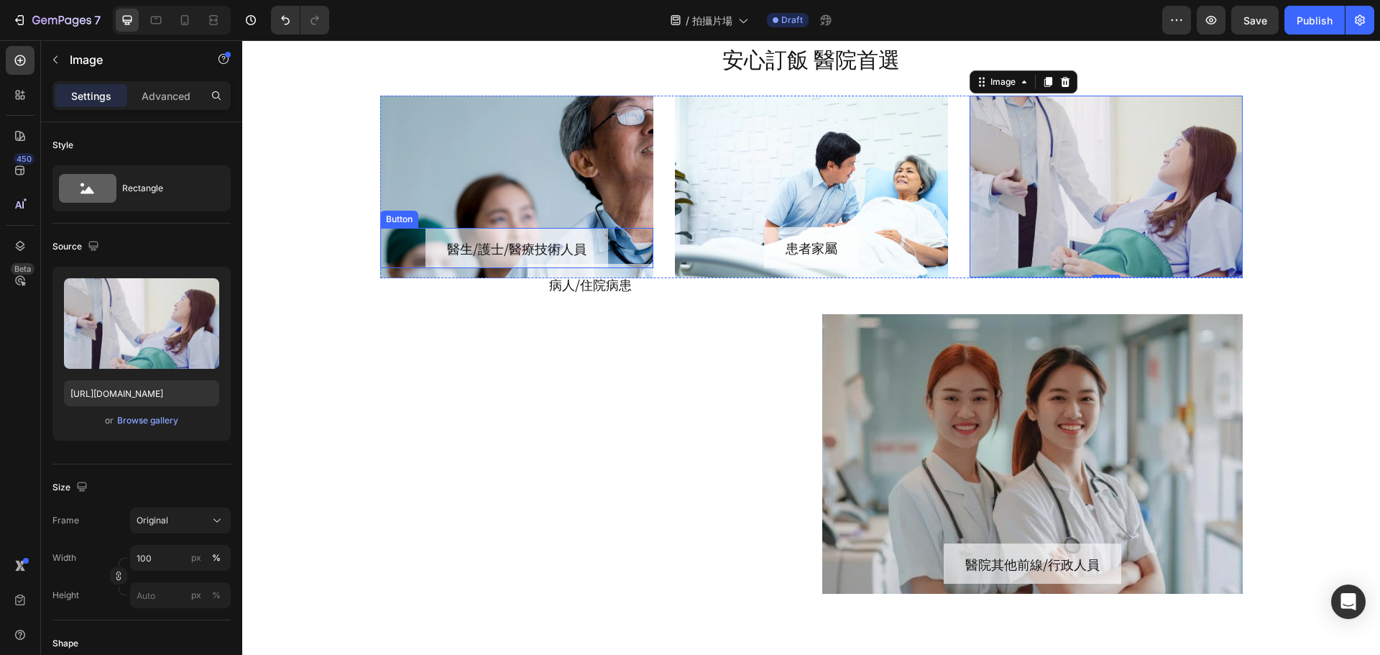
click at [587, 229] on link "醫生/護士/醫療技術人員" at bounding box center [517, 248] width 183 height 40
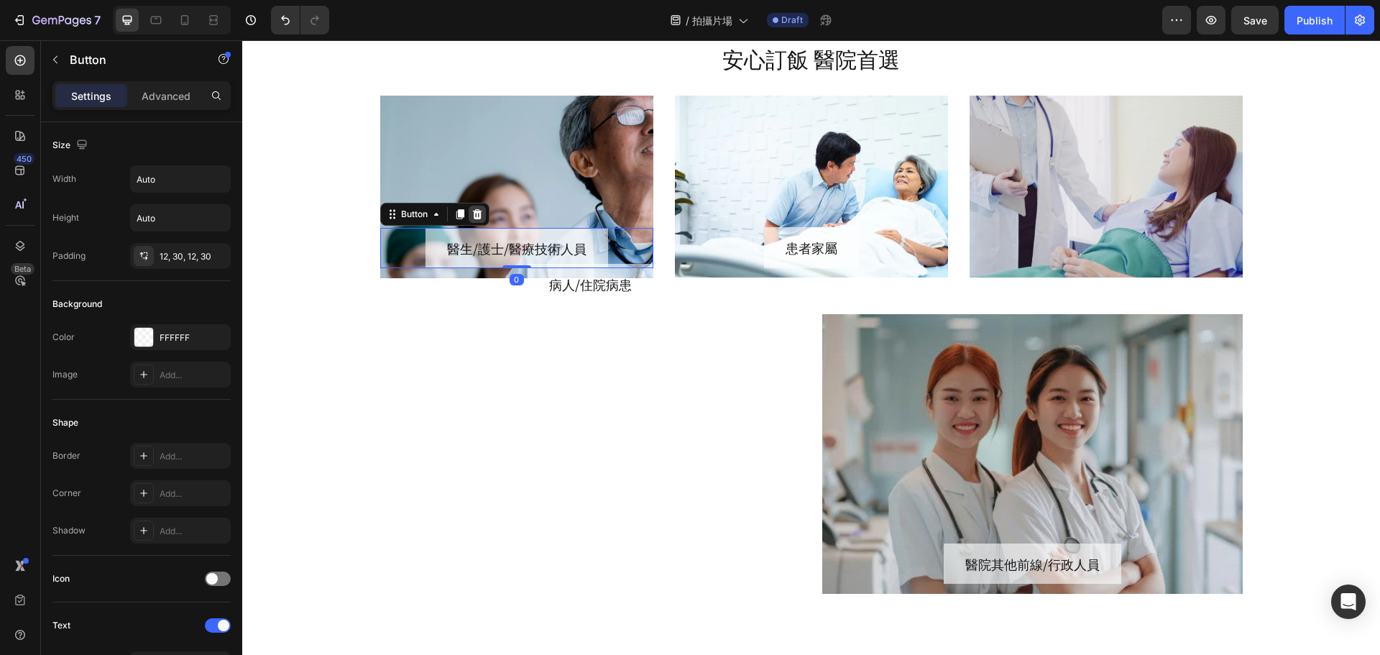
click at [472, 219] on icon at bounding box center [478, 214] width 12 height 12
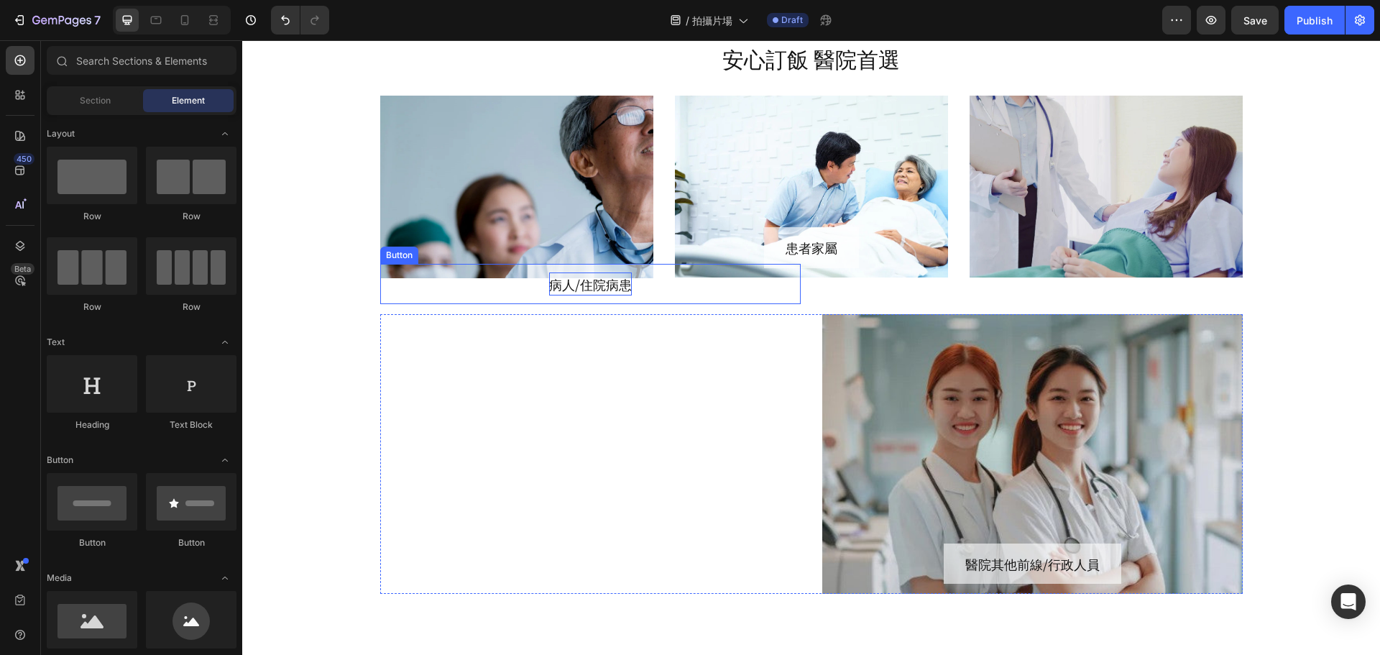
click at [607, 293] on p "病人/住院病患" at bounding box center [590, 283] width 83 height 23
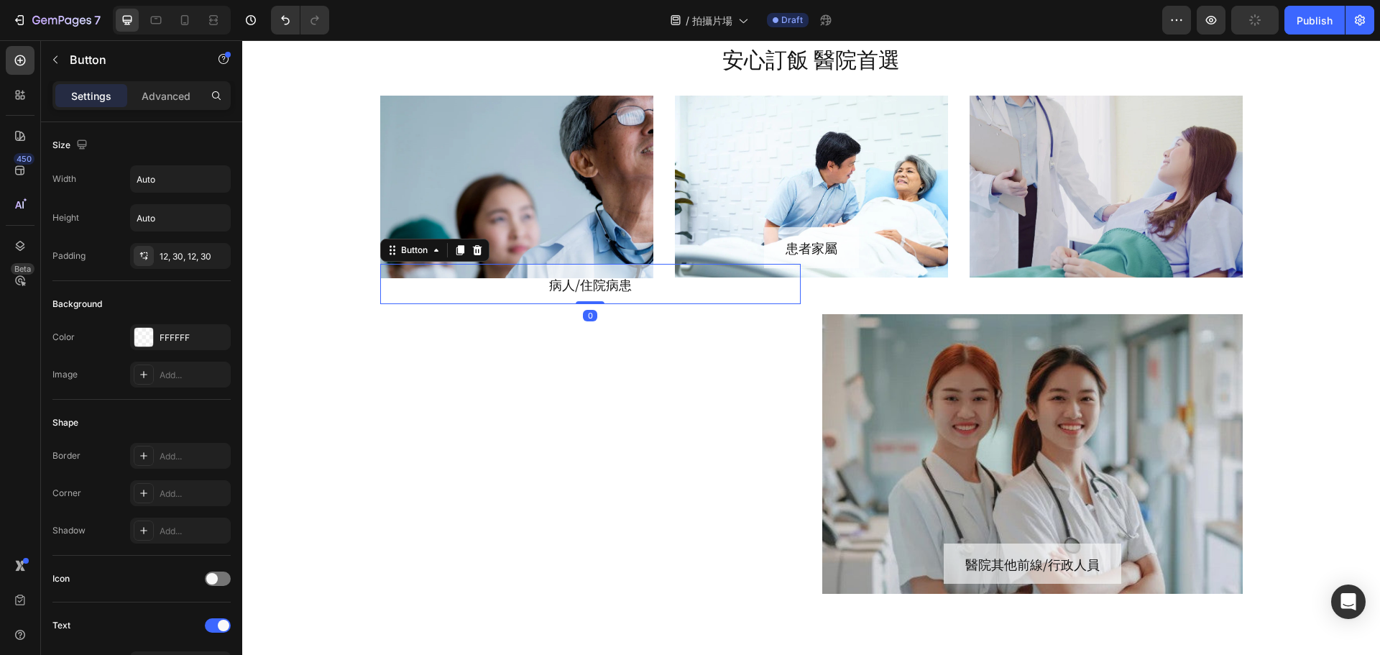
click at [477, 239] on div "Button" at bounding box center [434, 250] width 109 height 23
click at [469, 249] on div at bounding box center [477, 250] width 17 height 17
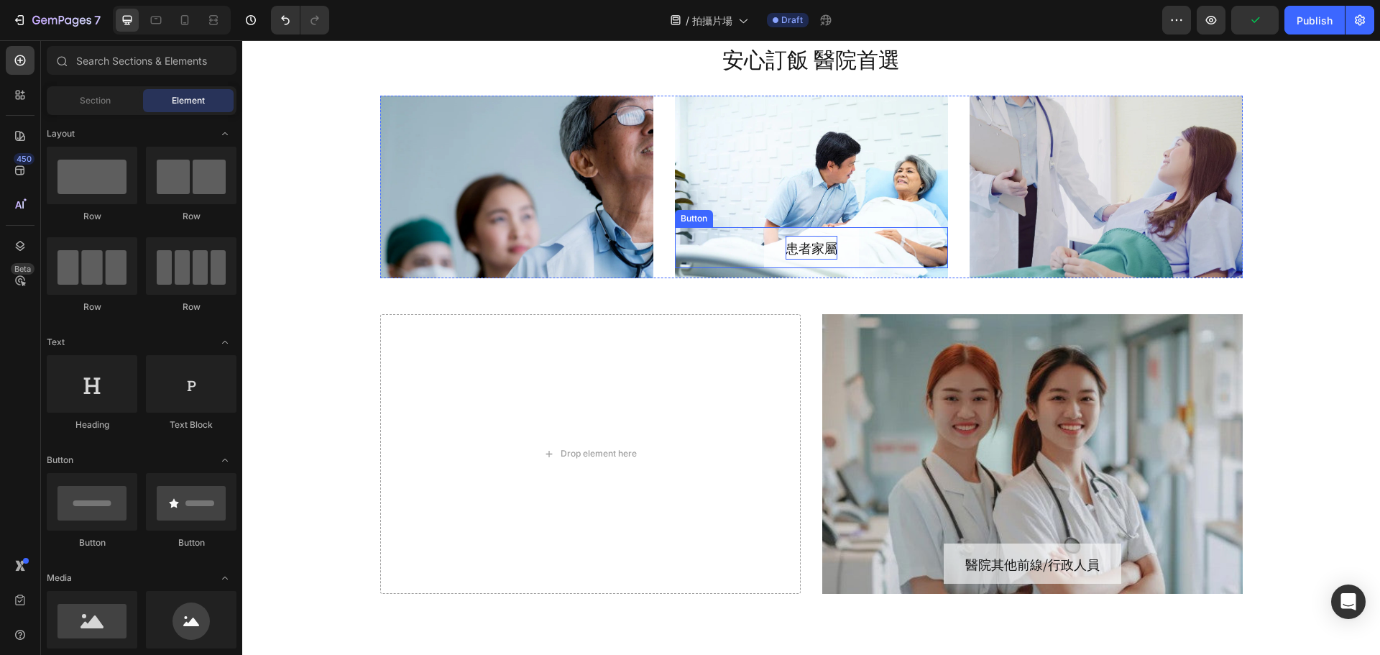
click at [802, 250] on p "患者家屬" at bounding box center [812, 247] width 52 height 23
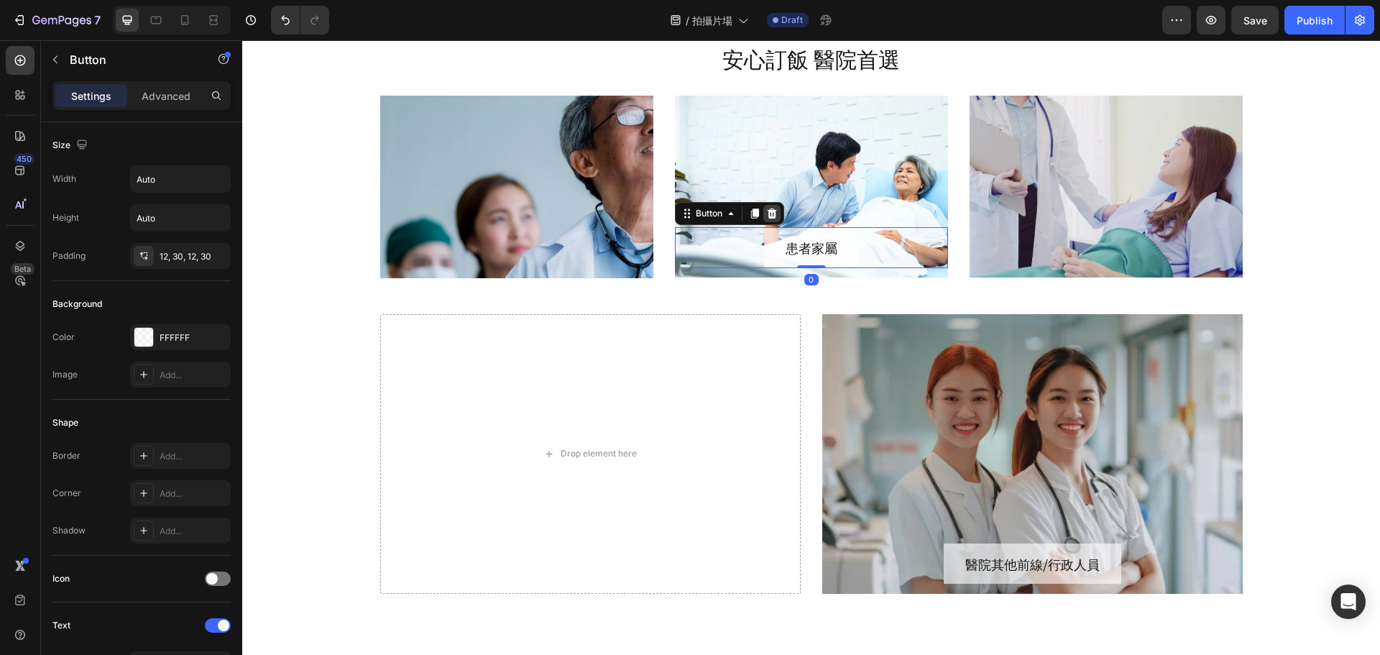
click at [769, 215] on icon at bounding box center [772, 214] width 12 height 12
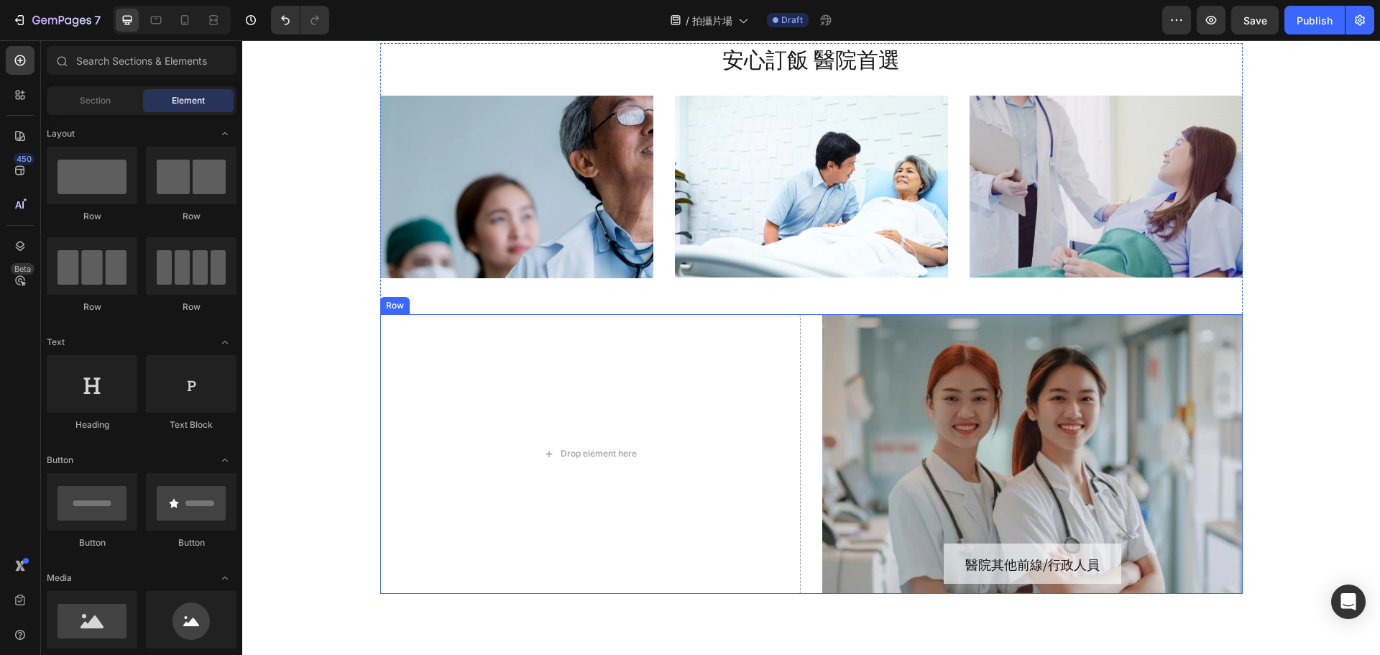
click at [797, 334] on div "Drop element here Image 醫院其他前線/行政人員 Button Row" at bounding box center [811, 454] width 863 height 280
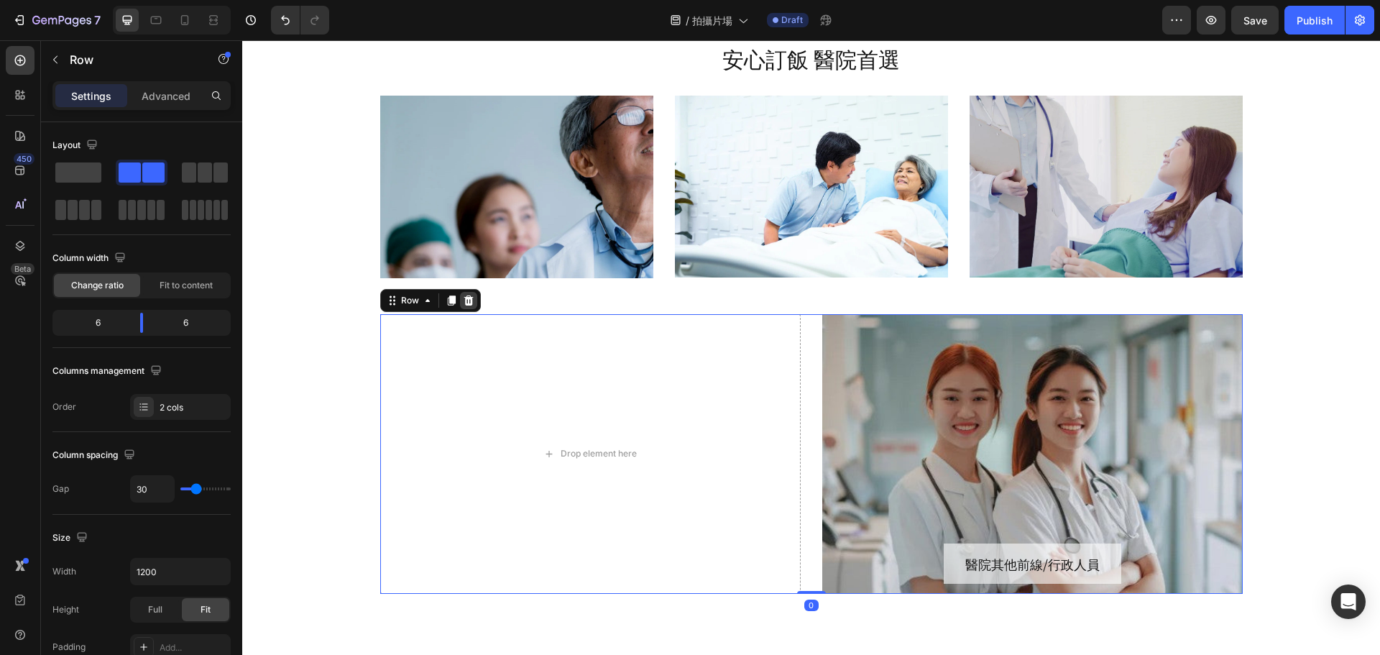
click at [469, 302] on div at bounding box center [468, 300] width 17 height 17
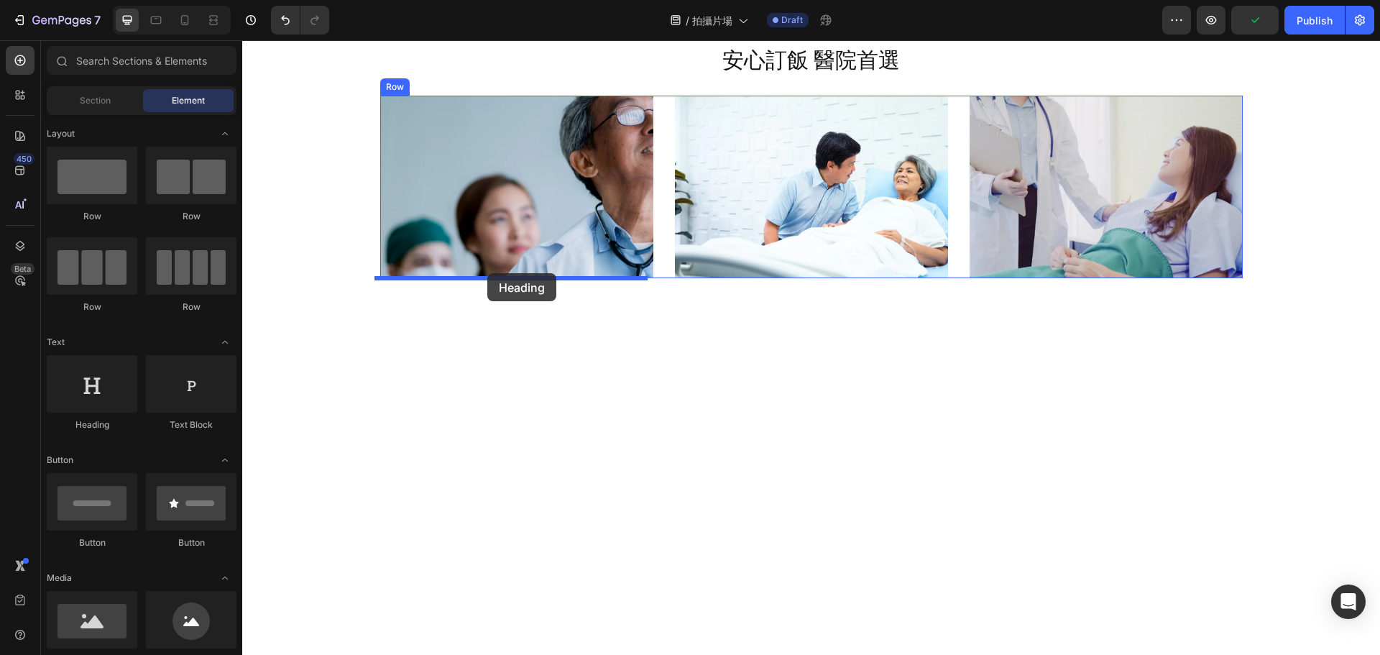
drag, startPoint x: 347, startPoint y: 426, endPoint x: 487, endPoint y: 273, distance: 207.6
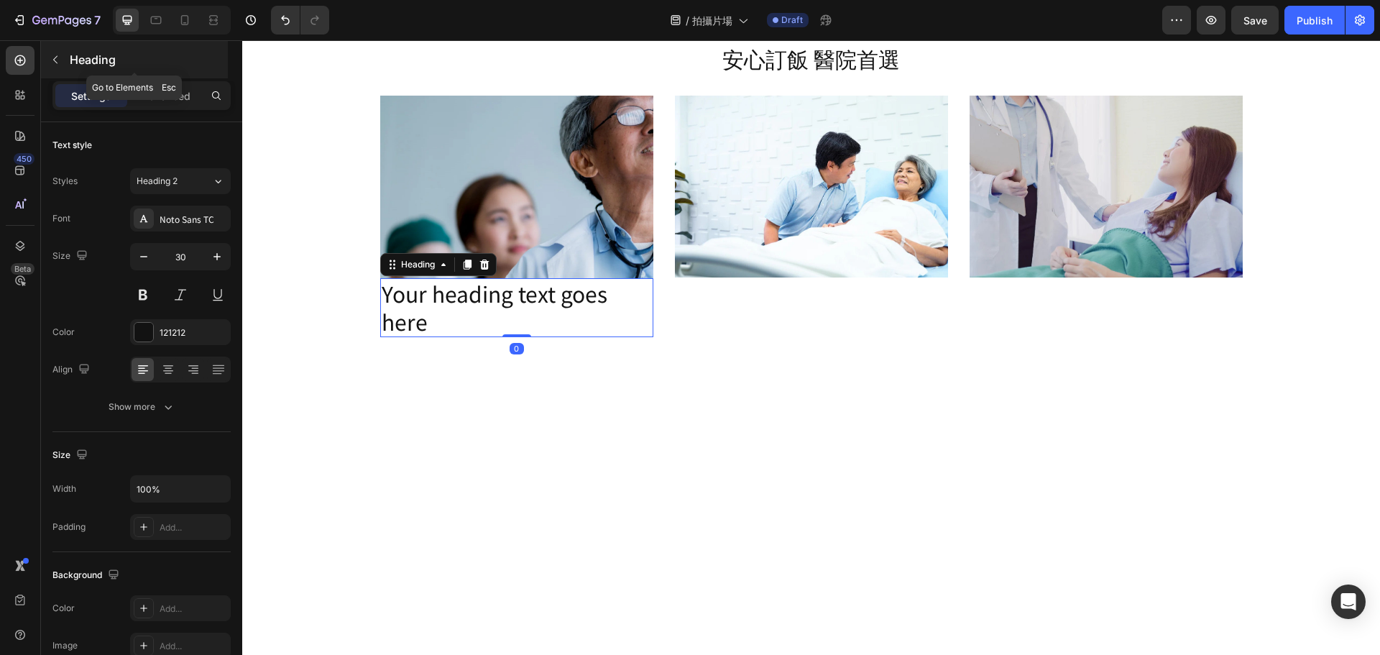
click at [131, 48] on div "Heading" at bounding box center [134, 59] width 187 height 37
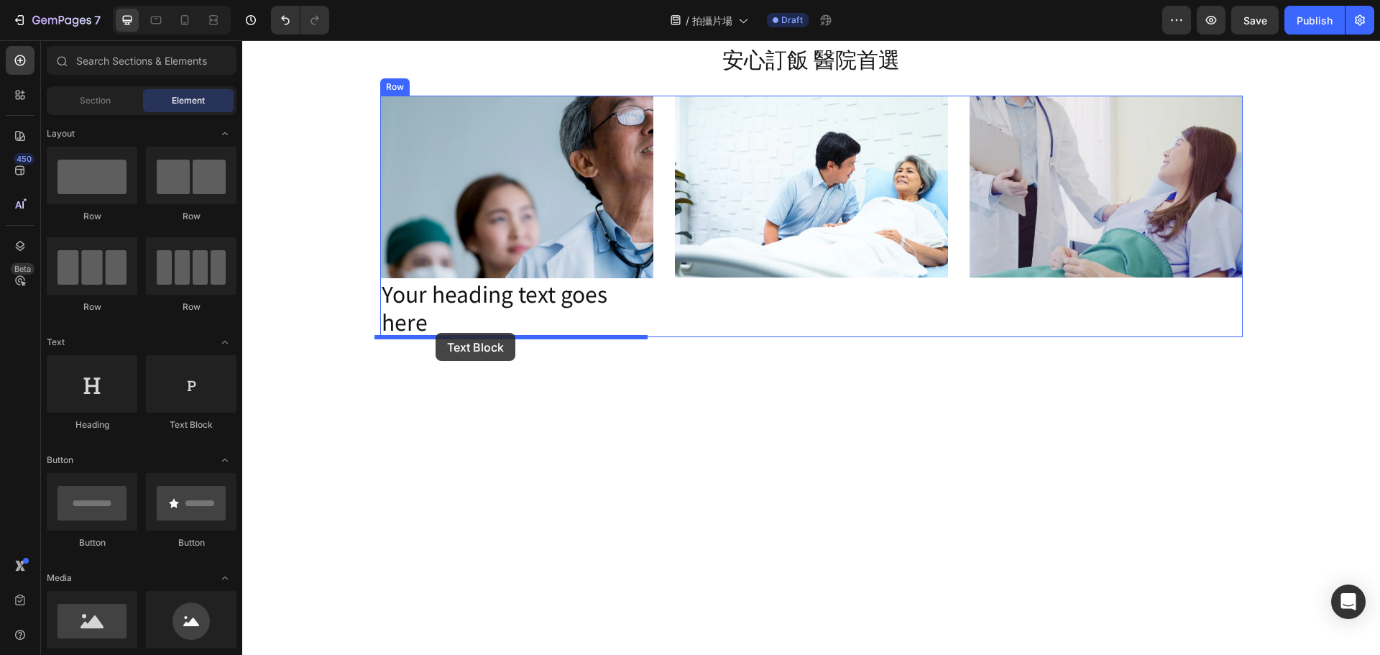
drag, startPoint x: 449, startPoint y: 435, endPoint x: 436, endPoint y: 333, distance: 102.9
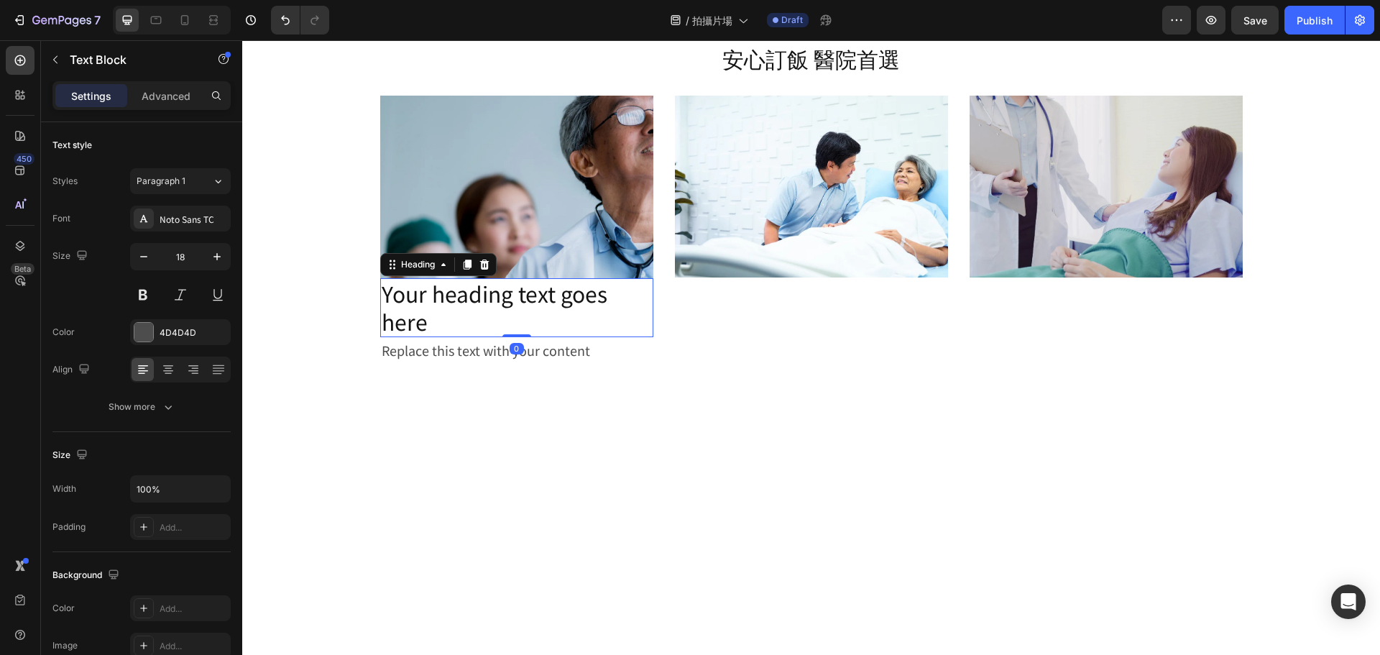
click at [534, 290] on h2 "Your heading text goes here" at bounding box center [516, 307] width 273 height 59
click at [464, 266] on icon at bounding box center [467, 265] width 8 height 10
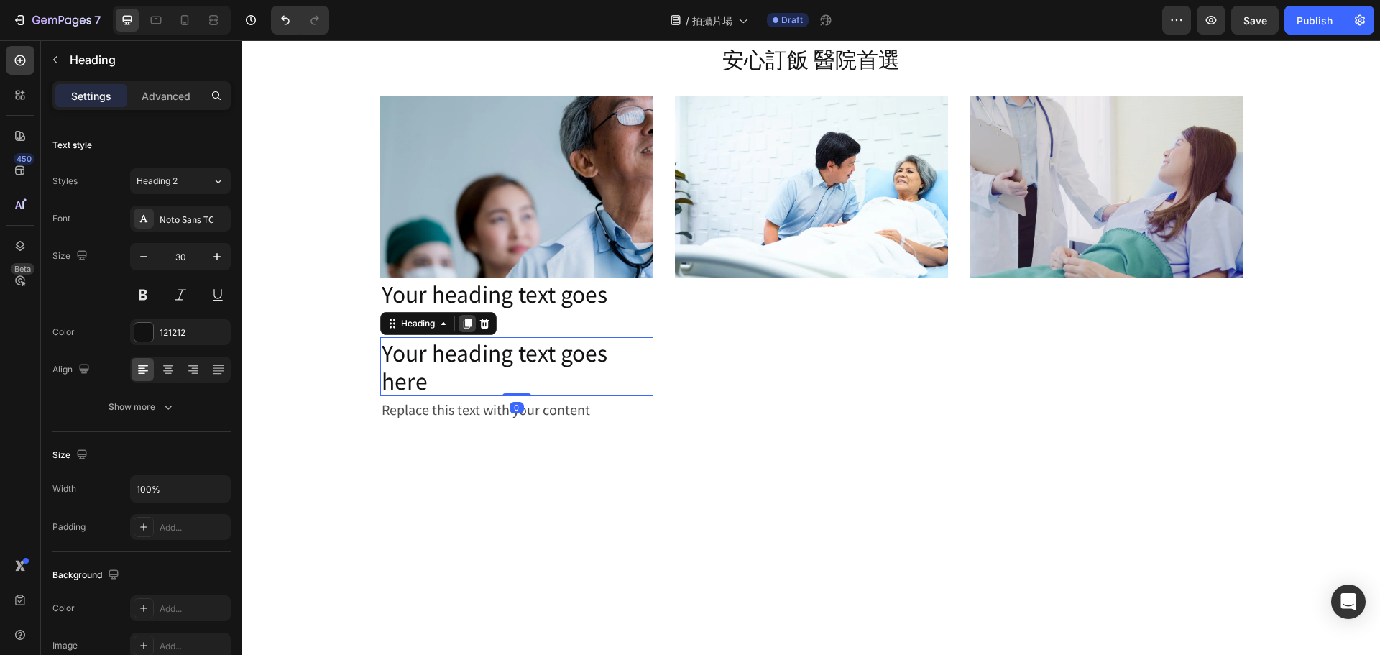
click at [465, 324] on icon at bounding box center [467, 323] width 8 height 10
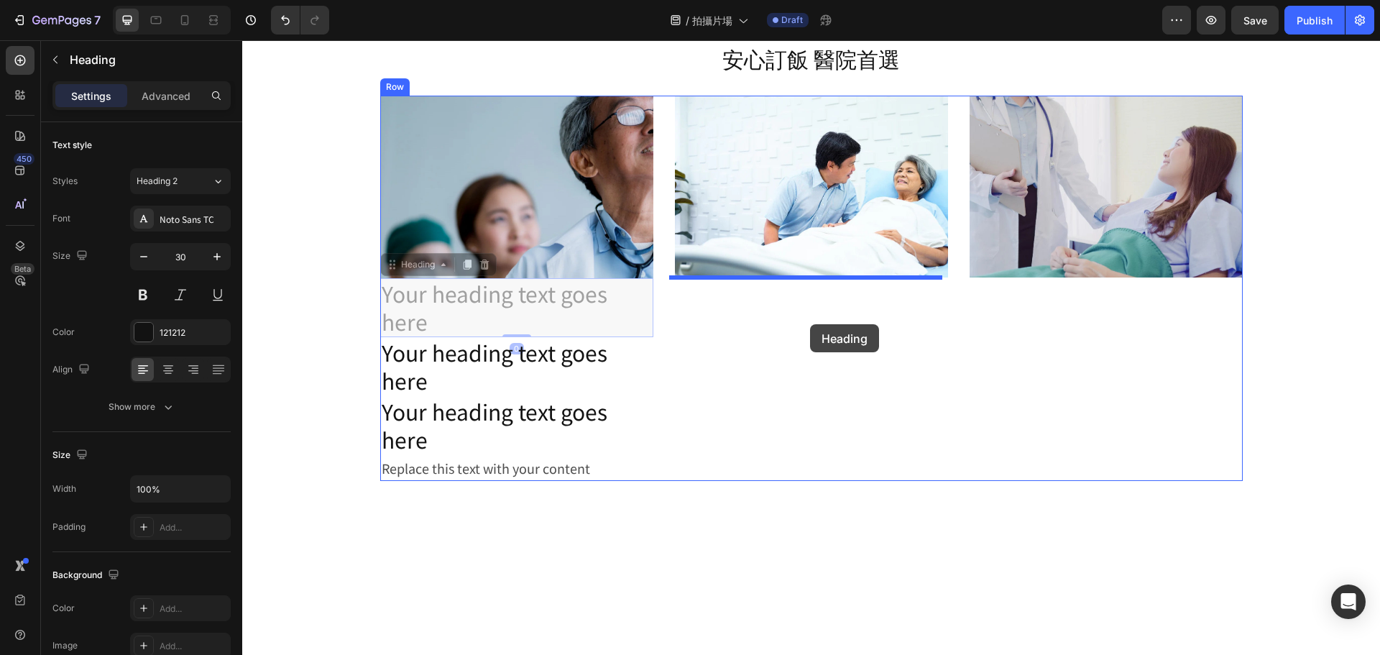
drag, startPoint x: 479, startPoint y: 303, endPoint x: 811, endPoint y: 324, distance: 332.8
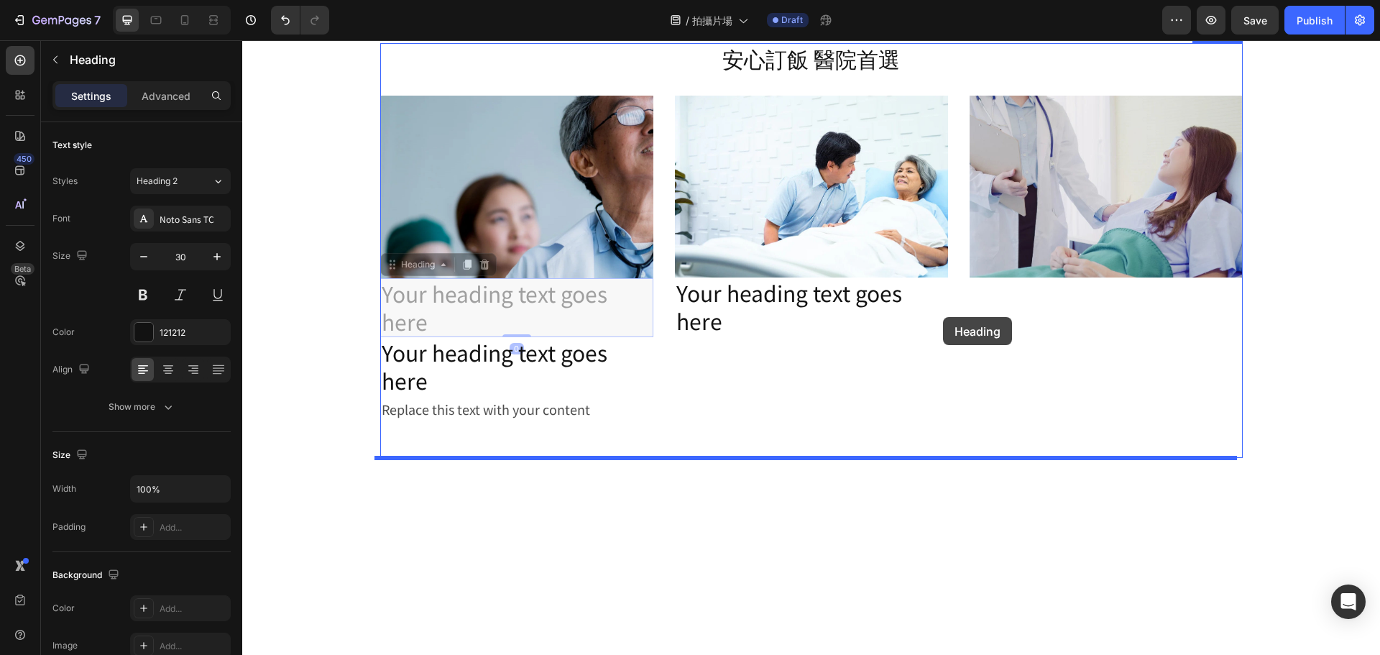
drag, startPoint x: 554, startPoint y: 319, endPoint x: 974, endPoint y: 316, distance: 420.6
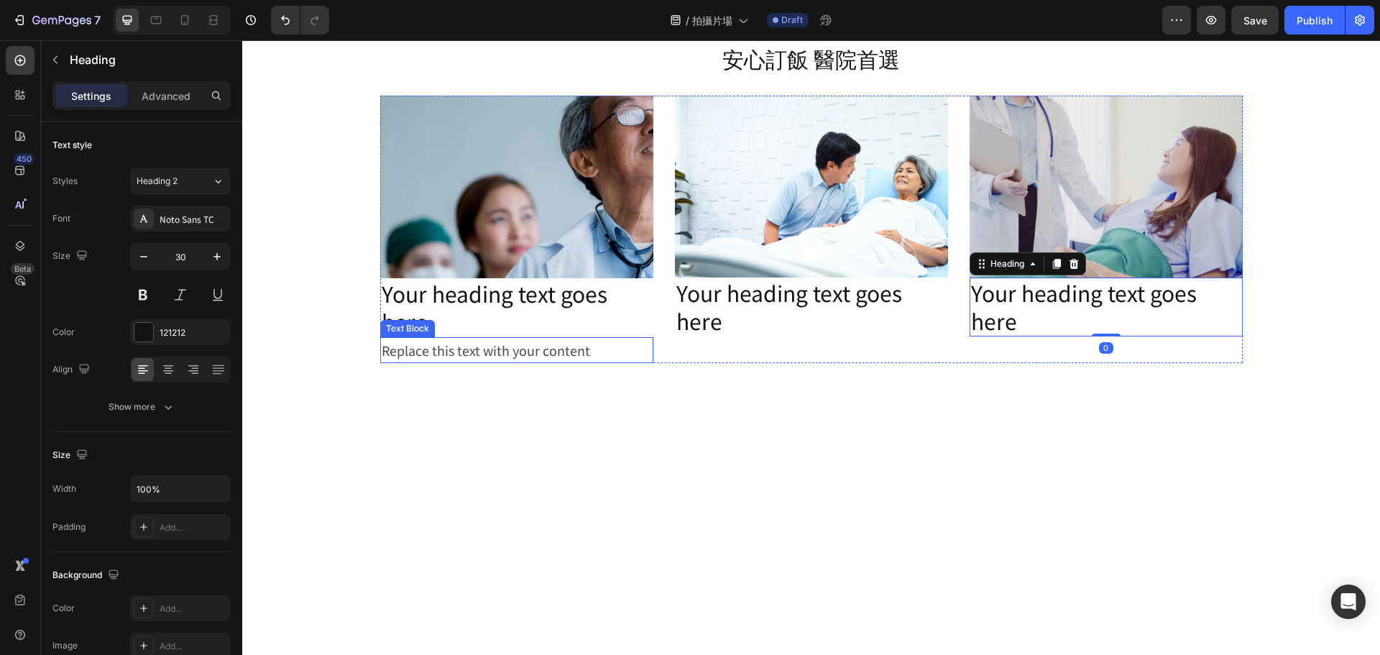
click at [566, 353] on div "Replace this text with your content" at bounding box center [516, 350] width 273 height 26
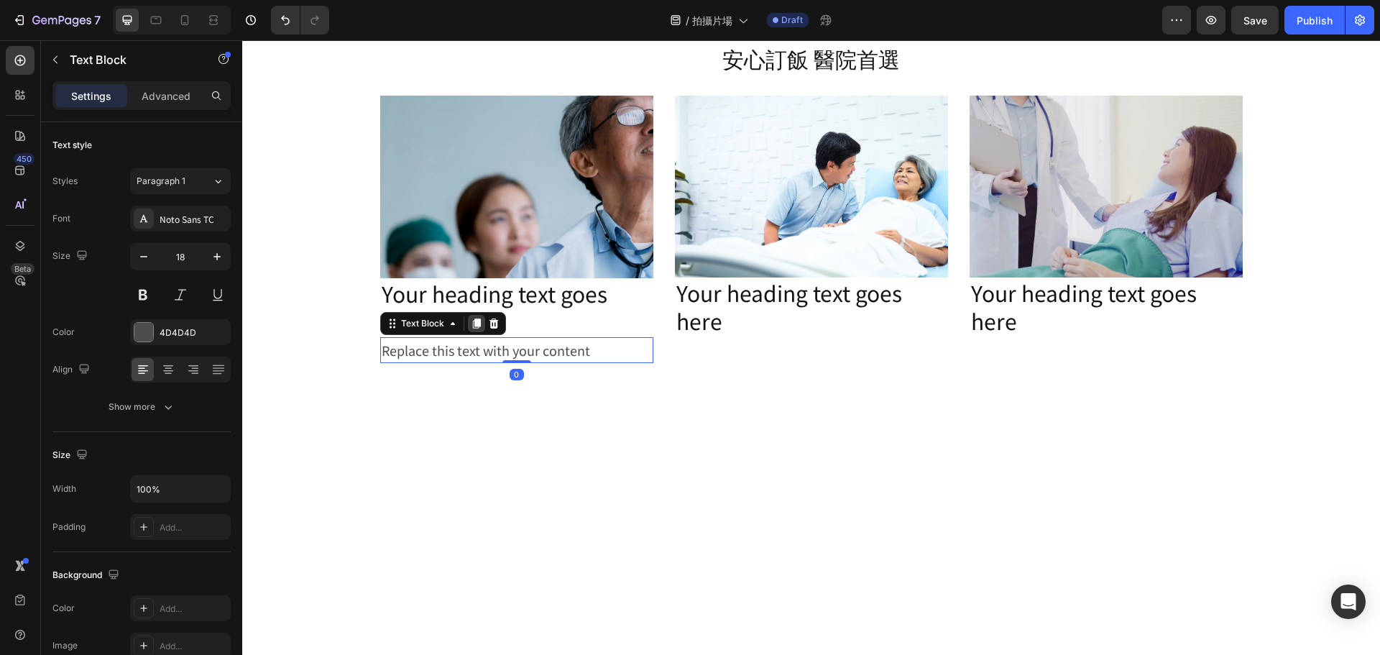
click at [472, 329] on div at bounding box center [476, 323] width 17 height 17
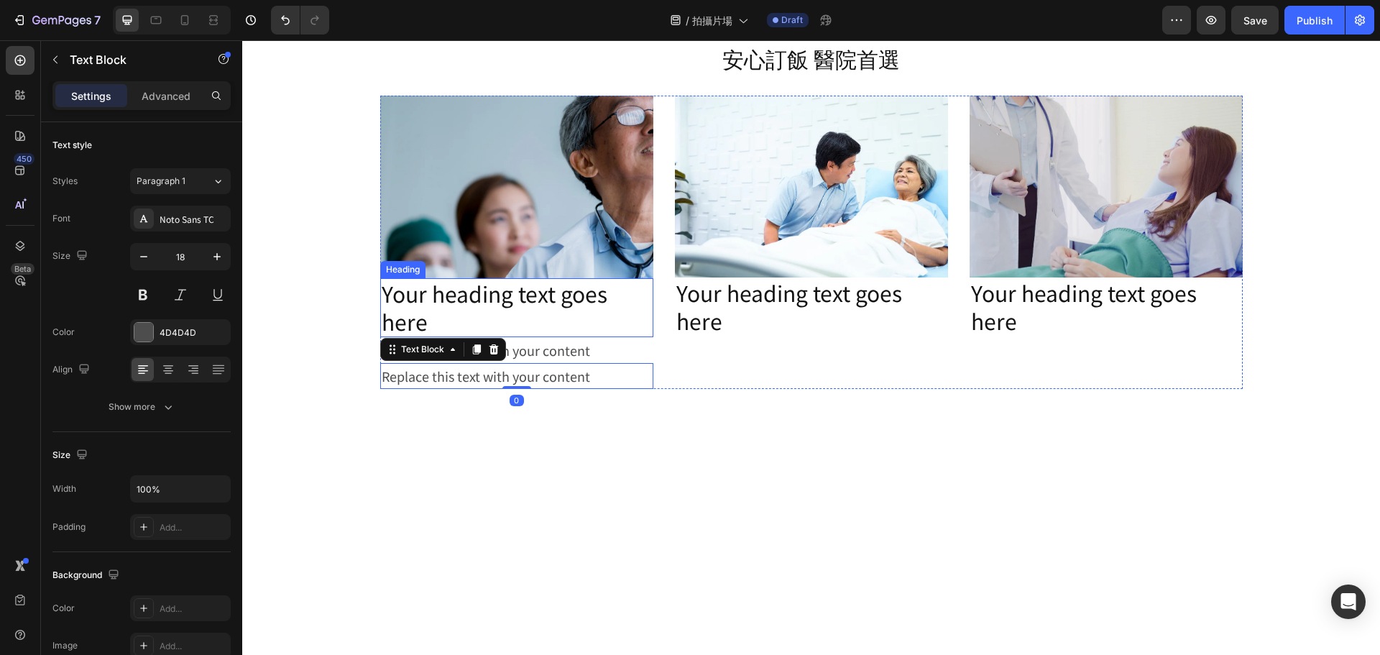
drag, startPoint x: 470, startPoint y: 336, endPoint x: 470, endPoint y: 348, distance: 12.2
click at [470, 337] on div "Image Your heading text goes here Heading Replace this text with your content T…" at bounding box center [516, 242] width 273 height 293
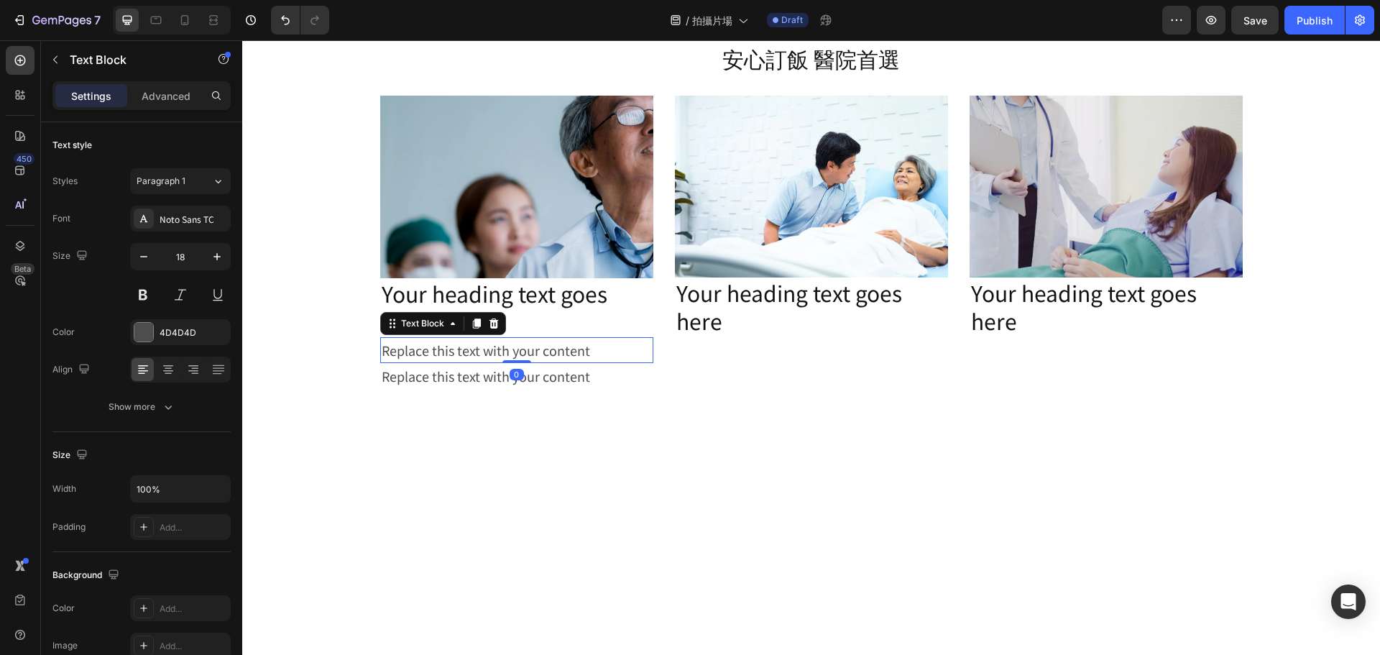
click at [470, 348] on div "Replace this text with your content" at bounding box center [516, 350] width 273 height 26
click at [504, 376] on div "Replace this text with your content" at bounding box center [516, 376] width 273 height 26
click at [482, 337] on div "Replace this text with your content" at bounding box center [516, 350] width 273 height 26
click at [472, 327] on icon at bounding box center [476, 323] width 8 height 10
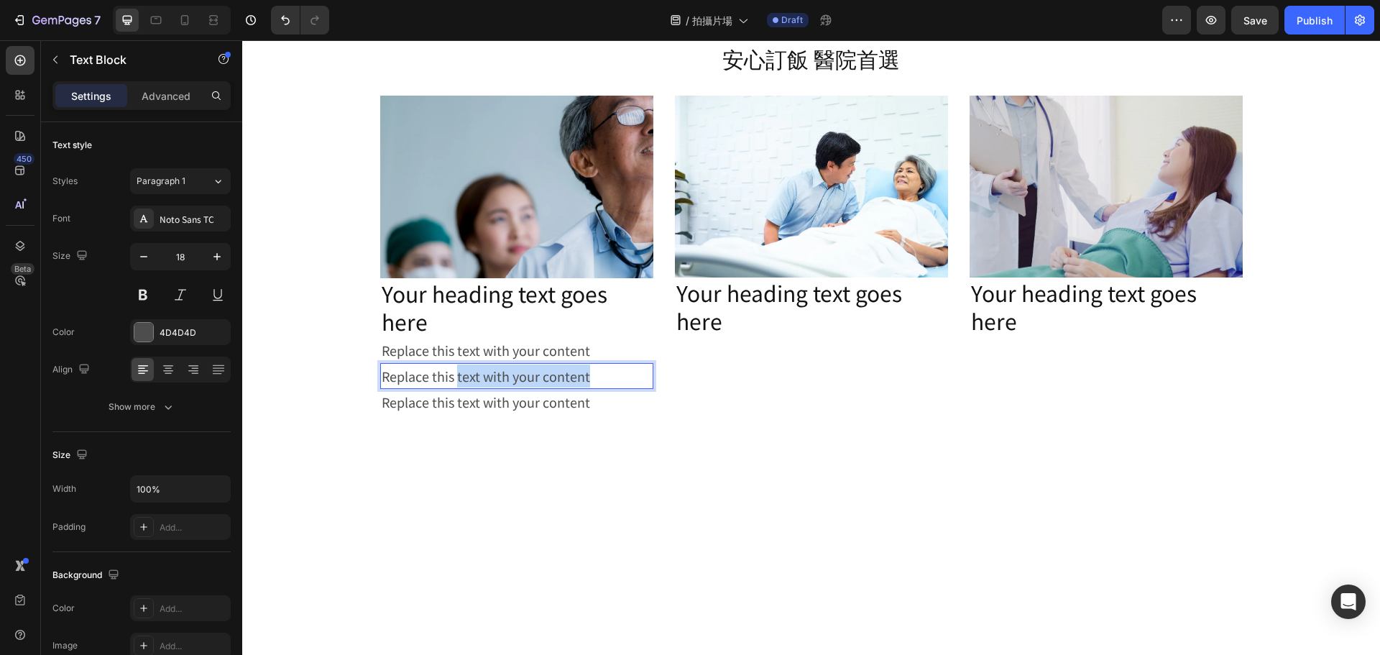
drag, startPoint x: 451, startPoint y: 368, endPoint x: 784, endPoint y: 371, distance: 332.9
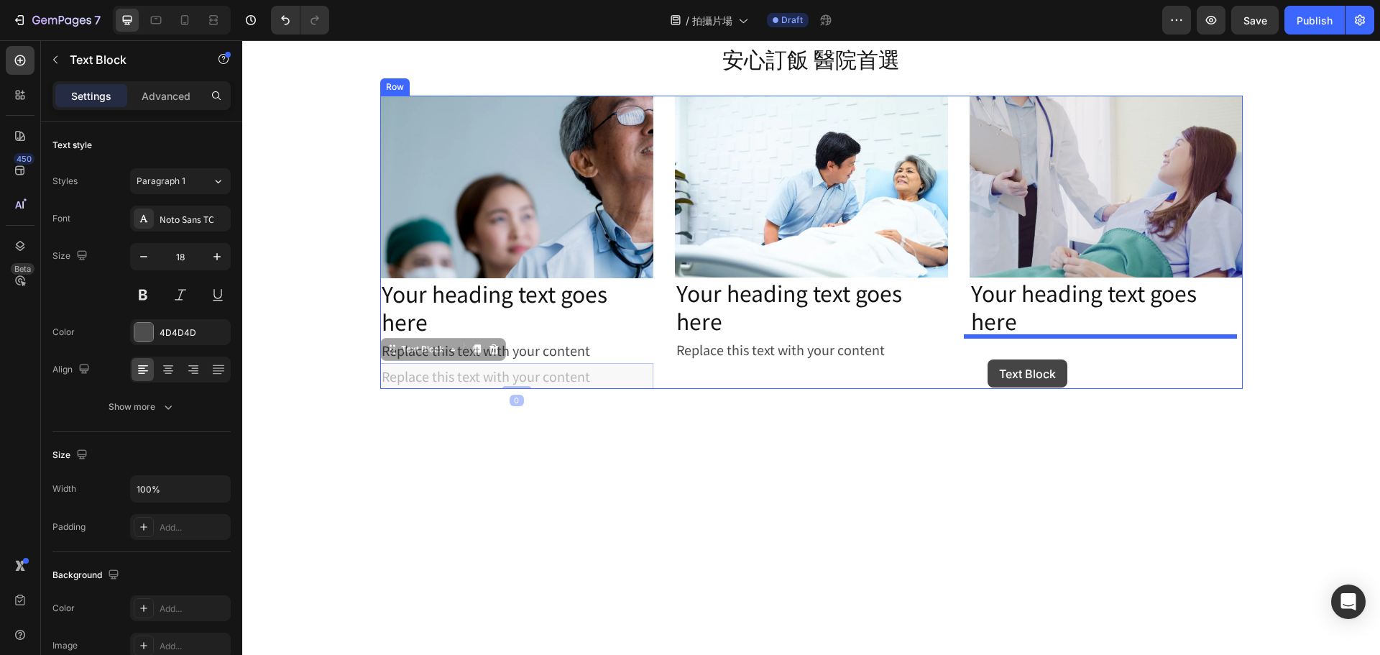
drag, startPoint x: 556, startPoint y: 370, endPoint x: 988, endPoint y: 359, distance: 432.2
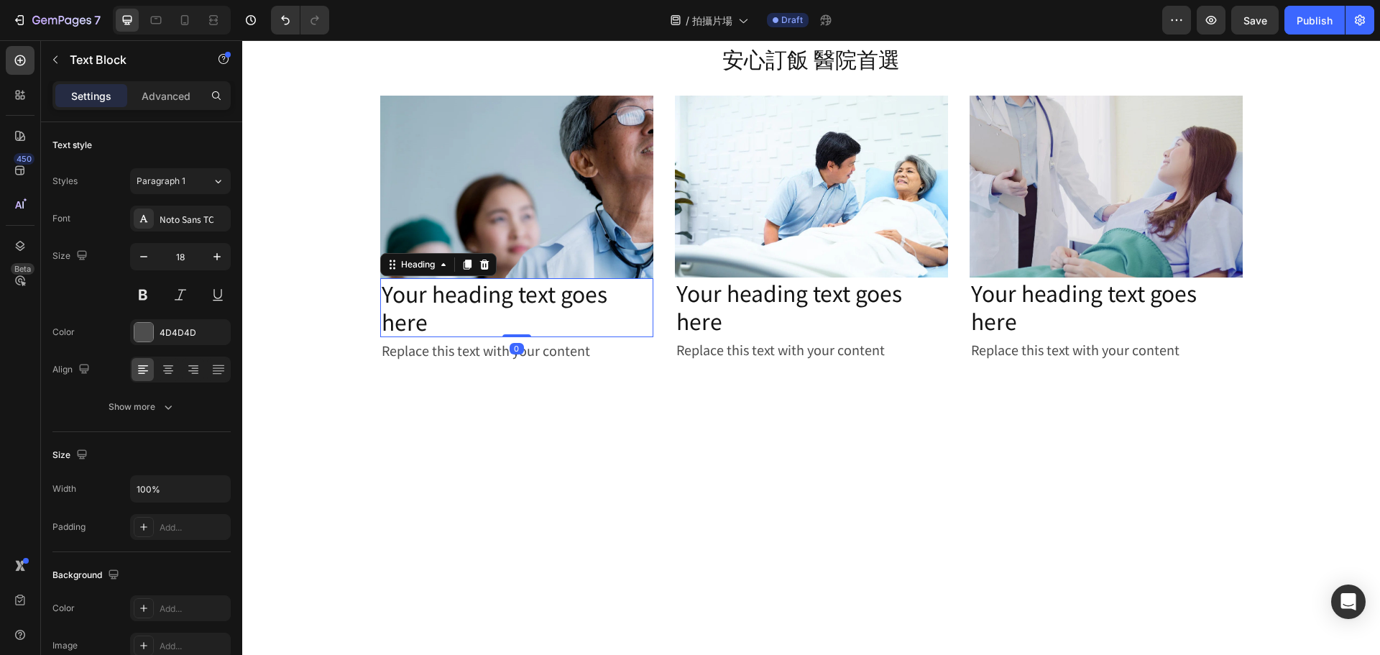
click at [503, 295] on h2 "Your heading text goes here" at bounding box center [516, 307] width 273 height 59
click at [503, 294] on h2 "Your heading text goes here" at bounding box center [516, 307] width 273 height 59
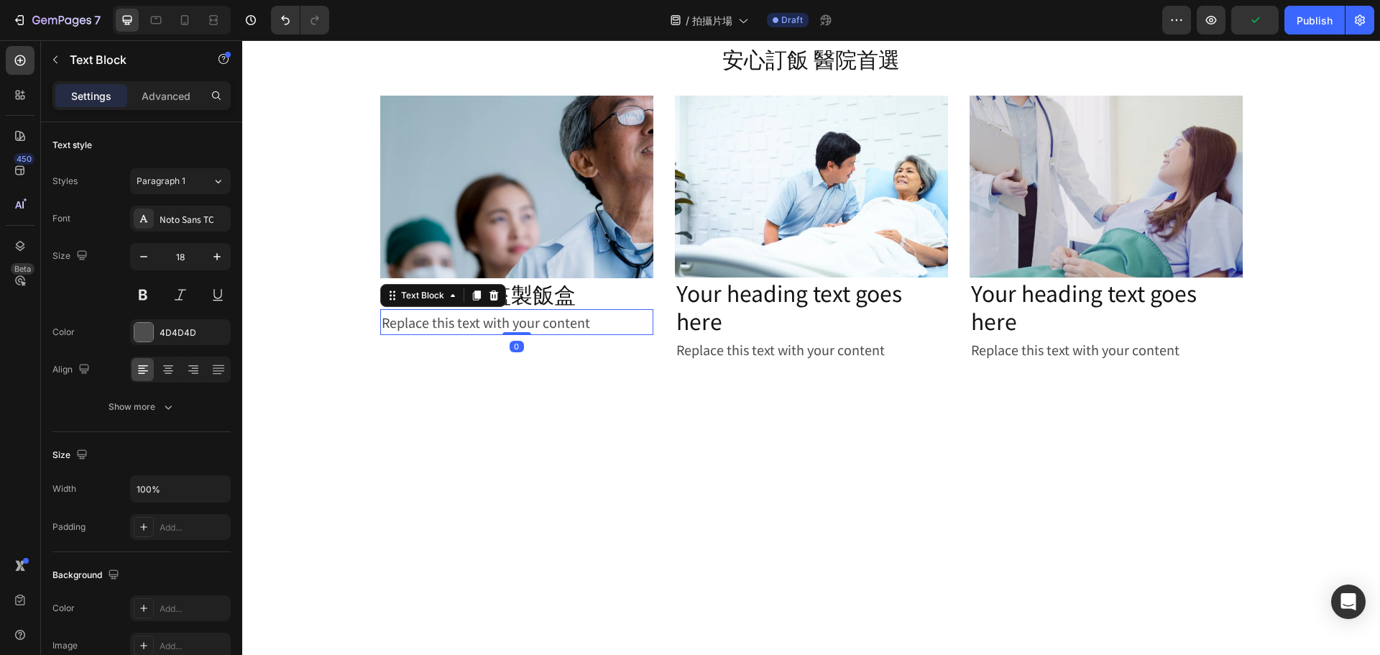
click at [528, 334] on div "Replace this text with your content" at bounding box center [516, 322] width 273 height 26
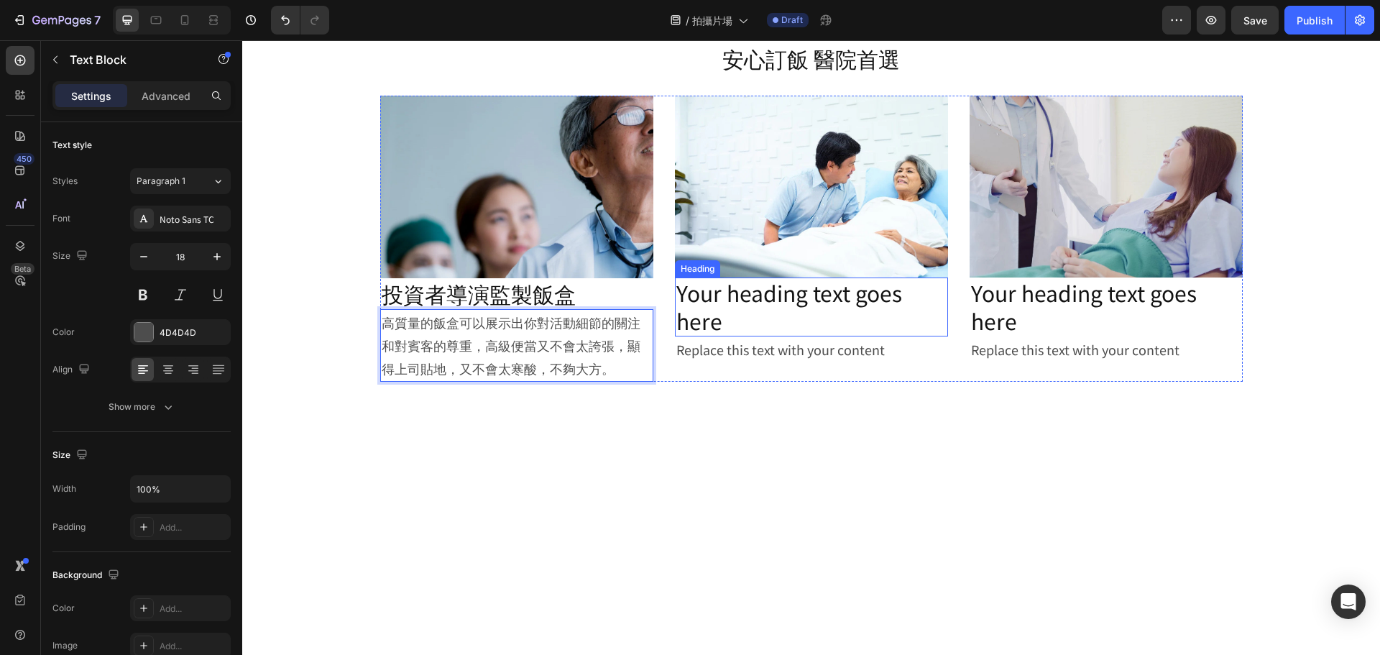
click at [735, 303] on h2 "Your heading text goes here" at bounding box center [811, 306] width 273 height 59
drag, startPoint x: 735, startPoint y: 303, endPoint x: 771, endPoint y: 91, distance: 214.4
click at [735, 301] on h2 "Your heading text goes here" at bounding box center [811, 306] width 273 height 59
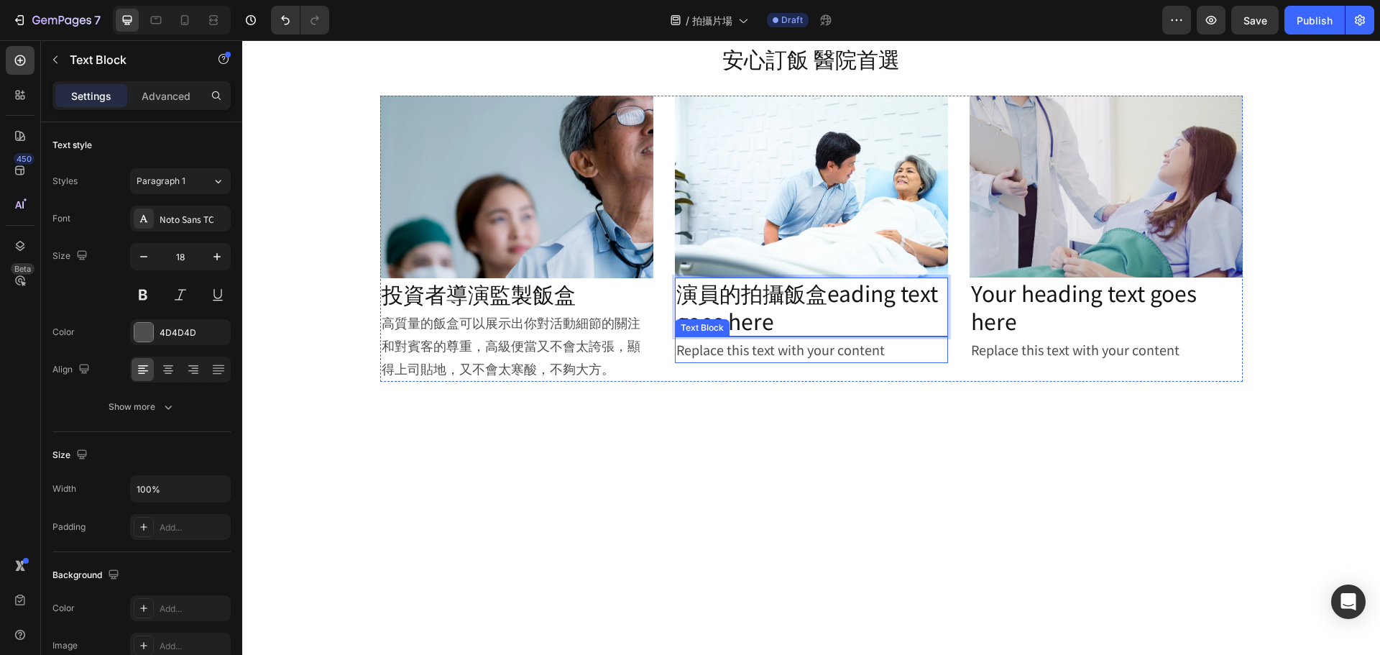
click at [745, 350] on div "Replace this text with your content" at bounding box center [811, 349] width 273 height 26
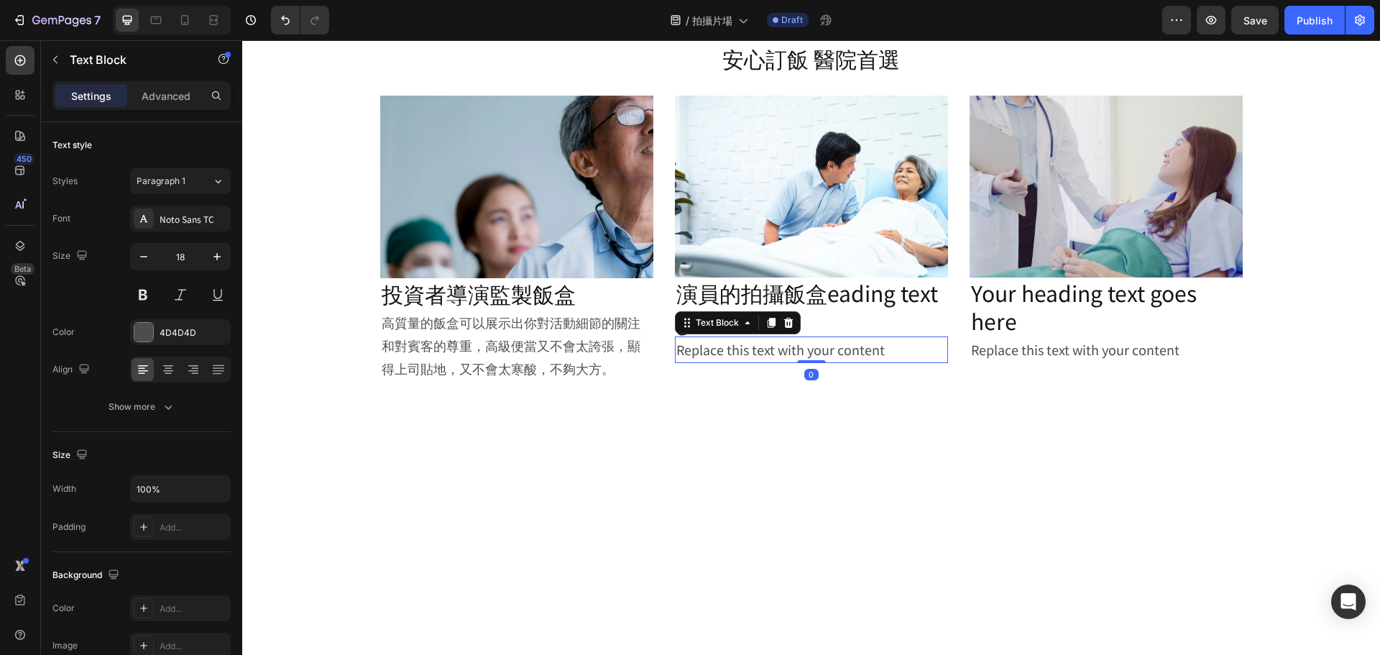
click at [745, 350] on div "Replace this text with your content" at bounding box center [811, 349] width 273 height 26
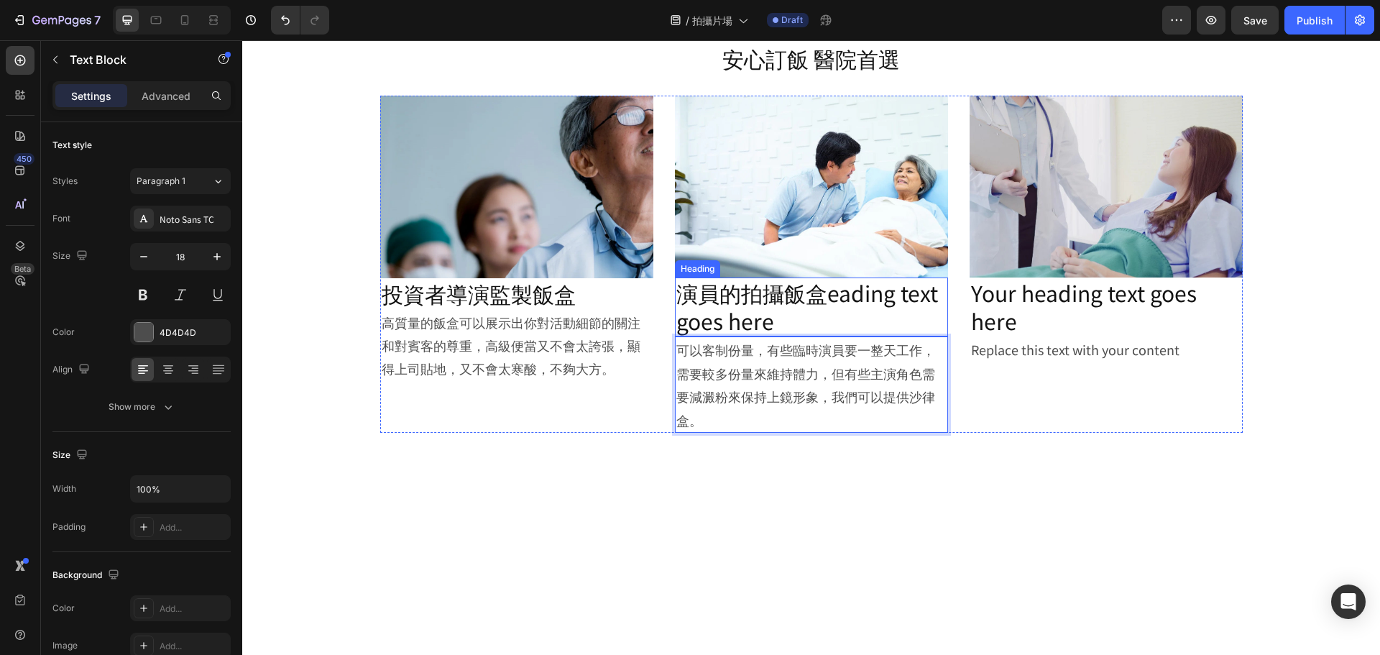
click at [831, 295] on p "演員的拍攝飯盒eading text goes here" at bounding box center [811, 307] width 270 height 56
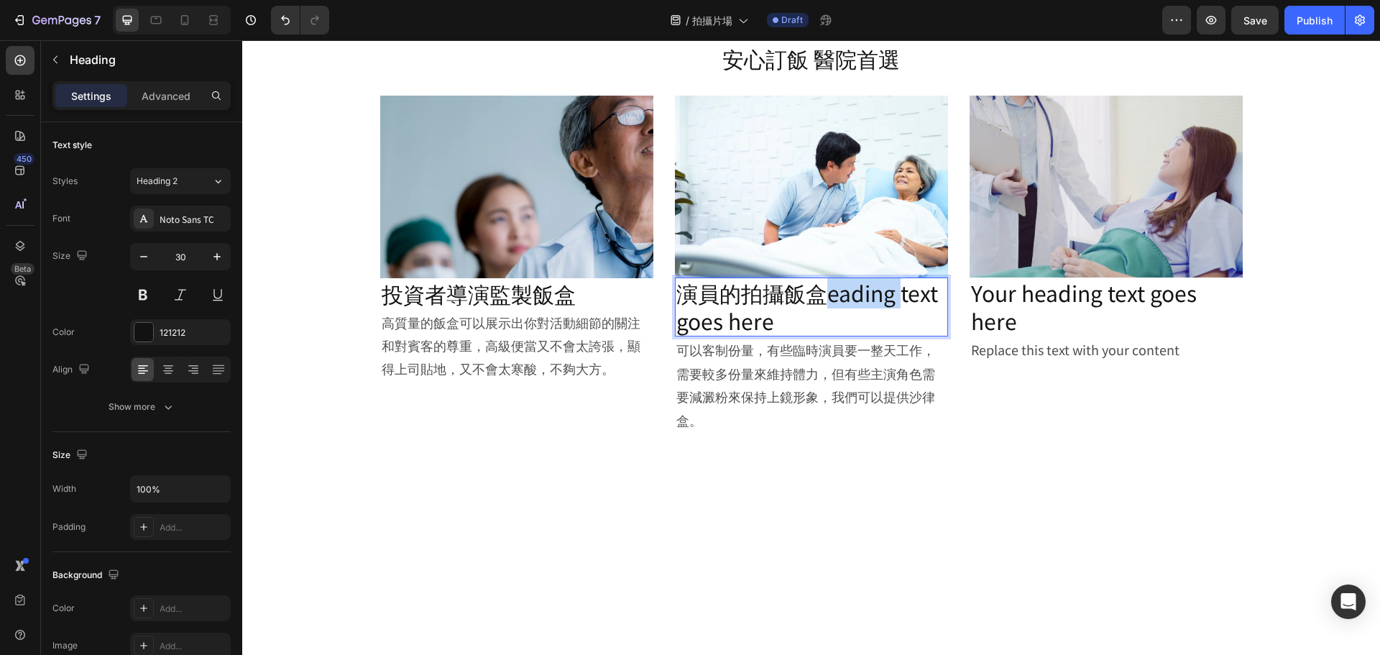
click at [827, 301] on p "演員的拍攝飯盒eading text goes here" at bounding box center [811, 307] width 270 height 56
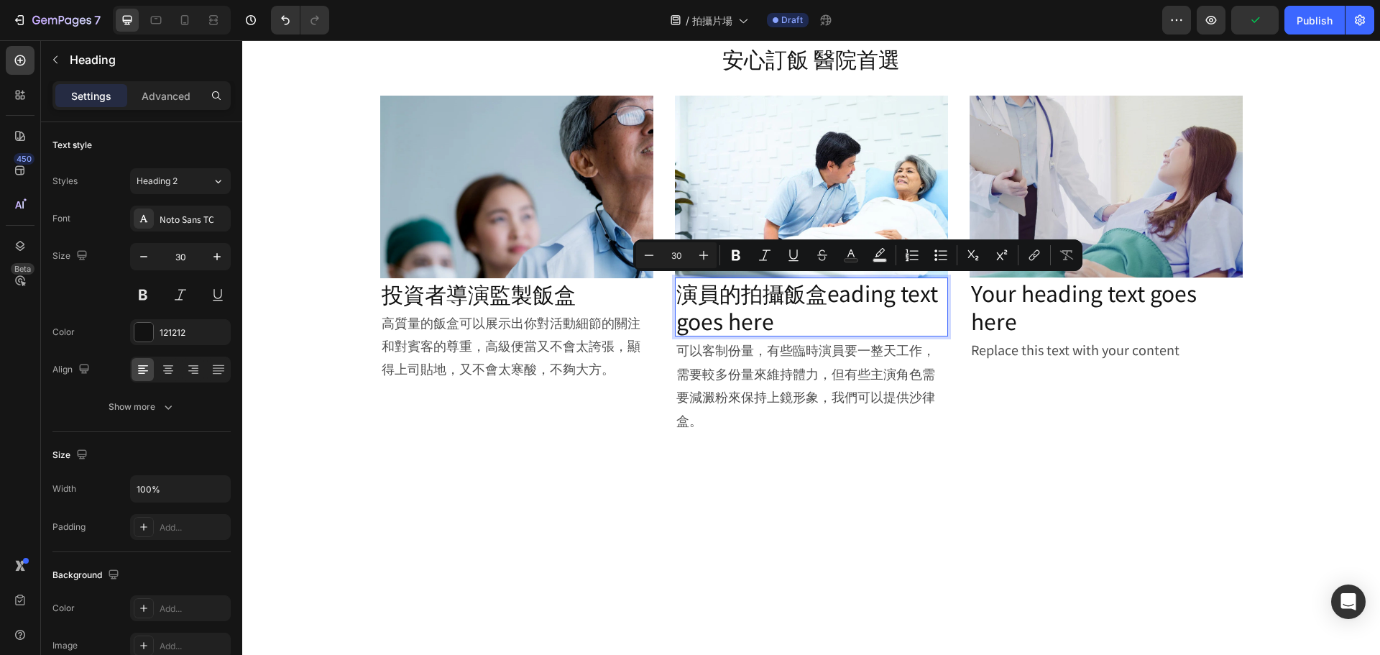
click at [835, 315] on p "演員的拍攝飯盒eading text goes here" at bounding box center [811, 307] width 270 height 56
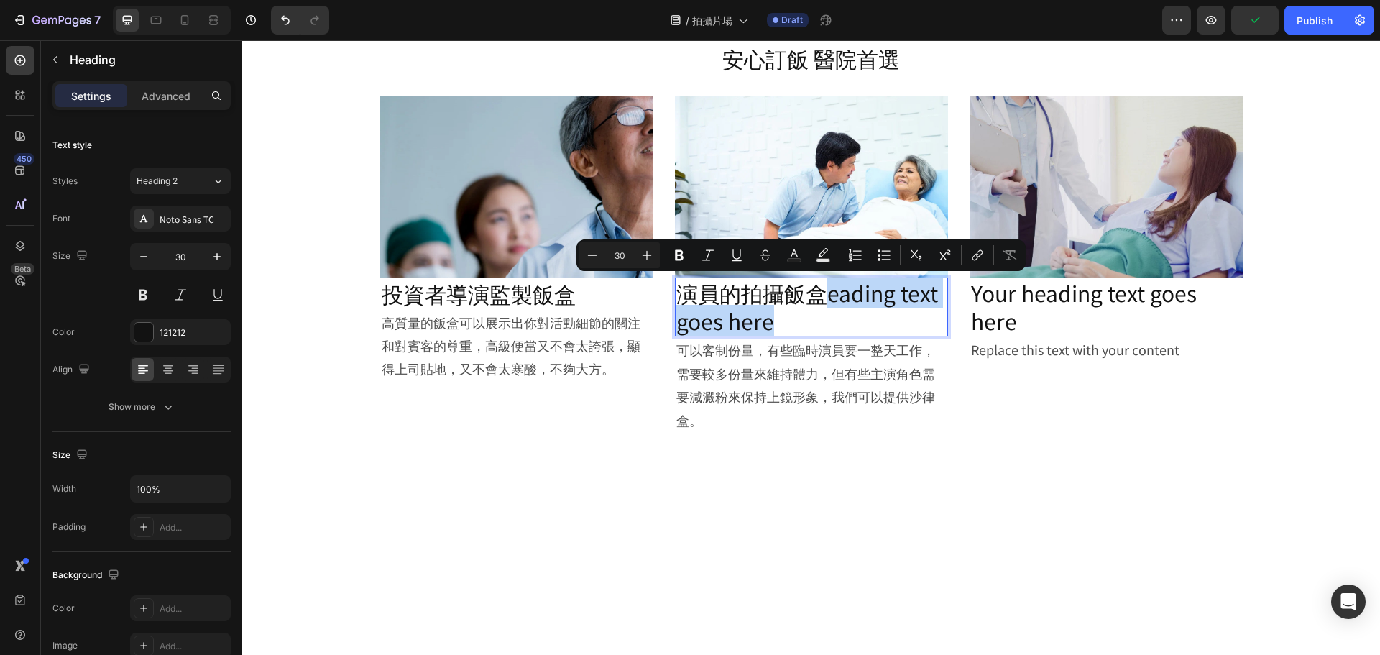
drag, startPoint x: 825, startPoint y: 293, endPoint x: 845, endPoint y: 327, distance: 39.3
click at [845, 327] on p "演員的拍攝飯盒eading text goes here" at bounding box center [811, 307] width 270 height 56
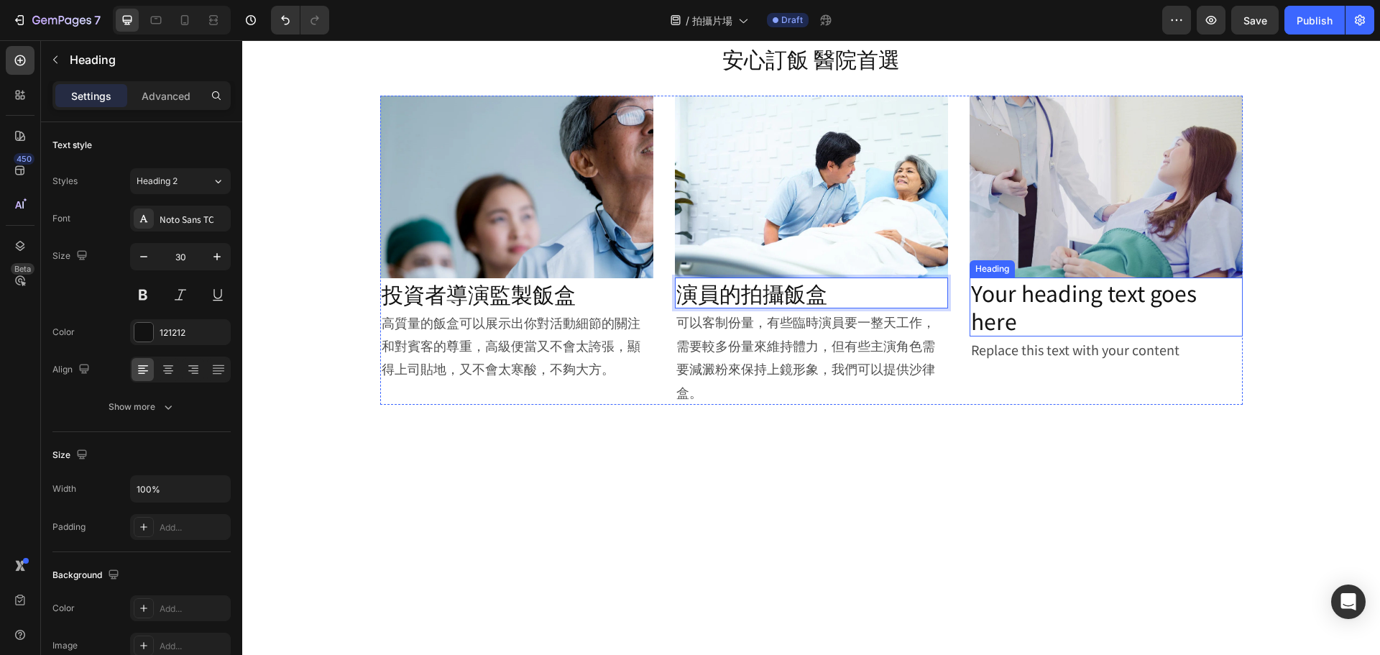
click at [1100, 282] on h2 "Your heading text goes here" at bounding box center [1106, 306] width 273 height 59
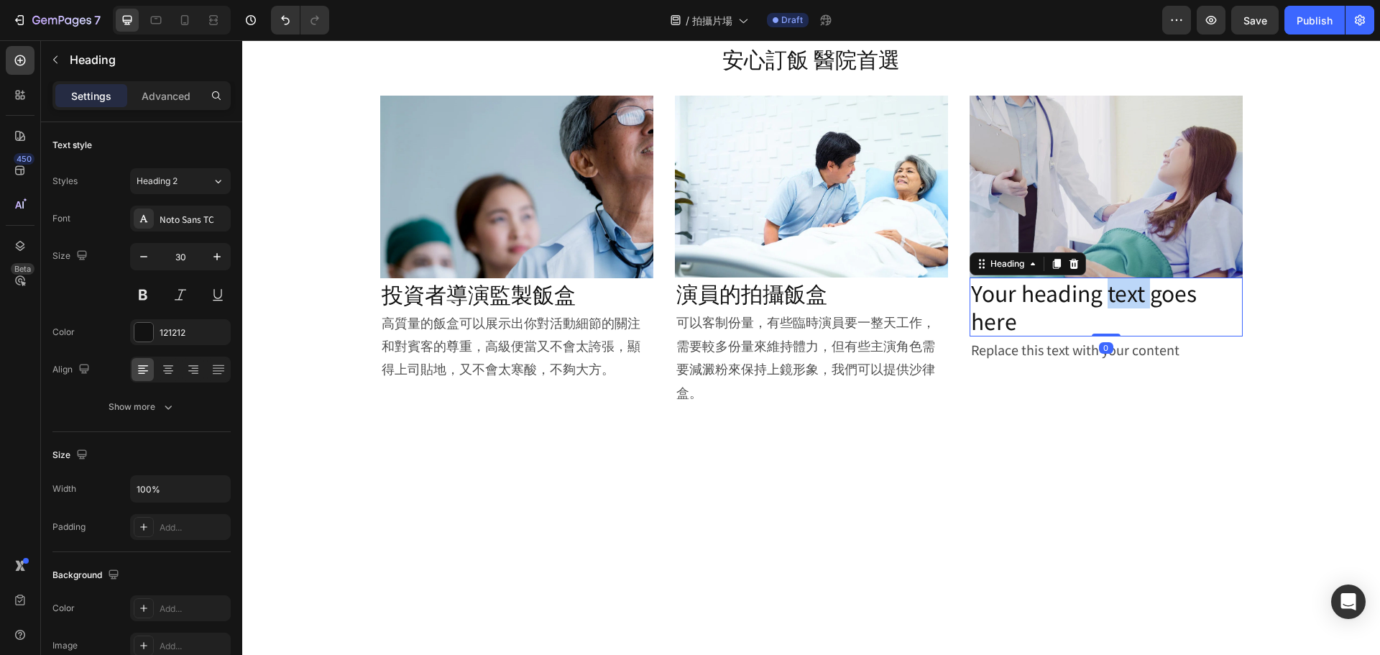
click at [1100, 282] on h2 "Your heading text goes here" at bounding box center [1106, 306] width 273 height 59
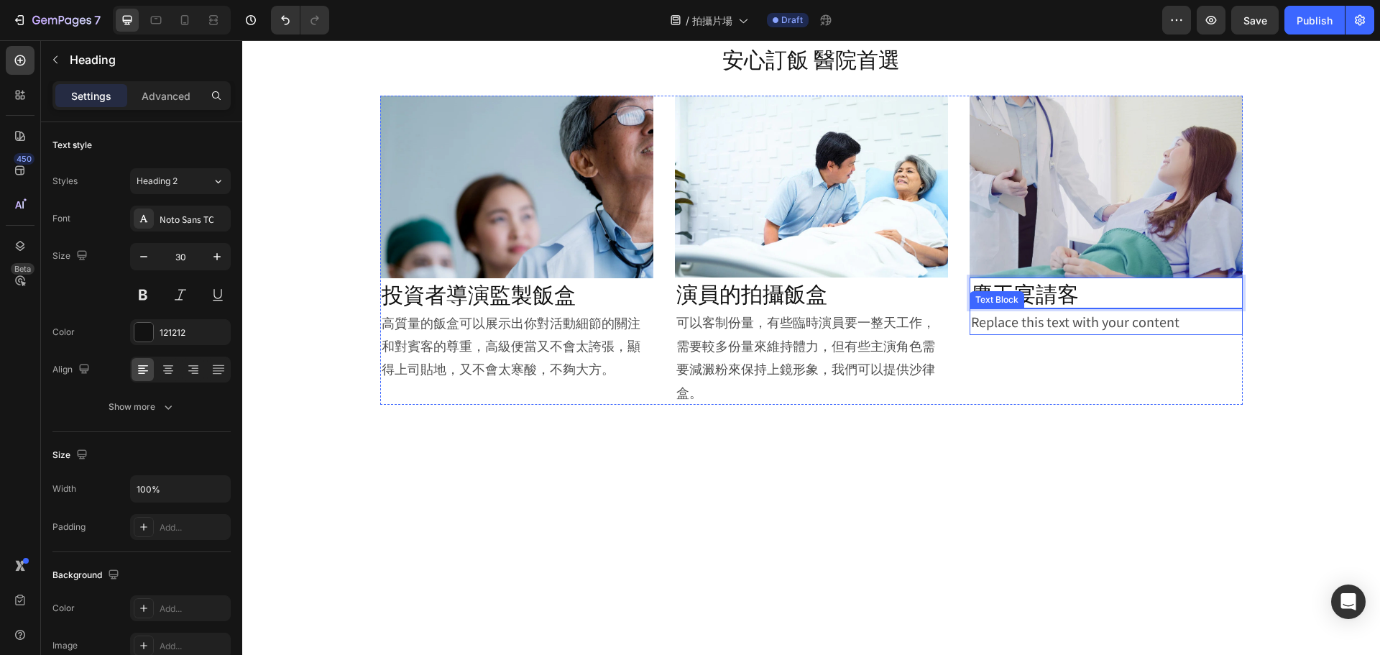
click at [1047, 324] on div "Replace this text with your content" at bounding box center [1106, 321] width 273 height 26
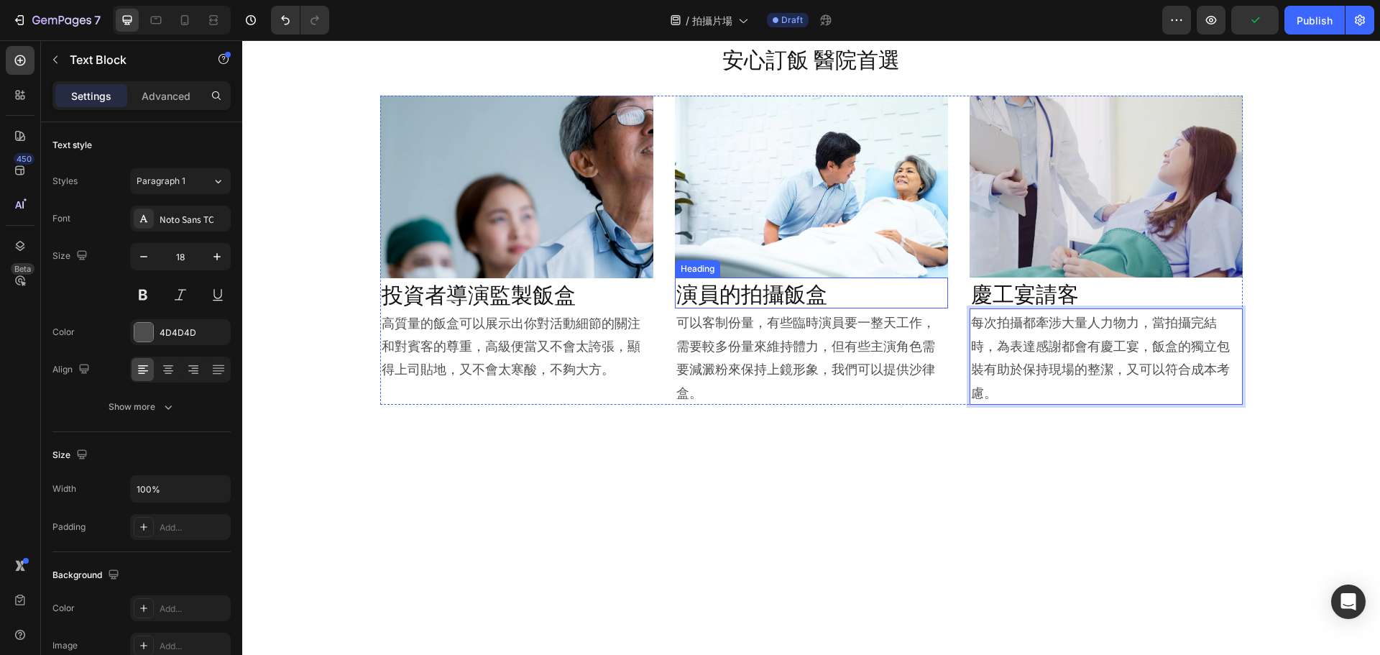
click at [817, 293] on p "演員的拍攝飯盒" at bounding box center [811, 293] width 270 height 28
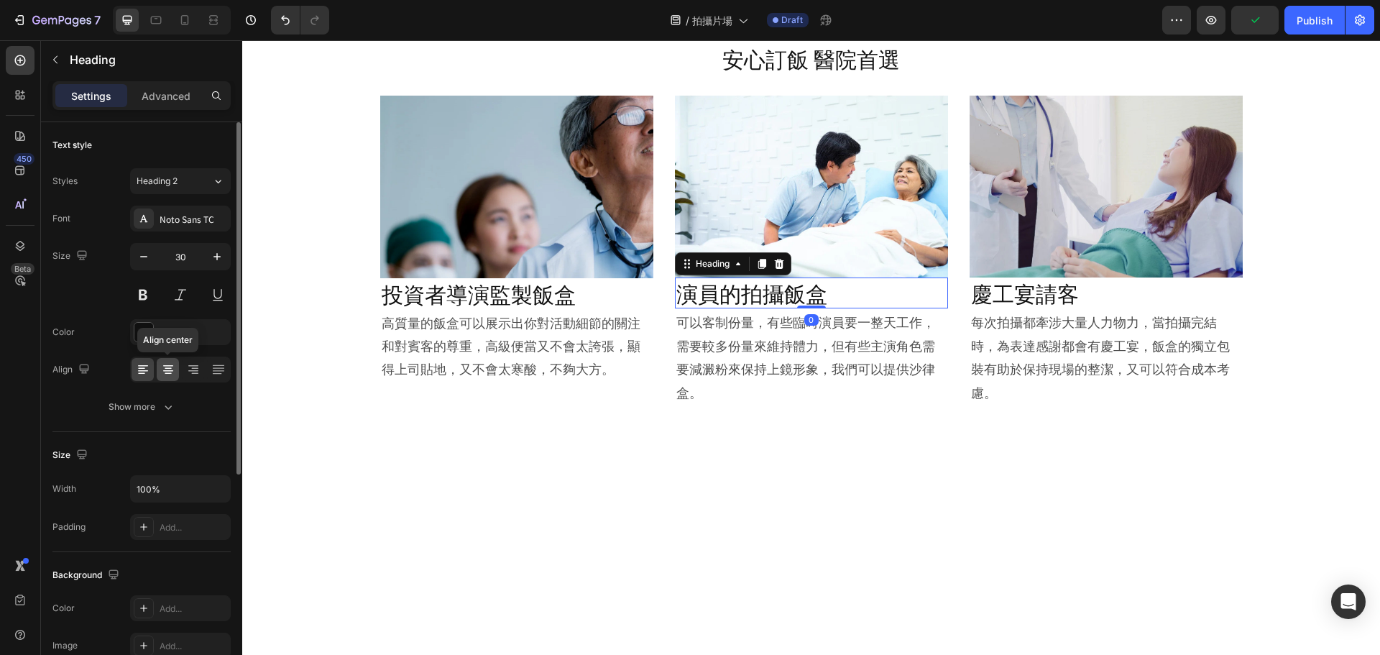
click at [173, 370] on icon at bounding box center [168, 369] width 14 height 14
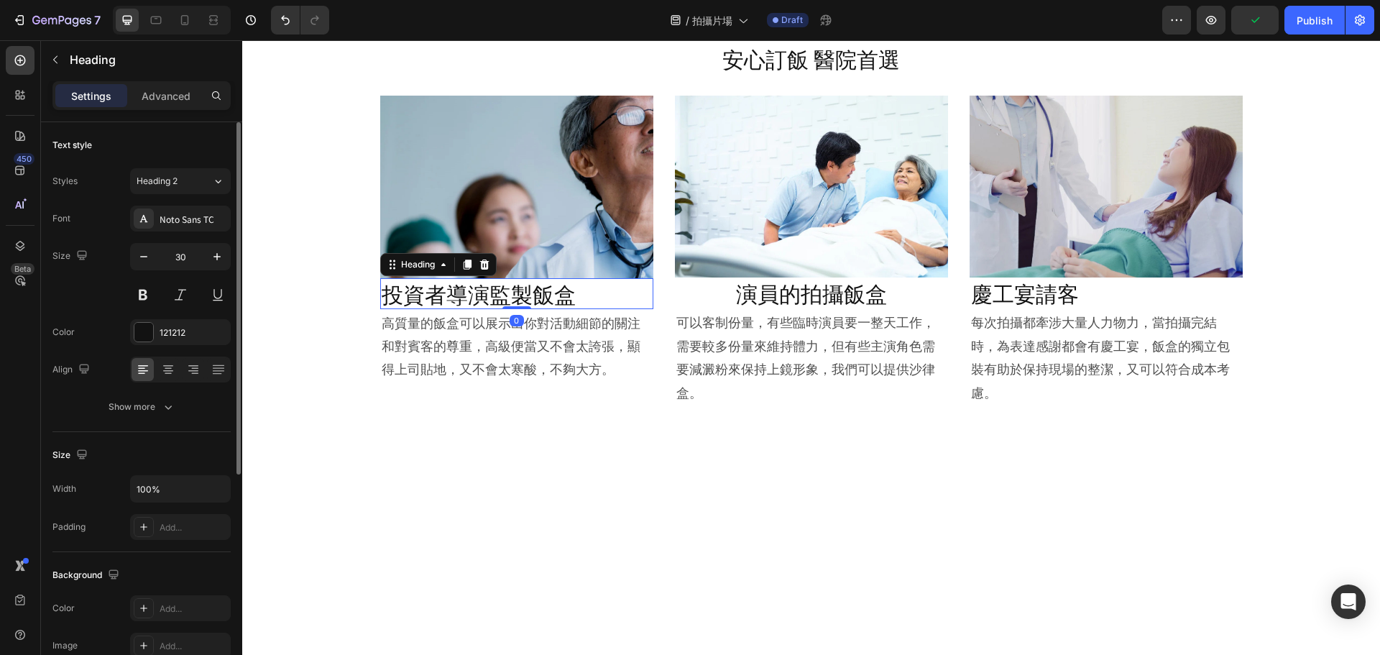
click at [457, 280] on p "投資者導演監製飯盒" at bounding box center [517, 294] width 270 height 28
drag, startPoint x: 172, startPoint y: 368, endPoint x: 203, endPoint y: 364, distance: 31.8
click at [172, 367] on icon at bounding box center [168, 369] width 14 height 14
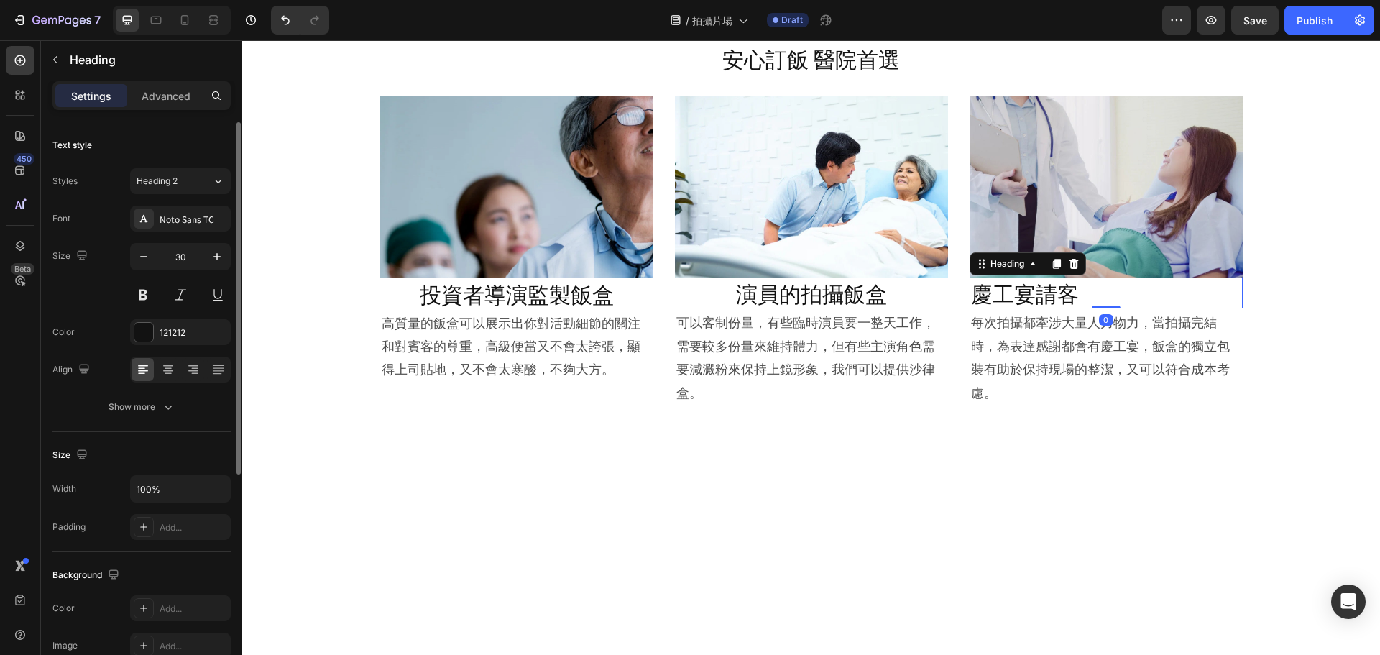
click at [1032, 296] on p "慶工宴請客" at bounding box center [1106, 293] width 270 height 28
click at [161, 372] on icon at bounding box center [168, 369] width 14 height 14
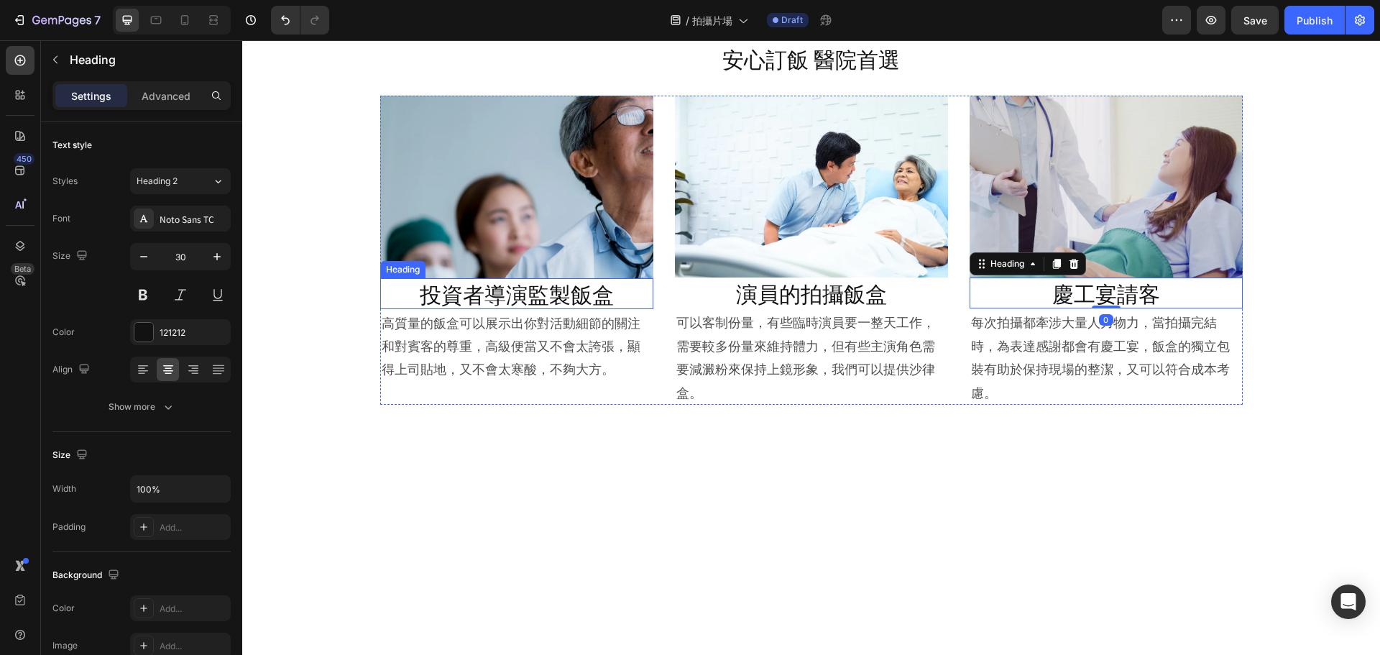
click at [564, 296] on p "投資者導演監製飯盒" at bounding box center [517, 294] width 270 height 28
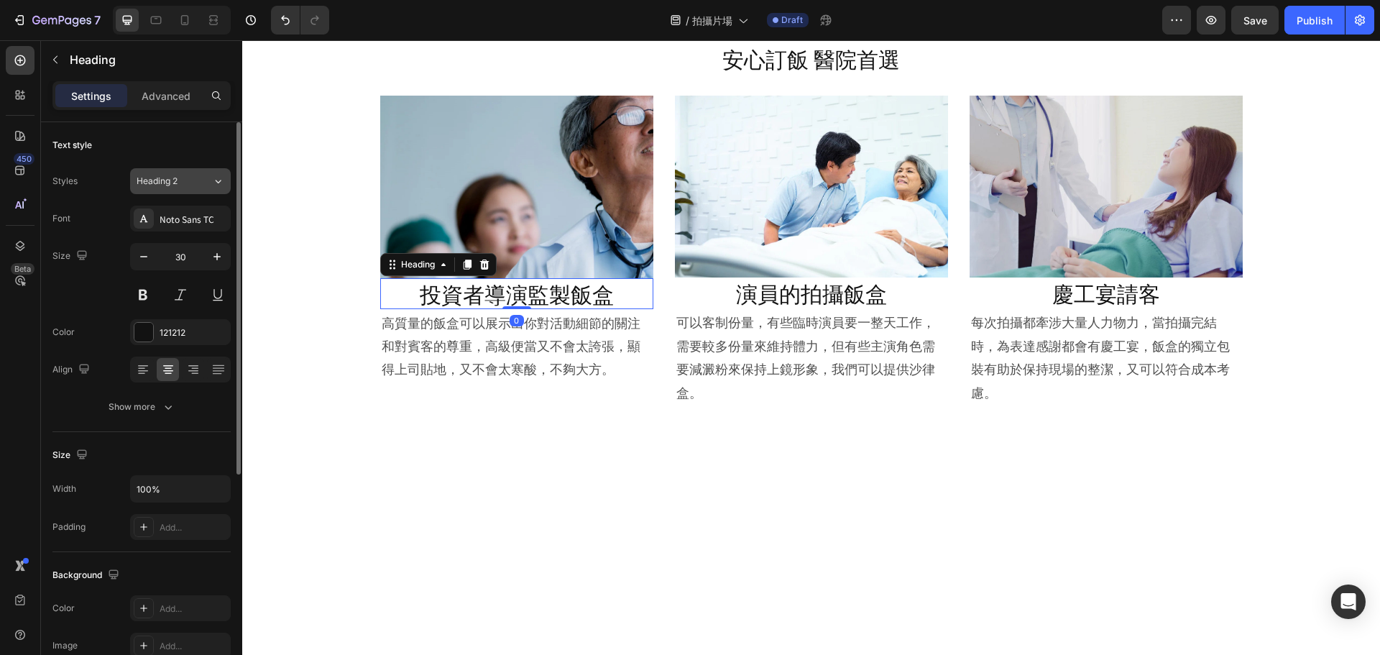
click at [187, 179] on div "Heading 2" at bounding box center [166, 181] width 58 height 13
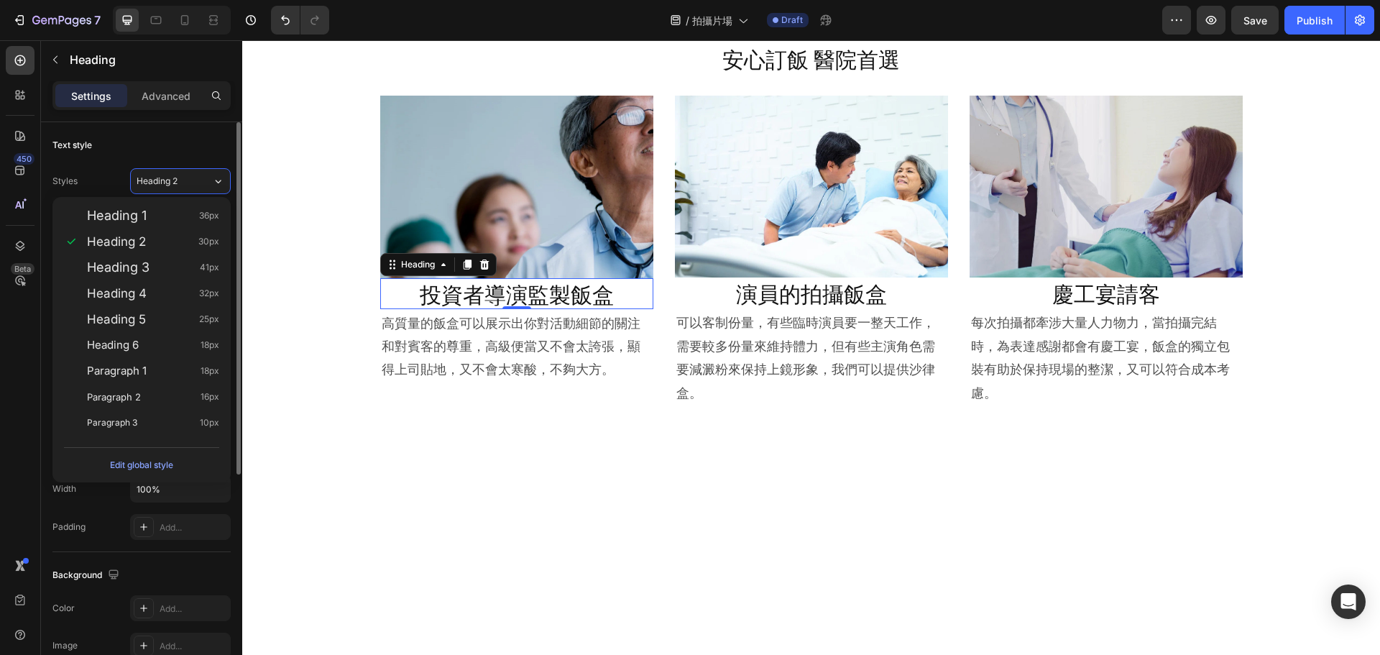
click at [220, 552] on div "Text style Styles Heading 2 Font Noto Sans TC Size 30 Color 121212 Align Show m…" at bounding box center [141, 611] width 178 height 119
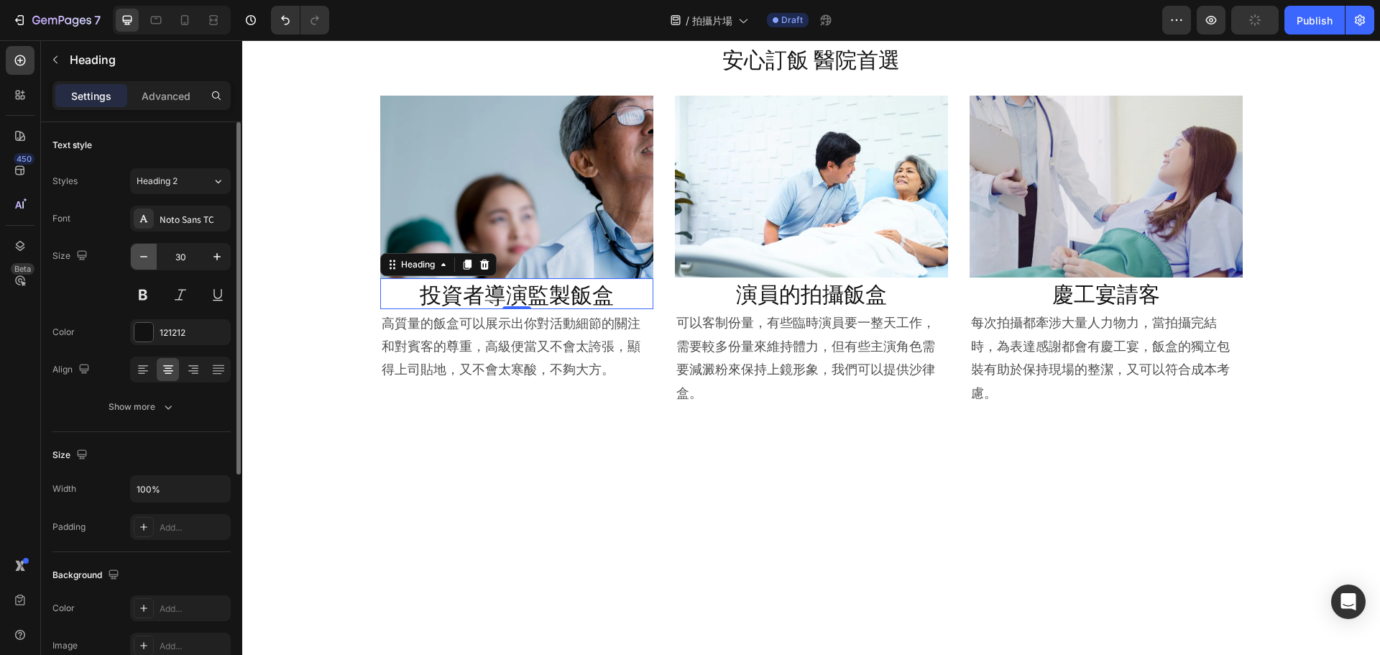
click at [132, 252] on button "button" at bounding box center [144, 257] width 26 height 26
click at [138, 252] on icon "button" at bounding box center [144, 256] width 14 height 14
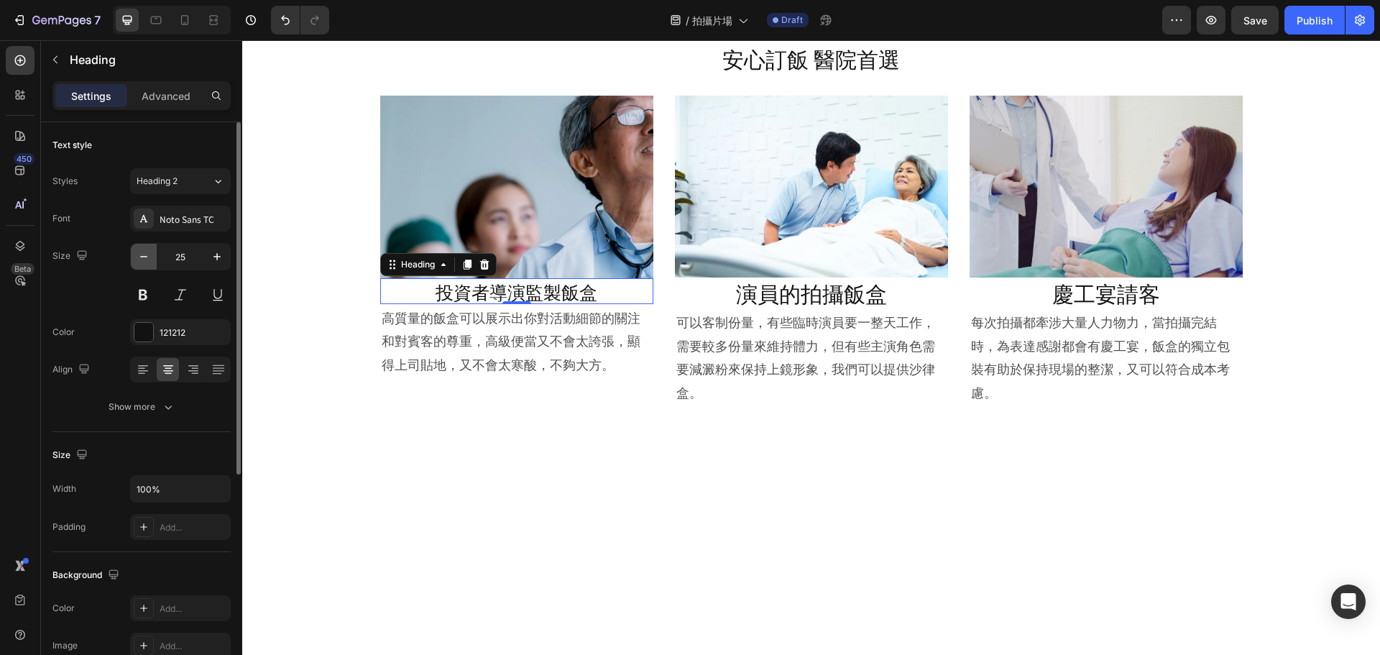
click at [138, 252] on icon "button" at bounding box center [144, 256] width 14 height 14
type input "24"
click at [892, 306] on p "演員的拍攝飯盒" at bounding box center [811, 293] width 270 height 28
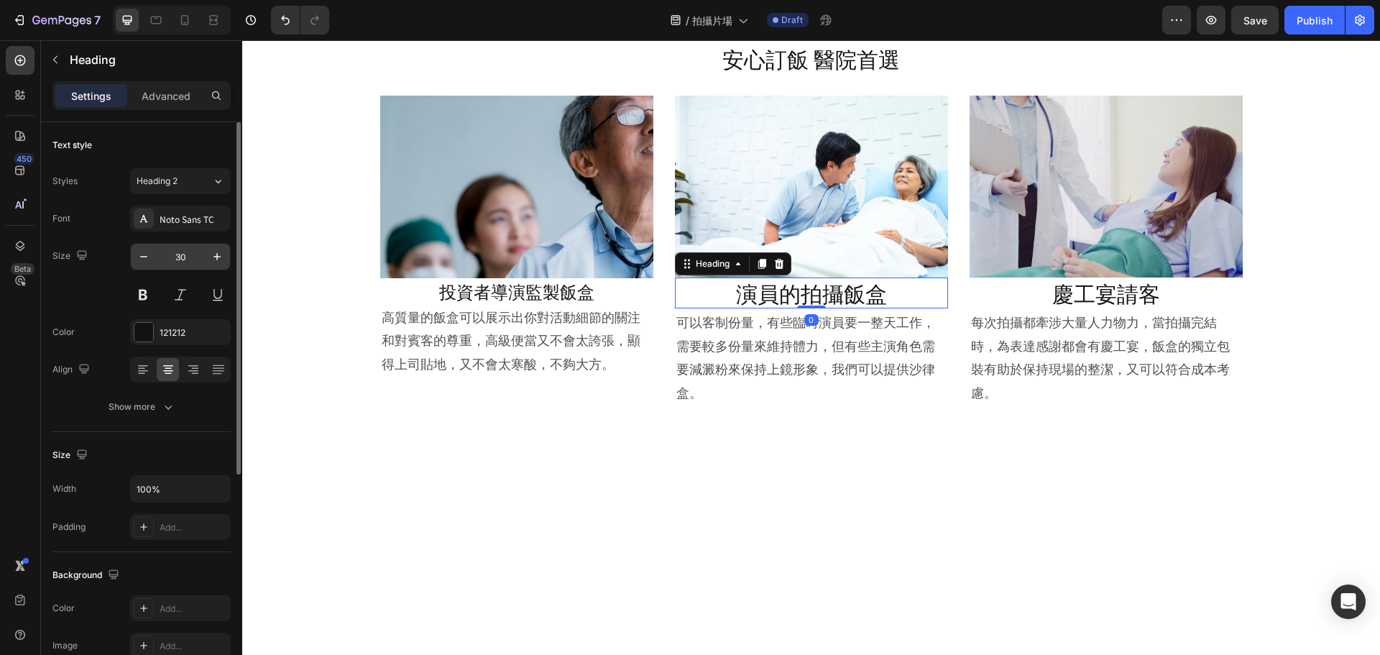
click at [187, 259] on input "30" at bounding box center [180, 257] width 47 height 26
type input "24"
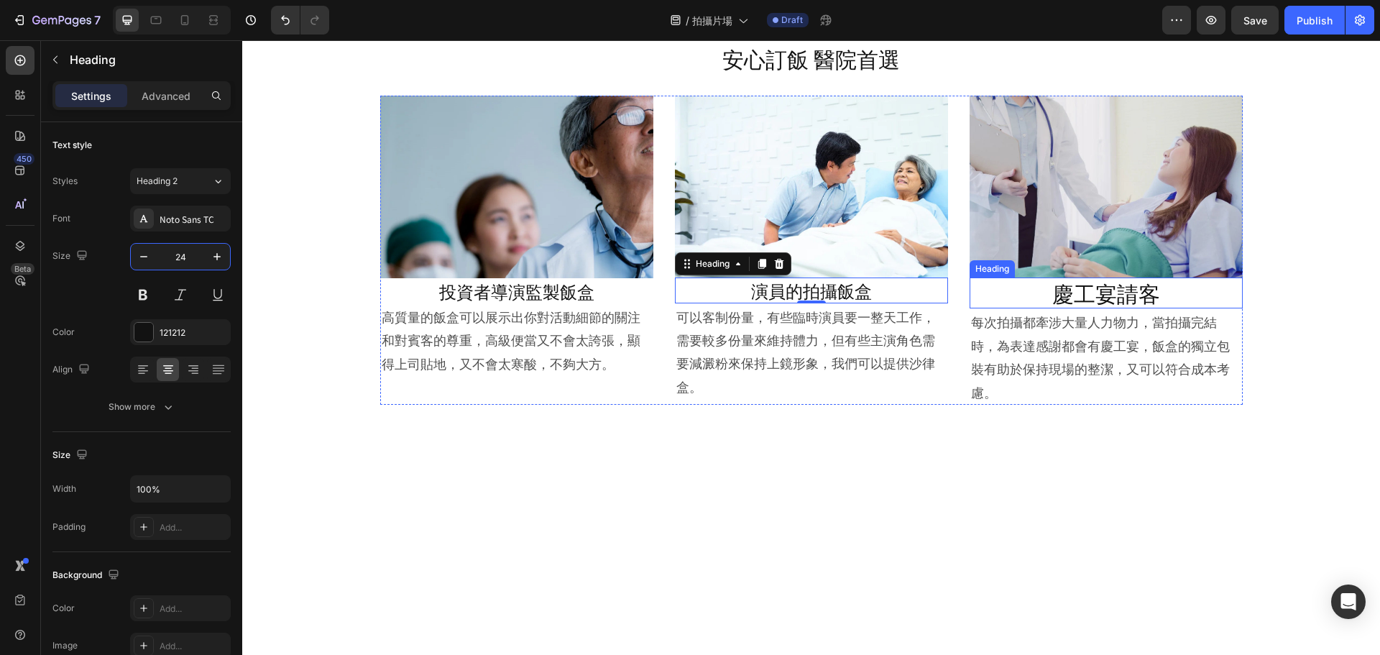
click at [1117, 293] on p "慶工宴請客" at bounding box center [1106, 293] width 270 height 28
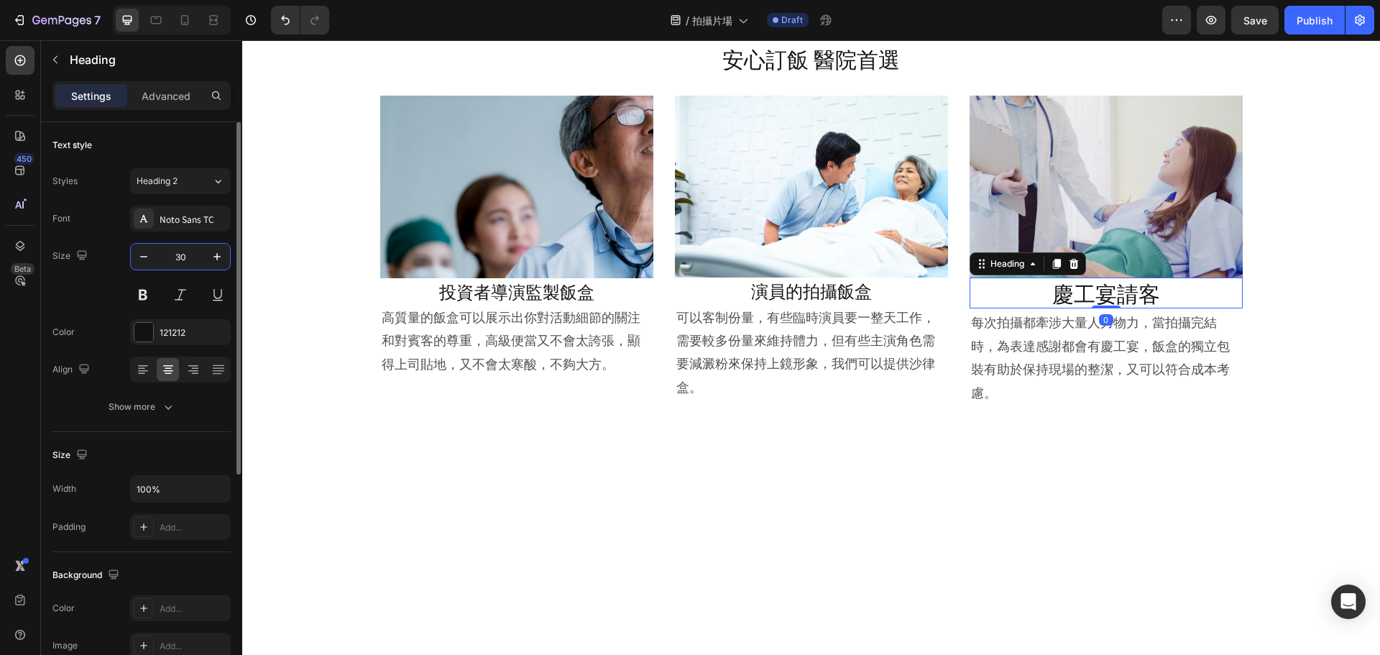
click at [191, 258] on input "30" at bounding box center [180, 257] width 47 height 26
type input "24"
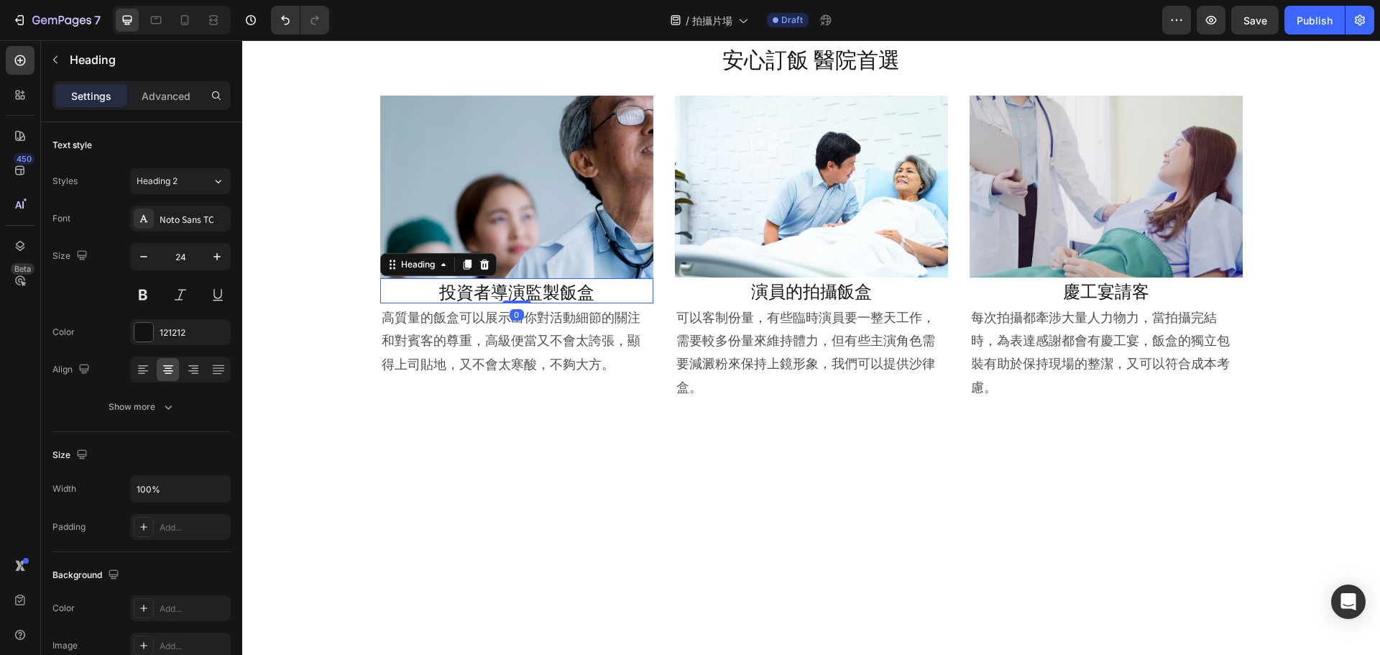
click at [582, 291] on p "投資者導演監製飯盒" at bounding box center [517, 291] width 270 height 22
click at [165, 91] on p "Advanced" at bounding box center [166, 95] width 49 height 15
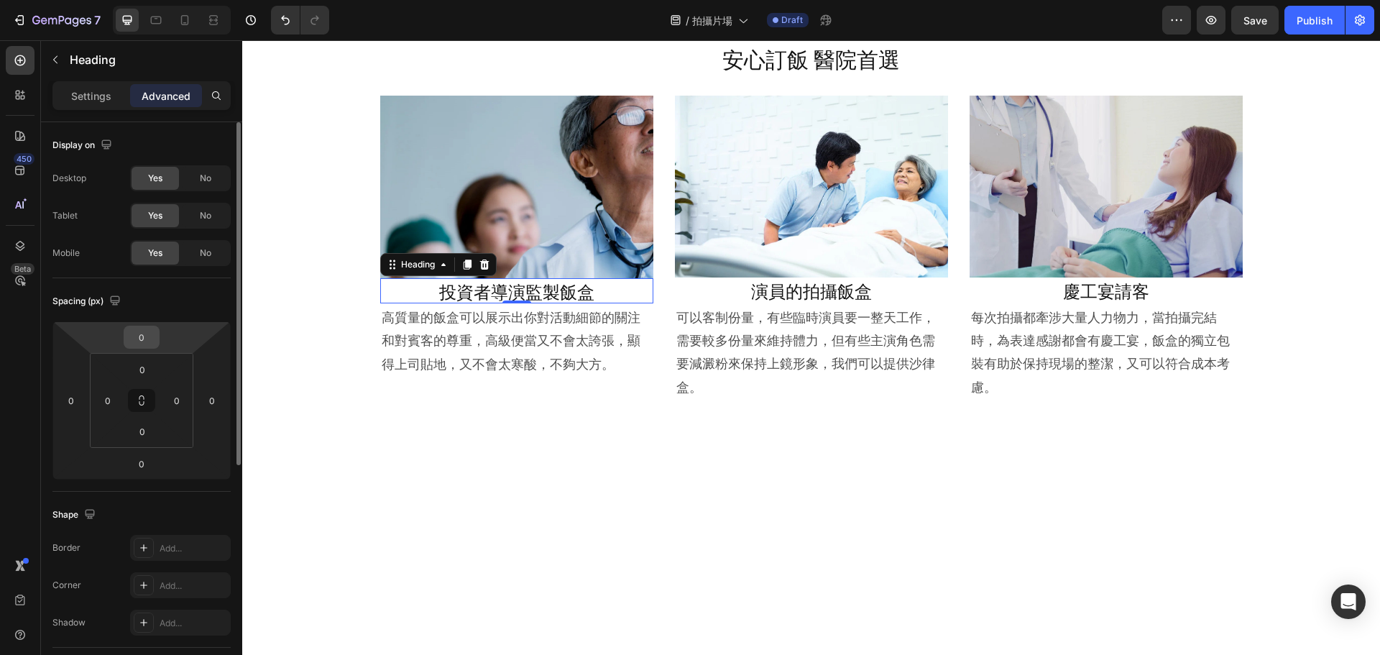
click at [143, 336] on input "0" at bounding box center [141, 337] width 29 height 22
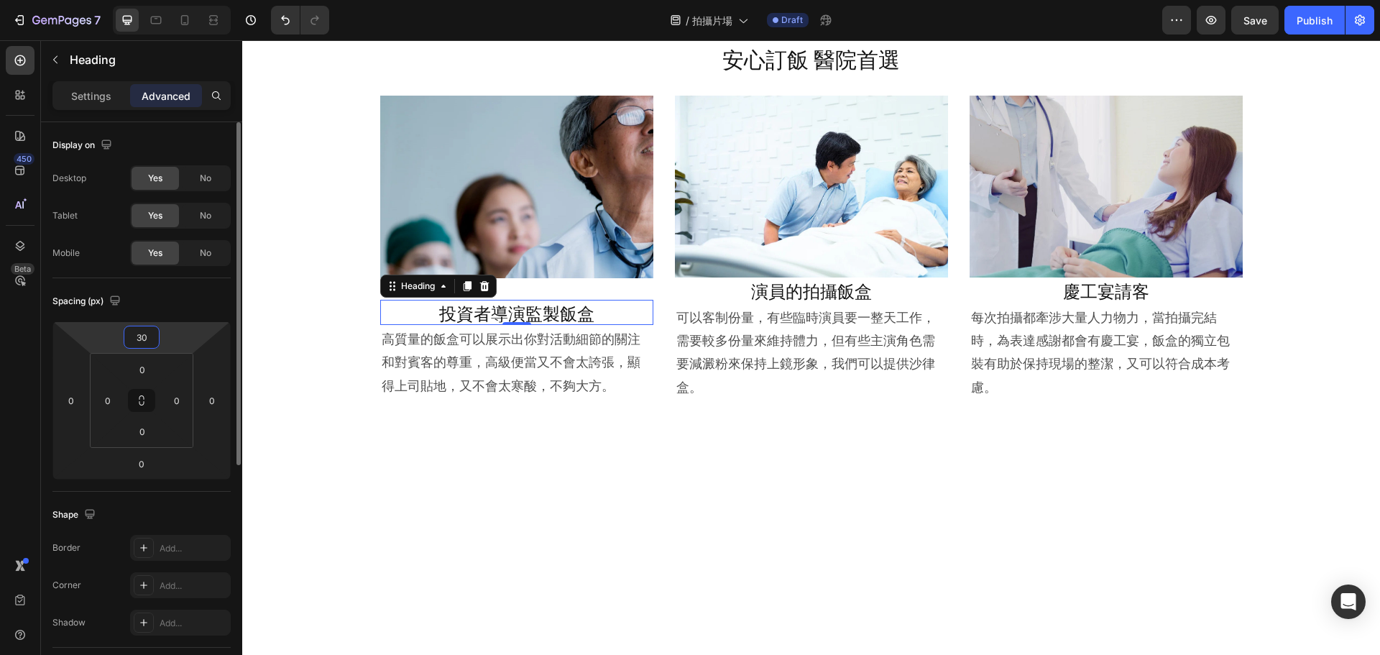
drag, startPoint x: 143, startPoint y: 336, endPoint x: 123, endPoint y: 336, distance: 20.1
click at [123, 336] on div "30 0 0 0" at bounding box center [141, 400] width 178 height 158
drag, startPoint x: 150, startPoint y: 337, endPoint x: 120, endPoint y: 337, distance: 30.2
click at [120, 337] on div "30 0 0 0" at bounding box center [141, 400] width 178 height 158
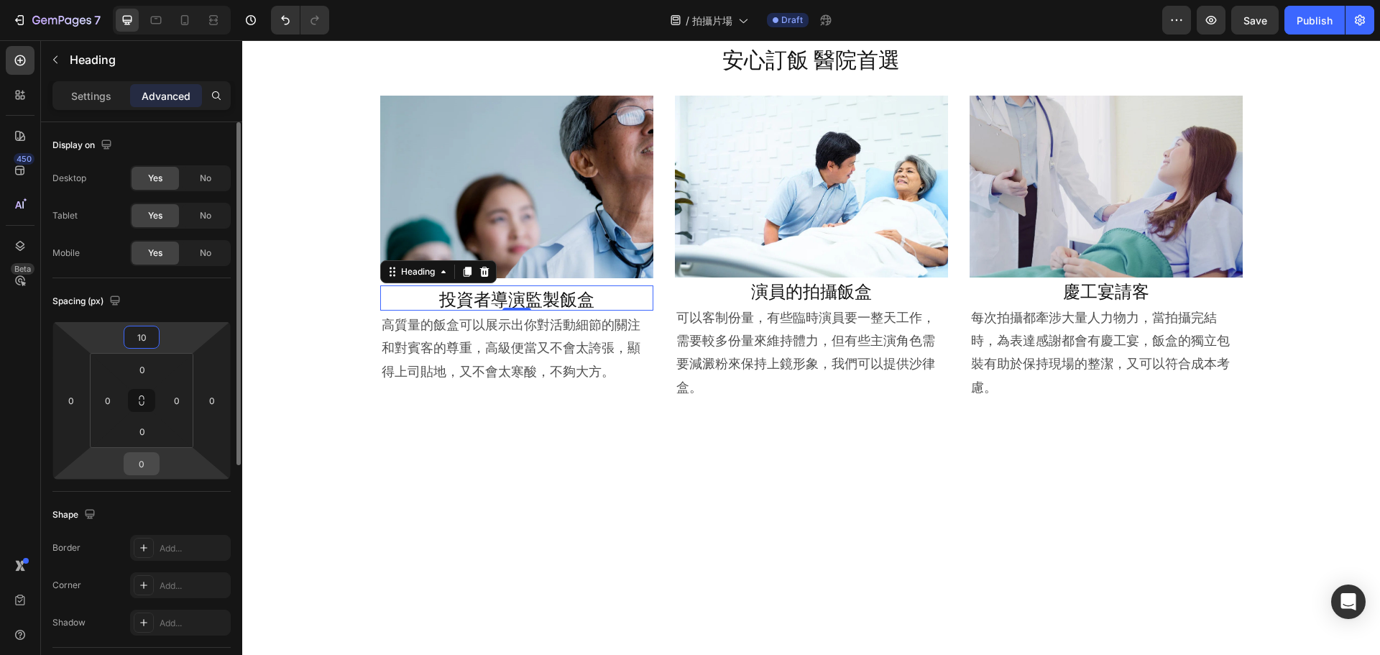
type input "10"
click at [143, 467] on input "0" at bounding box center [141, 464] width 29 height 22
type input "10"
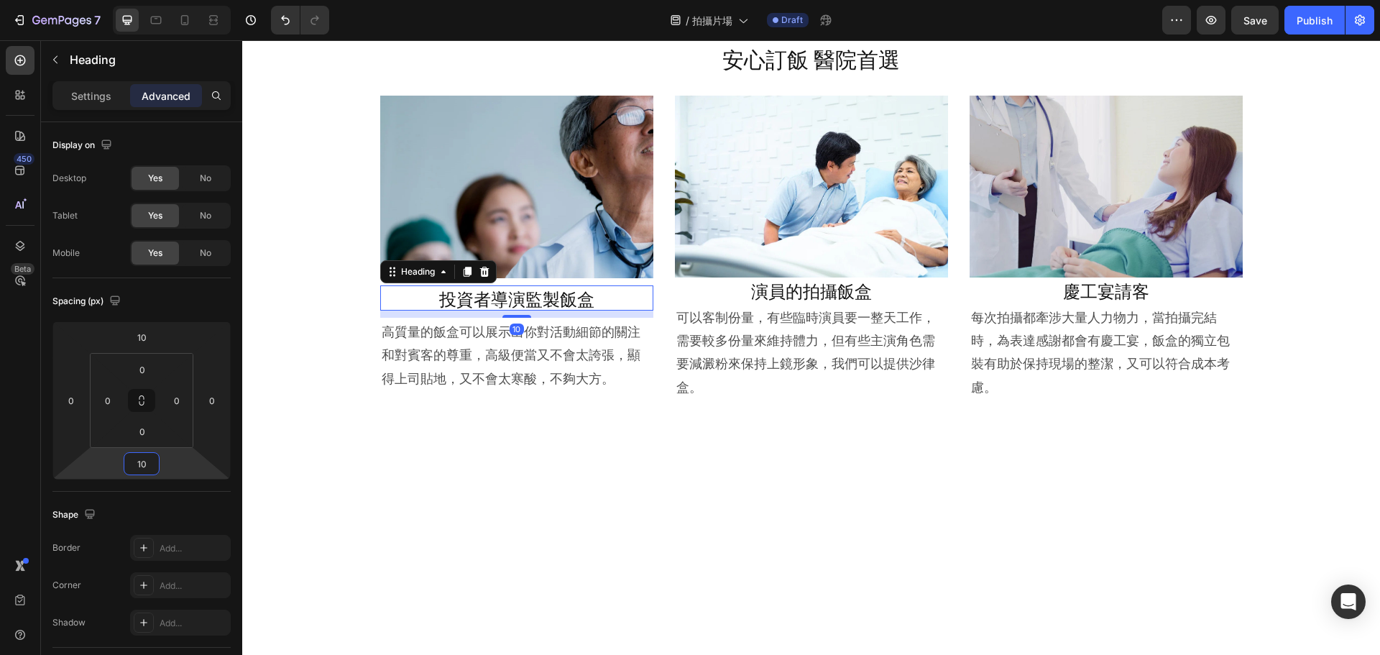
click at [668, 497] on div at bounding box center [811, 593] width 863 height 199
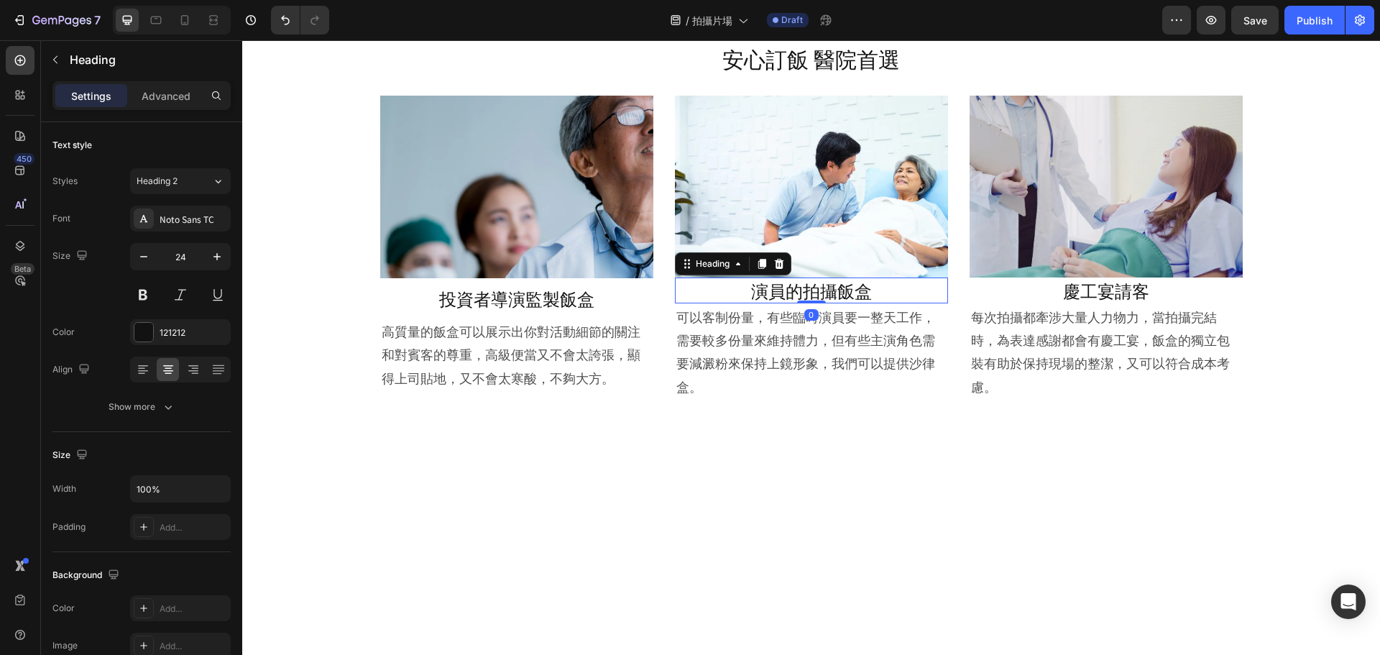
click at [804, 285] on p "演員的拍攝飯盒" at bounding box center [811, 290] width 270 height 22
click at [177, 102] on p "Advanced" at bounding box center [166, 95] width 49 height 15
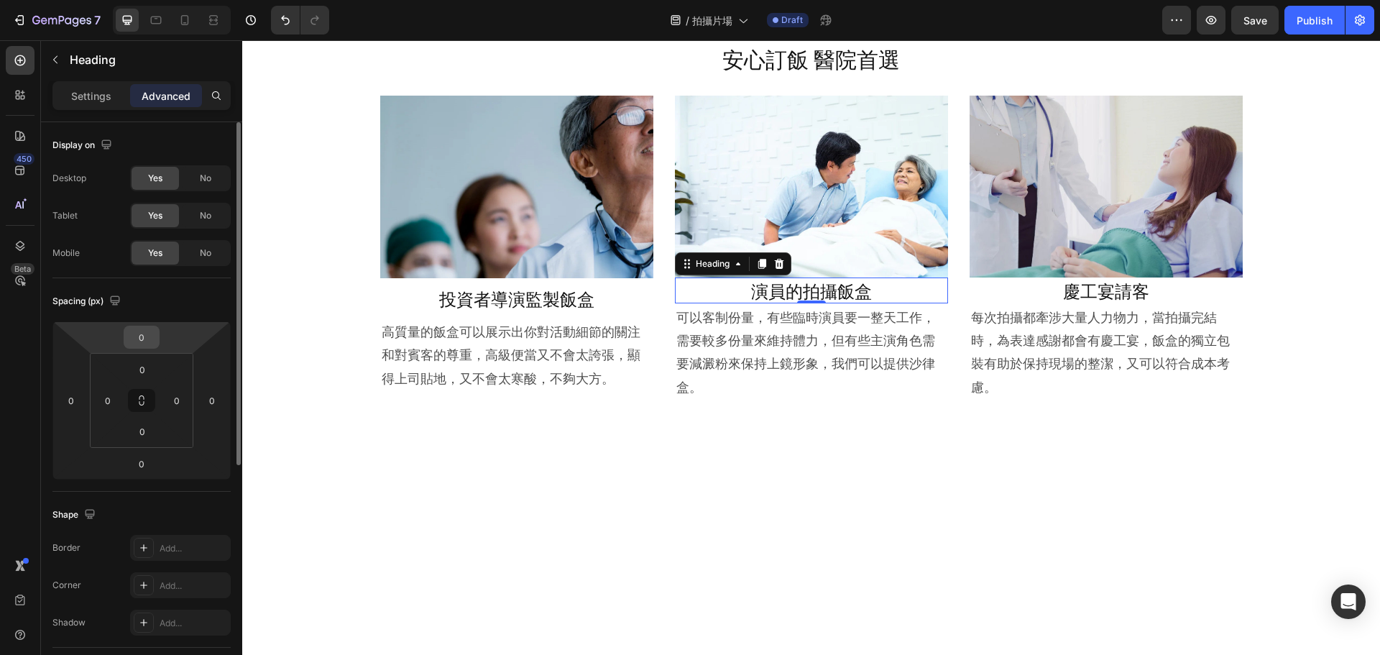
click at [144, 336] on input "0" at bounding box center [141, 337] width 29 height 22
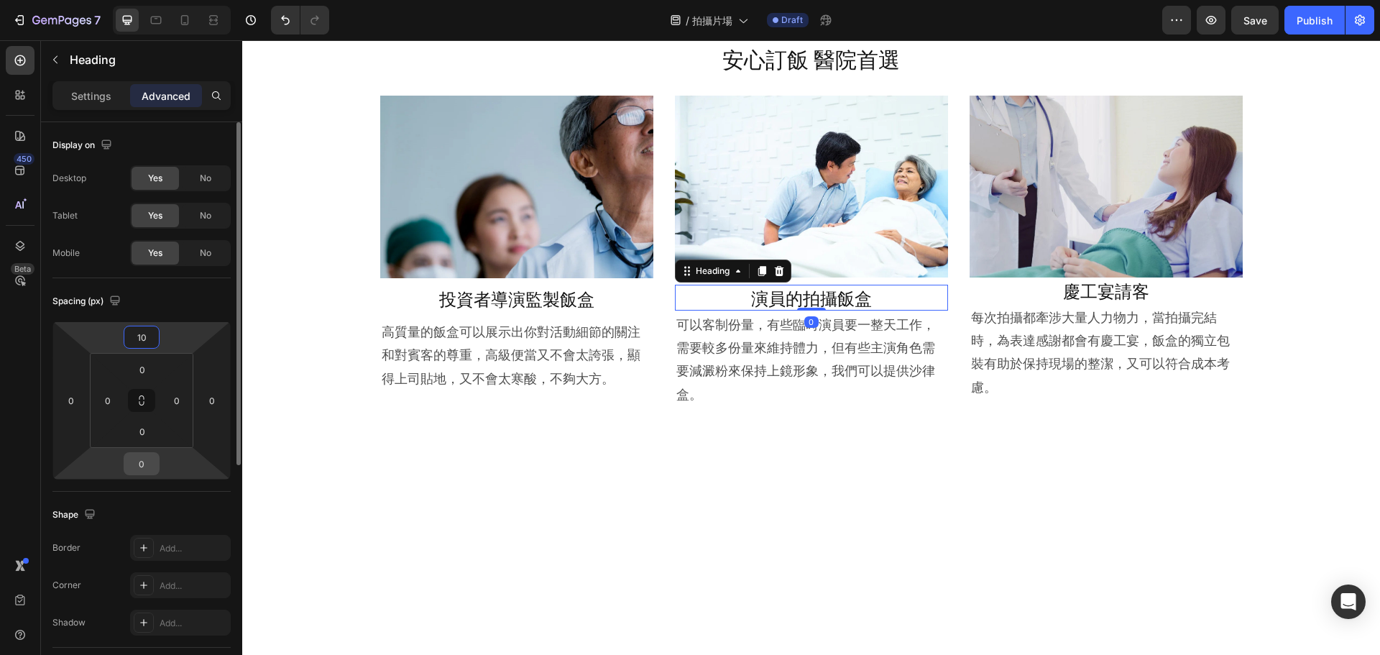
type input "10"
click at [139, 474] on input "0" at bounding box center [141, 464] width 29 height 22
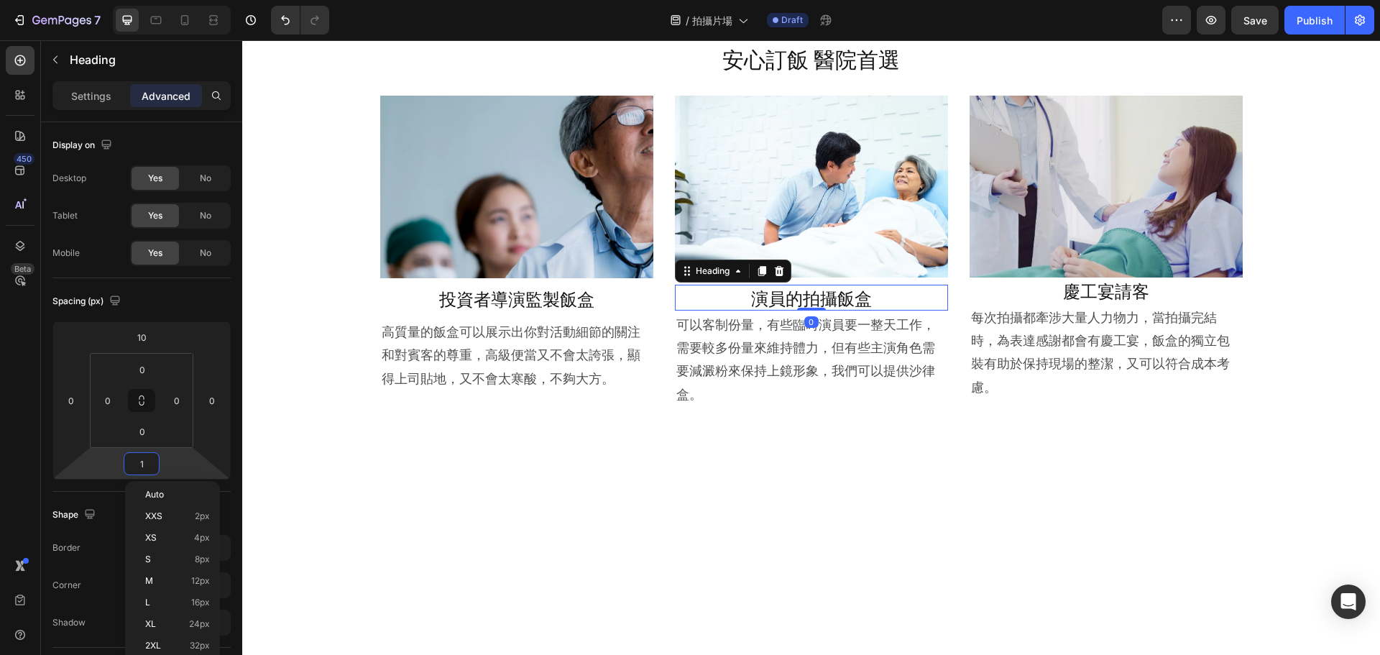
type input "10"
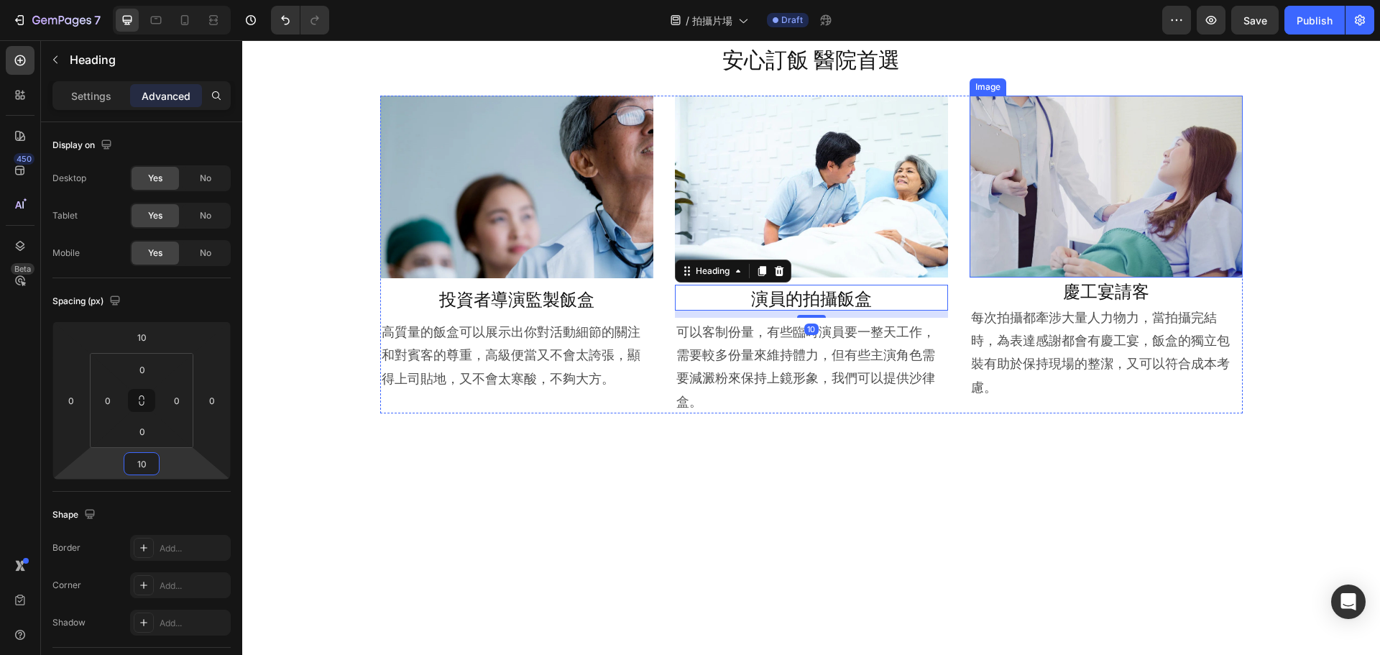
click at [1107, 292] on p "慶工宴請客" at bounding box center [1106, 290] width 270 height 22
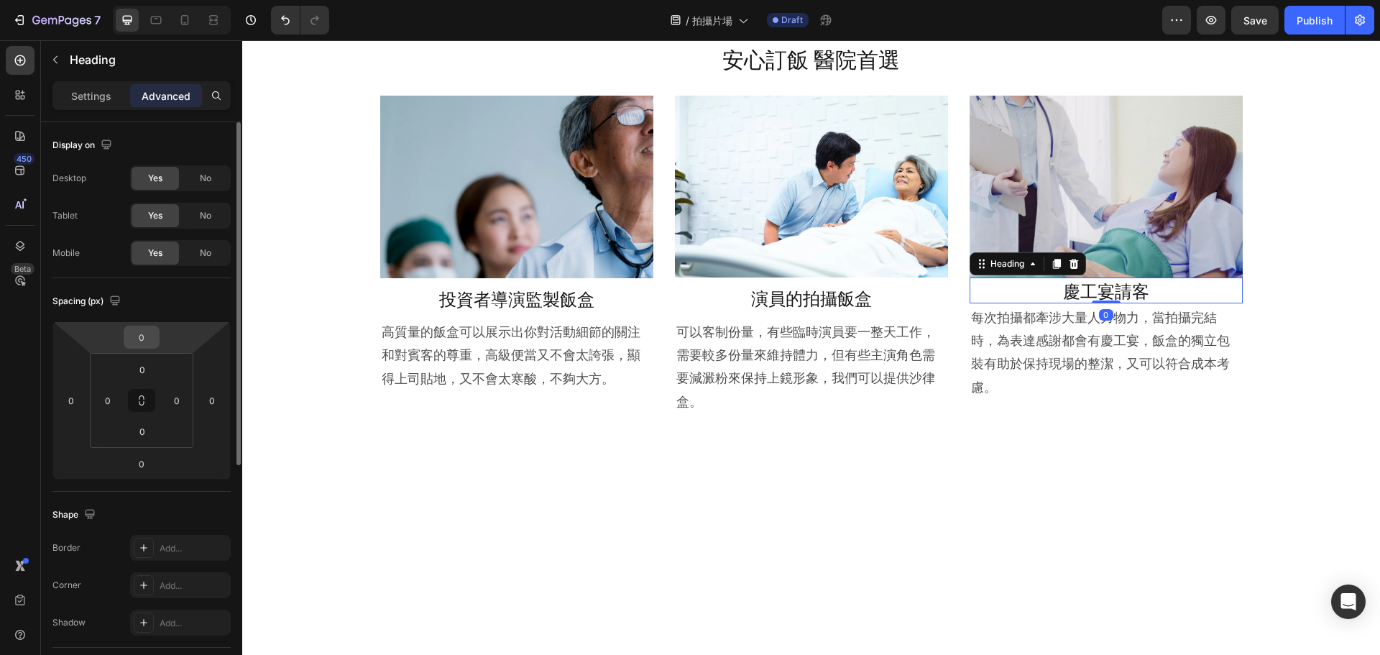
click at [143, 342] on input "0" at bounding box center [141, 337] width 29 height 22
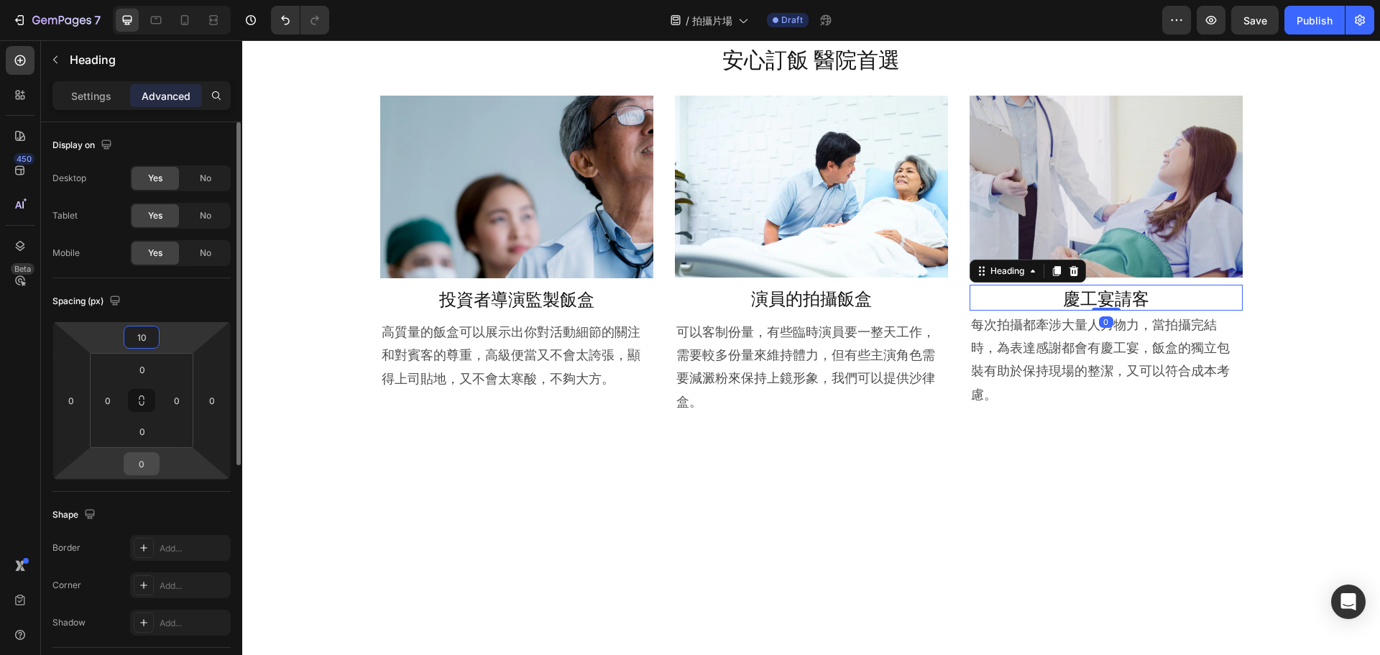
type input "10"
click at [141, 468] on input "0" at bounding box center [141, 464] width 29 height 22
type input "10"
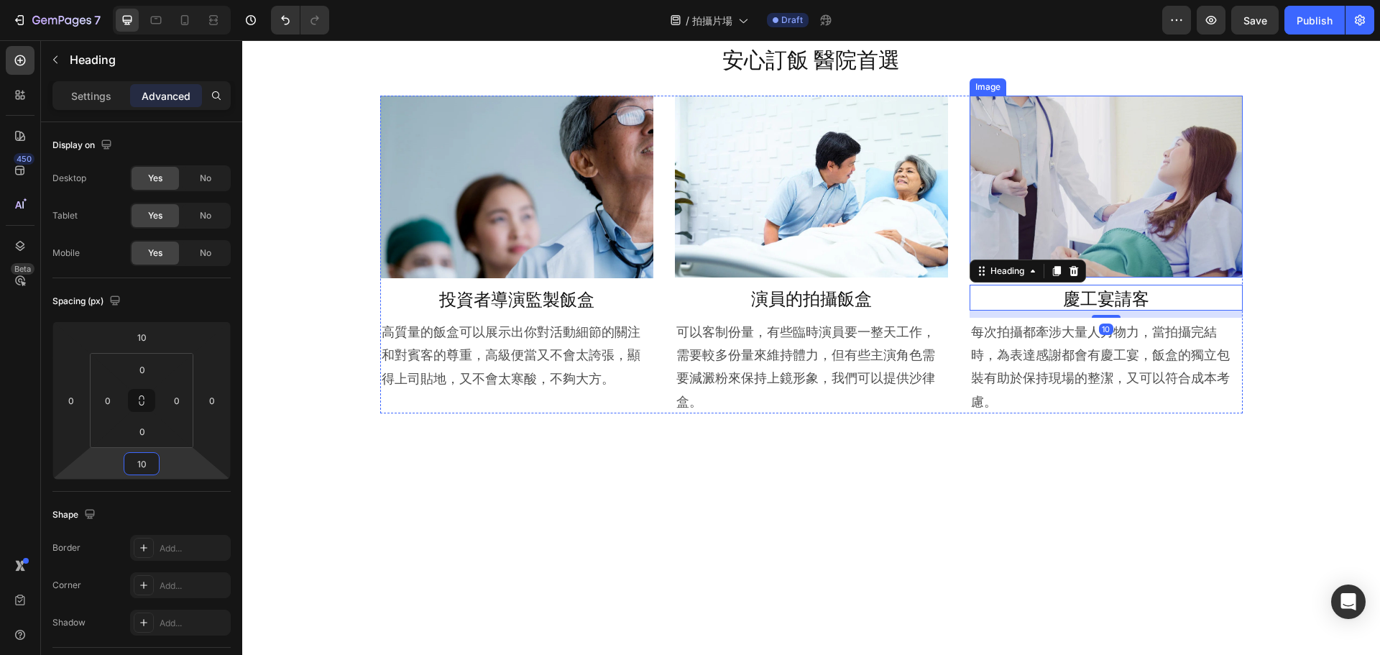
click at [1300, 224] on div "安心訂飯 醫院首選 Heading Image 投資者導演監製飯盒 Heading 高質量的飯盒可以展示出你對活動細節的關注和對賓客的尊重，高級便當又不會太誇…" at bounding box center [811, 351] width 1138 height 1713
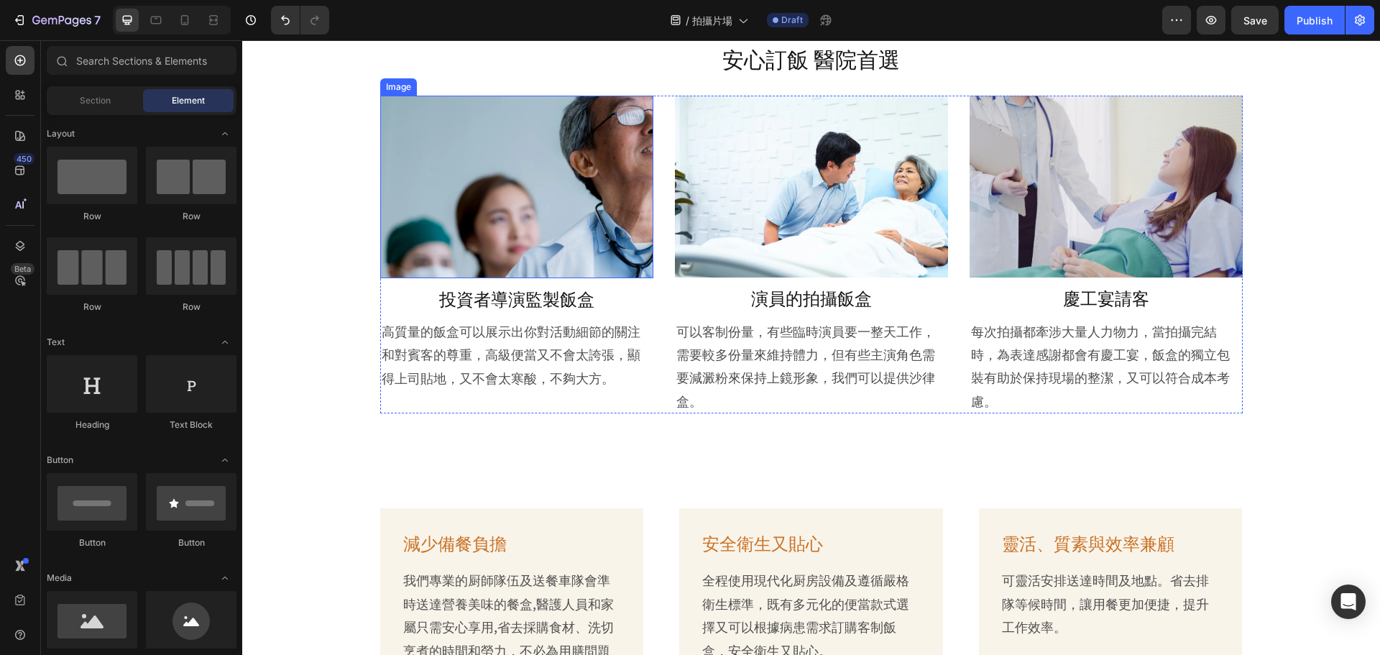
click at [616, 208] on img at bounding box center [516, 187] width 273 height 182
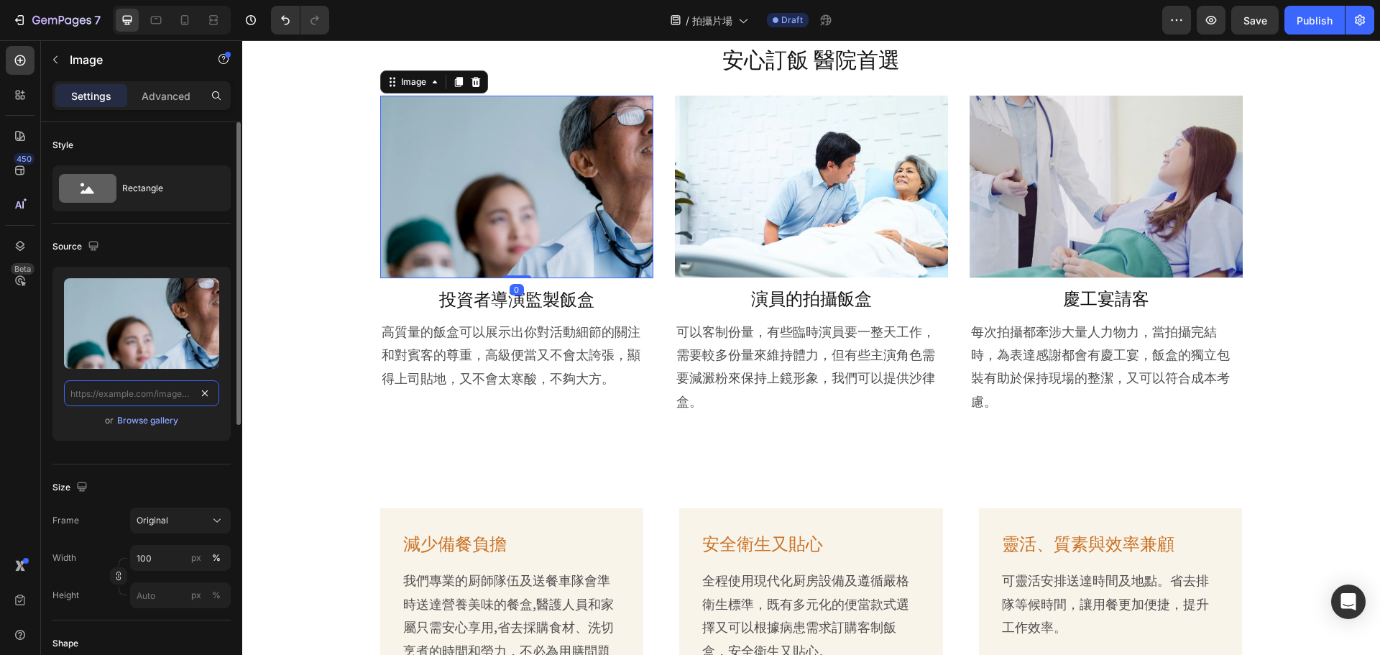
scroll to position [0, 0]
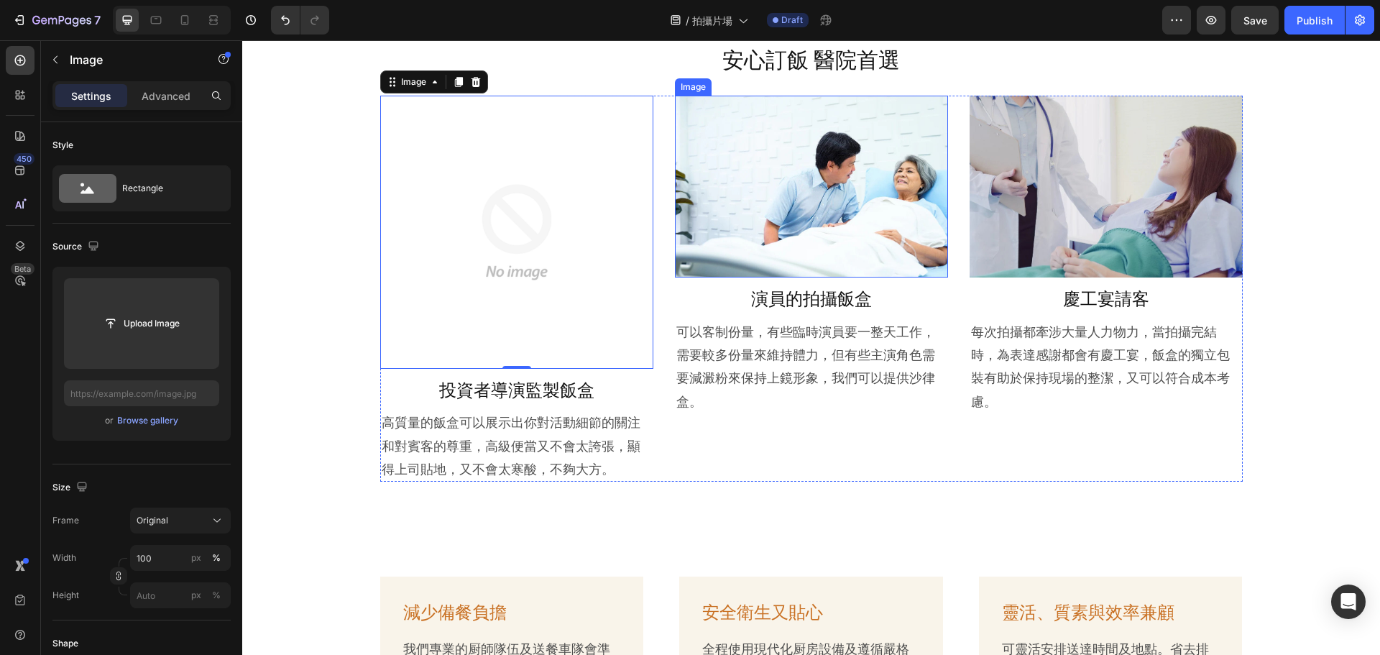
click at [779, 238] on img at bounding box center [811, 187] width 273 height 182
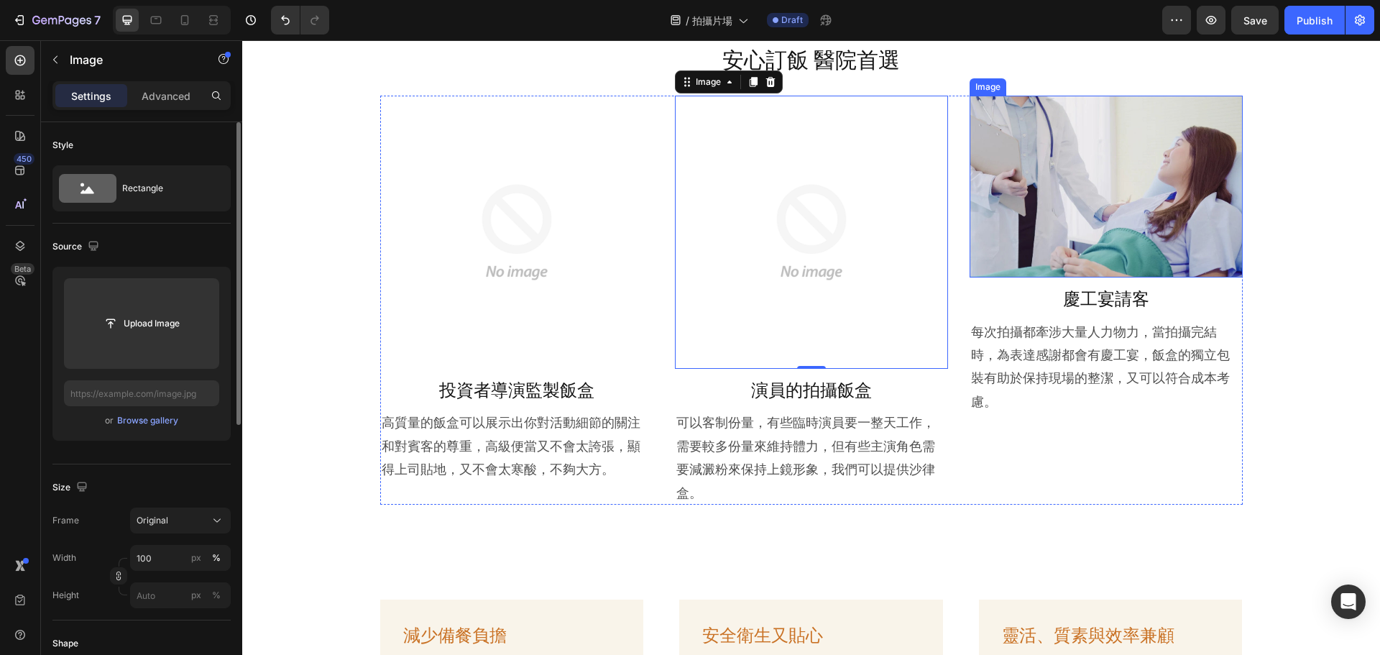
click at [1176, 227] on img at bounding box center [1106, 187] width 273 height 182
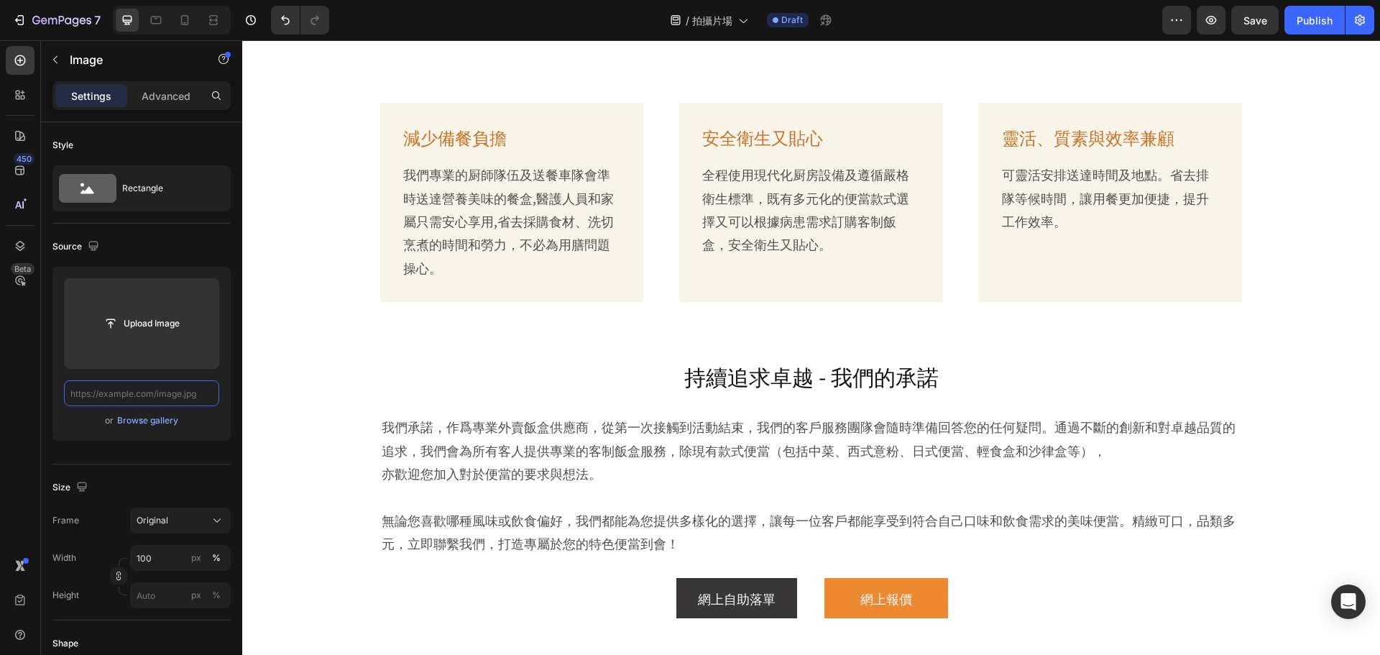
scroll to position [1078, 0]
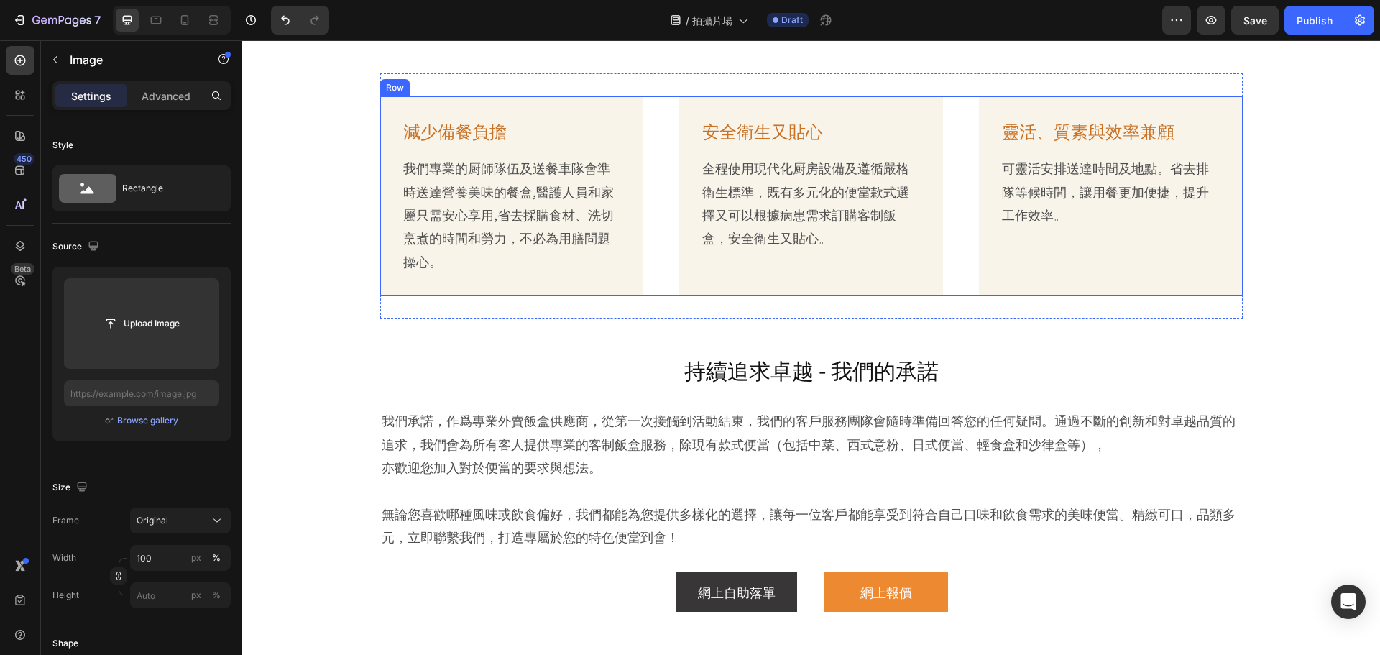
drag, startPoint x: 653, startPoint y: 113, endPoint x: 651, endPoint y: 104, distance: 9.6
click at [653, 113] on div "減少備餐負擔 Heading 我們專業的厨師隊伍及送餐車隊會準時送達營養美味的餐盒,醫護人員和家屬只需安心享用,省去採購食材、洗切烹煮的時間和勞力，不必為用膳…" at bounding box center [811, 195] width 863 height 199
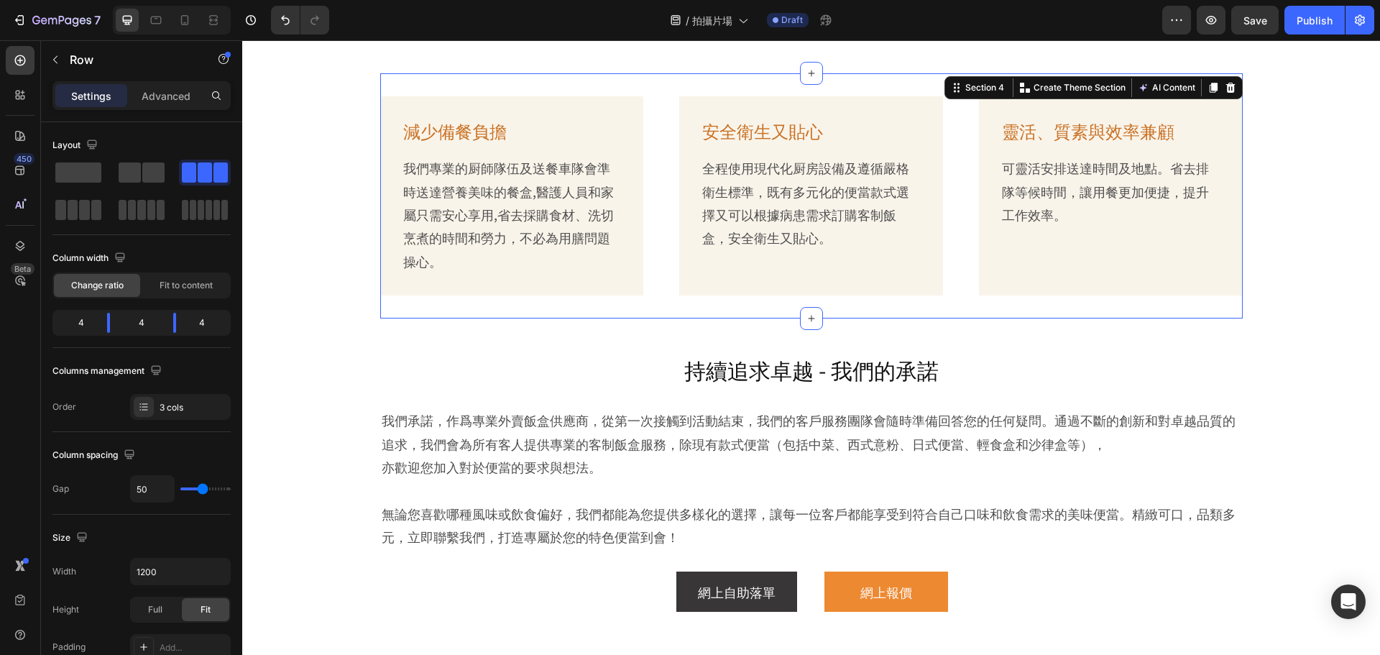
click at [602, 83] on div "減少備餐負擔 Heading 我們專業的厨師隊伍及送餐車隊會準時送達營養美味的餐盒,醫護人員和家屬只需安心享用,省去採購食材、洗切烹煮的時間和勞力，不必為用膳…" at bounding box center [811, 195] width 863 height 245
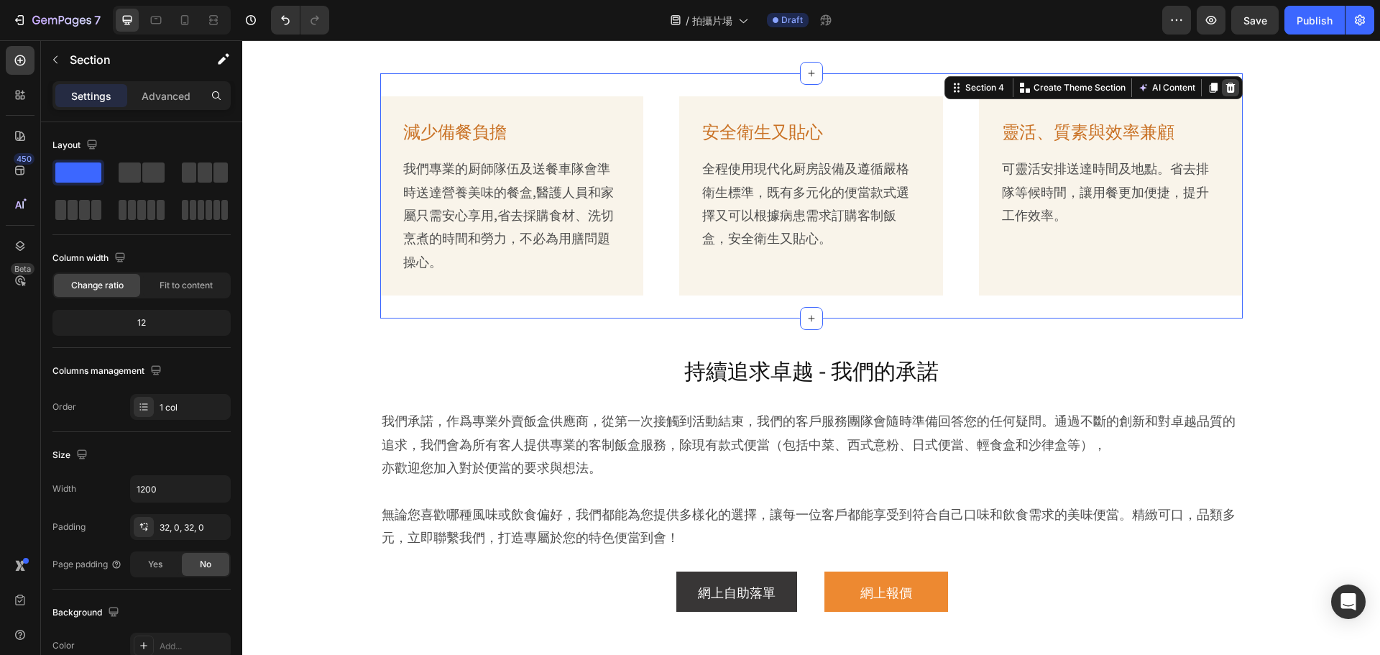
click at [1226, 86] on icon at bounding box center [1230, 88] width 9 height 10
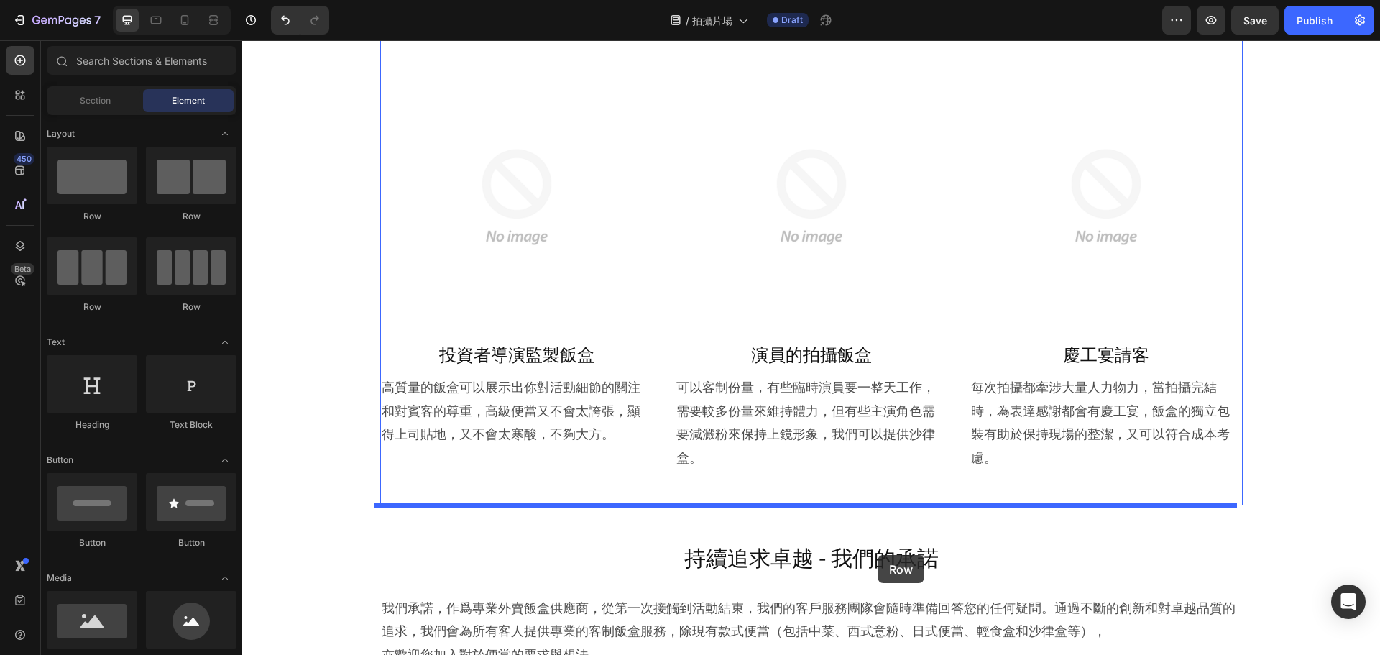
scroll to position [636, 0]
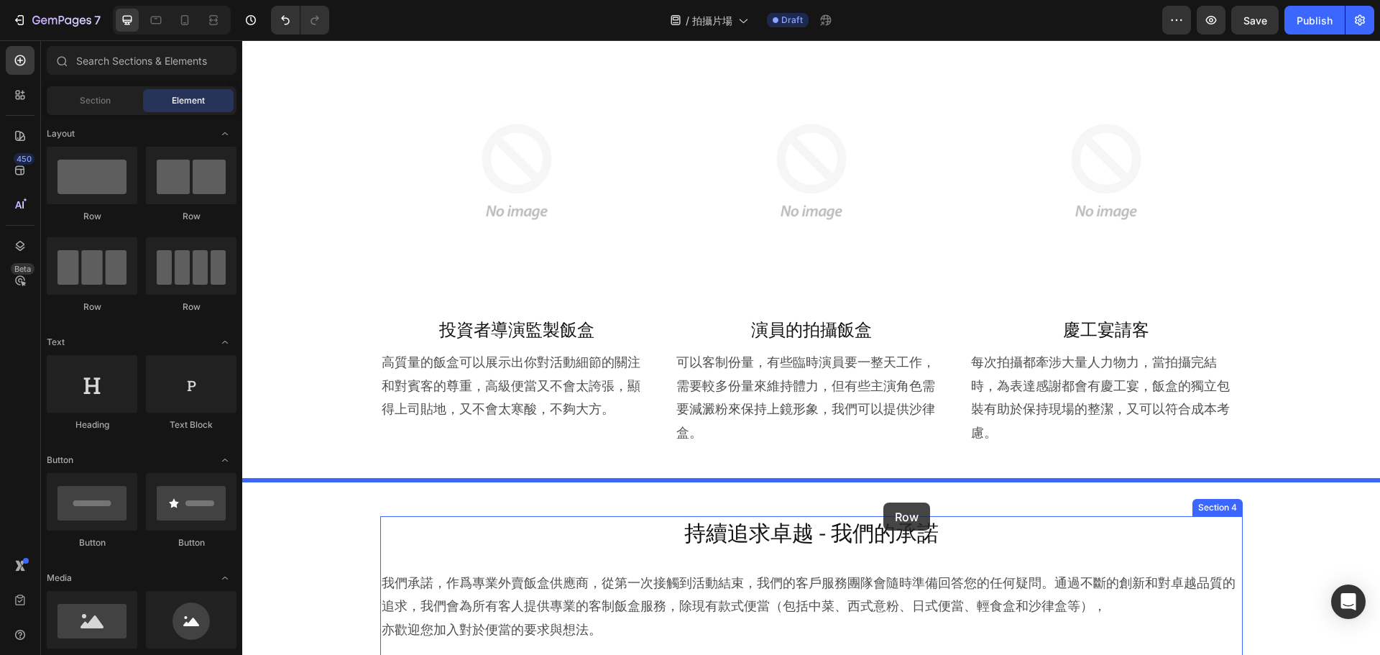
drag, startPoint x: 436, startPoint y: 233, endPoint x: 884, endPoint y: 503, distance: 522.1
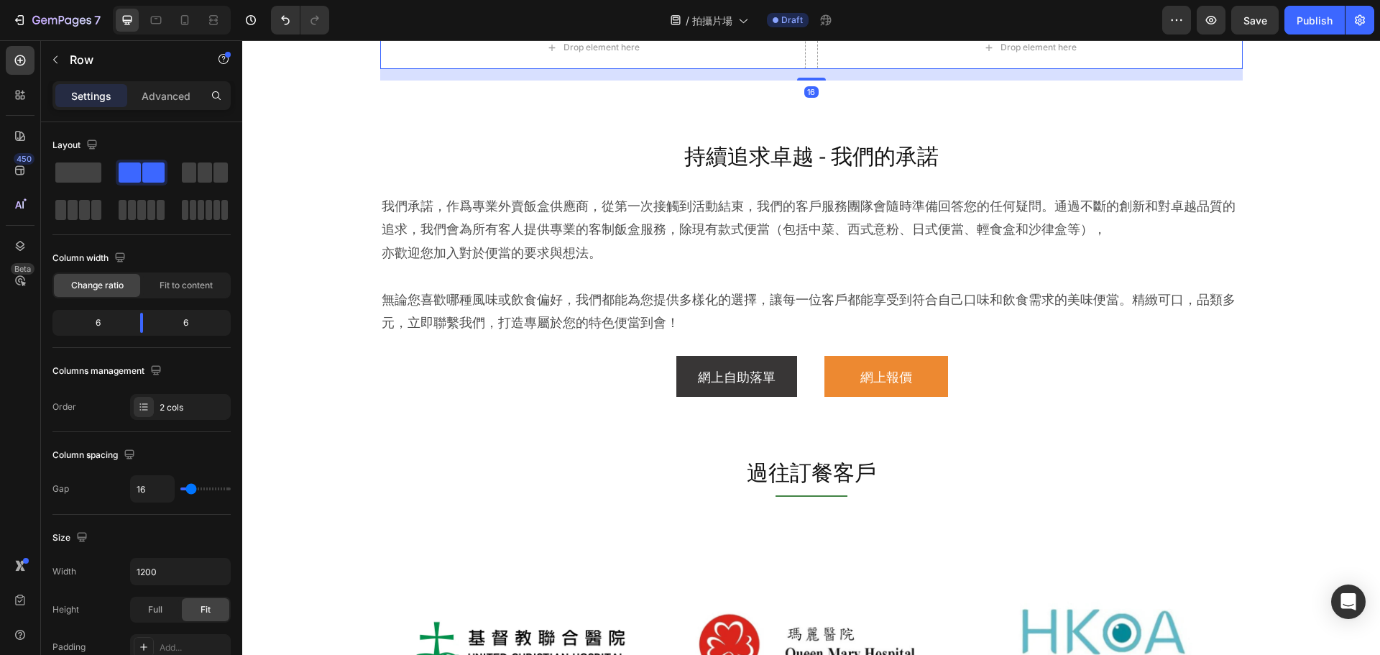
scroll to position [1426, 0]
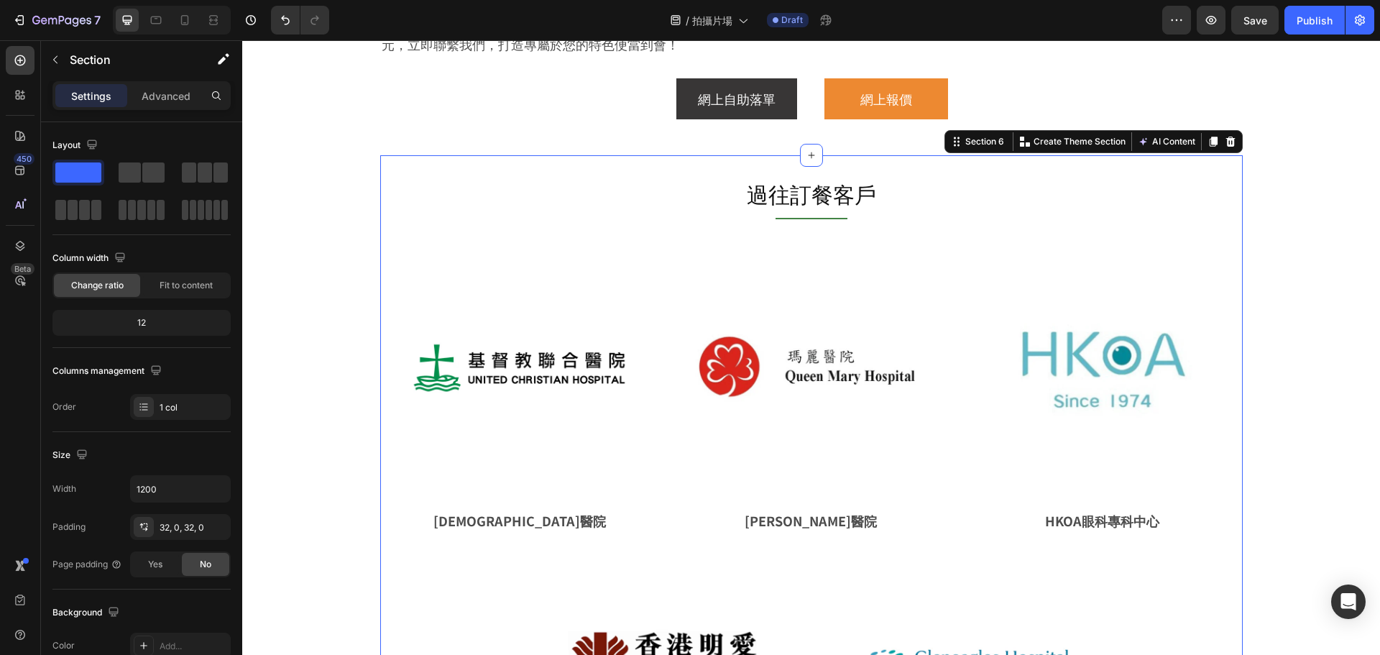
click at [1065, 168] on div "過往訂餐客戶 Heading Title Line Image 基督教聯合醫院 Text Block Image 瑪麗醫院 Text Block Image …" at bounding box center [811, 507] width 863 height 705
click at [1226, 142] on icon at bounding box center [1231, 142] width 12 height 12
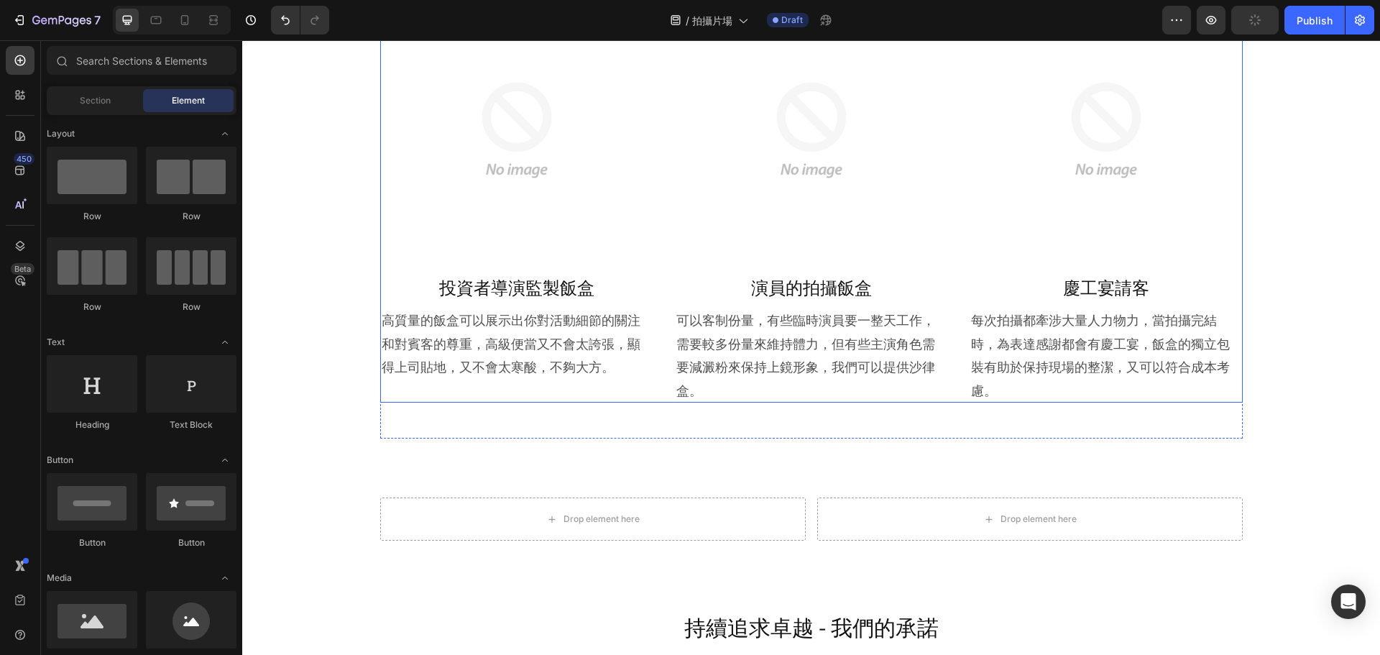
scroll to position [918, 0]
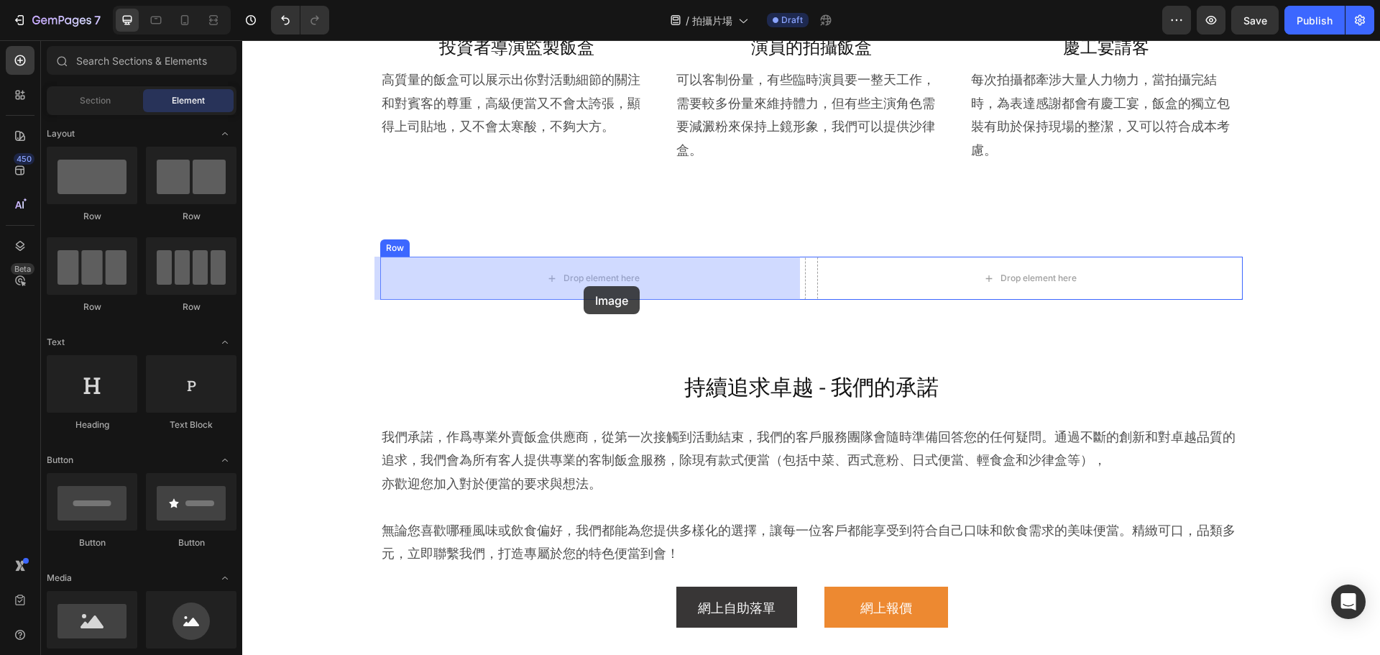
drag, startPoint x: 357, startPoint y: 659, endPoint x: 592, endPoint y: 280, distance: 445.5
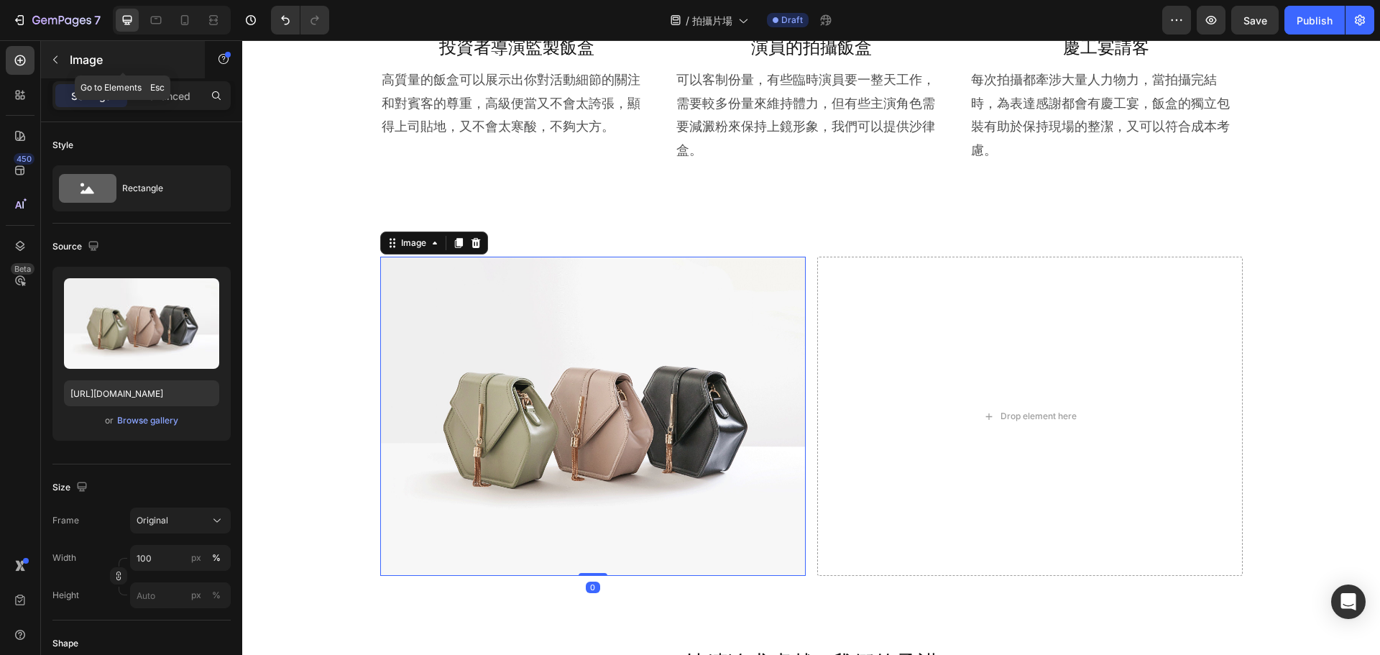
click at [159, 63] on p "Image" at bounding box center [131, 59] width 122 height 17
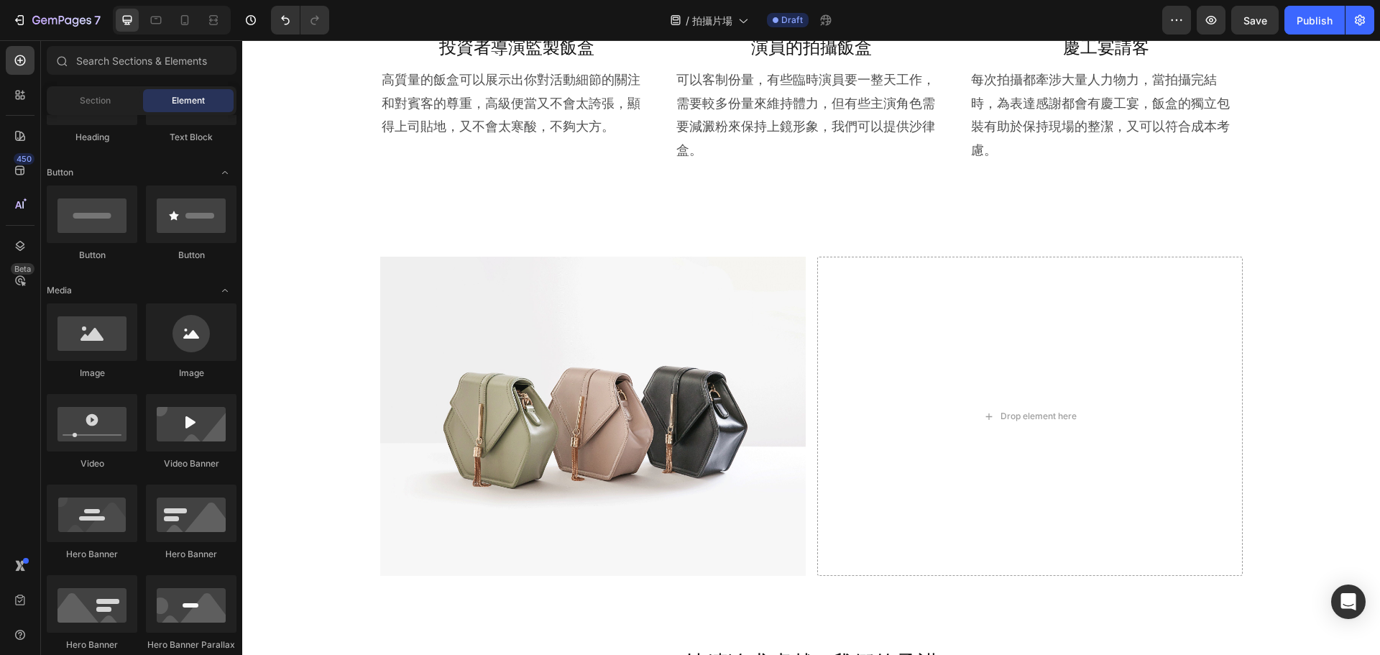
scroll to position [144, 0]
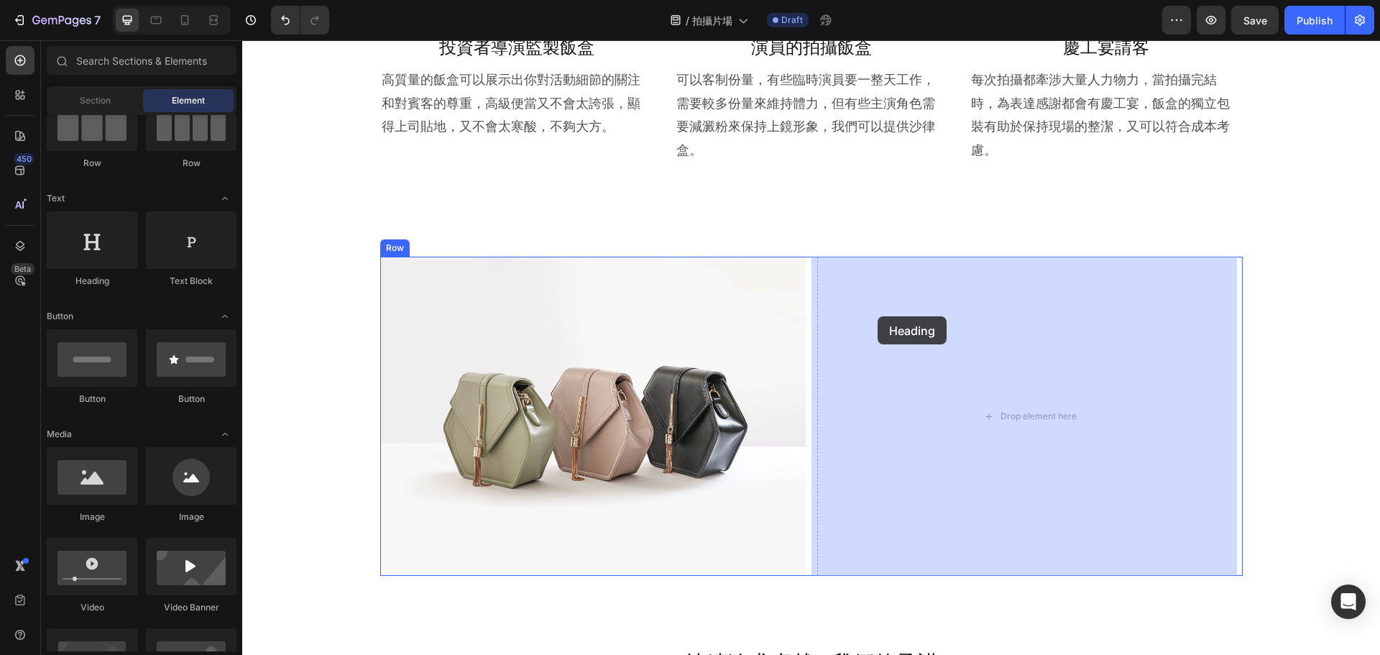
drag, startPoint x: 365, startPoint y: 301, endPoint x: 845, endPoint y: 309, distance: 479.6
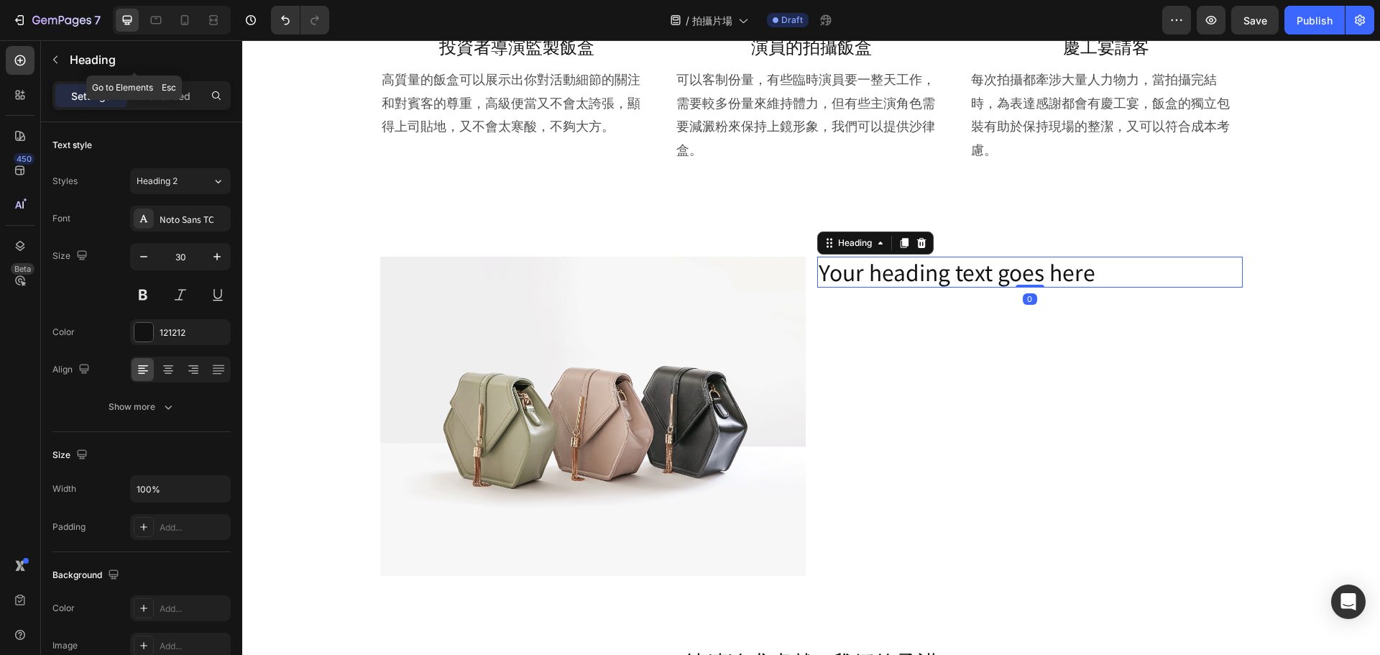
click at [155, 53] on p "Heading" at bounding box center [147, 59] width 155 height 17
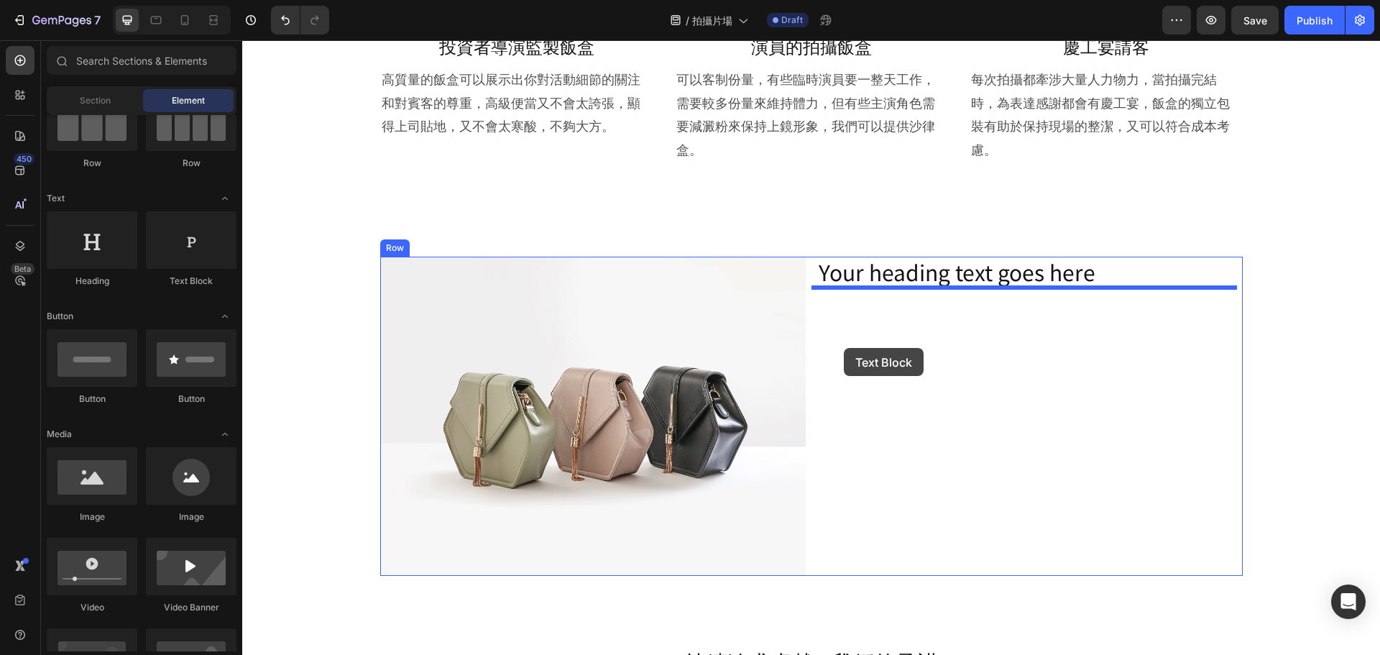
drag, startPoint x: 423, startPoint y: 279, endPoint x: 844, endPoint y: 348, distance: 426.2
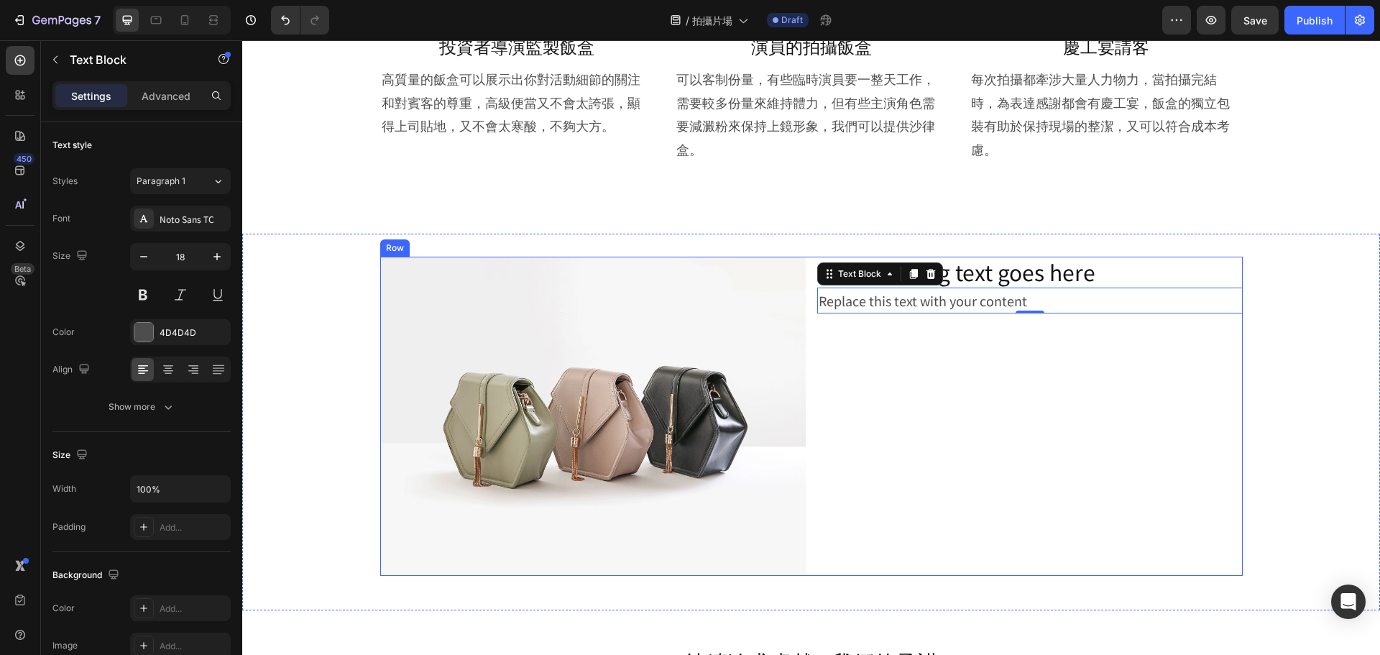
click at [844, 418] on div "Your heading text goes here Heading Replace this text with your content Text Bl…" at bounding box center [1030, 416] width 426 height 319
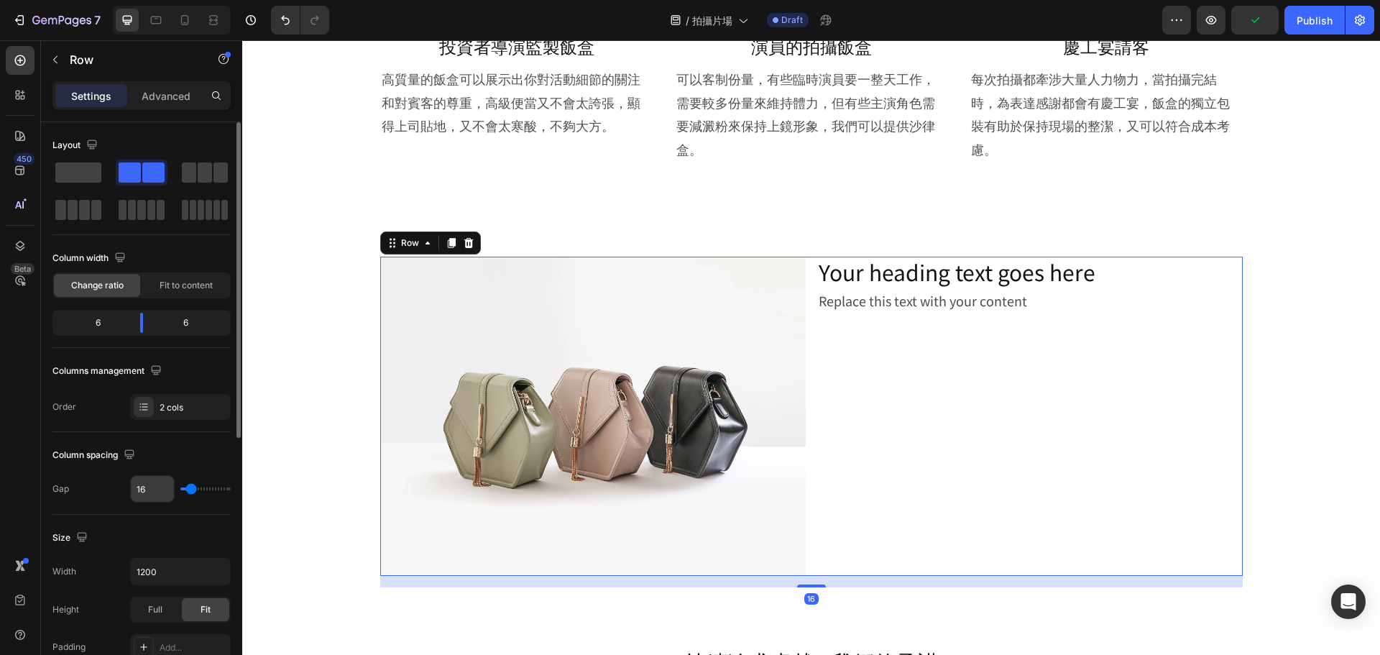
click at [153, 489] on input "16" at bounding box center [152, 489] width 43 height 26
type input "3"
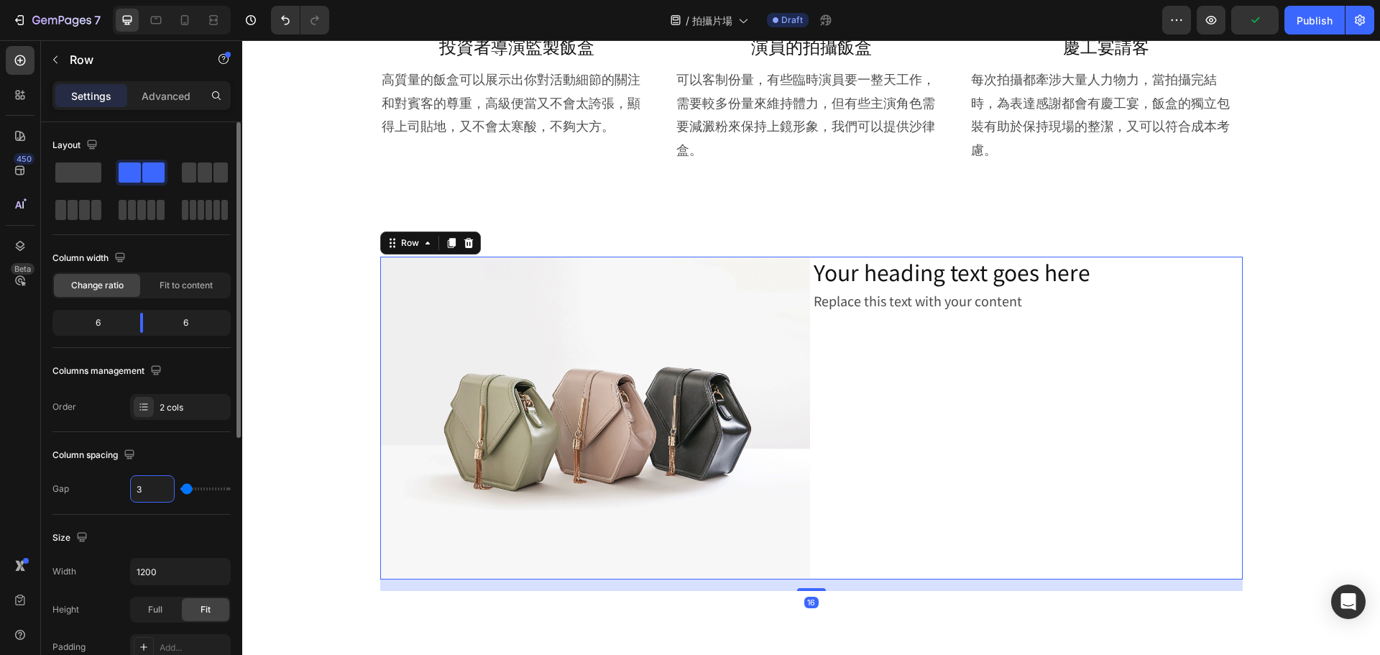
type input "30"
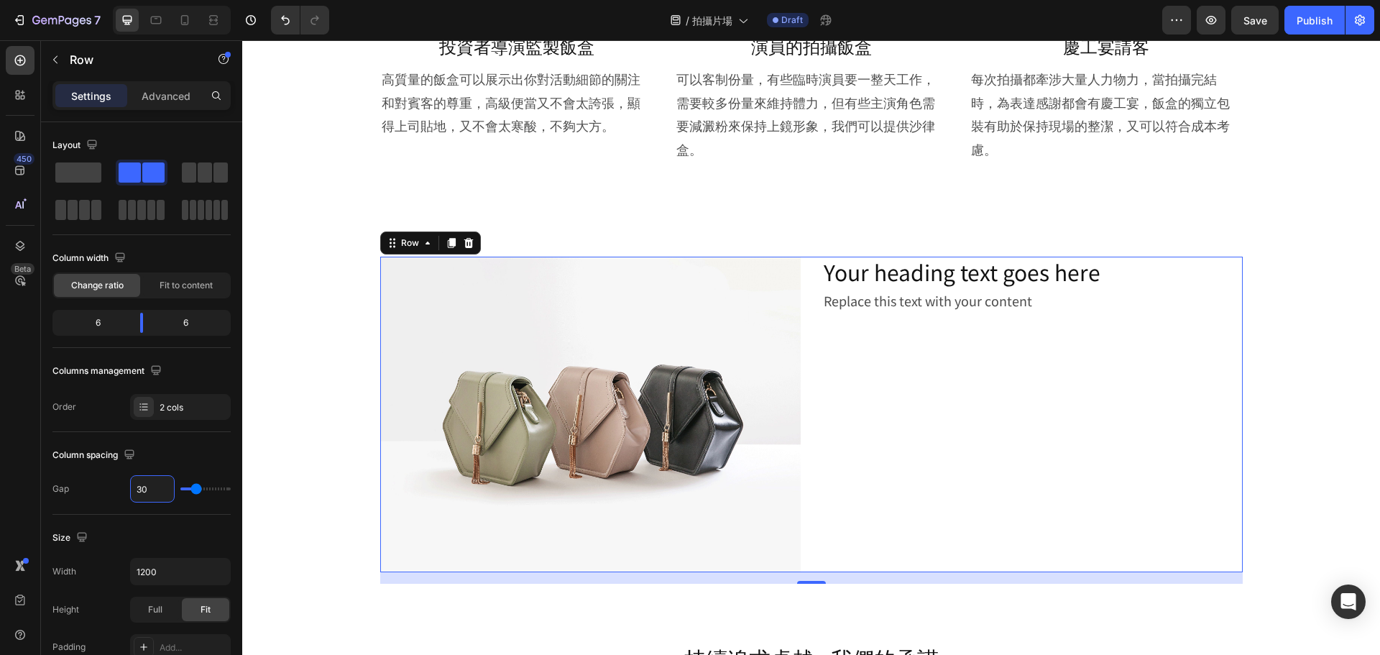
type input "30"
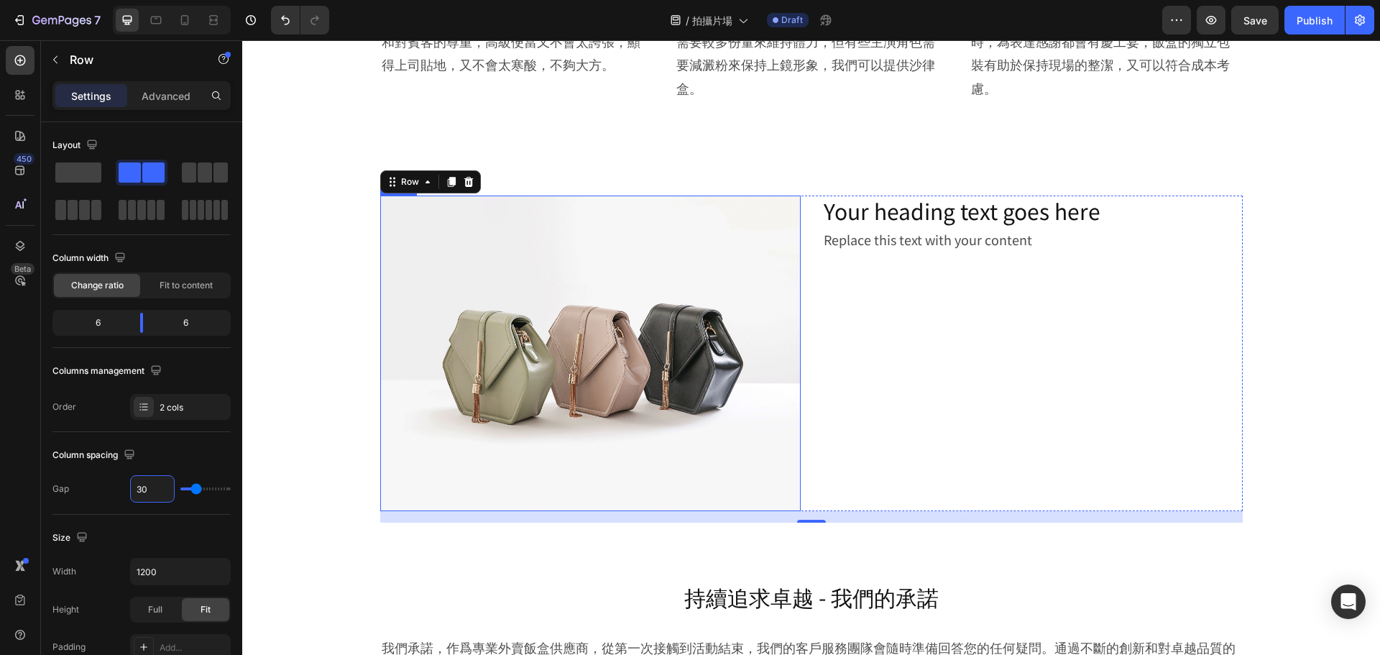
scroll to position [1062, 0]
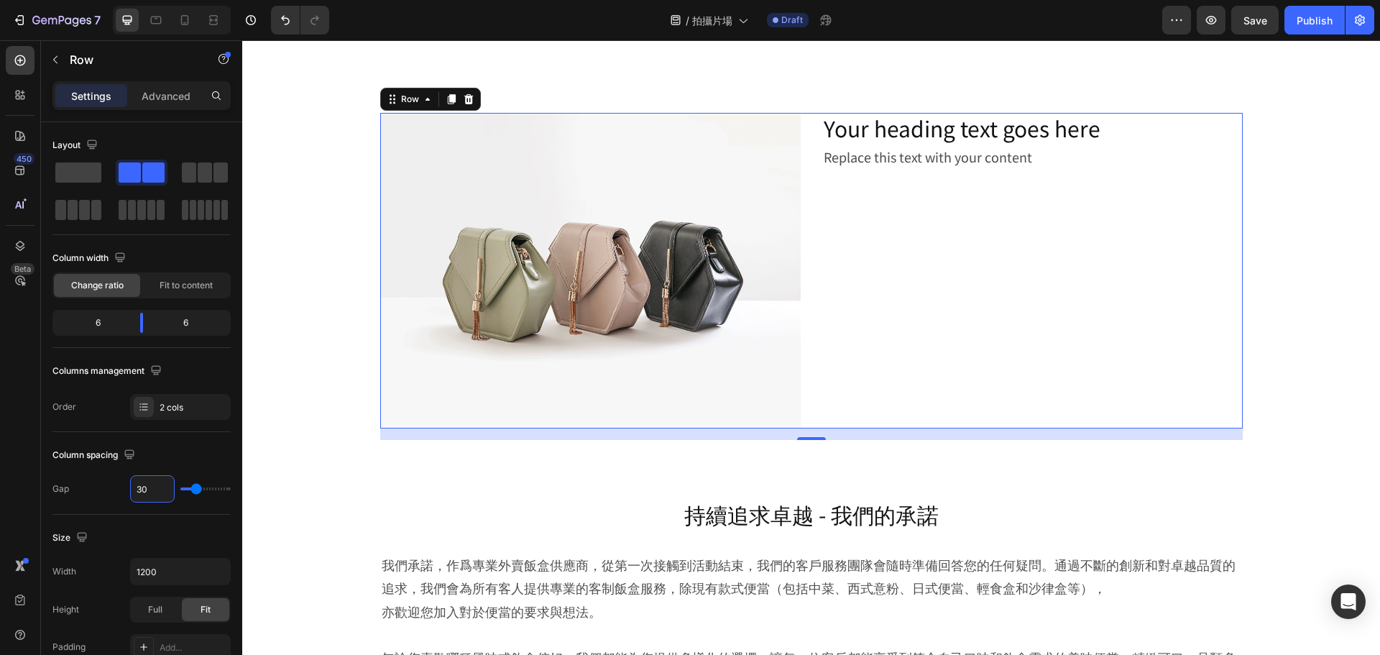
click at [925, 364] on div "Your heading text goes here Heading Replace this text with your content Text Bl…" at bounding box center [1032, 271] width 421 height 316
click at [446, 105] on icon at bounding box center [452, 99] width 12 height 12
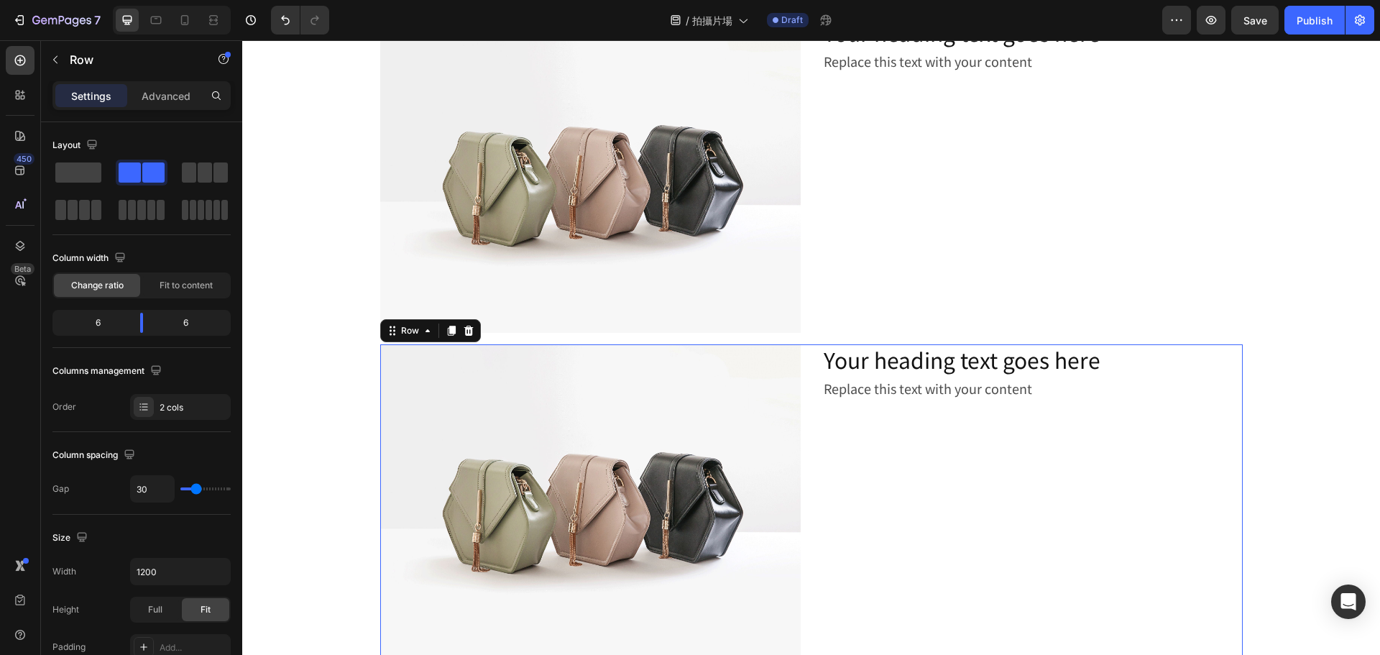
scroll to position [1411, 0]
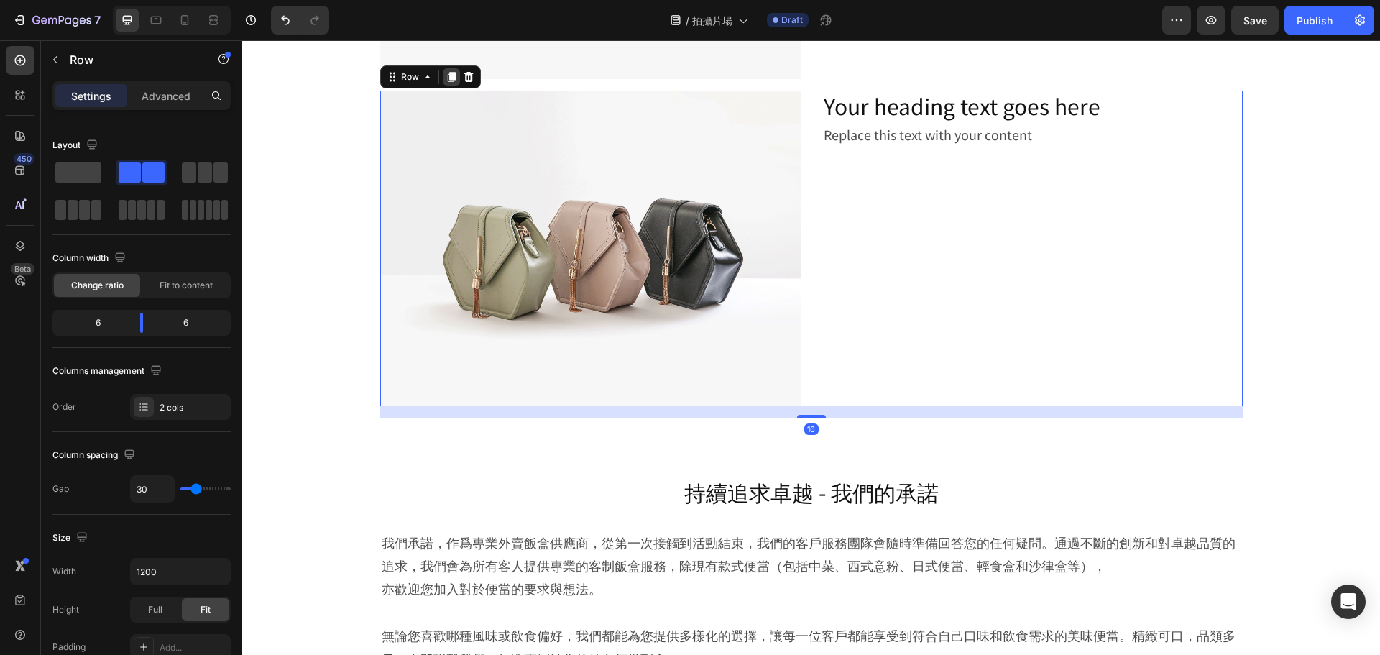
click at [447, 73] on icon at bounding box center [451, 77] width 8 height 10
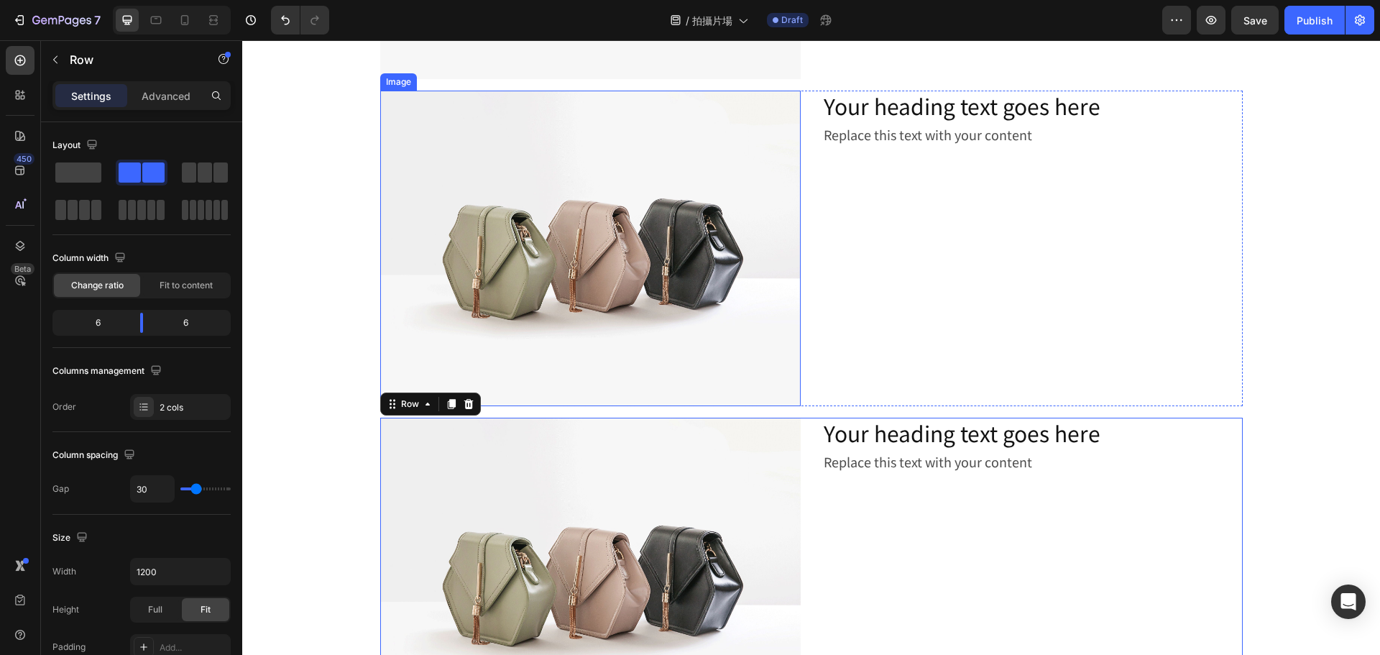
scroll to position [1339, 0]
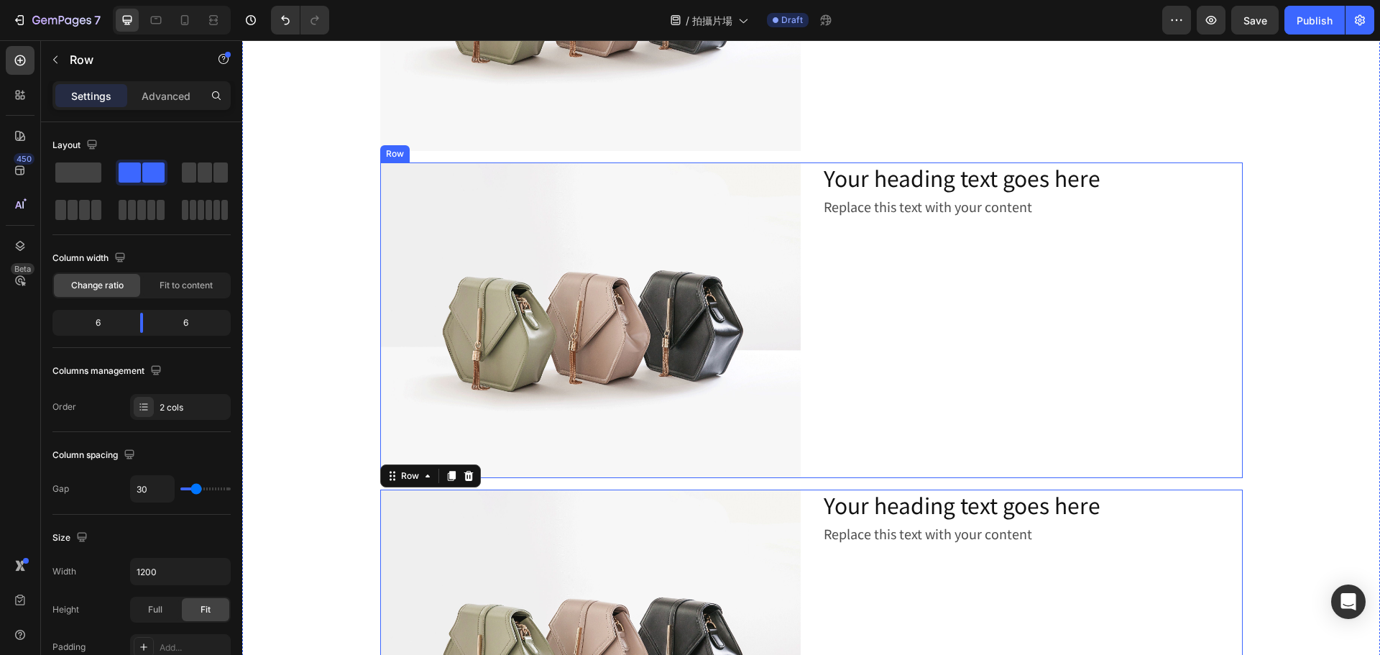
click at [896, 294] on div "Your heading text goes here Heading Replace this text with your content Text Bl…" at bounding box center [1032, 320] width 421 height 316
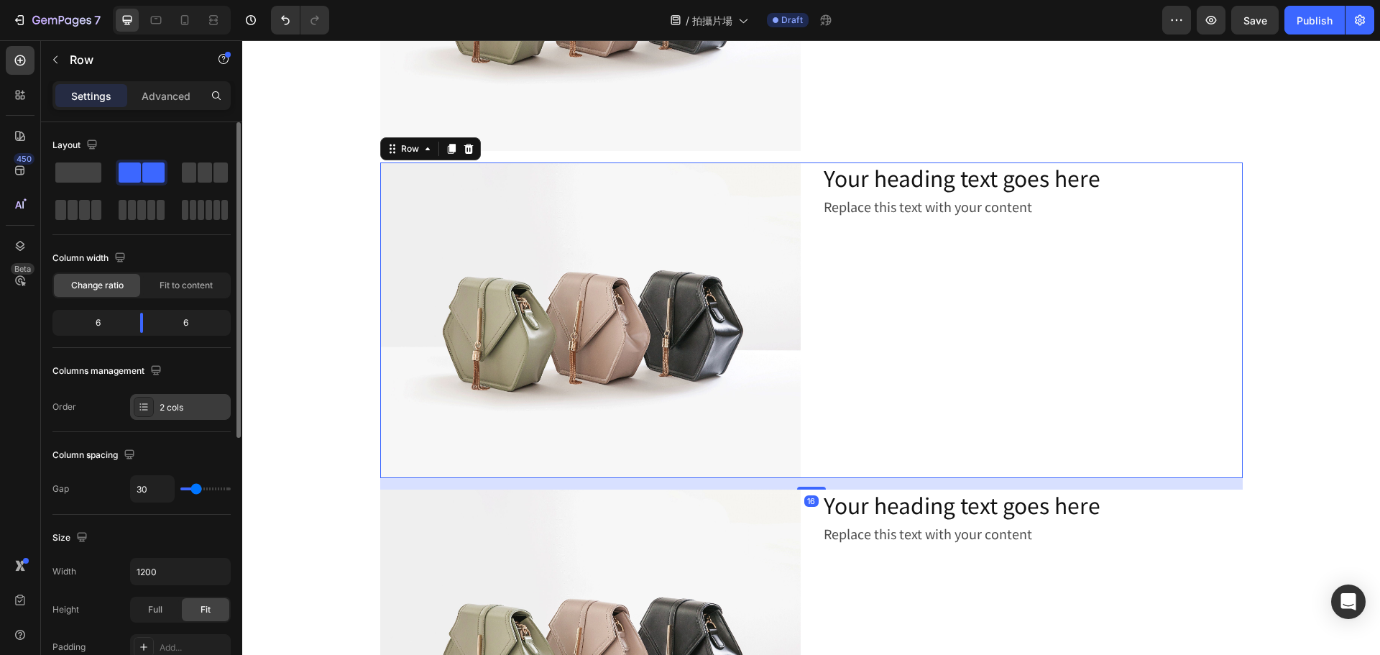
click at [177, 418] on div "2 cols" at bounding box center [180, 407] width 101 height 26
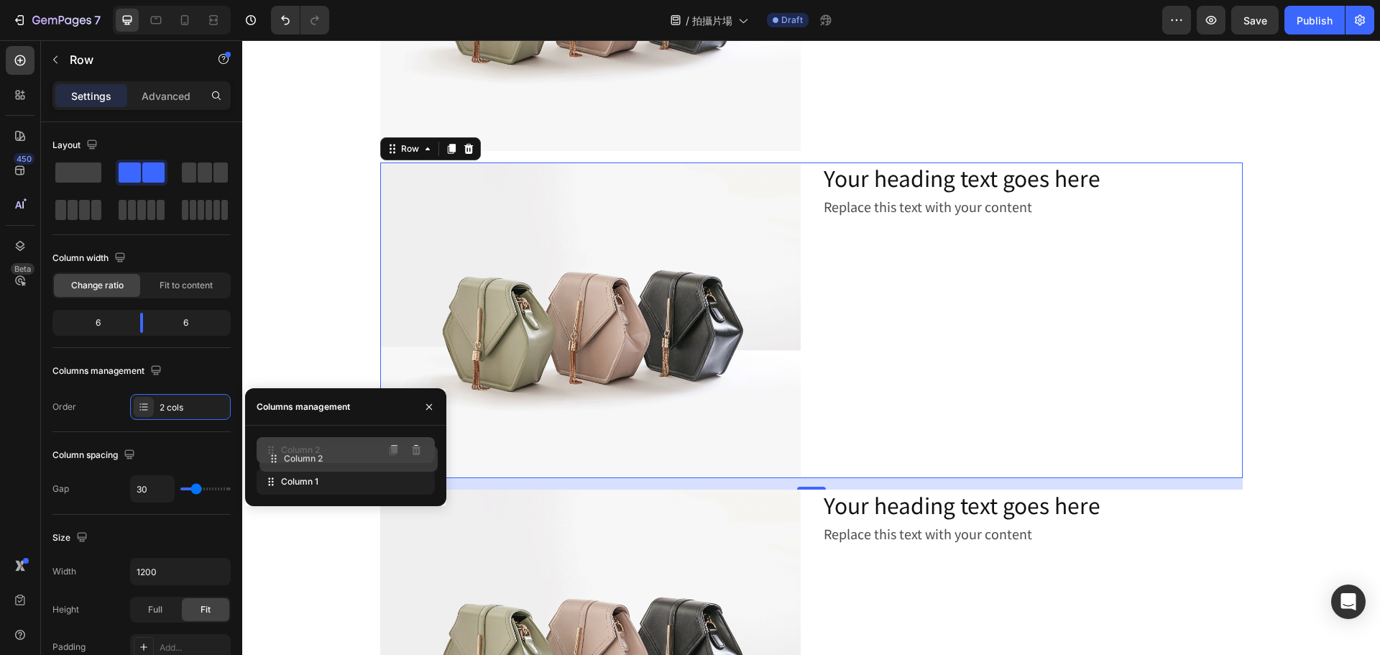
drag, startPoint x: 303, startPoint y: 477, endPoint x: 307, endPoint y: 452, distance: 24.7
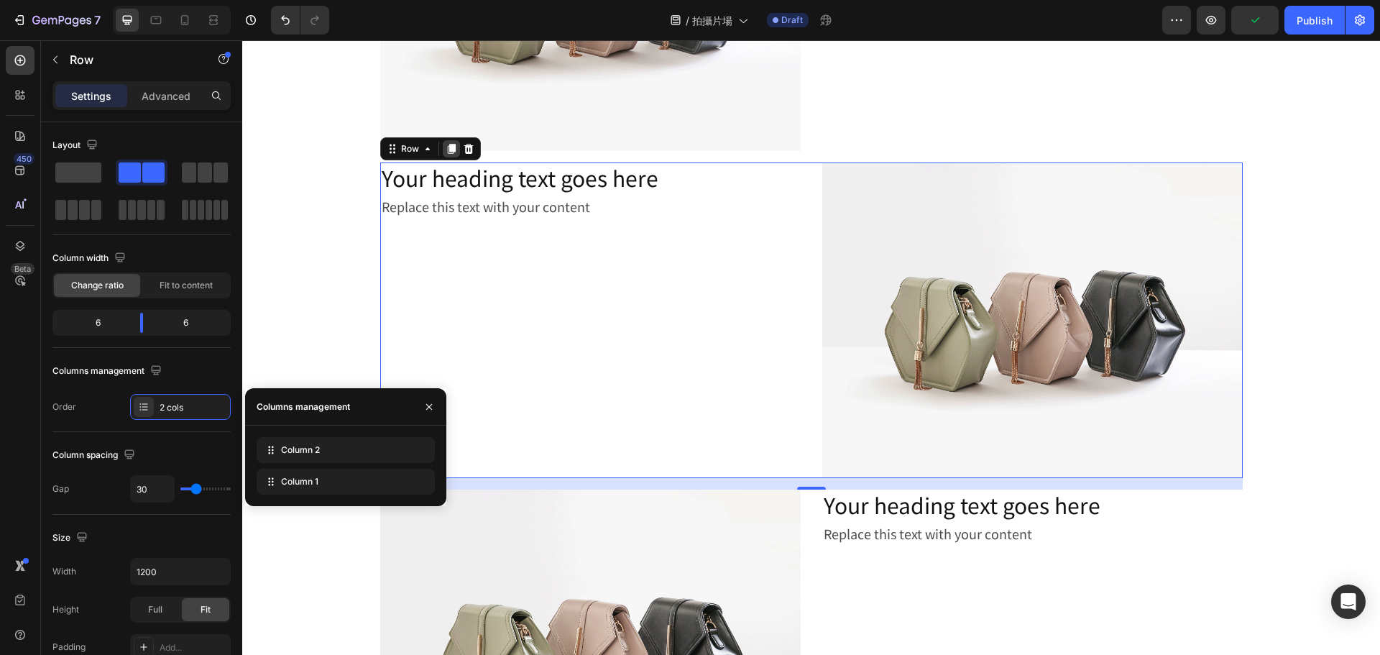
click at [446, 143] on icon at bounding box center [452, 149] width 12 height 12
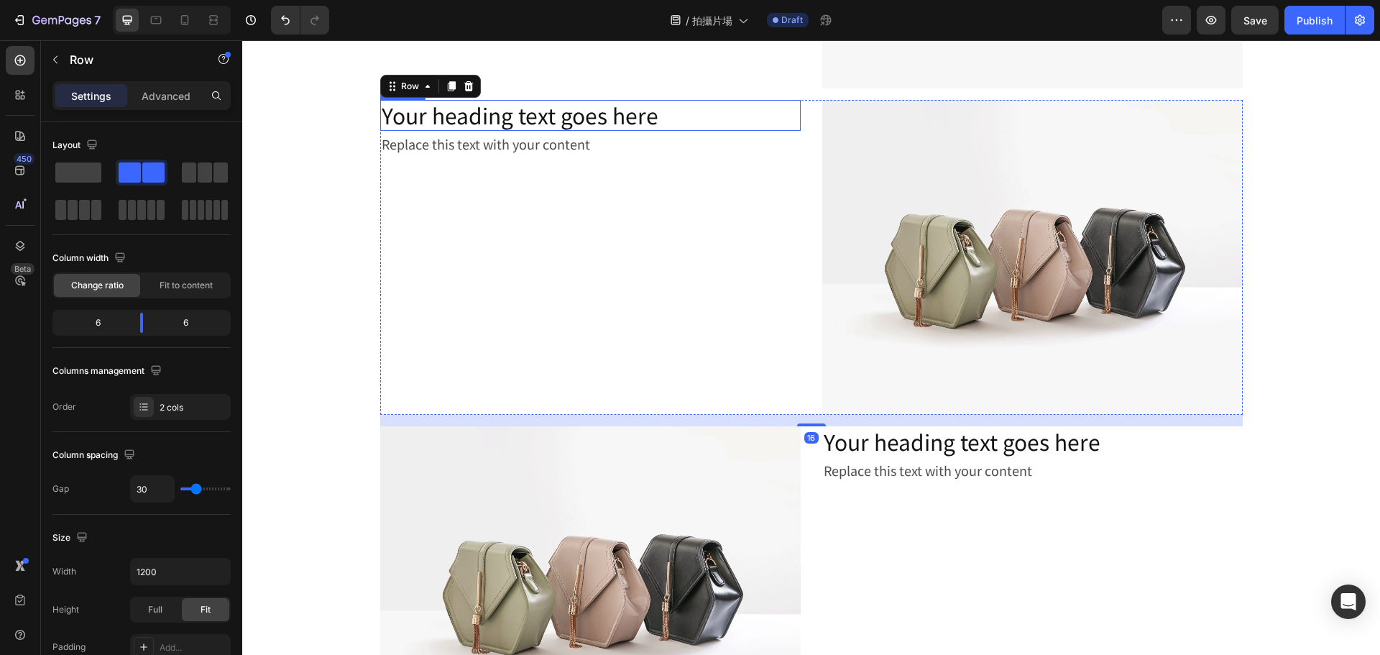
scroll to position [1738, 0]
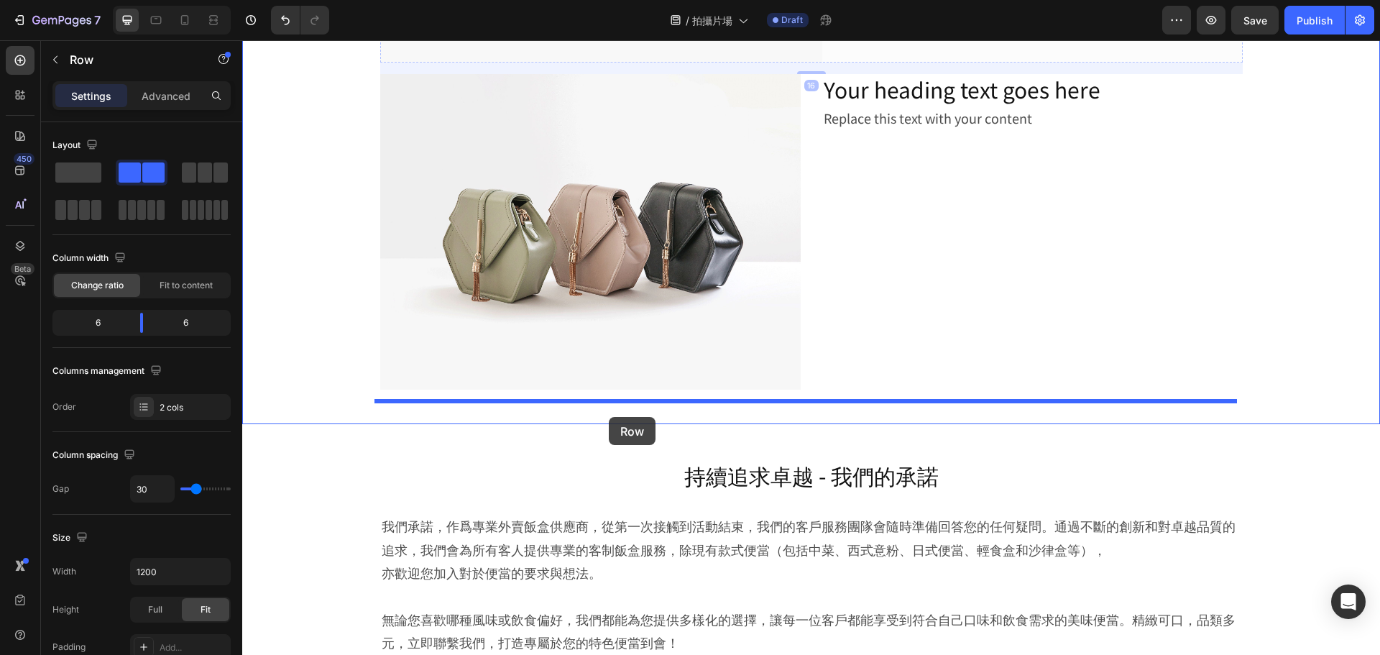
drag, startPoint x: 418, startPoint y: 78, endPoint x: 609, endPoint y: 417, distance: 388.5
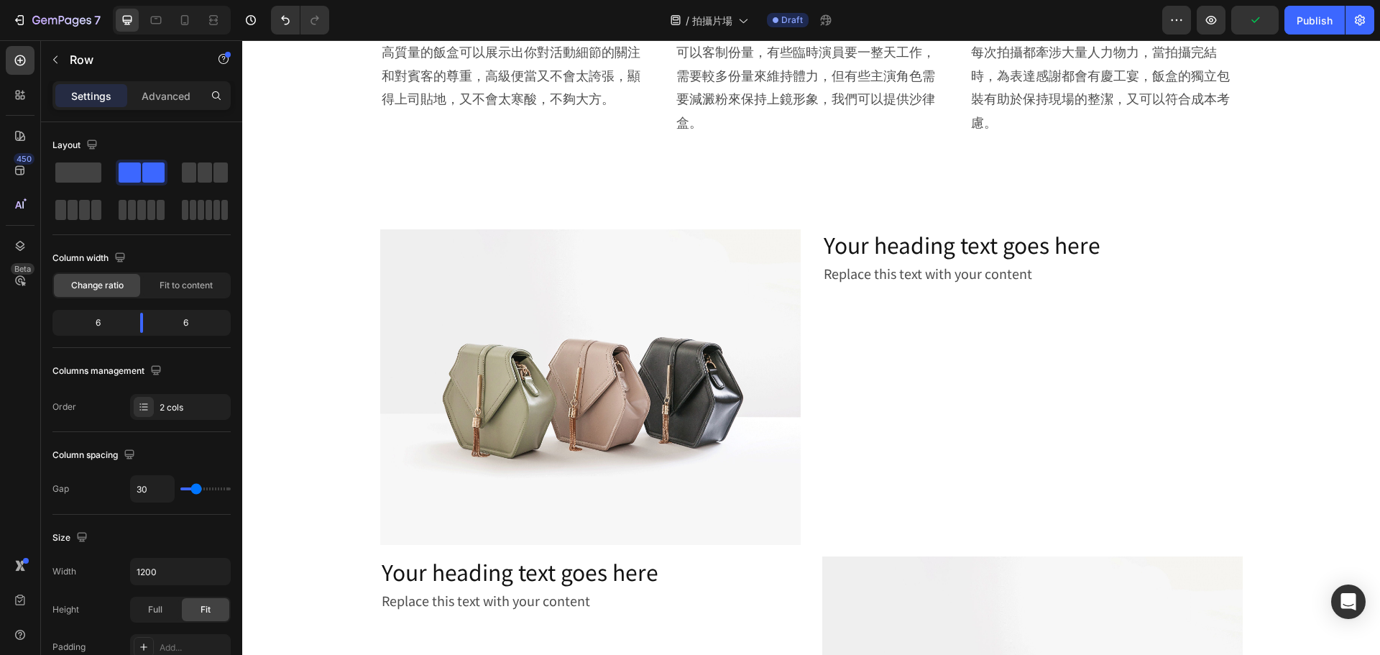
scroll to position [1036, 0]
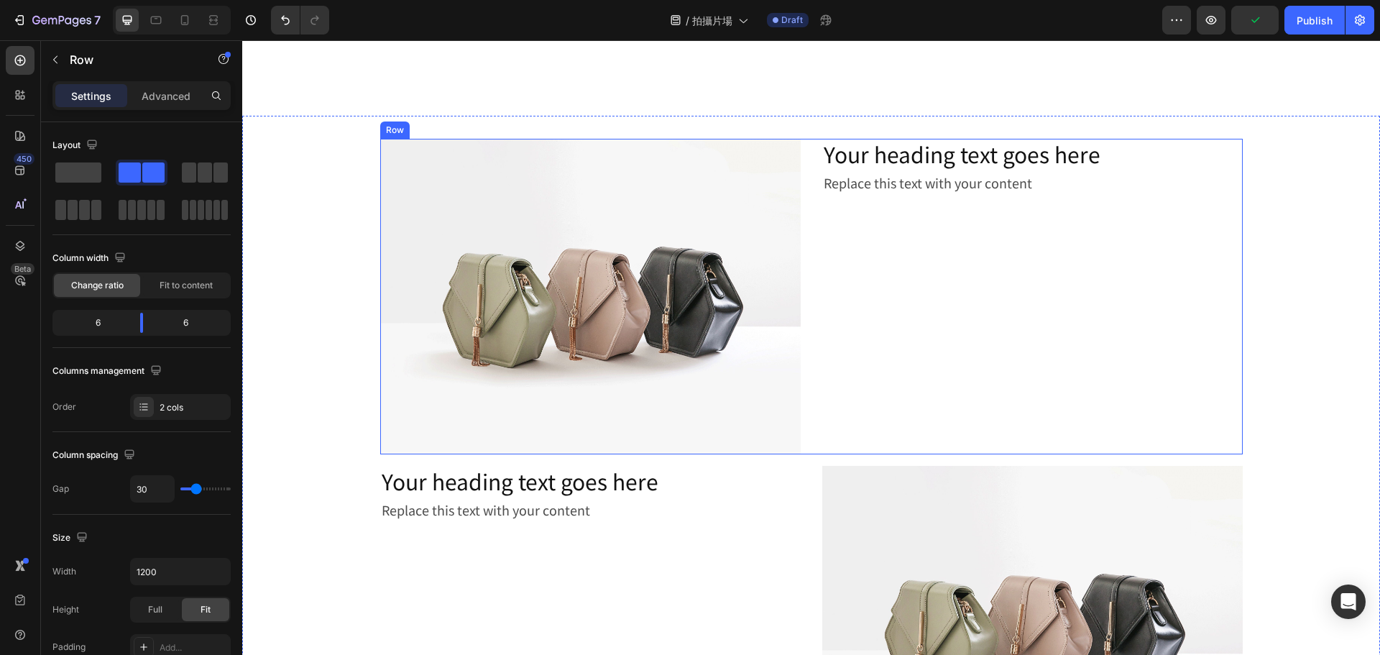
click at [909, 332] on div "Your heading text goes here Heading Replace this text with your content Text Bl…" at bounding box center [1032, 297] width 421 height 316
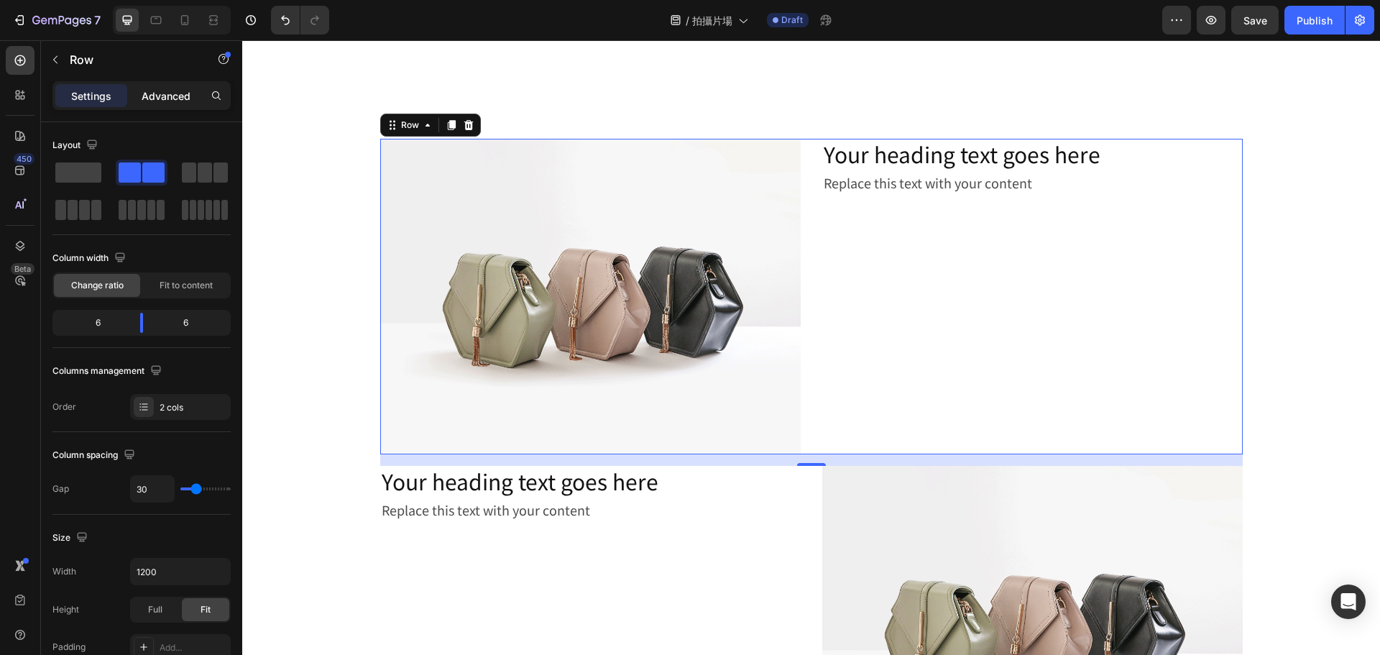
click at [175, 104] on div "Advanced" at bounding box center [166, 95] width 72 height 23
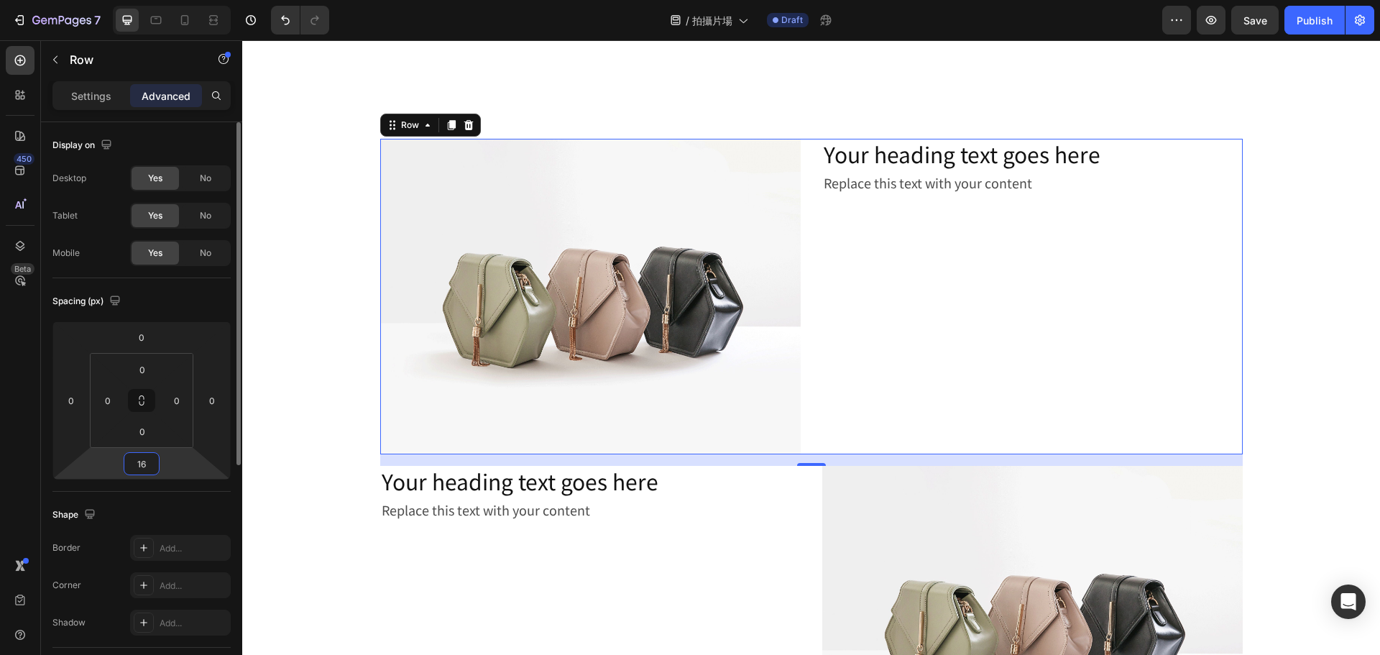
click at [148, 462] on input "16" at bounding box center [141, 464] width 29 height 22
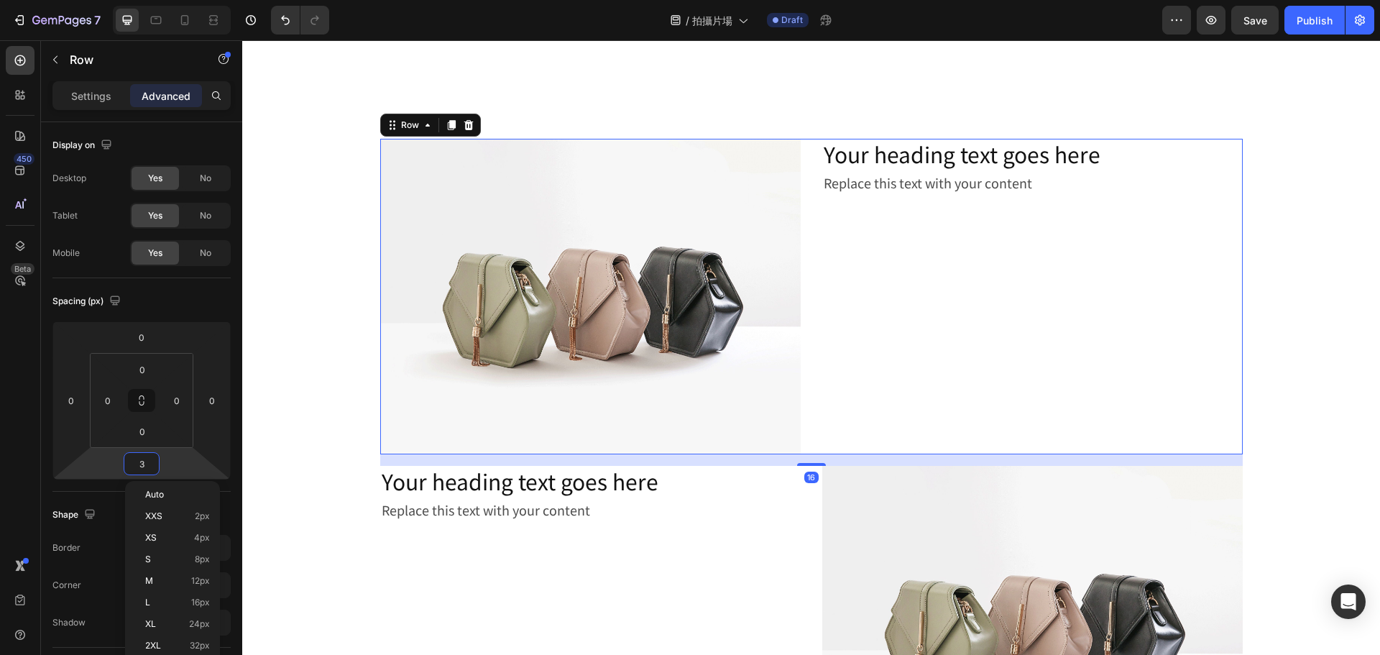
type input "30"
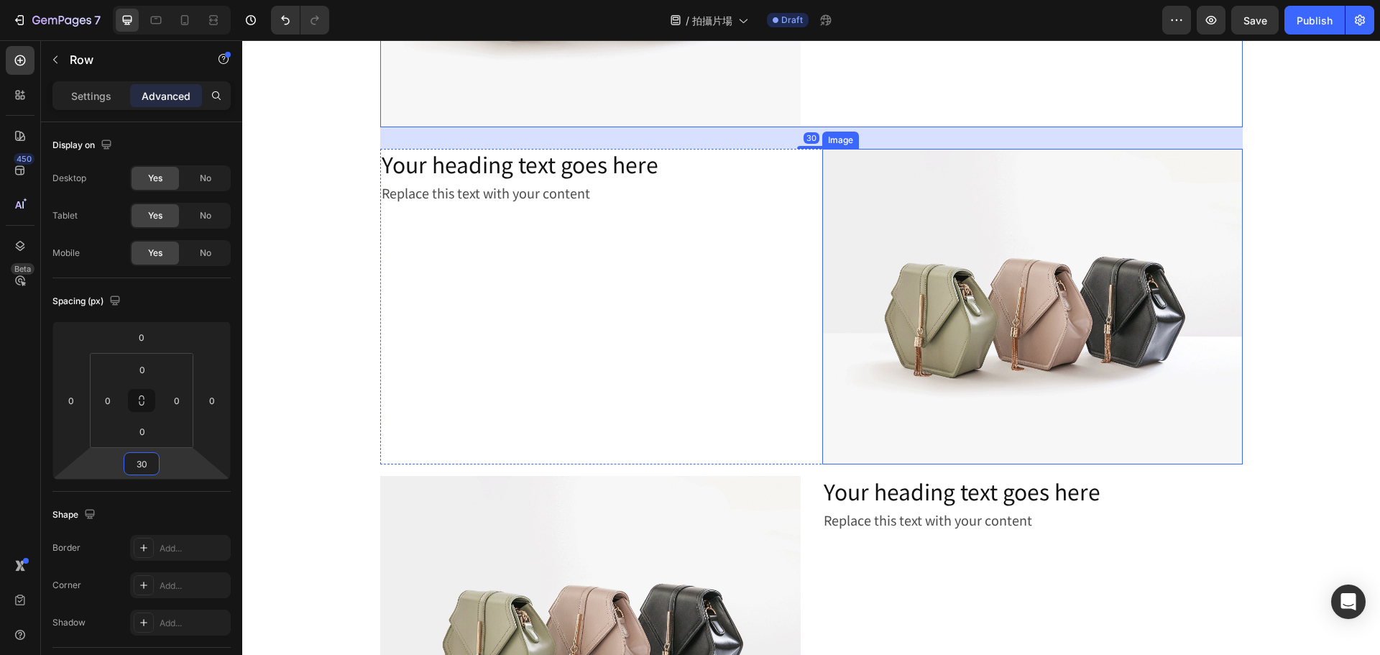
scroll to position [1395, 0]
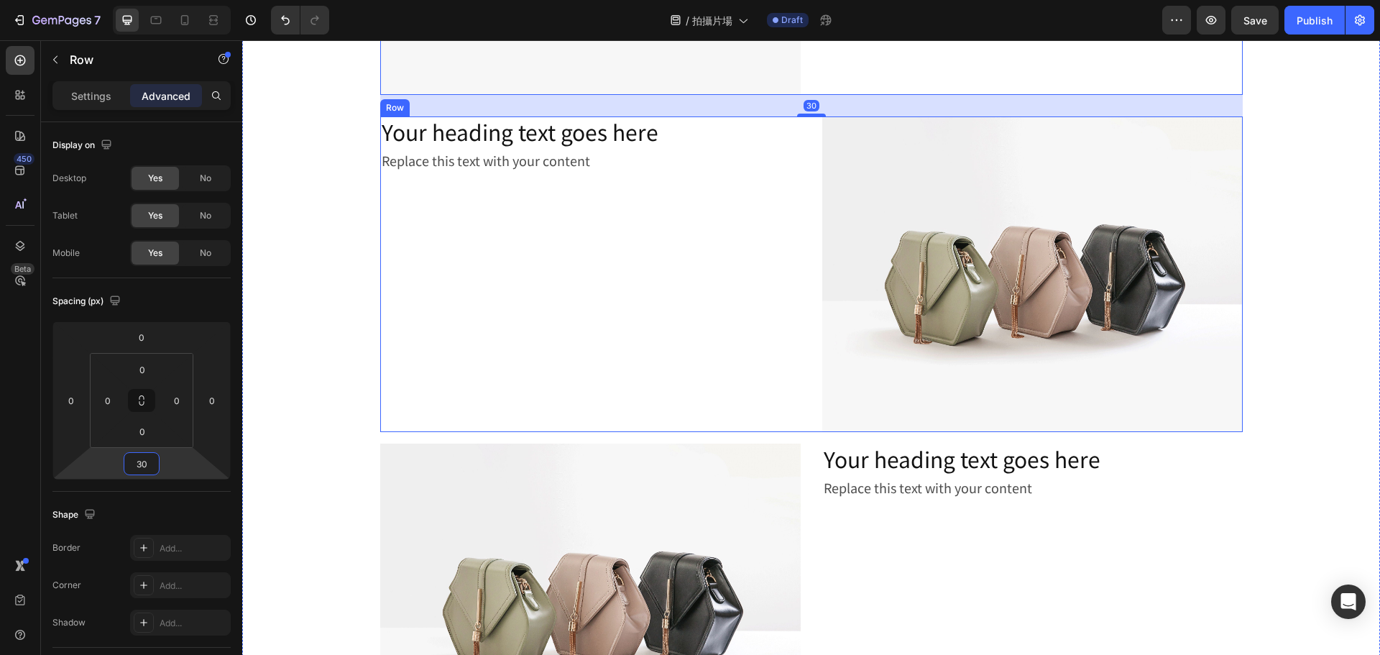
drag, startPoint x: 790, startPoint y: 393, endPoint x: 663, endPoint y: 426, distance: 131.7
click at [790, 393] on div "Your heading text goes here Heading Replace this text with your content Text Bl…" at bounding box center [590, 274] width 421 height 316
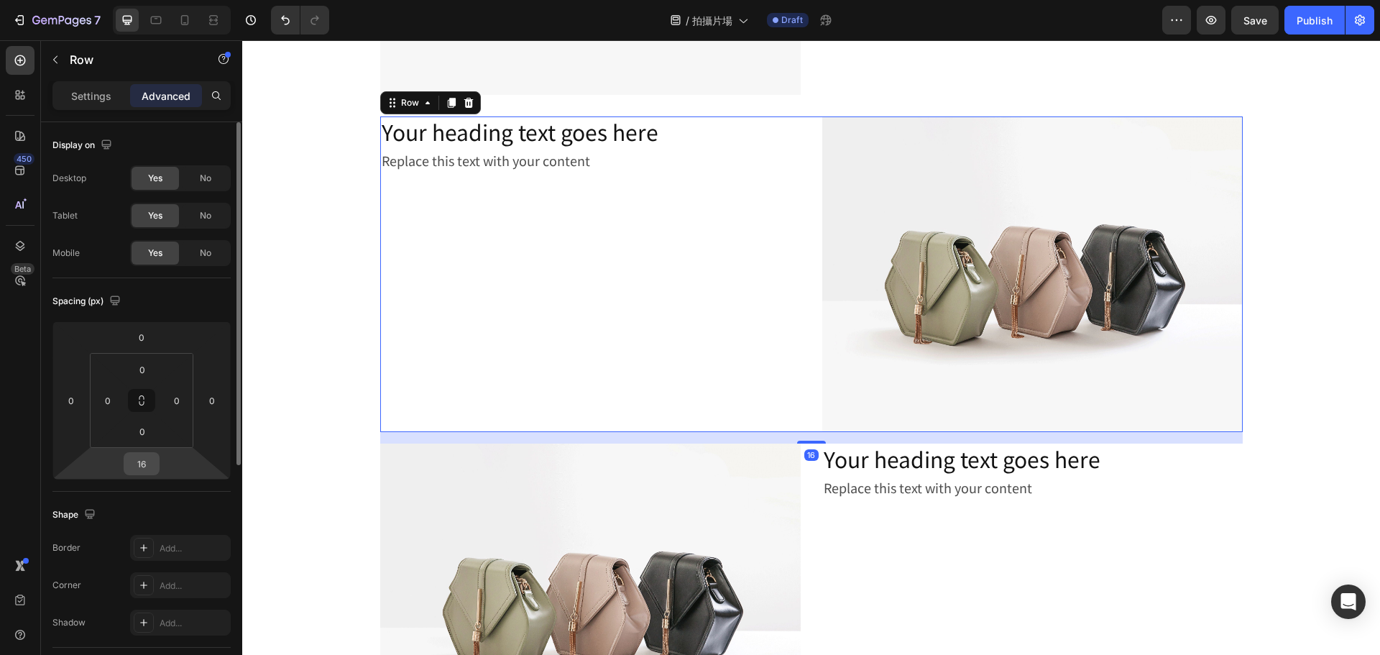
click at [145, 468] on input "16" at bounding box center [141, 464] width 29 height 22
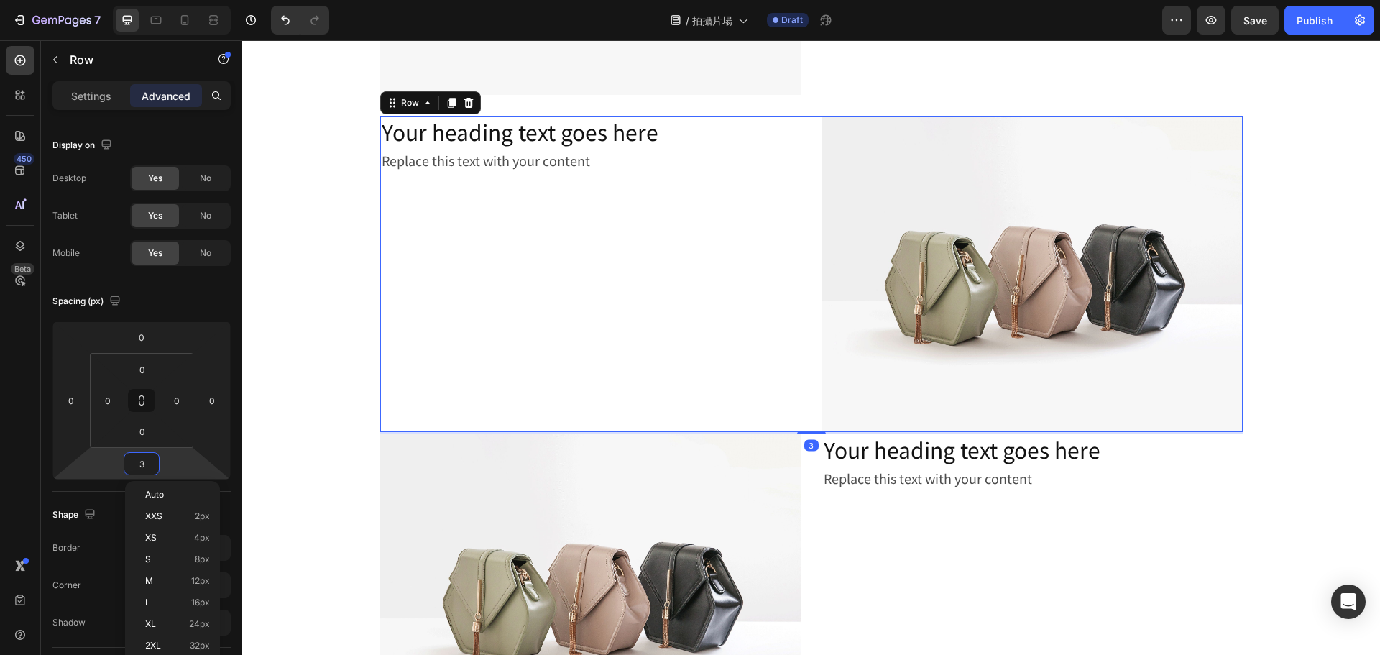
type input "30"
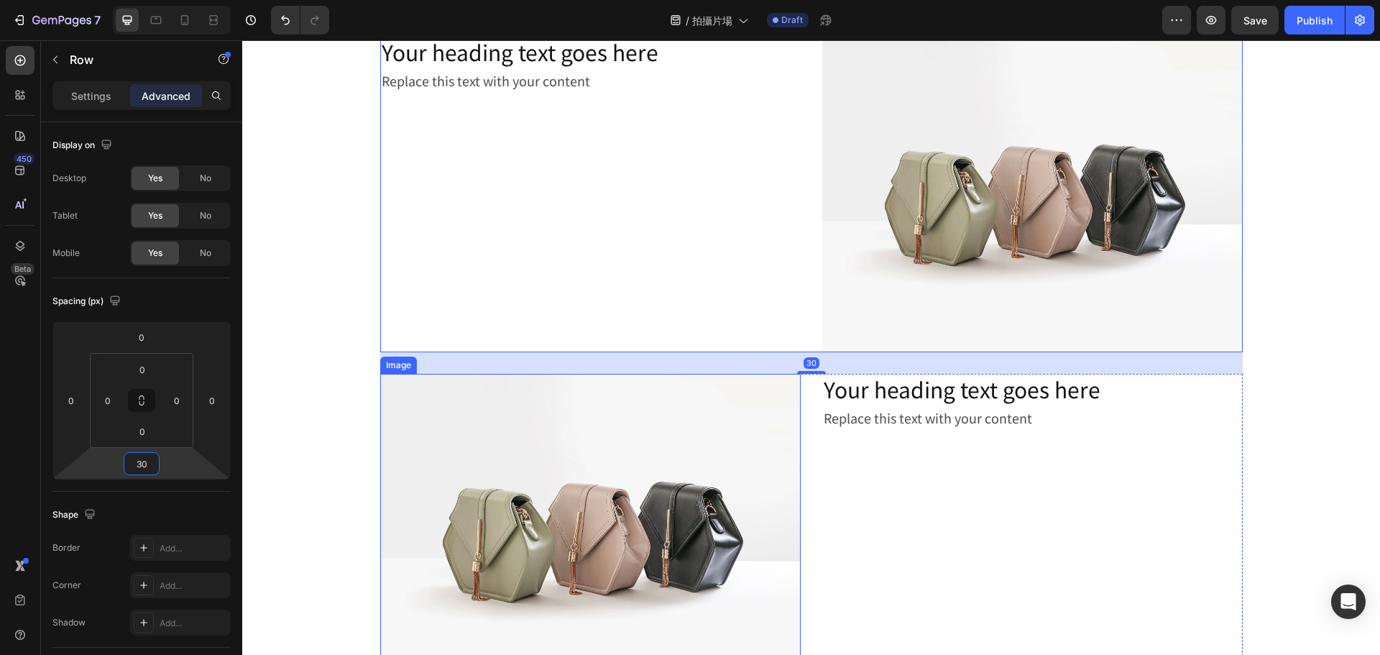
scroll to position [1611, 0]
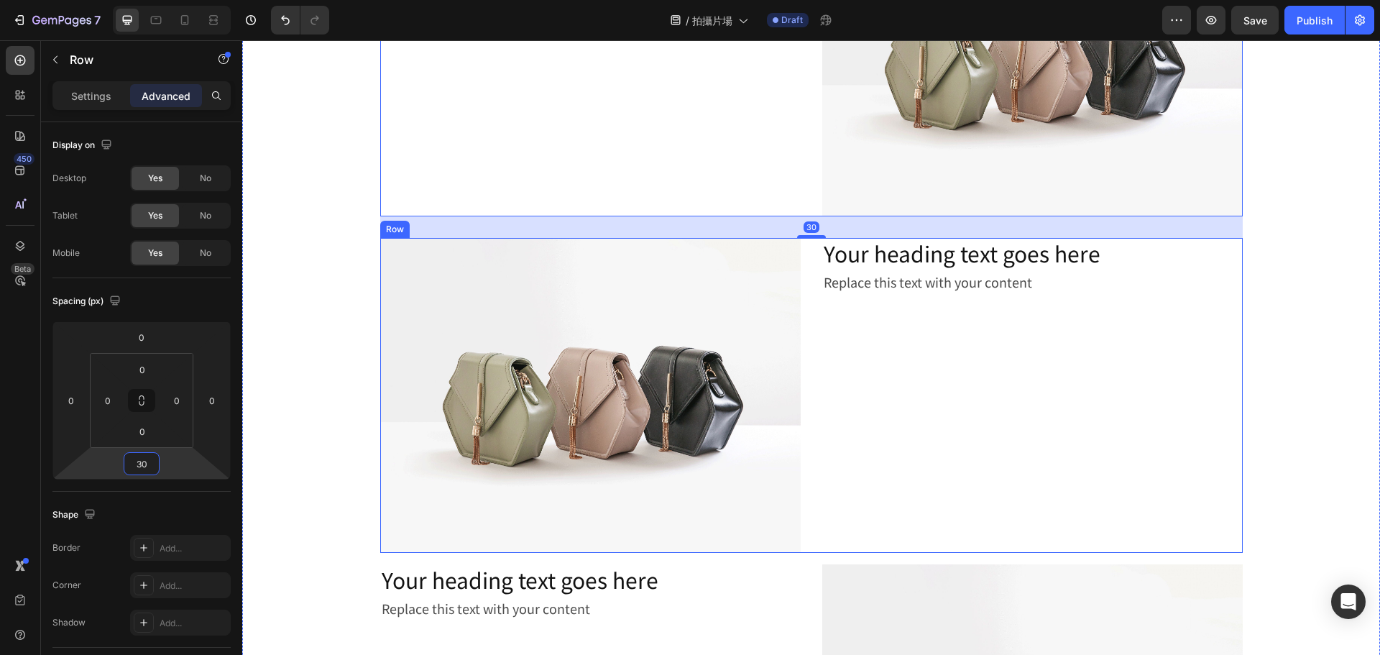
click at [825, 491] on div "Your heading text goes here Heading Replace this text with your content Text Bl…" at bounding box center [1032, 396] width 421 height 316
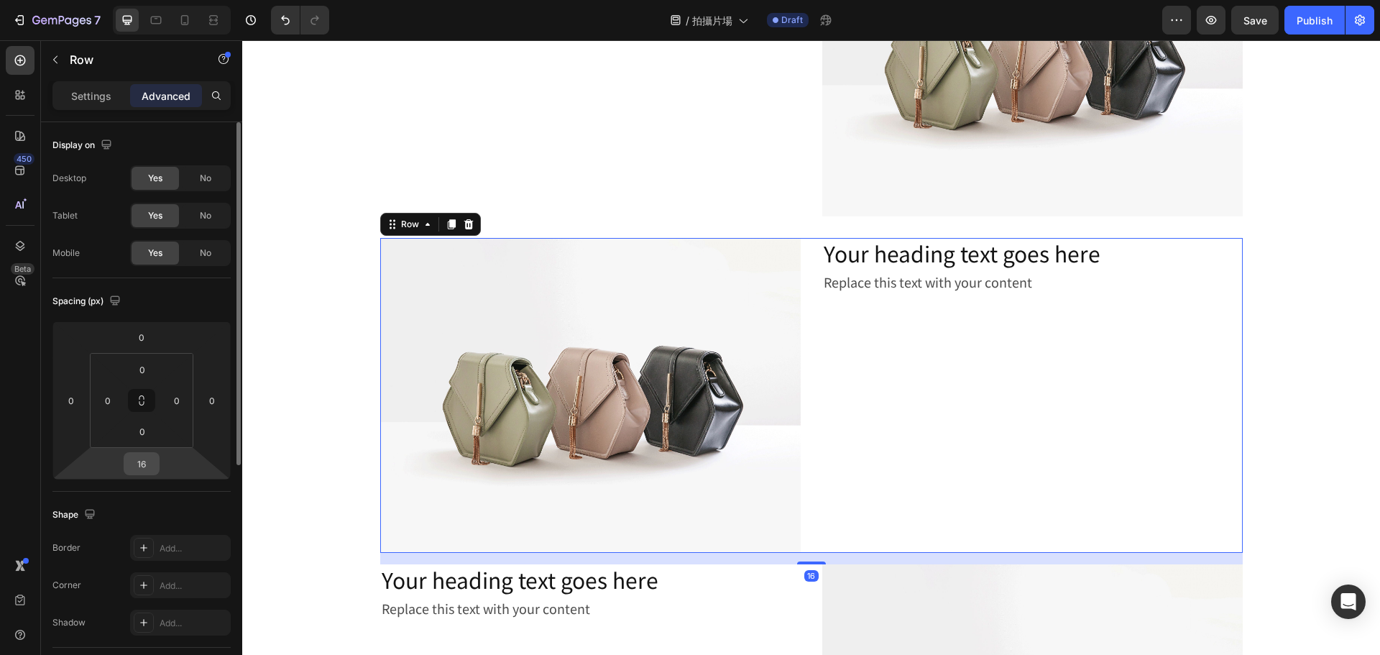
click at [141, 461] on input "16" at bounding box center [141, 464] width 29 height 22
type input "30"
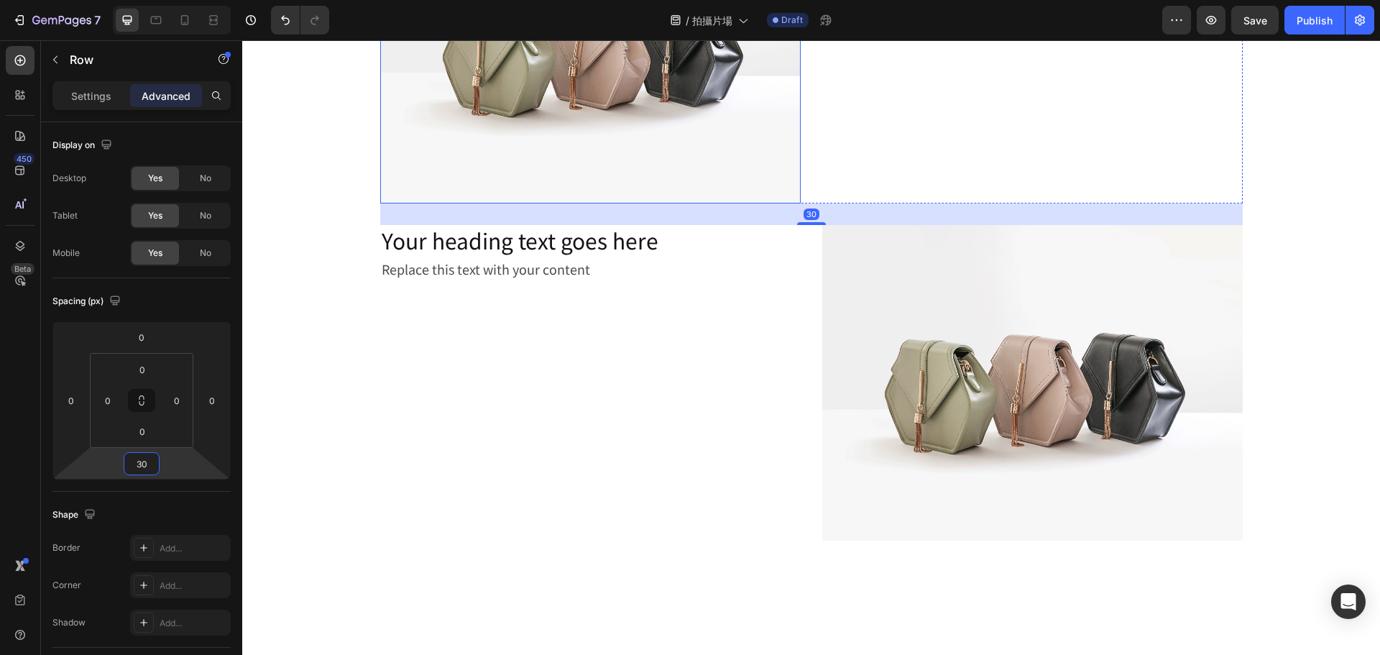
scroll to position [1971, 0]
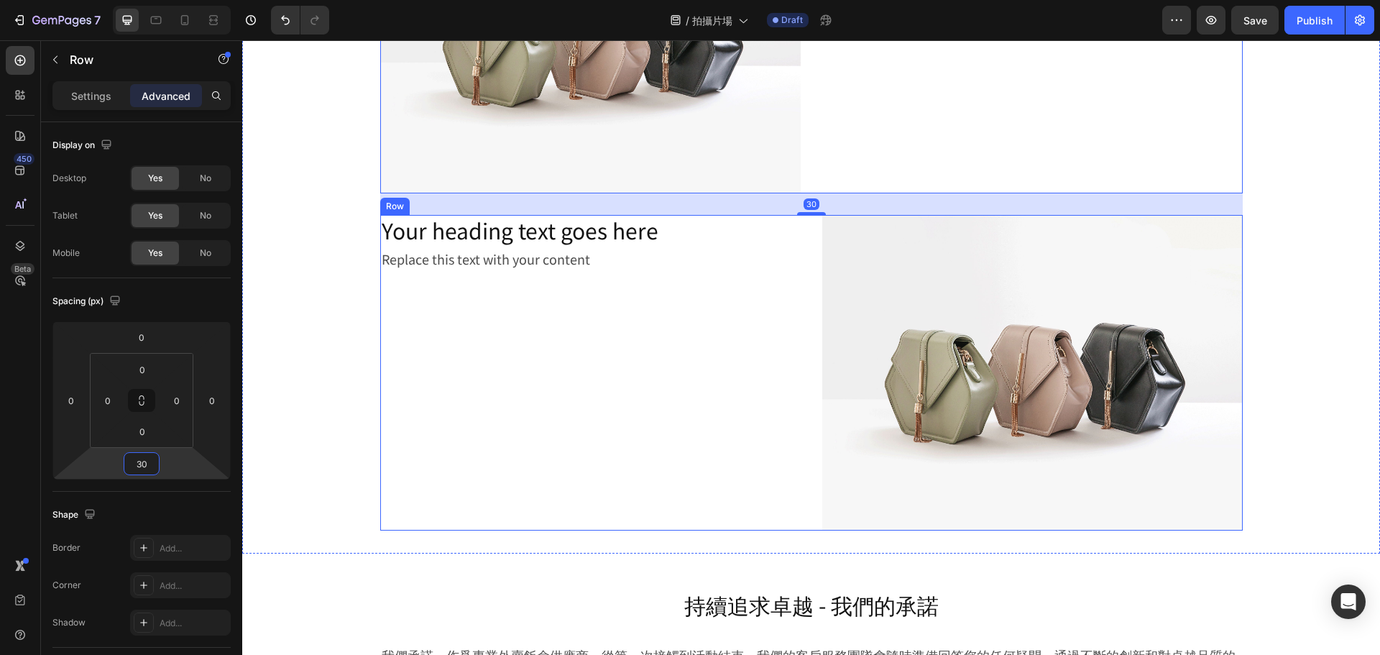
click at [746, 471] on div "Your heading text goes here Heading Replace this text with your content Text Bl…" at bounding box center [590, 373] width 421 height 316
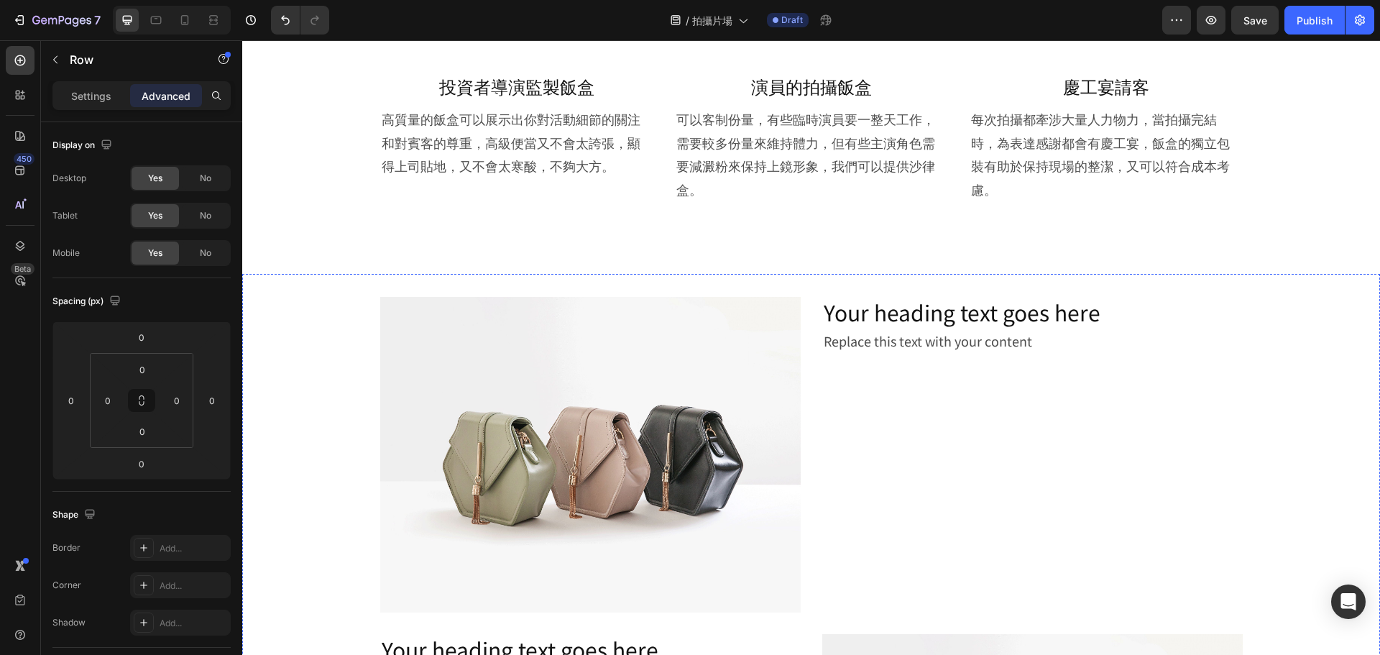
scroll to position [892, 0]
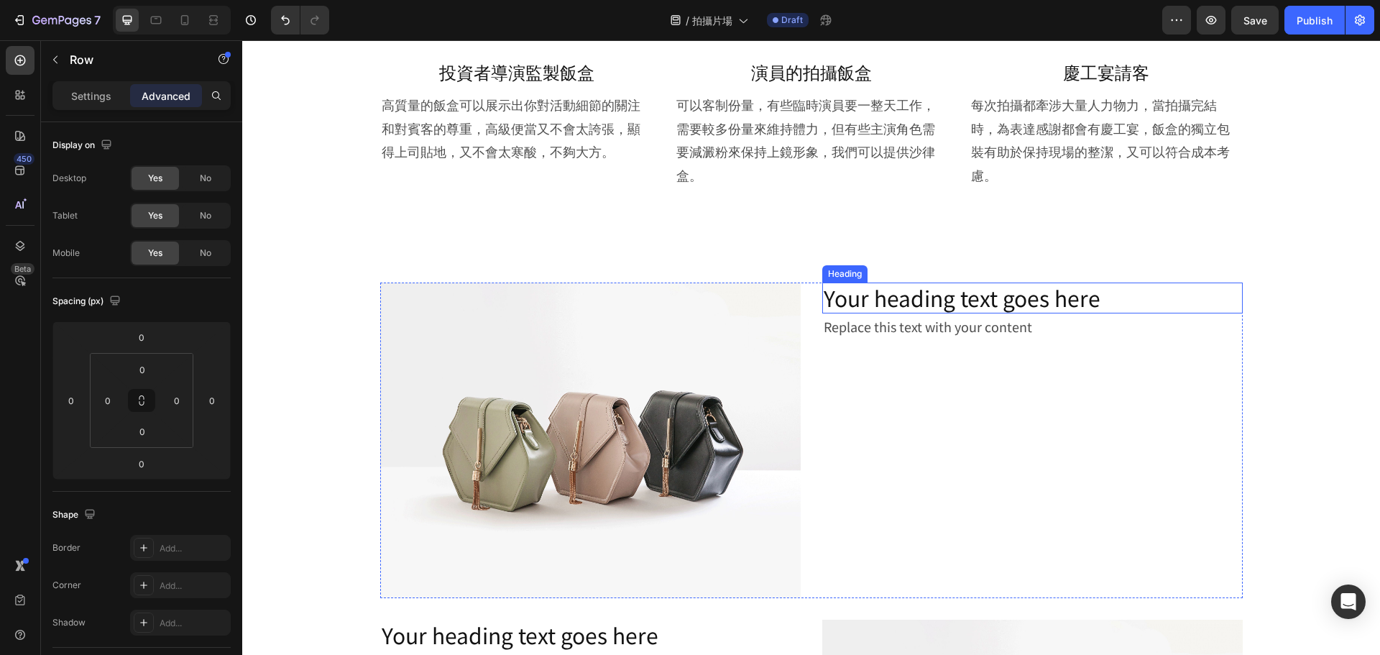
click at [967, 293] on h2 "Your heading text goes here" at bounding box center [1032, 298] width 421 height 31
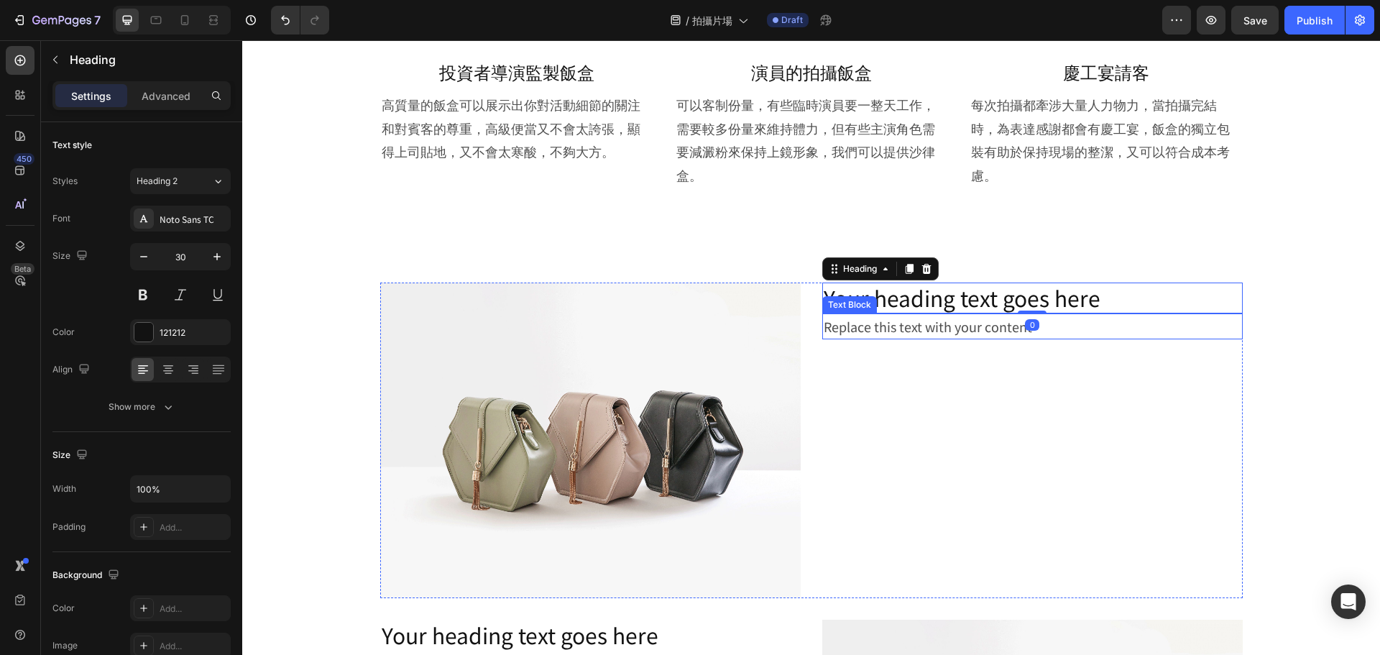
click at [964, 326] on div "Replace this text with your content" at bounding box center [1032, 326] width 421 height 26
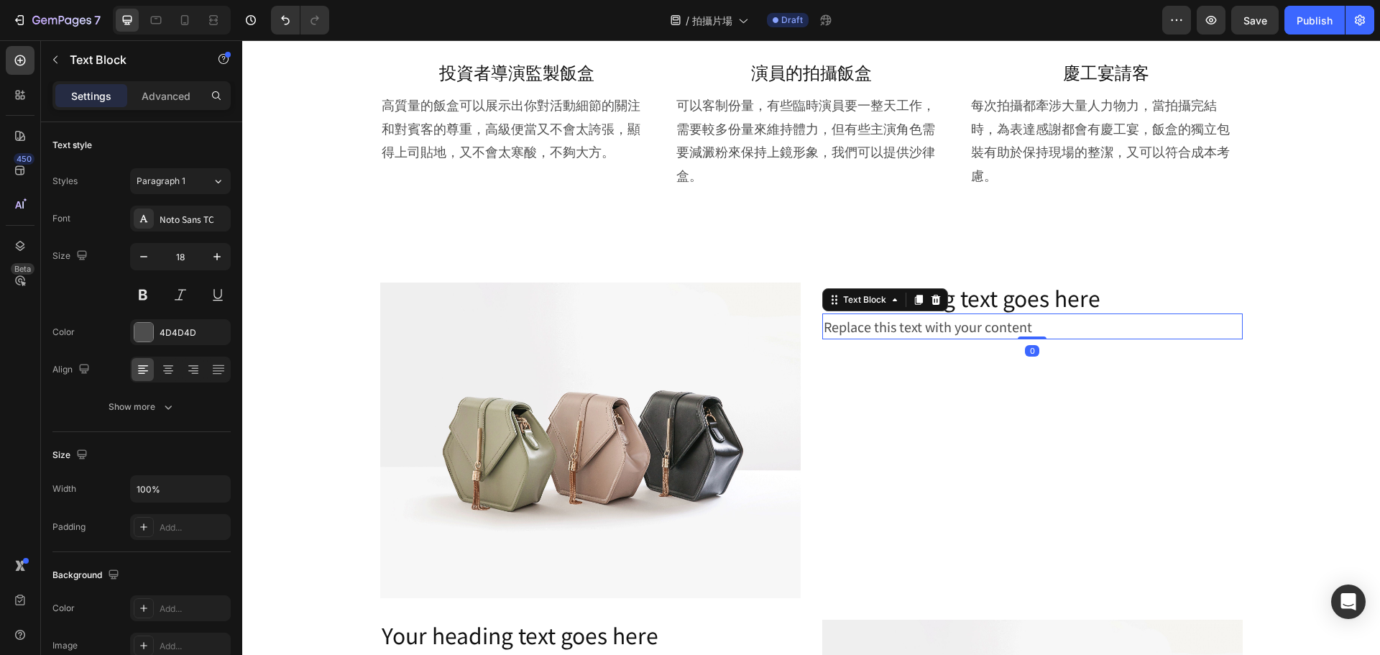
click at [964, 326] on div "Replace this text with your content" at bounding box center [1032, 326] width 421 height 26
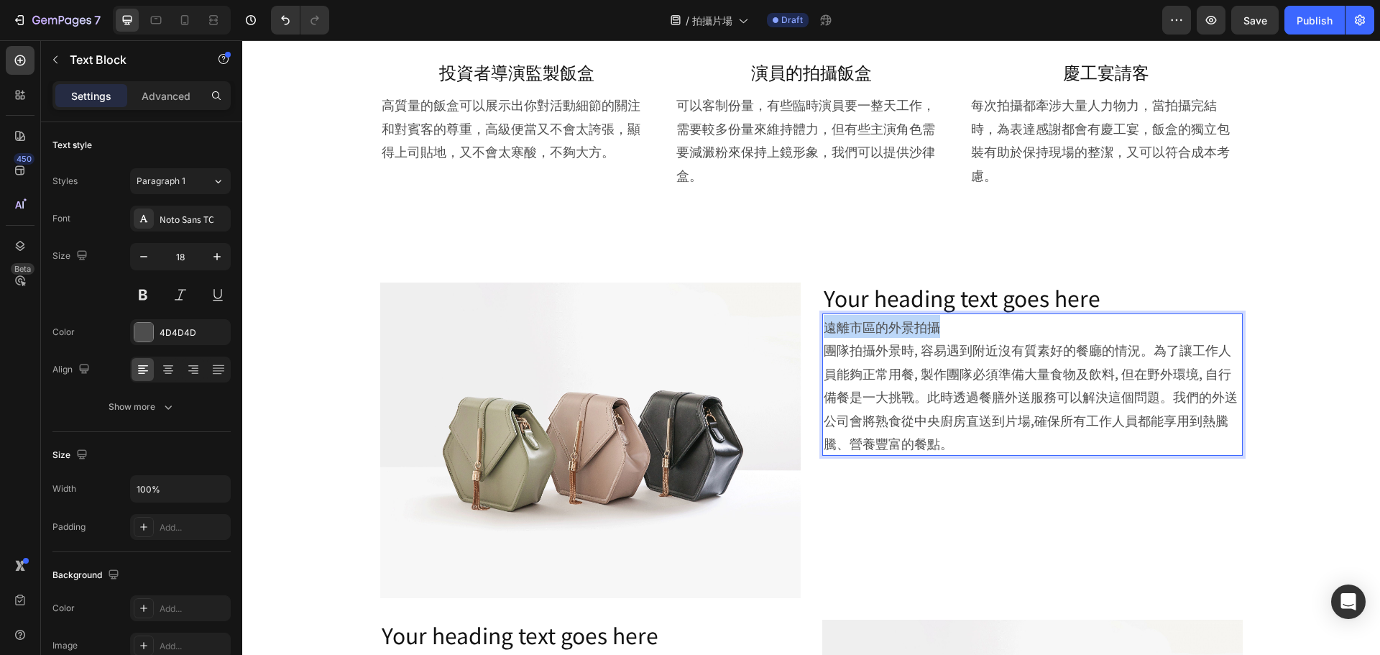
drag, startPoint x: 949, startPoint y: 327, endPoint x: 818, endPoint y: 331, distance: 130.9
click at [824, 331] on p "遠離市區的外景拍攝 團隊拍攝外景時, 容易遇到附近沒有質素好的餐廳的情況。為了讓工作人員能夠正常用餐, 製作團隊必須準備大量食物及飲料, 但在野外環境, 自行…" at bounding box center [1033, 384] width 418 height 139
click at [870, 302] on h2 "Your heading text goes here" at bounding box center [1032, 298] width 421 height 31
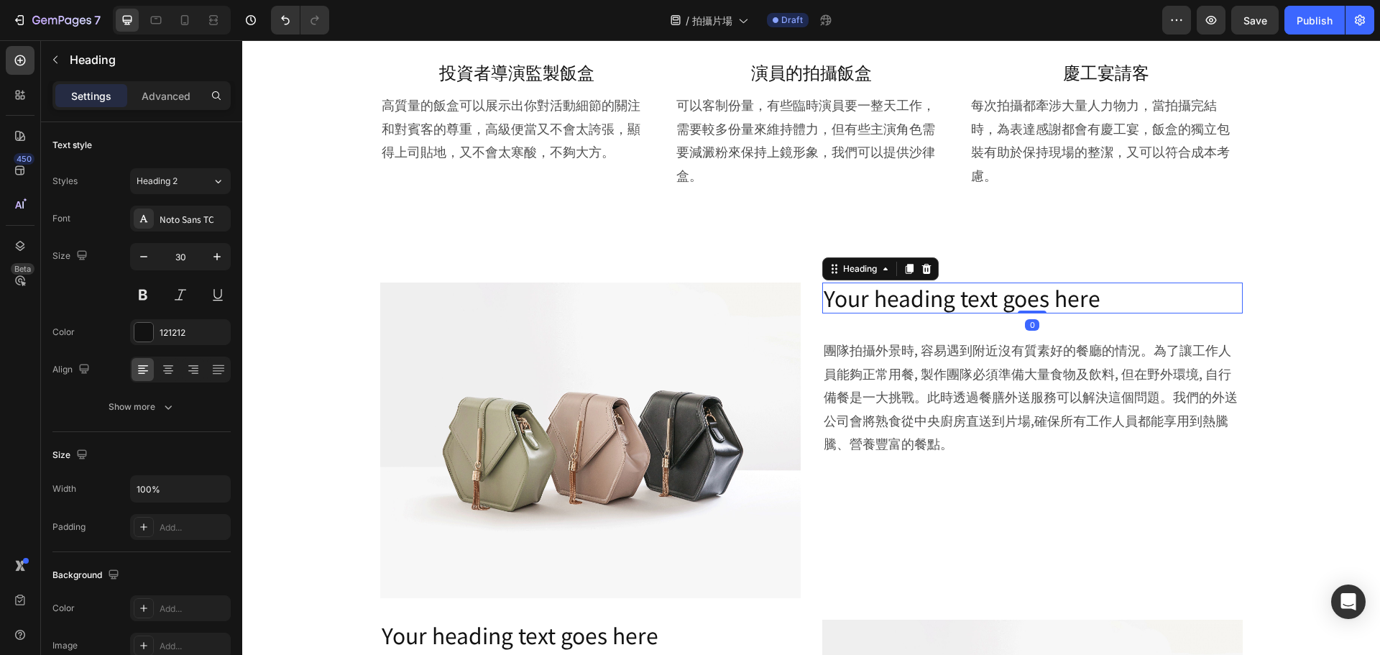
click at [870, 302] on h2 "Your heading text goes here" at bounding box center [1032, 298] width 421 height 31
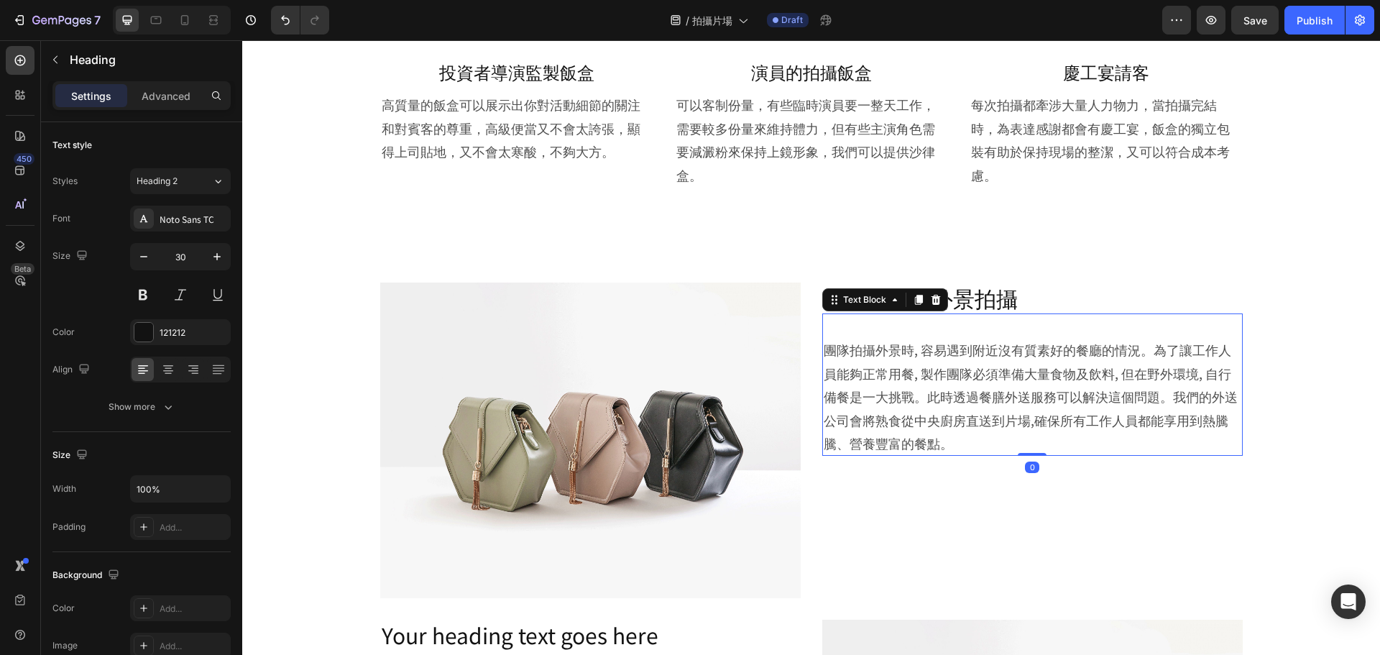
click at [824, 347] on p "⁠⁠⁠⁠⁠⁠⁠ 團隊拍攝外景時, 容易遇到附近沒有質素好的餐廳的情況。為了讓工作人員能夠正常用餐, 製作團隊必須準備大量食物及飲料, 但在野外環境, 自行備餐…" at bounding box center [1033, 384] width 418 height 139
click at [824, 352] on p "⁠⁠⁠⁠⁠⁠⁠ 團隊拍攝外景時, 容易遇到附近沒有質素好的餐廳的情況。為了讓工作人員能夠正常用餐, 製作團隊必須準備大量食物及飲料, 但在野外環境, 自行備餐…" at bounding box center [1033, 384] width 418 height 139
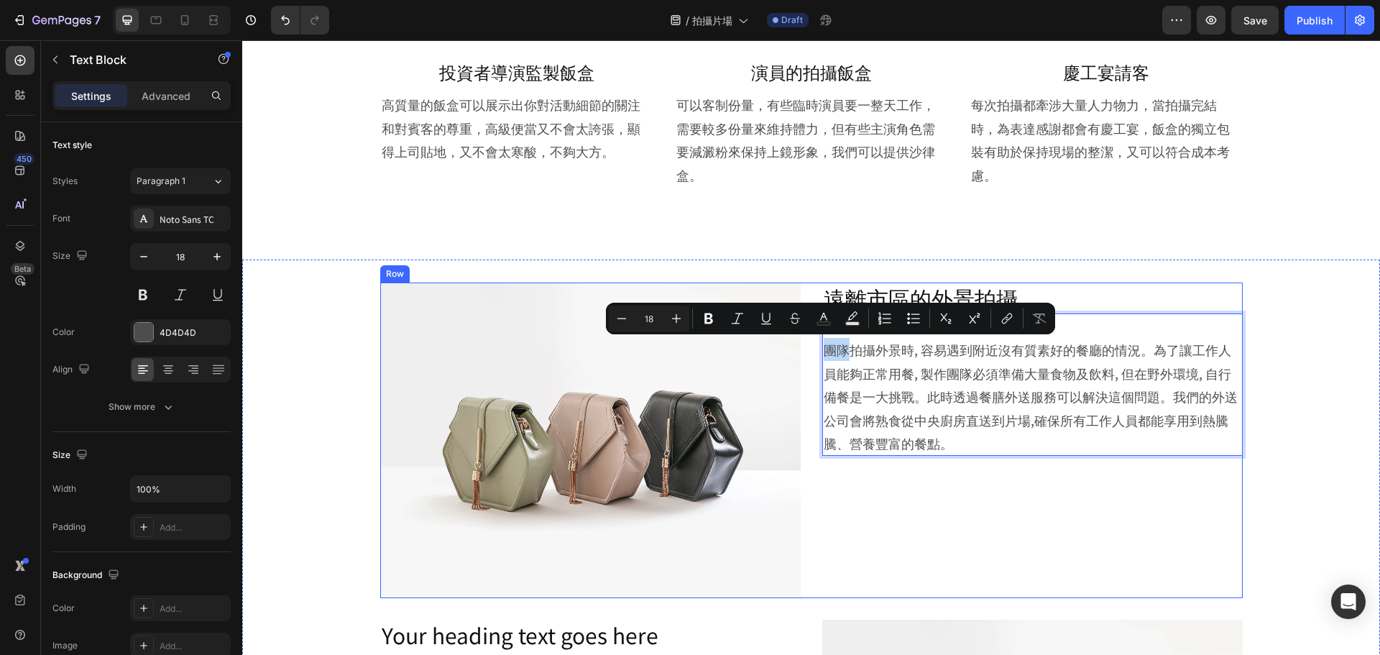
click at [804, 354] on div "Image 遠離市區的外景拍攝 Heading 團隊拍攝外景時, 容易遇到附近沒有質素好的餐廳的情況。為了讓工作人員能夠正常用餐, 製作團隊必須準備大量食物及…" at bounding box center [811, 441] width 863 height 316
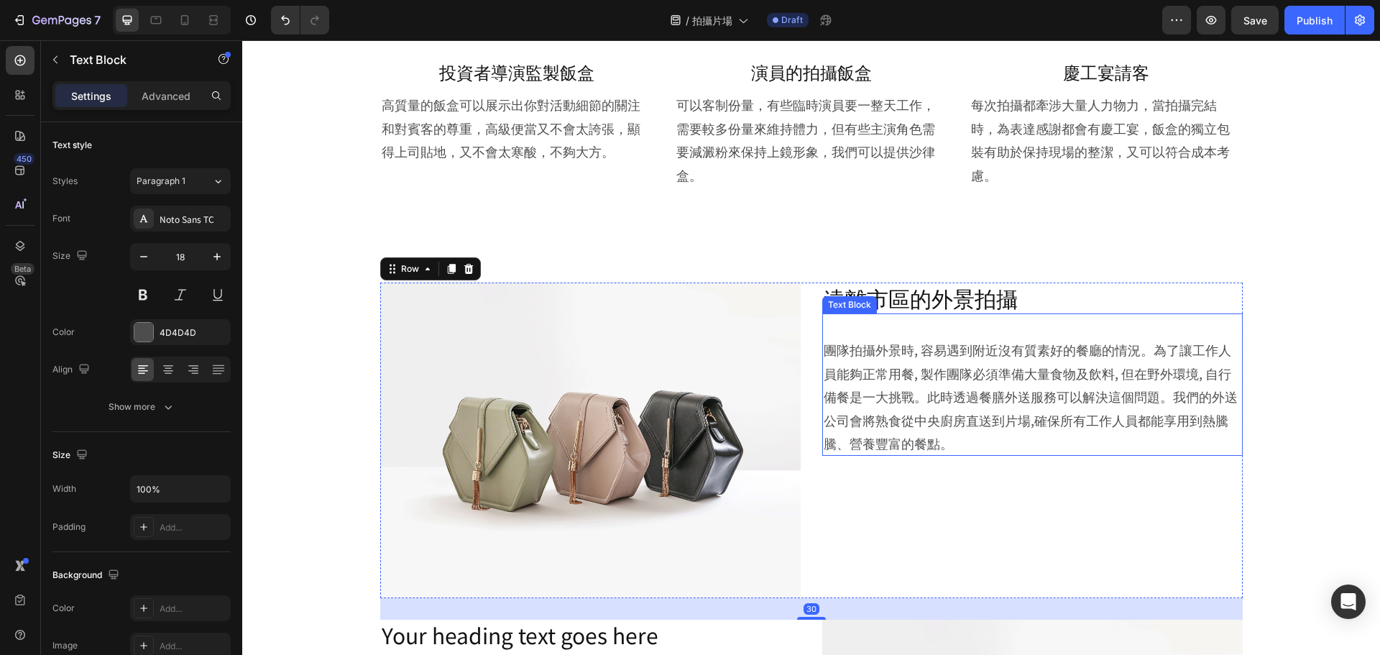
click at [824, 349] on p "團隊拍攝外景時, 容易遇到附近沒有質素好的餐廳的情況。為了讓工作人員能夠正常用餐, 製作團隊必須準備大量食物及飲料, 但在野外環境, 自行備餐是一大挑戰。此時…" at bounding box center [1033, 384] width 418 height 139
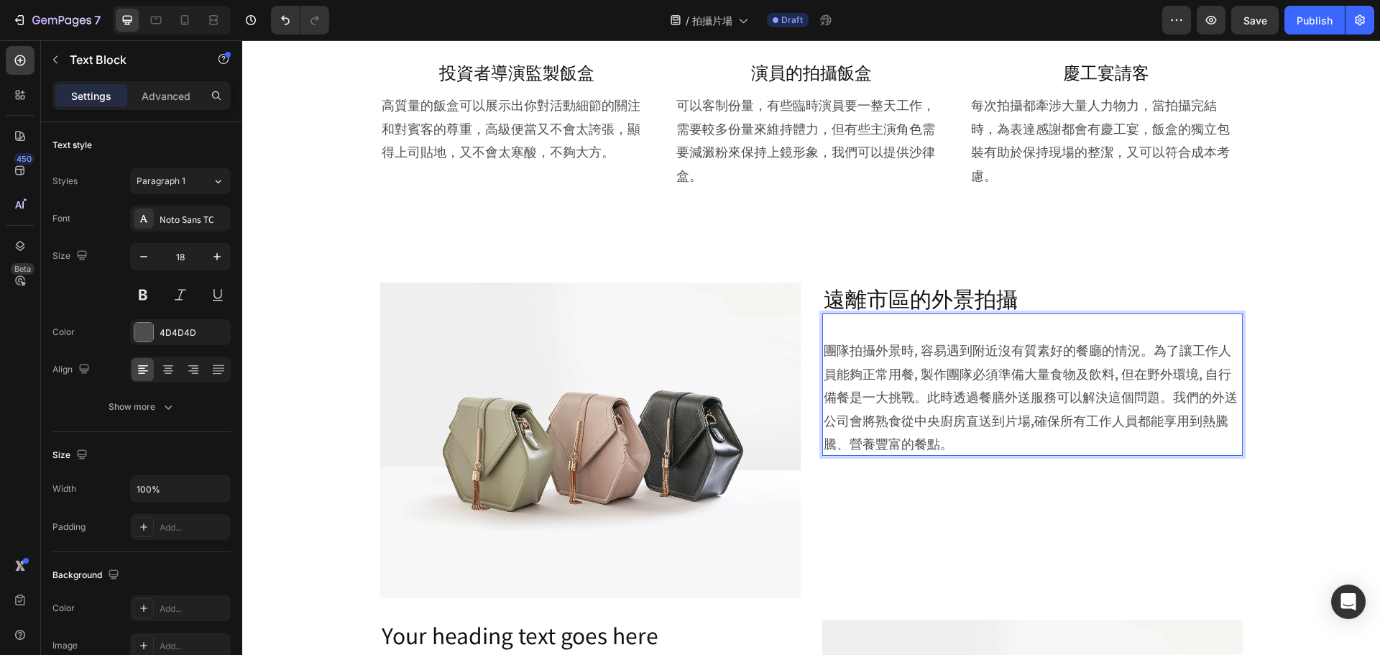
click at [824, 357] on p "⁠⁠⁠⁠⁠⁠⁠ 團隊拍攝外景時, 容易遇到附近沒有質素好的餐廳的情況。為了讓工作人員能夠正常用餐, 製作團隊必須準備大量食物及飲料, 但在野外環境, 自行備餐…" at bounding box center [1033, 384] width 418 height 139
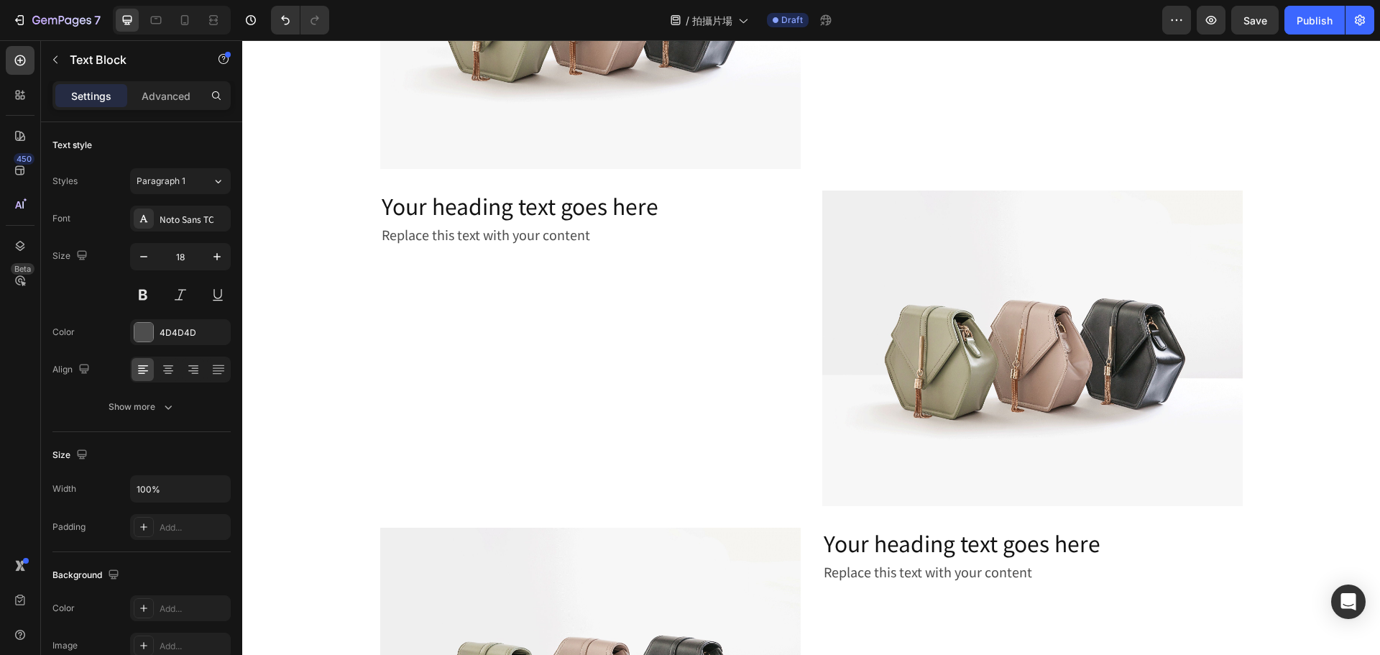
scroll to position [1323, 0]
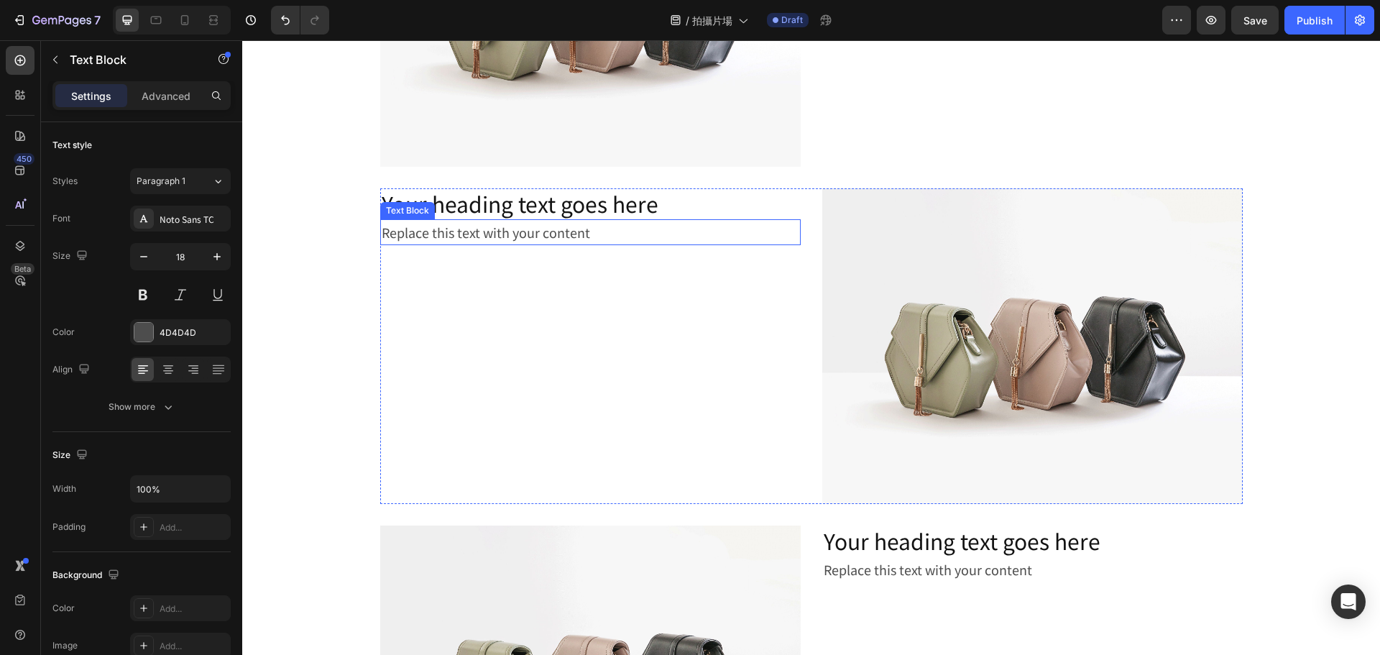
click at [567, 235] on div "Replace this text with your content" at bounding box center [590, 232] width 421 height 26
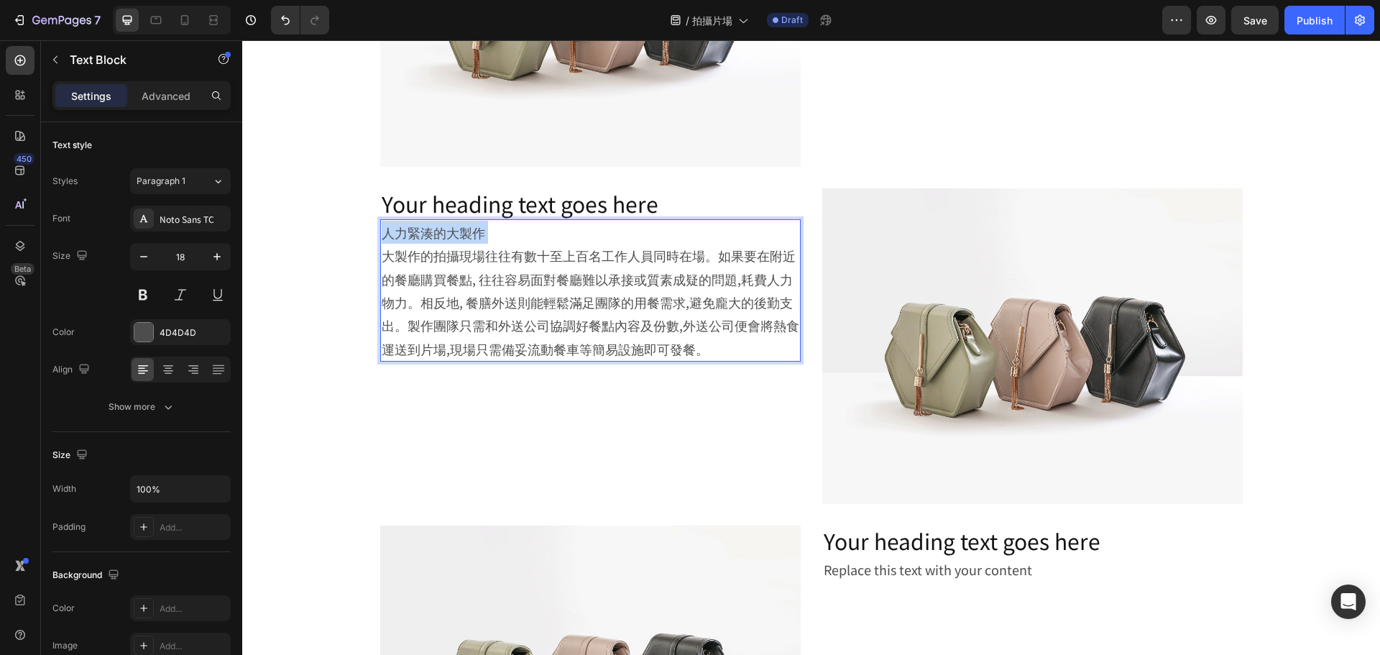
drag, startPoint x: 382, startPoint y: 255, endPoint x: 377, endPoint y: 237, distance: 18.9
click at [382, 237] on p "人力緊湊的大製作 大製作的拍攝現場往往有數十至上百名工作人員同時在場。如果要在附近的餐廳購買餐點, 往往容易面對餐廳難以承接或質素成疑的問題,耗費人力物力。相…" at bounding box center [591, 290] width 418 height 139
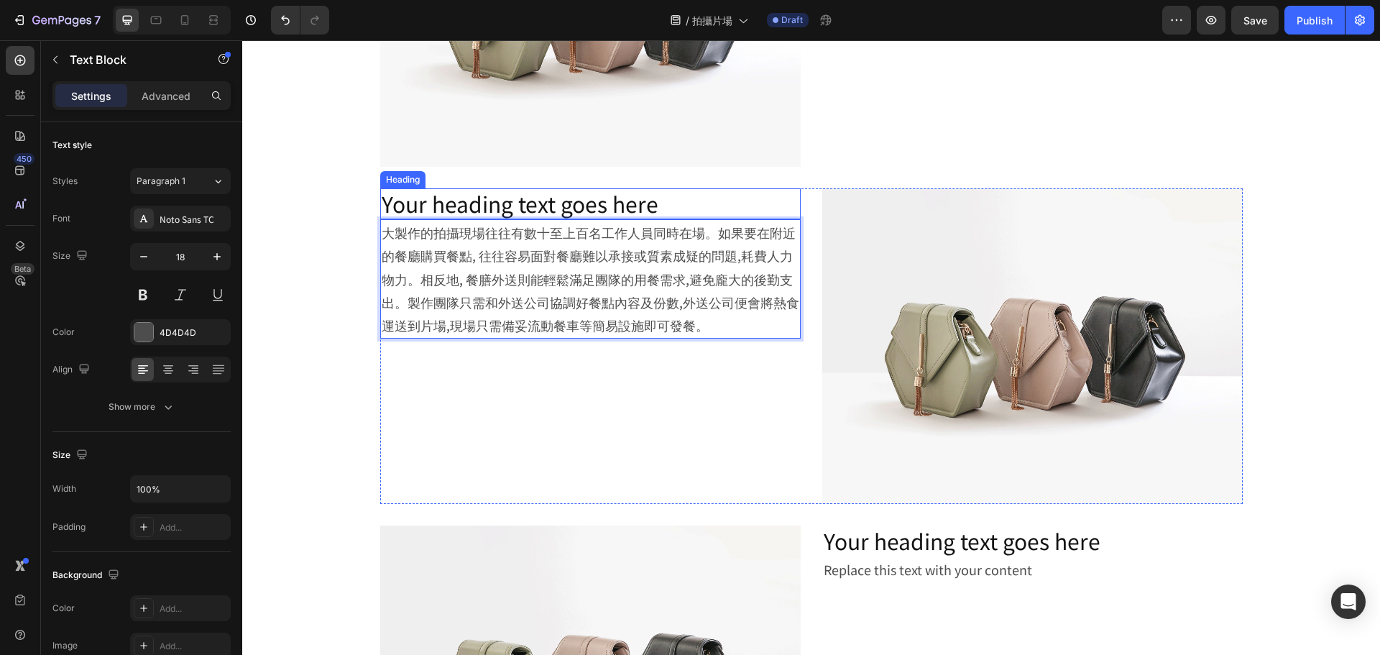
click at [431, 196] on h2 "Your heading text goes here" at bounding box center [590, 203] width 421 height 31
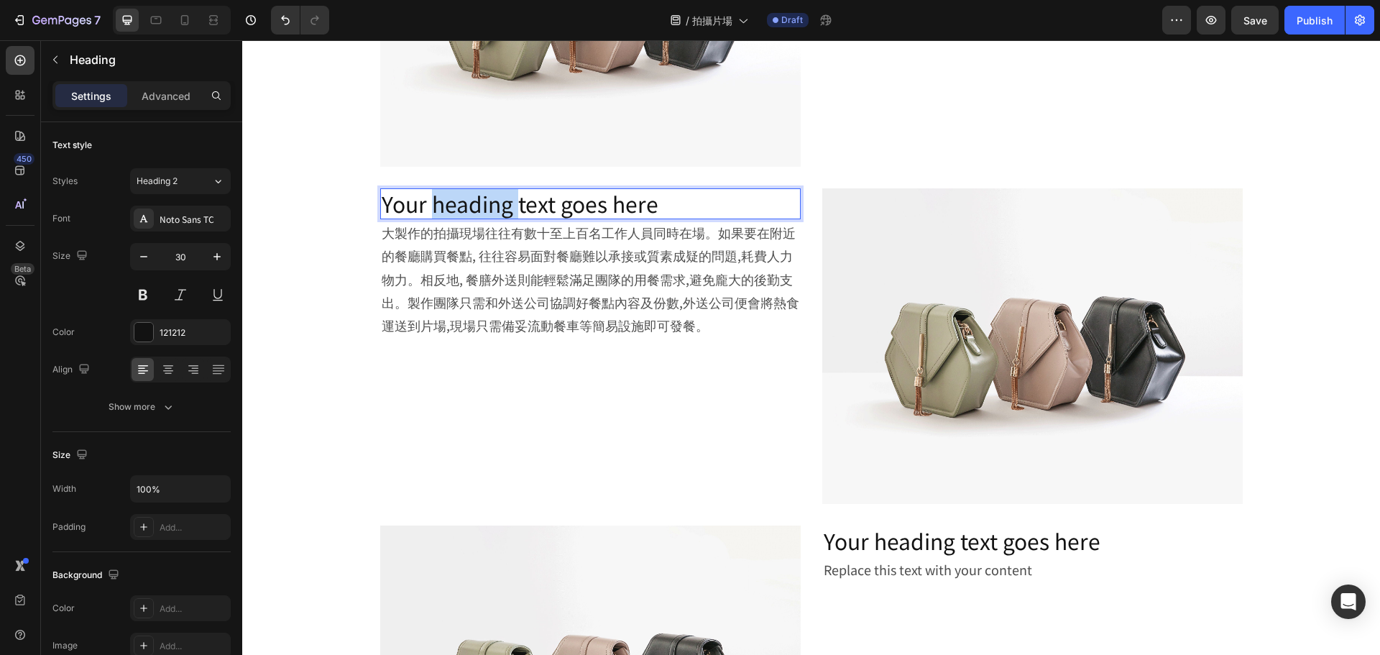
click at [431, 196] on h2 "Your heading text goes here" at bounding box center [590, 203] width 421 height 31
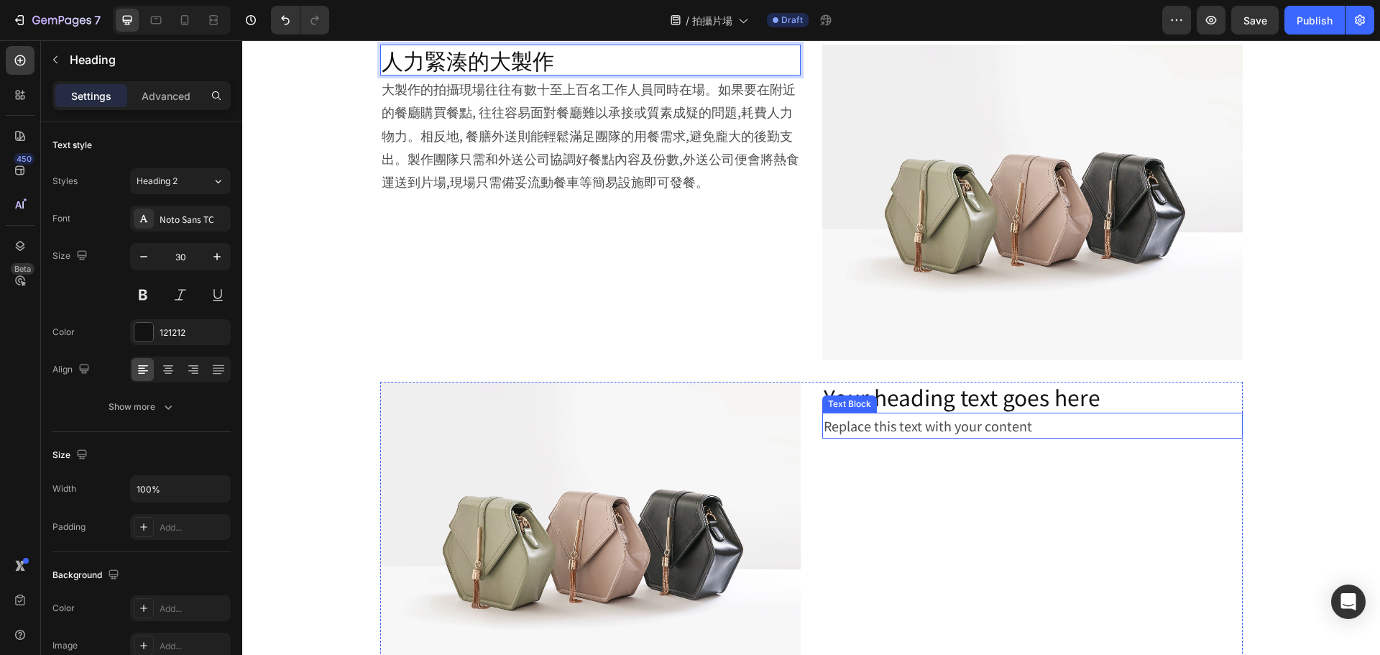
click at [946, 439] on div "Your heading text goes here Heading Replace this text with your content Text Bl…" at bounding box center [1032, 540] width 421 height 316
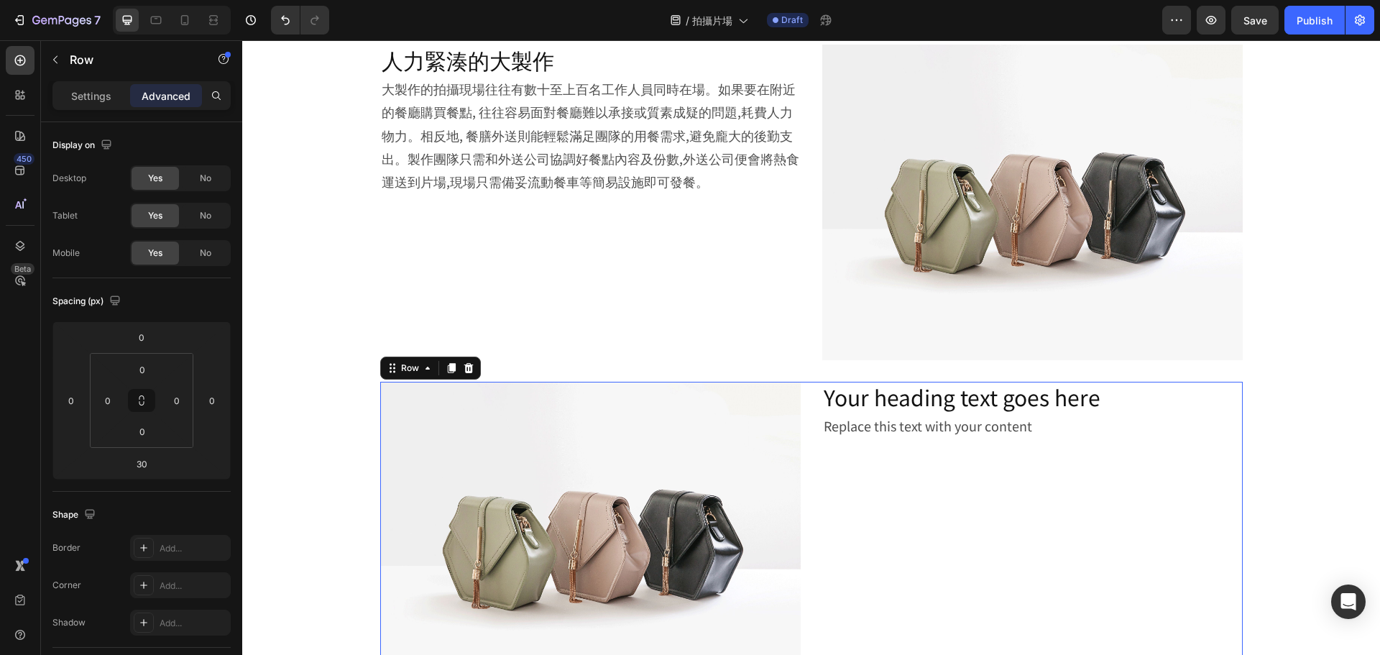
click at [949, 435] on div "Replace this text with your content" at bounding box center [1032, 426] width 421 height 26
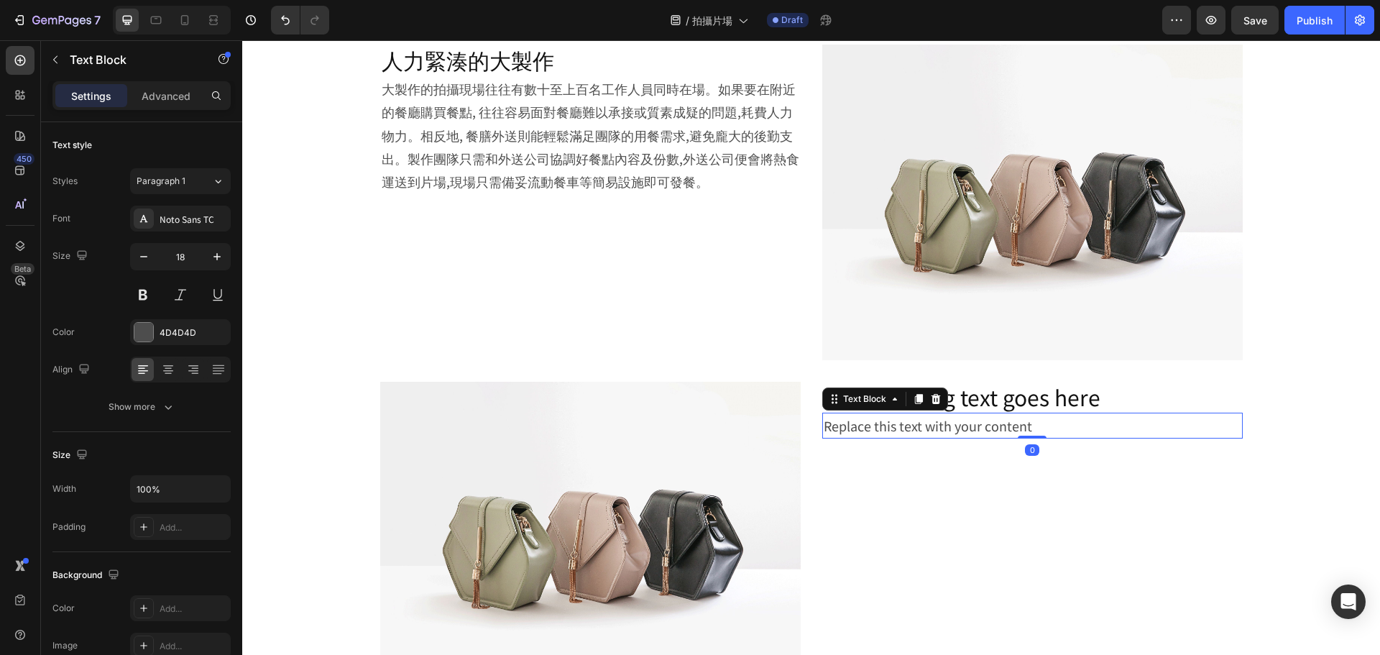
click at [949, 435] on div "Replace this text with your content" at bounding box center [1032, 426] width 421 height 26
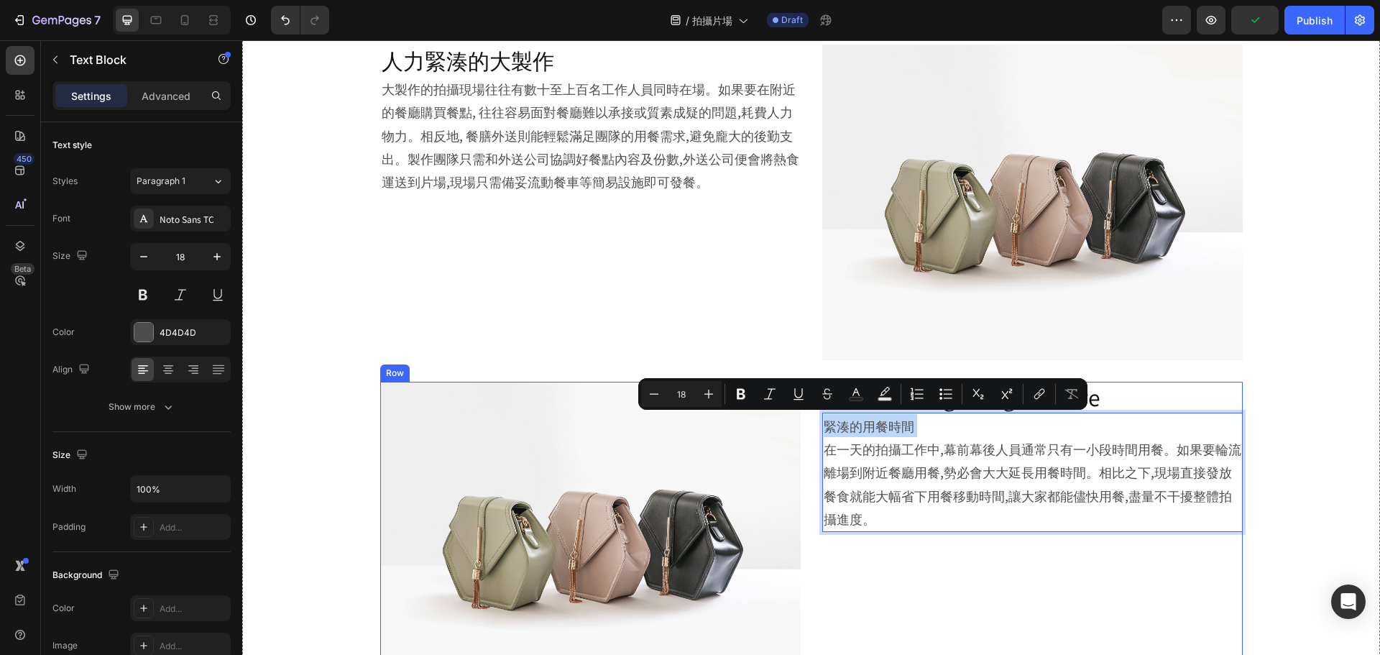
drag, startPoint x: 820, startPoint y: 451, endPoint x: 816, endPoint y: 422, distance: 29.8
click at [816, 422] on div "Image Your heading text goes here Heading 緊湊的用餐時間 在一天的拍攝工作中,幕前幕後人員通常只有一小段時間用餐。如…" at bounding box center [811, 540] width 863 height 316
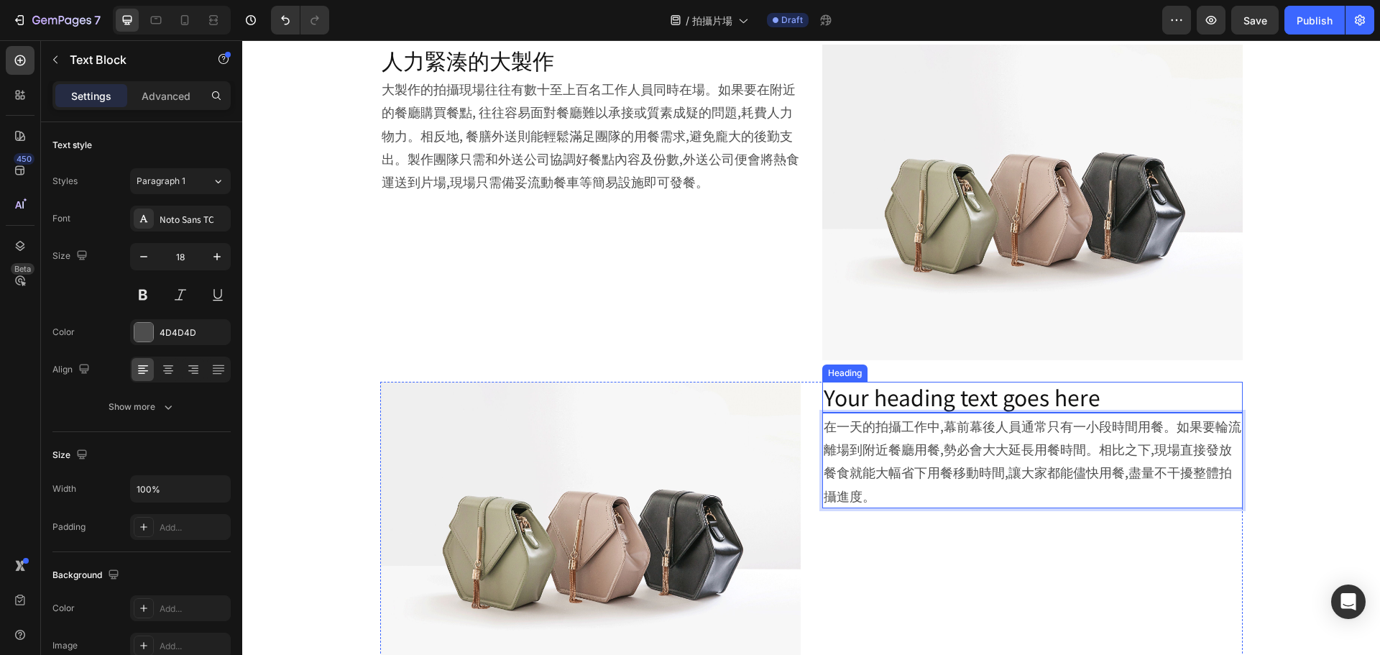
click at [868, 400] on h2 "Your heading text goes here" at bounding box center [1032, 397] width 421 height 31
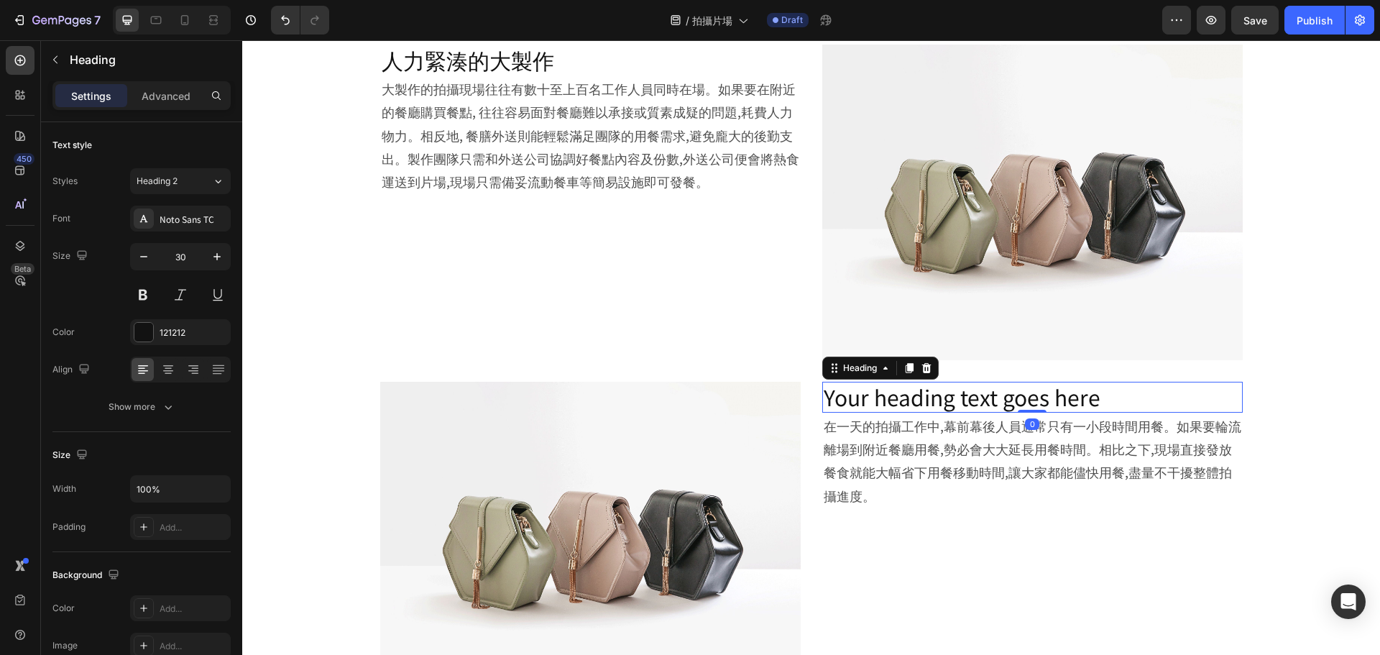
click at [868, 400] on h2 "Your heading text goes here" at bounding box center [1032, 397] width 421 height 31
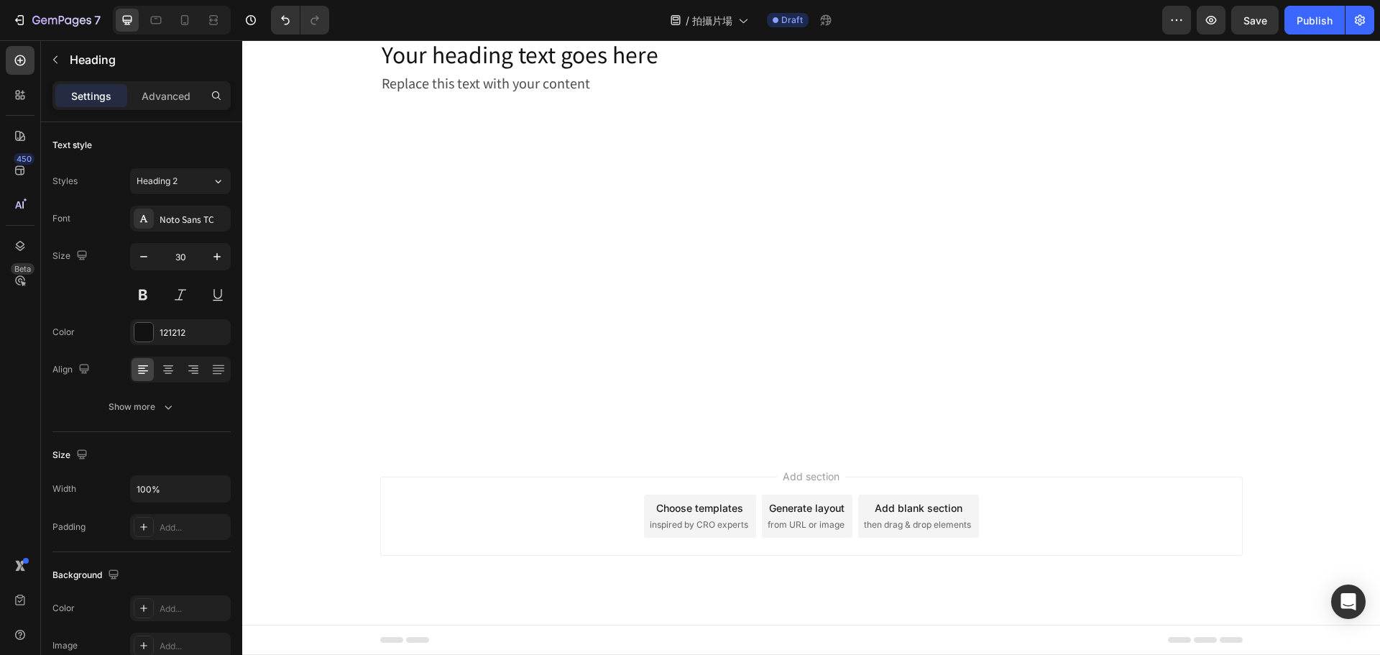
scroll to position [1827, 0]
click at [523, 96] on div "Replace this text with your content" at bounding box center [590, 83] width 421 height 26
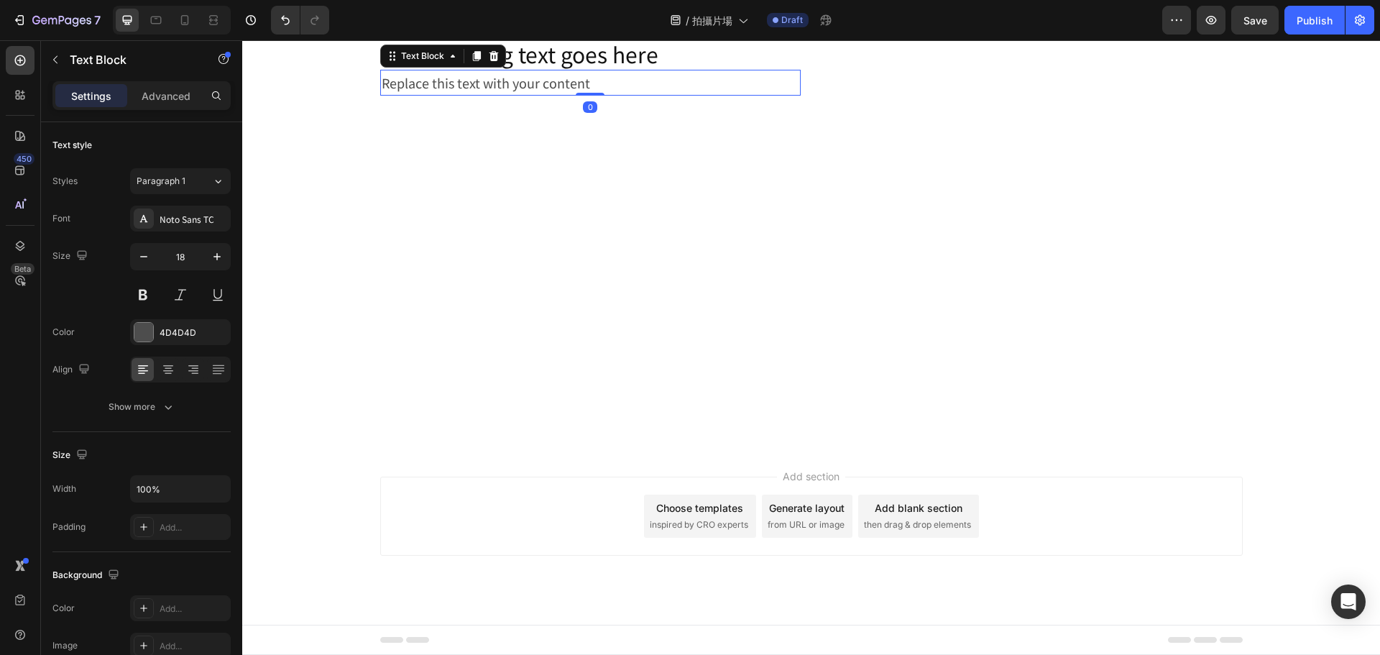
click at [523, 96] on div "Replace this text with your content" at bounding box center [590, 83] width 421 height 26
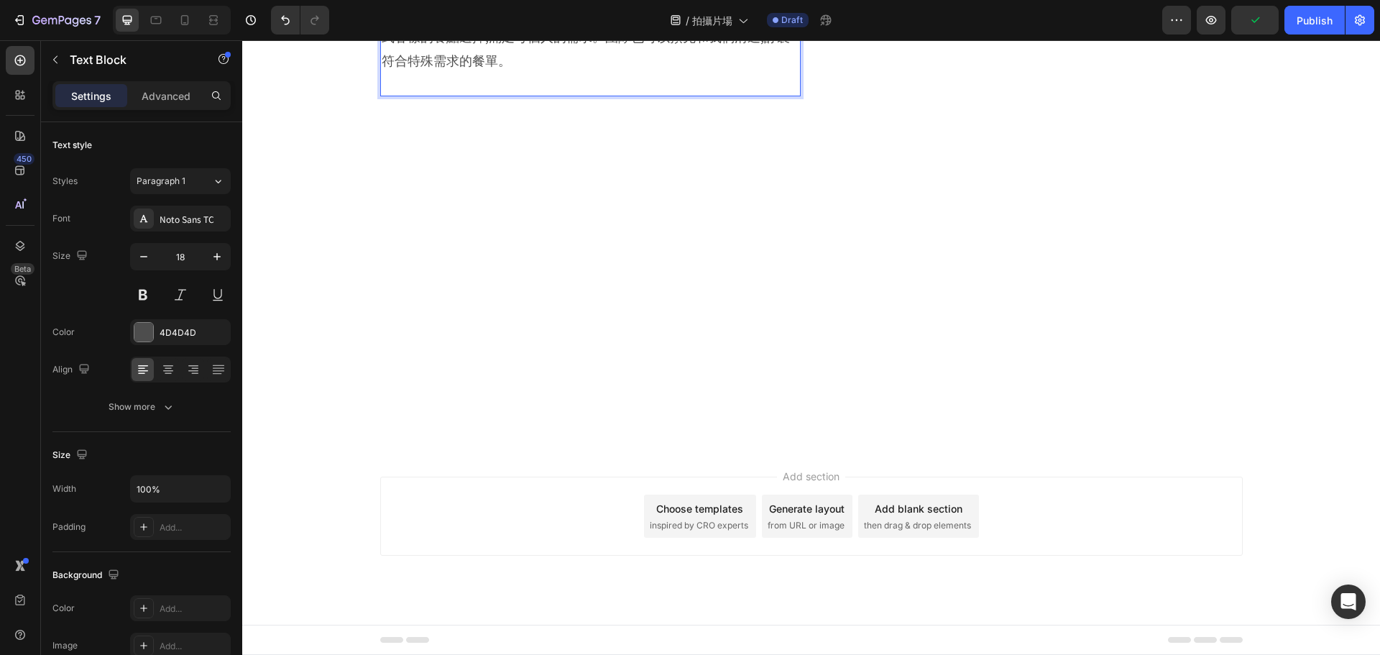
drag, startPoint x: 378, startPoint y: 428, endPoint x: 375, endPoint y: 401, distance: 27.6
click at [380, 96] on div "滿足不同飲食需求 演員和工作人員來自不同的文化背景和宗教信仰,對飲食都有不同的要求。一些演員為了維持身材,需要低熱量、高營養的餐點;有些人則是素食主義者或有其…" at bounding box center [590, 13] width 421 height 166
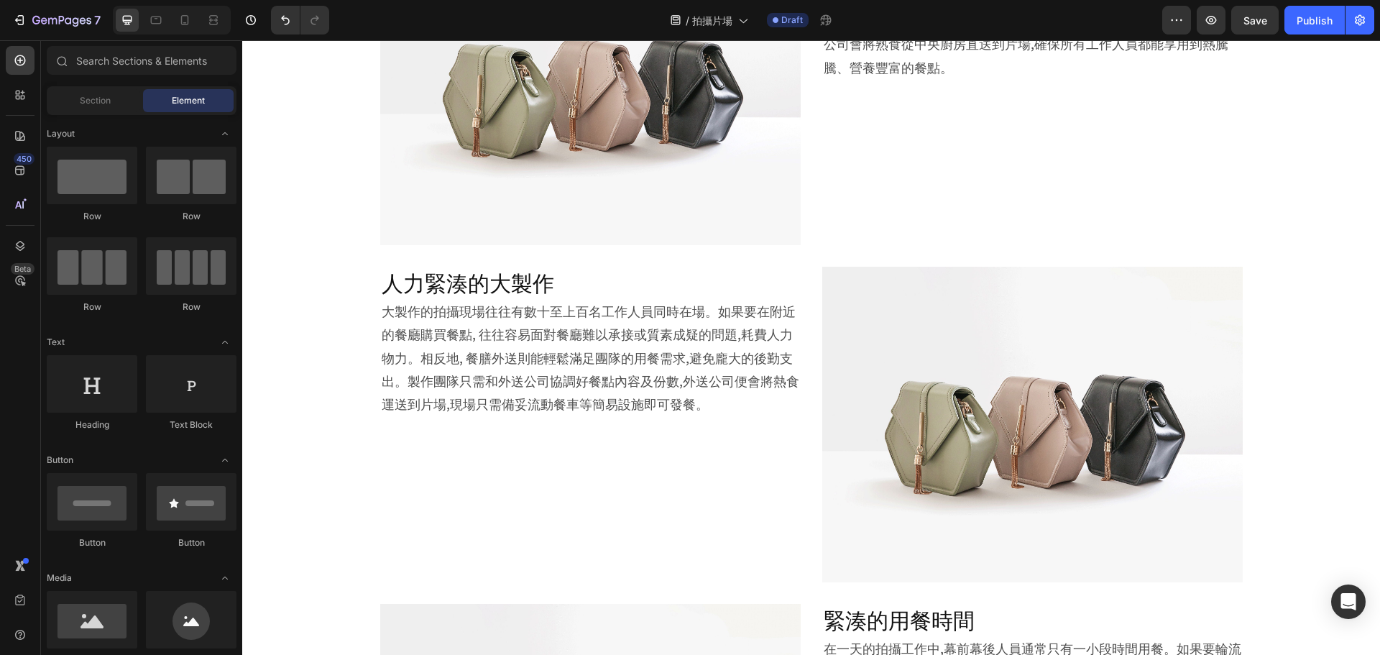
scroll to position [1071, 0]
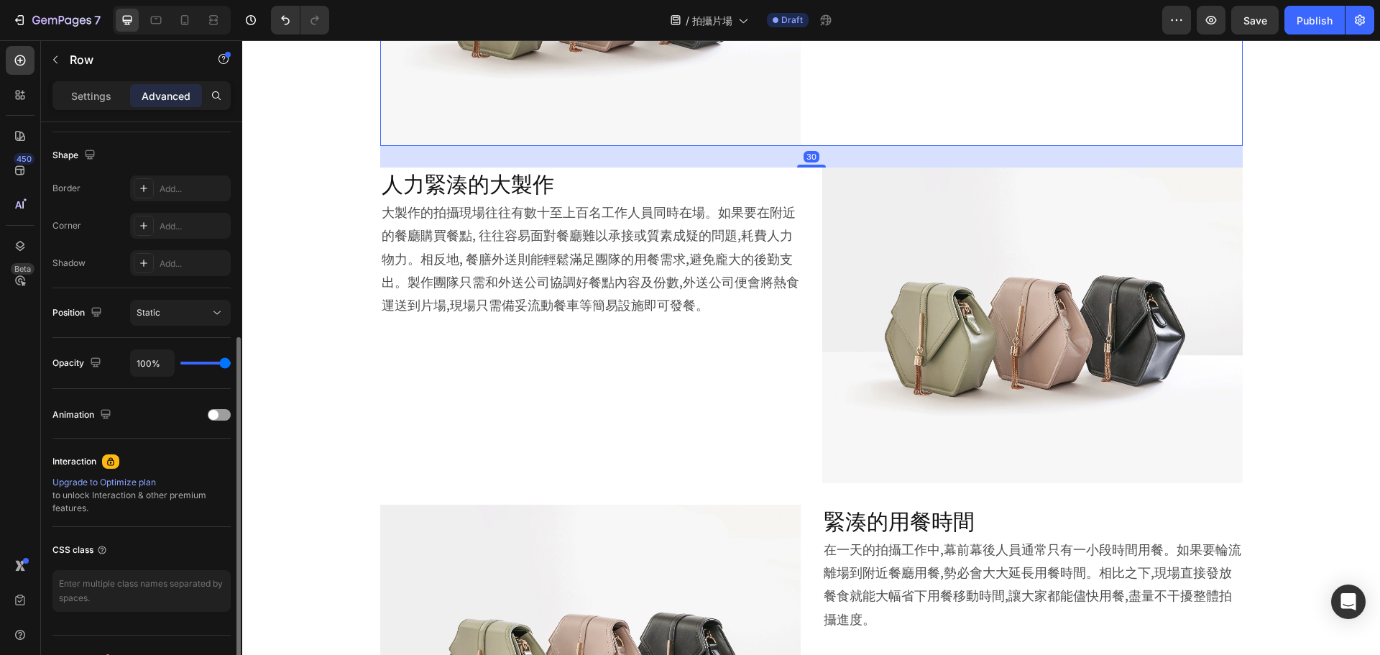
scroll to position [385, 0]
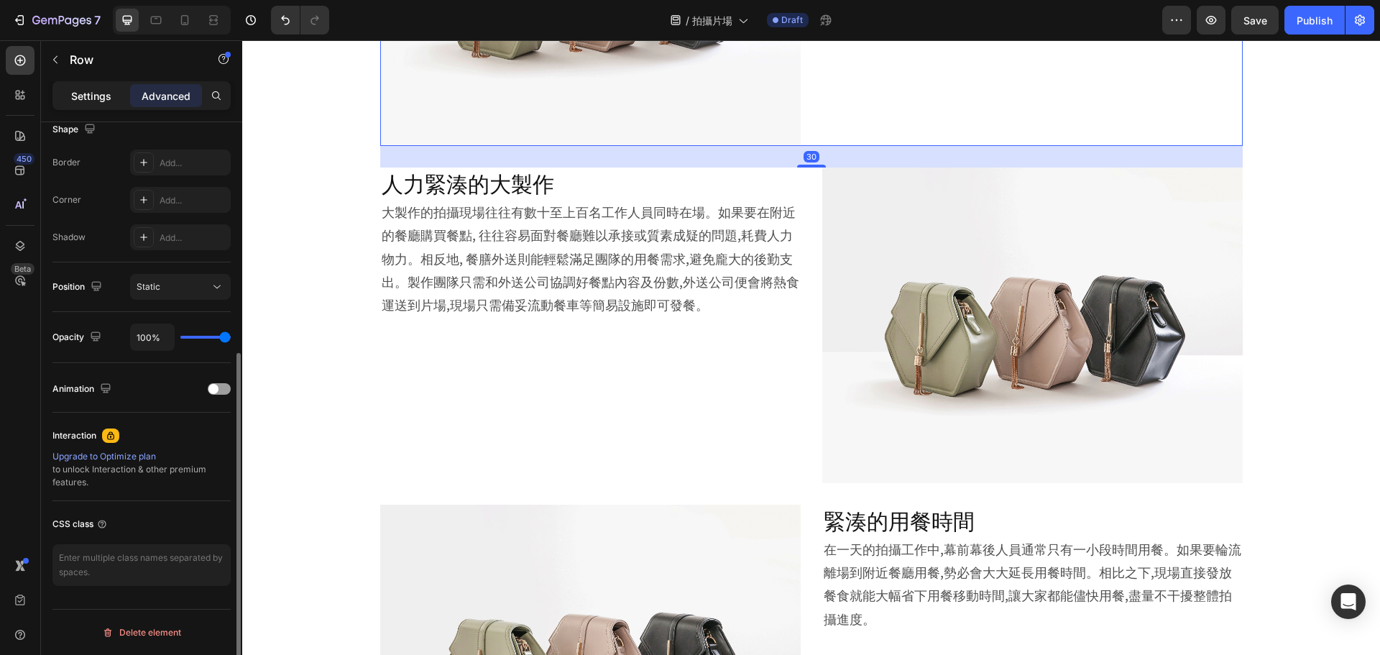
click at [98, 93] on p "Settings" at bounding box center [91, 95] width 40 height 15
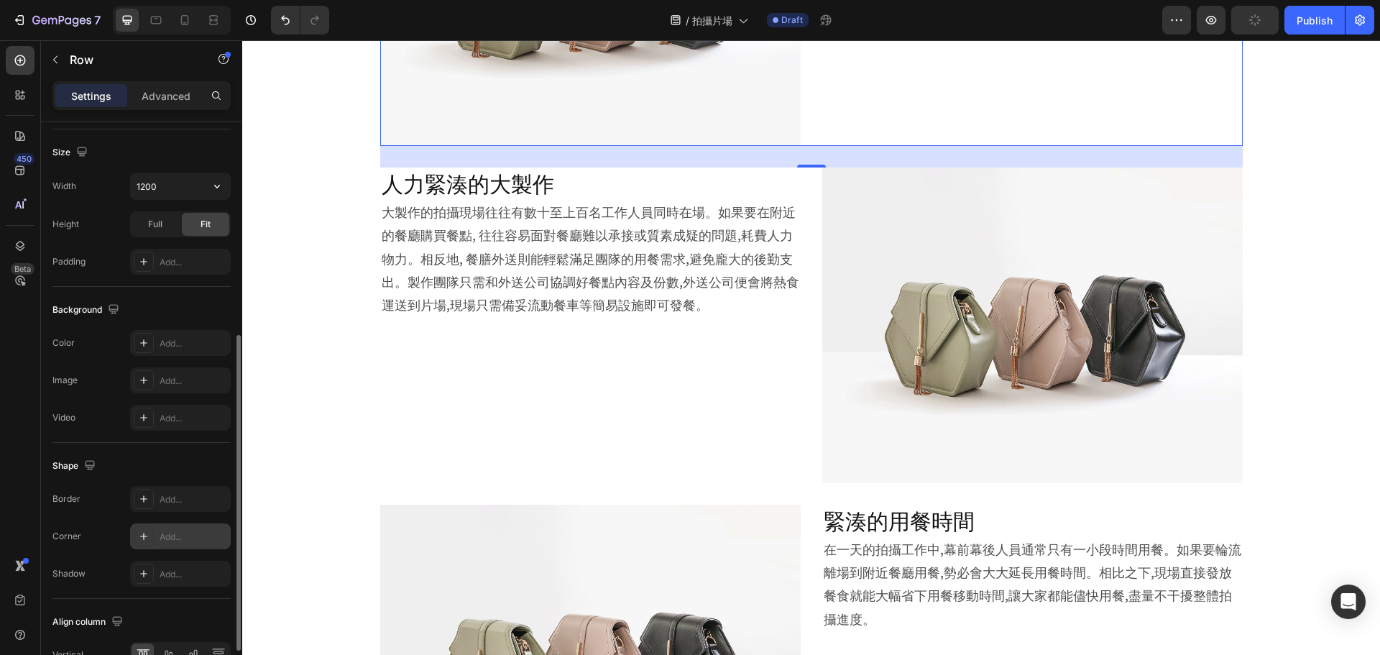
scroll to position [467, 0]
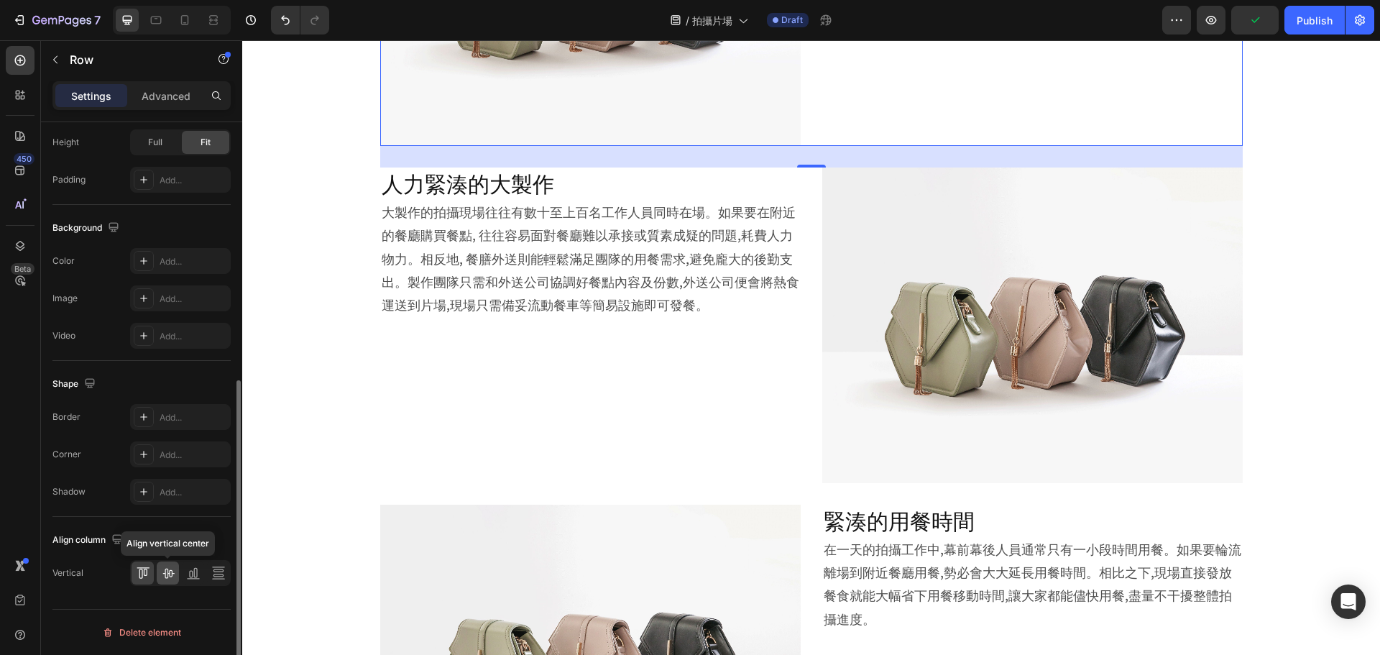
click at [159, 574] on div at bounding box center [168, 572] width 22 height 23
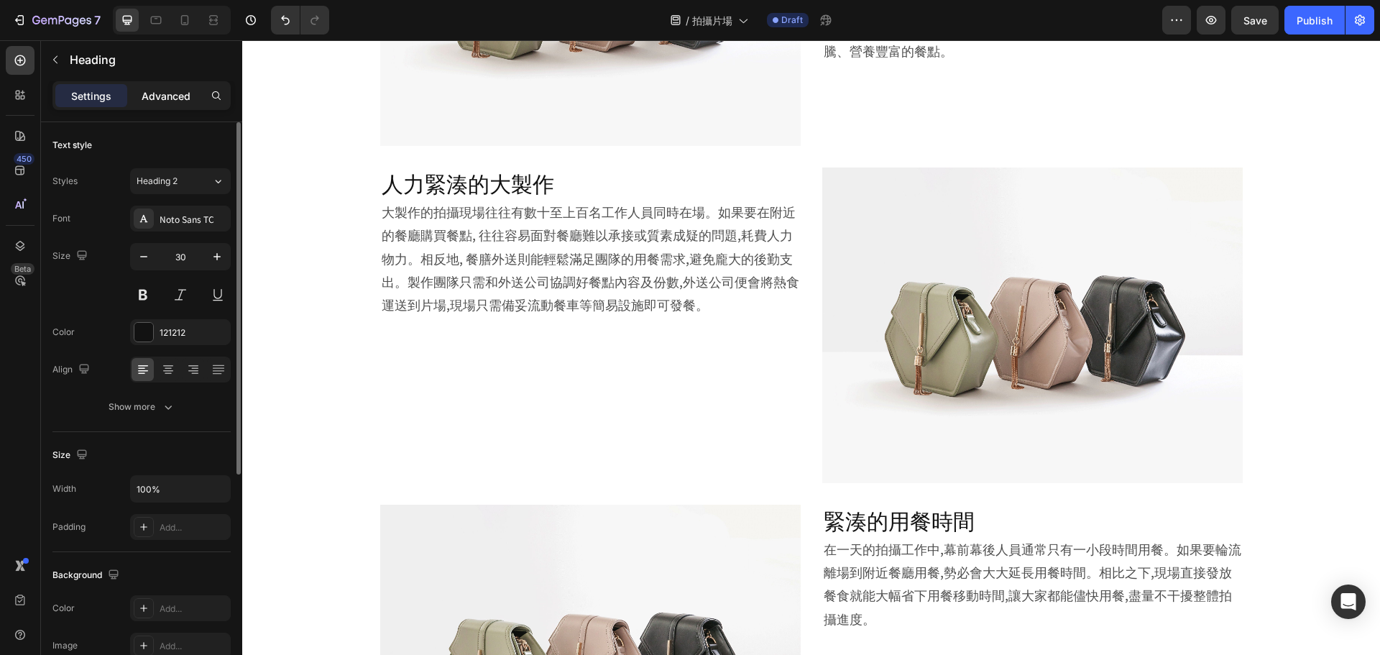
click at [173, 93] on p "Advanced" at bounding box center [166, 95] width 49 height 15
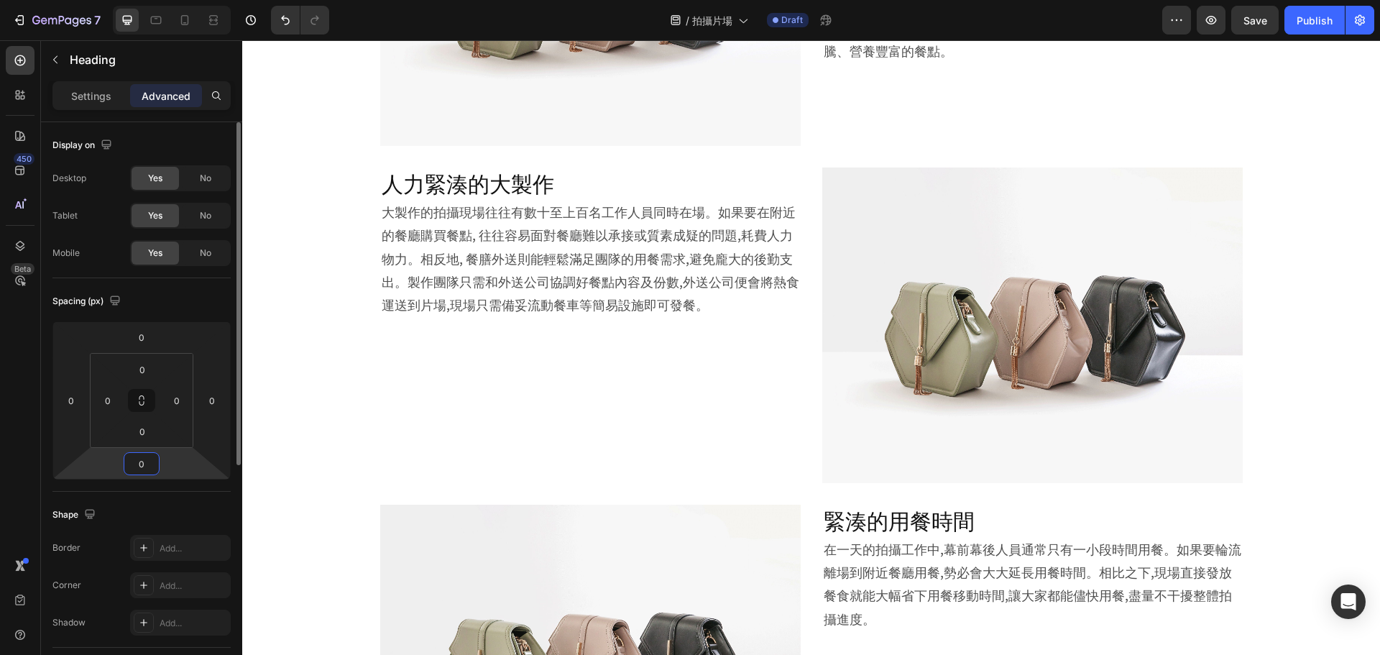
click at [145, 459] on input "0" at bounding box center [141, 464] width 29 height 22
type input "30"
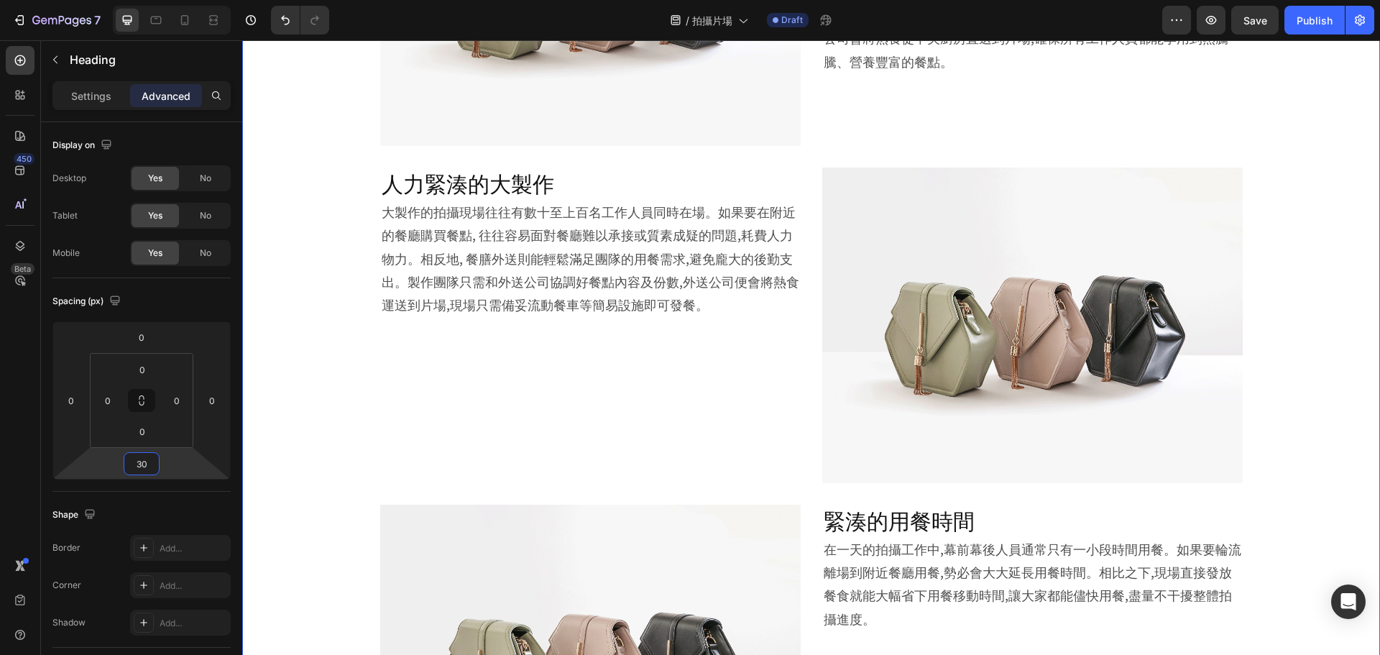
click at [1344, 267] on div "Image 遠離市區的外景拍攝 Heading 30 團隊拍攝外景時, 容易遇到附近沒有質素好的餐廳的情況。為了讓工作人員能夠正常用餐, 製作團隊必須準備大量…" at bounding box center [811, 493] width 1138 height 1326
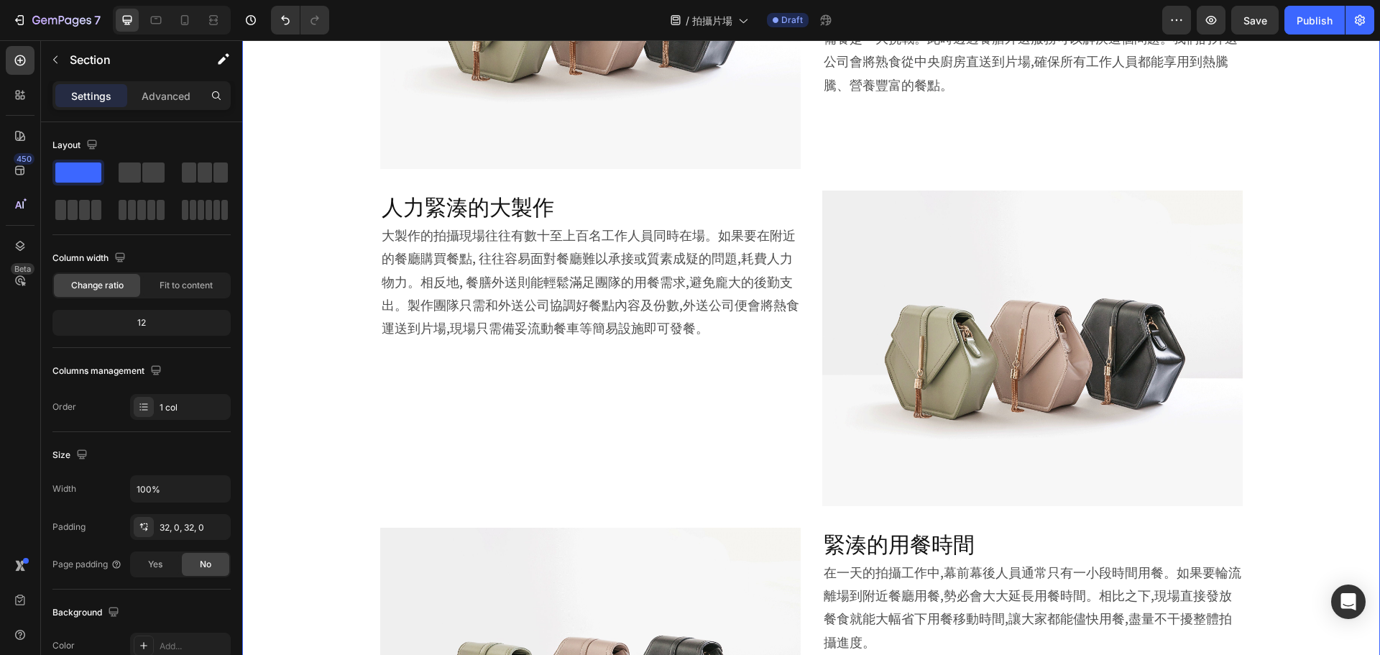
scroll to position [1359, 0]
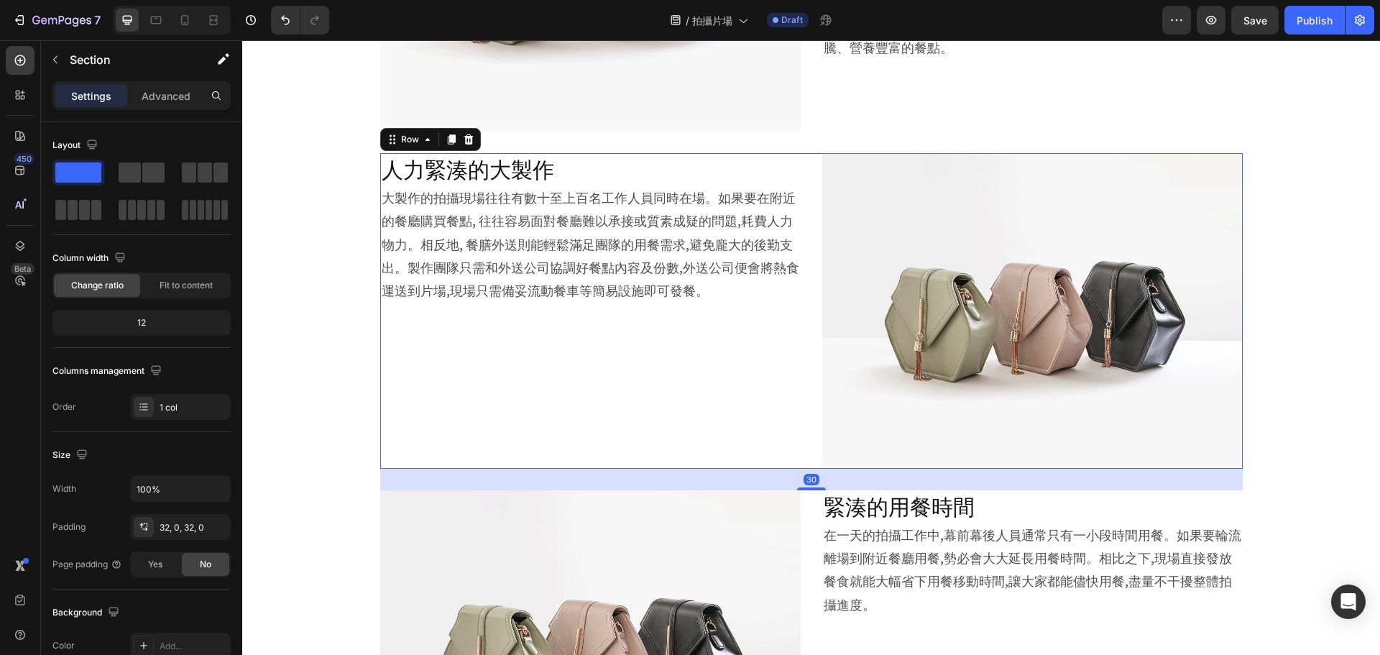
click at [800, 329] on div "Image 人力緊湊的大製作 Heading 大製作的拍攝現場往往有數十至上百名工作人員同時在場。如果要在附近的餐廳購買餐點, 往往容易面對餐廳難以承接或質素…" at bounding box center [811, 311] width 863 height 316
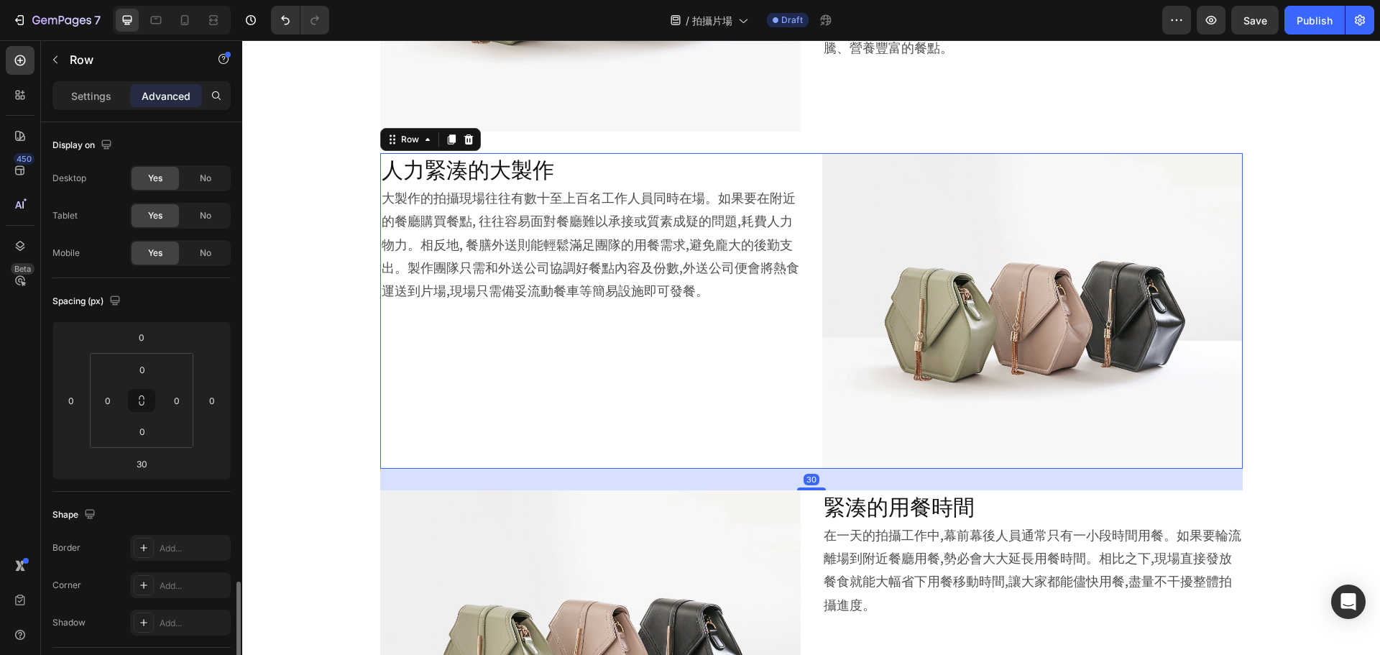
scroll to position [385, 0]
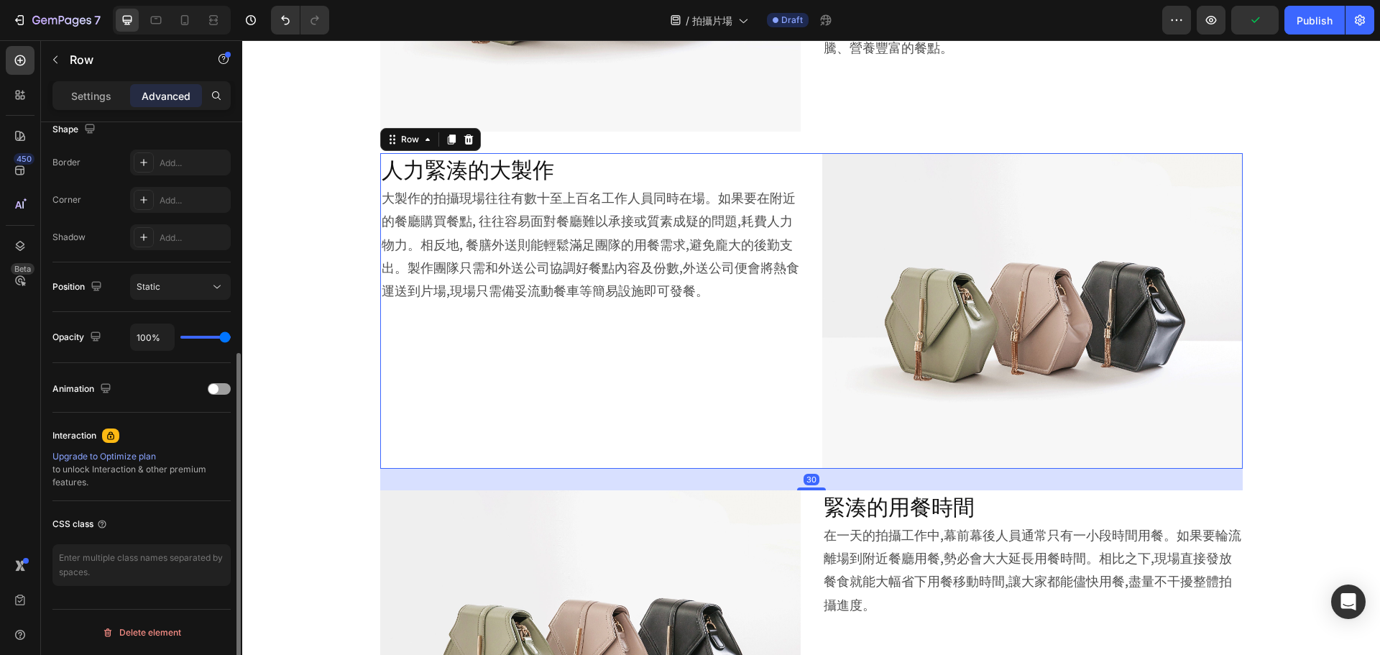
click at [103, 109] on div "Settings Advanced" at bounding box center [141, 95] width 178 height 29
click at [107, 93] on p "Settings" at bounding box center [91, 95] width 40 height 15
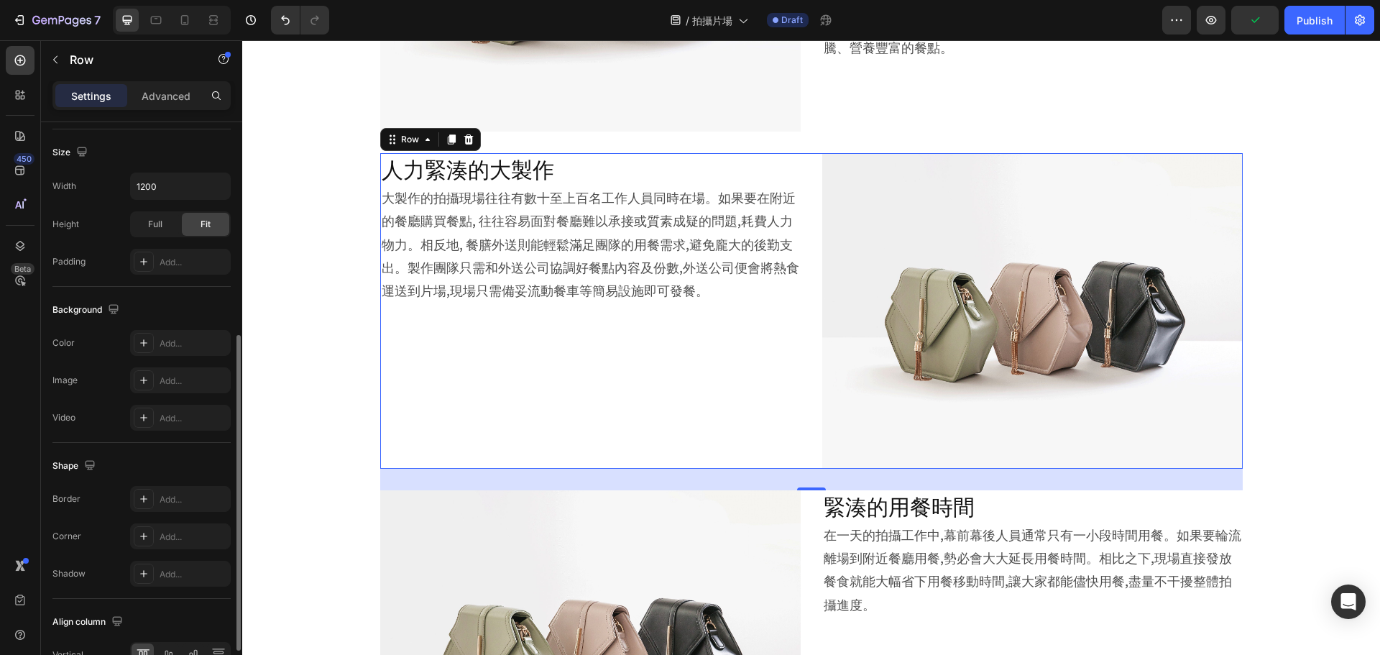
scroll to position [467, 0]
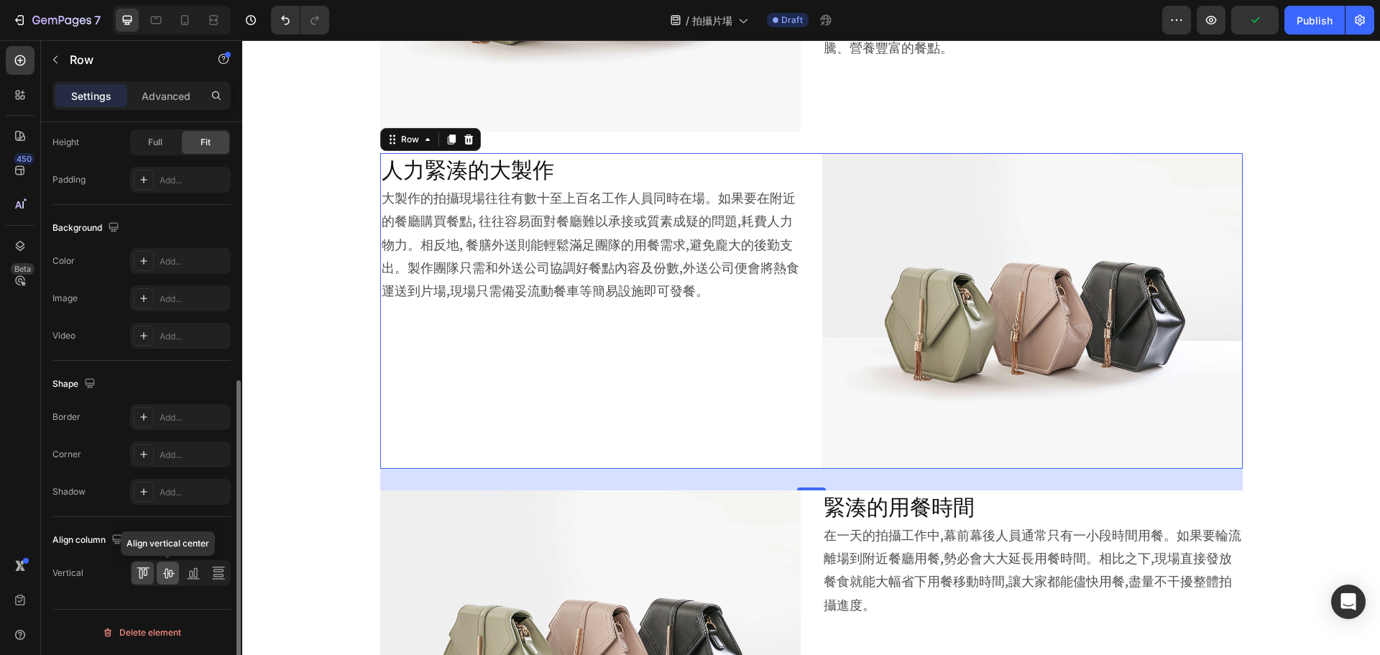
click at [170, 579] on icon at bounding box center [168, 573] width 14 height 14
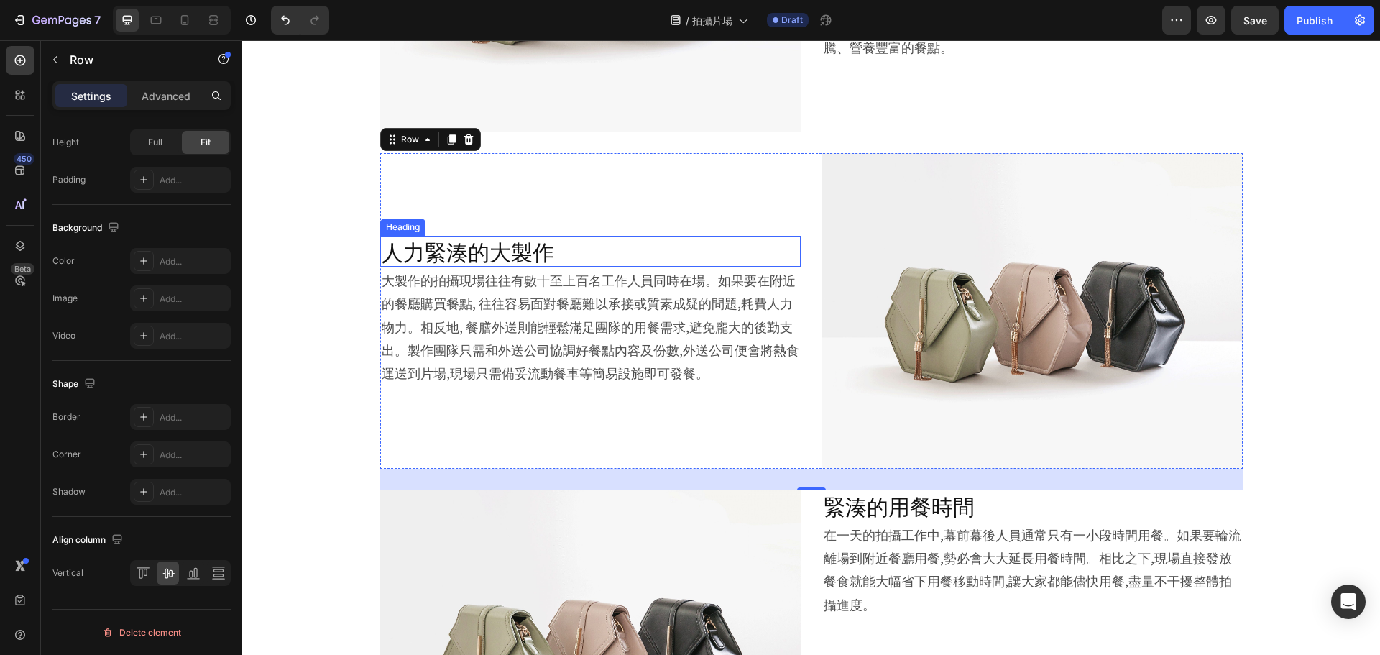
click at [496, 252] on p "人力緊湊的大製作" at bounding box center [591, 251] width 418 height 28
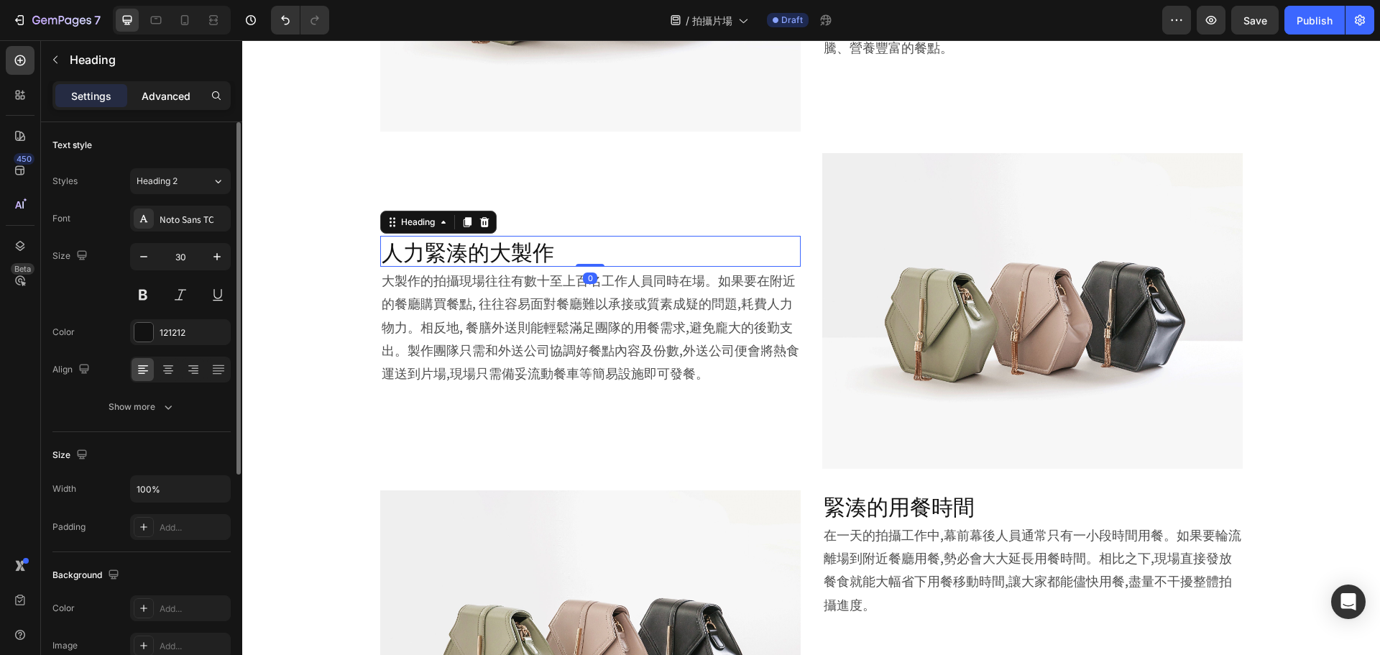
click at [162, 98] on p "Advanced" at bounding box center [166, 95] width 49 height 15
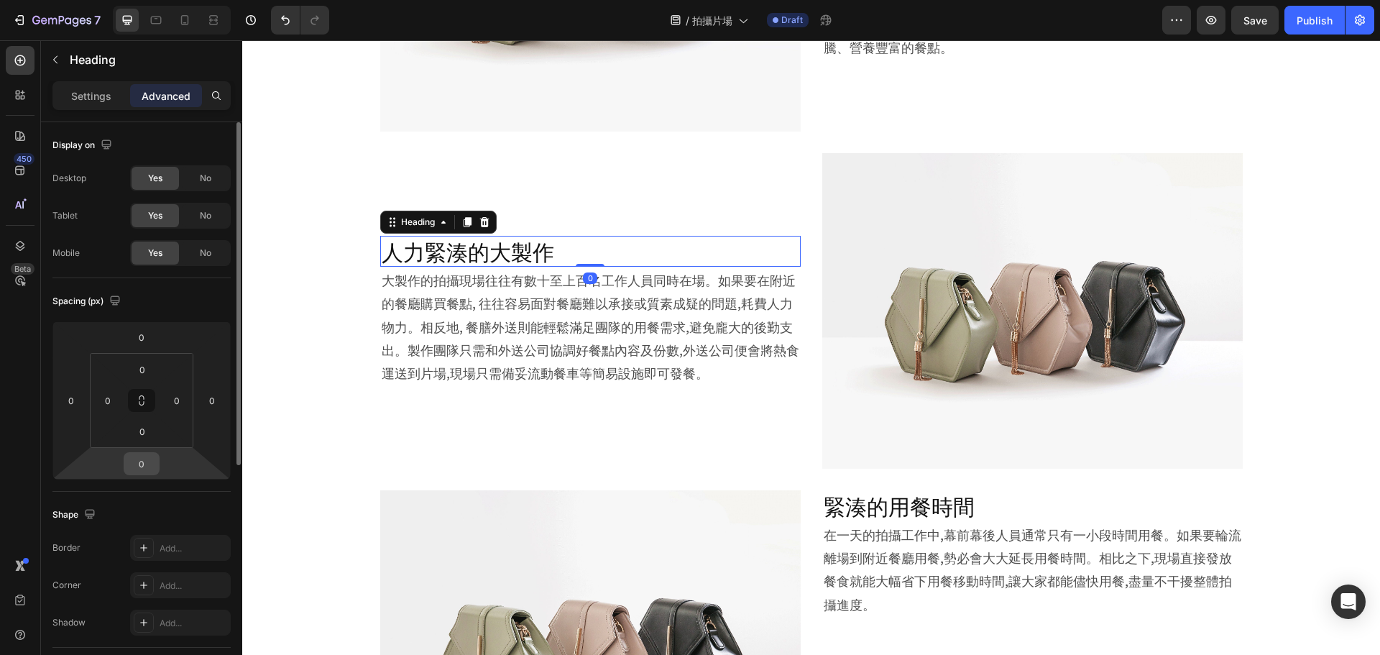
click at [152, 472] on input "0" at bounding box center [141, 464] width 29 height 22
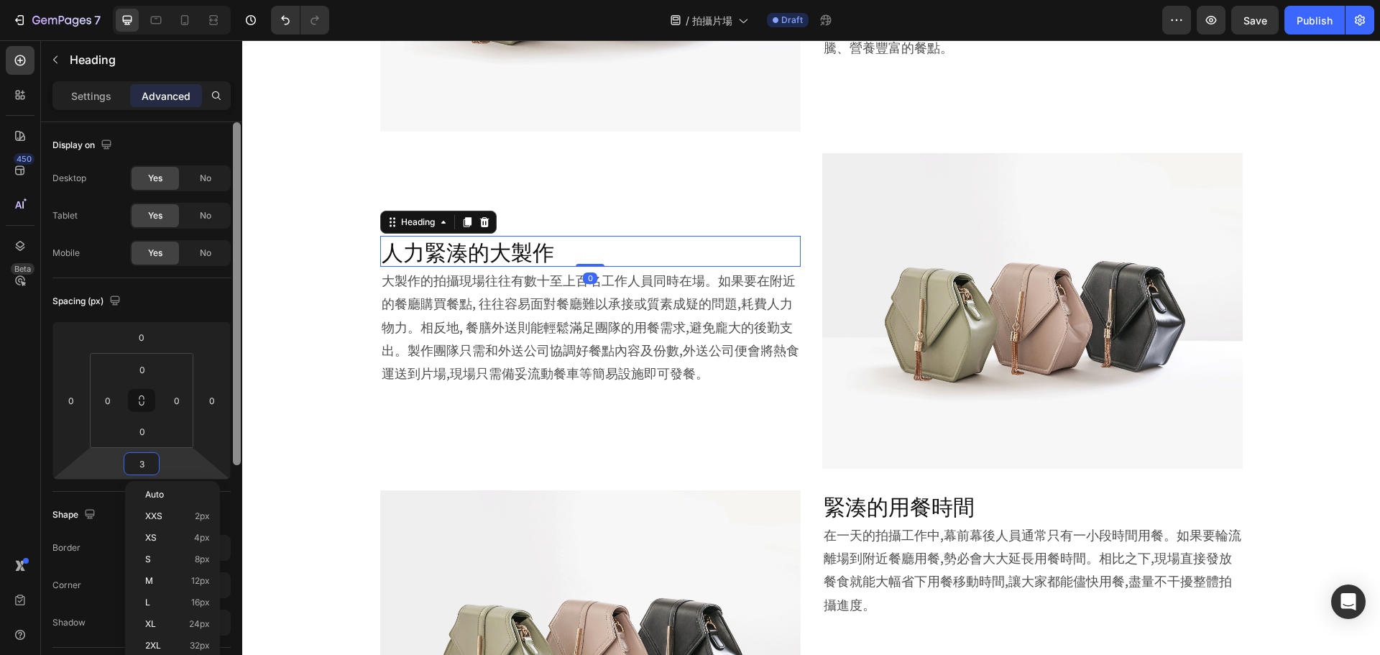
type input "30"
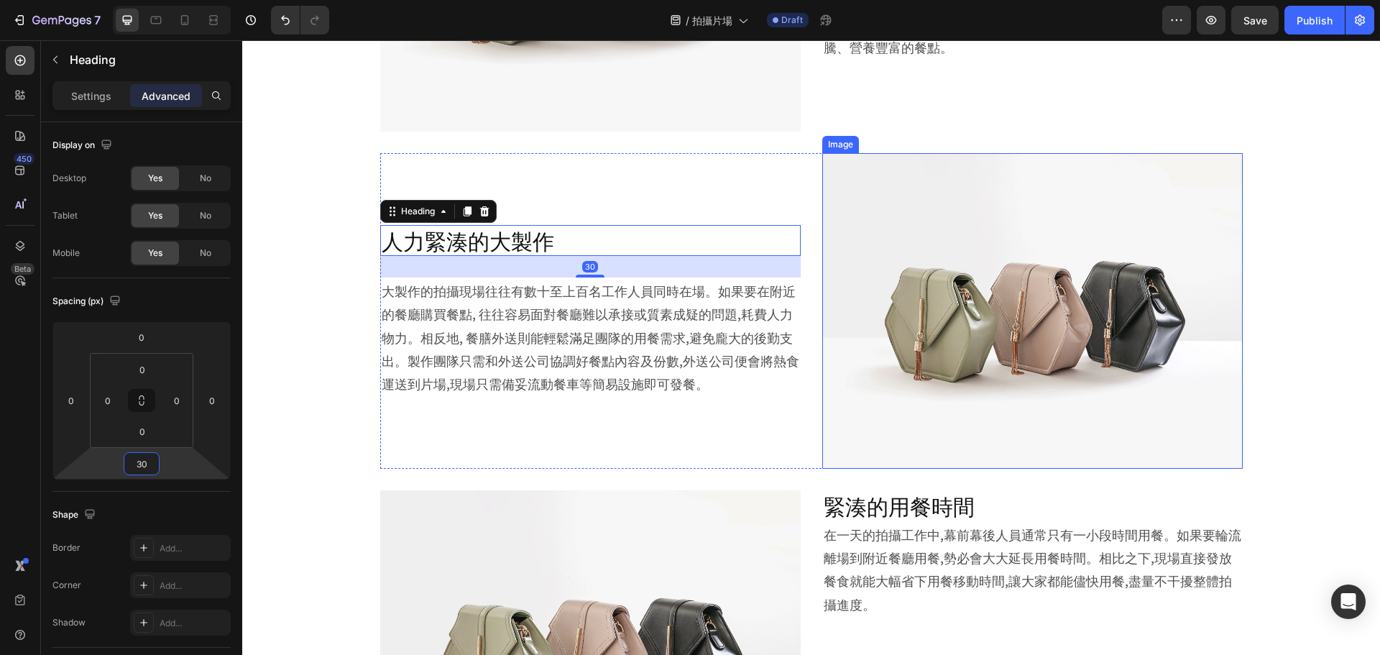
scroll to position [1574, 0]
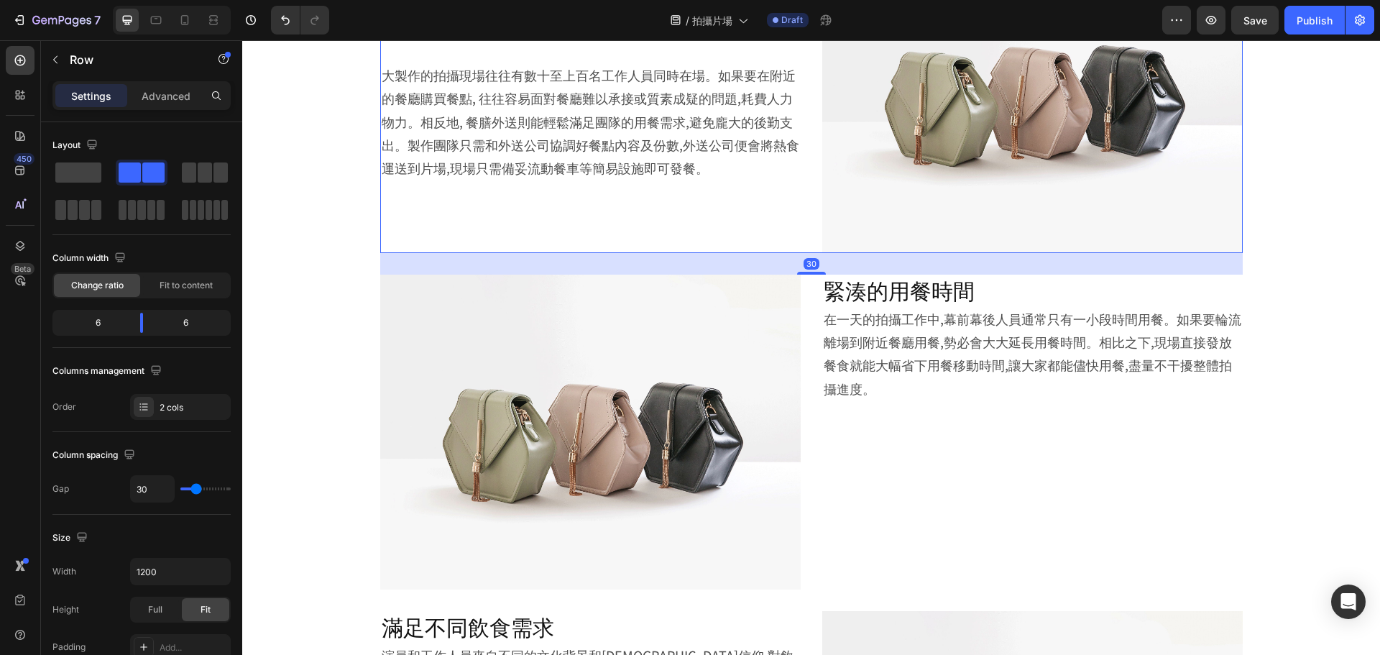
click at [804, 224] on div "Image 人力緊湊的大製作 Heading 大製作的拍攝現場往往有數十至上百名工作人員同時在場。如果要在附近的餐廳購買餐點, 往往容易面對餐廳難以承接或質素…" at bounding box center [811, 95] width 863 height 316
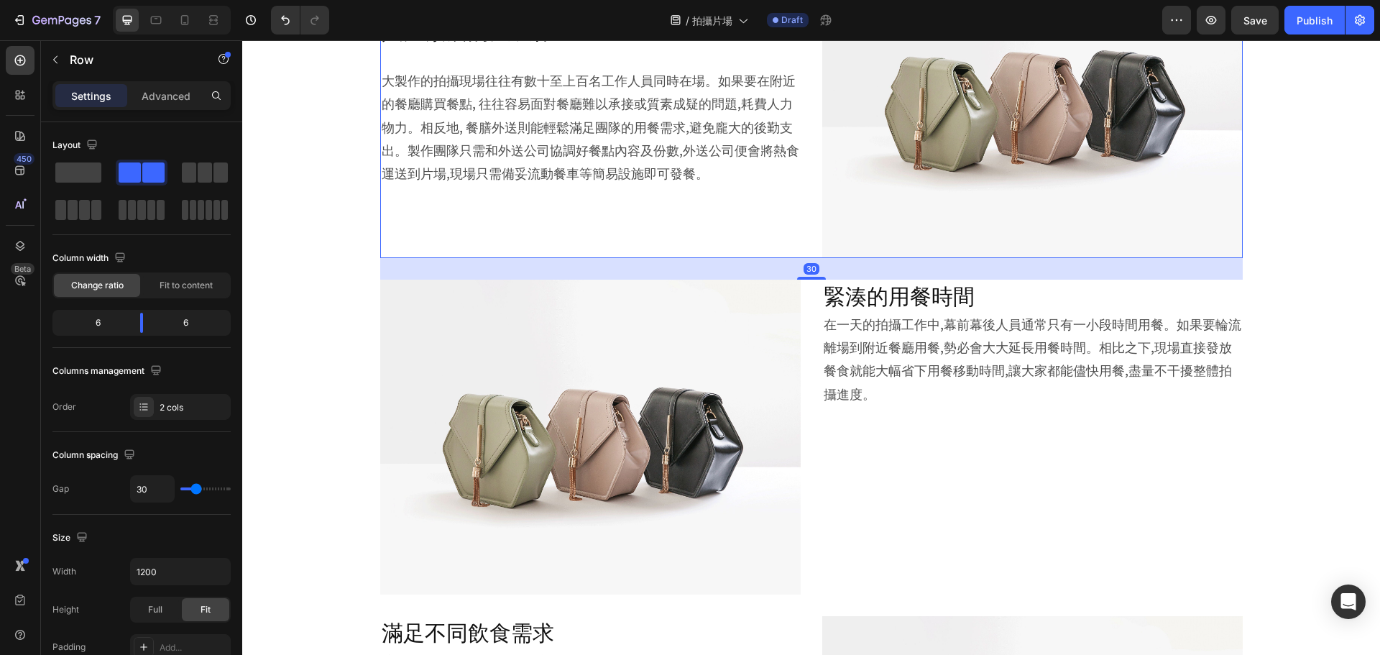
scroll to position [1359, 0]
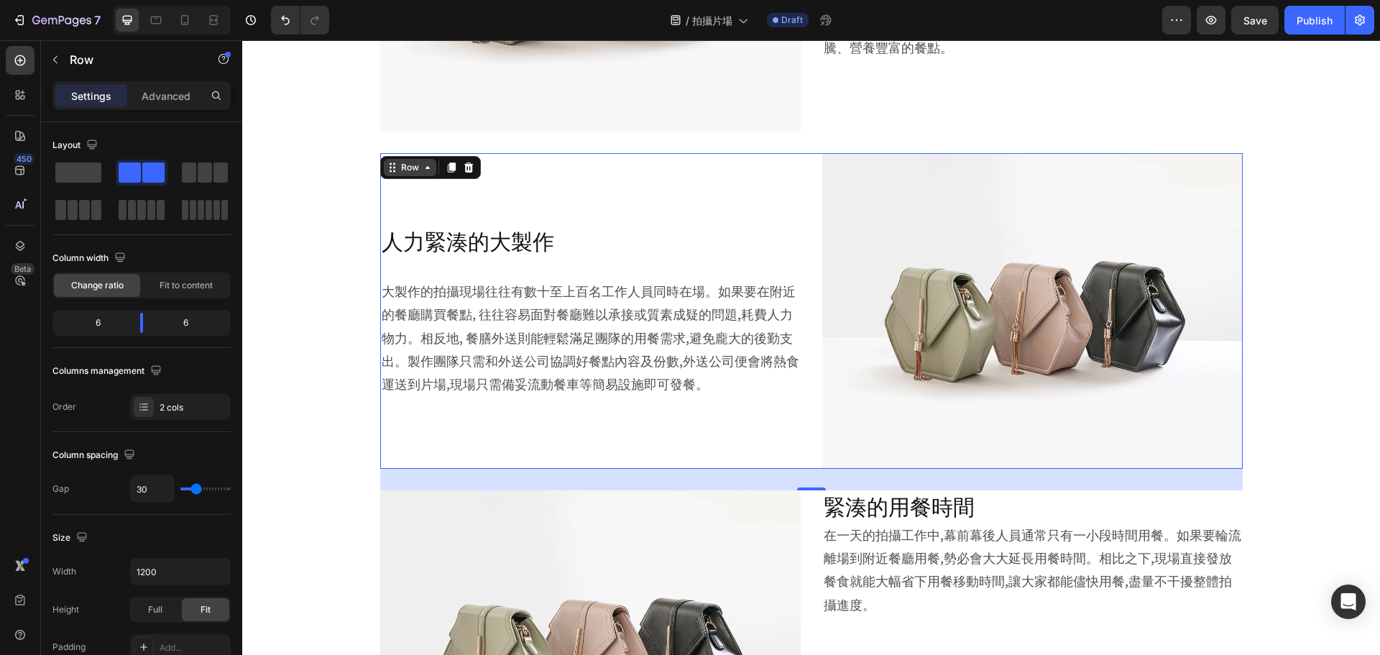
drag, startPoint x: 417, startPoint y: 174, endPoint x: 761, endPoint y: 275, distance: 358.1
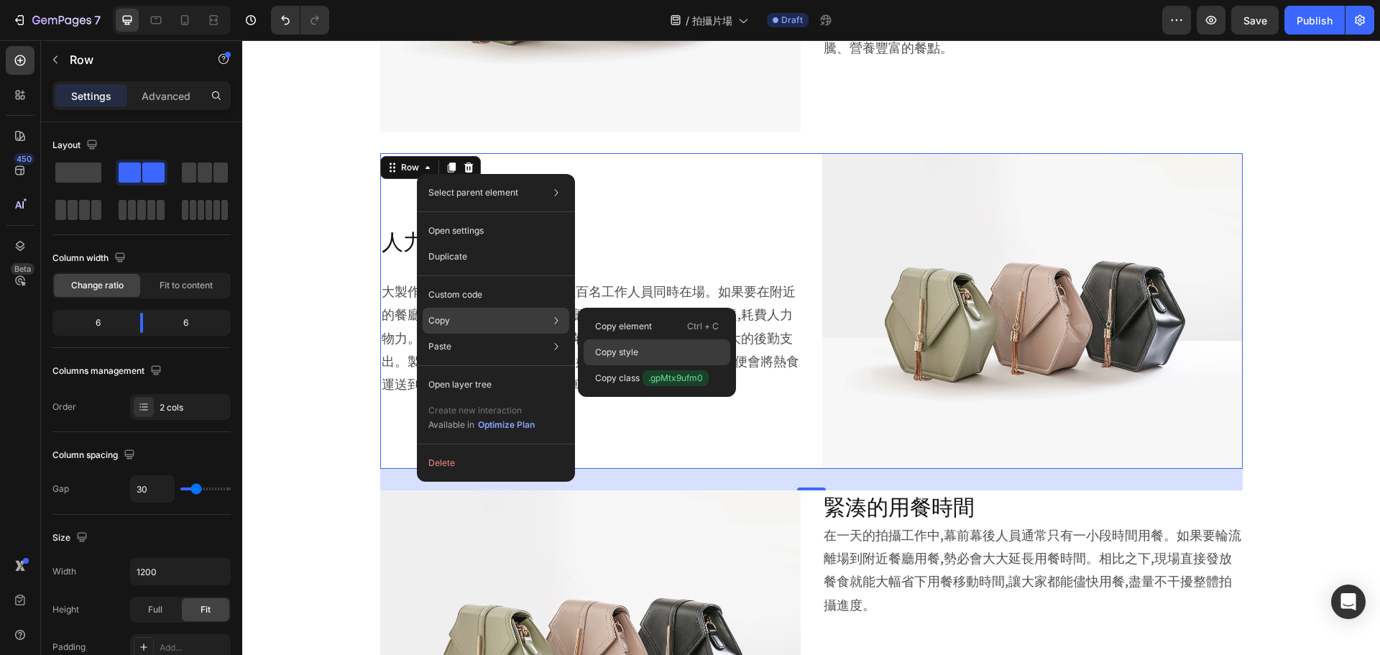
drag, startPoint x: 646, startPoint y: 353, endPoint x: 626, endPoint y: 310, distance: 47.6
click at [646, 365] on div "Copy style" at bounding box center [657, 378] width 147 height 26
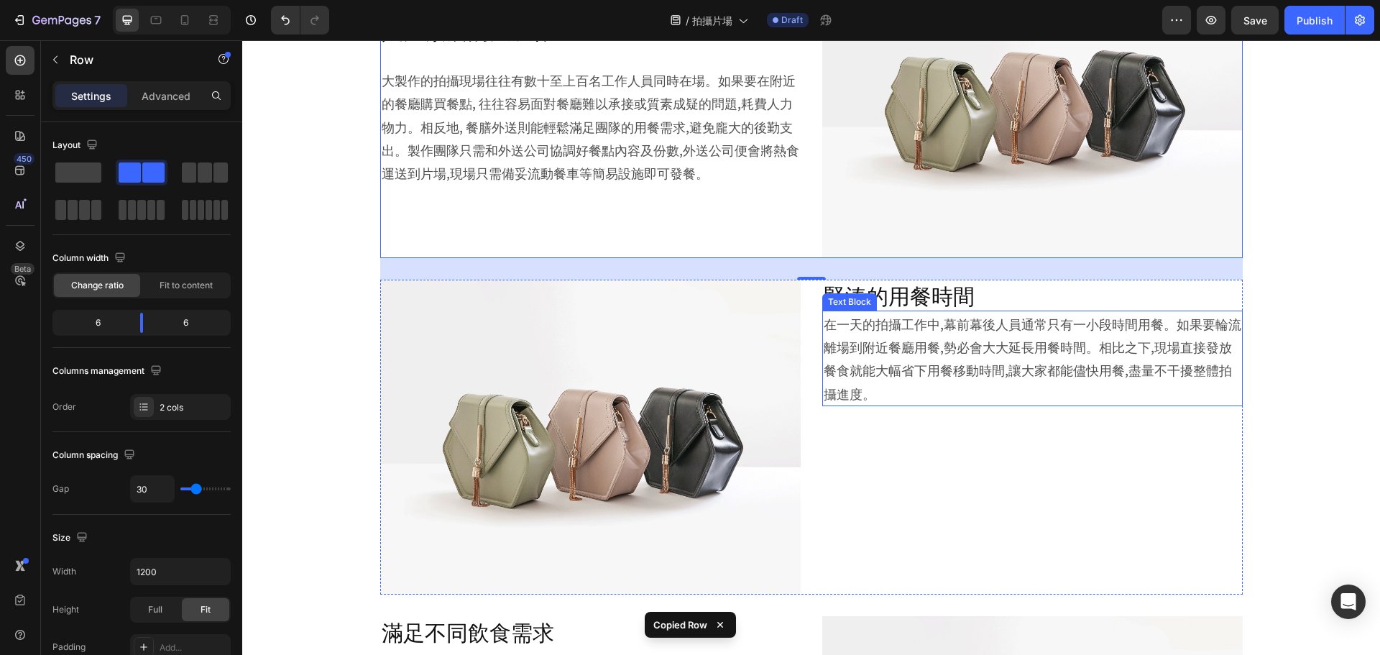
scroll to position [1574, 0]
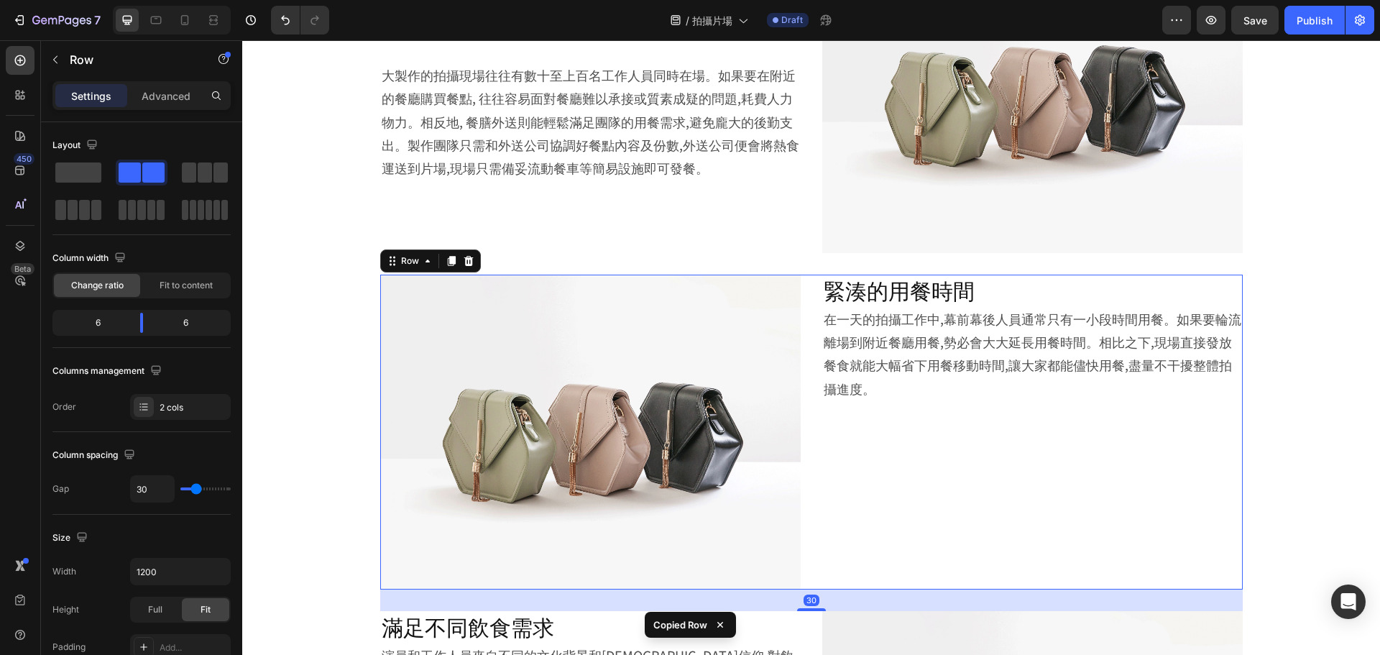
click at [858, 463] on div "緊湊的用餐時間 Heading 在一天的拍攝工作中,幕前幕後人員通常只有一小段時間用餐。如果要輪流離場到附近餐廳用餐,勢必會大大延長用餐時間。相比之下,現場直…" at bounding box center [1032, 433] width 421 height 316
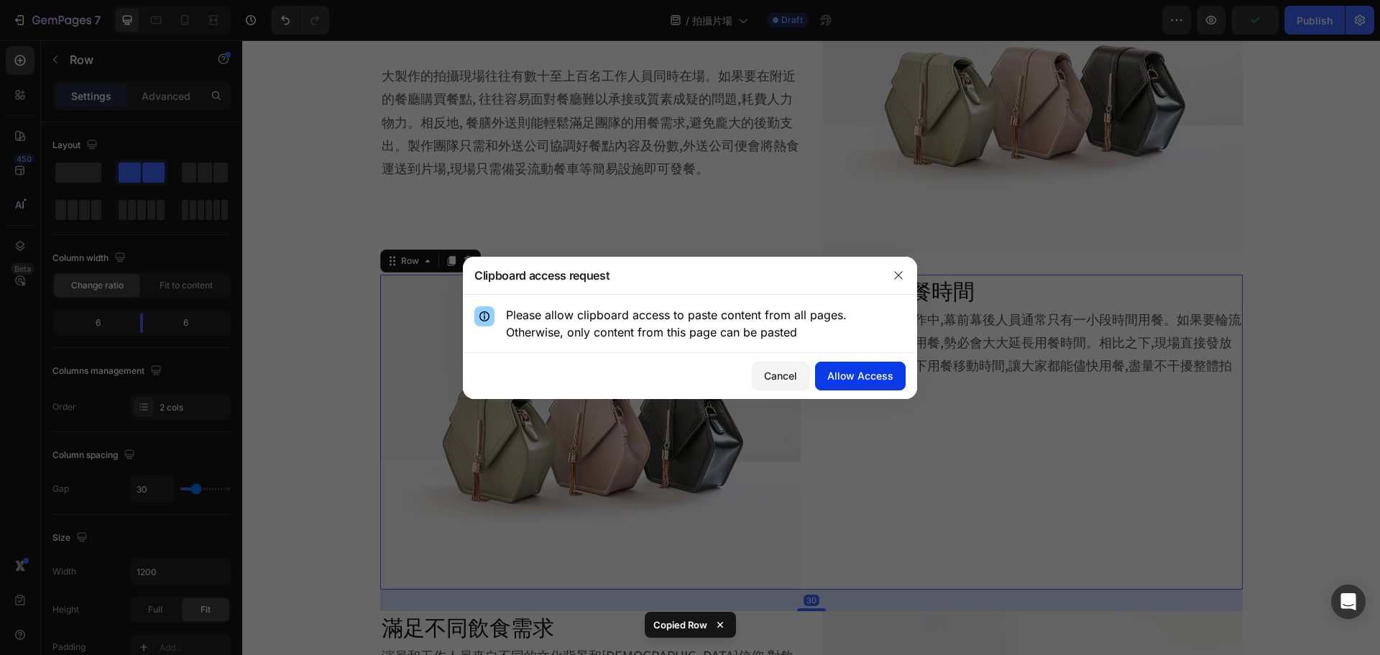
drag, startPoint x: 861, startPoint y: 383, endPoint x: 614, endPoint y: 354, distance: 249.0
click at [861, 383] on button "Allow Access" at bounding box center [860, 376] width 91 height 29
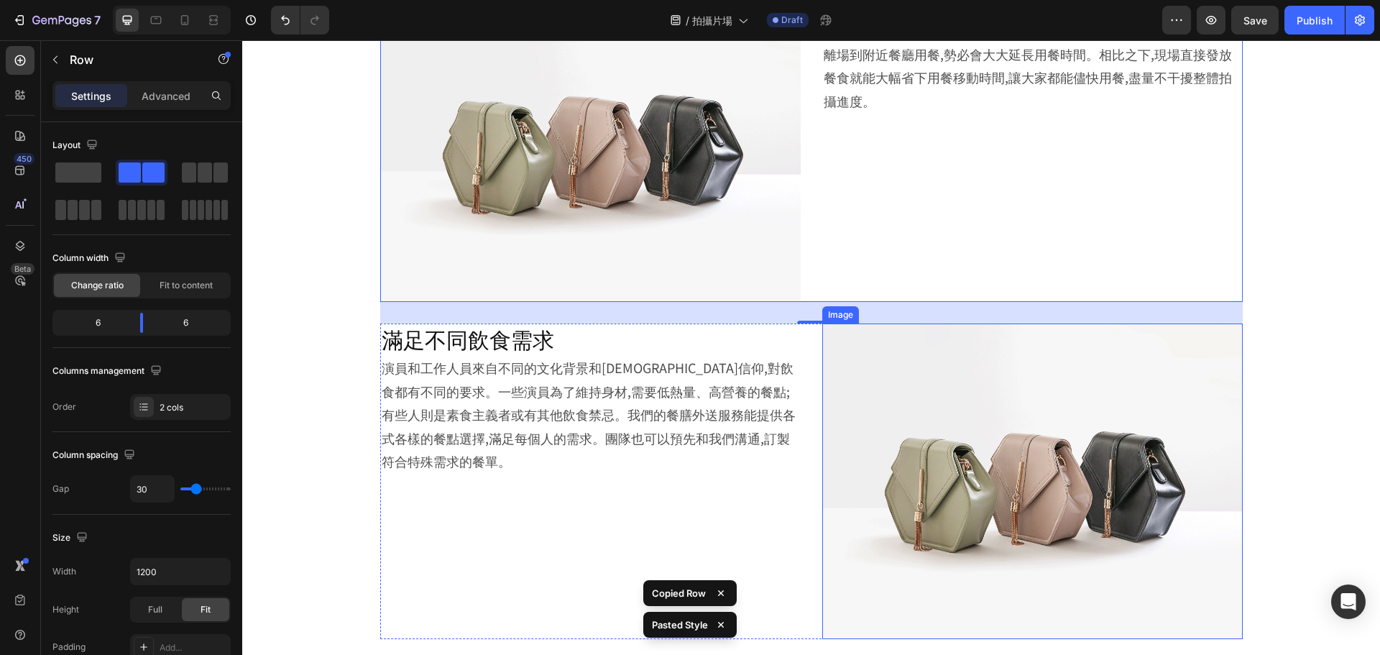
scroll to position [1646, 0]
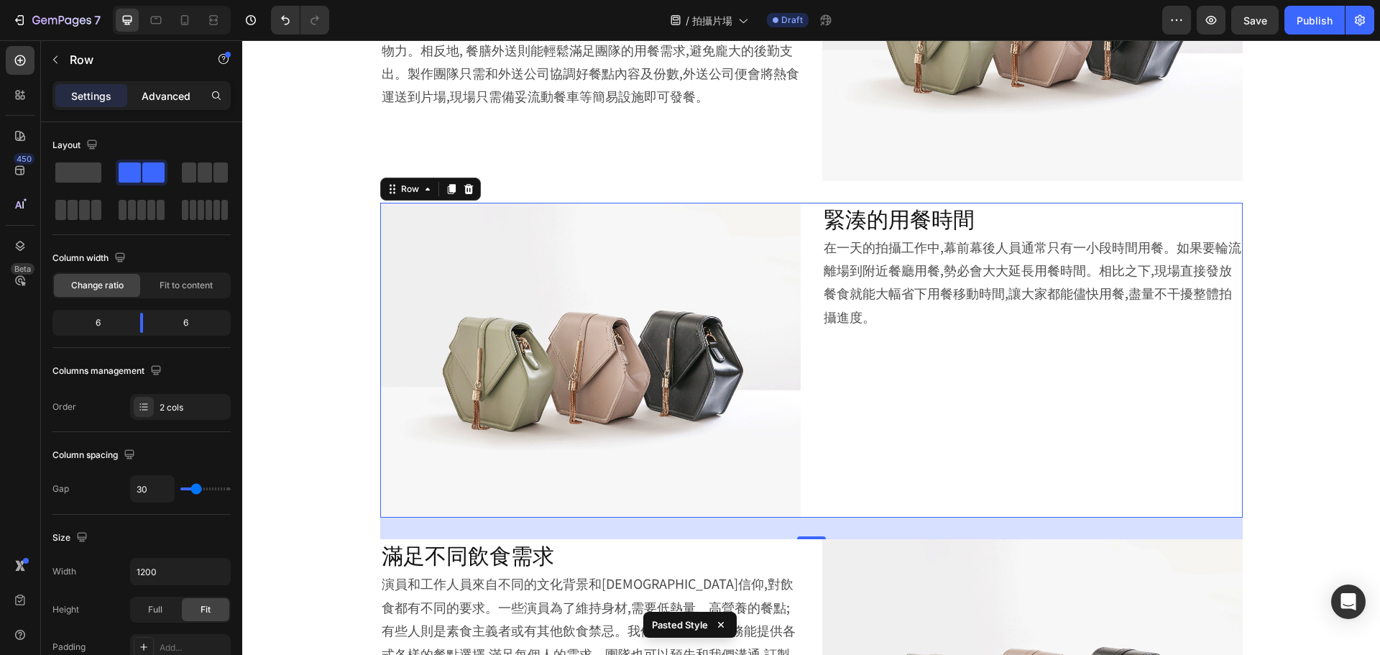
click at [157, 94] on p "Advanced" at bounding box center [166, 95] width 49 height 15
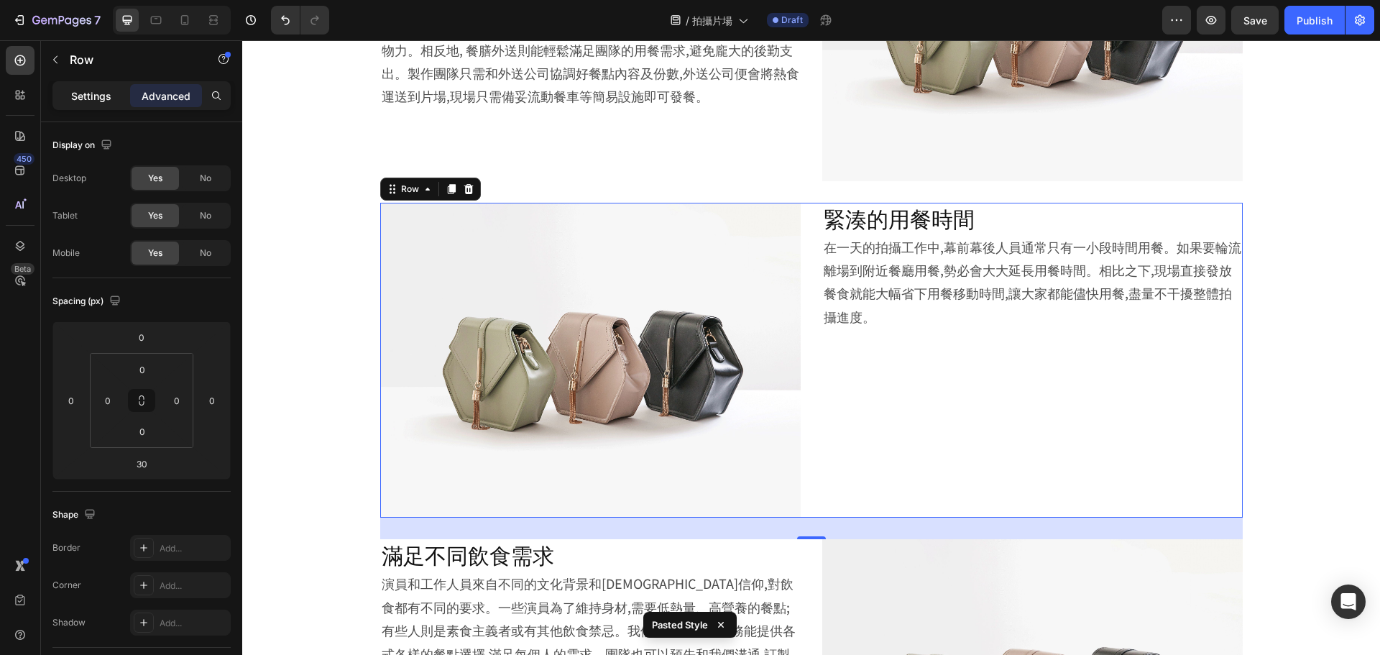
click at [81, 89] on p "Settings" at bounding box center [91, 95] width 40 height 15
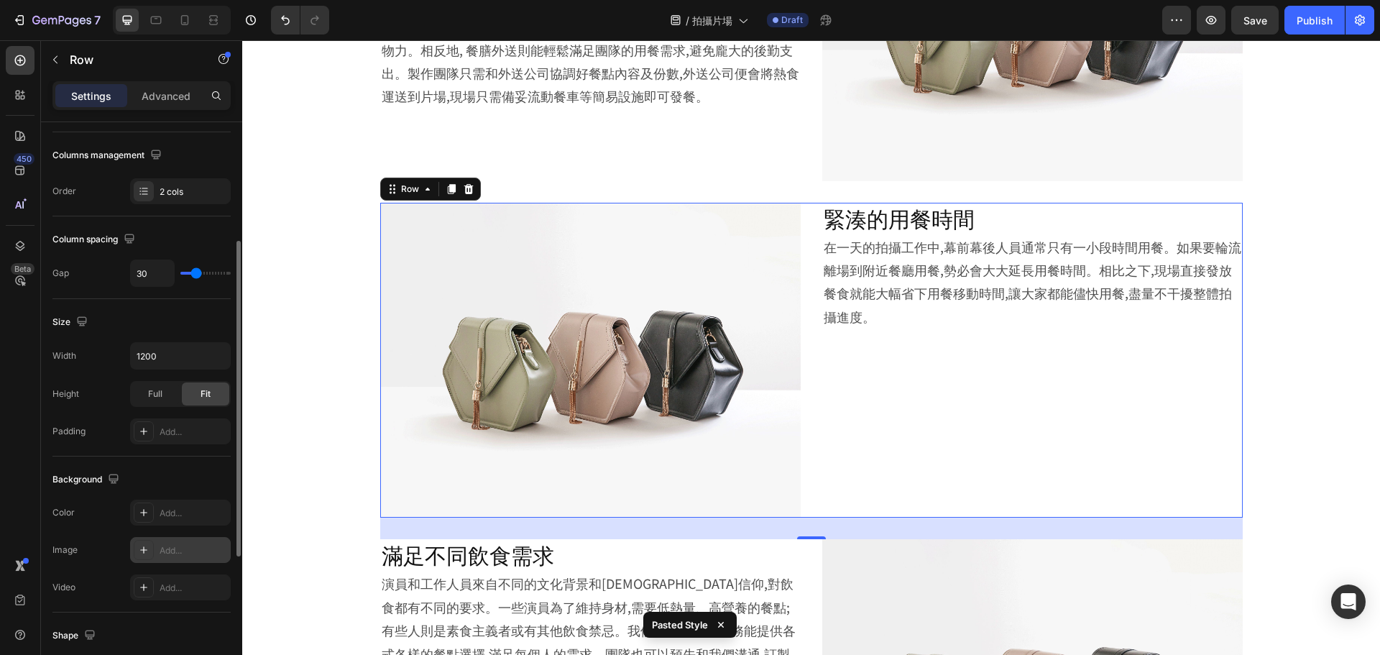
scroll to position [467, 0]
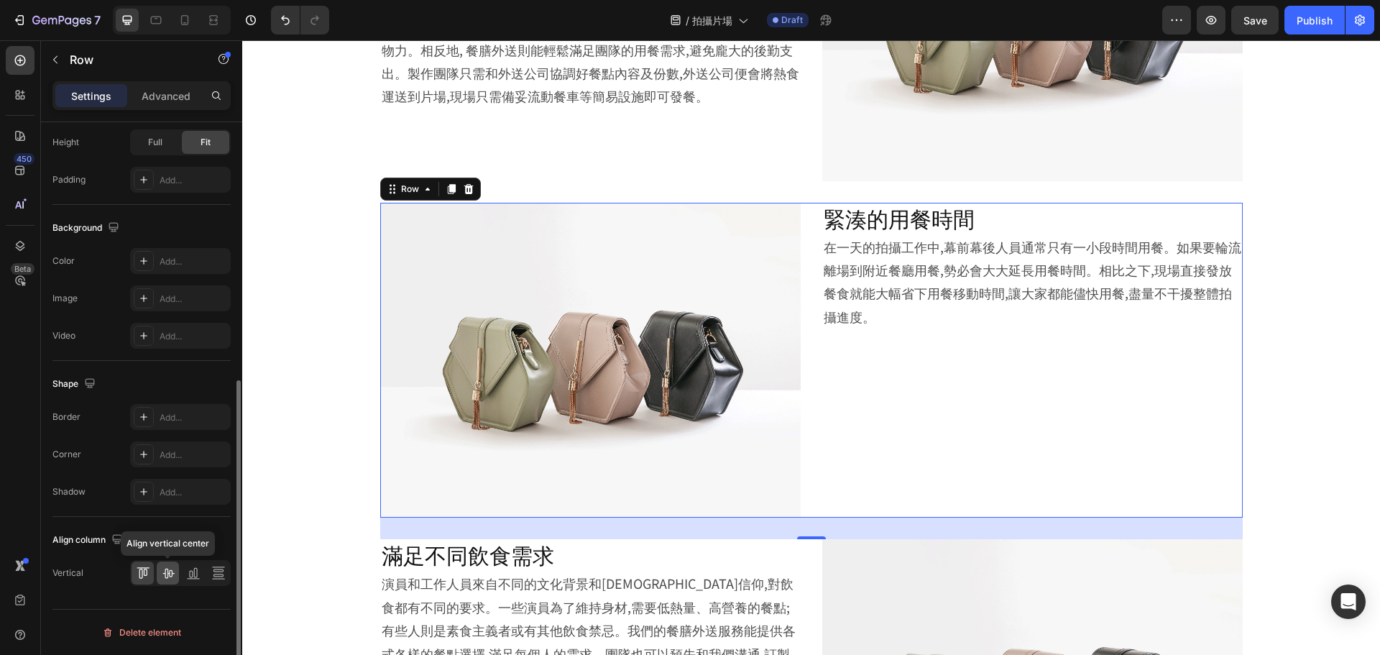
click at [158, 570] on div at bounding box center [168, 572] width 22 height 23
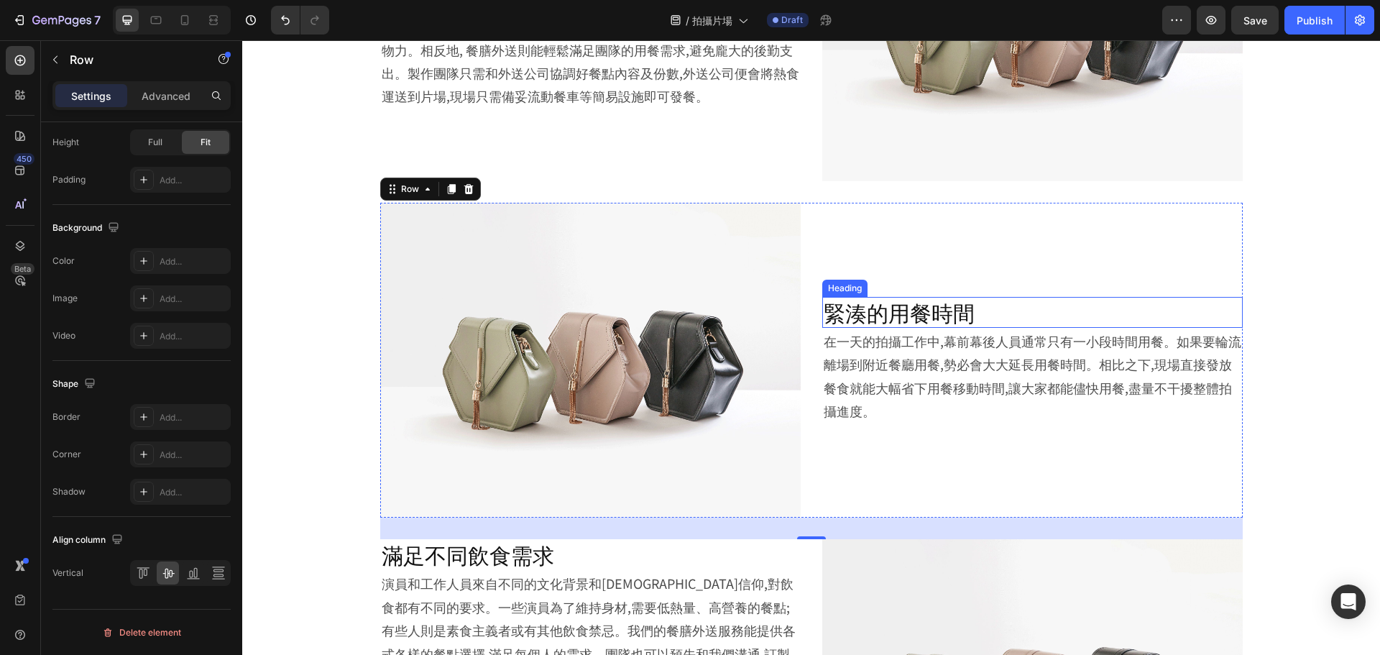
click at [918, 301] on p "緊湊的用餐時間" at bounding box center [1033, 312] width 418 height 28
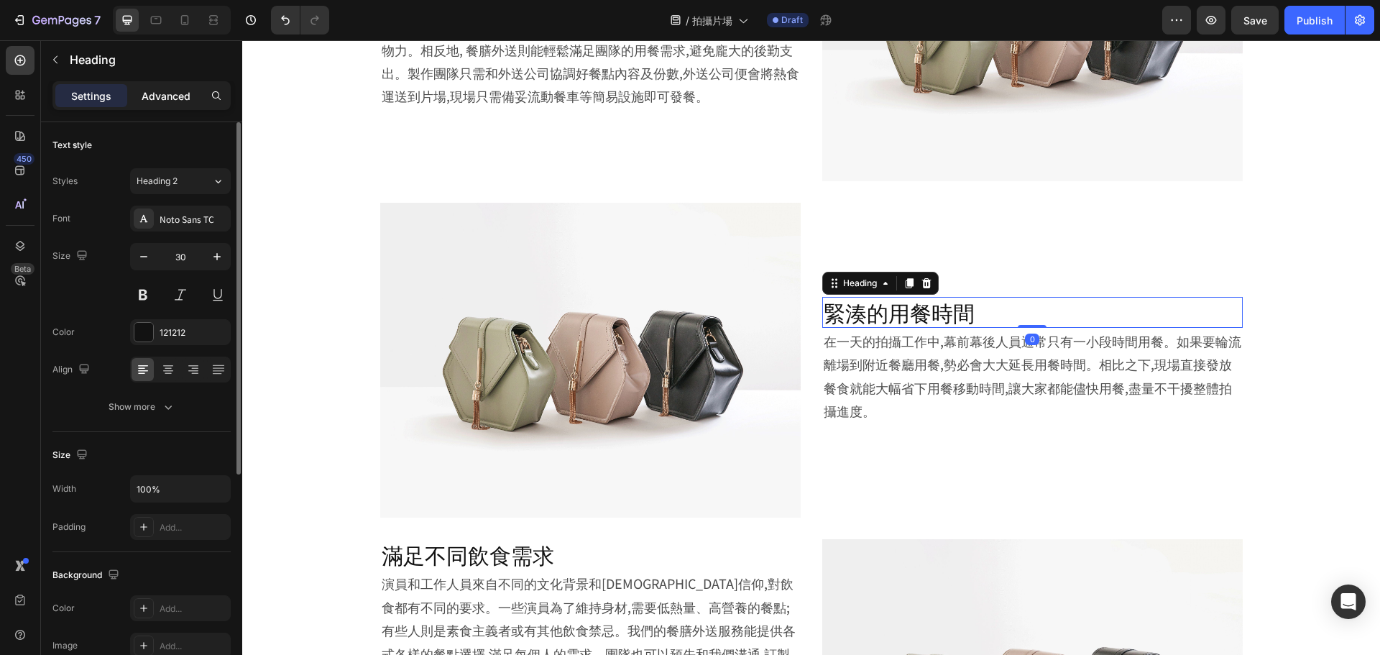
click at [163, 102] on p "Advanced" at bounding box center [166, 95] width 49 height 15
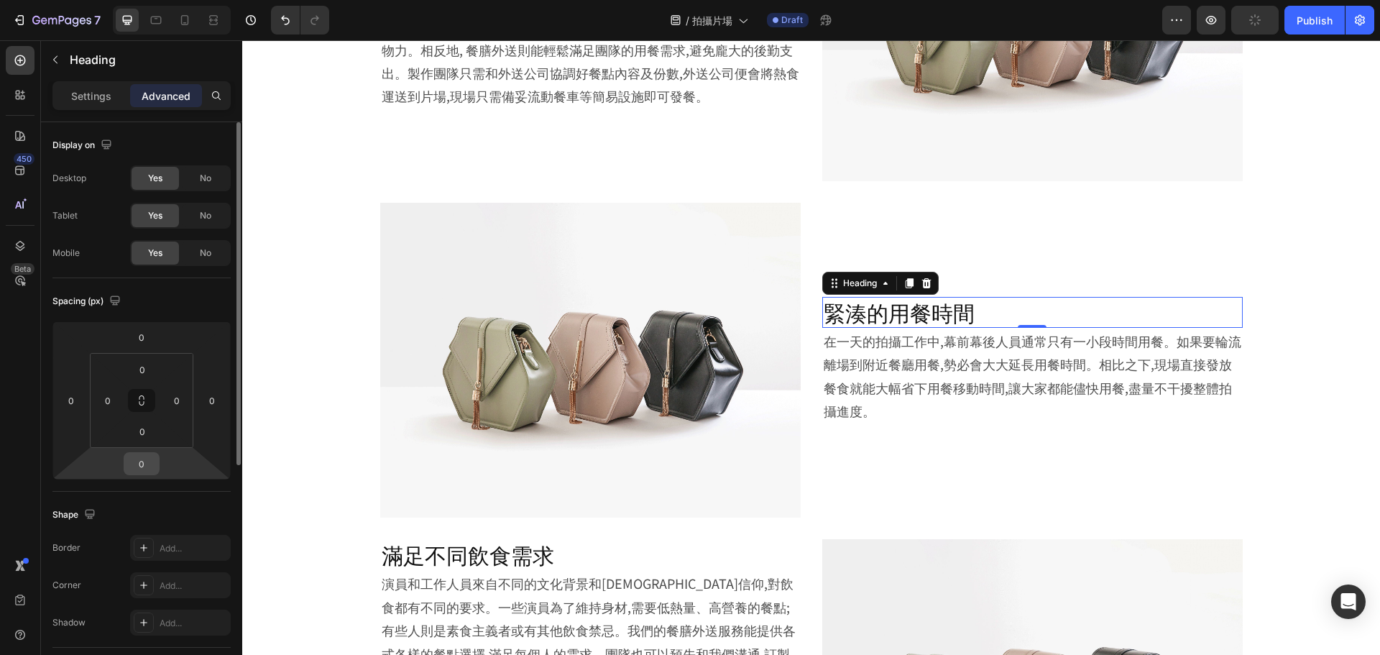
click at [144, 470] on input "0" at bounding box center [141, 464] width 29 height 22
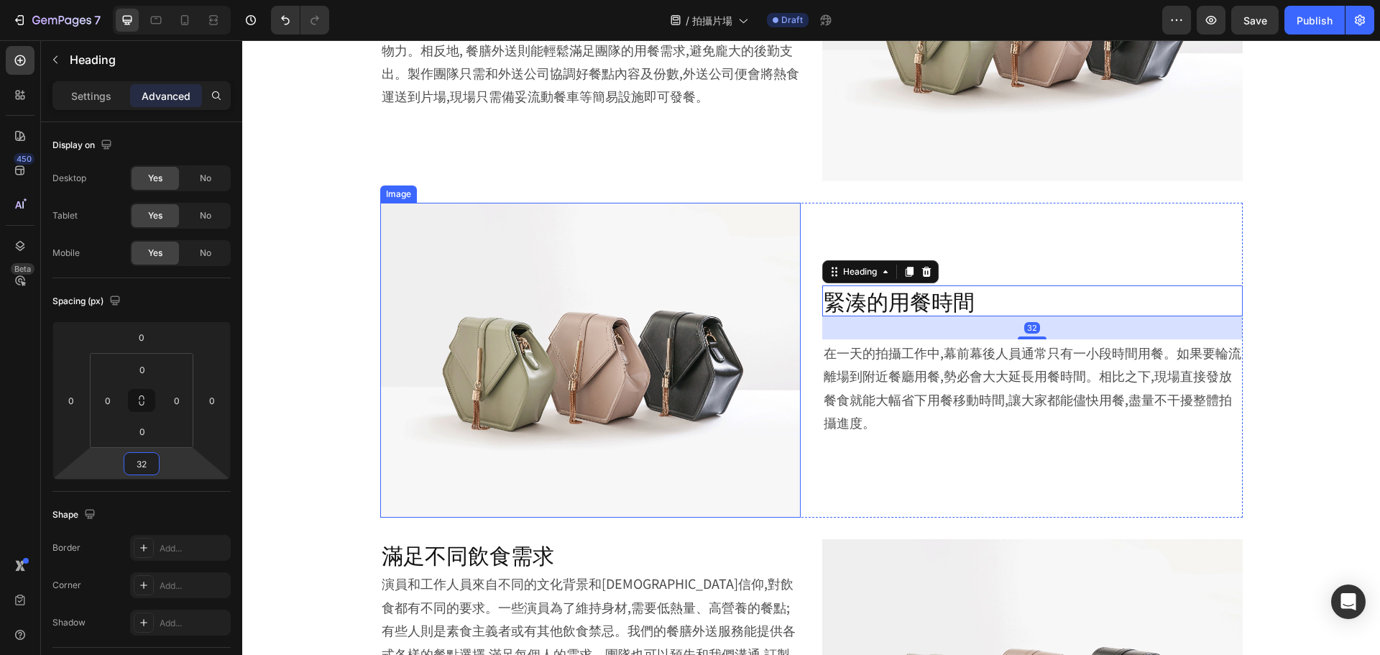
type input "3"
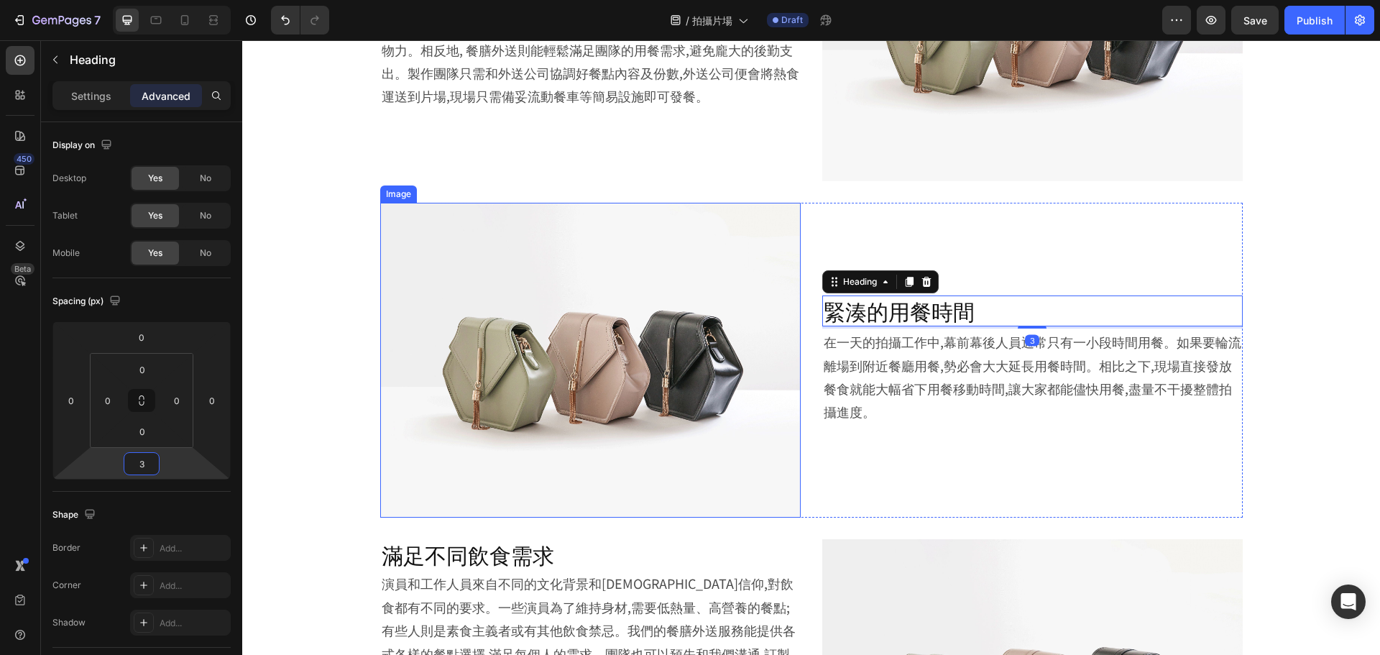
type input "30"
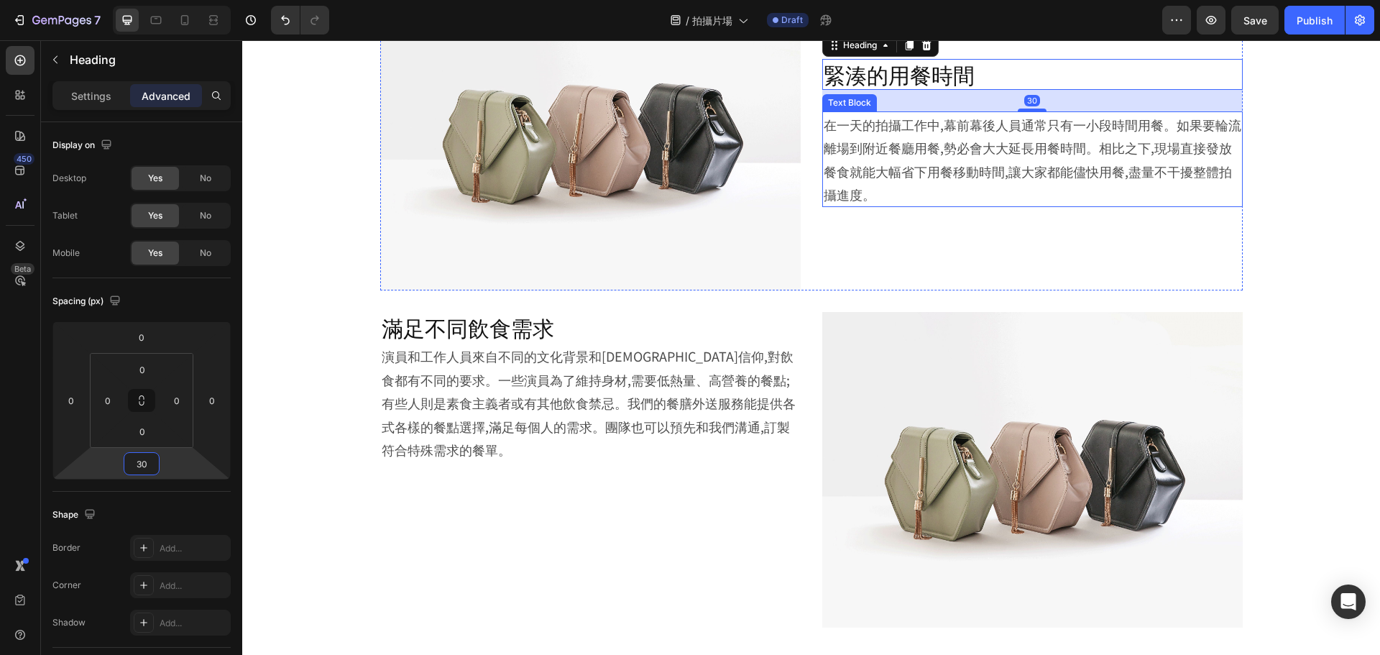
scroll to position [1934, 0]
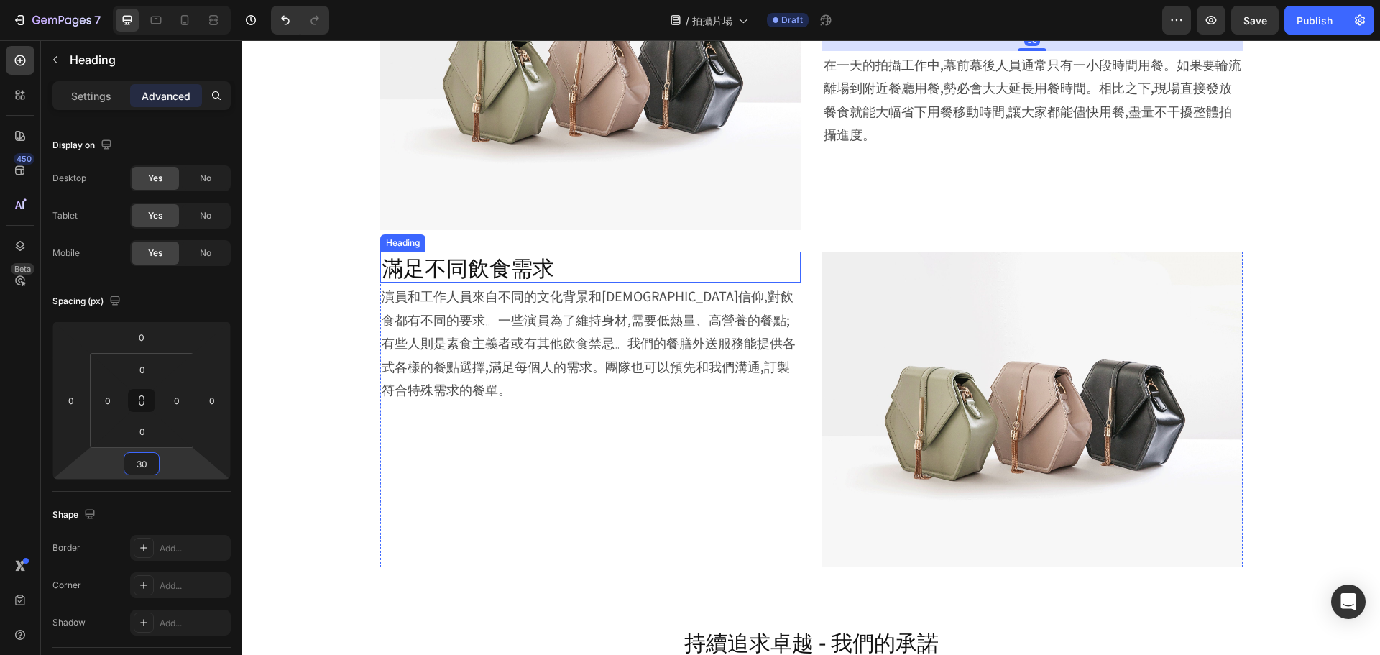
click at [699, 255] on p "滿足不同飲食需求" at bounding box center [591, 267] width 418 height 28
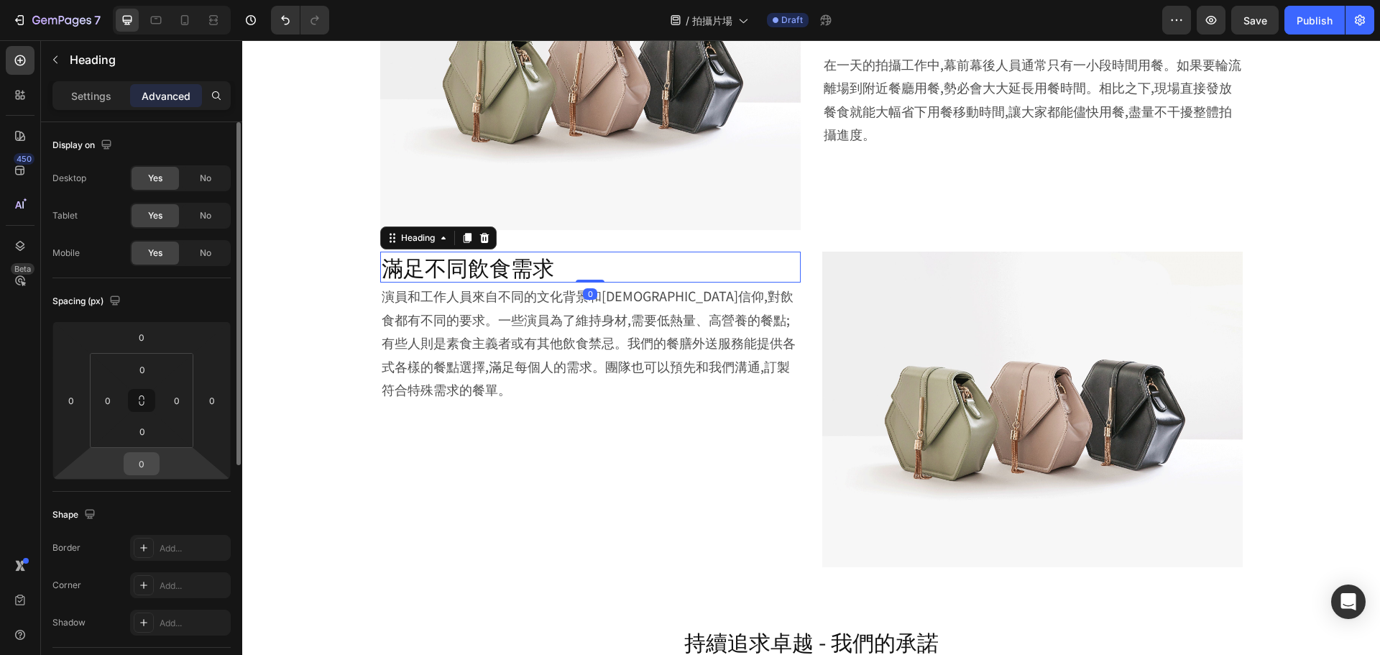
click at [144, 462] on input "0" at bounding box center [141, 464] width 29 height 22
type input "30"
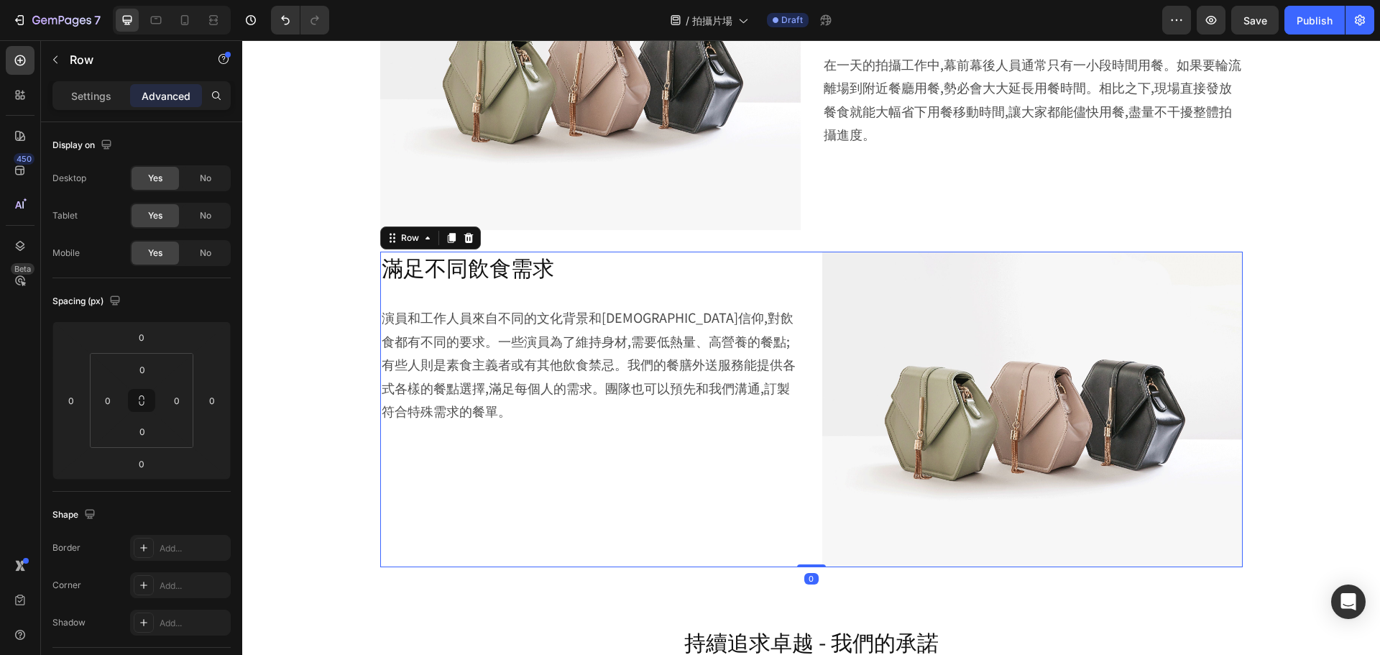
click at [816, 481] on div "Image 滿足不同飲食需求 Heading 演員和工作人員來自不同的文化背景和宗教信仰,對飲食都有不同的要求。一些演員為了維持身材,需要低熱量、高營養的餐點…" at bounding box center [811, 410] width 863 height 316
click at [108, 101] on p "Settings" at bounding box center [91, 95] width 40 height 15
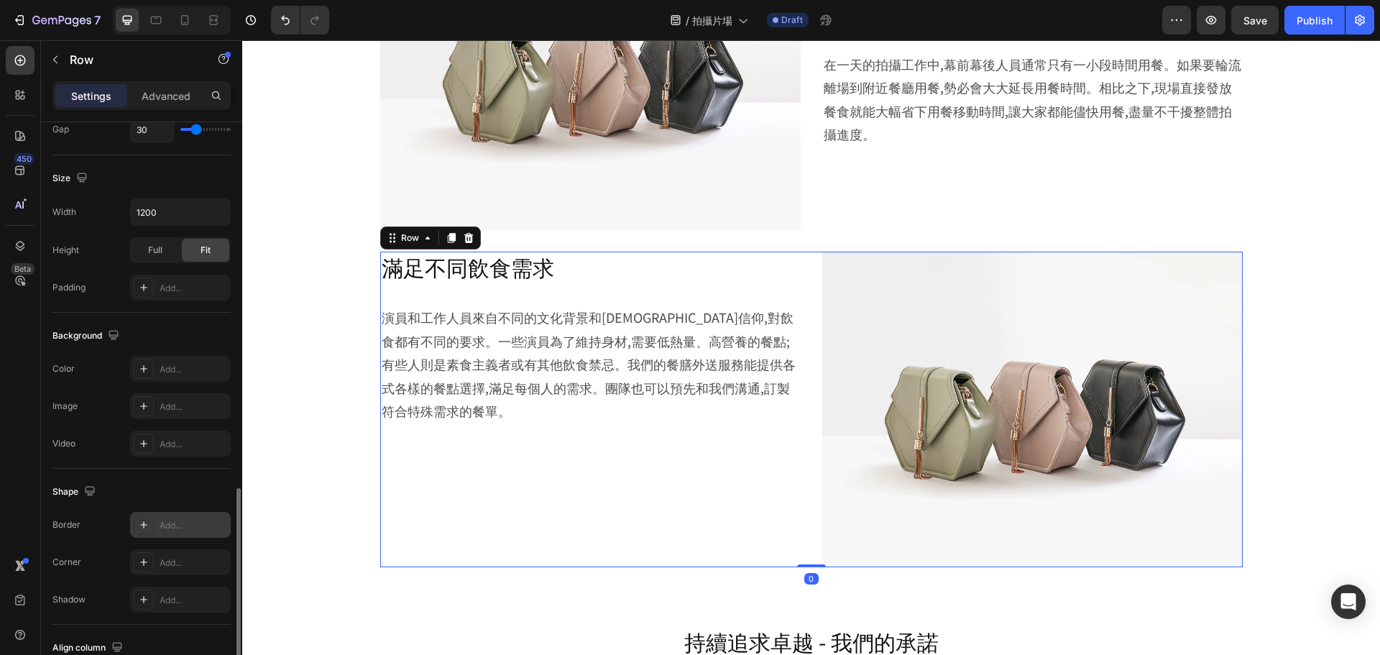
scroll to position [467, 0]
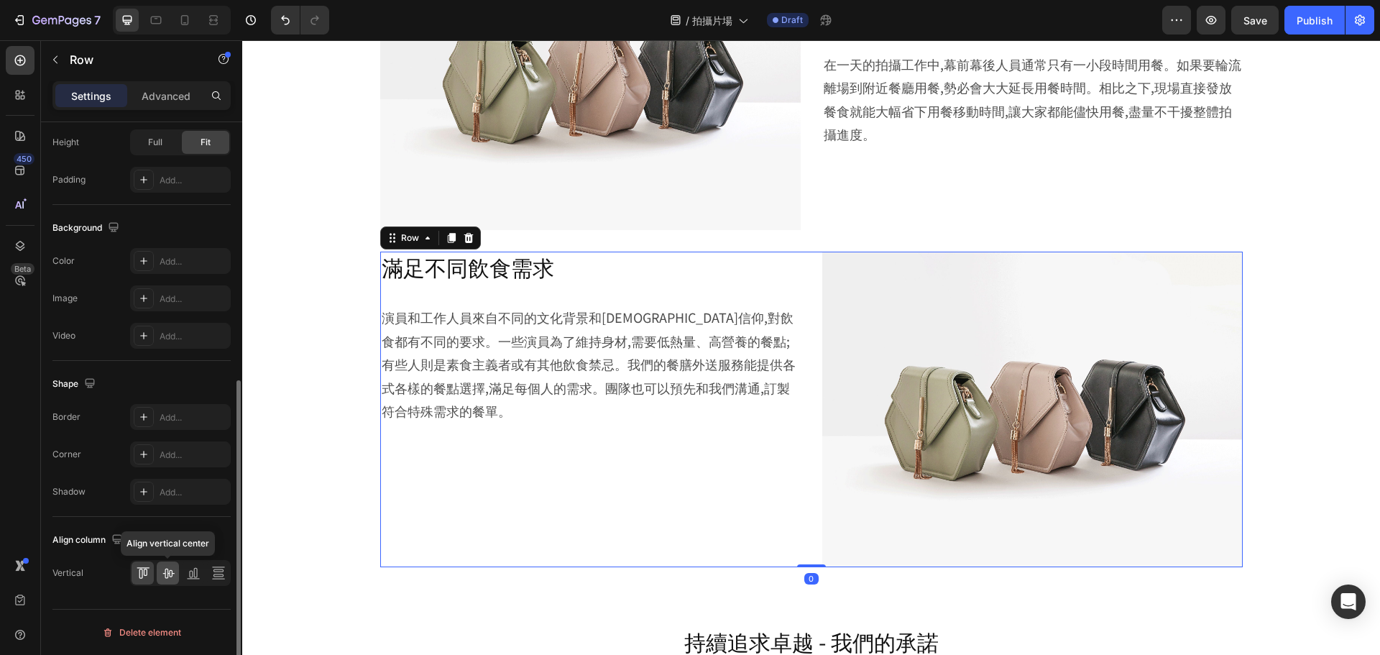
click at [169, 571] on icon at bounding box center [168, 574] width 12 height 10
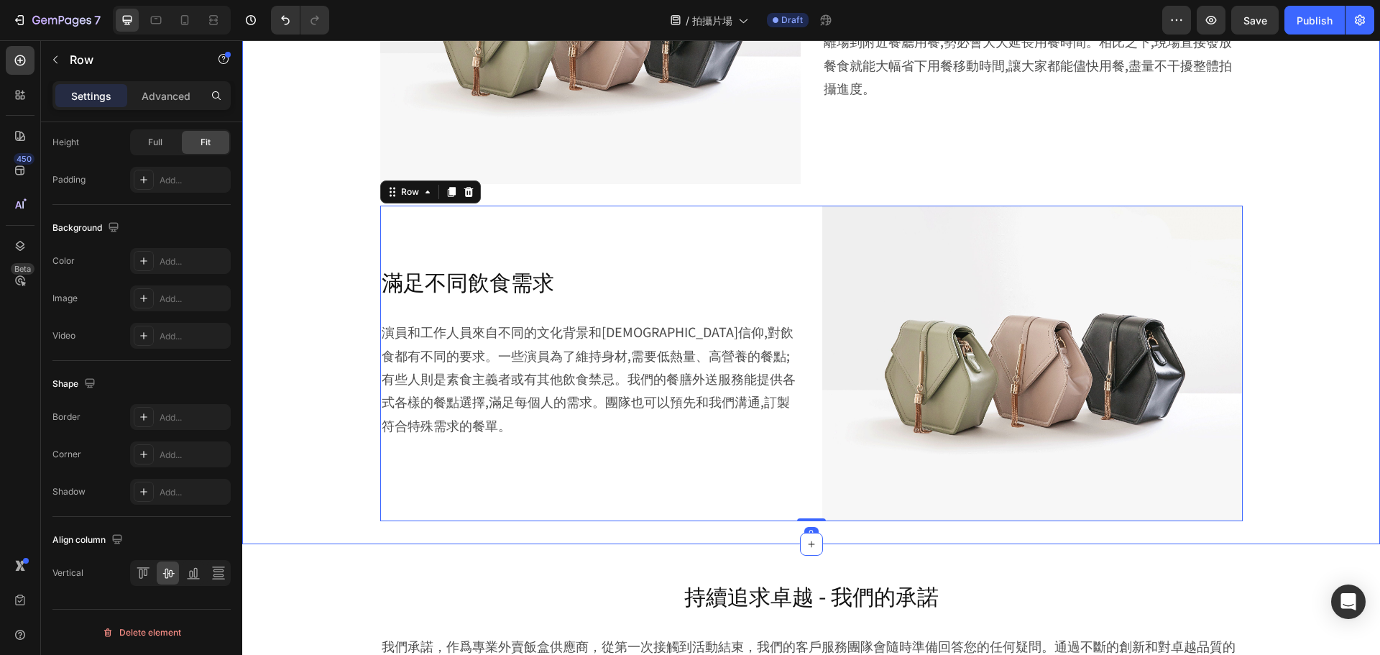
scroll to position [2006, 0]
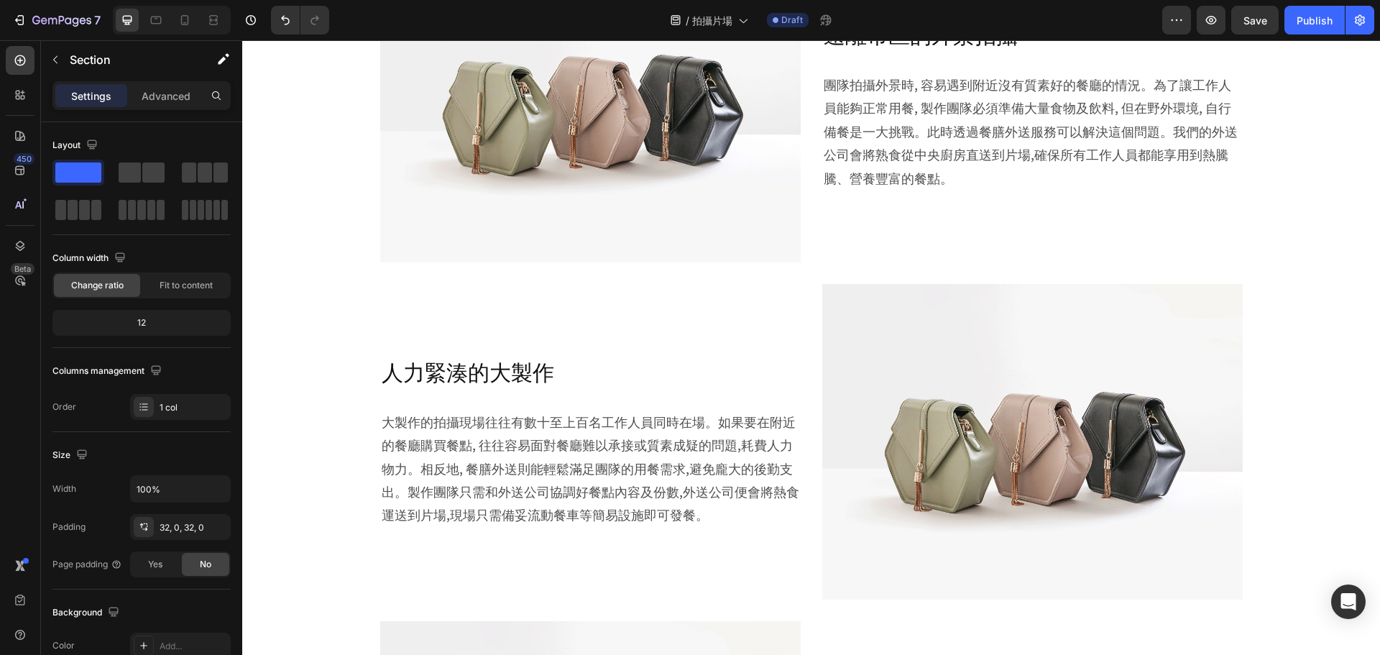
scroll to position [1143, 0]
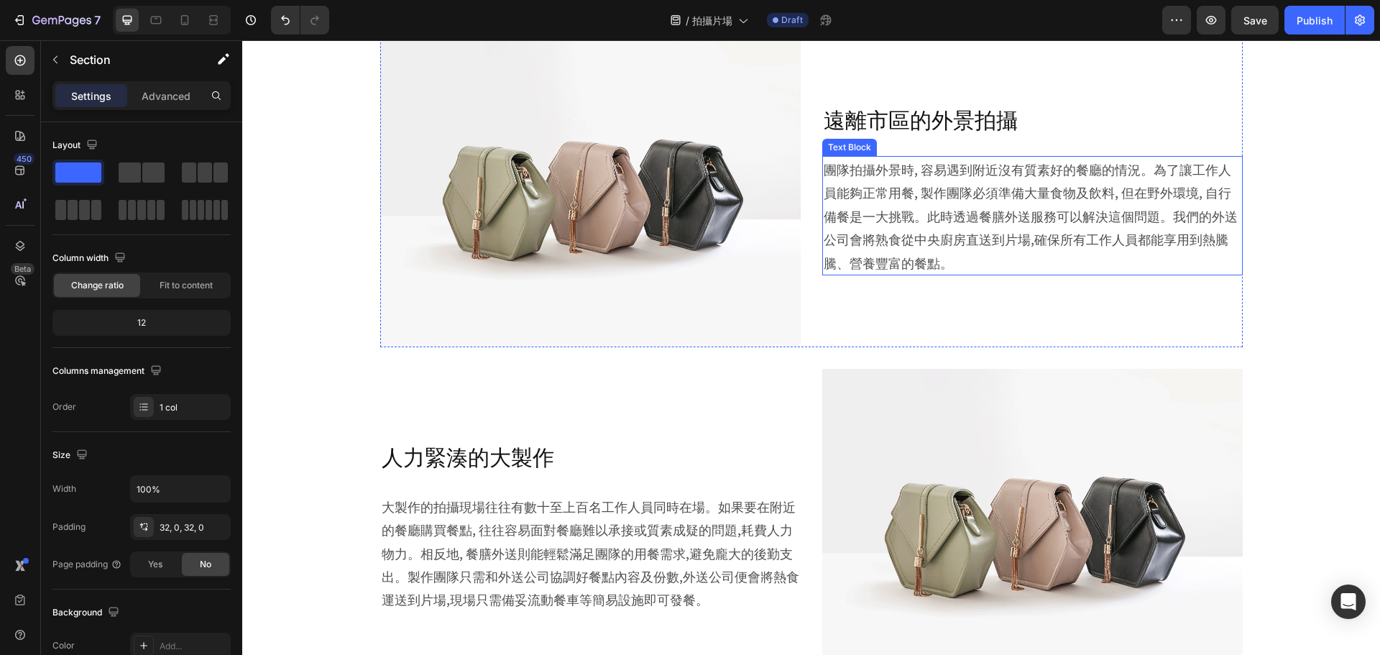
click at [1164, 223] on p "團隊拍攝外景時, 容易遇到附近沒有質素好的餐廳的情況。為了讓工作人員能夠正常用餐, 製作團隊必須準備大量食物及飲料, 但在野外環境, 自行備餐是一大挑戰。此時…" at bounding box center [1033, 215] width 418 height 116
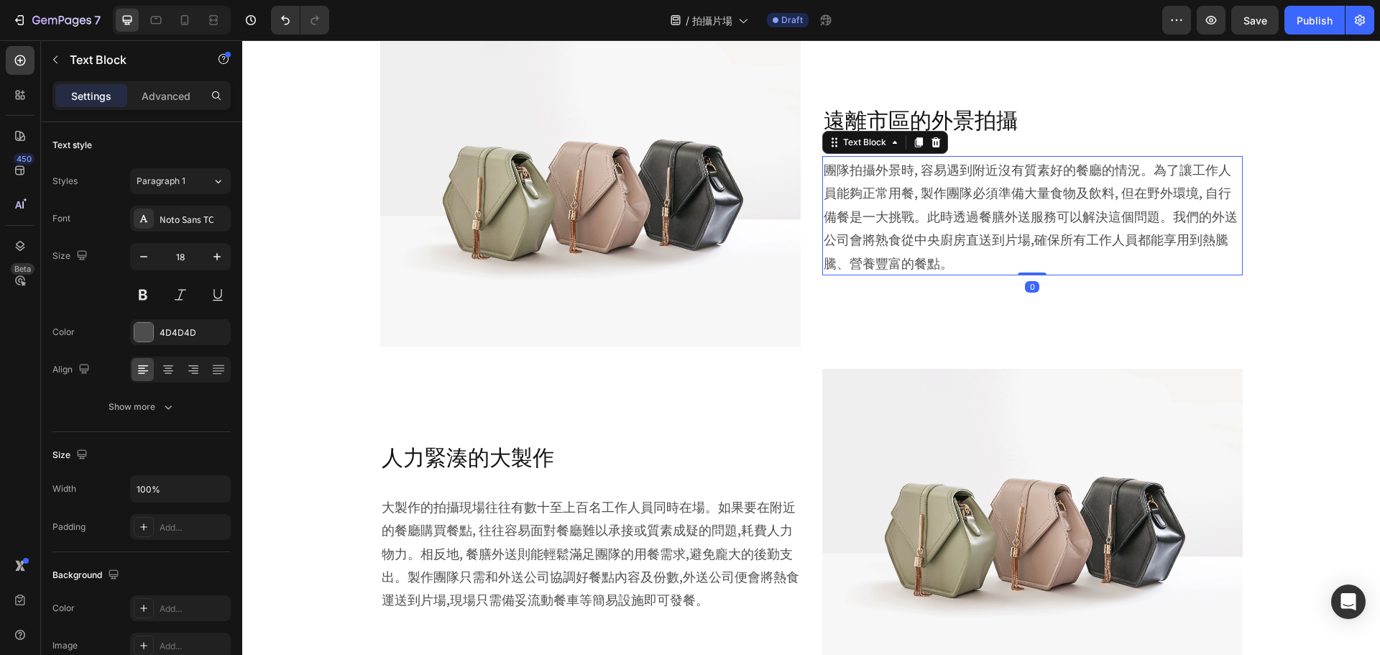
click at [1167, 219] on p "團隊拍攝外景時, 容易遇到附近沒有質素好的餐廳的情況。為了讓工作人員能夠正常用餐, 製作團隊必須準備大量食物及飲料, 但在野外環境, 自行備餐是一大挑戰。此時…" at bounding box center [1033, 215] width 418 height 116
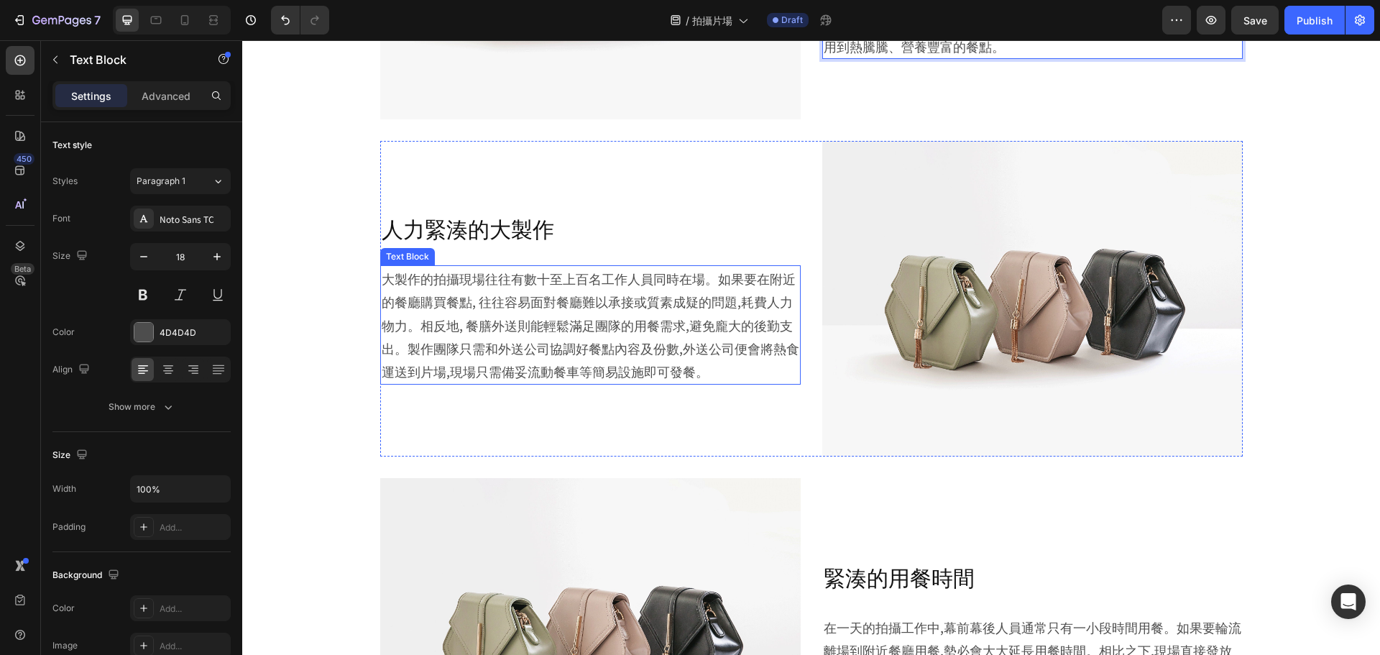
scroll to position [1419, 0]
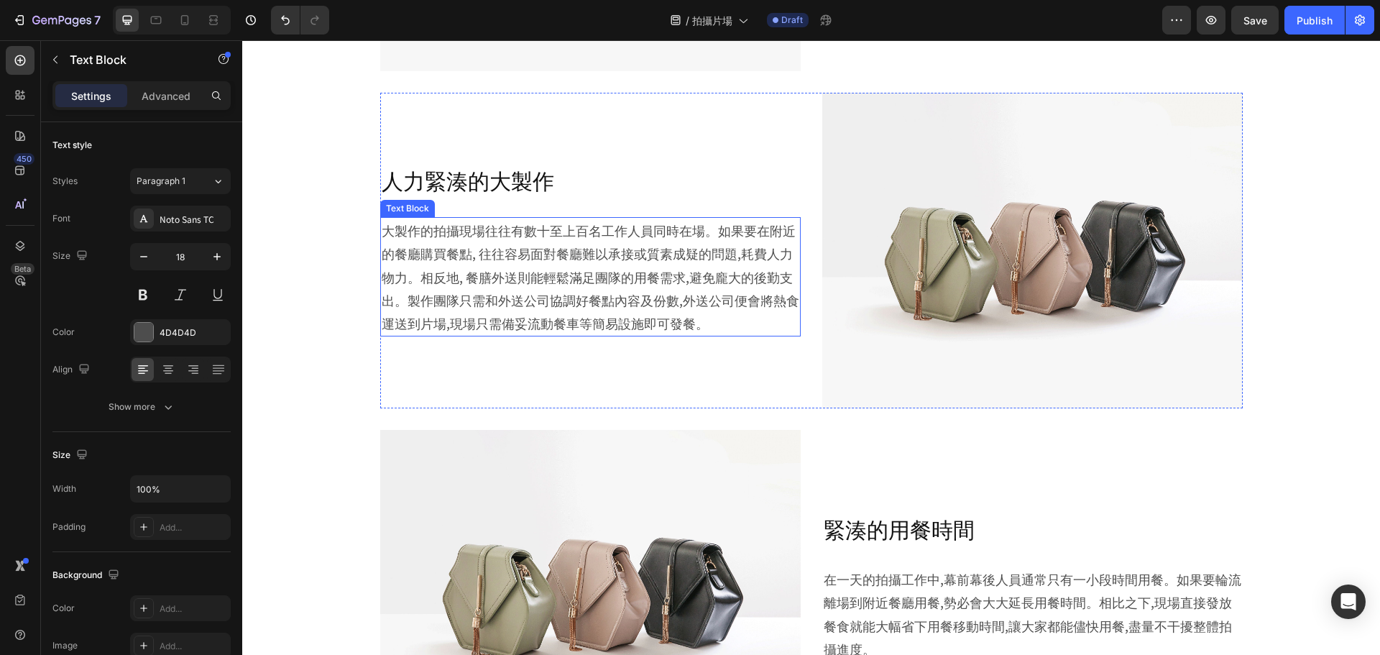
click at [496, 279] on p "大製作的拍攝現場往往有數十至上百名工作人員同時在場。如果要在附近的餐廳購買餐點, 往往容易面對餐廳難以承接或質素成疑的問題,耗費人力物力。相反地, 餐膳外送則…" at bounding box center [591, 277] width 418 height 116
click at [413, 284] on p "大製作的拍攝現場往往有數十至上百名工作人員同時在場。如果要在附近的餐廳購買餐點, 往往容易面對餐廳難以承接或質素成疑的問題,耗費人力物力。相反地, 餐膳外送則…" at bounding box center [591, 277] width 418 height 116
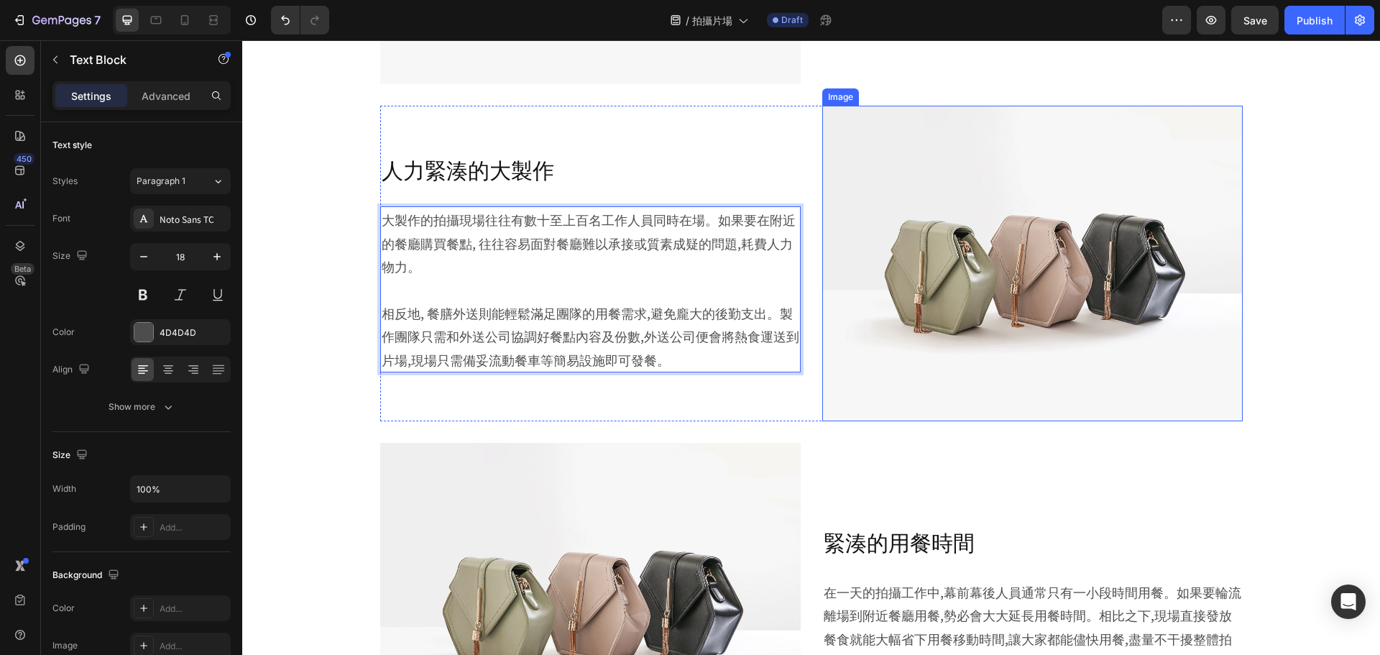
scroll to position [1683, 0]
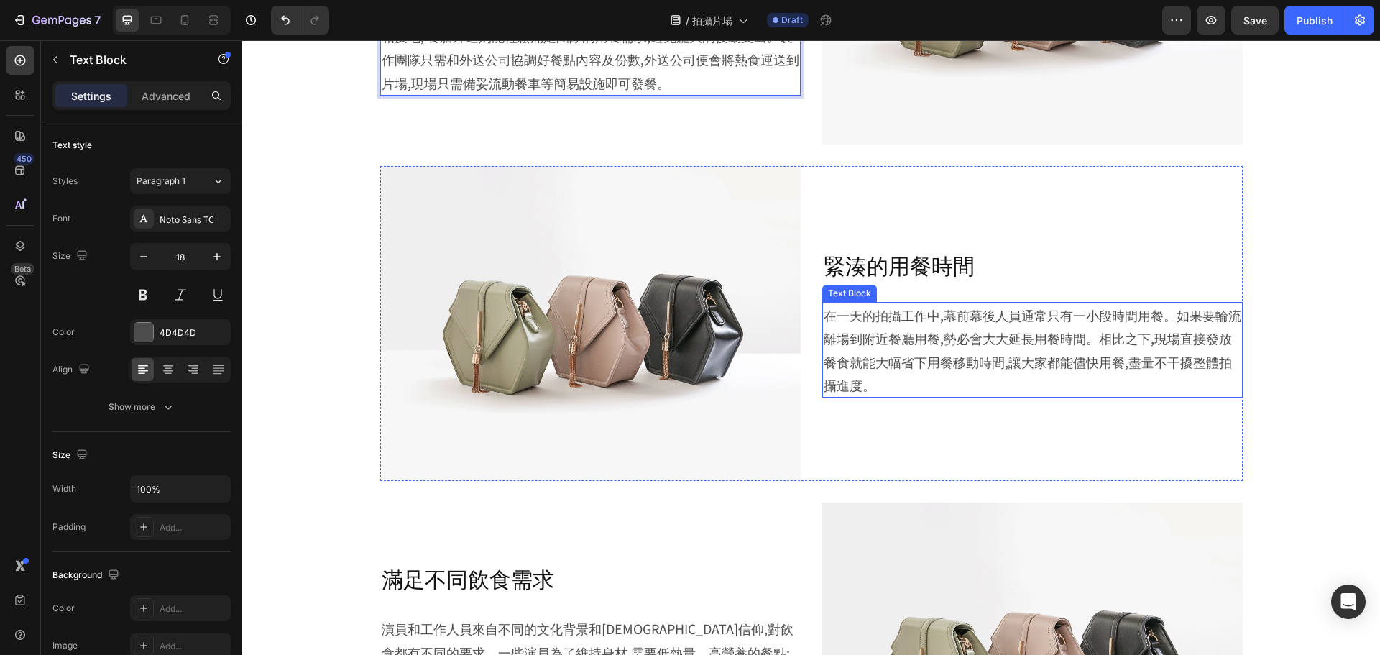
click at [914, 336] on p "在一天的拍攝工作中,幕前幕後人員通常只有一小段時間用餐。如果要輪流離場到附近餐廳用餐,勢必會大大延長用餐時間。相比之下,現場直接發放餐食就能大幅省下用餐移動時…" at bounding box center [1033, 349] width 418 height 93
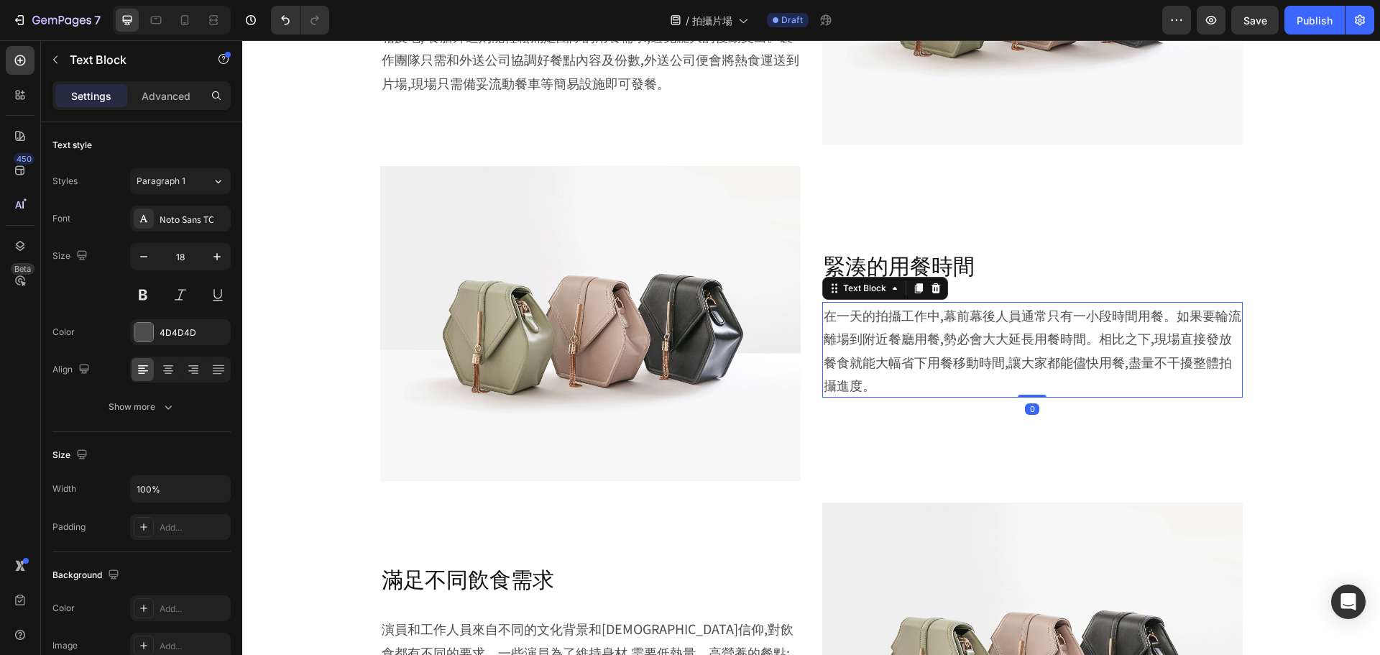
click at [1092, 334] on p "在一天的拍攝工作中,幕前幕後人員通常只有一小段時間用餐。如果要輪流離場到附近餐廳用餐,勢必會大大延長用餐時間。相比之下,現場直接發放餐食就能大幅省下用餐移動時…" at bounding box center [1033, 349] width 418 height 93
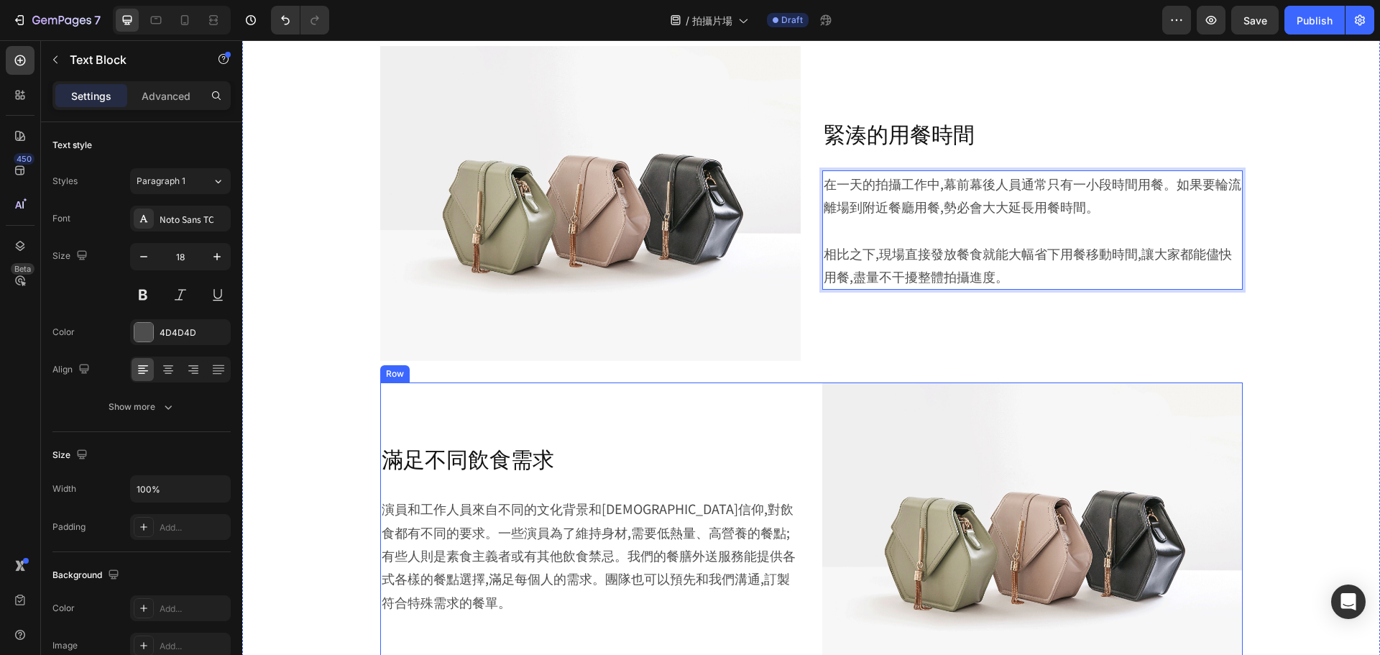
scroll to position [1959, 0]
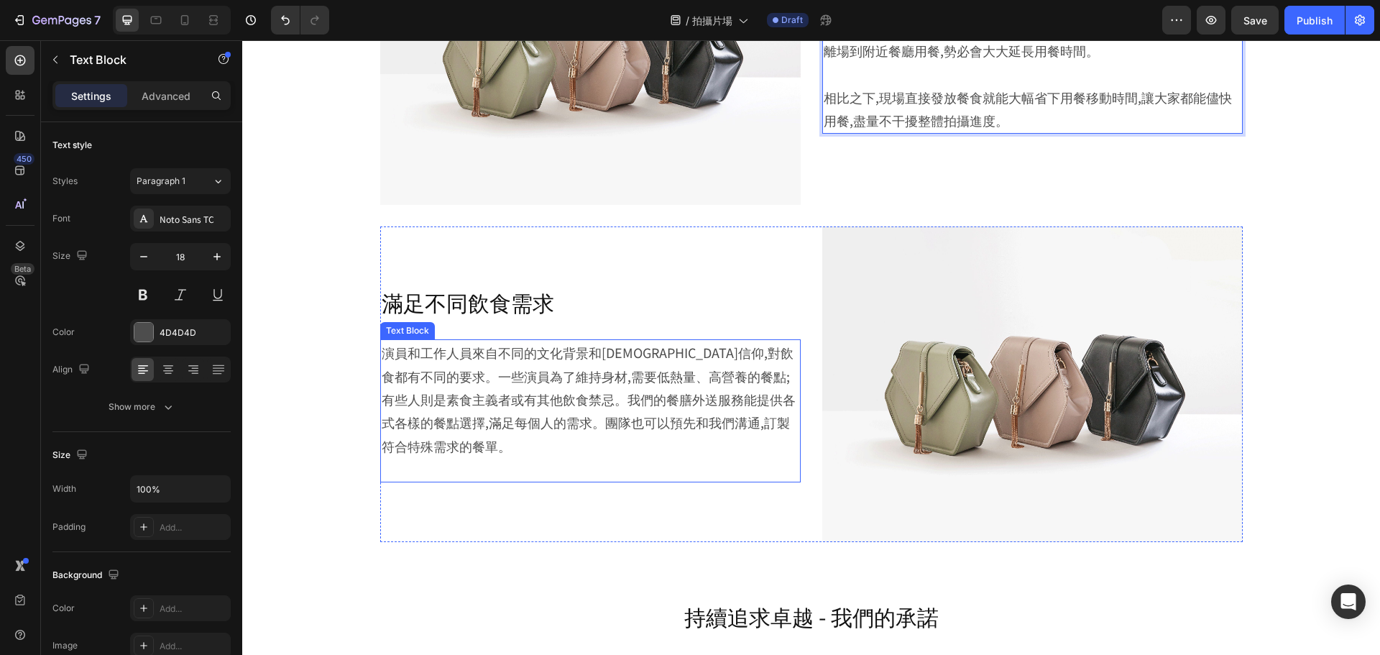
click at [454, 385] on p "演員和工作人員來自不同的文化背景和[DEMOGRAPHIC_DATA]信仰,對飲食都有不同的要求。一些演員為了維持身材,需要低熱量、高營養的餐點;有些人則是素…" at bounding box center [591, 399] width 418 height 116
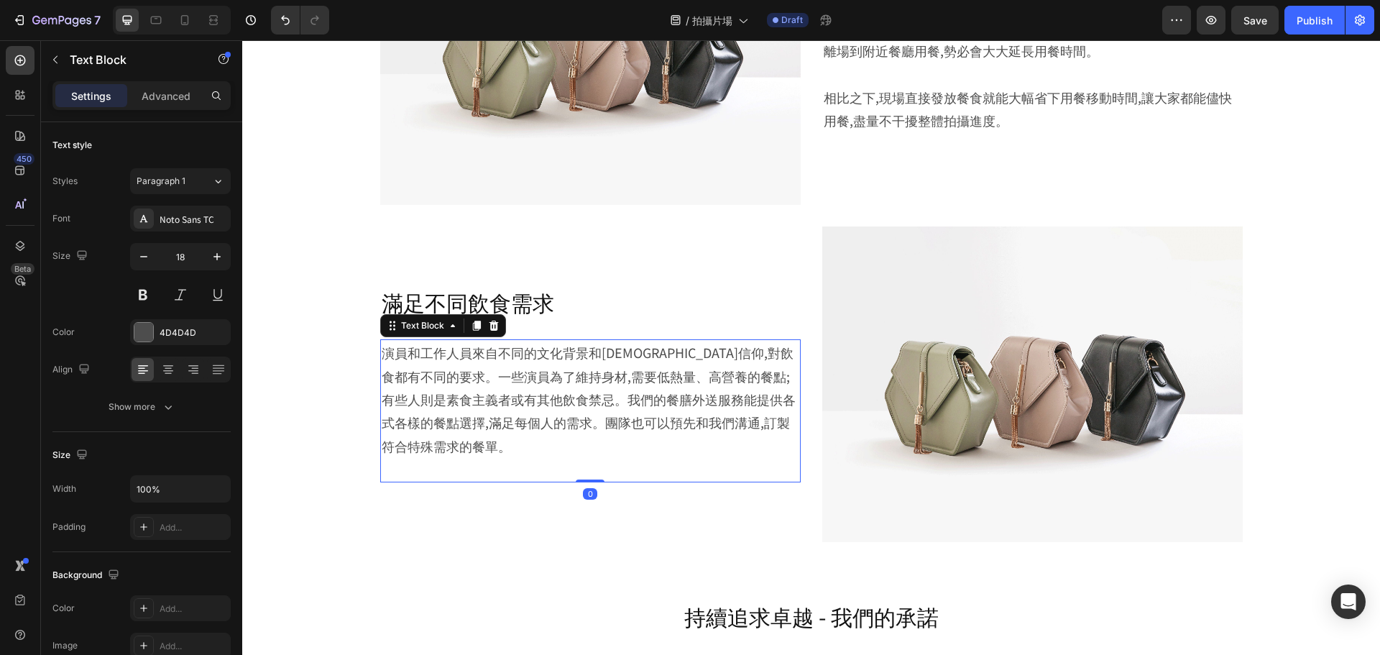
click at [505, 408] on p "演員和工作人員來自不同的文化背景和[DEMOGRAPHIC_DATA]信仰,對飲食都有不同的要求。一些演員為了維持身材,需要低熱量、高營養的餐點;有些人則是素…" at bounding box center [591, 399] width 418 height 116
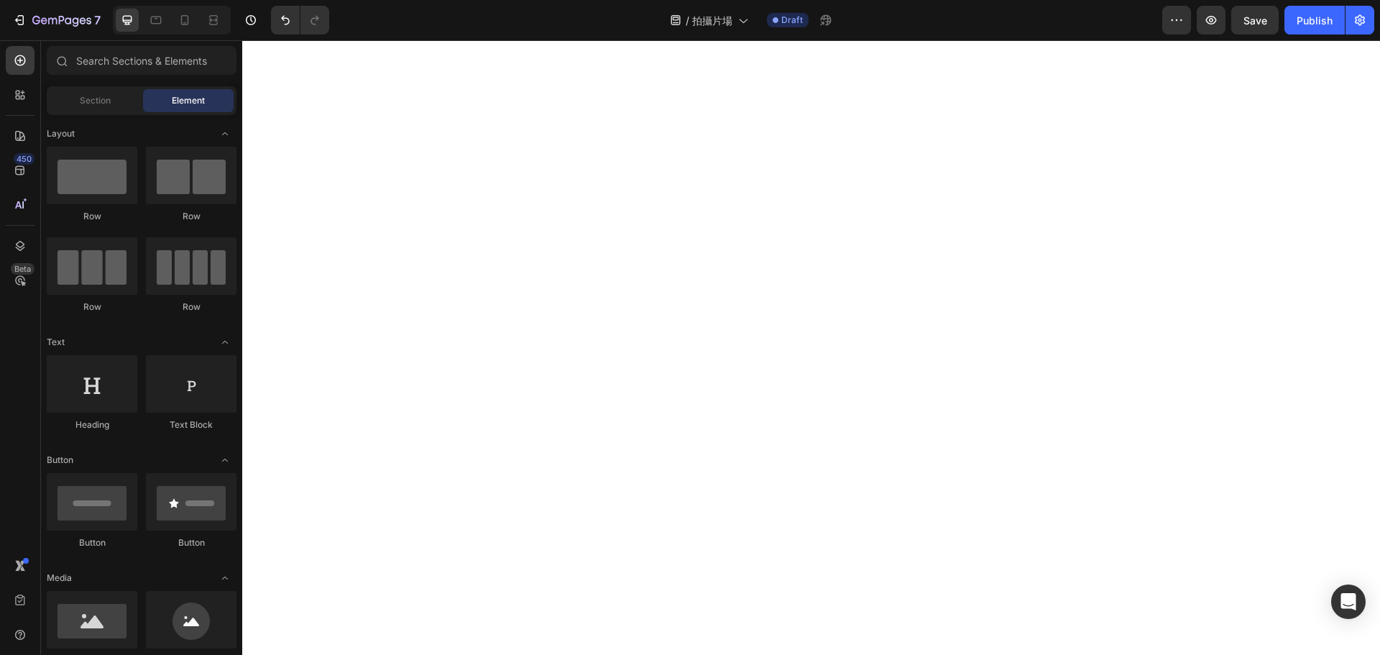
scroll to position [0, 0]
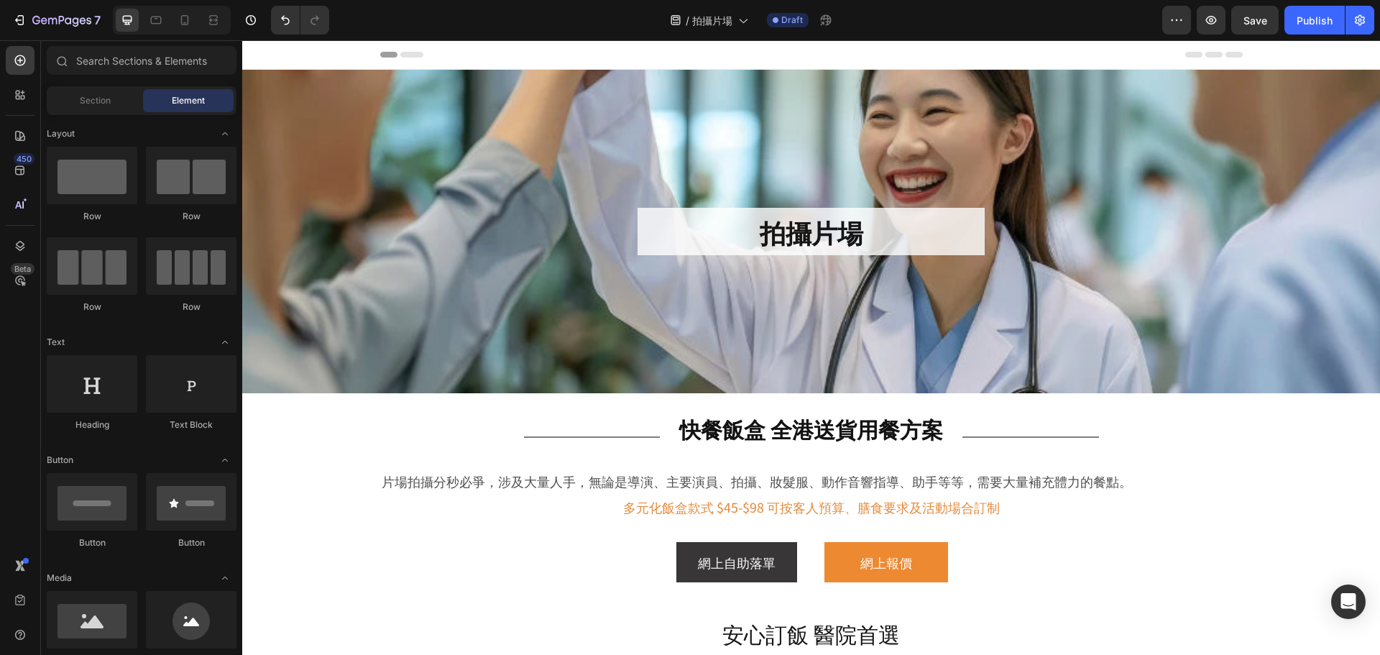
drag, startPoint x: 1380, startPoint y: 444, endPoint x: 1619, endPoint y: 64, distance: 449.4
click at [1259, 329] on div "Background Image" at bounding box center [811, 232] width 1138 height 324
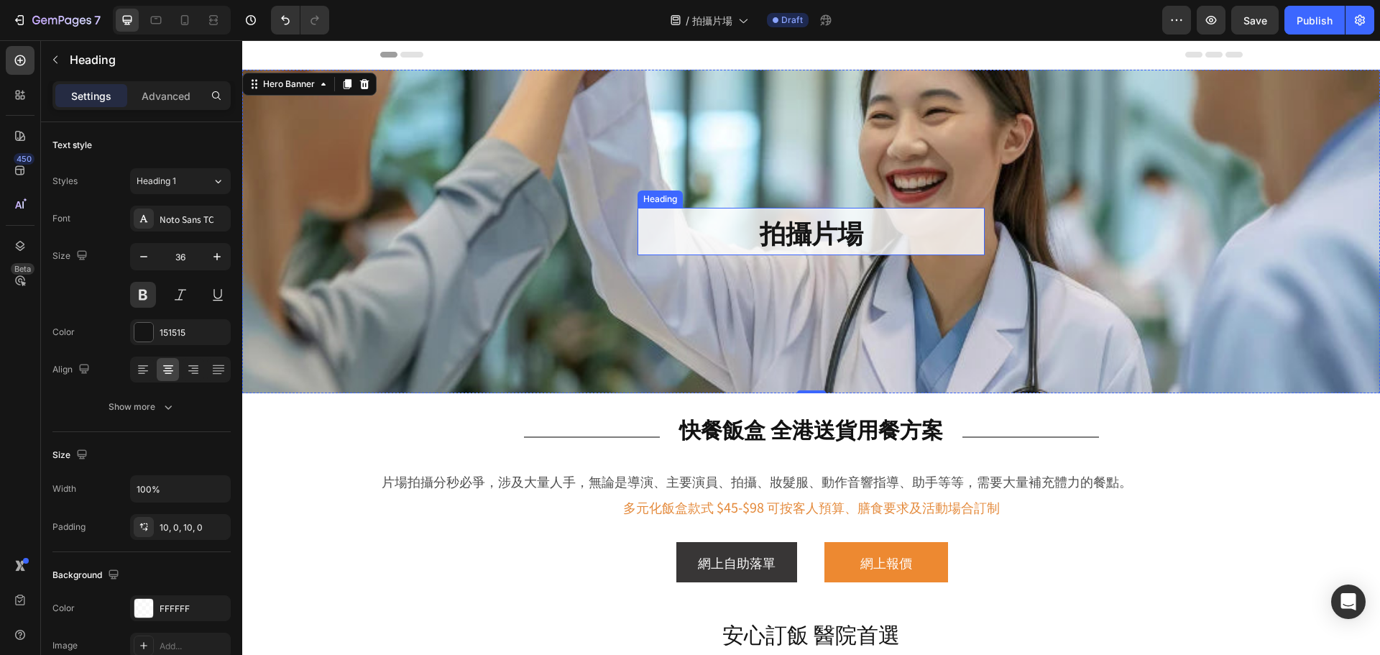
click at [872, 226] on h2 "拍攝片場" at bounding box center [811, 232] width 347 height 48
click at [884, 237] on h2 "拍攝片場" at bounding box center [811, 232] width 347 height 48
drag, startPoint x: 449, startPoint y: 234, endPoint x: 256, endPoint y: 273, distance: 197.2
click at [449, 234] on div "拍攝片場快餐 Heading" at bounding box center [811, 232] width 1138 height 48
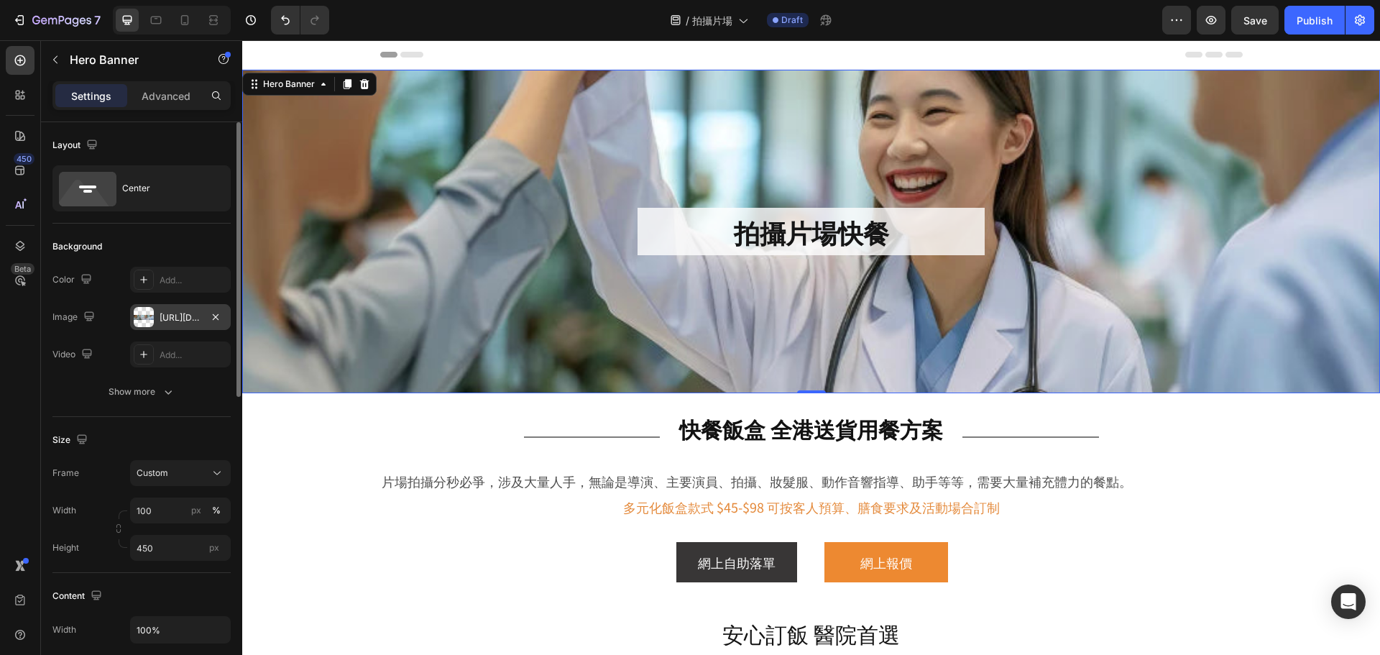
click at [194, 326] on div "[URL][DOMAIN_NAME]" at bounding box center [180, 317] width 101 height 26
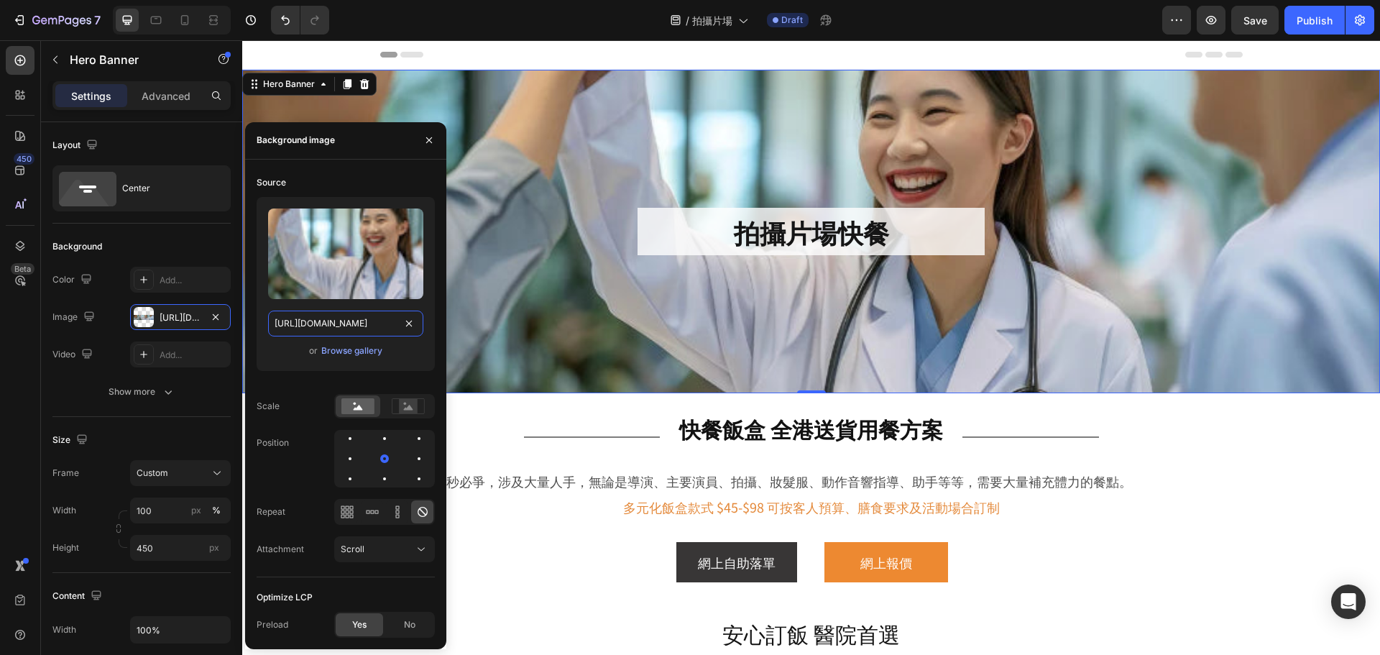
click at [359, 324] on input "[URL][DOMAIN_NAME]" at bounding box center [345, 324] width 155 height 26
paste input "filming_catering1024x728.jpg?v=1756261021"
type input "[URL][DOMAIN_NAME]"
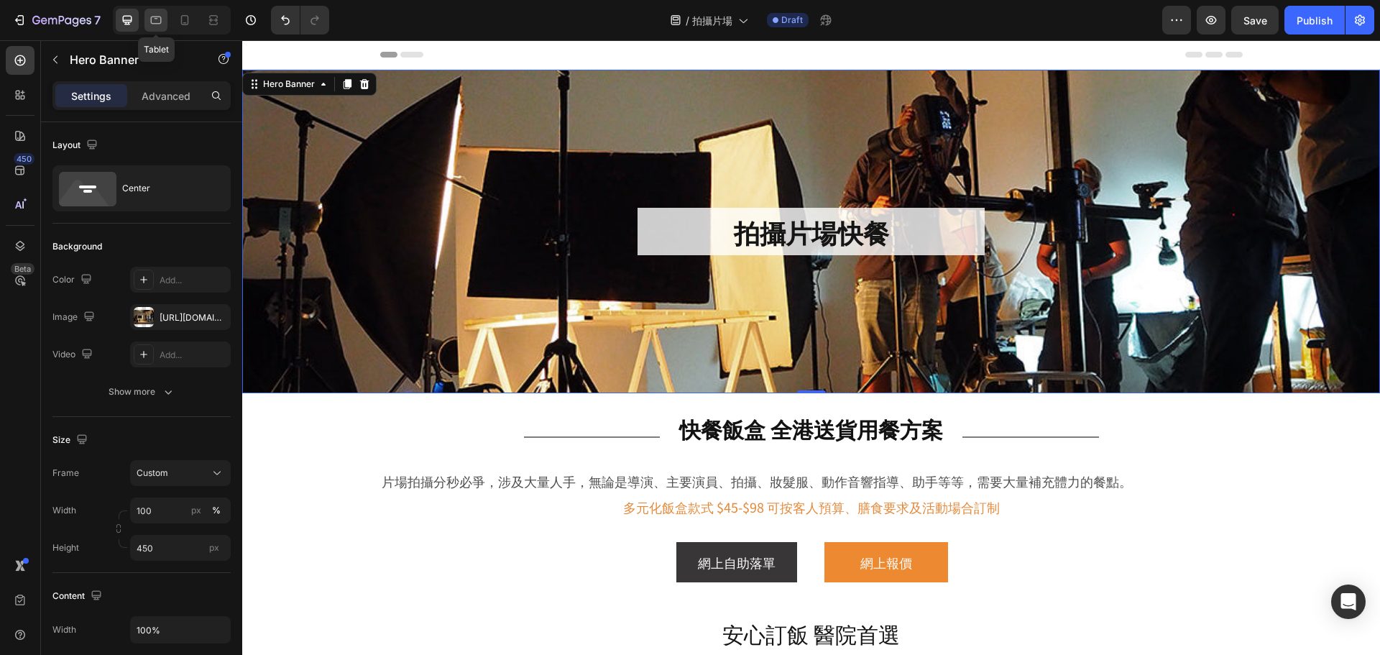
click at [158, 17] on icon at bounding box center [156, 21] width 11 height 8
type input "300"
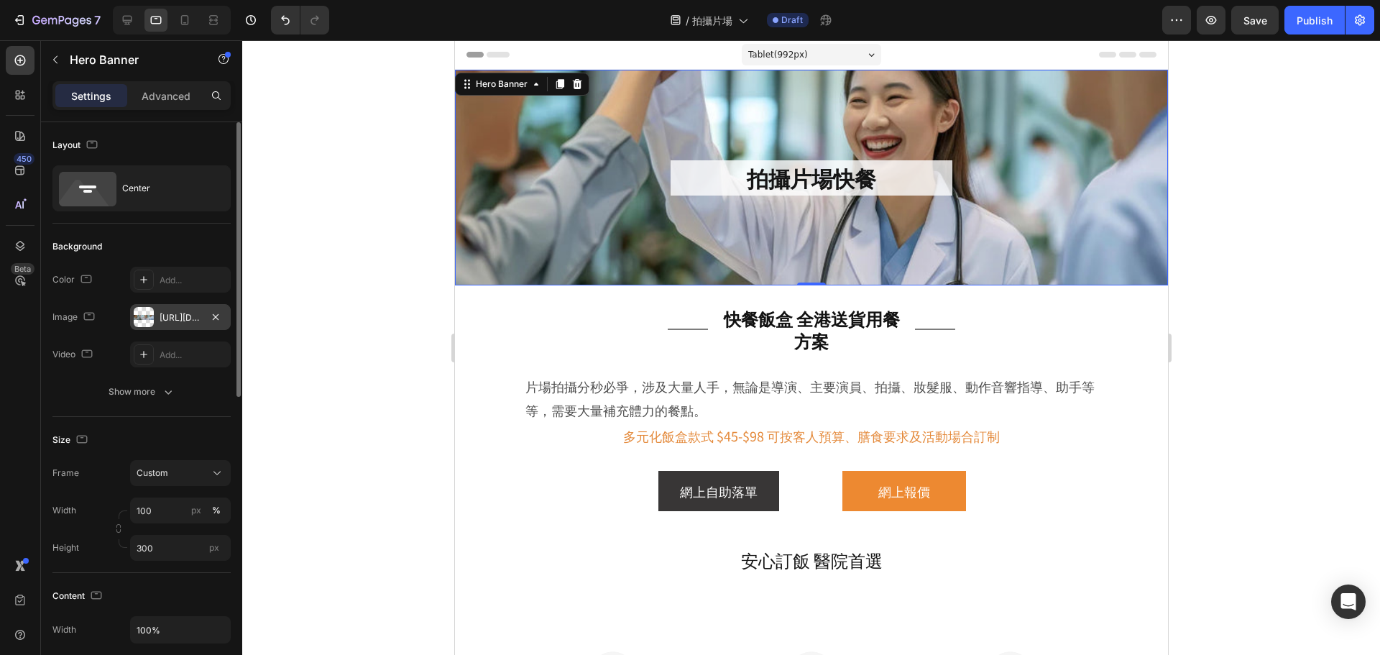
click at [166, 327] on div "[URL][DOMAIN_NAME]" at bounding box center [180, 317] width 101 height 26
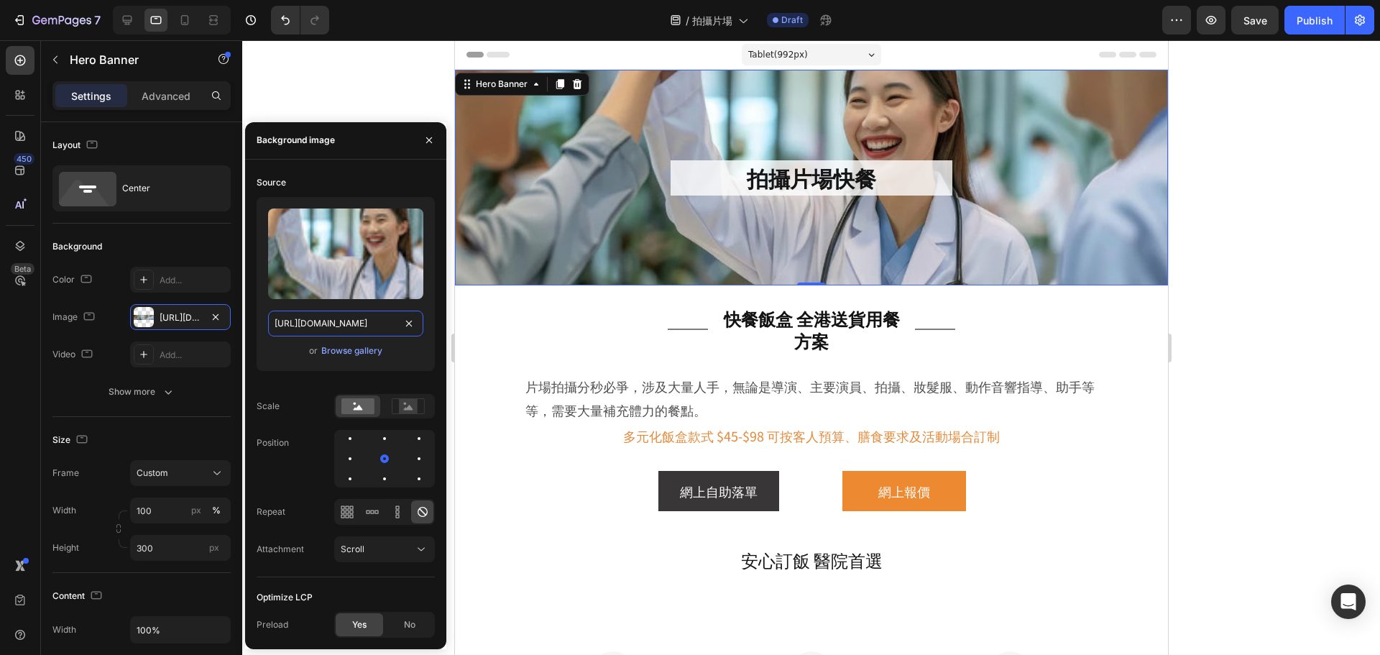
click at [356, 329] on input "[URL][DOMAIN_NAME]" at bounding box center [345, 324] width 155 height 26
paste input "filming_catering1024x728.jpg?v=1756261021"
type input "[URL][DOMAIN_NAME]"
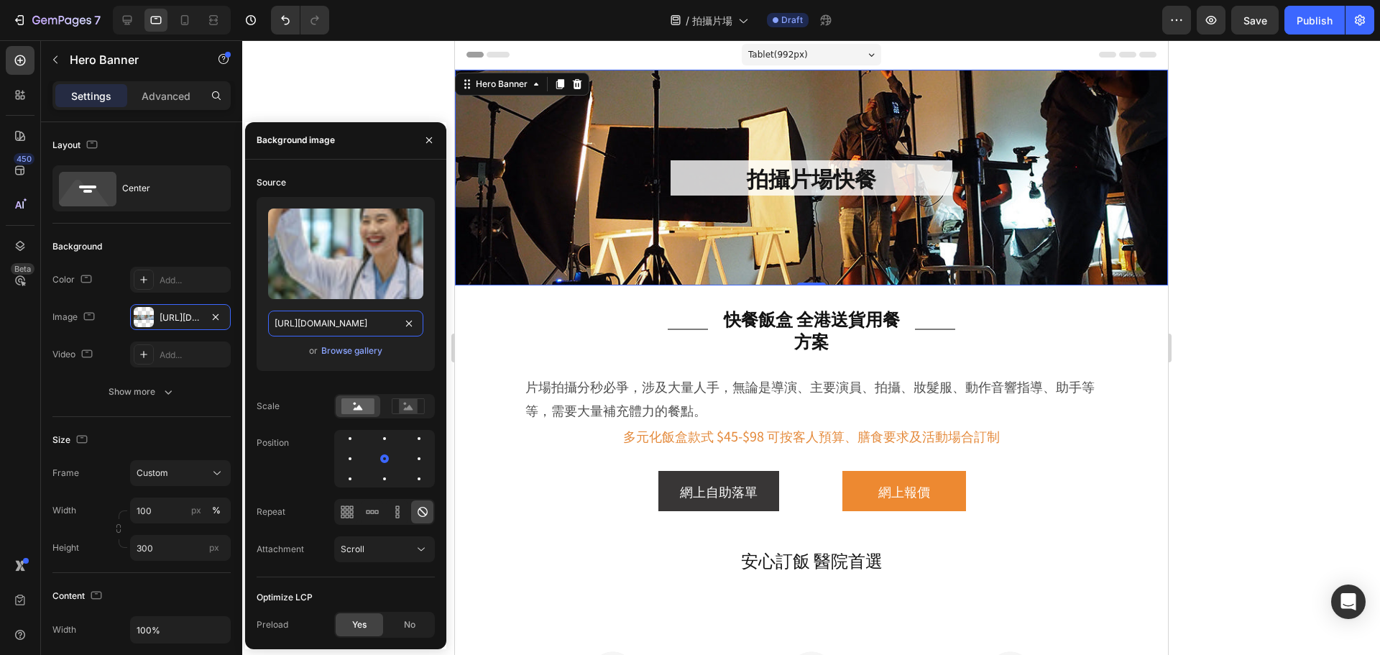
scroll to position [0, 285]
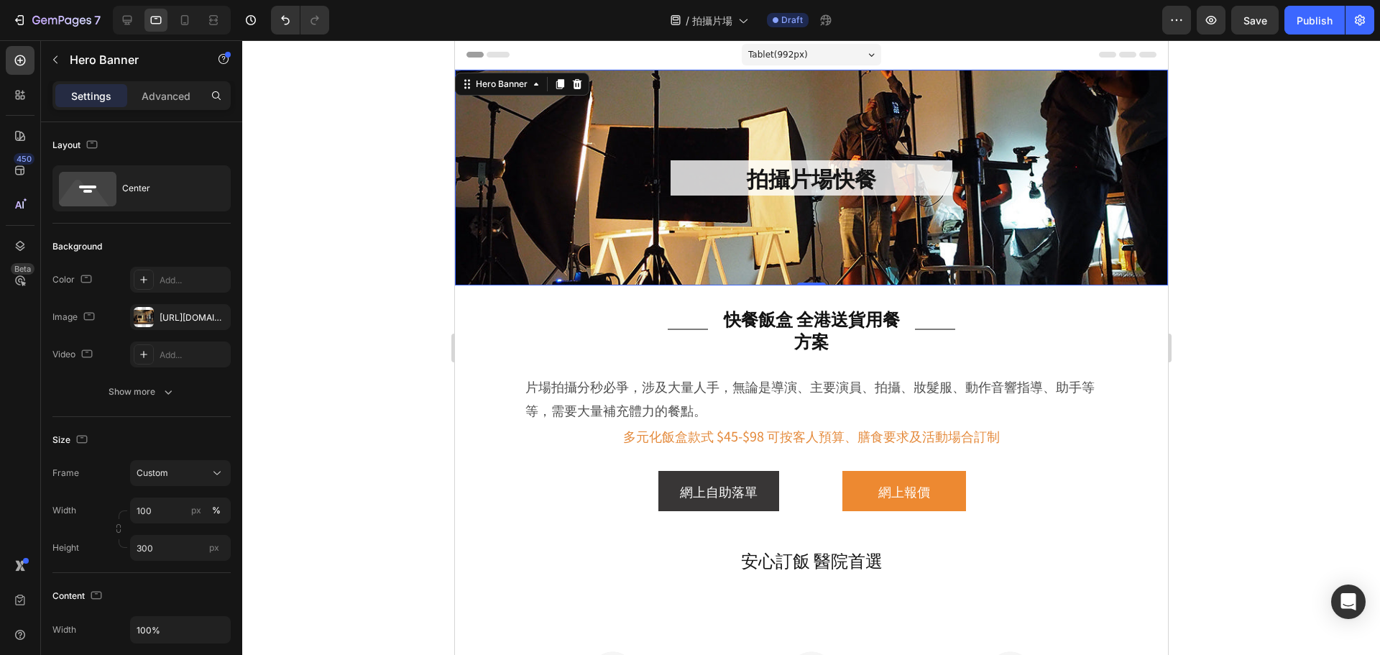
click at [318, 65] on div at bounding box center [811, 347] width 1138 height 615
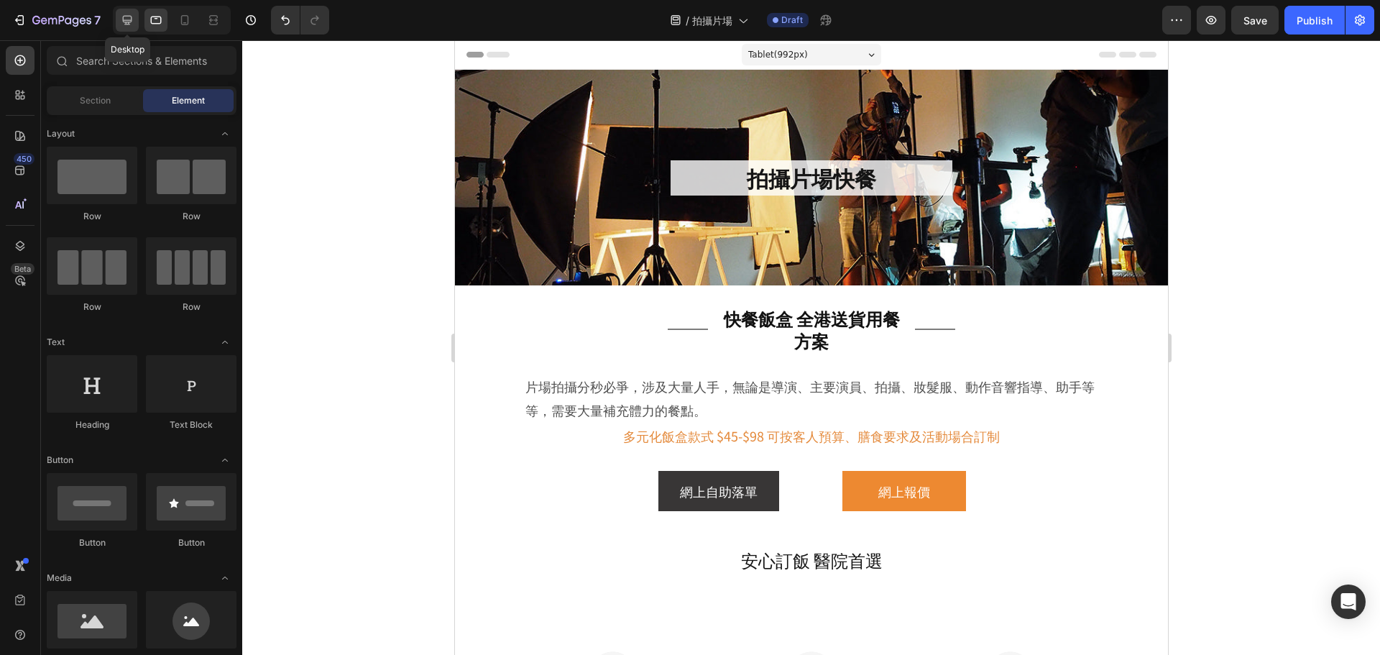
click at [122, 16] on icon at bounding box center [127, 20] width 14 height 14
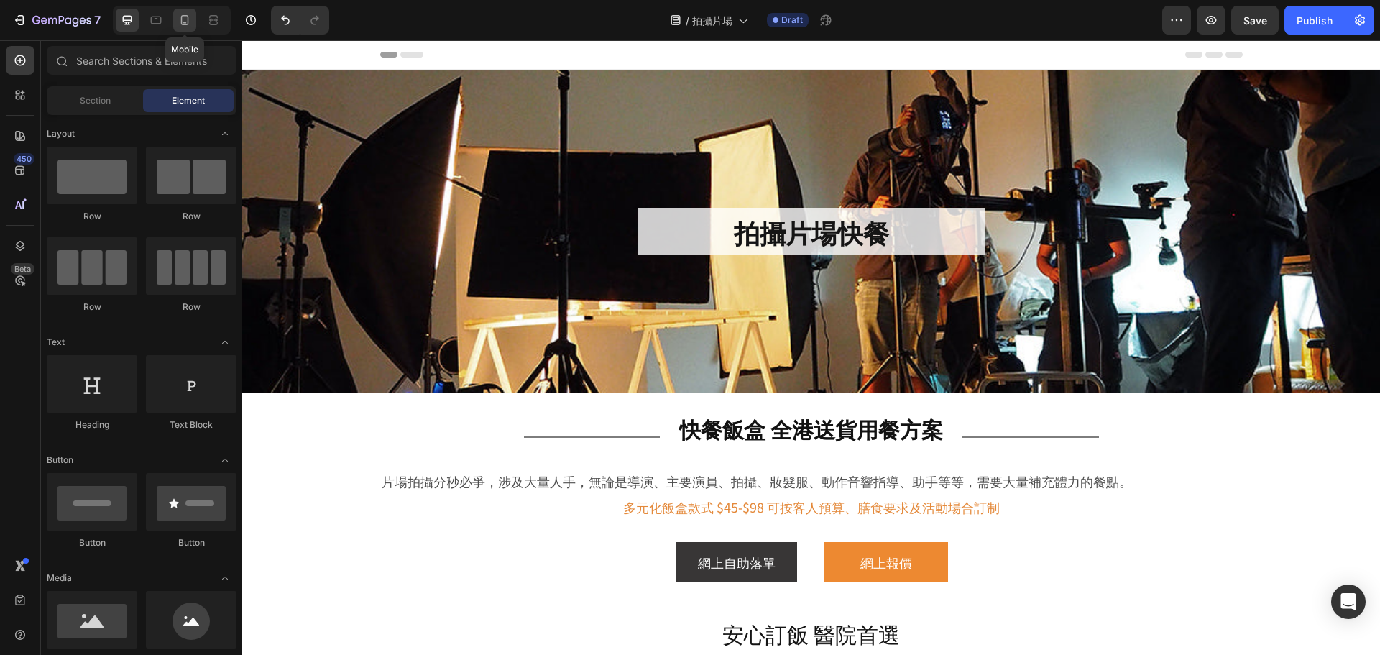
click at [194, 12] on div at bounding box center [184, 20] width 23 height 23
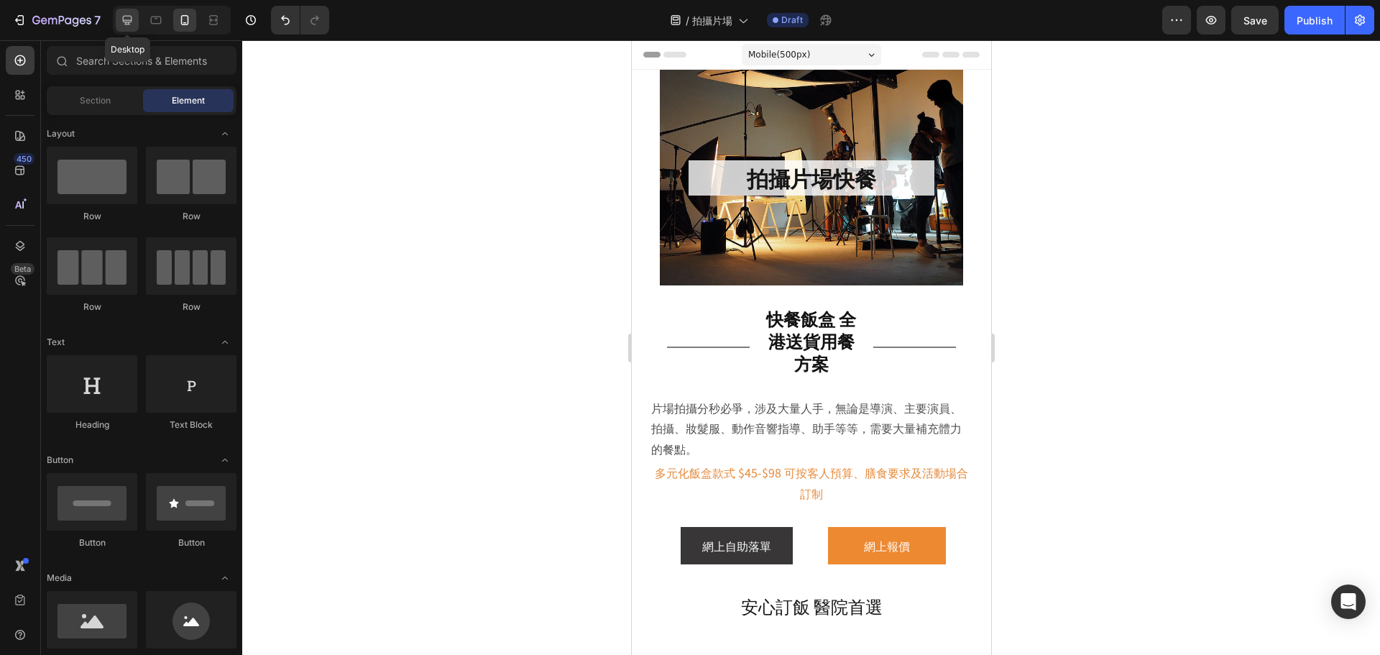
click at [125, 22] on icon at bounding box center [127, 20] width 9 height 9
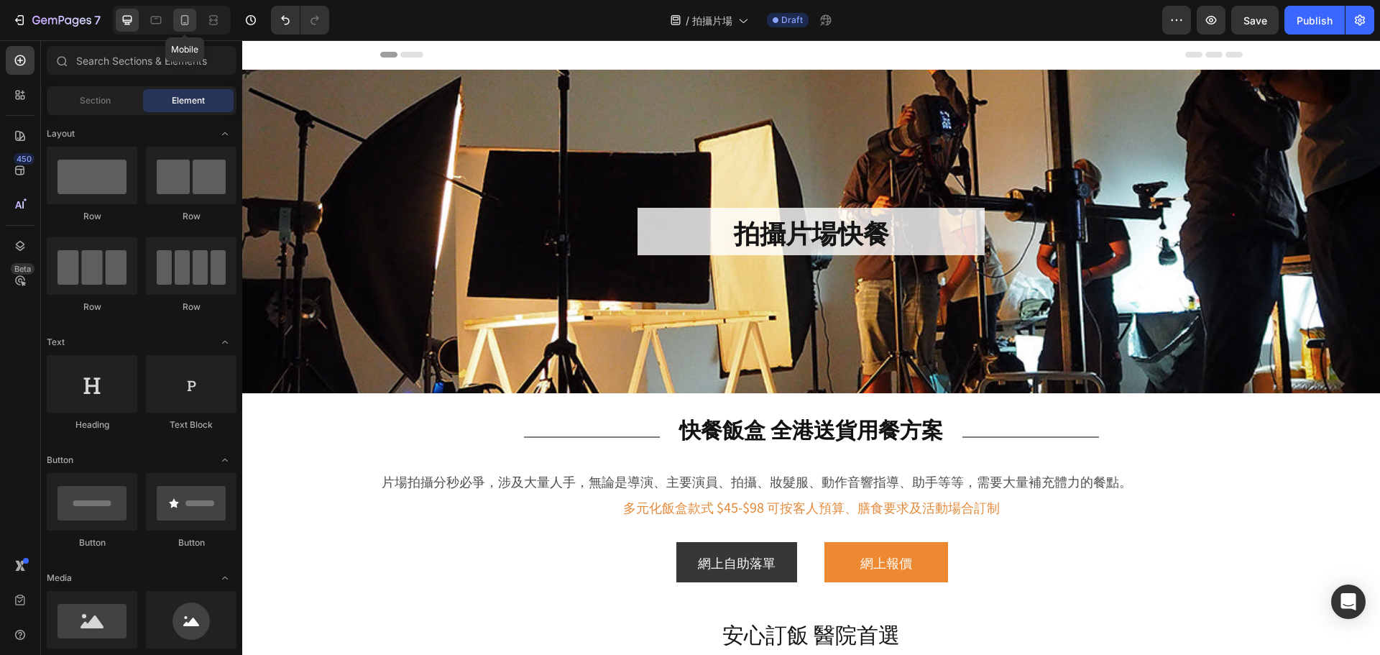
click at [186, 22] on icon at bounding box center [185, 20] width 14 height 14
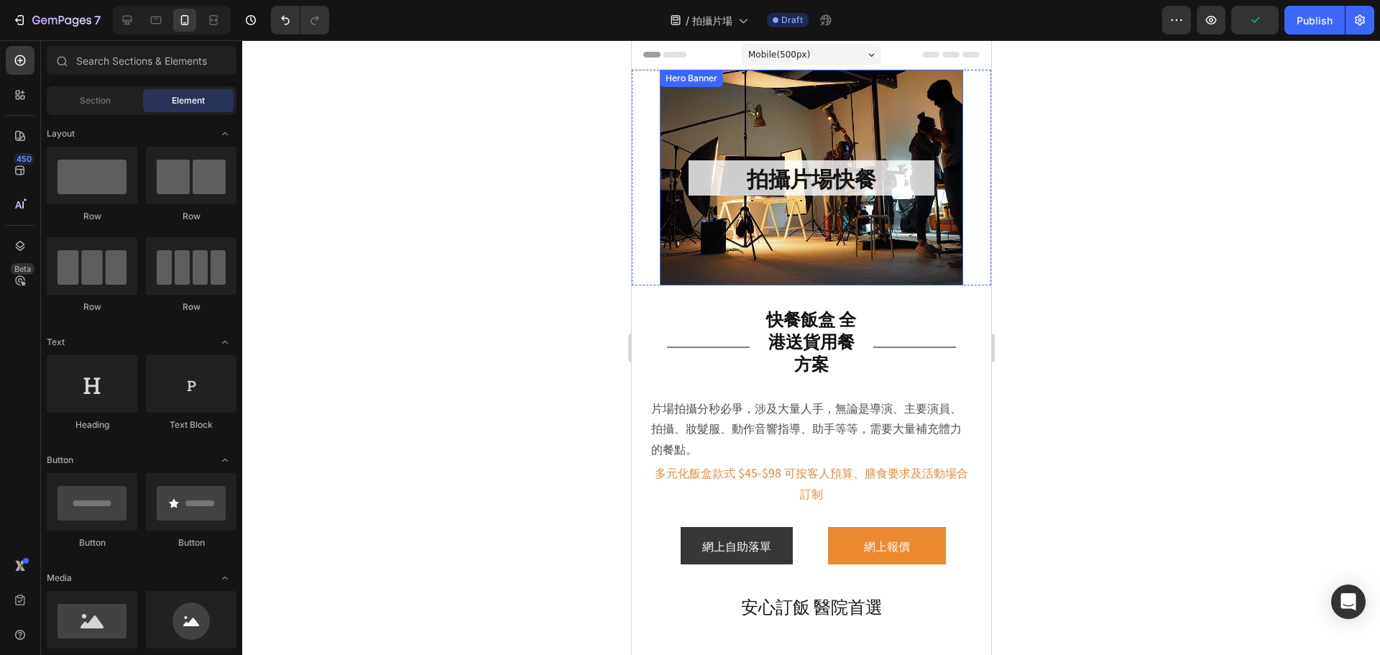
click at [659, 222] on div "拍攝片場快餐 Heading" at bounding box center [810, 178] width 303 height 216
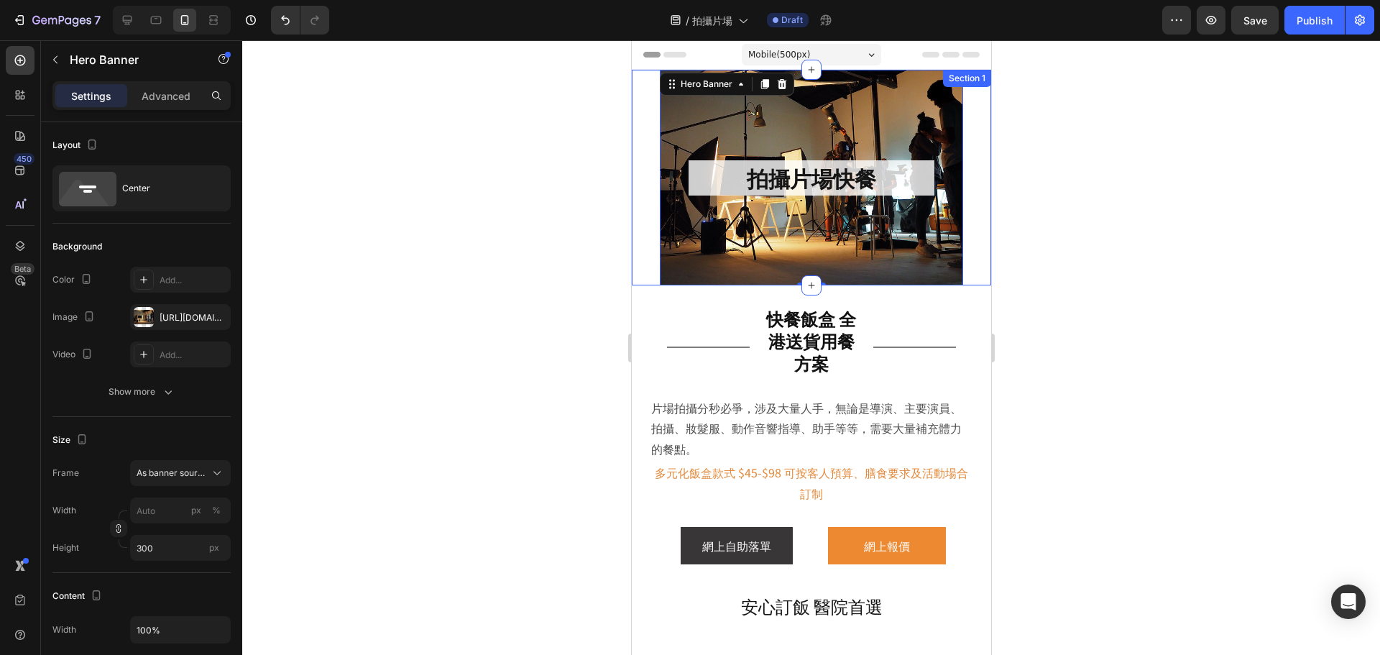
click at [648, 185] on div "拍攝片場快餐 Heading Hero Banner 0" at bounding box center [810, 178] width 359 height 216
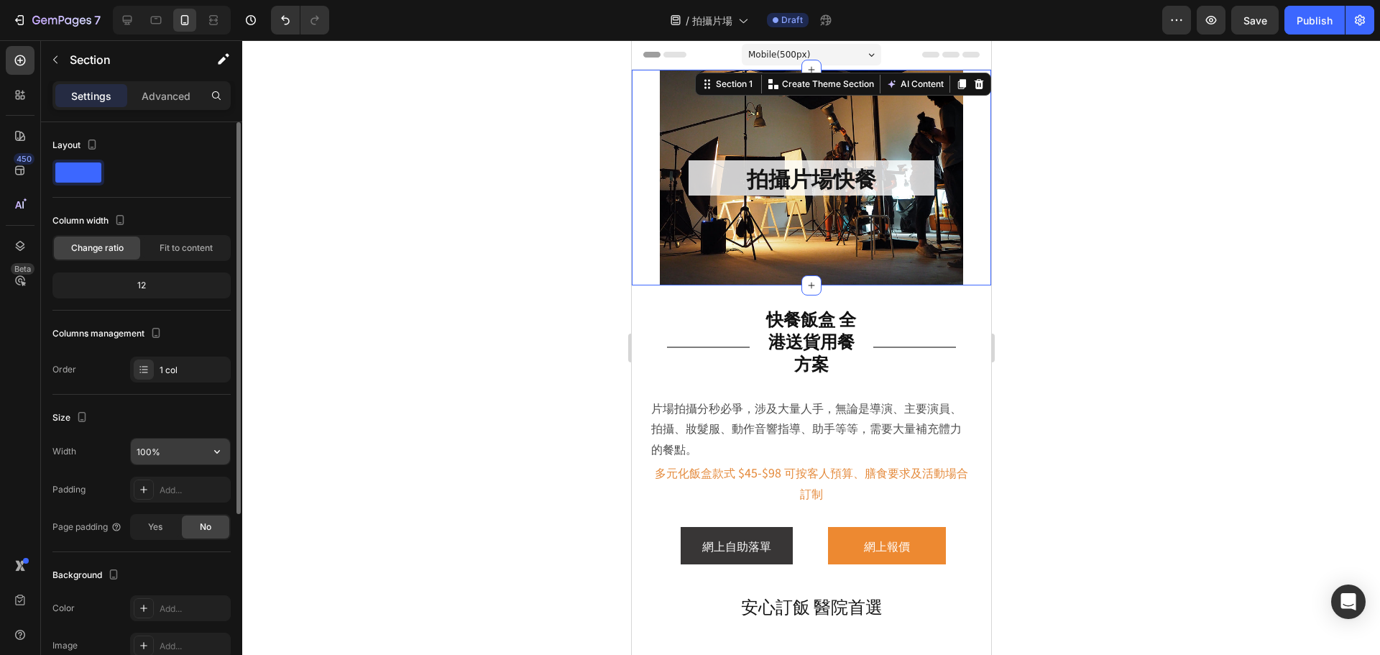
click at [173, 446] on input "100%" at bounding box center [180, 452] width 99 height 26
click at [1069, 242] on div at bounding box center [811, 347] width 1138 height 615
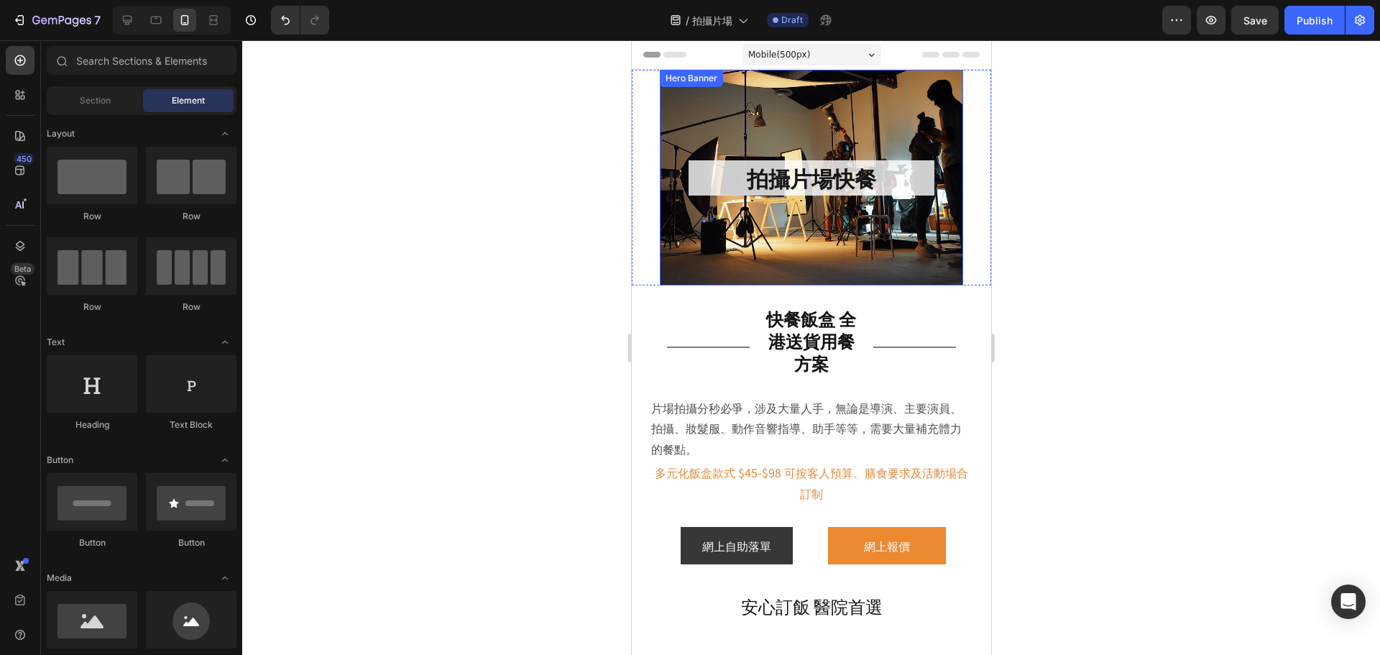
click at [910, 252] on div "Background Image" at bounding box center [810, 178] width 303 height 216
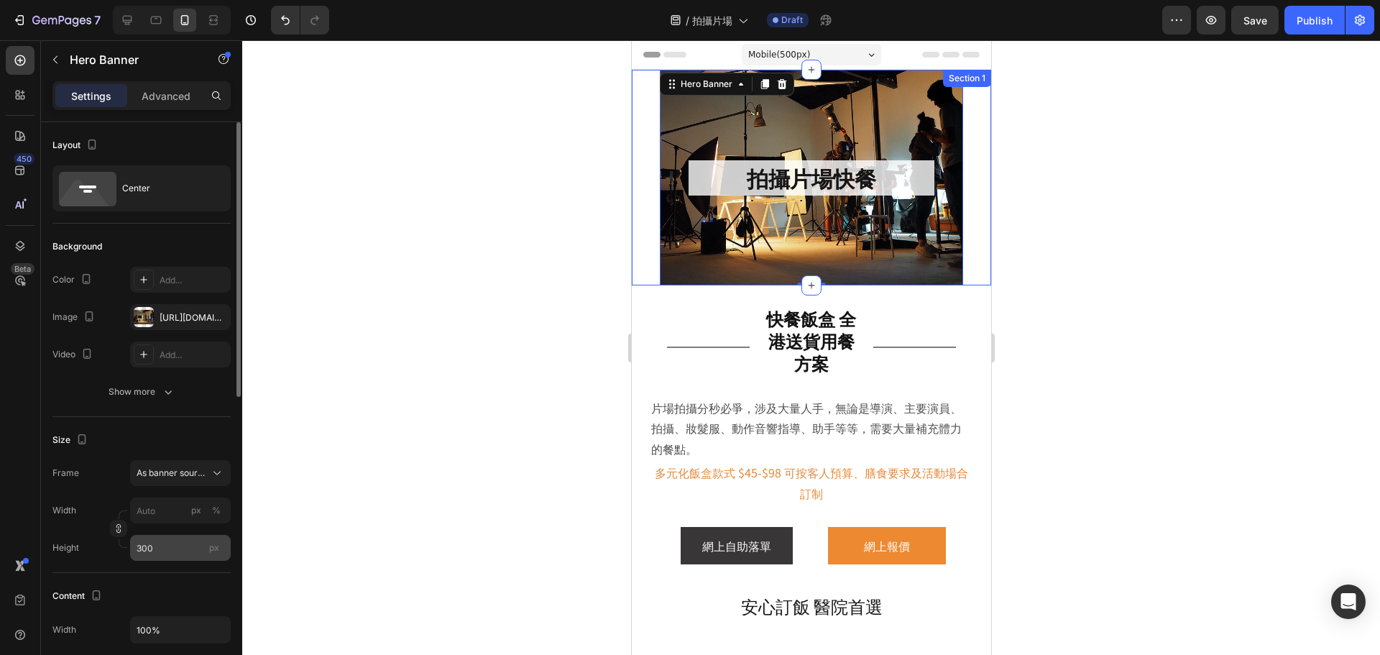
scroll to position [144, 0]
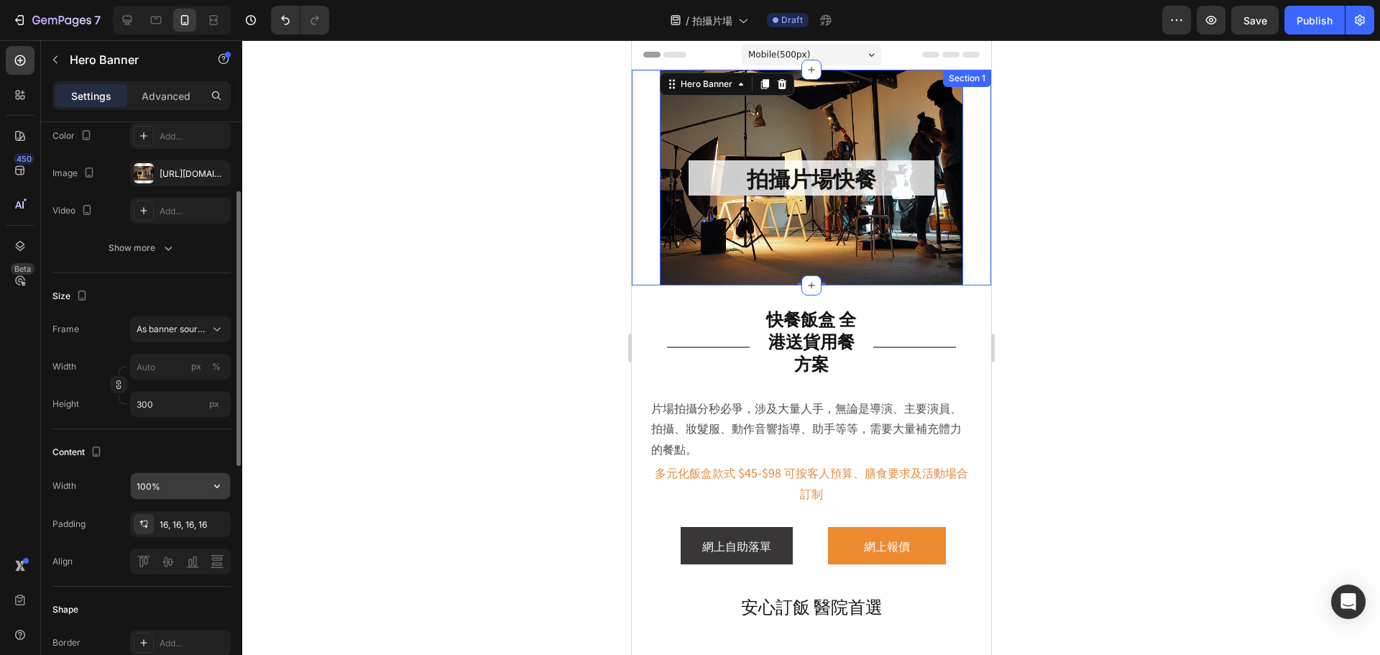
click at [193, 485] on input "100%" at bounding box center [180, 486] width 99 height 26
click at [212, 481] on icon "button" at bounding box center [217, 486] width 14 height 14
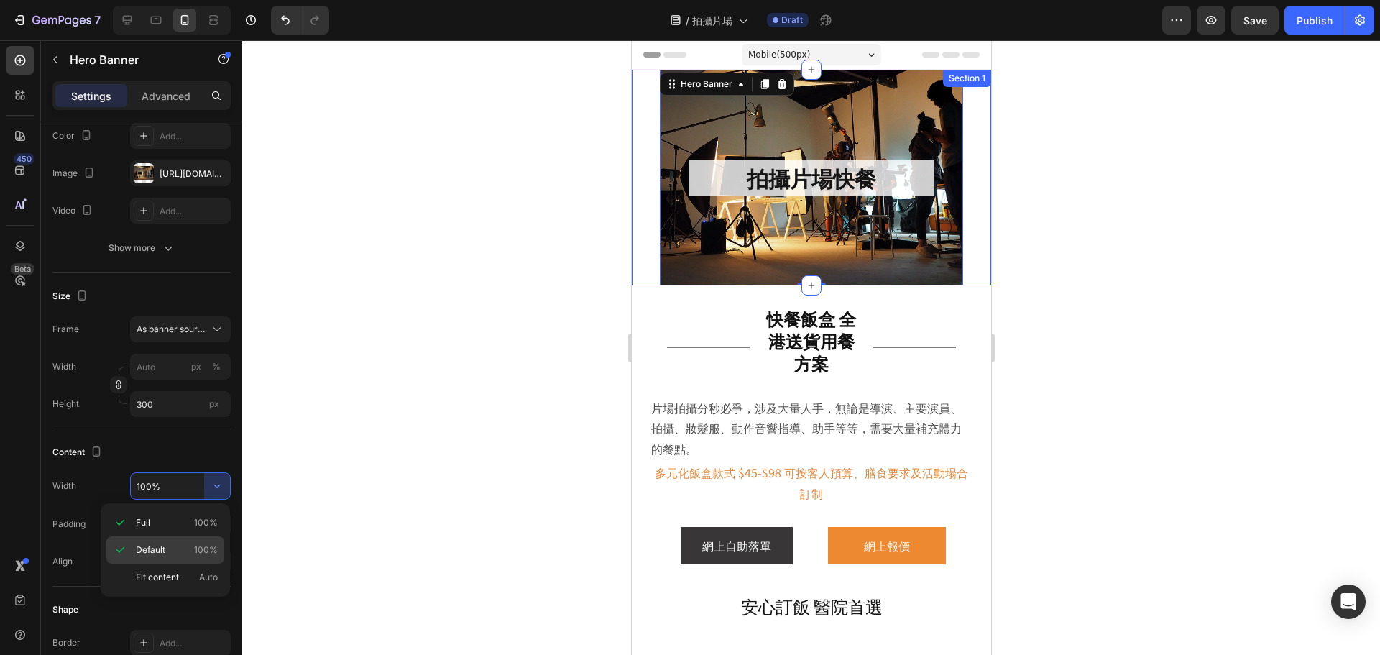
click at [206, 547] on span "100%" at bounding box center [206, 549] width 24 height 13
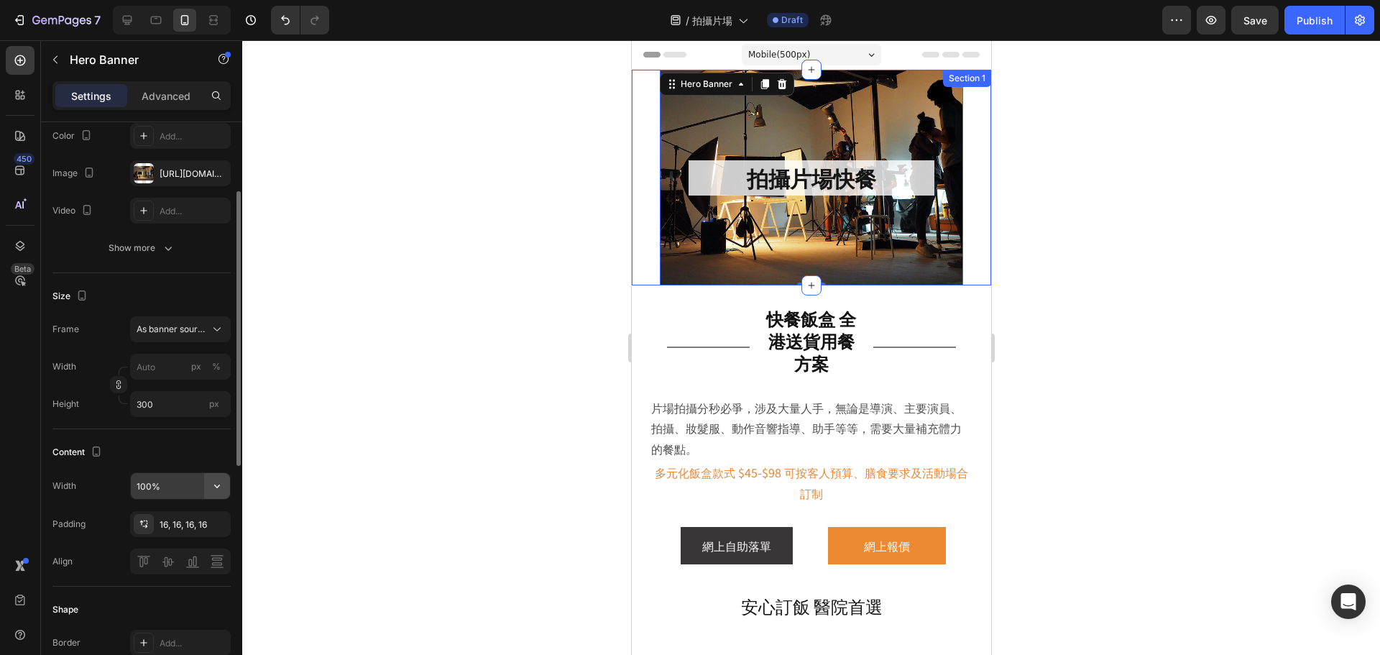
click at [212, 492] on icon "button" at bounding box center [217, 486] width 14 height 14
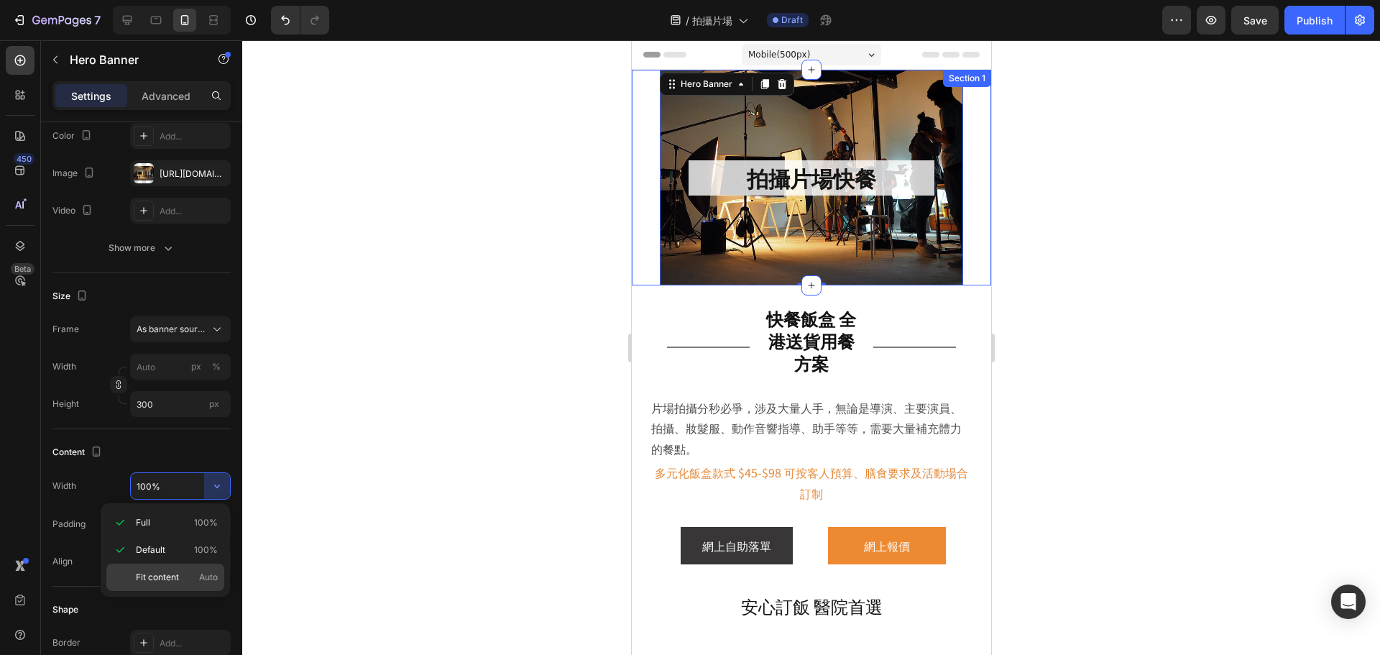
click at [187, 574] on p "Fit content Auto" at bounding box center [177, 577] width 82 height 13
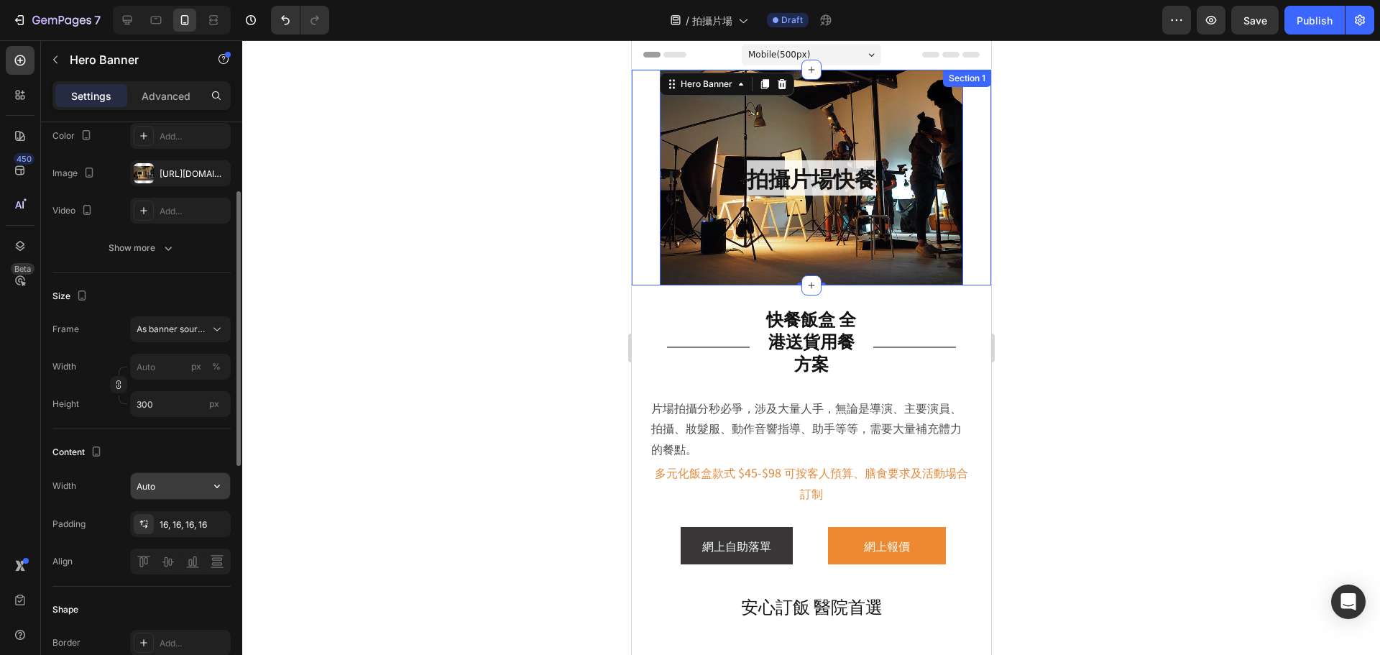
click at [202, 488] on input "Auto" at bounding box center [180, 486] width 99 height 26
click at [215, 489] on icon "button" at bounding box center [217, 486] width 14 height 14
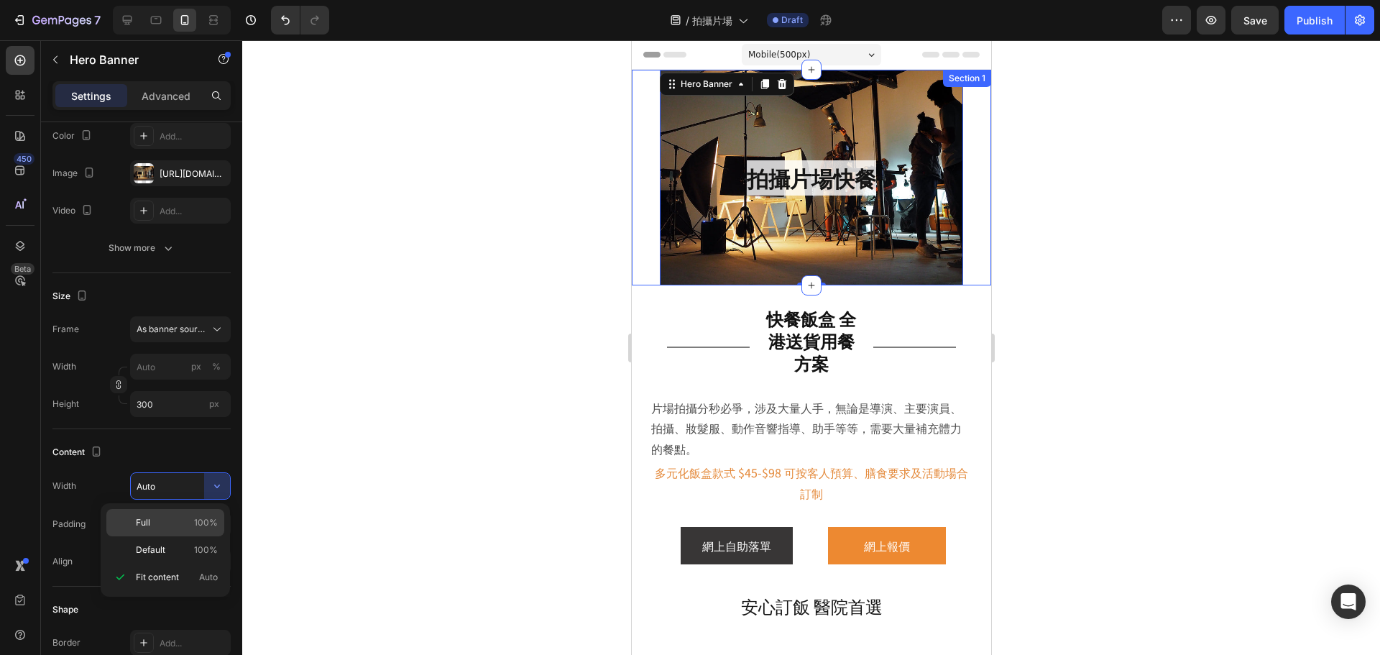
click at [208, 519] on span "100%" at bounding box center [206, 522] width 24 height 13
type input "100%"
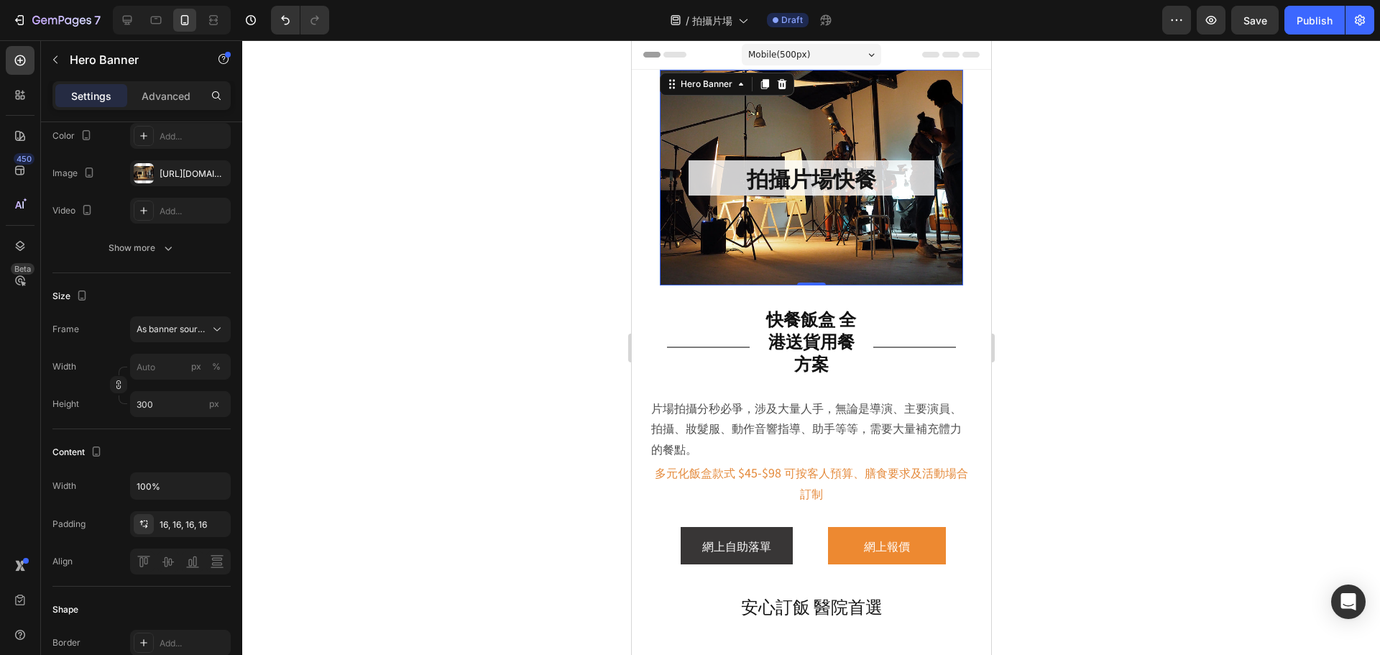
click at [750, 265] on div "Background Image" at bounding box center [810, 178] width 303 height 216
click at [643, 260] on div "拍攝片場快餐 Heading Hero Banner 0" at bounding box center [810, 178] width 359 height 216
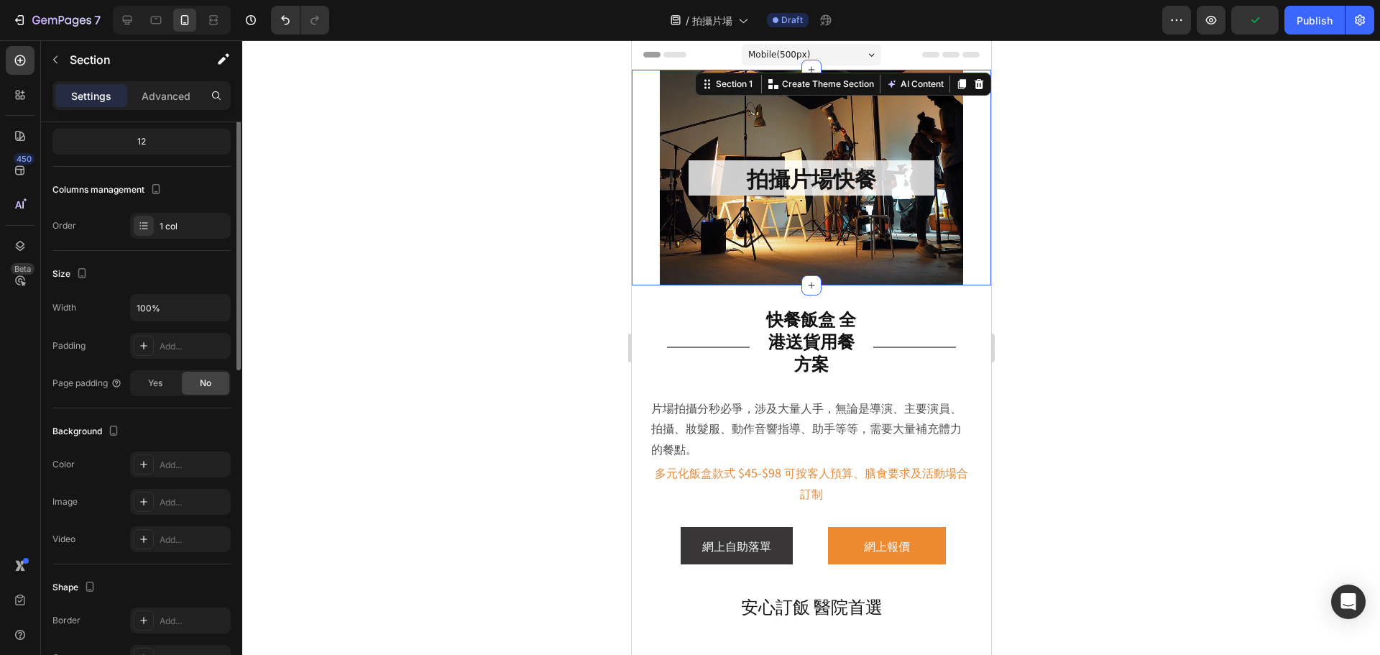
scroll to position [0, 0]
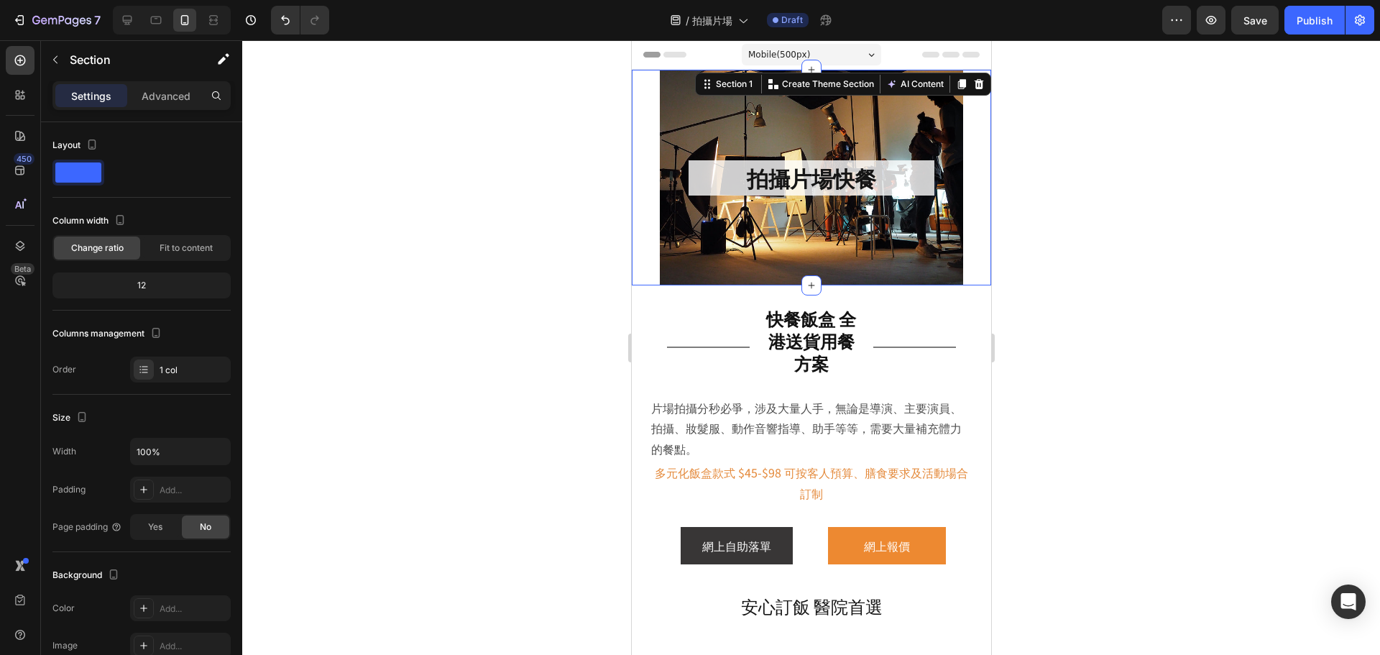
click at [643, 260] on div "拍攝片場快餐 Heading Hero Banner" at bounding box center [810, 178] width 359 height 216
click at [878, 249] on div "Background Image" at bounding box center [810, 178] width 303 height 216
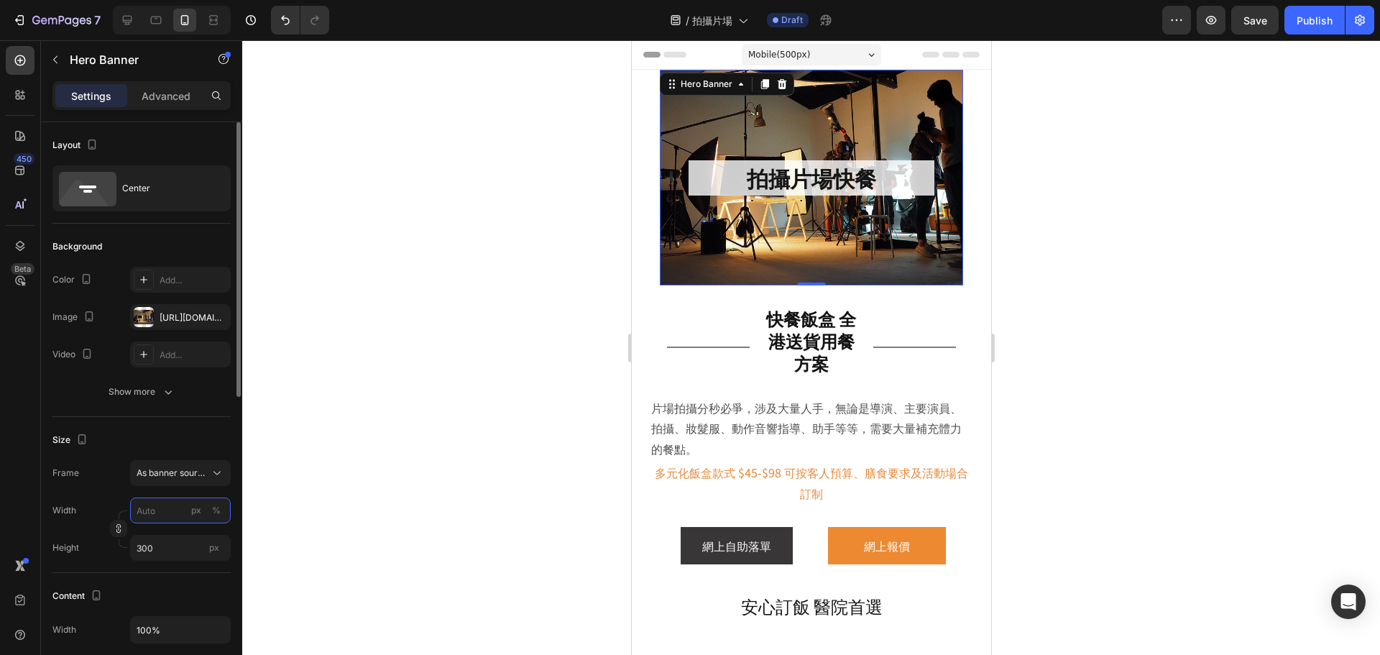
click at [166, 513] on input "px %" at bounding box center [180, 510] width 101 height 26
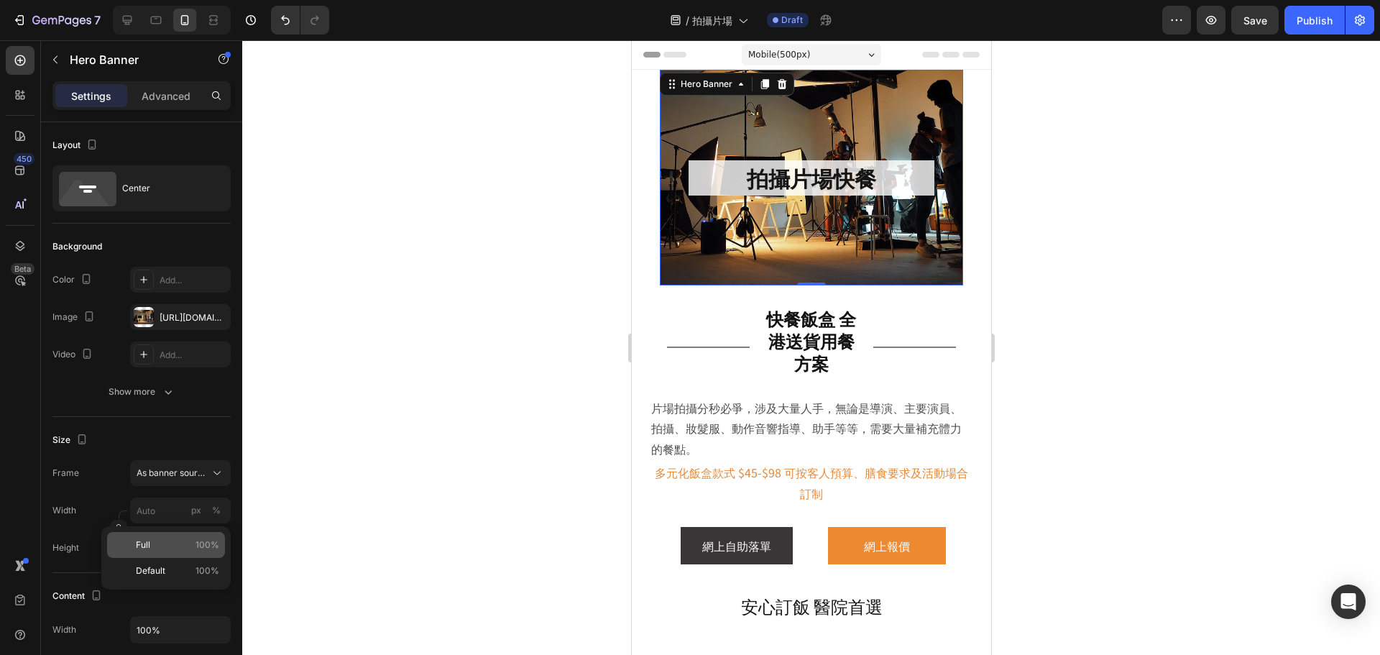
click at [160, 540] on p "Full 100%" at bounding box center [177, 544] width 83 height 13
type input "100"
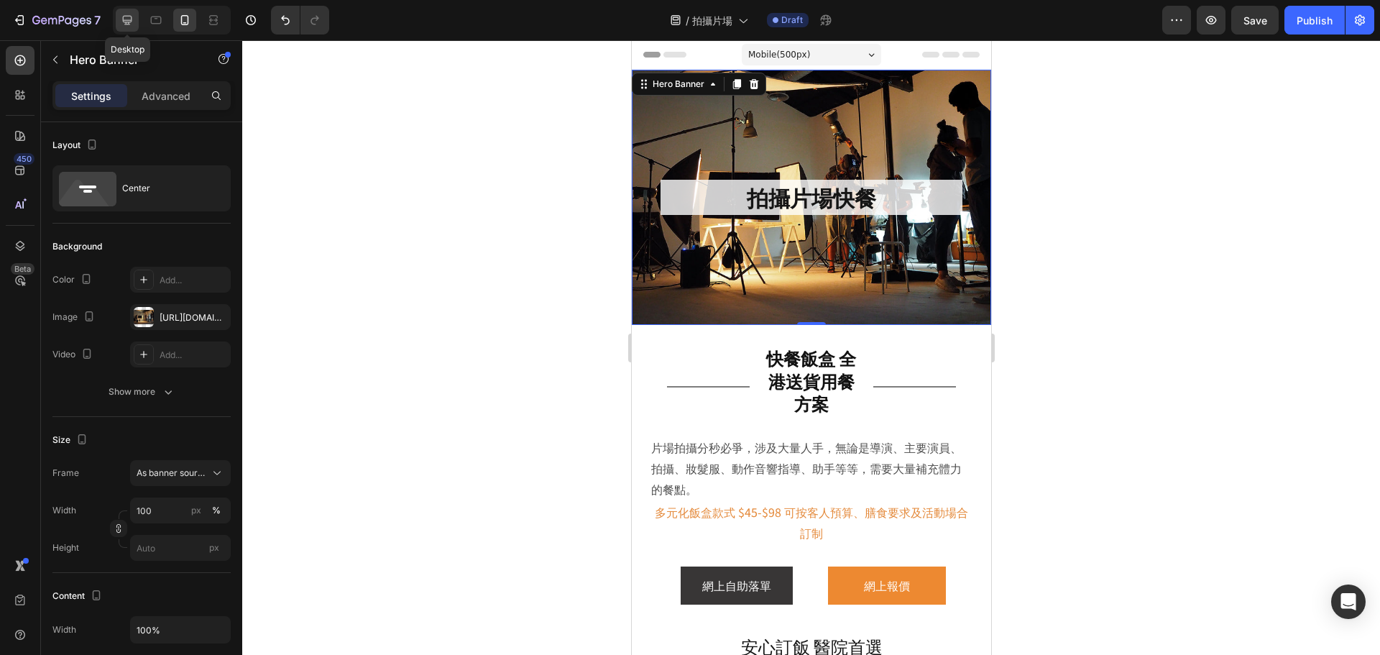
click at [128, 19] on icon at bounding box center [127, 20] width 14 height 14
type input "450"
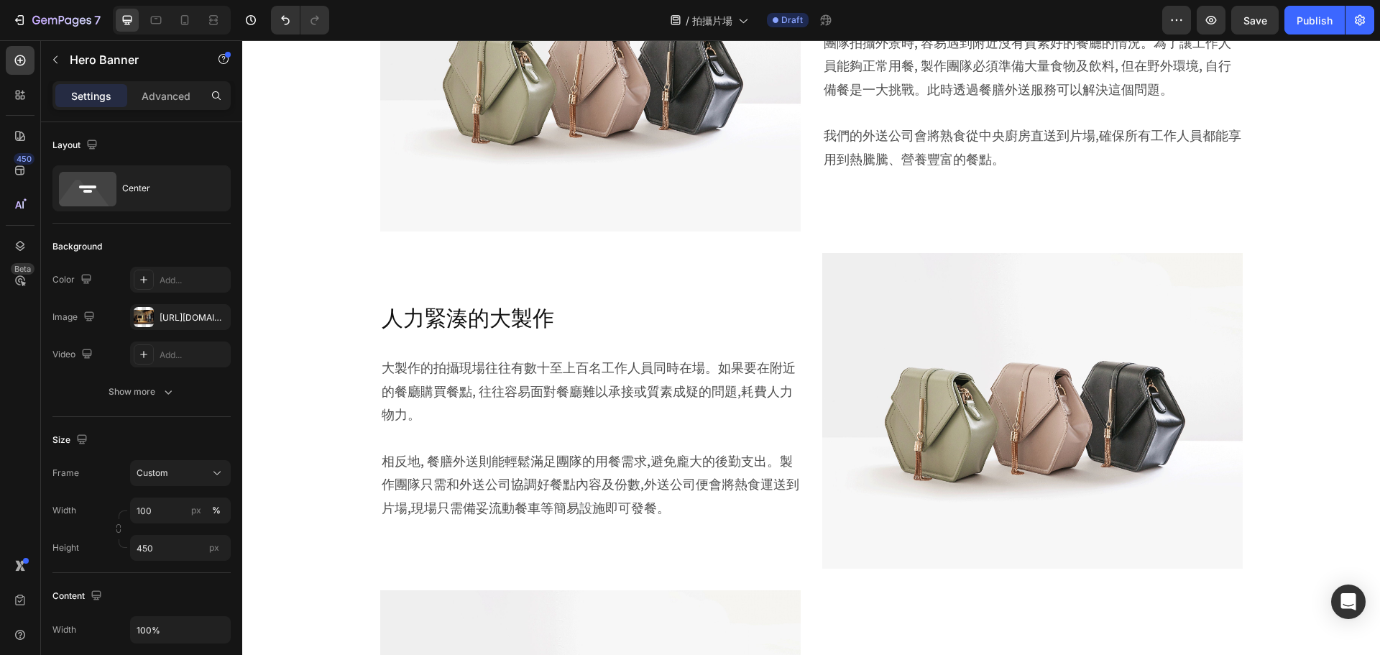
scroll to position [1294, 0]
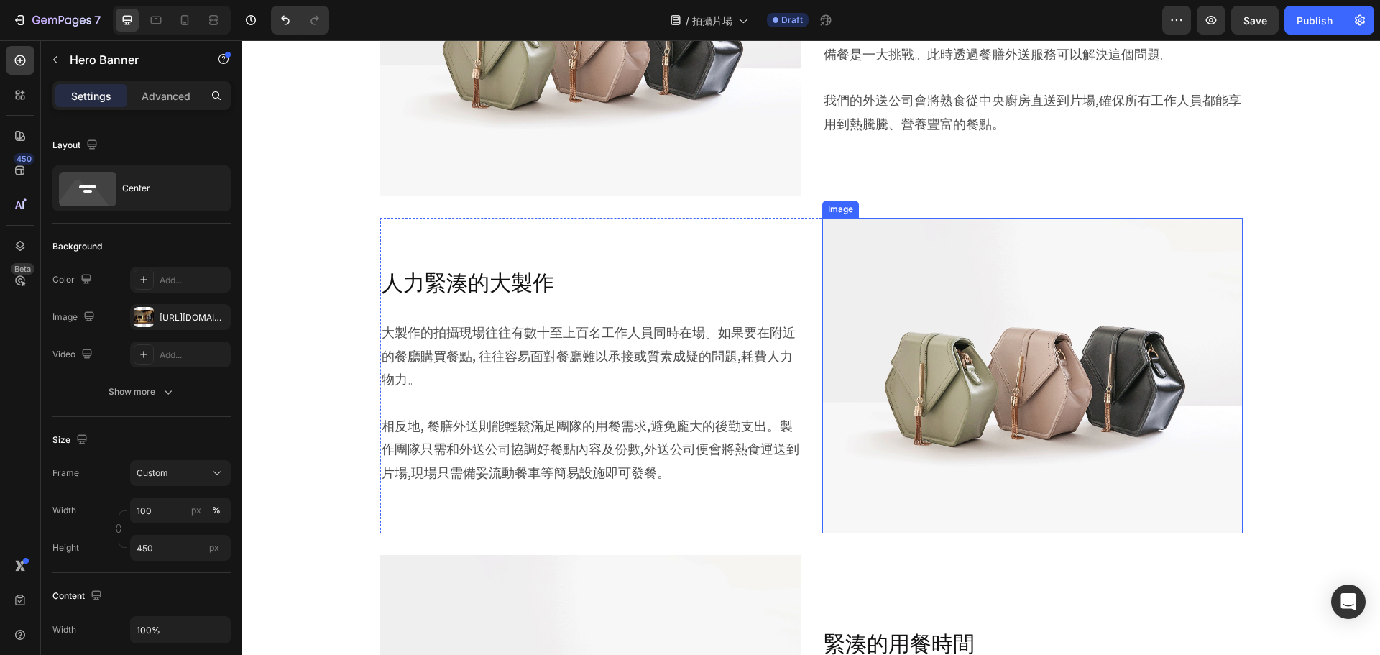
click at [942, 336] on img at bounding box center [1032, 376] width 421 height 316
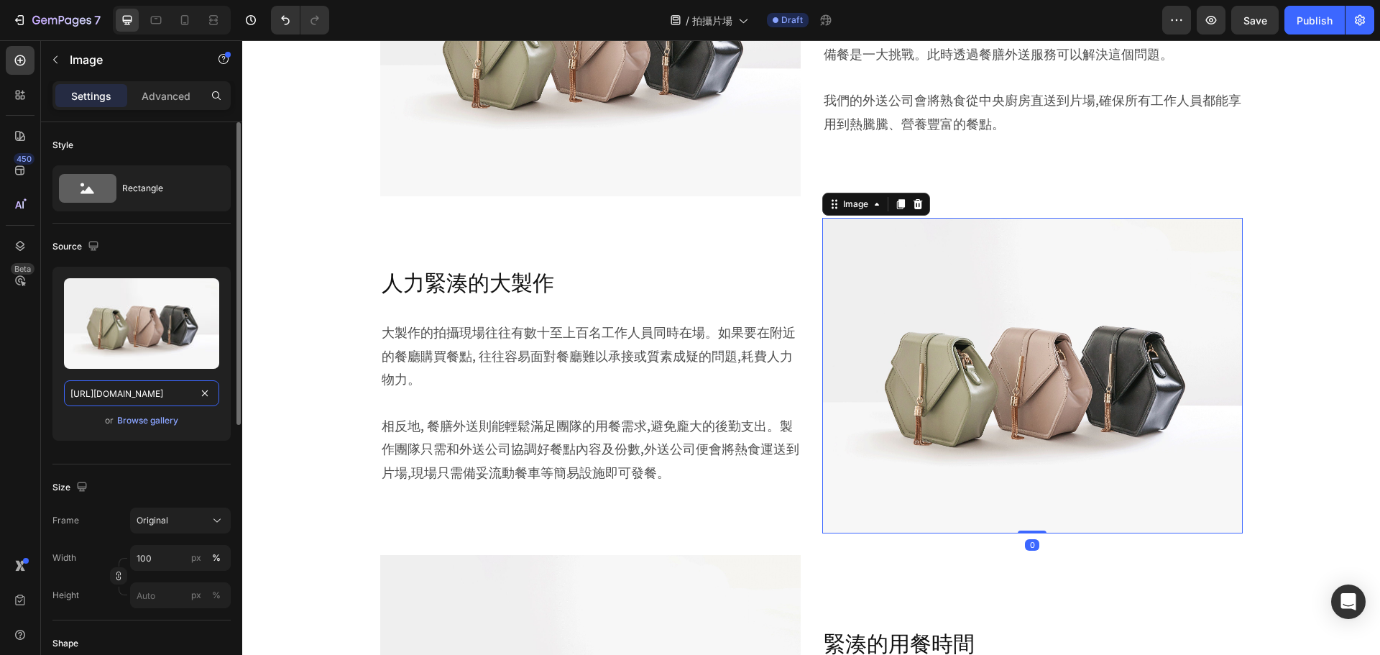
click at [216, 395] on input "[URL][DOMAIN_NAME]" at bounding box center [141, 393] width 155 height 26
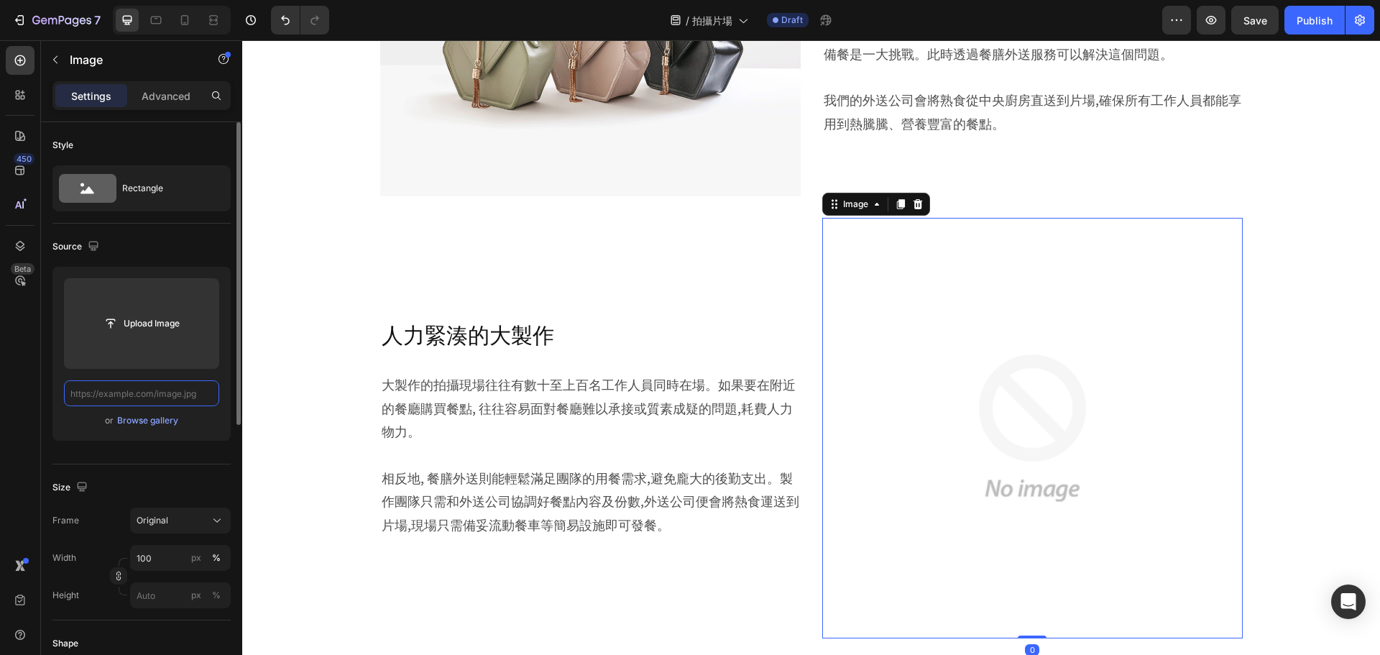
paste input "[URL][DOMAIN_NAME]"
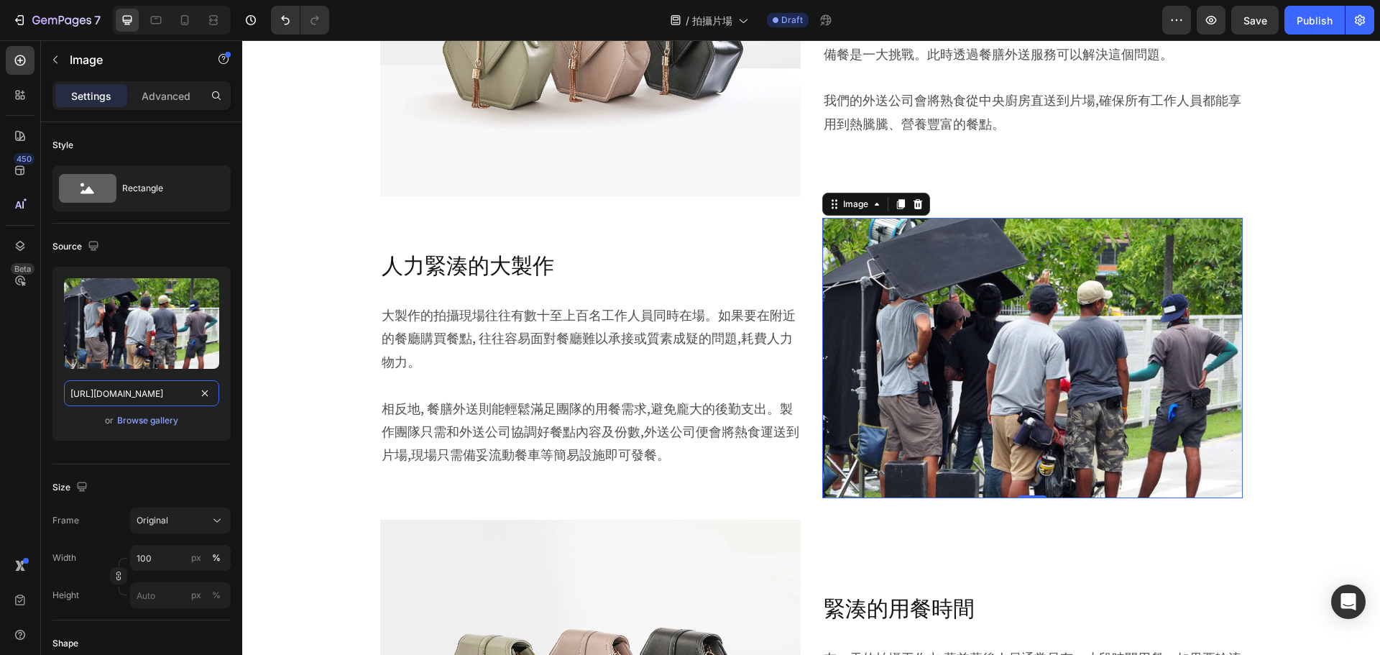
type input "[URL][DOMAIN_NAME]"
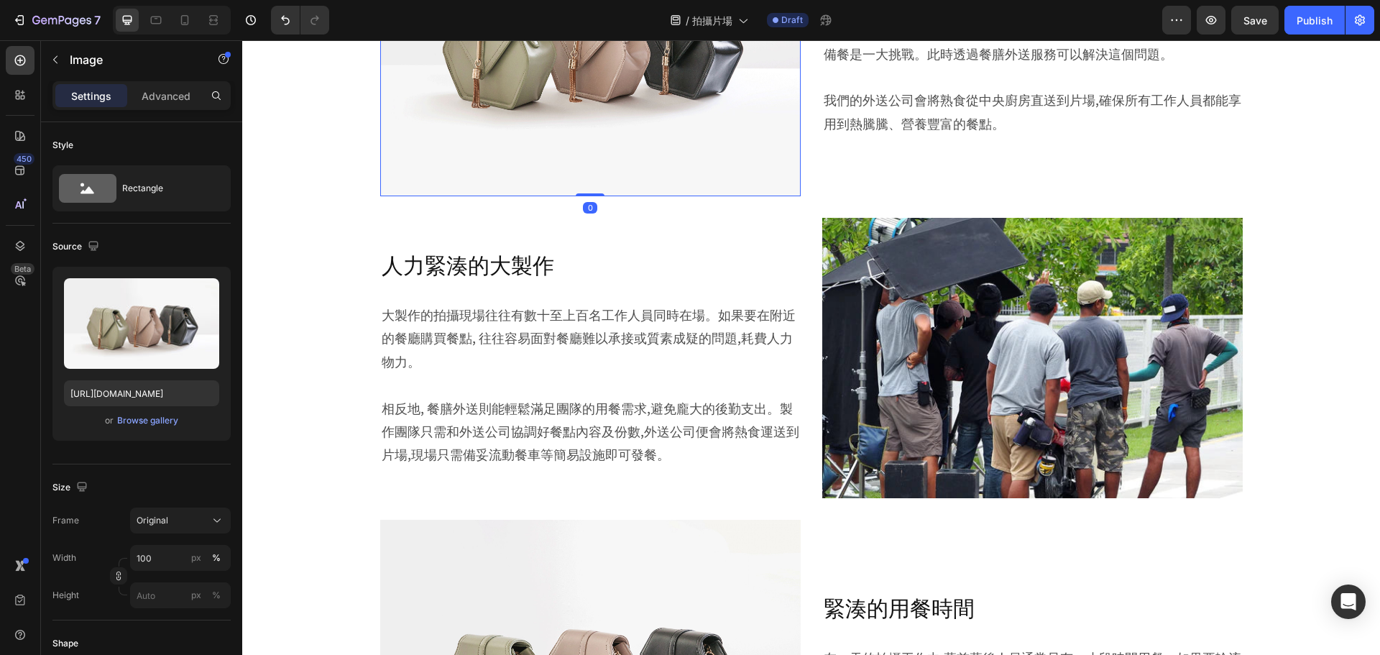
click at [688, 126] on img at bounding box center [590, 39] width 421 height 316
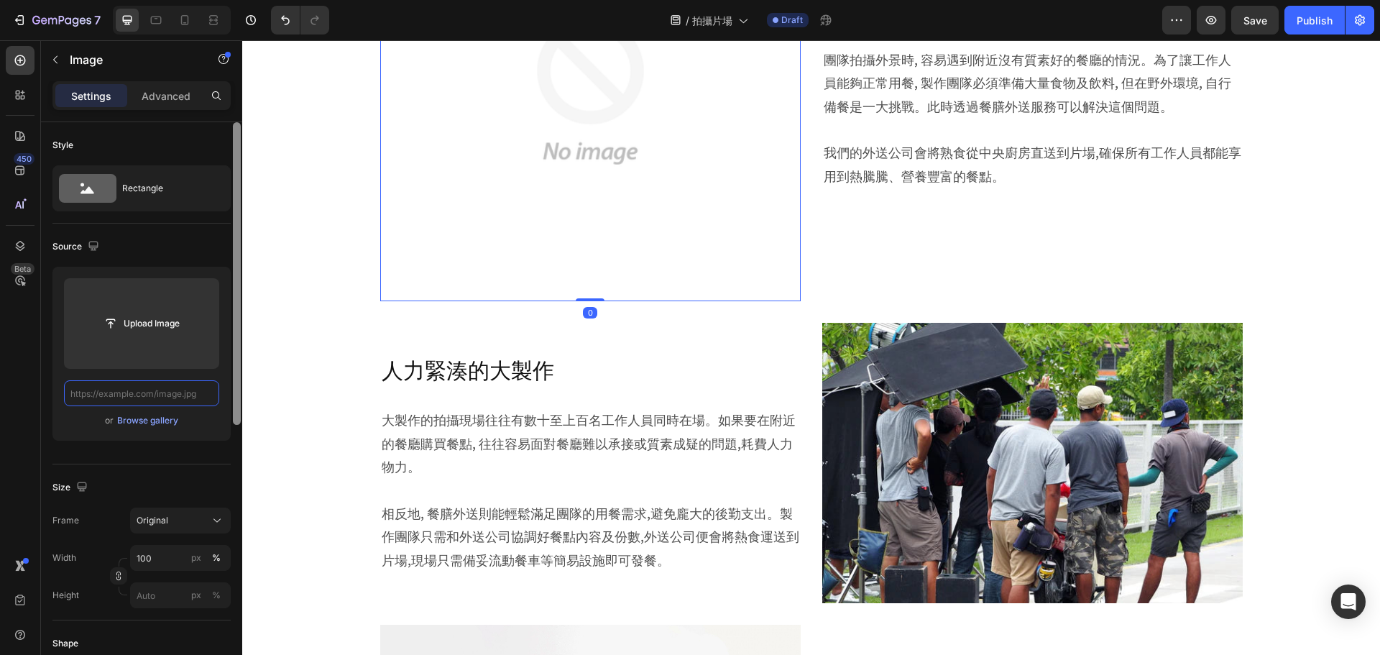
paste input "[URL][DOMAIN_NAME]"
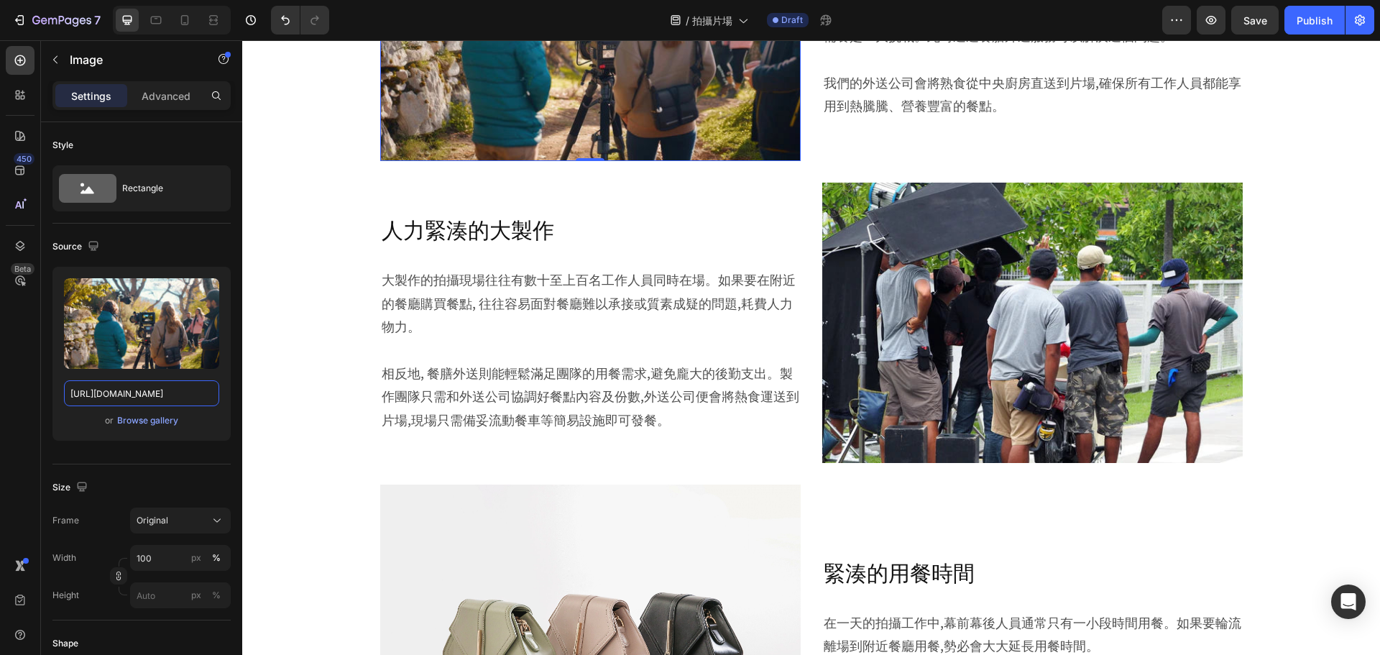
type input "[URL][DOMAIN_NAME]"
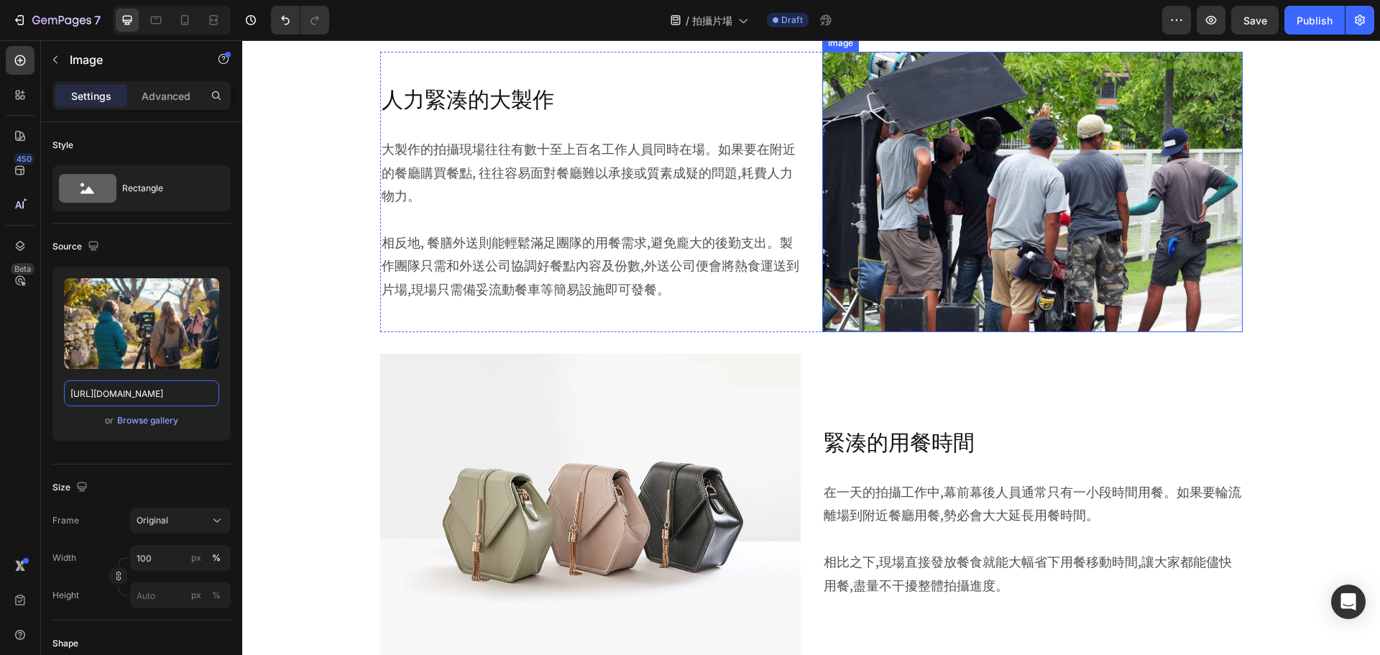
scroll to position [1582, 0]
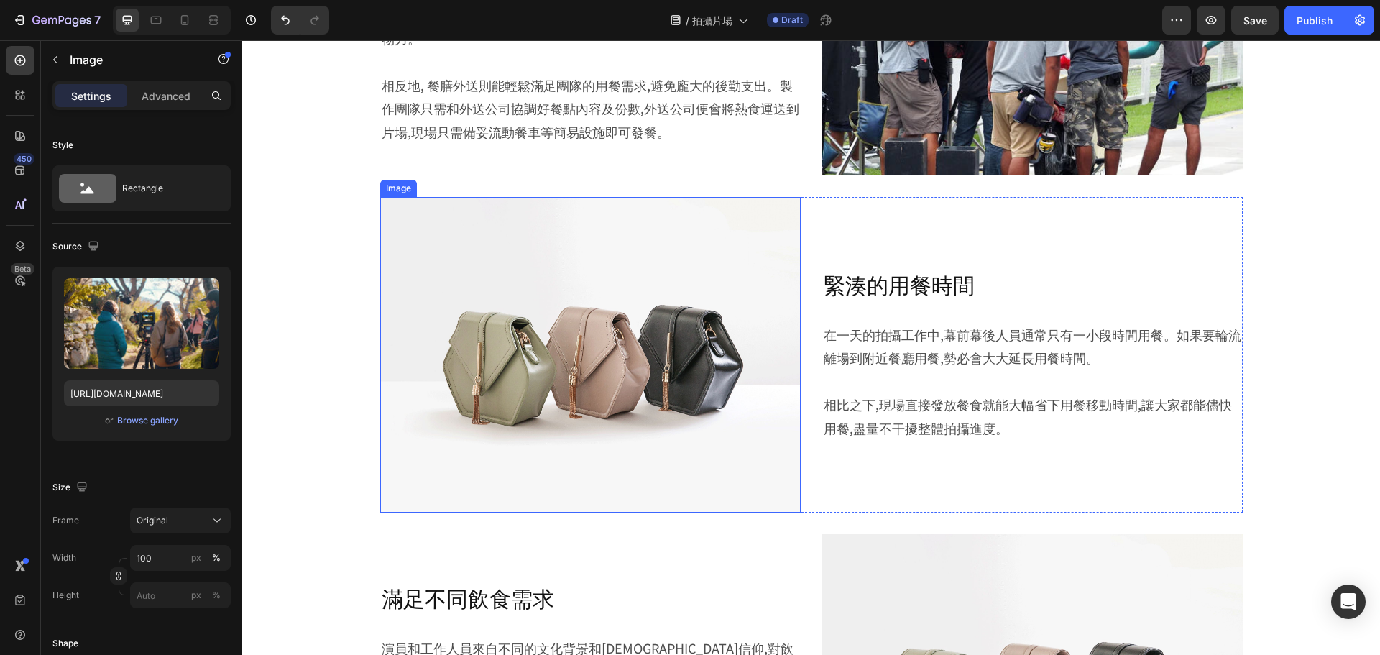
drag, startPoint x: 616, startPoint y: 389, endPoint x: 579, endPoint y: 393, distance: 36.8
click at [616, 389] on img at bounding box center [590, 355] width 421 height 316
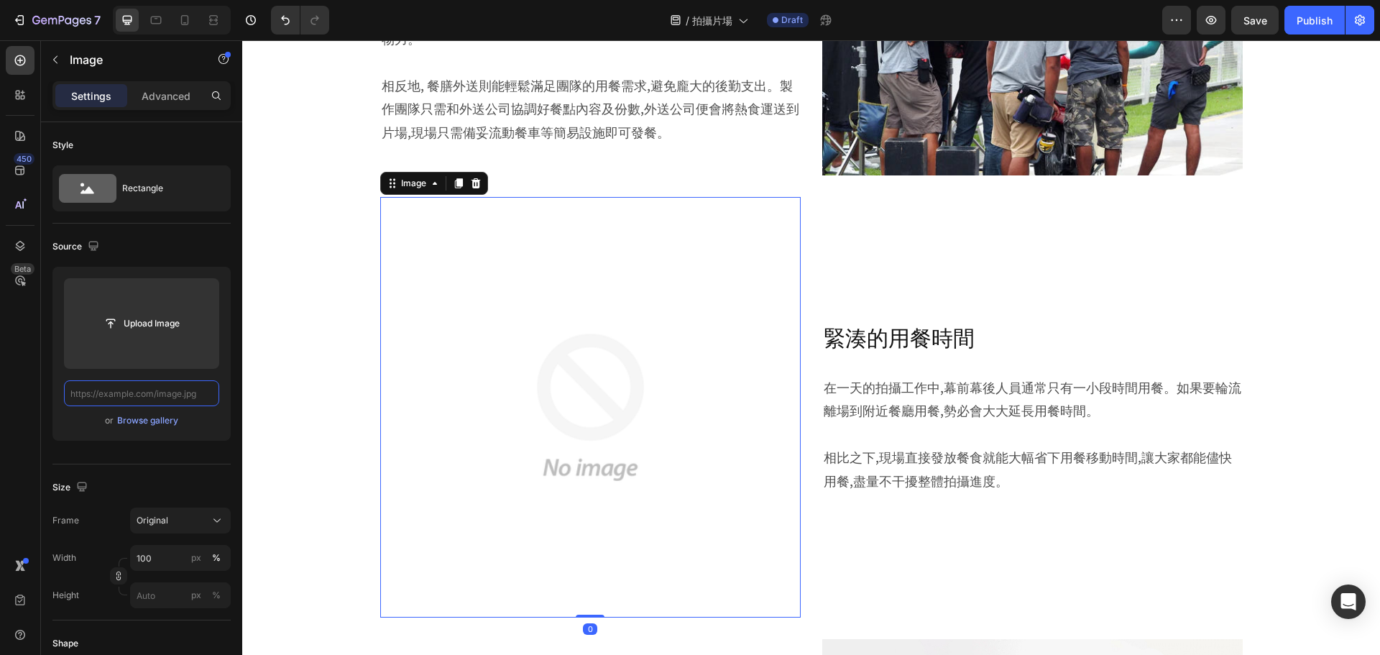
scroll to position [0, 0]
paste input "[URL][DOMAIN_NAME]"
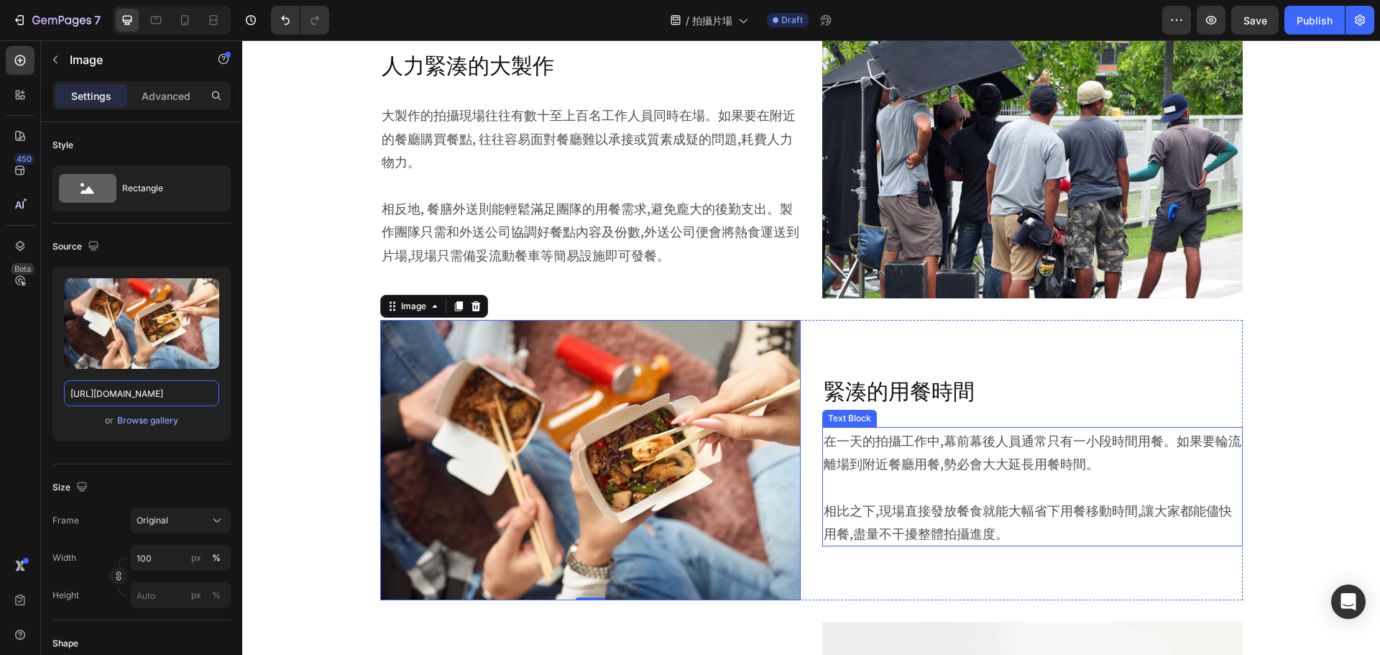
scroll to position [1653, 0]
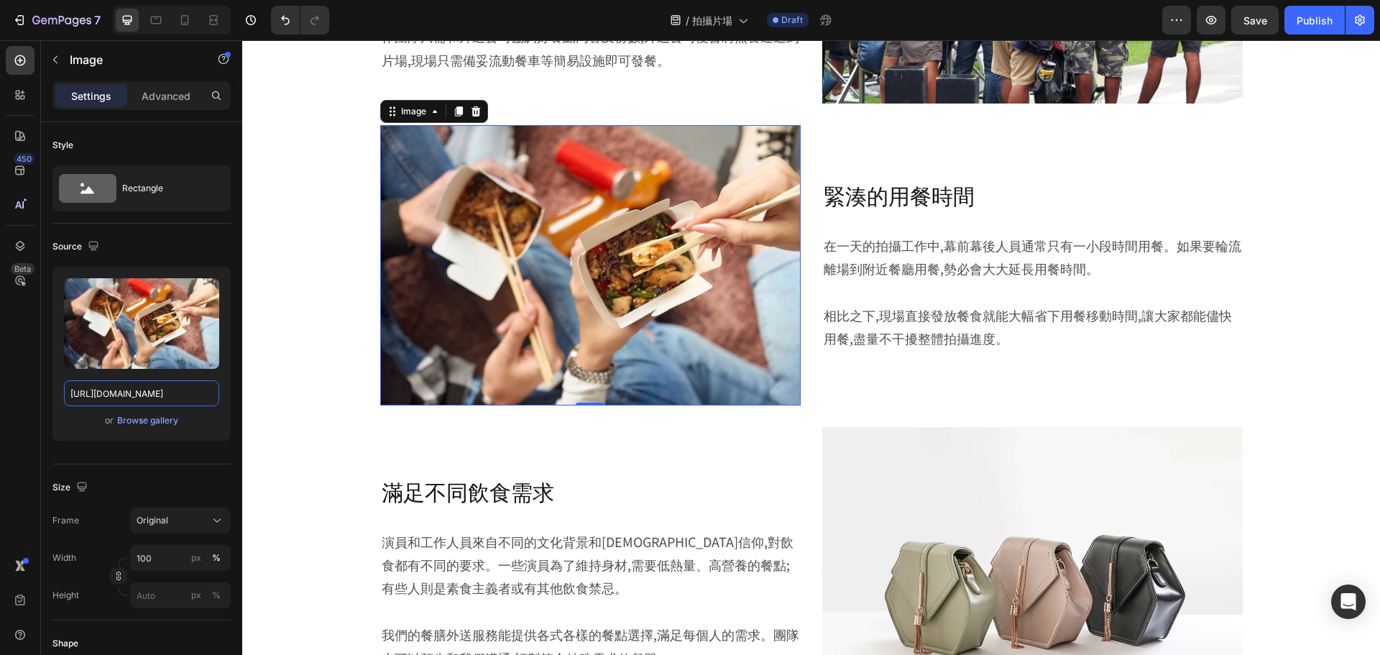
type input "[URL][DOMAIN_NAME]"
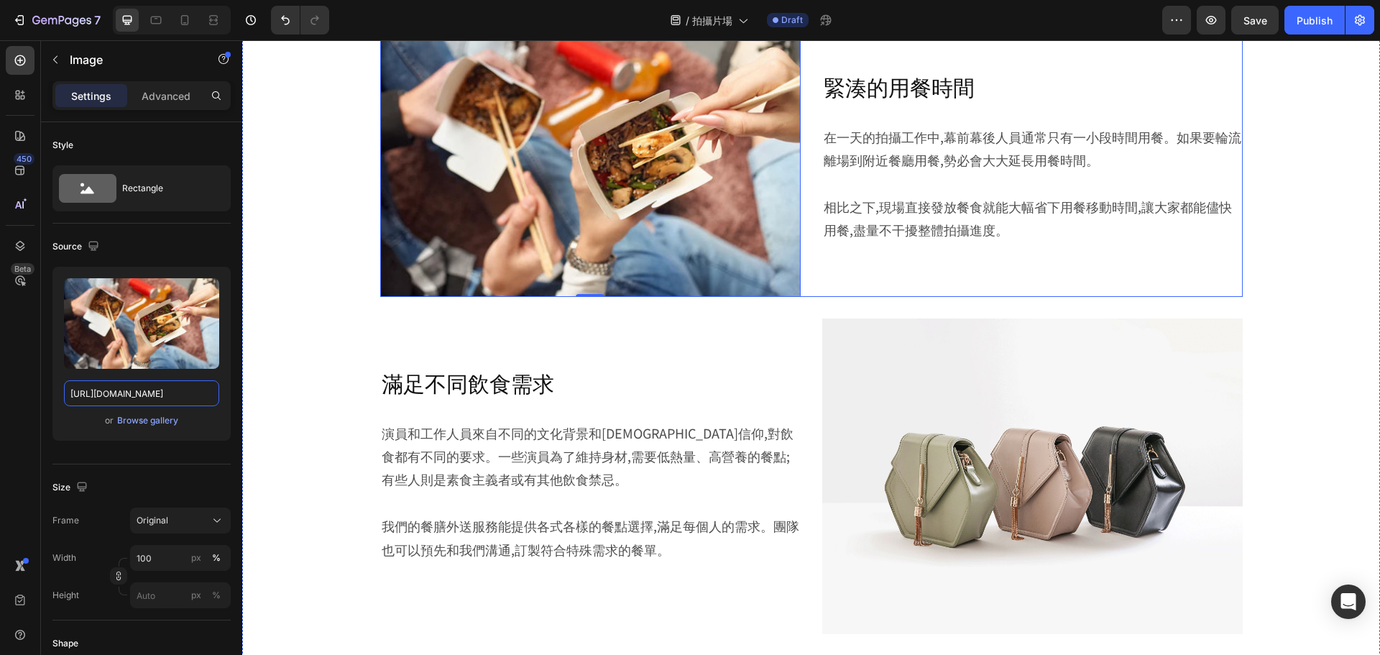
scroll to position [2013, 0]
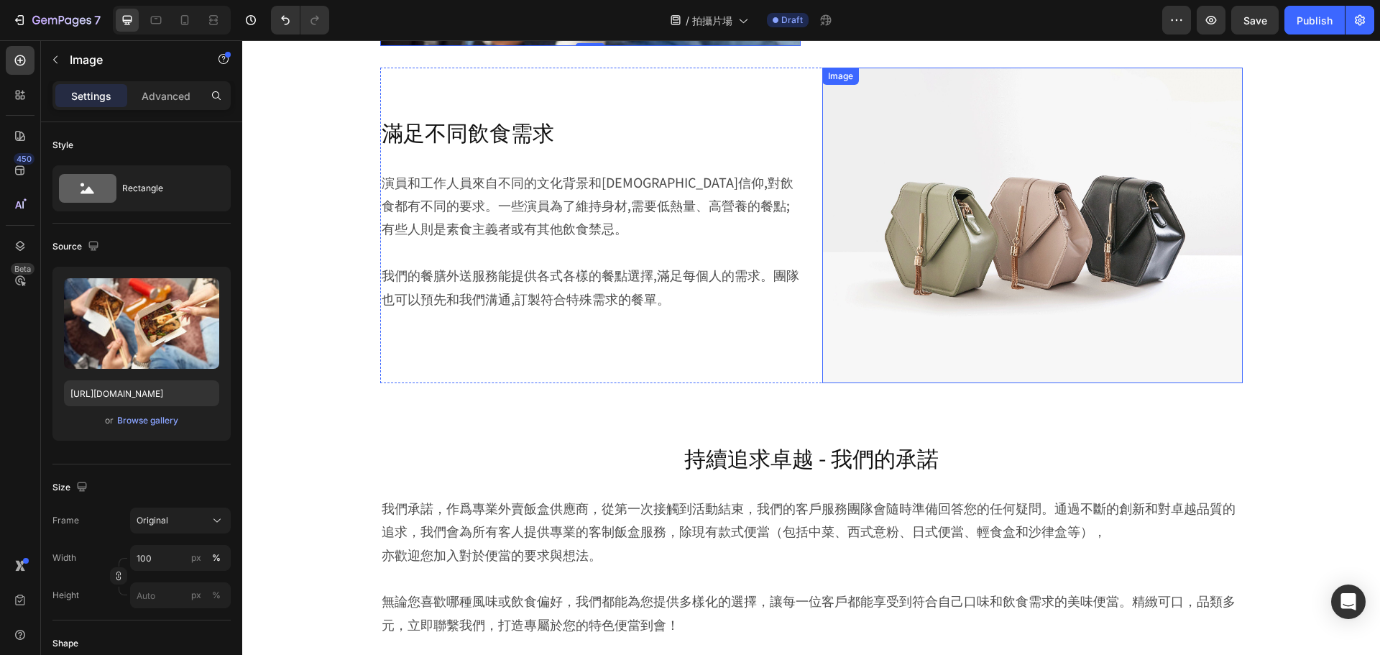
click at [1011, 296] on img at bounding box center [1032, 226] width 421 height 316
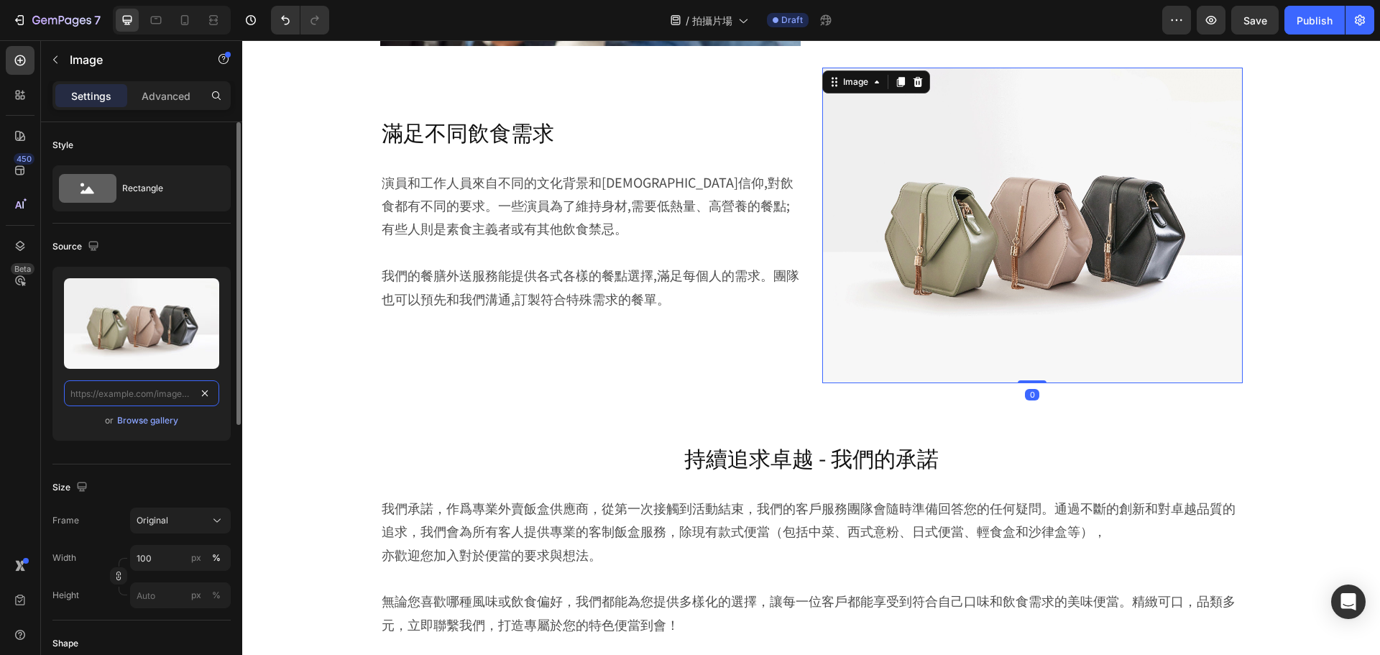
scroll to position [0, 0]
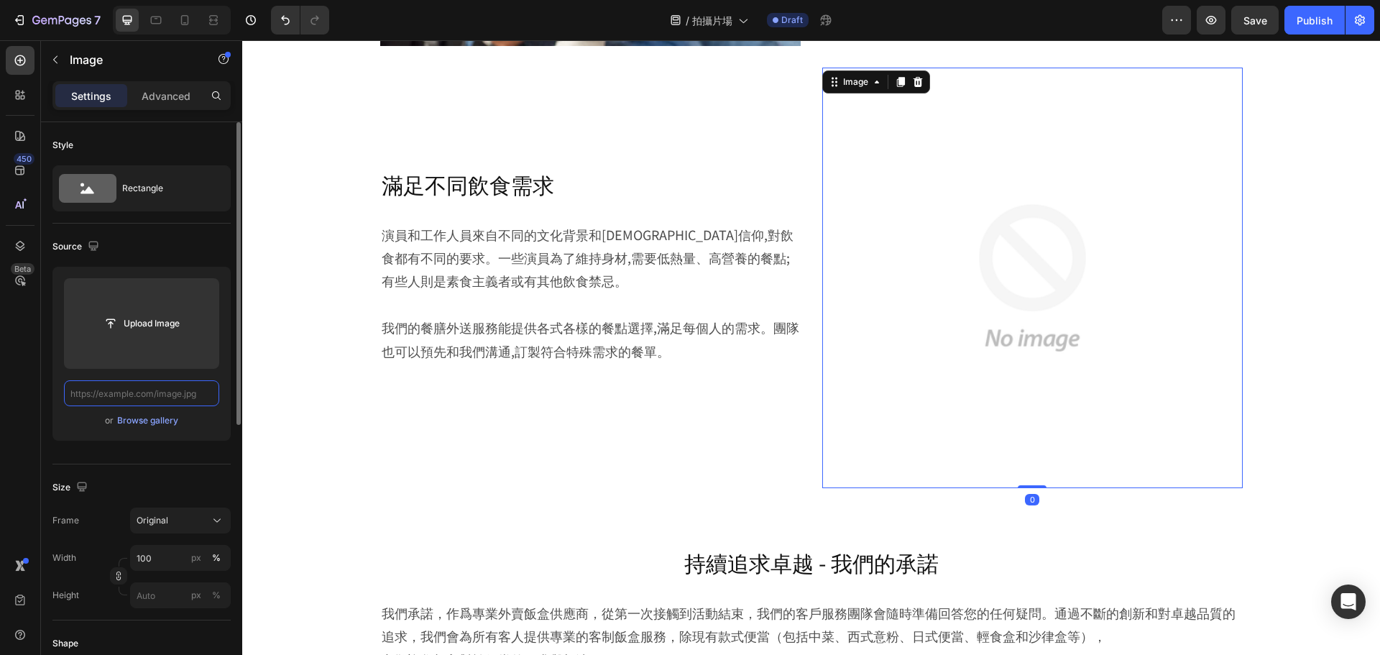
paste input "[URL][DOMAIN_NAME]"
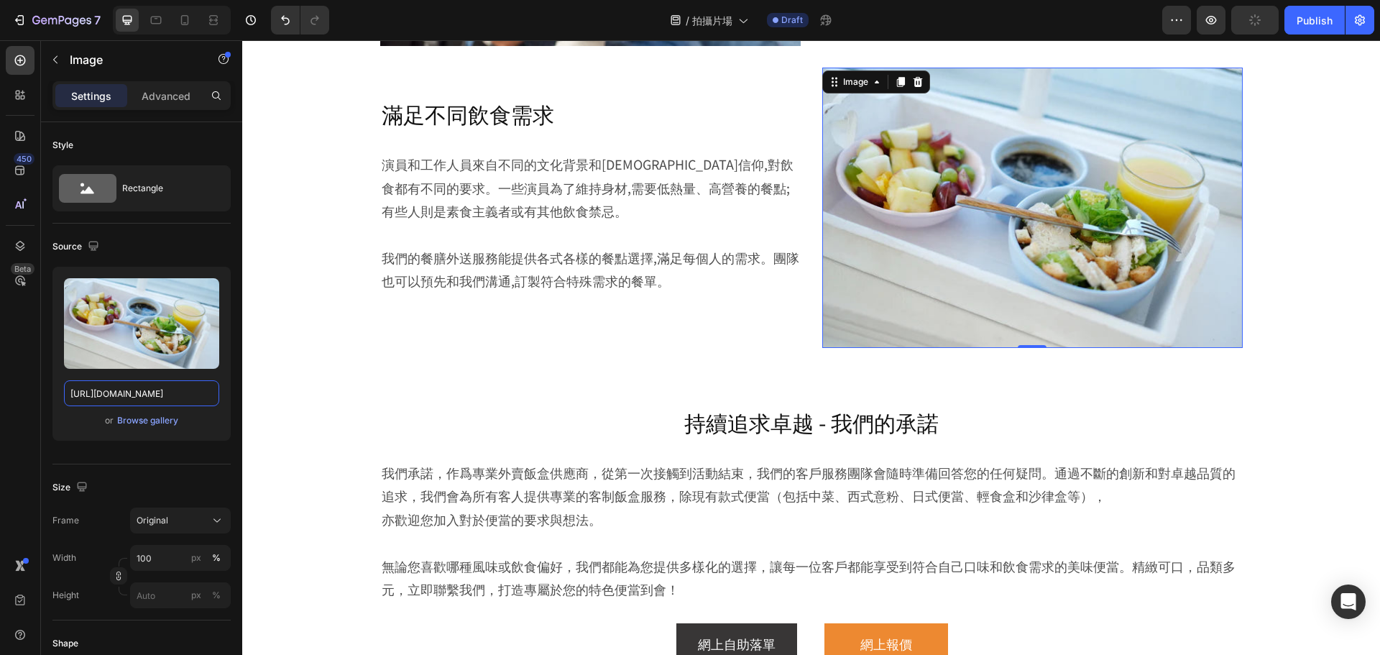
type input "[URL][DOMAIN_NAME]"
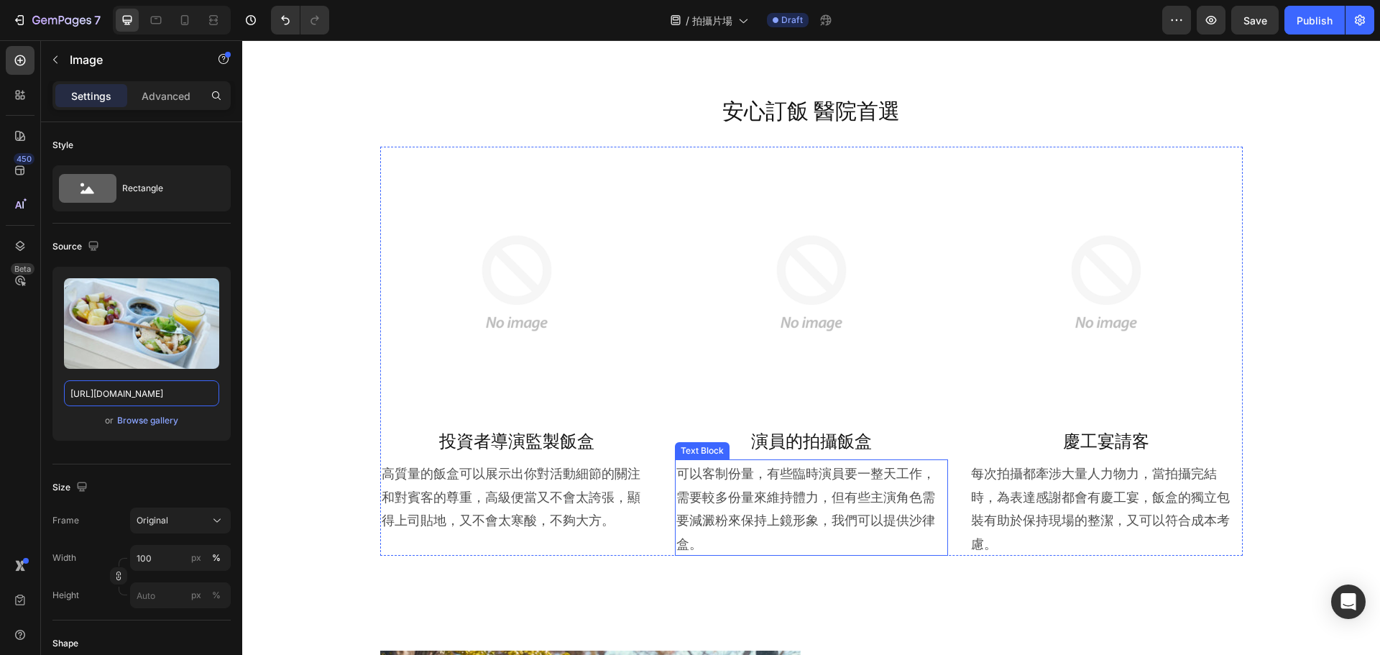
scroll to position [503, 0]
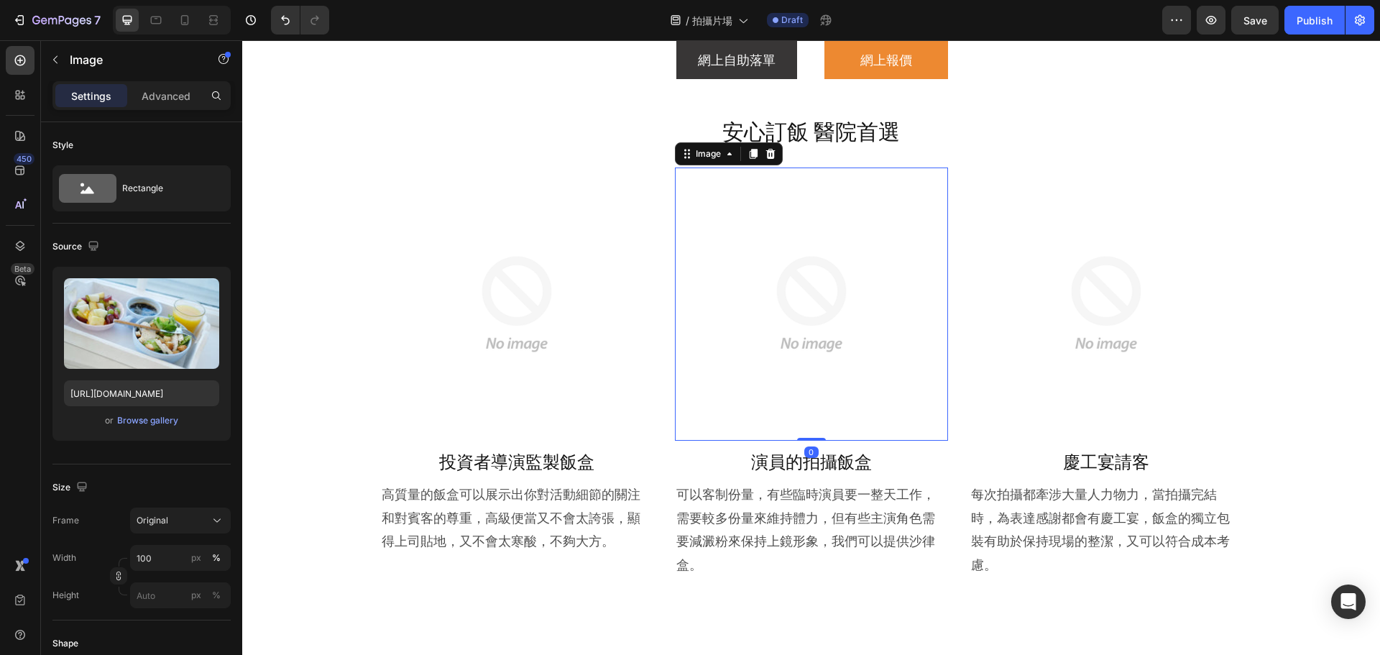
click at [793, 269] on img at bounding box center [811, 304] width 273 height 273
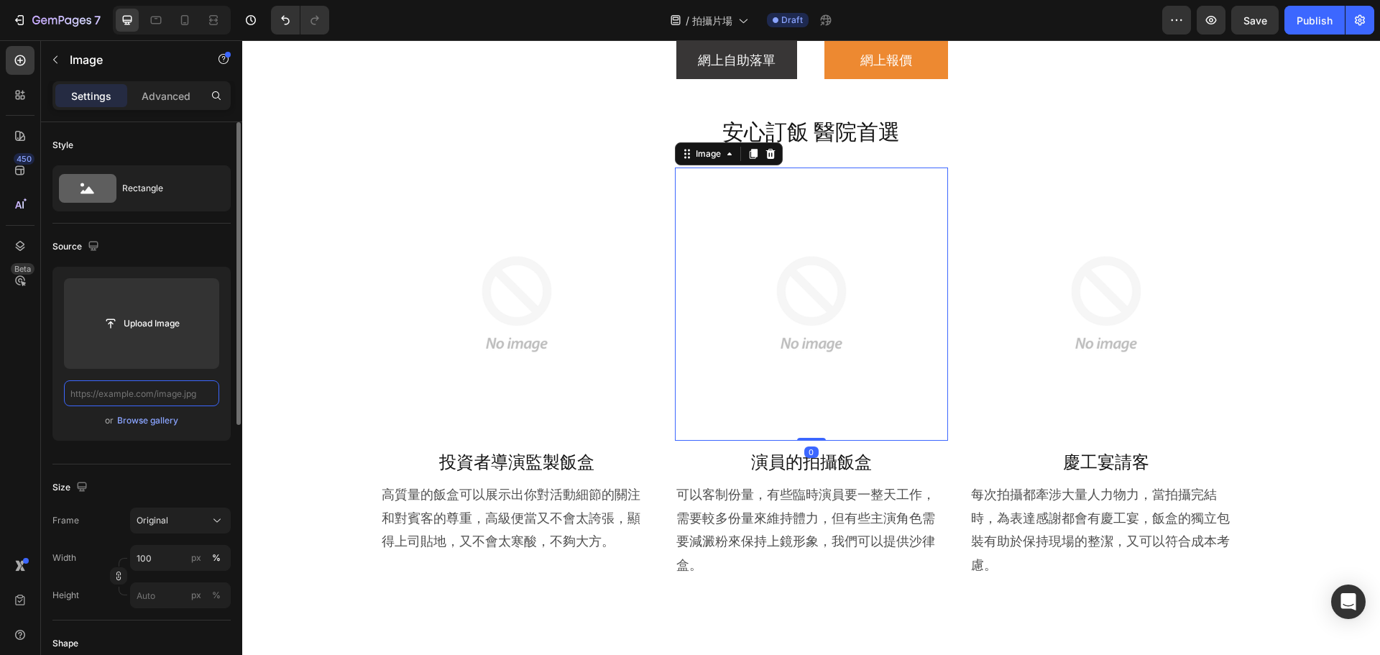
click at [161, 394] on input "text" at bounding box center [141, 393] width 155 height 26
paste input "[URL][DOMAIN_NAME]"
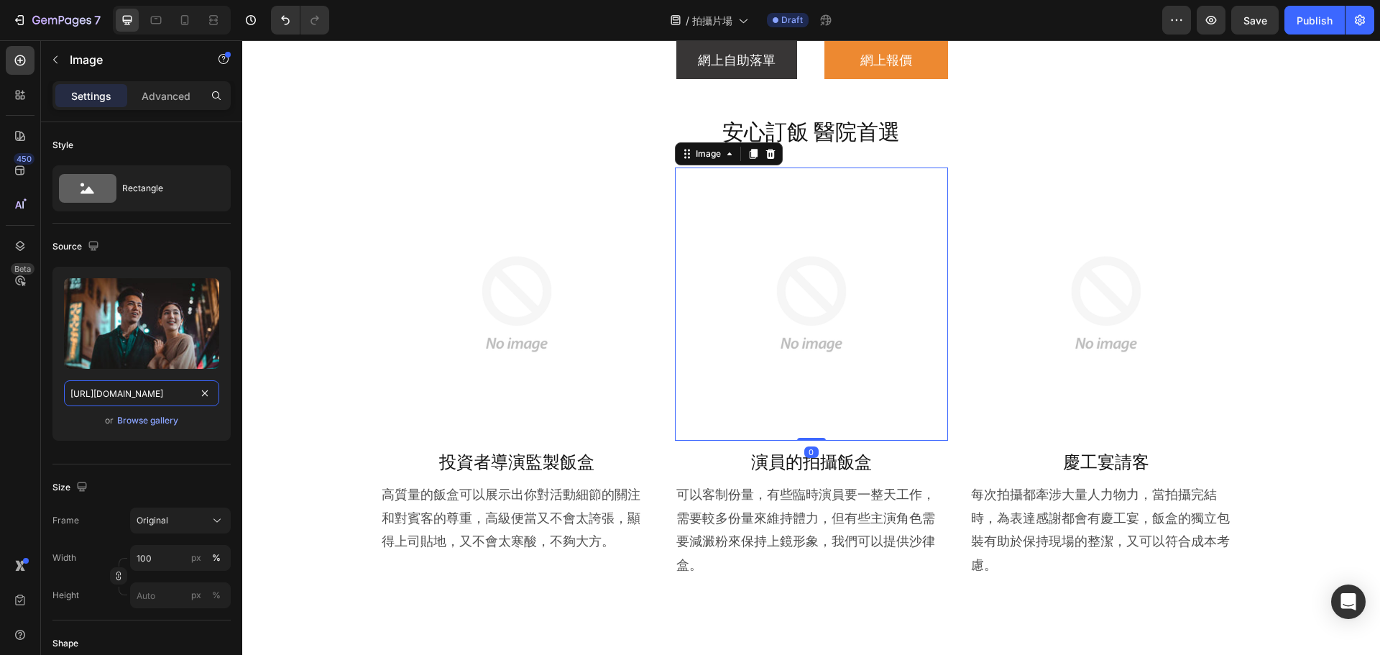
scroll to position [0, 303]
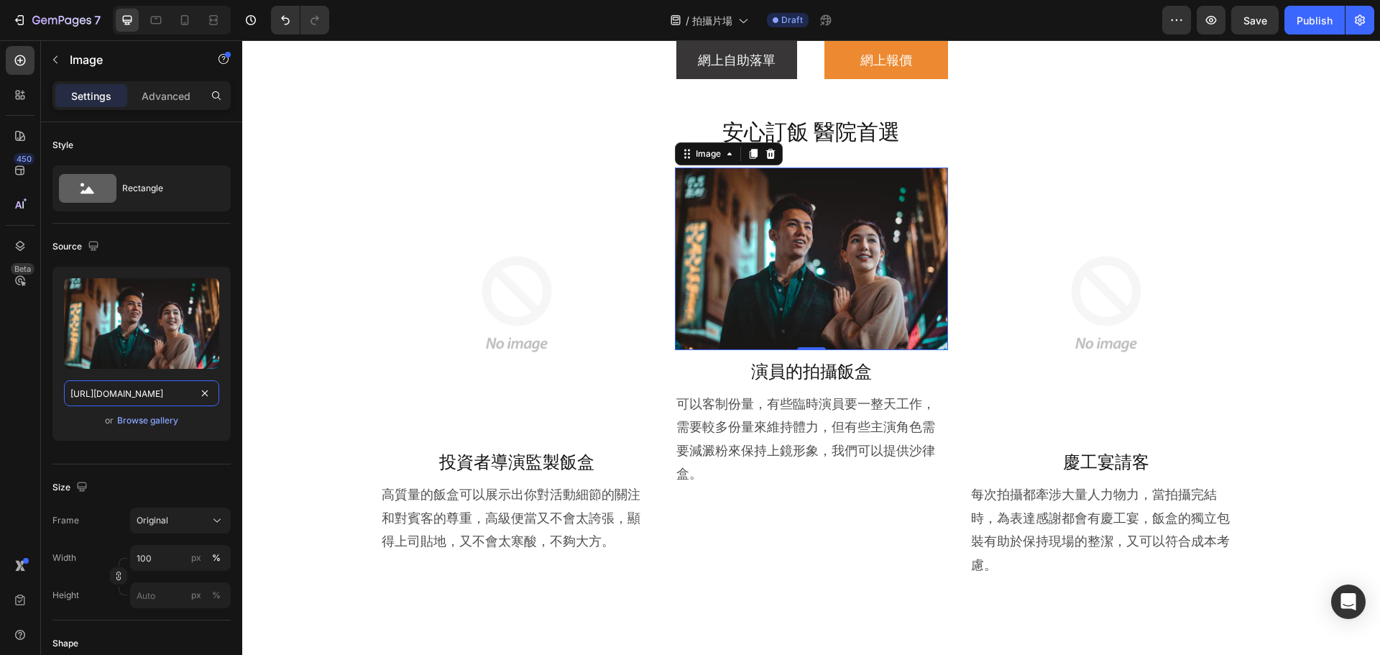
type input "[URL][DOMAIN_NAME]"
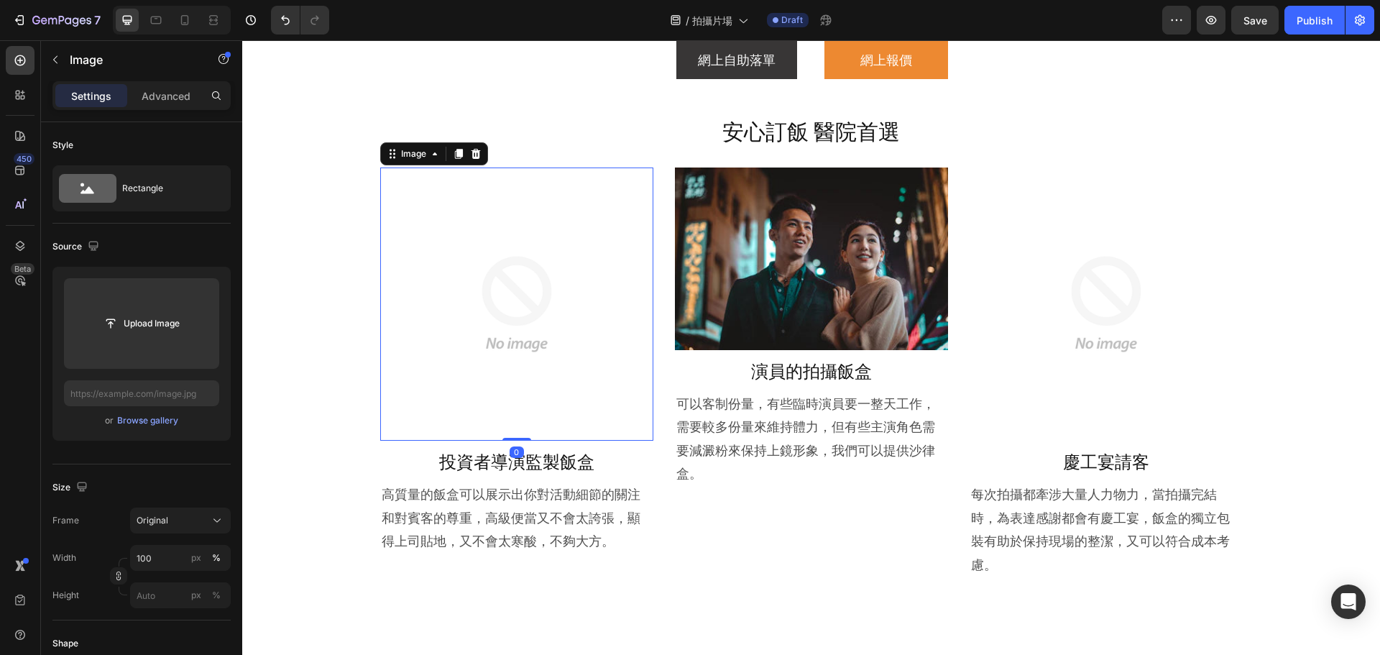
click at [509, 336] on img at bounding box center [516, 304] width 273 height 273
drag, startPoint x: 189, startPoint y: 393, endPoint x: 17, endPoint y: 237, distance: 233.1
click at [189, 393] on input "text" at bounding box center [141, 393] width 155 height 26
paste input "[URL][DOMAIN_NAME]"
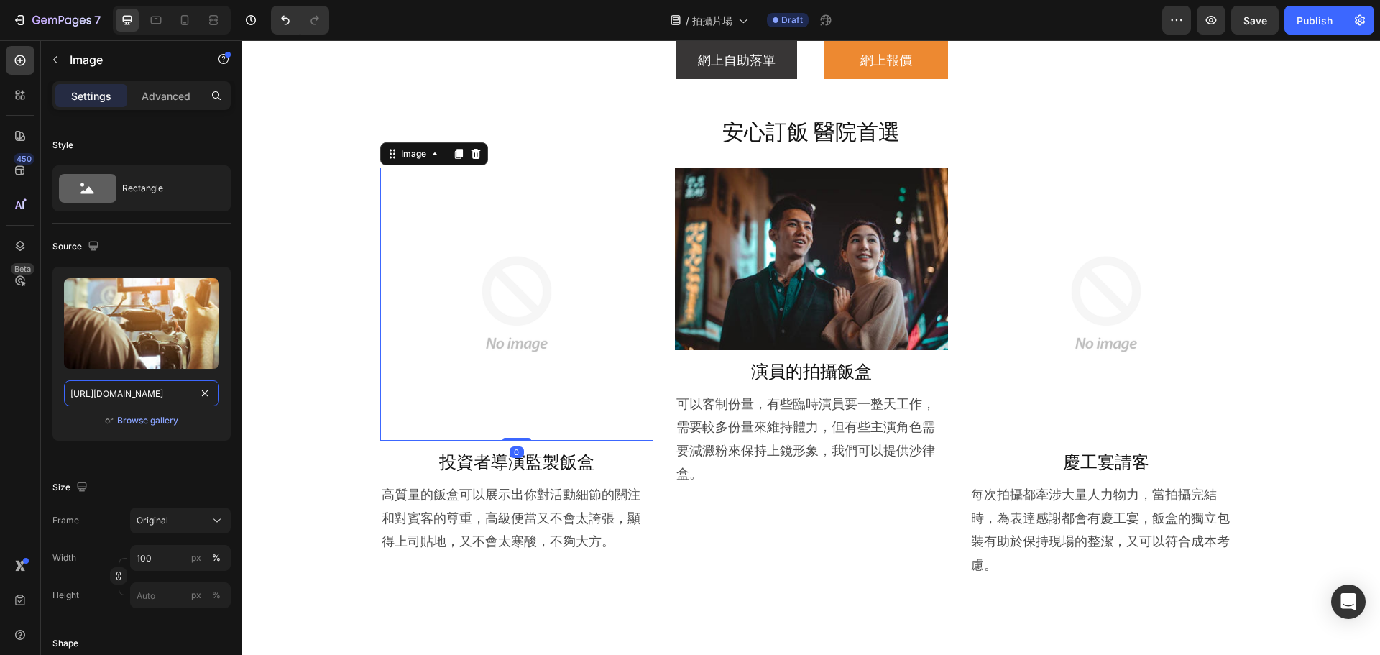
scroll to position [0, 302]
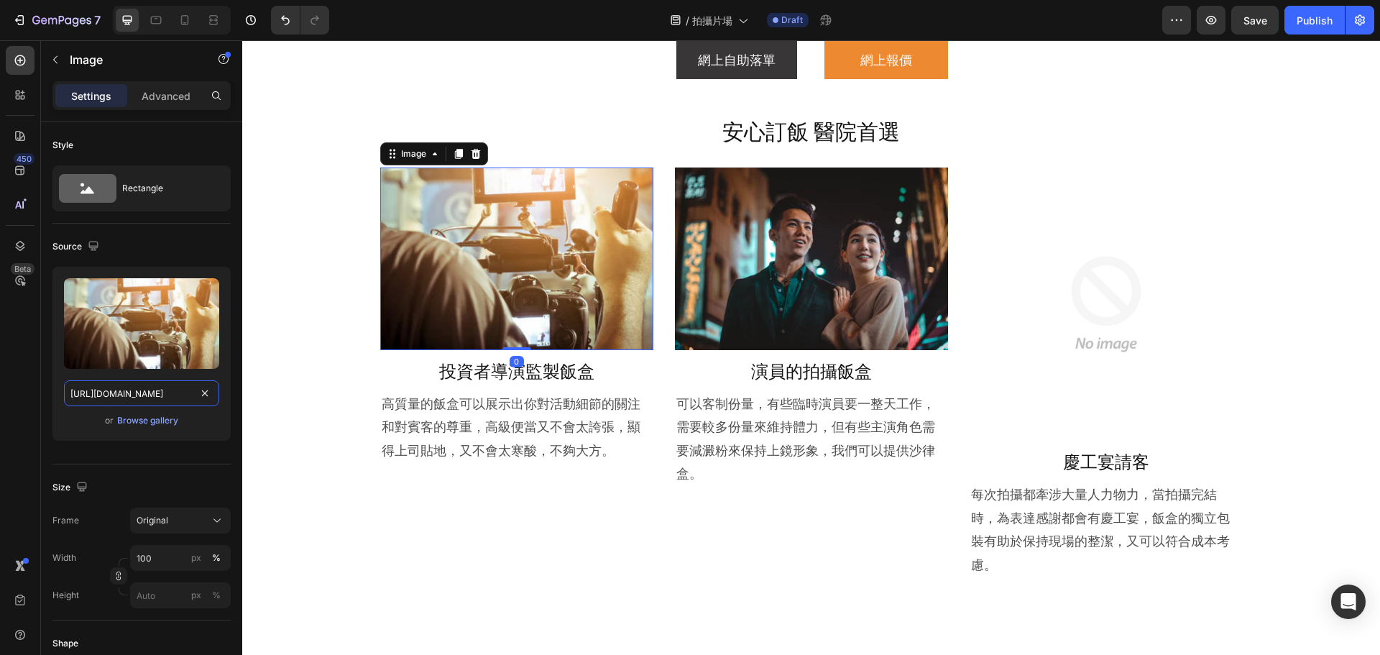
type input "[URL][DOMAIN_NAME]"
click at [1086, 311] on img at bounding box center [1106, 304] width 273 height 273
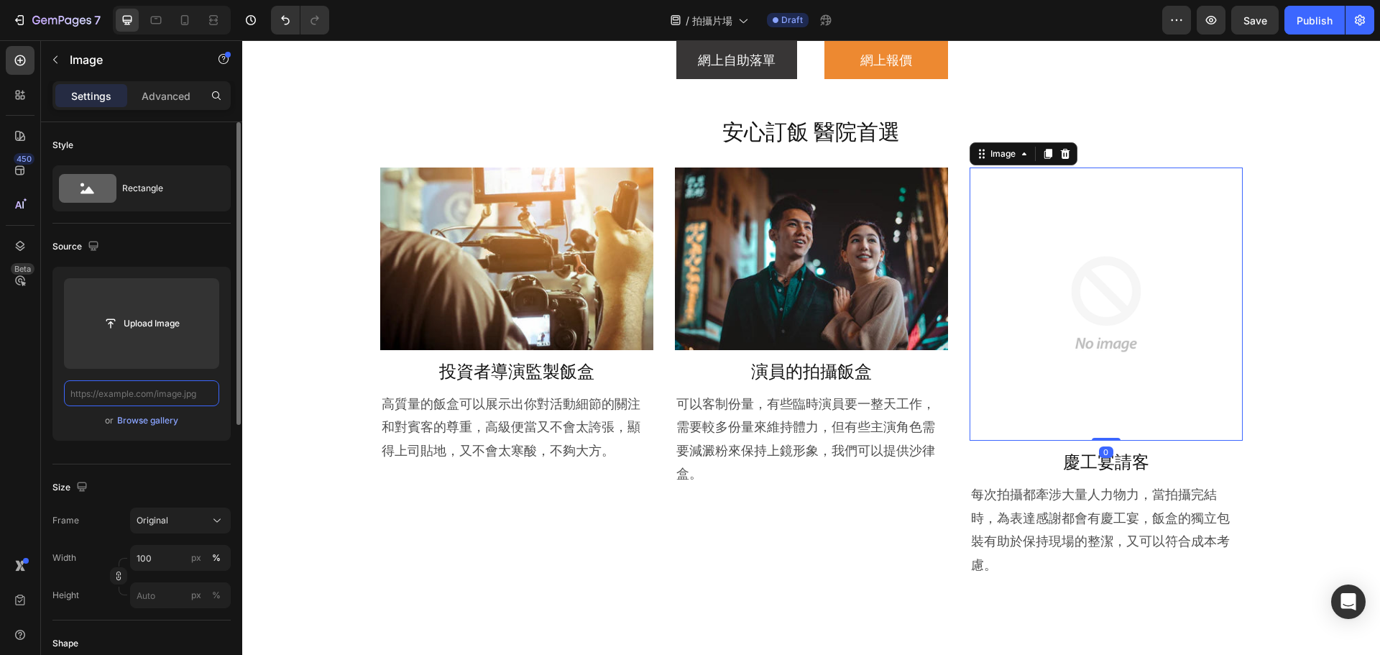
click at [166, 385] on input "text" at bounding box center [141, 393] width 155 height 26
paste input "[URL][DOMAIN_NAME]"
type input "[URL][DOMAIN_NAME]"
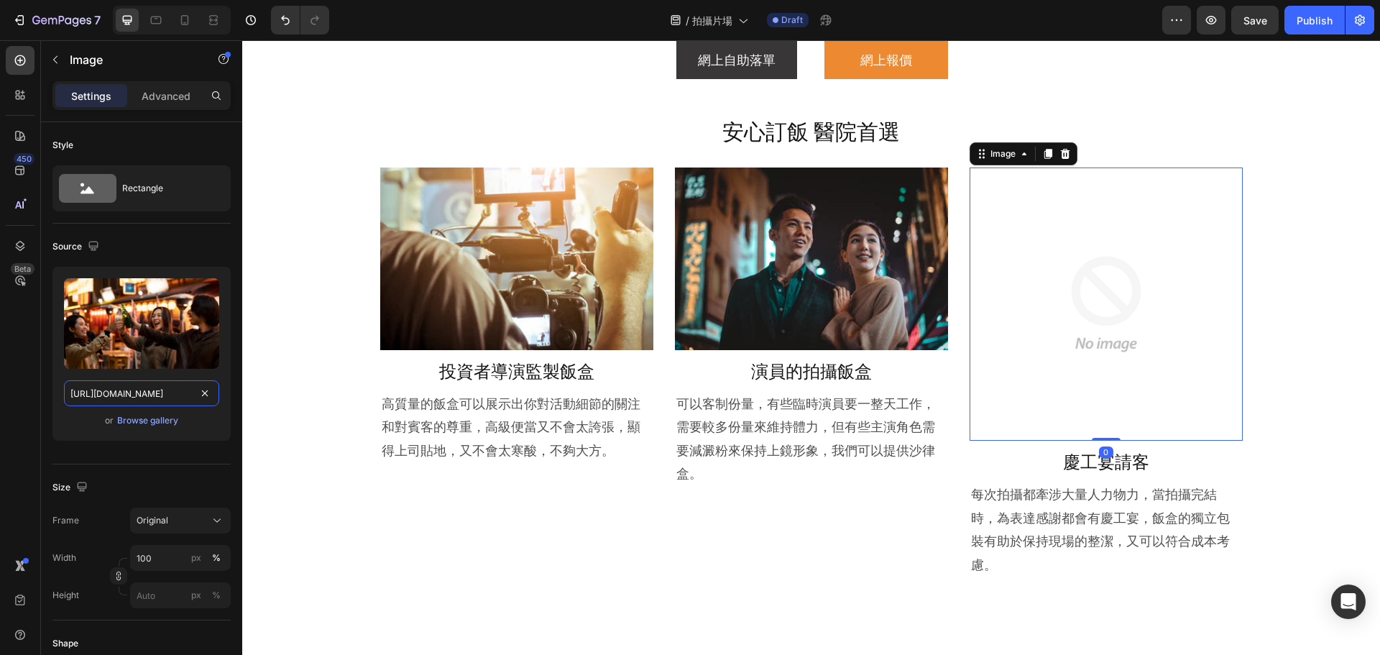
scroll to position [0, 293]
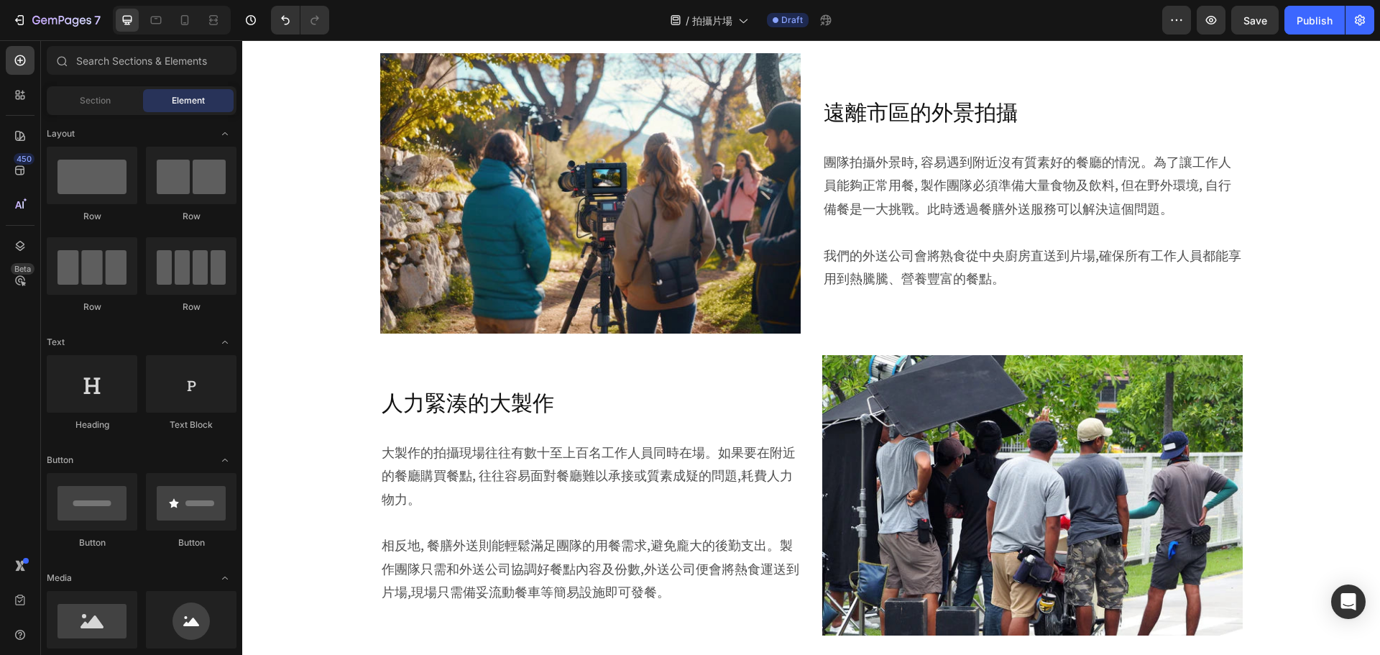
scroll to position [0, 0]
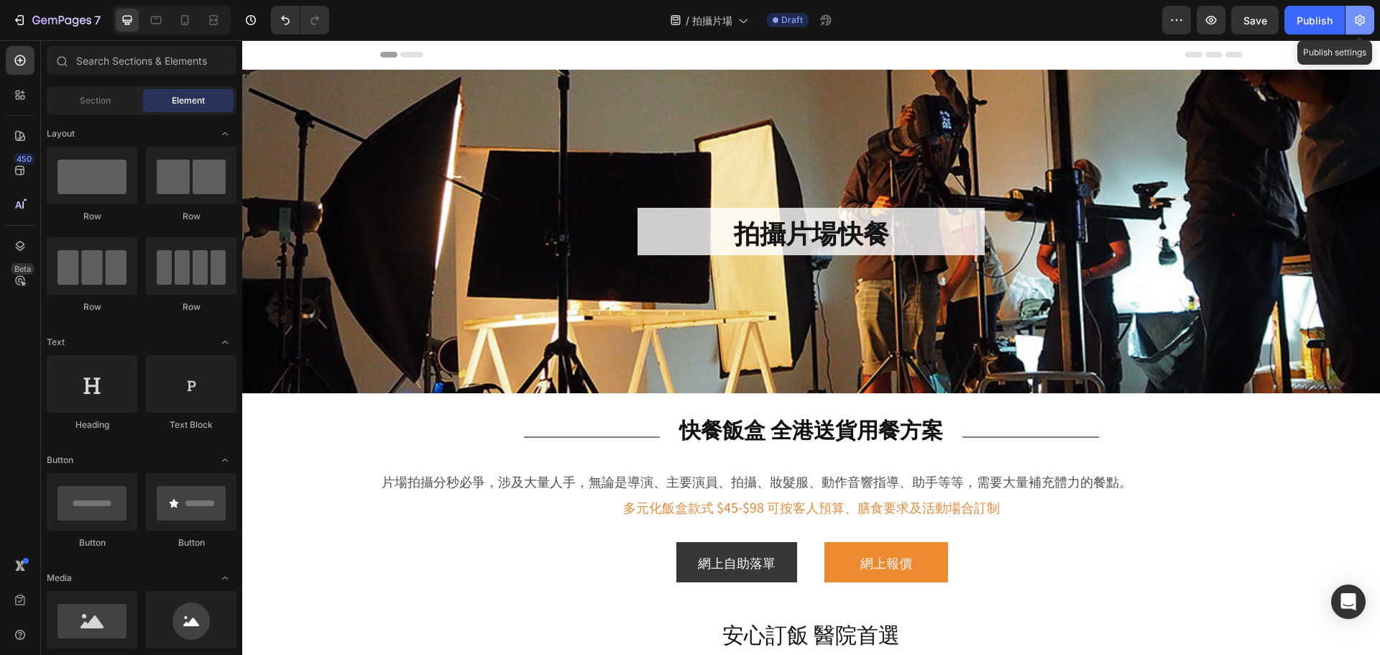
click at [1365, 12] on button "button" at bounding box center [1360, 20] width 29 height 29
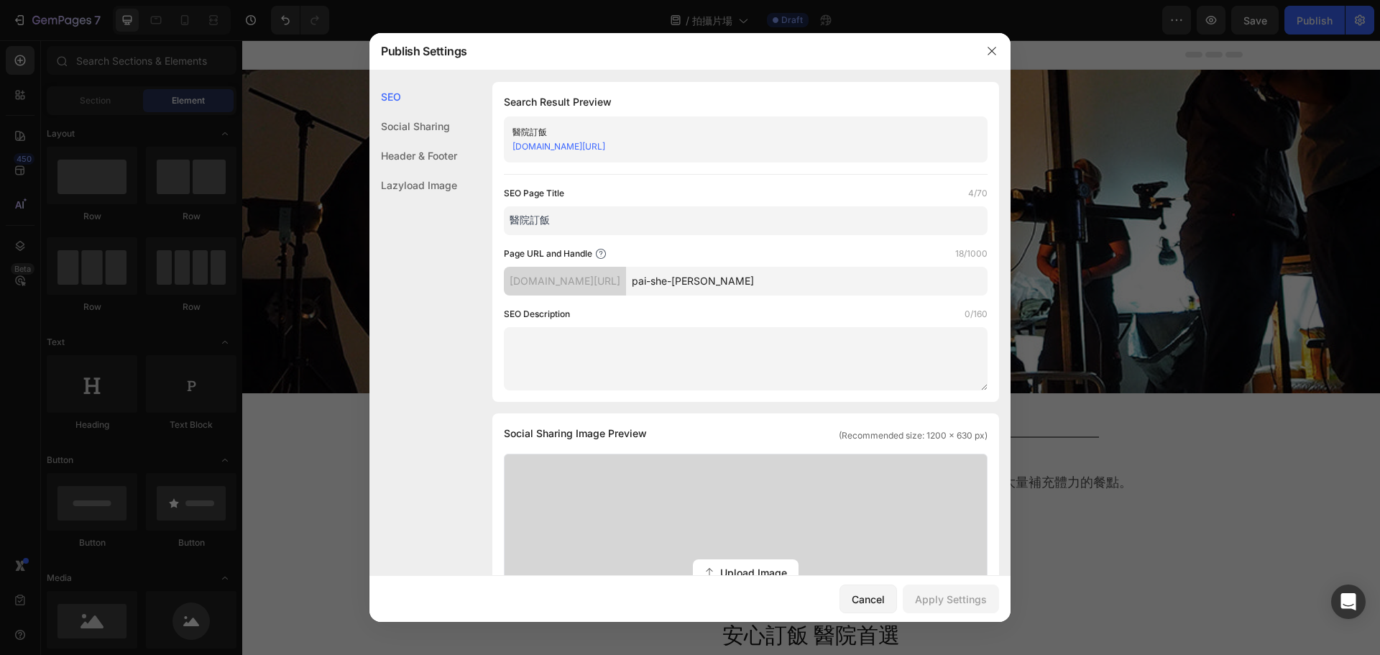
drag, startPoint x: 611, startPoint y: 217, endPoint x: 460, endPoint y: 217, distance: 151.0
click at [460, 217] on div "SEO Search Result Preview 醫院訂飯 [DOMAIN_NAME][URL] SEO Page Title 4/70 醫院訂飯 Page…" at bounding box center [690, 641] width 641 height 1118
type input "p"
type input "拍攝片場"
drag, startPoint x: 853, startPoint y: 285, endPoint x: 589, endPoint y: 285, distance: 263.8
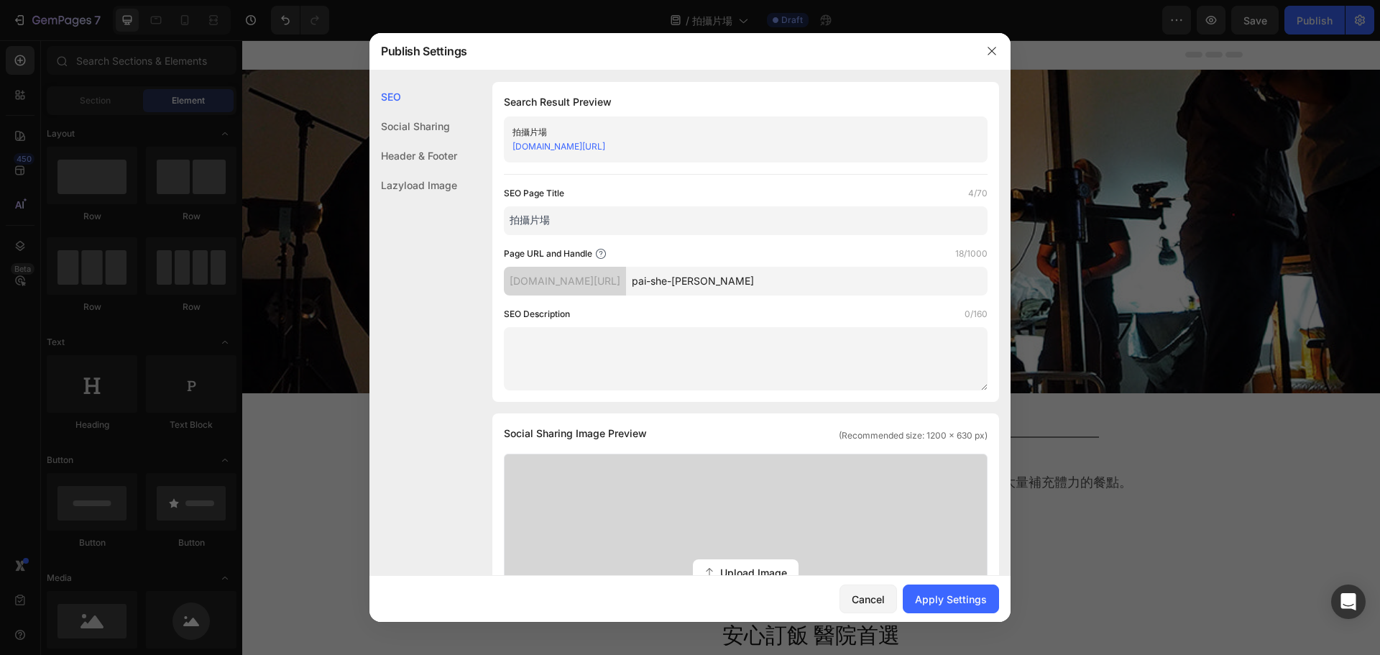
click at [589, 285] on div "[DOMAIN_NAME][URL] [PERSON_NAME]-she-[PERSON_NAME]" at bounding box center [746, 281] width 484 height 29
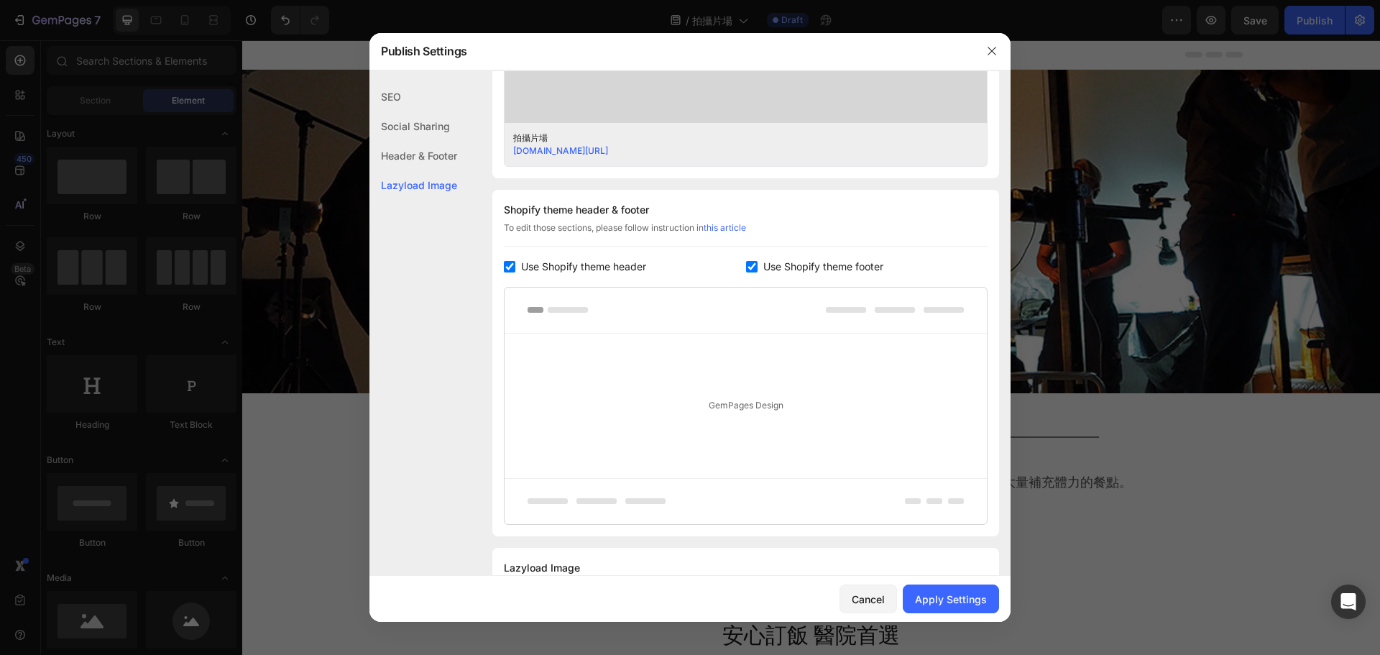
scroll to position [635, 0]
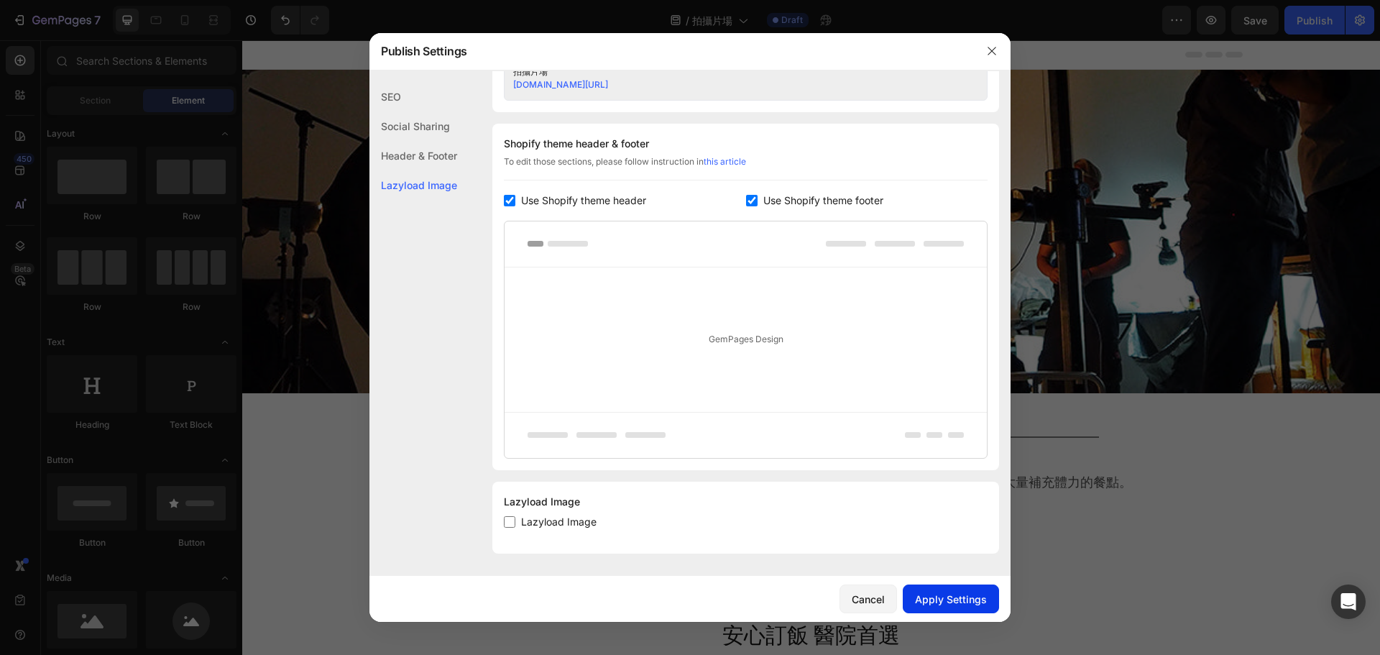
type input "filming-catering"
click at [952, 592] on div "Apply Settings" at bounding box center [951, 599] width 72 height 15
click at [995, 58] on button "button" at bounding box center [992, 51] width 23 height 23
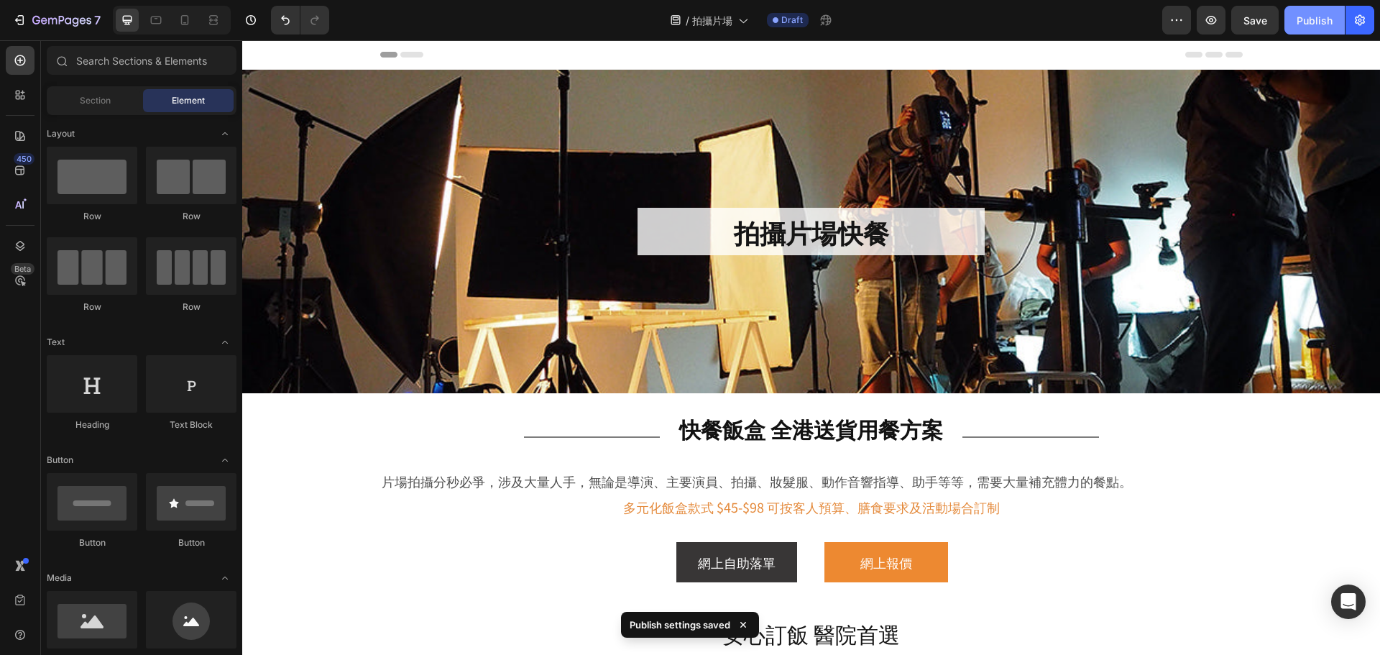
click at [1313, 29] on button "Publish" at bounding box center [1315, 20] width 60 height 29
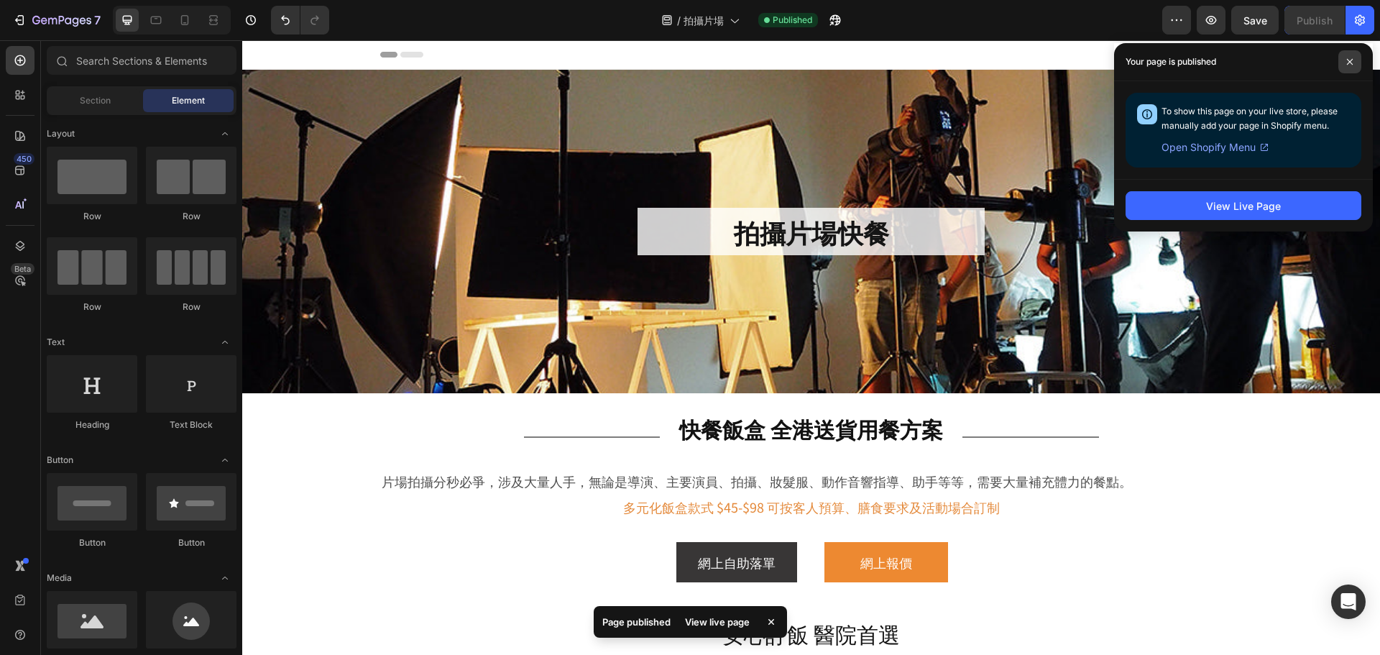
click at [1357, 62] on span at bounding box center [1350, 61] width 23 height 23
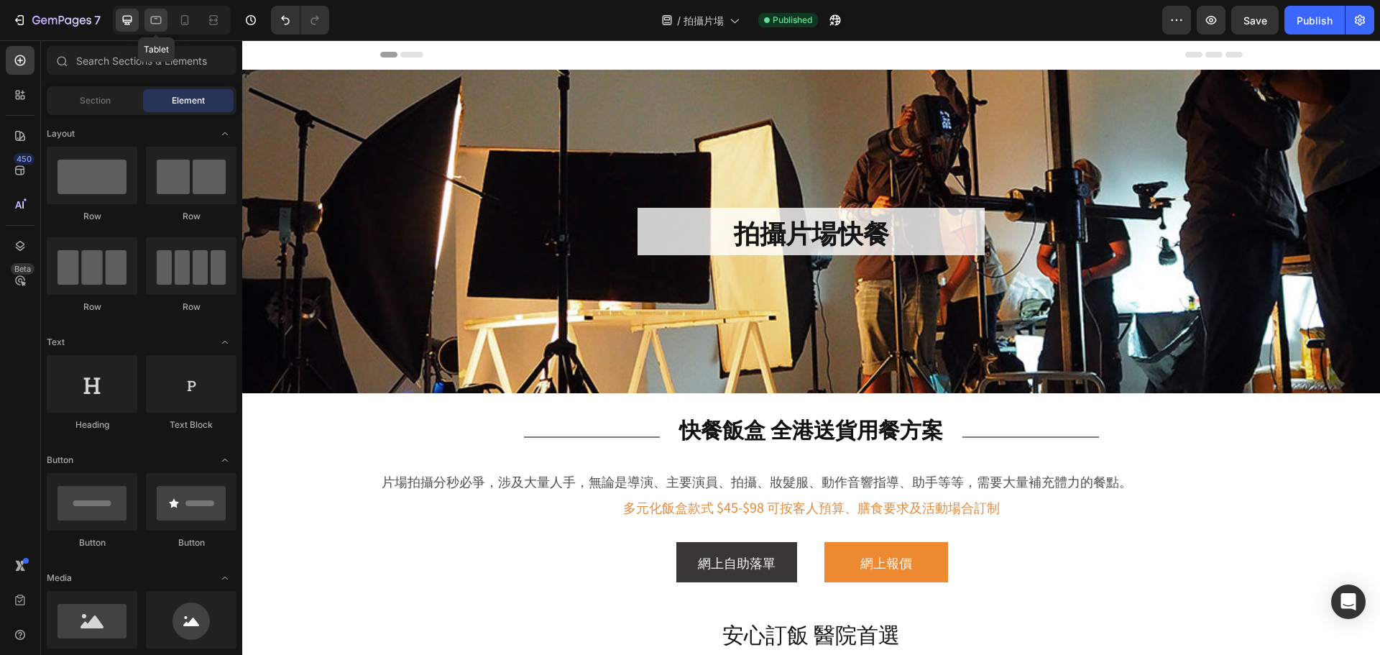
click at [163, 18] on icon at bounding box center [156, 20] width 14 height 14
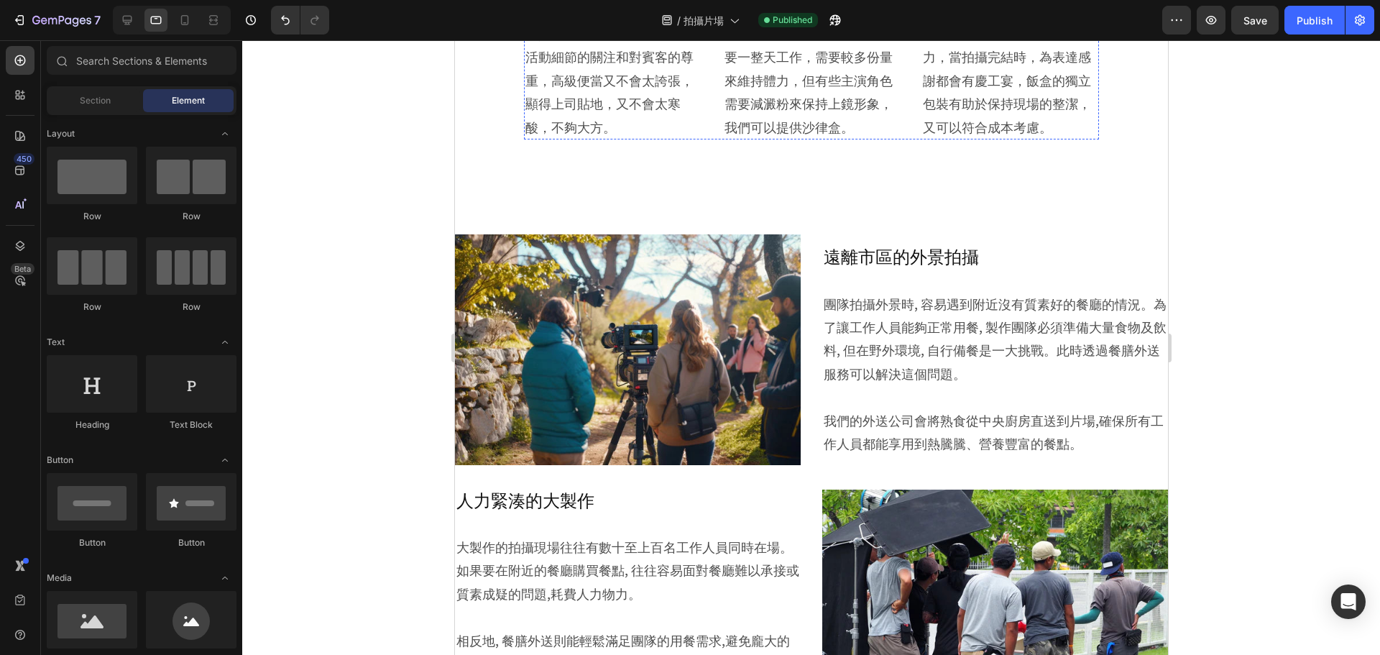
scroll to position [791, 0]
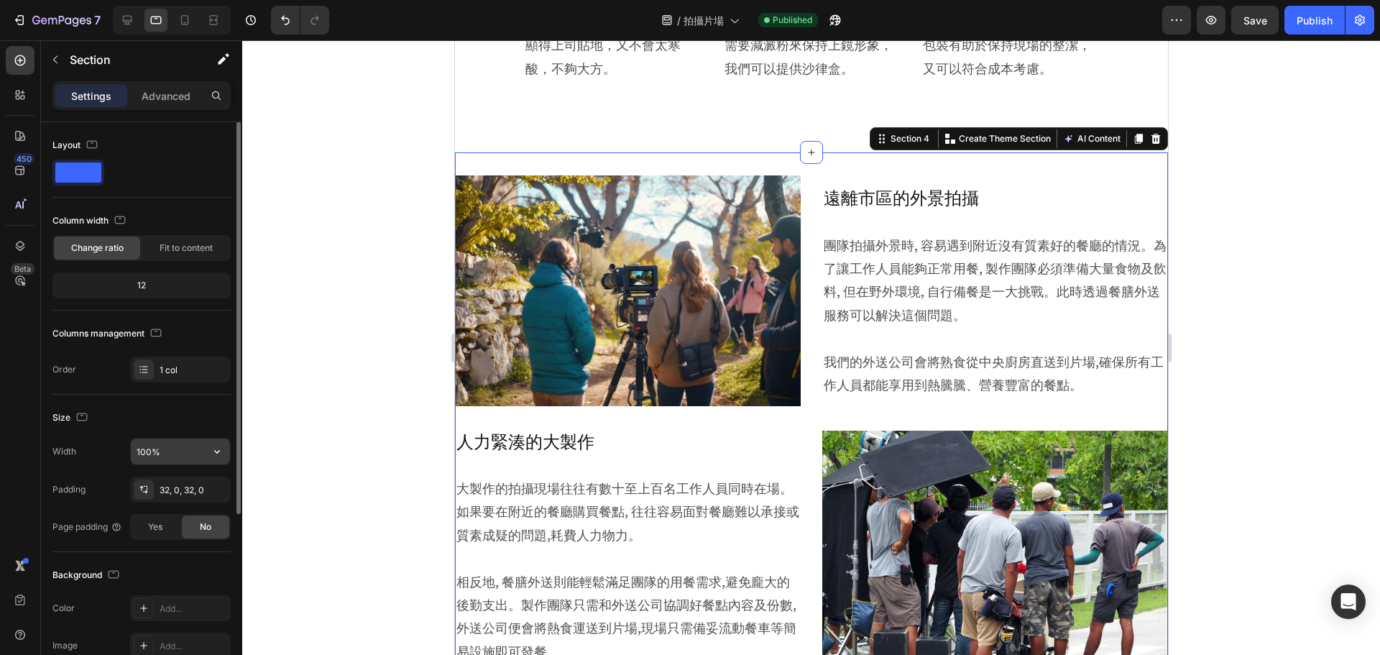
click at [180, 451] on input "100%" at bounding box center [180, 452] width 99 height 26
click at [192, 449] on input "100%" at bounding box center [180, 452] width 99 height 26
drag, startPoint x: 192, startPoint y: 449, endPoint x: 116, endPoint y: 456, distance: 76.5
click at [116, 456] on div "Width 100%" at bounding box center [141, 451] width 178 height 27
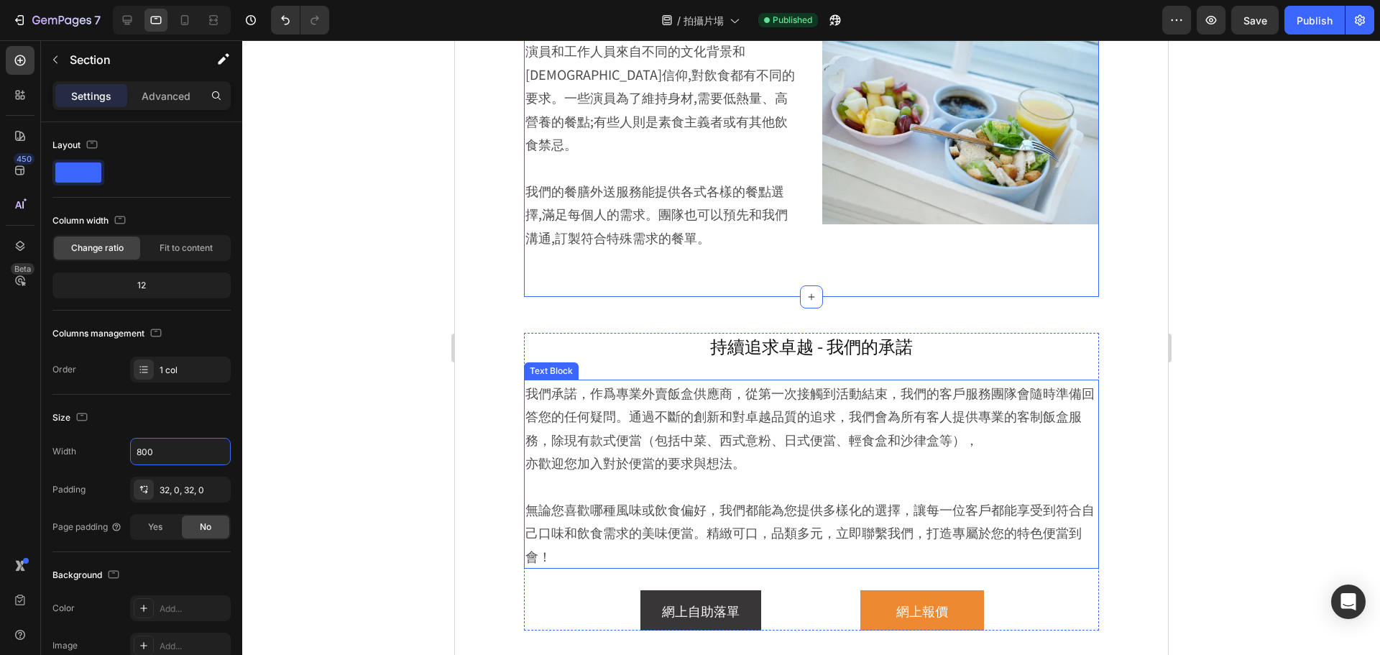
scroll to position [1869, 0]
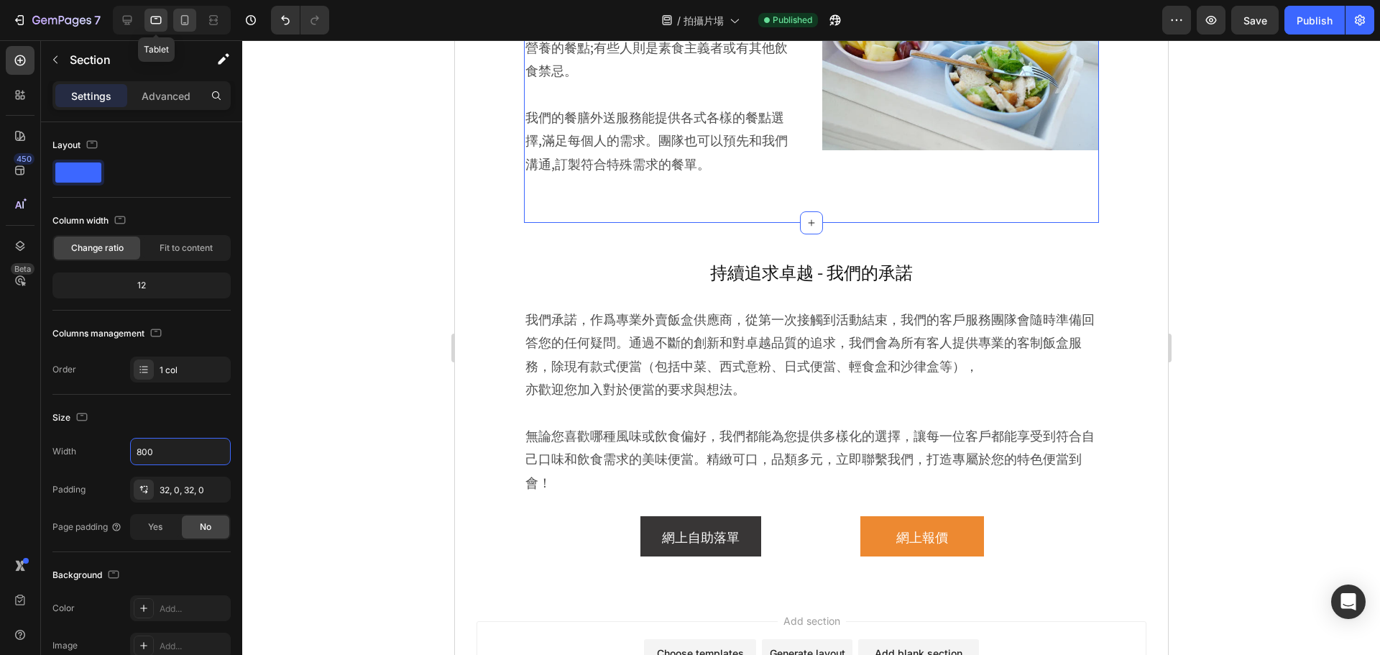
type input "800"
click at [181, 22] on icon at bounding box center [185, 20] width 8 height 10
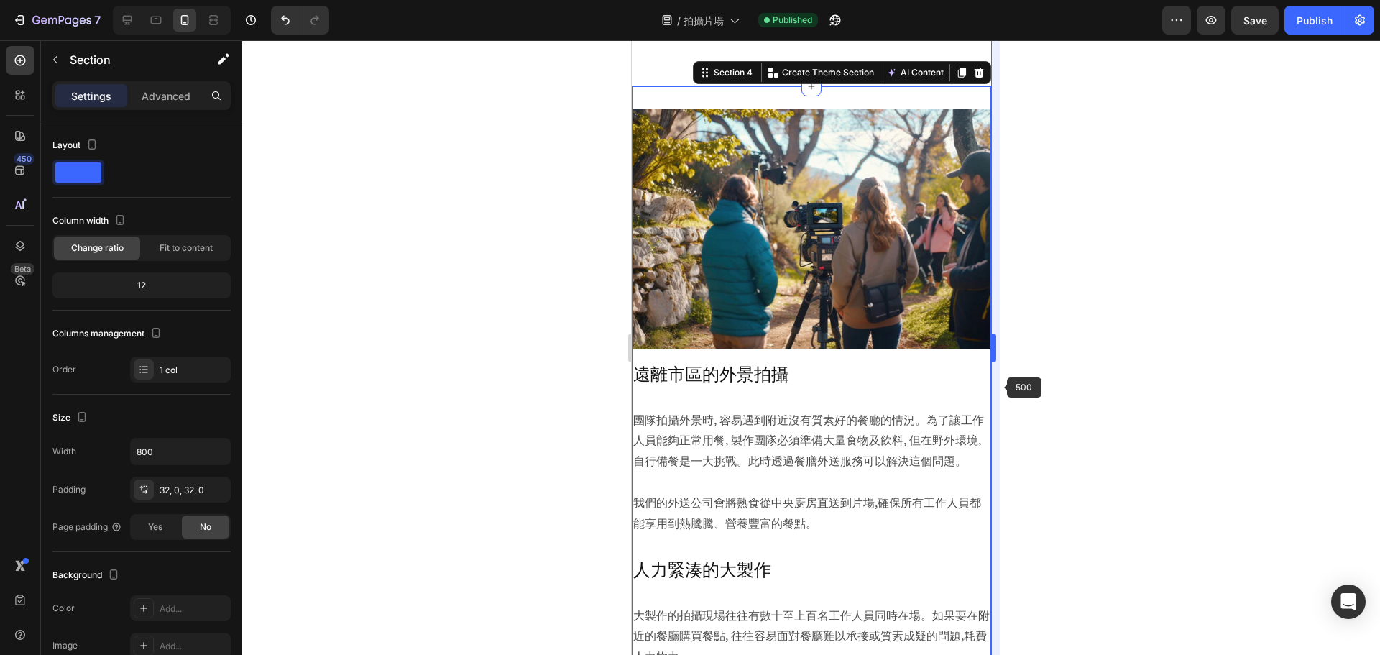
scroll to position [838, 0]
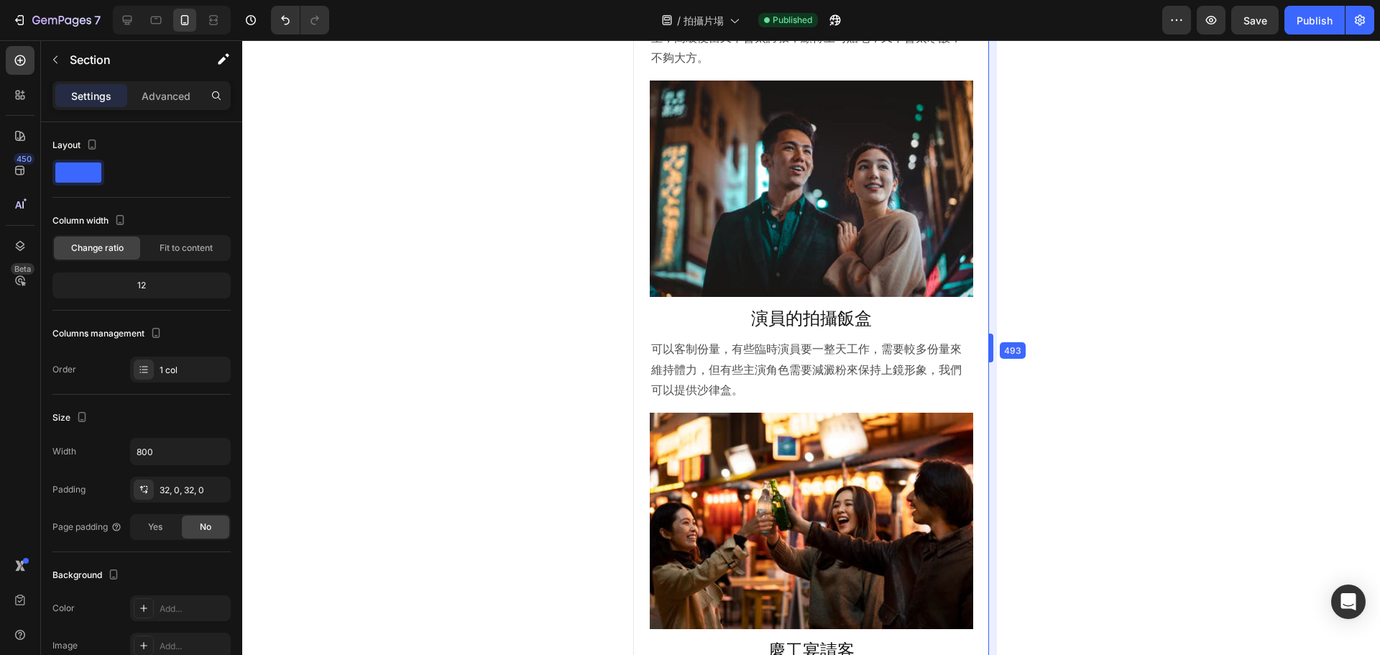
drag, startPoint x: 991, startPoint y: 245, endPoint x: 351, endPoint y: 194, distance: 642.6
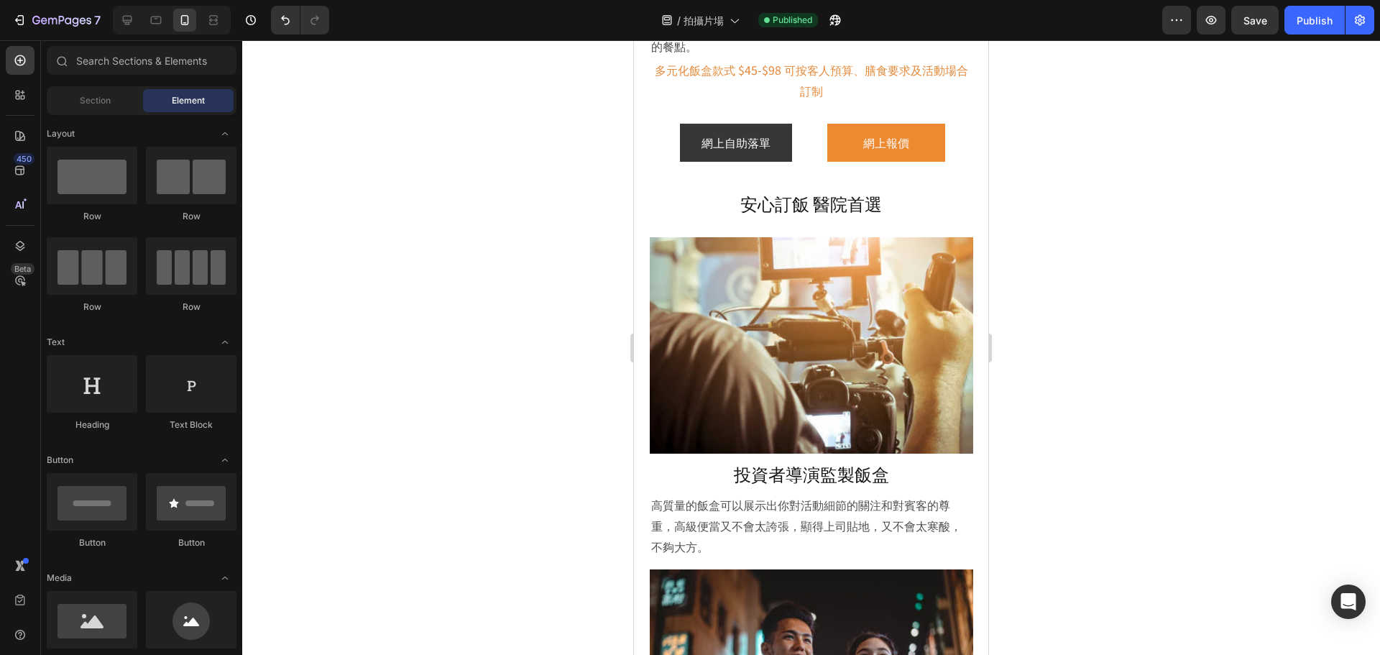
scroll to position [433, 0]
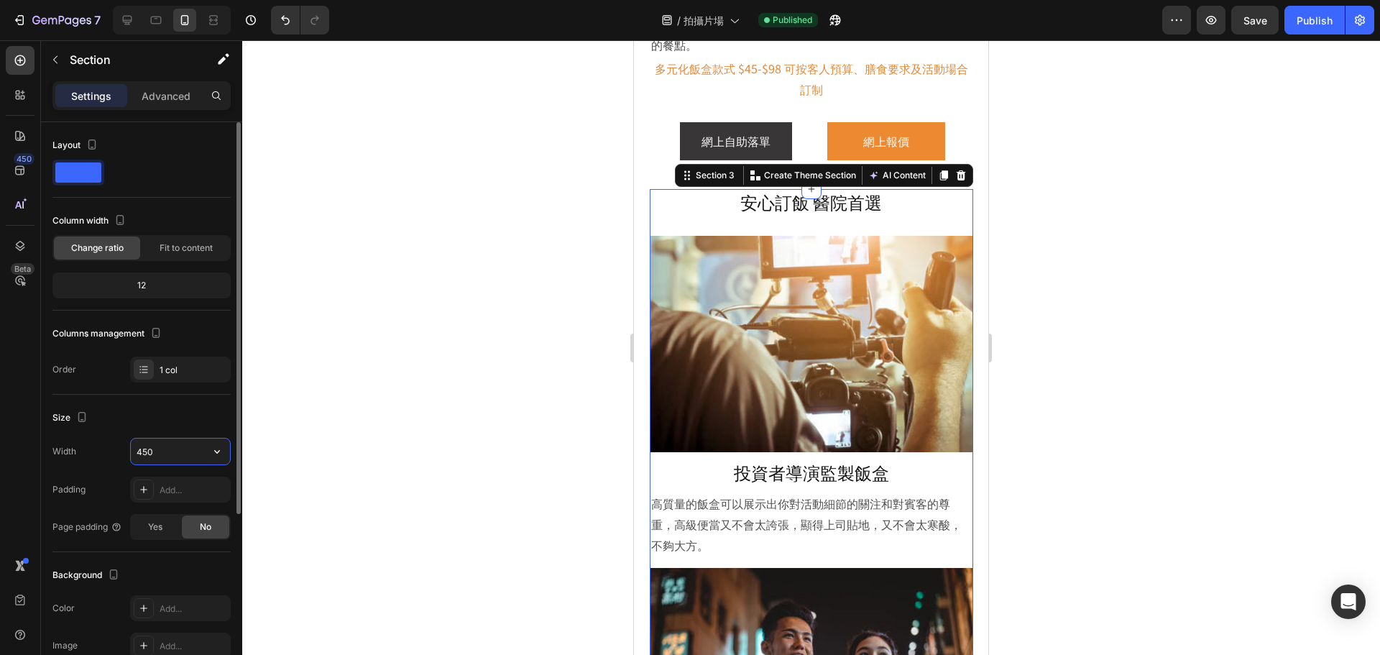
click at [170, 455] on input "450" at bounding box center [180, 452] width 99 height 26
click at [342, 342] on div at bounding box center [811, 347] width 1138 height 615
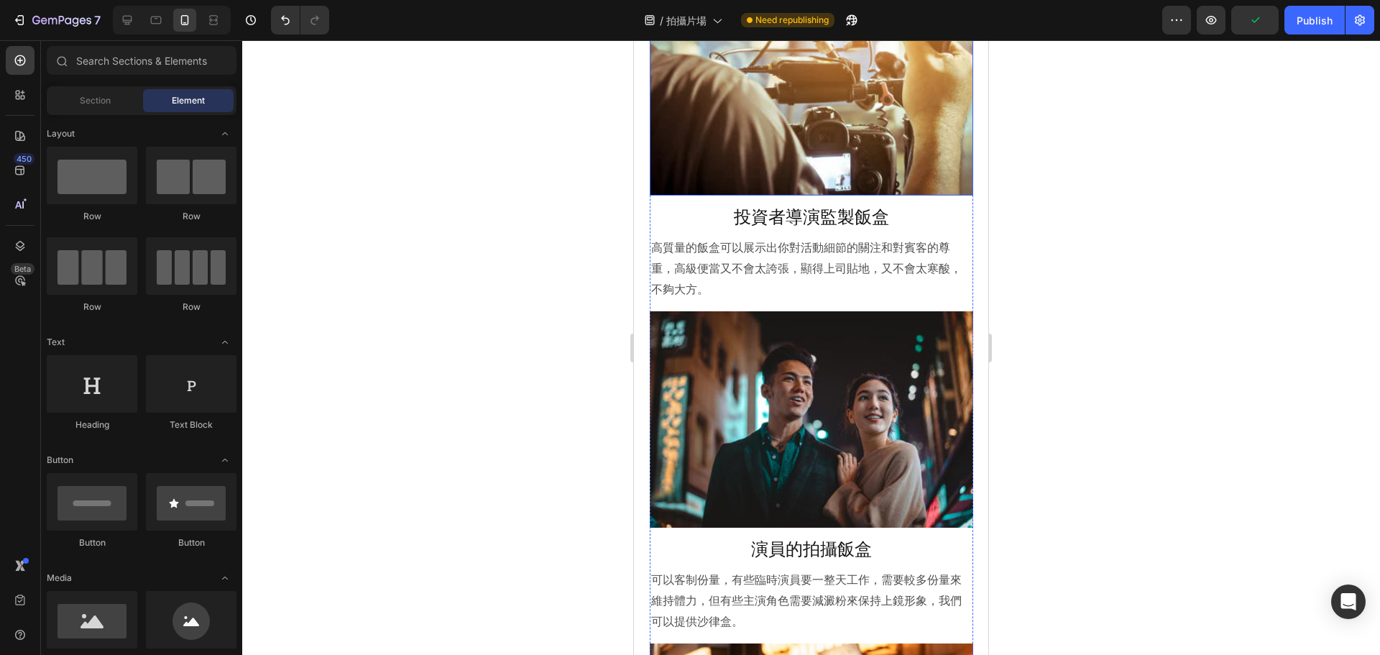
scroll to position [648, 0]
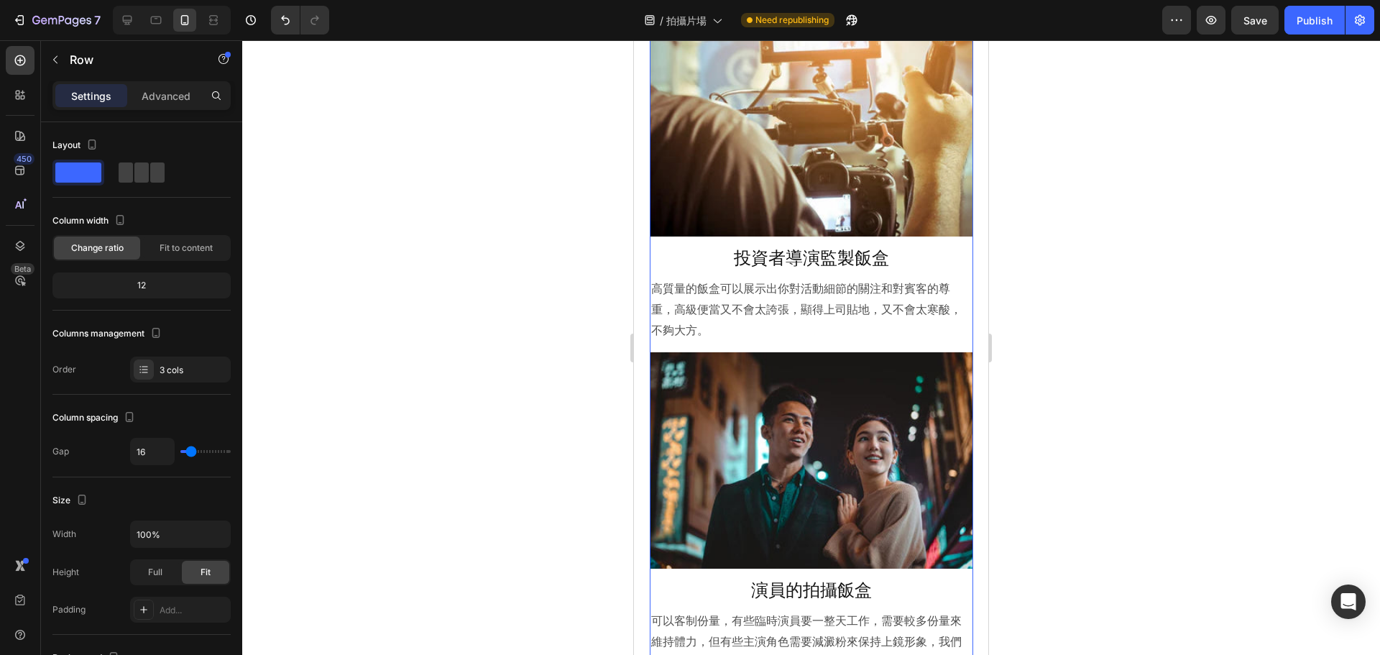
click at [925, 344] on div "Image 投資者導演監製飯盒 Heading 高質量的飯盒可以展示出你對活動細節的關注和對賓客的尊重，高級便當又不會太誇張，顯得上司貼地，又不會太寒酸，不夠…" at bounding box center [812, 512] width 324 height 985
click at [160, 178] on span at bounding box center [157, 172] width 14 height 20
type input "30"
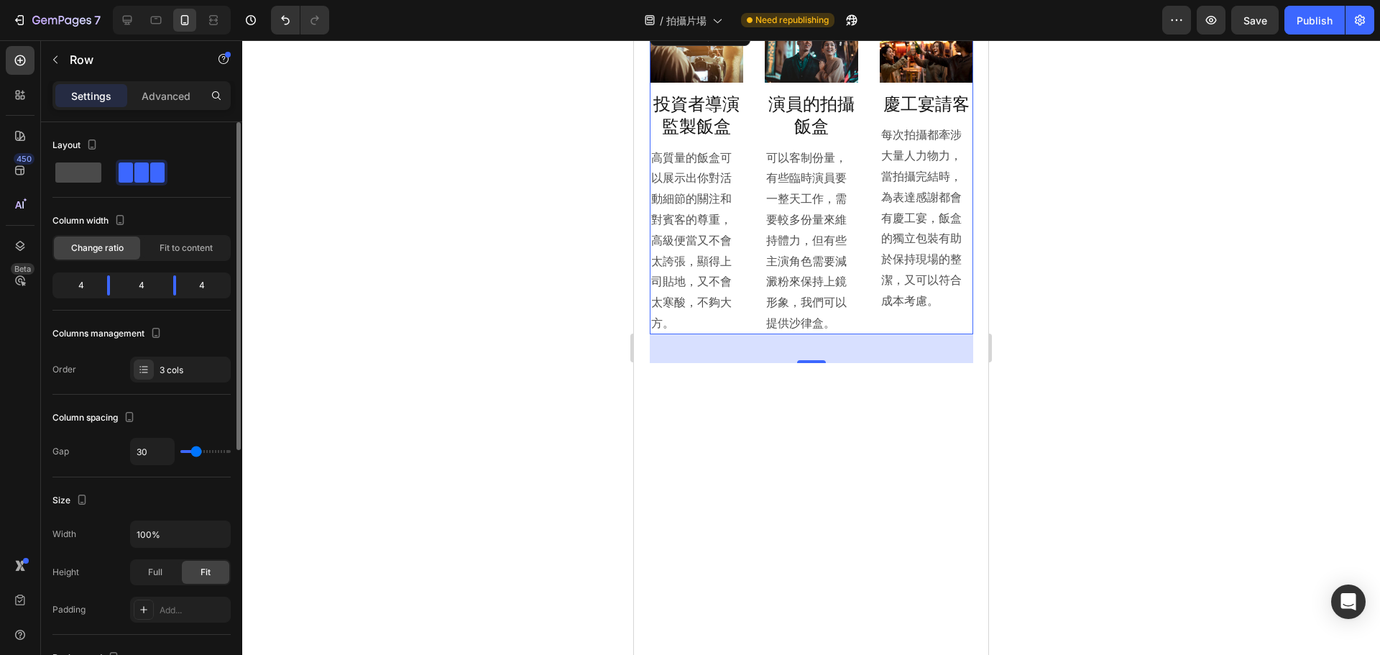
click at [116, 184] on div at bounding box center [142, 173] width 52 height 26
type input "16"
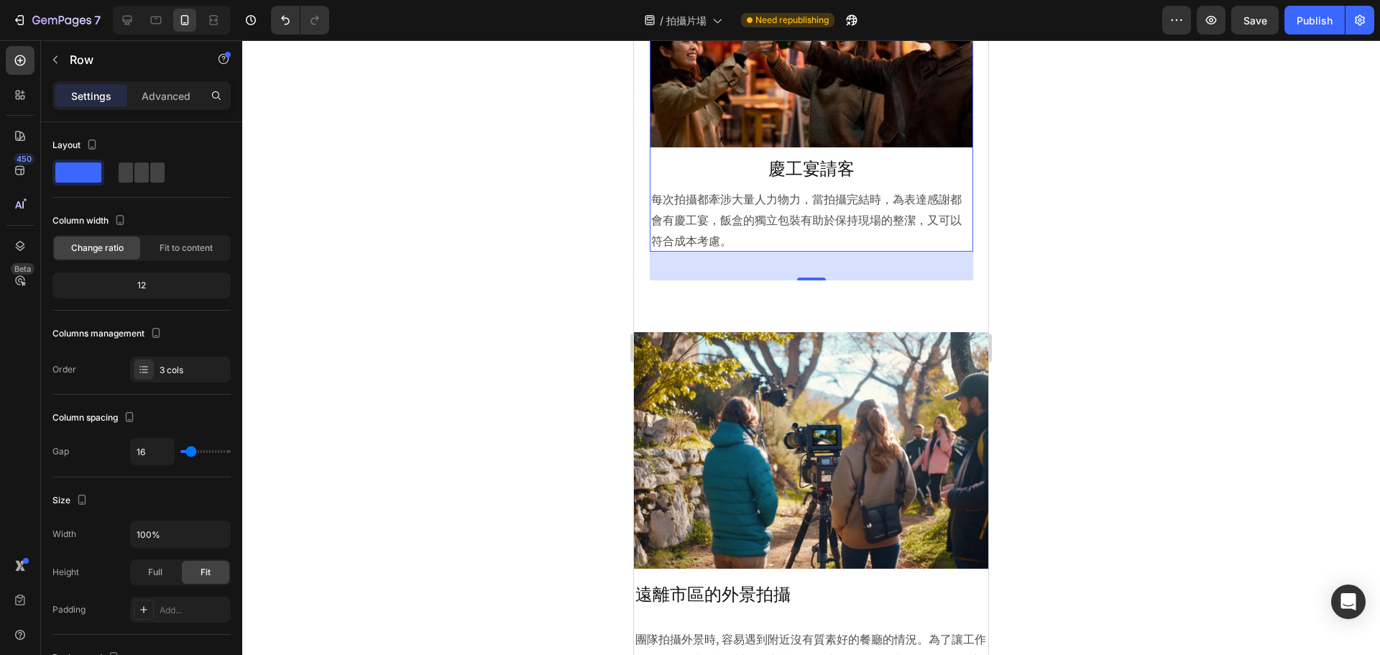
scroll to position [1583, 0]
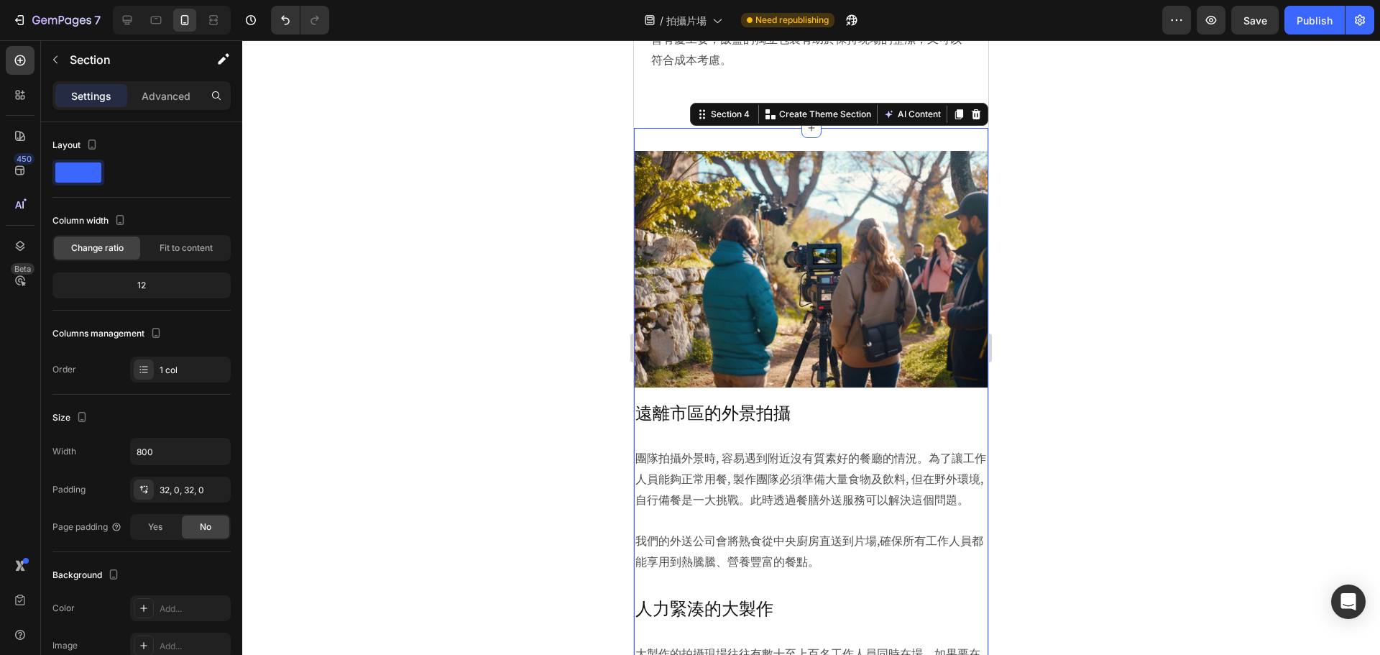
click at [167, 449] on input "800" at bounding box center [180, 452] width 99 height 26
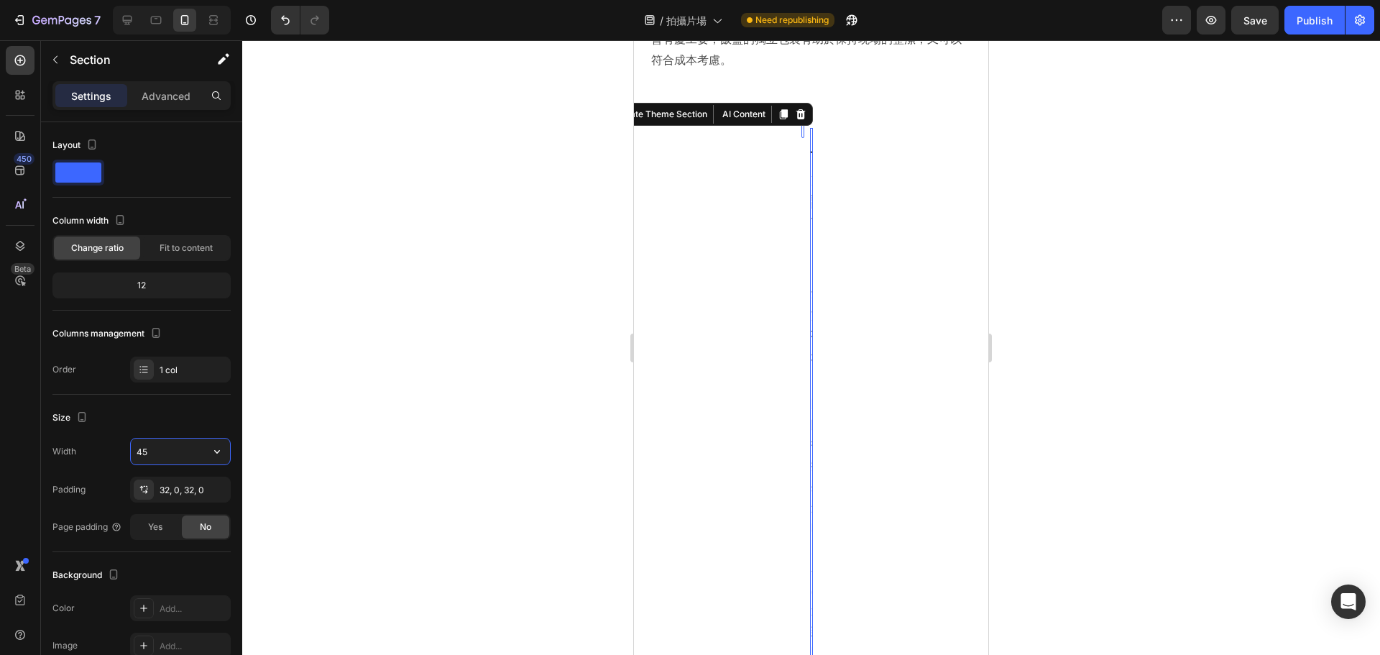
type input "450"
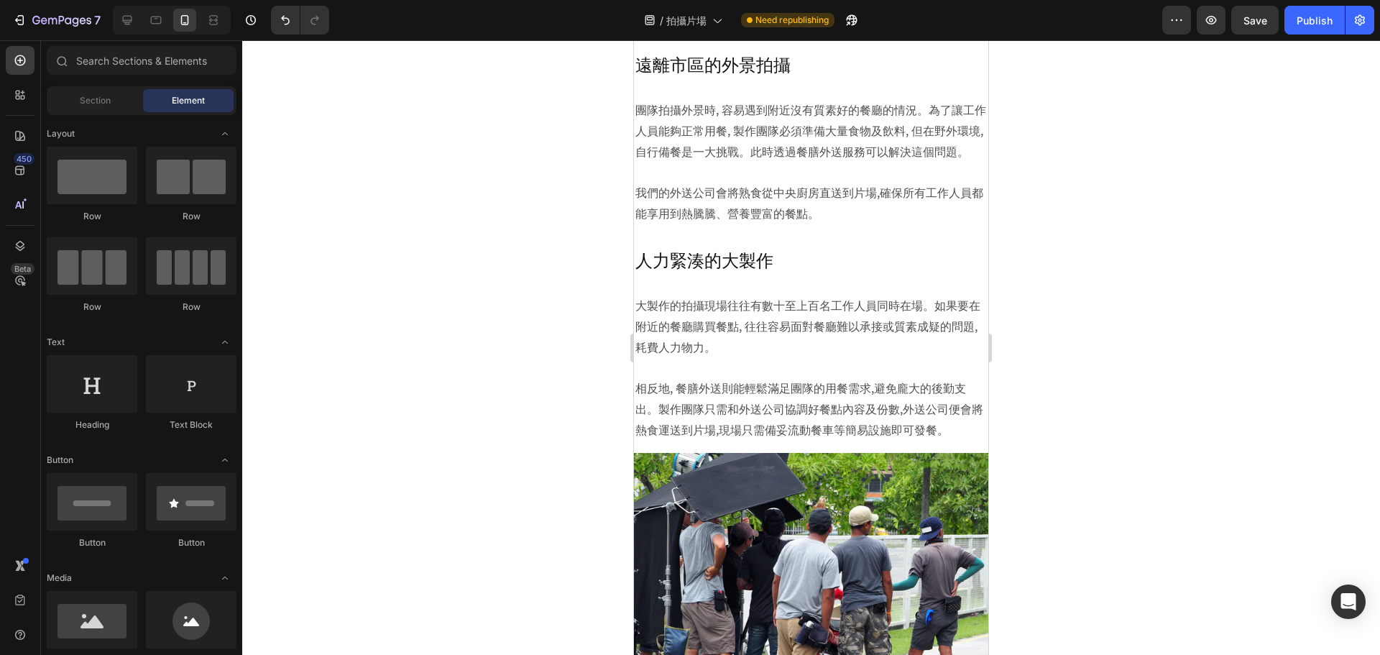
scroll to position [2177, 0]
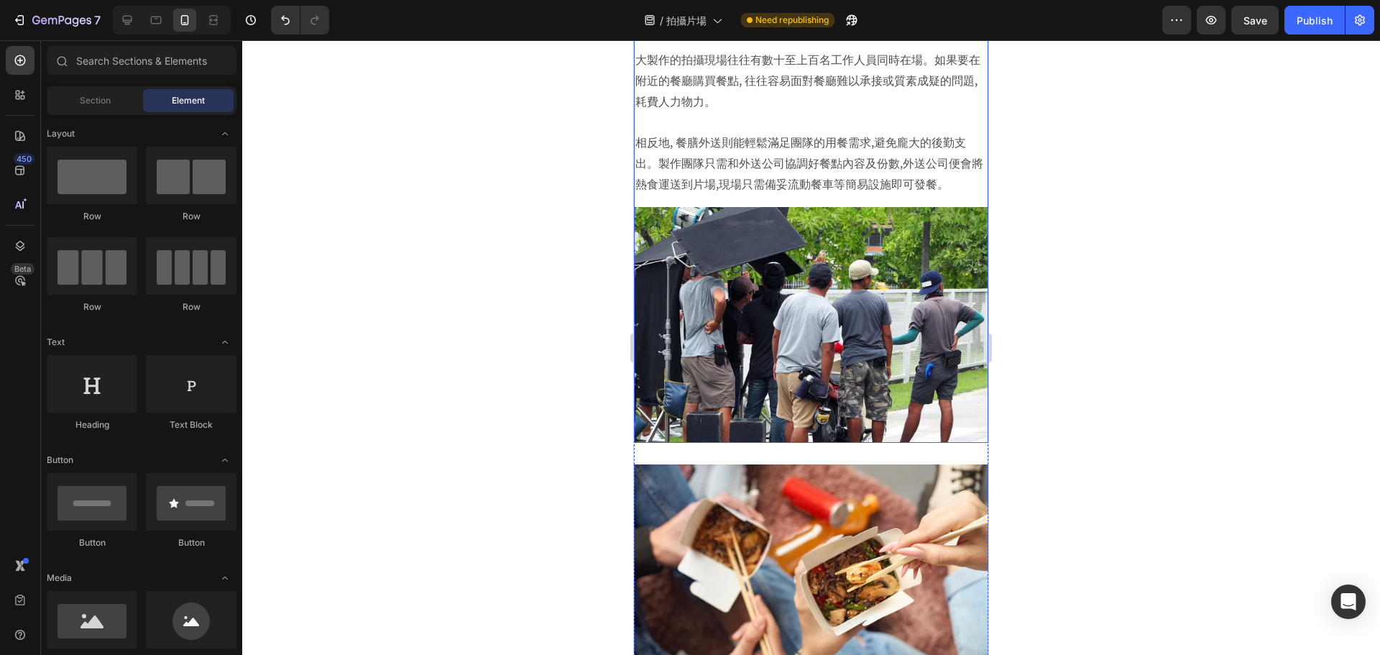
click at [954, 213] on div "Image 人力緊湊的大製作 Heading 大製作的拍攝現場往往有數十至上百名工作人員同時在場。如果要在附近的餐廳購買餐點, 往往容易面對餐廳難以承接或質素…" at bounding box center [811, 222] width 354 height 442
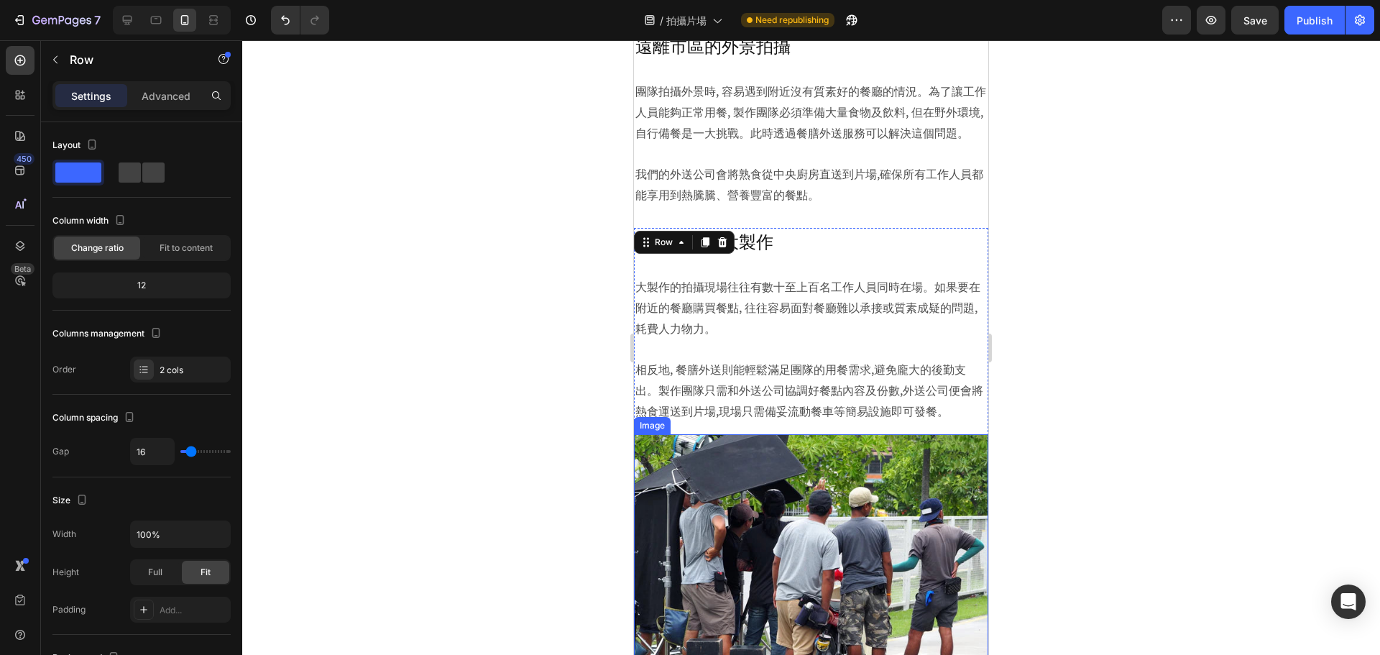
scroll to position [1889, 0]
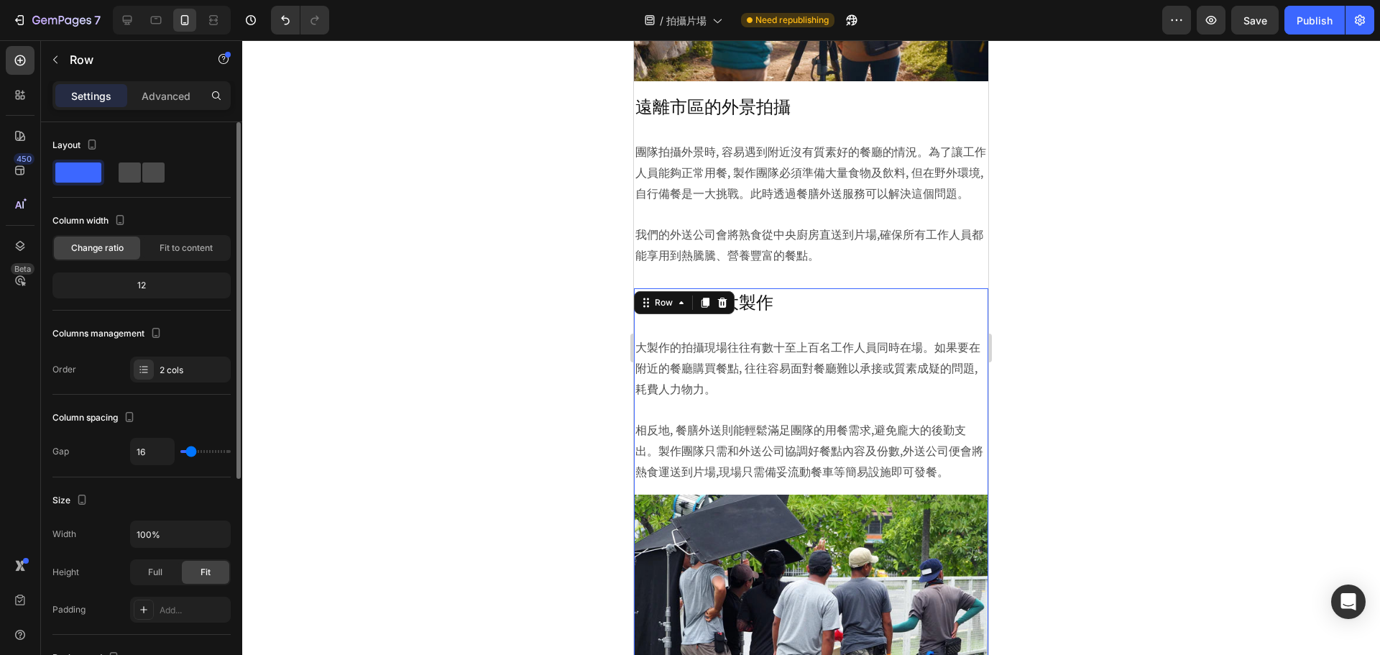
click at [152, 173] on span at bounding box center [153, 172] width 22 height 20
type input "30"
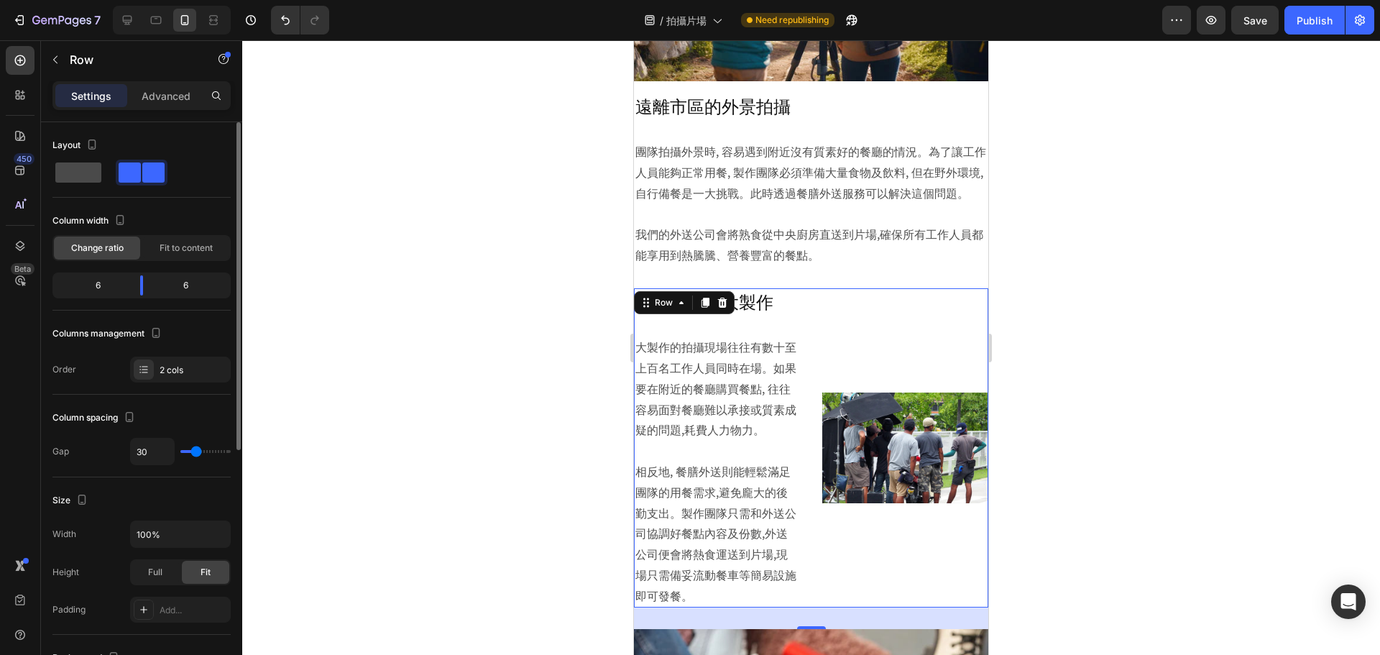
click at [84, 174] on span at bounding box center [78, 172] width 46 height 20
type input "16"
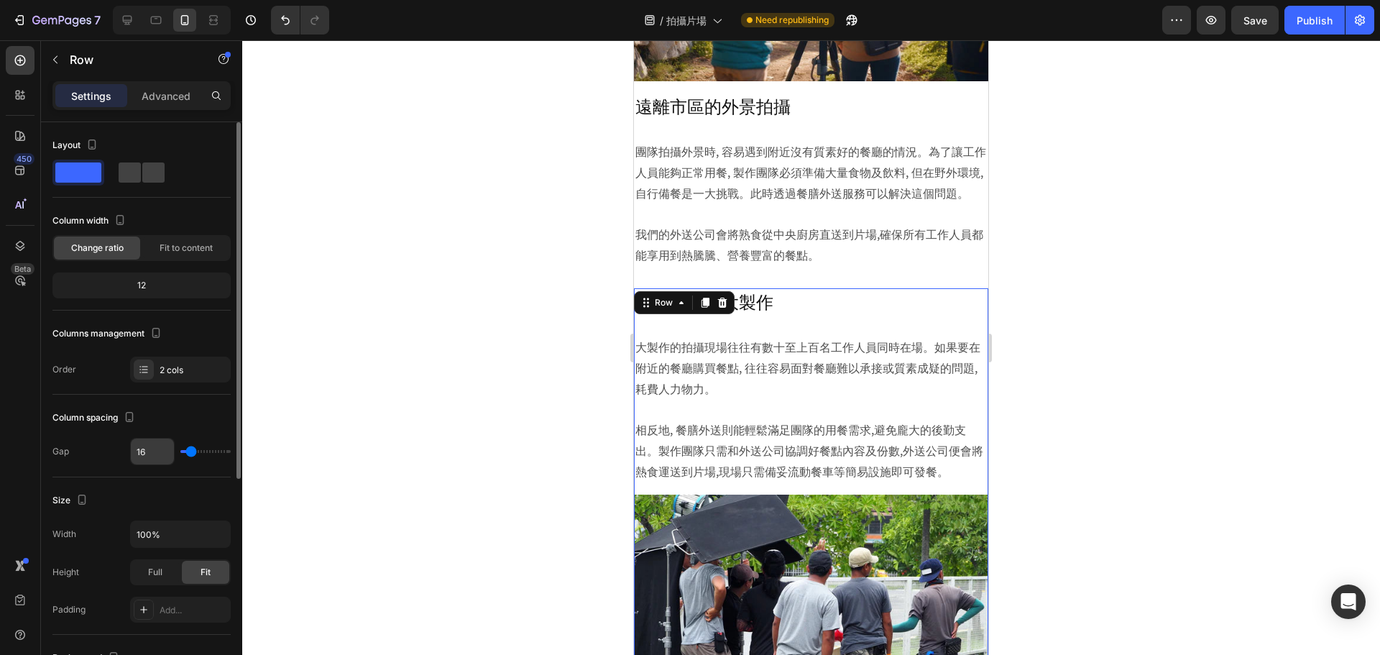
click at [161, 447] on input "16" at bounding box center [152, 452] width 43 height 26
click at [184, 412] on div "Column spacing" at bounding box center [141, 417] width 178 height 23
click at [183, 375] on div "2 cols" at bounding box center [194, 370] width 68 height 13
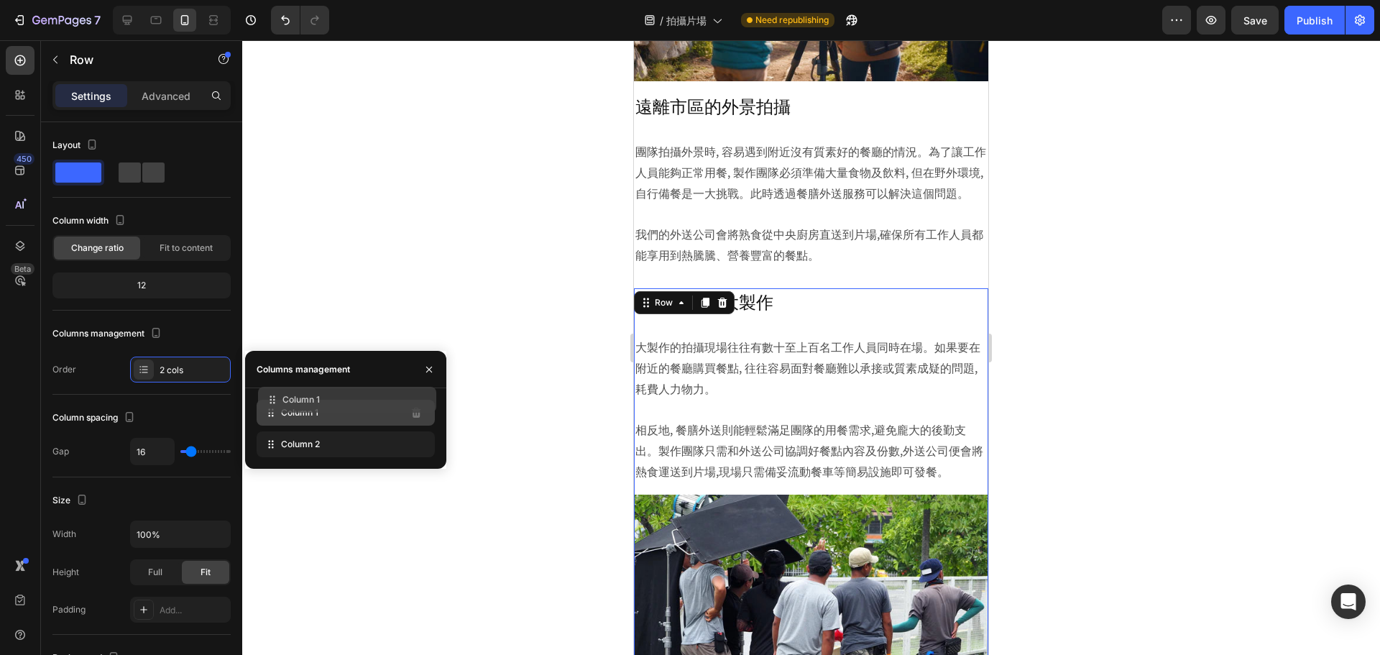
drag, startPoint x: 290, startPoint y: 457, endPoint x: 291, endPoint y: 404, distance: 52.5
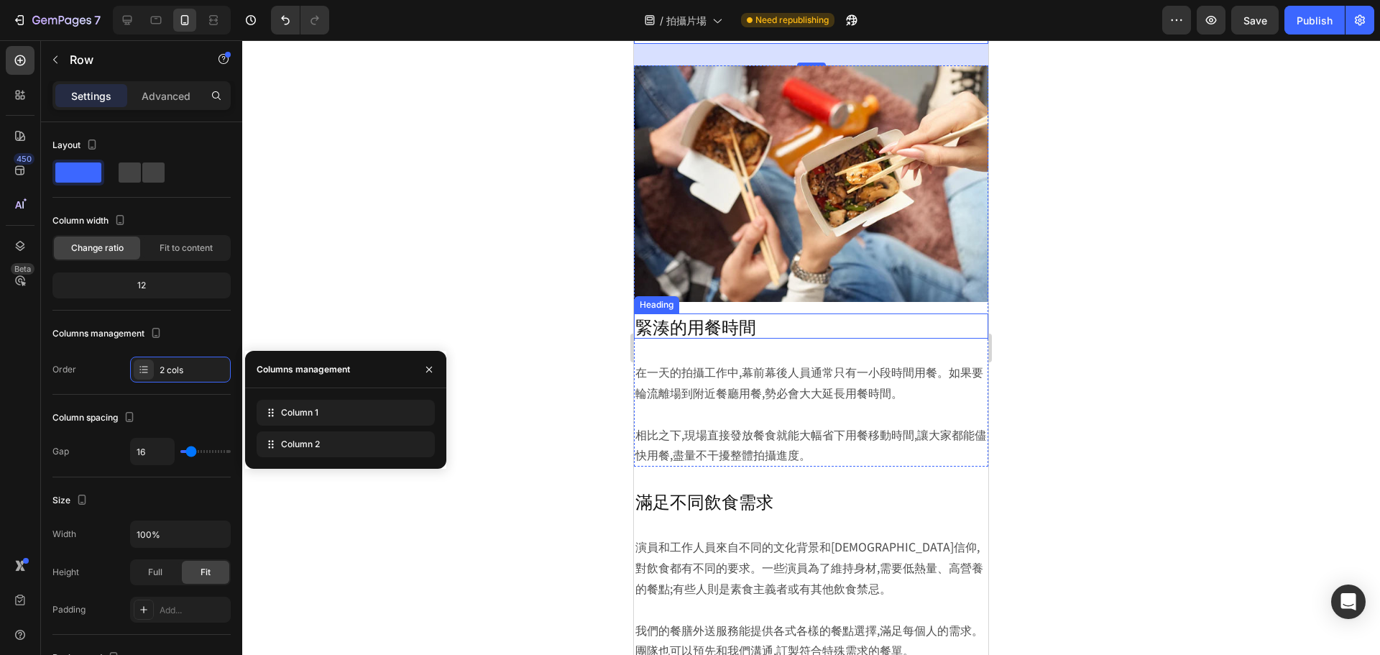
scroll to position [2680, 0]
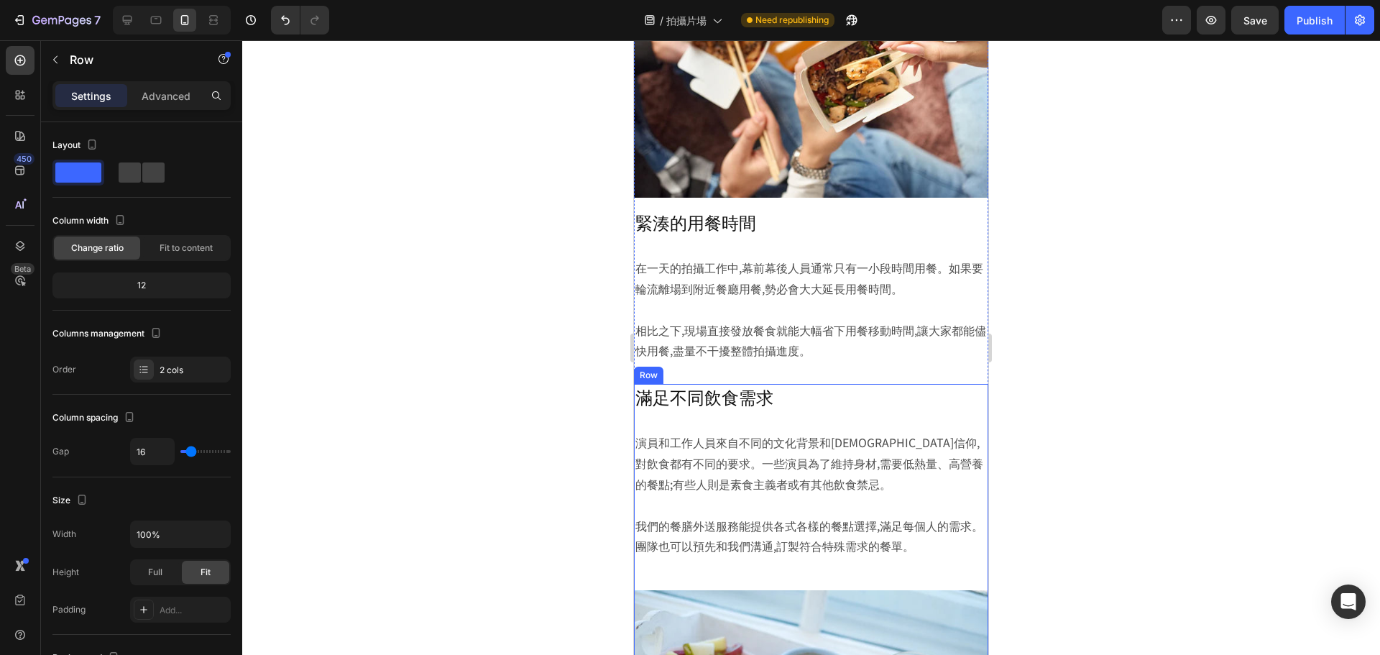
click at [940, 417] on div "滿足不同飲食需求 Heading 演員和工作人員來自不同的文化背景和宗教信仰,對飲食都有不同的要求。一些演員為了維持身材,需要低熱量、高營養的餐點;有些人則是…" at bounding box center [811, 481] width 354 height 195
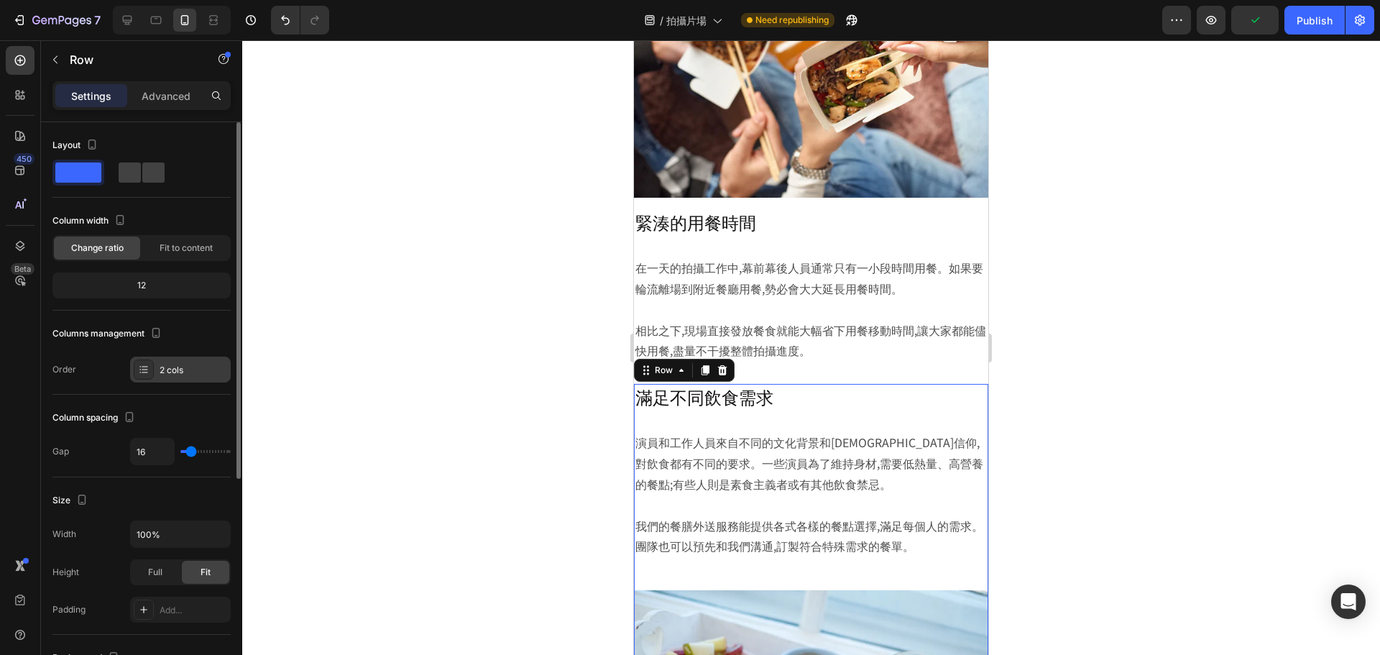
click at [165, 372] on div "2 cols" at bounding box center [194, 370] width 68 height 13
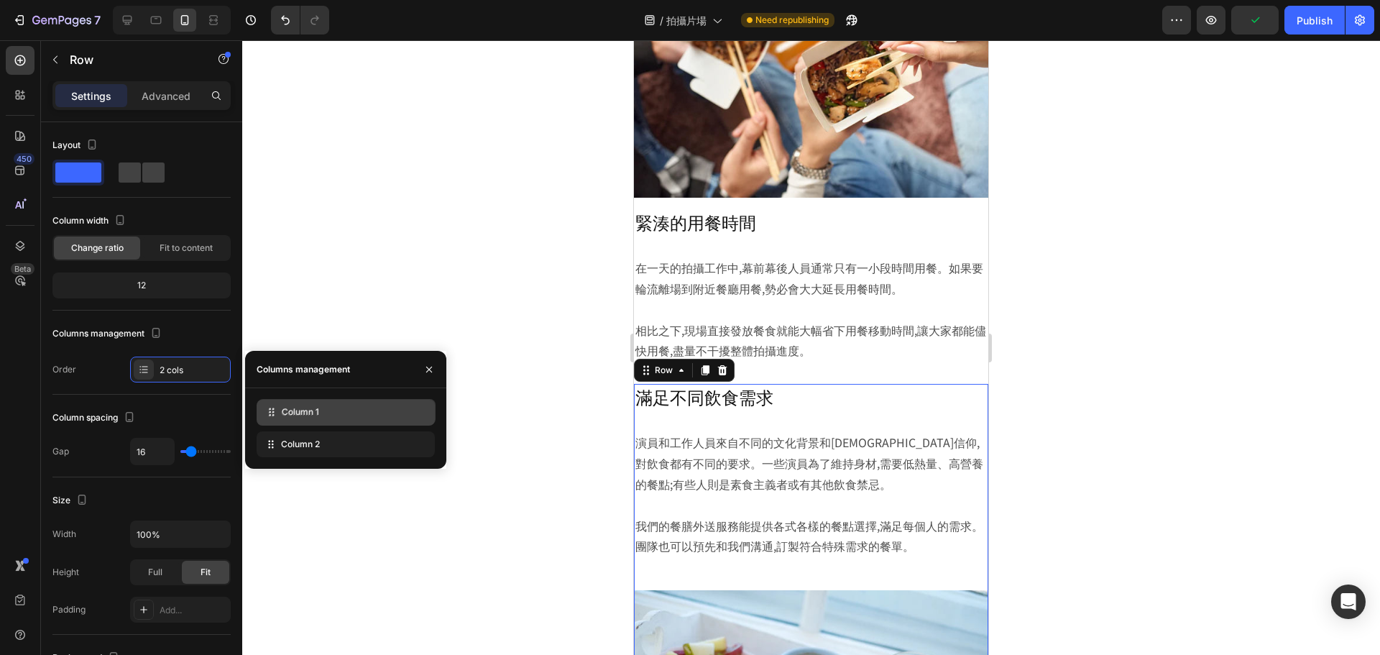
drag, startPoint x: 295, startPoint y: 441, endPoint x: 296, endPoint y: 408, distance: 32.4
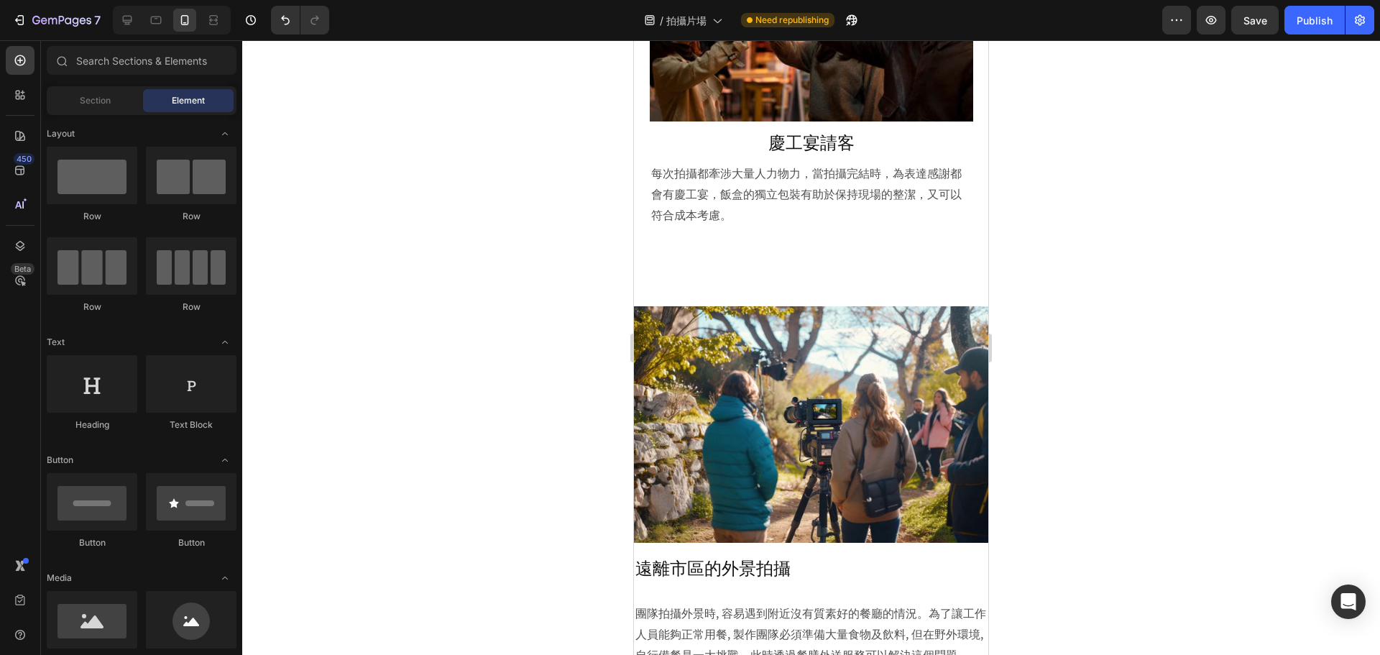
scroll to position [1448, 0]
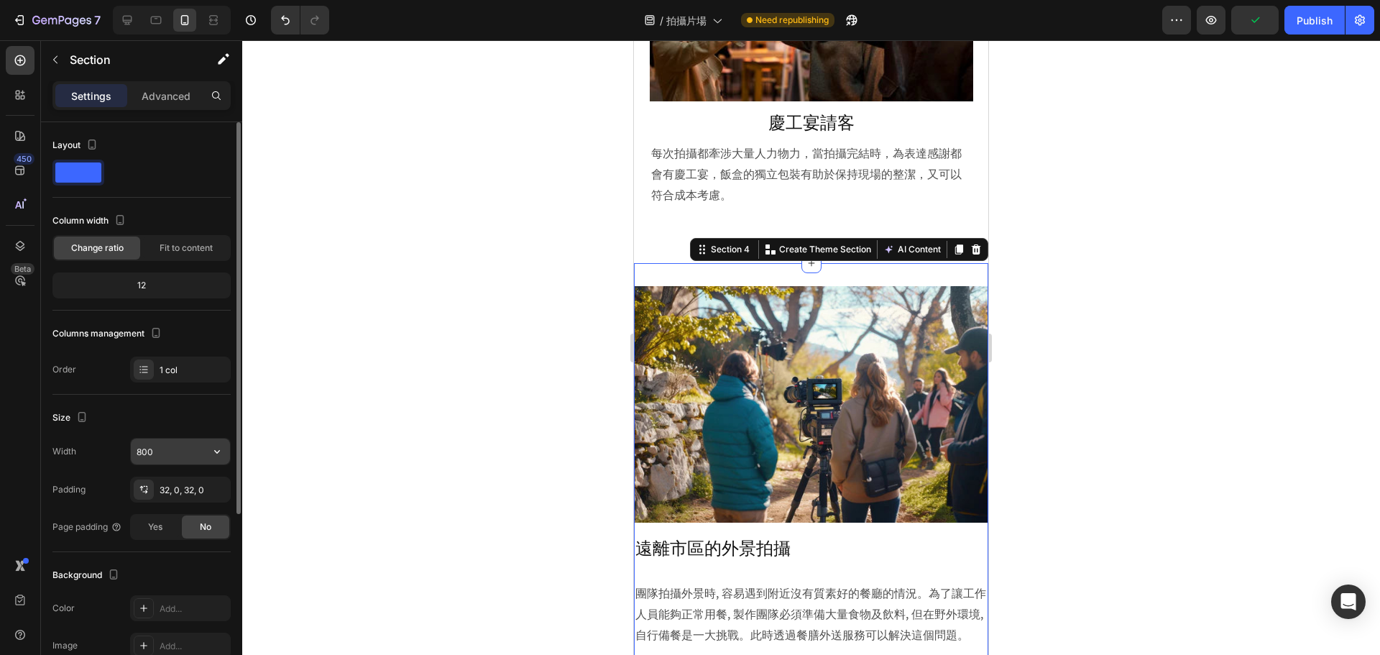
click at [168, 449] on input "800" at bounding box center [180, 452] width 99 height 26
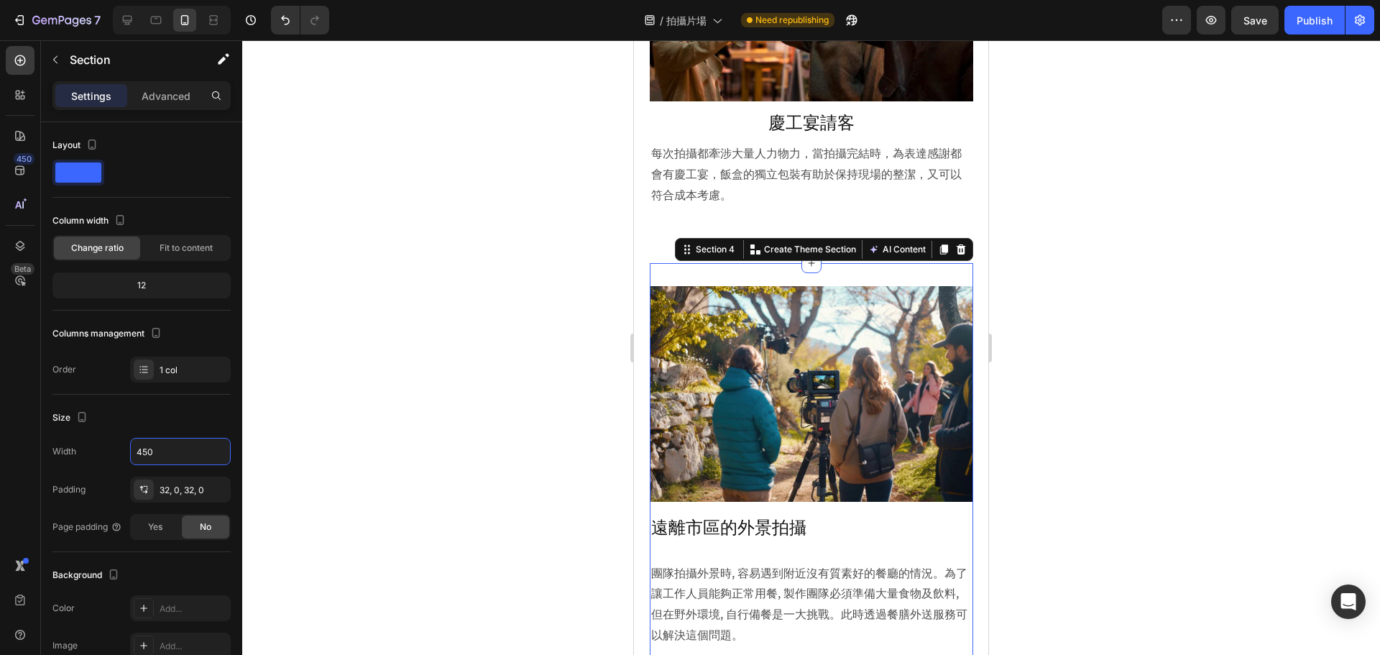
type input "450"
drag, startPoint x: 1020, startPoint y: 367, endPoint x: 309, endPoint y: 340, distance: 711.5
click at [1020, 367] on div at bounding box center [811, 347] width 1138 height 615
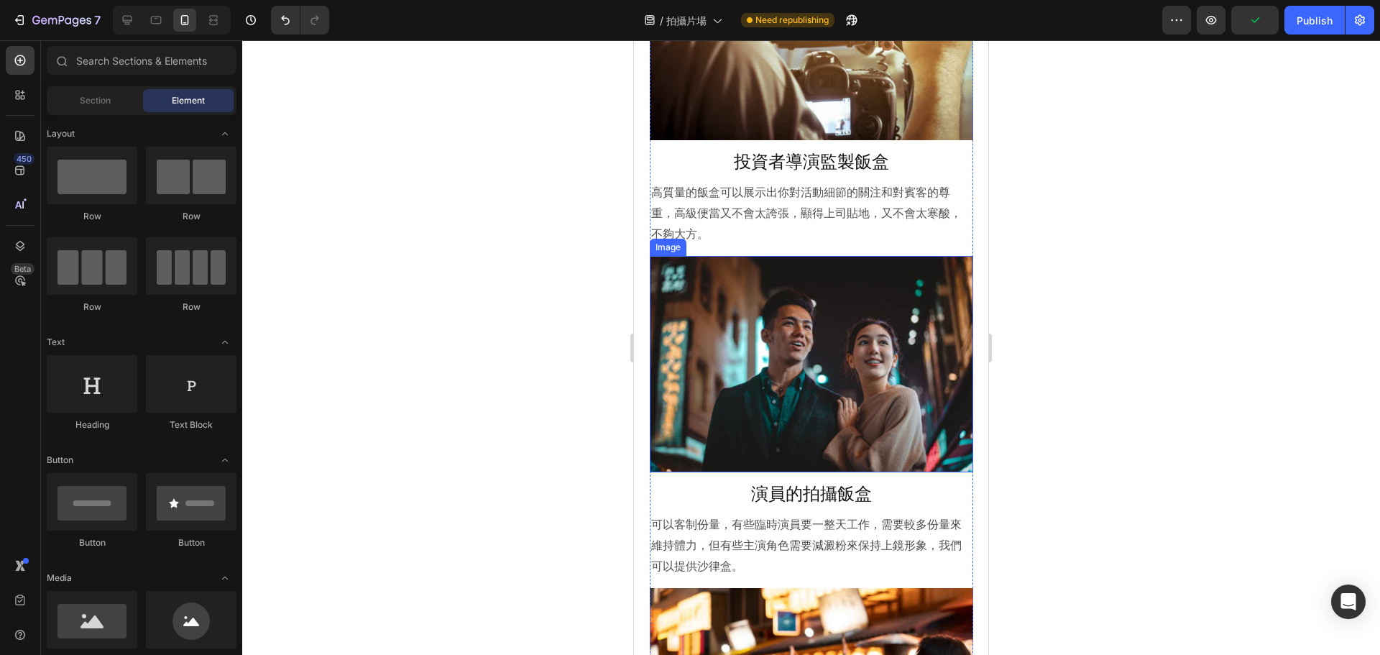
scroll to position [776, 0]
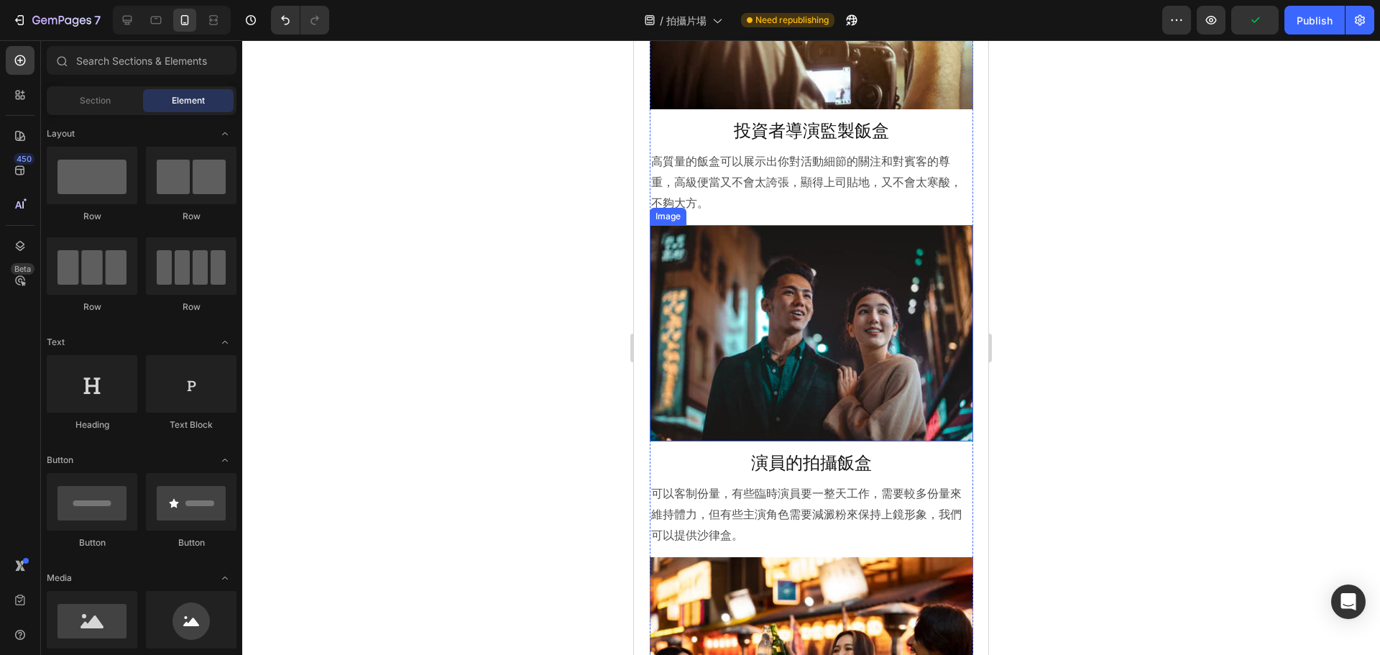
click at [938, 225] on img at bounding box center [812, 333] width 324 height 216
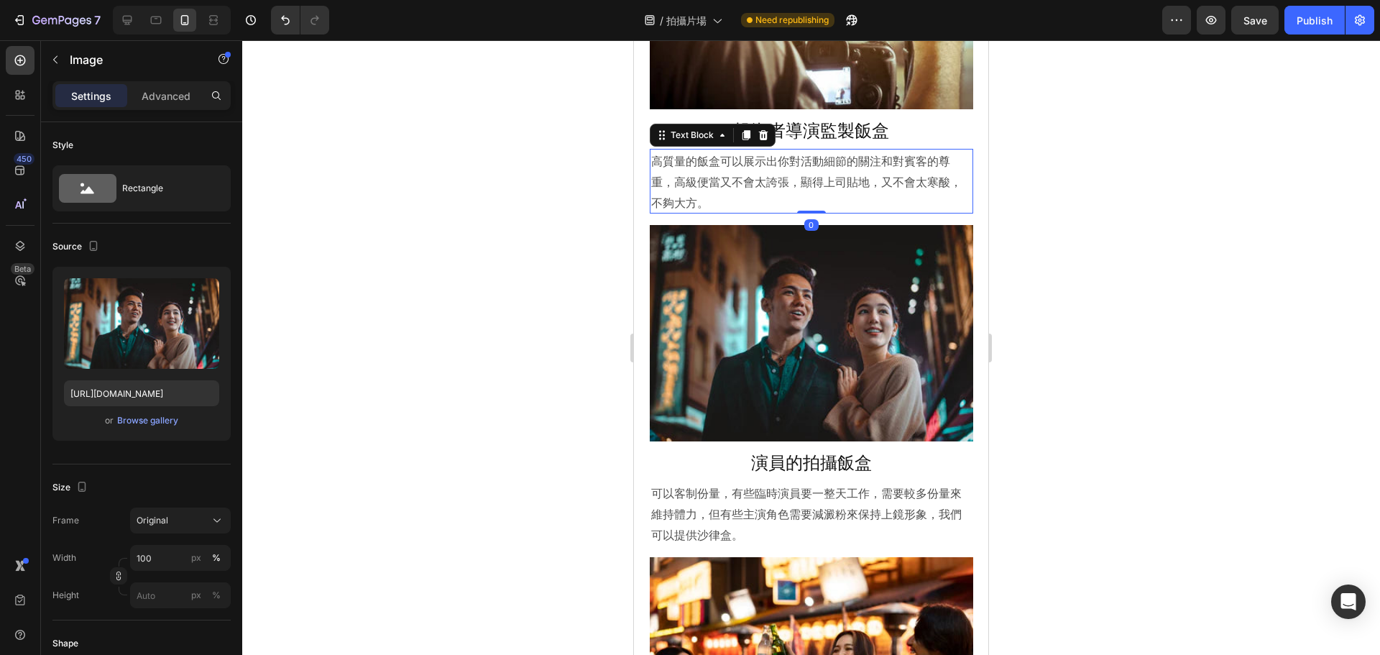
click at [948, 208] on p "高質量的飯盒可以展示出你對活動細節的關注和對賓客的尊重，高級便當又不會太誇張，顯得上司貼地，又不會太寒酸，不夠大方。" at bounding box center [811, 181] width 321 height 62
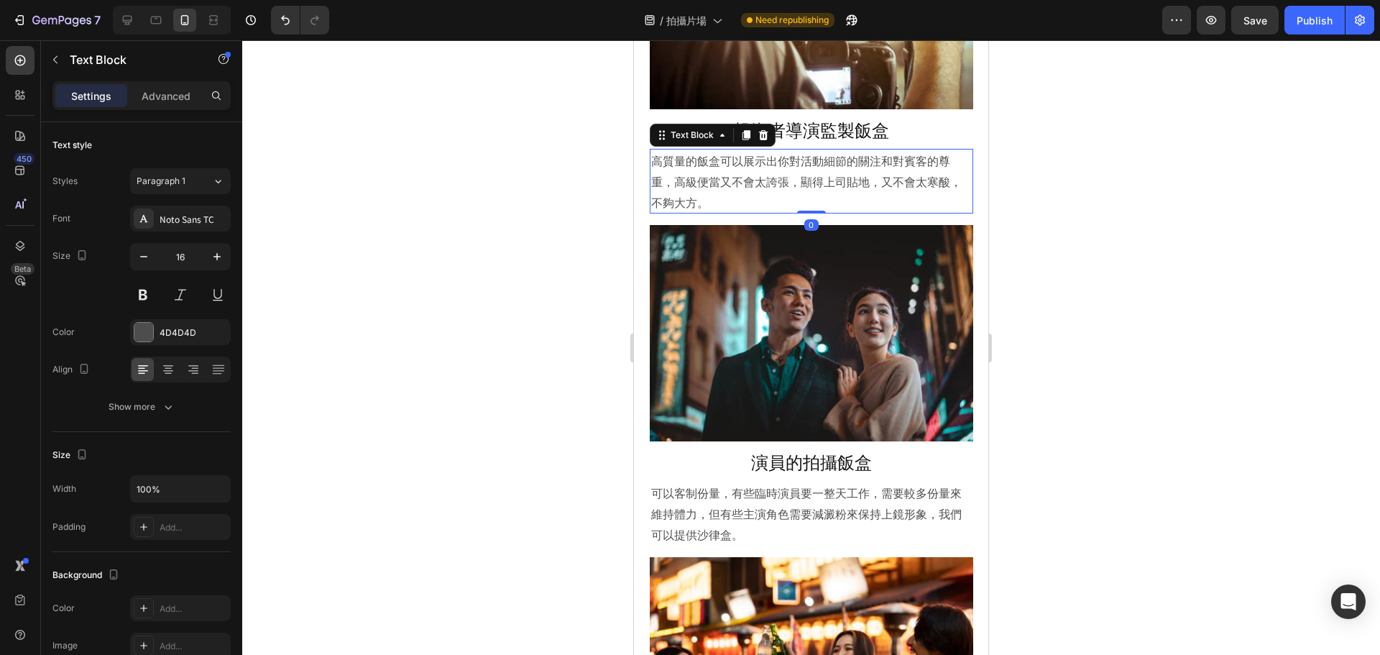
click at [948, 212] on p "高質量的飯盒可以展示出你對活動細節的關注和對賓客的尊重，高級便當又不會太誇張，顯得上司貼地，又不會太寒酸，不夠大方。" at bounding box center [811, 181] width 321 height 62
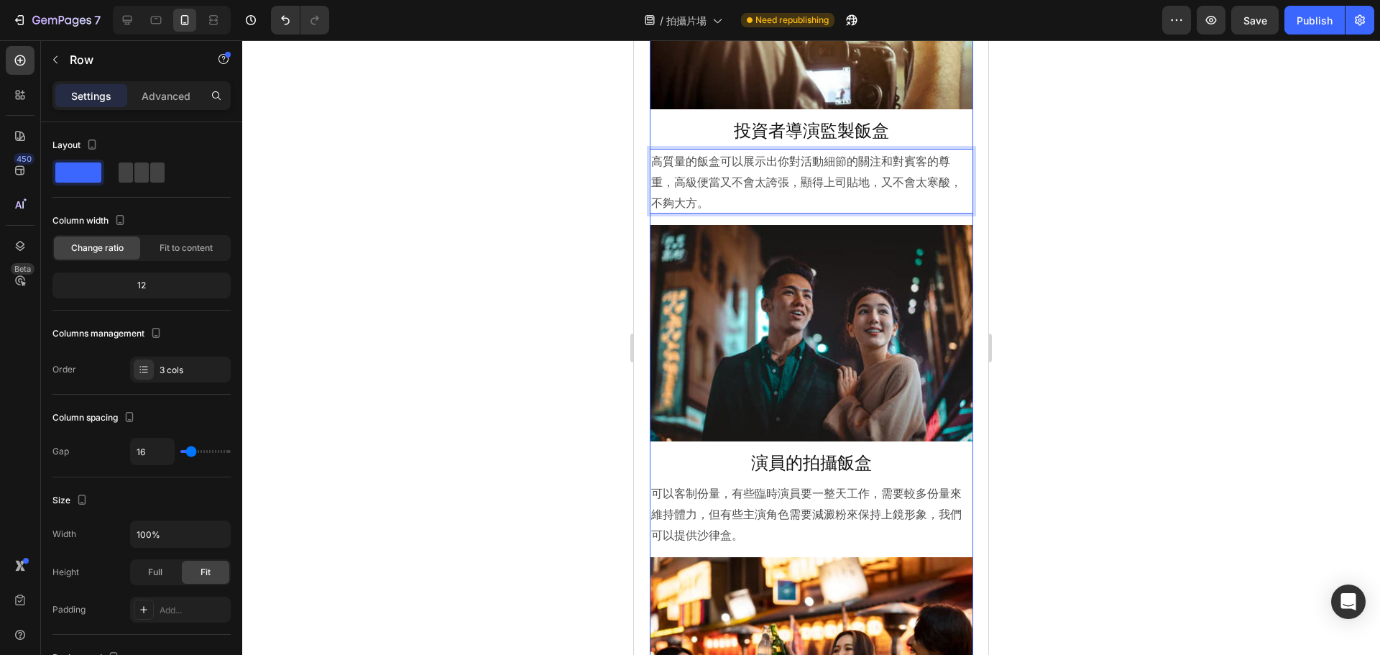
click at [948, 217] on div "Image 投資者導演監製飯盒 Heading 高質量的飯盒可以展示出你對活動細節的關注和對賓客的尊重，高級便當又不會太誇張，顯得上司貼地，又不會太寒酸，不夠…" at bounding box center [812, 385] width 324 height 985
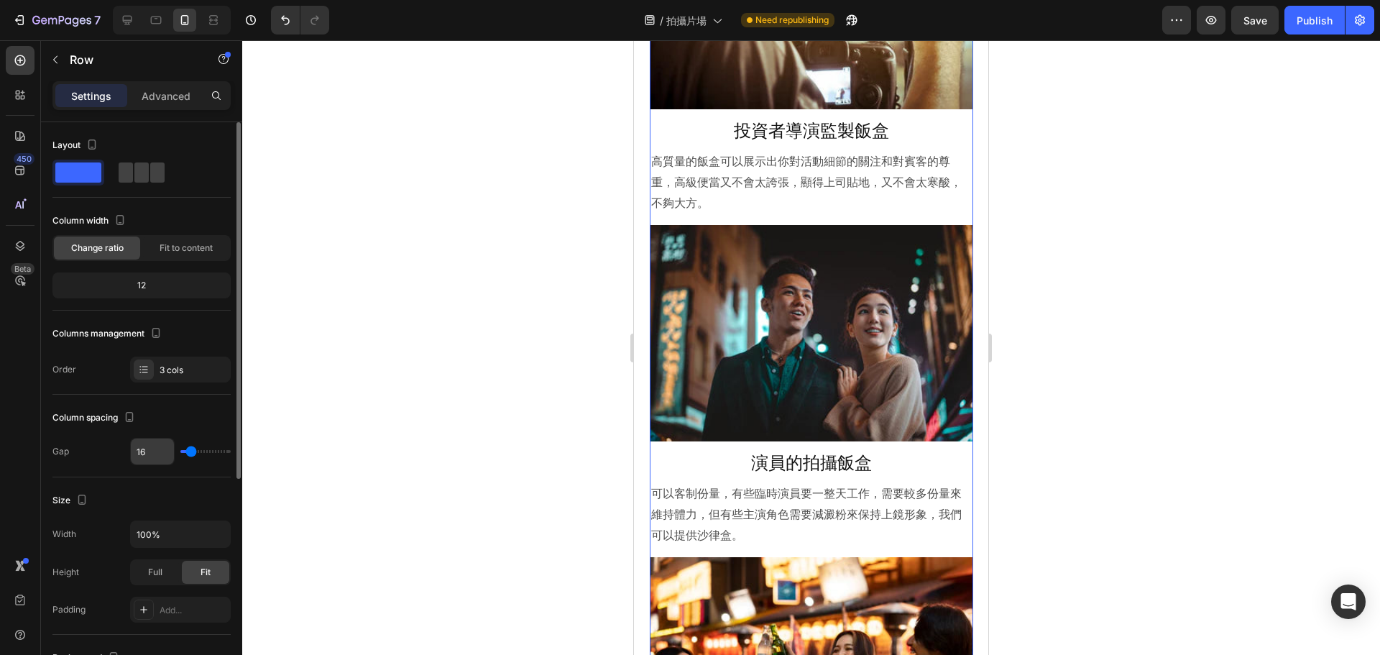
click at [159, 457] on input "16" at bounding box center [152, 452] width 43 height 26
type input "3"
type input "30"
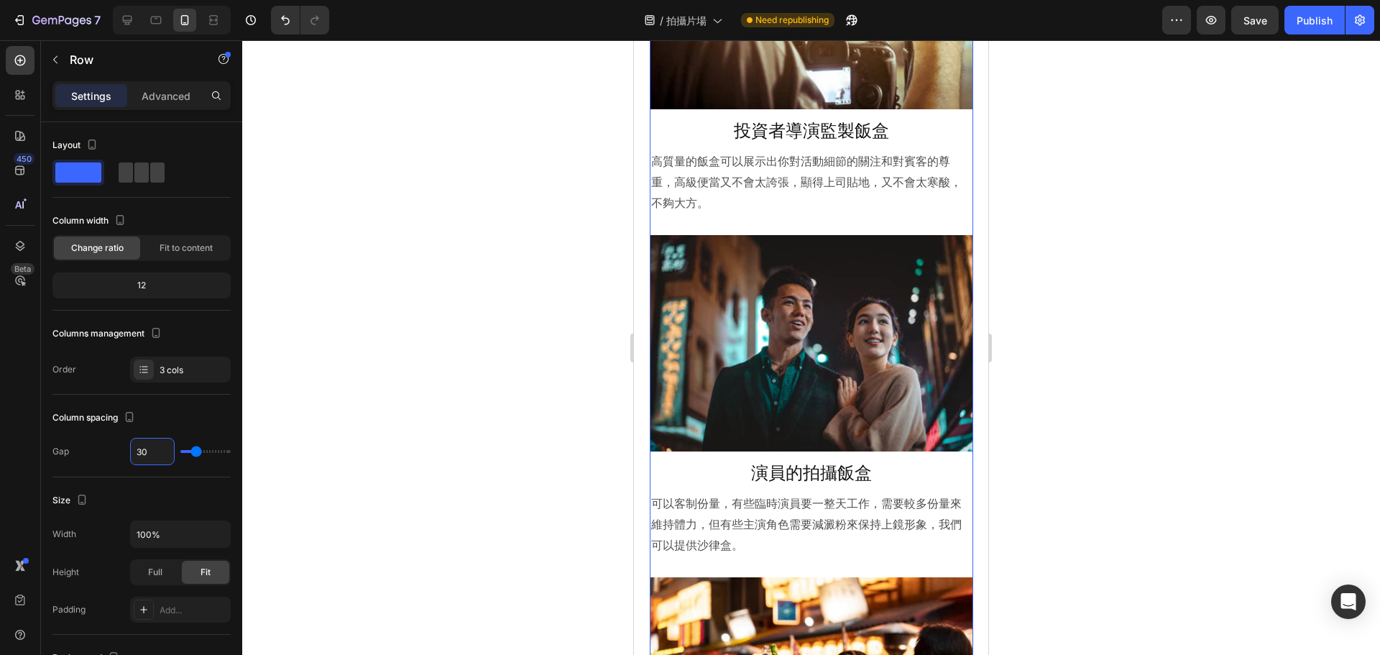
type input "30"
click at [1089, 223] on div at bounding box center [811, 347] width 1138 height 615
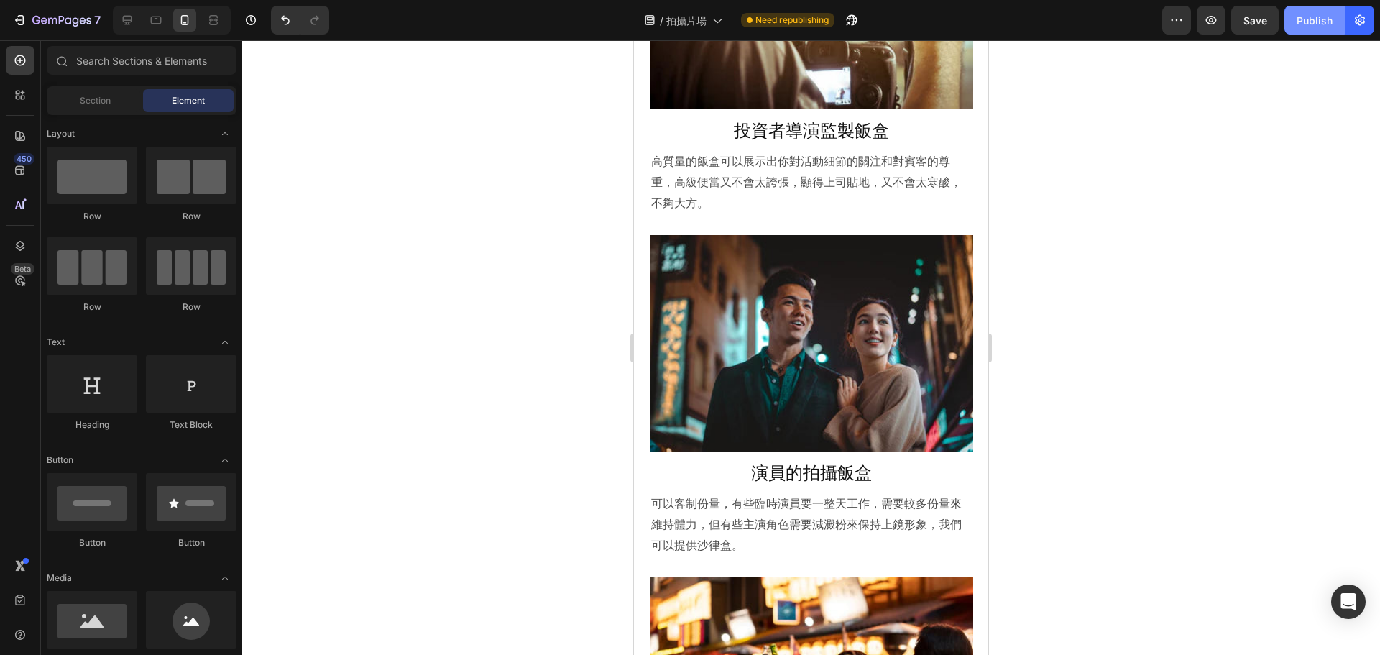
click at [1316, 13] on div "Publish" at bounding box center [1315, 20] width 36 height 15
click at [127, 29] on div at bounding box center [127, 20] width 23 height 23
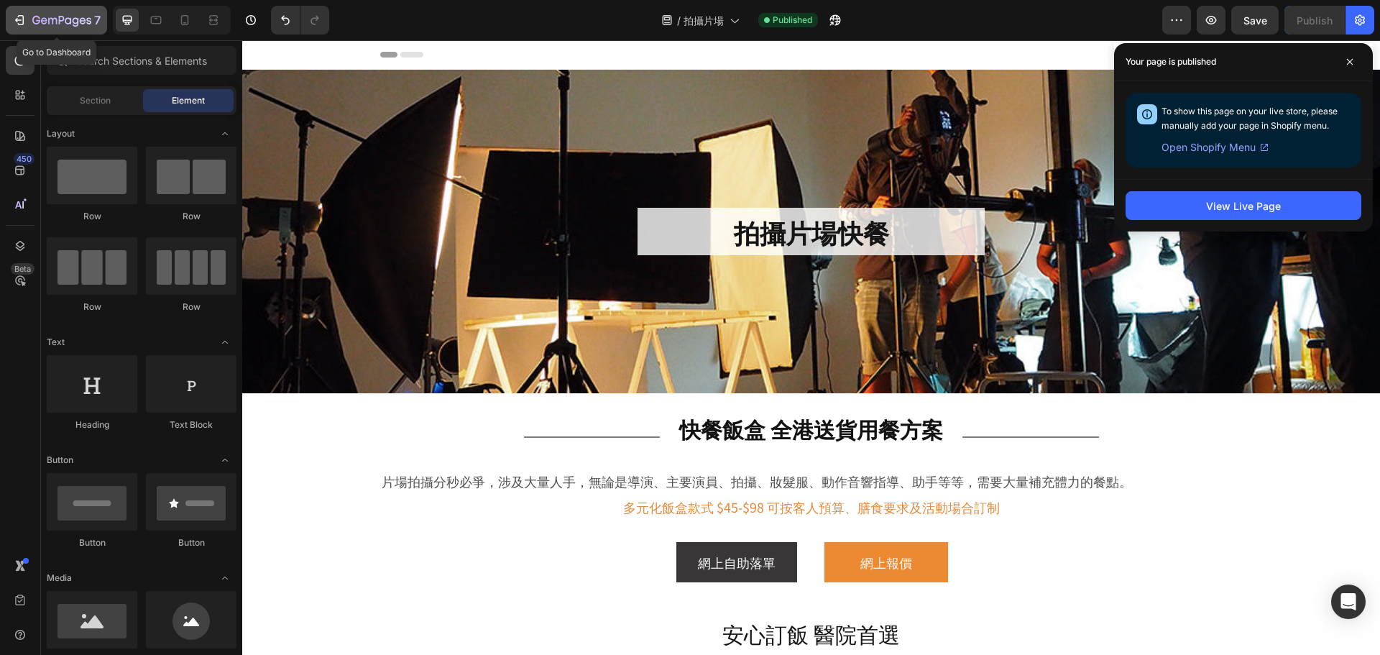
click at [62, 19] on icon "button" at bounding box center [61, 21] width 59 height 12
